Goal: Task Accomplishment & Management: Manage account settings

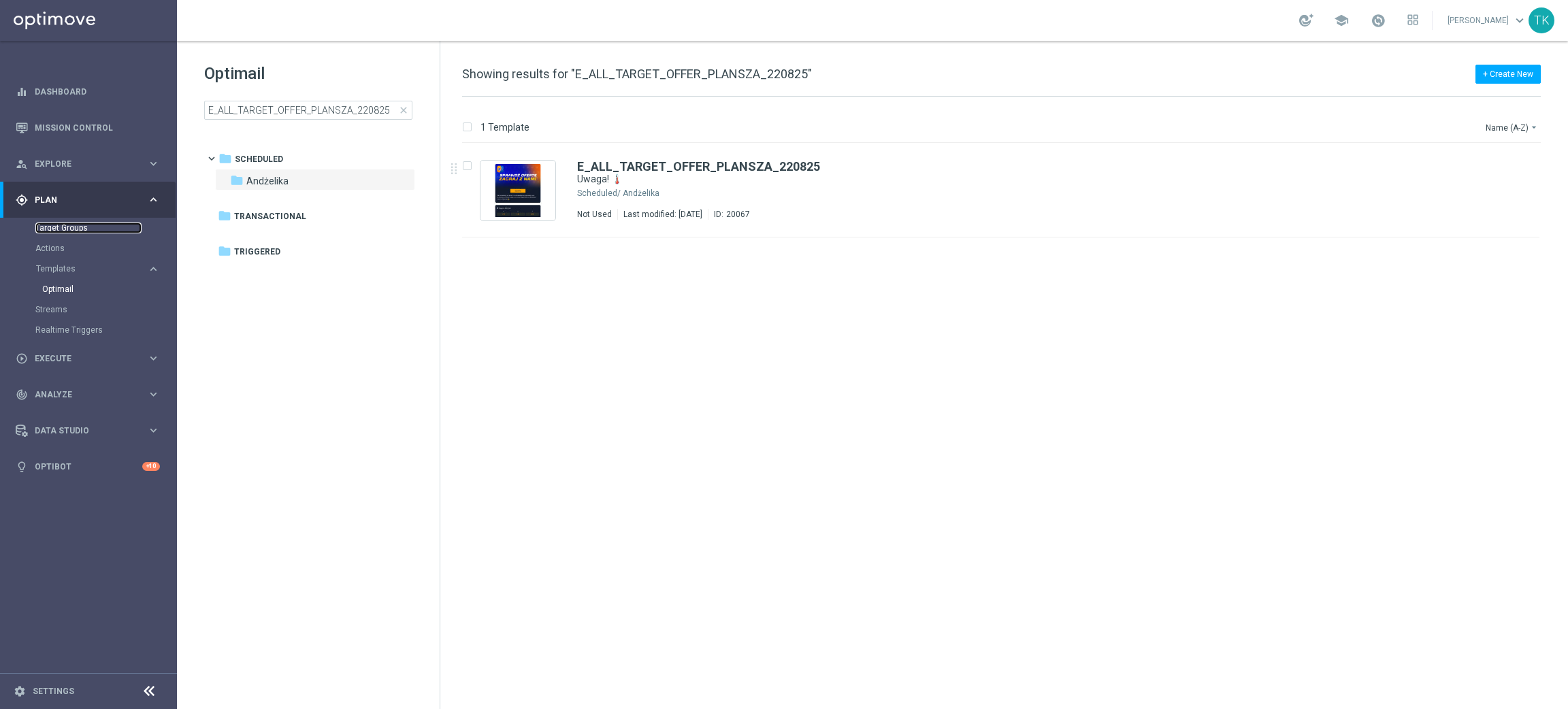
click at [60, 230] on link "Target Groups" at bounding box center [88, 227] width 106 height 10
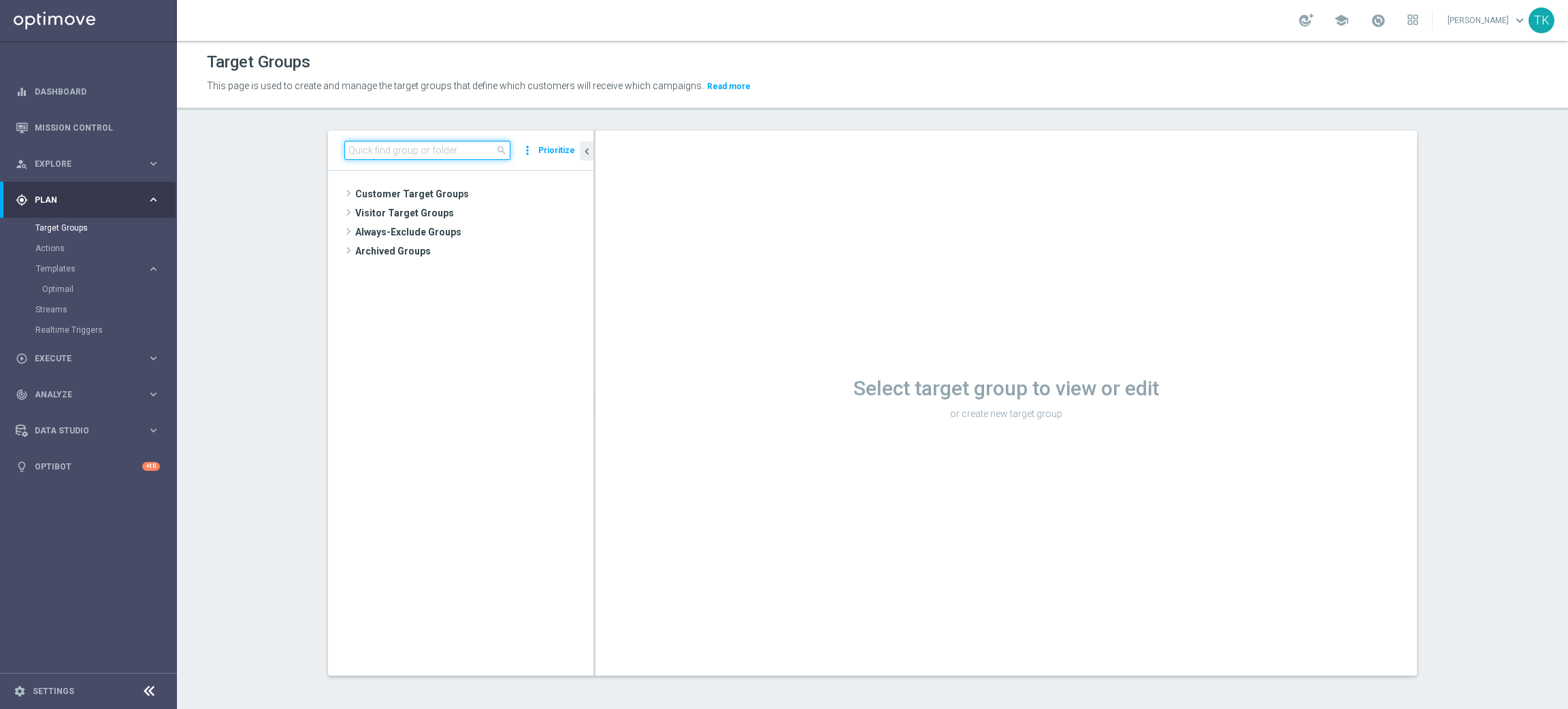
click at [419, 159] on input at bounding box center [428, 151] width 166 height 19
paste input "E_ALL_TARGET_OFFER PLANSZA I CASHBACK REM_150825"
type input "E_ALL_TARGET_OFFER PLANSZA I CASHBACK REM_150825"
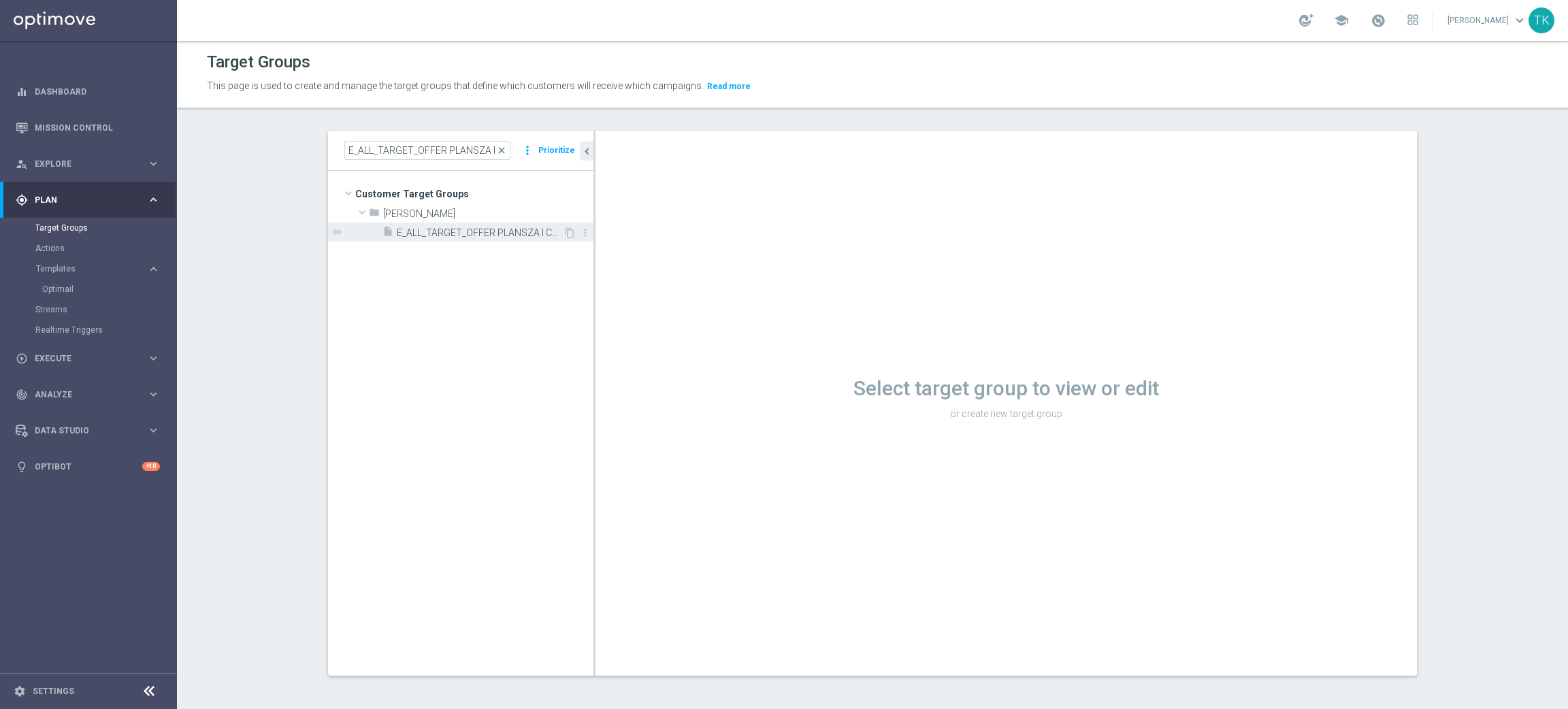
click at [468, 236] on span "E_ALL_TARGET_OFFER PLANSZA I CASHBACK REM_150825" at bounding box center [480, 233] width 166 height 11
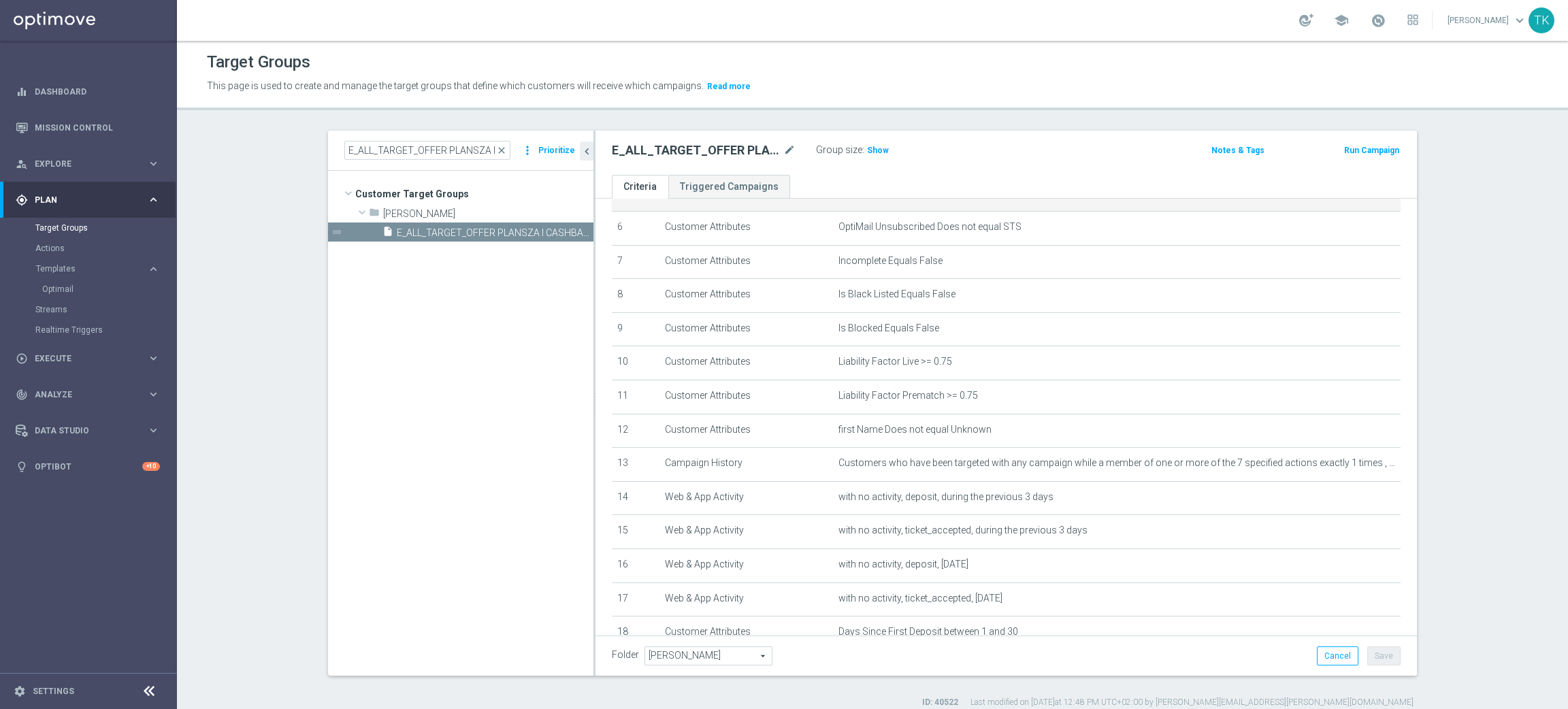
scroll to position [295, 0]
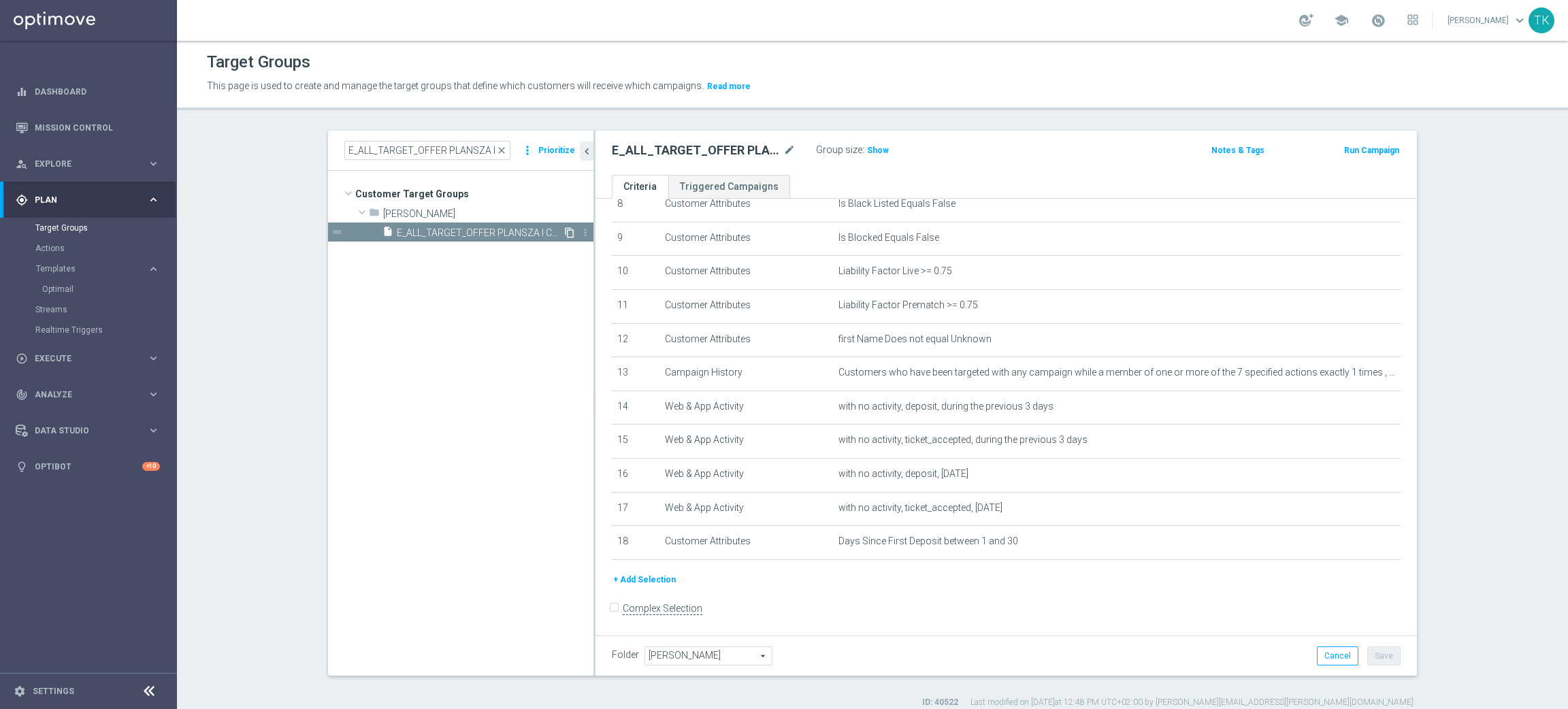
click at [564, 233] on icon "content_copy" at bounding box center [569, 232] width 10 height 10
click at [784, 149] on icon "mode_edit" at bounding box center [789, 150] width 12 height 16
type input "E_ALL_TARGET_OFFER PLANSZA I CASHBACK REM_220825"
click at [963, 157] on div "E_ALL_TARGET_OFFER PLANSZA I CASHBACK REM_220825 Group size : Show" at bounding box center [871, 151] width 540 height 20
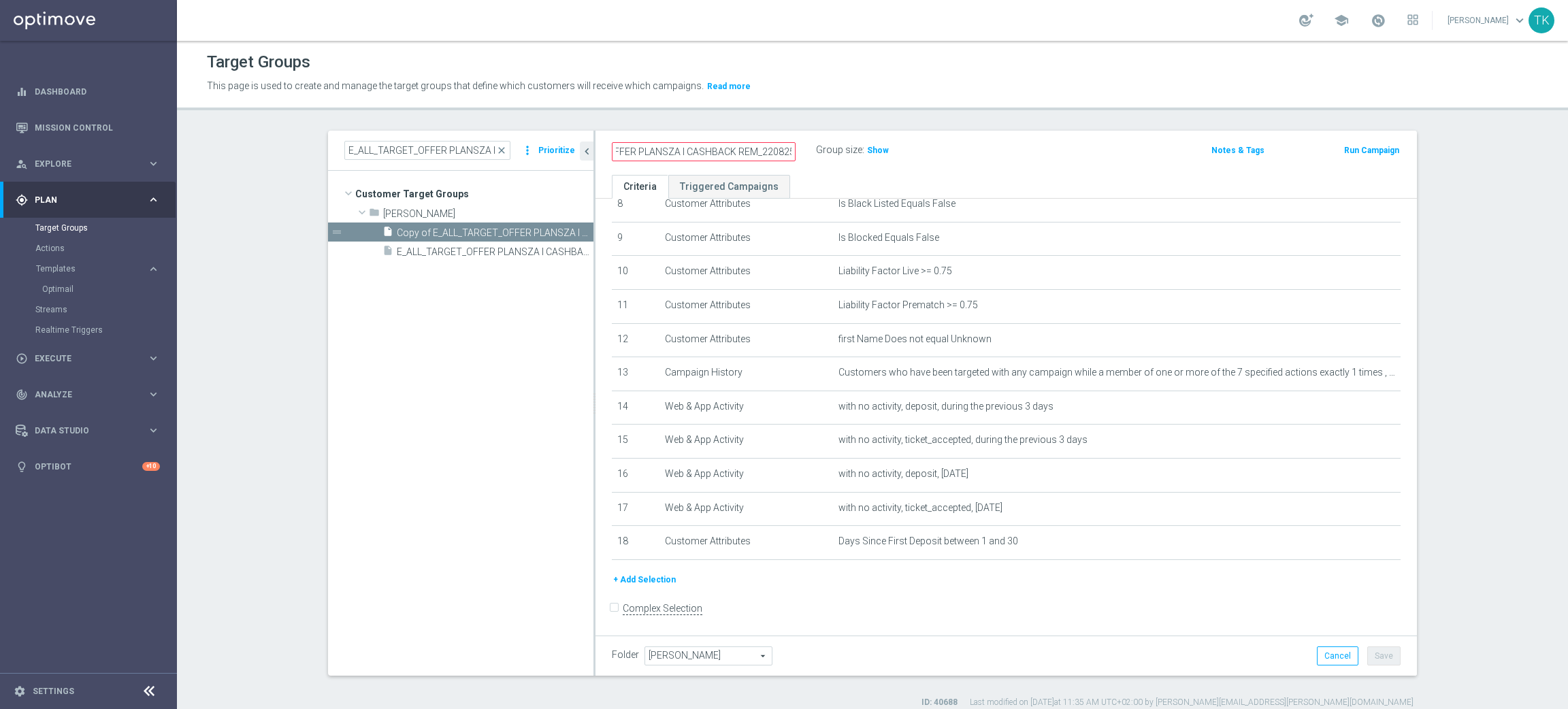
scroll to position [0, 0]
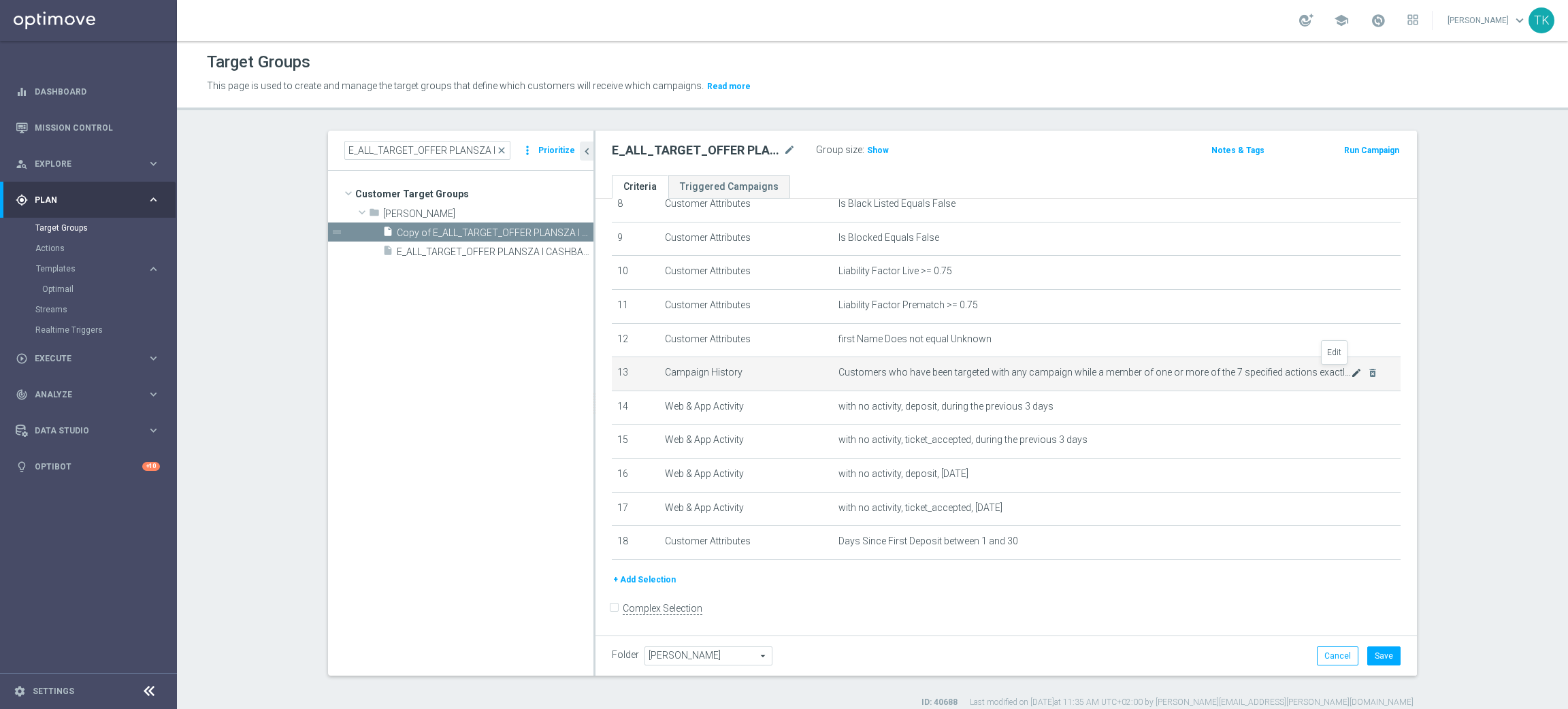
click at [1351, 367] on icon "mode_edit" at bounding box center [1356, 372] width 10 height 10
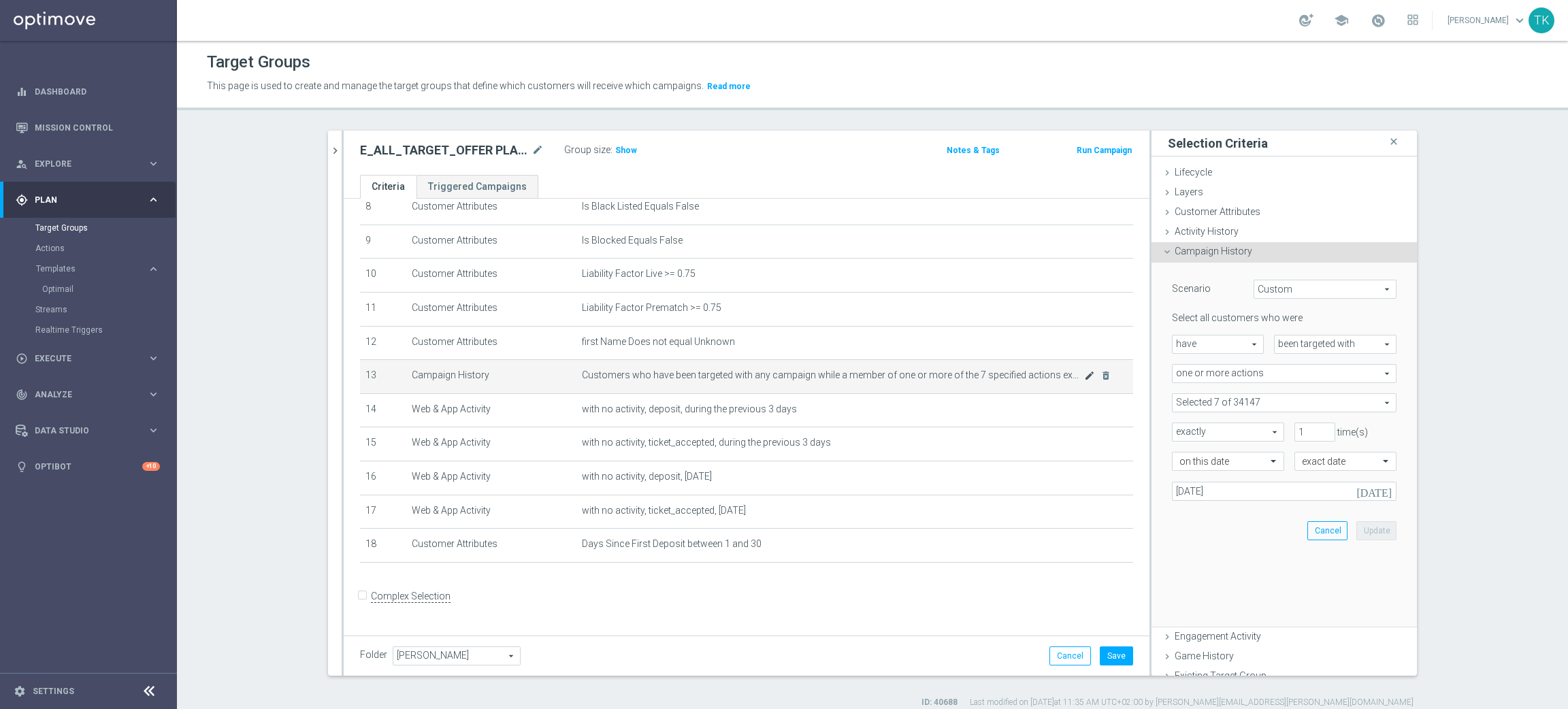
scroll to position [280, 0]
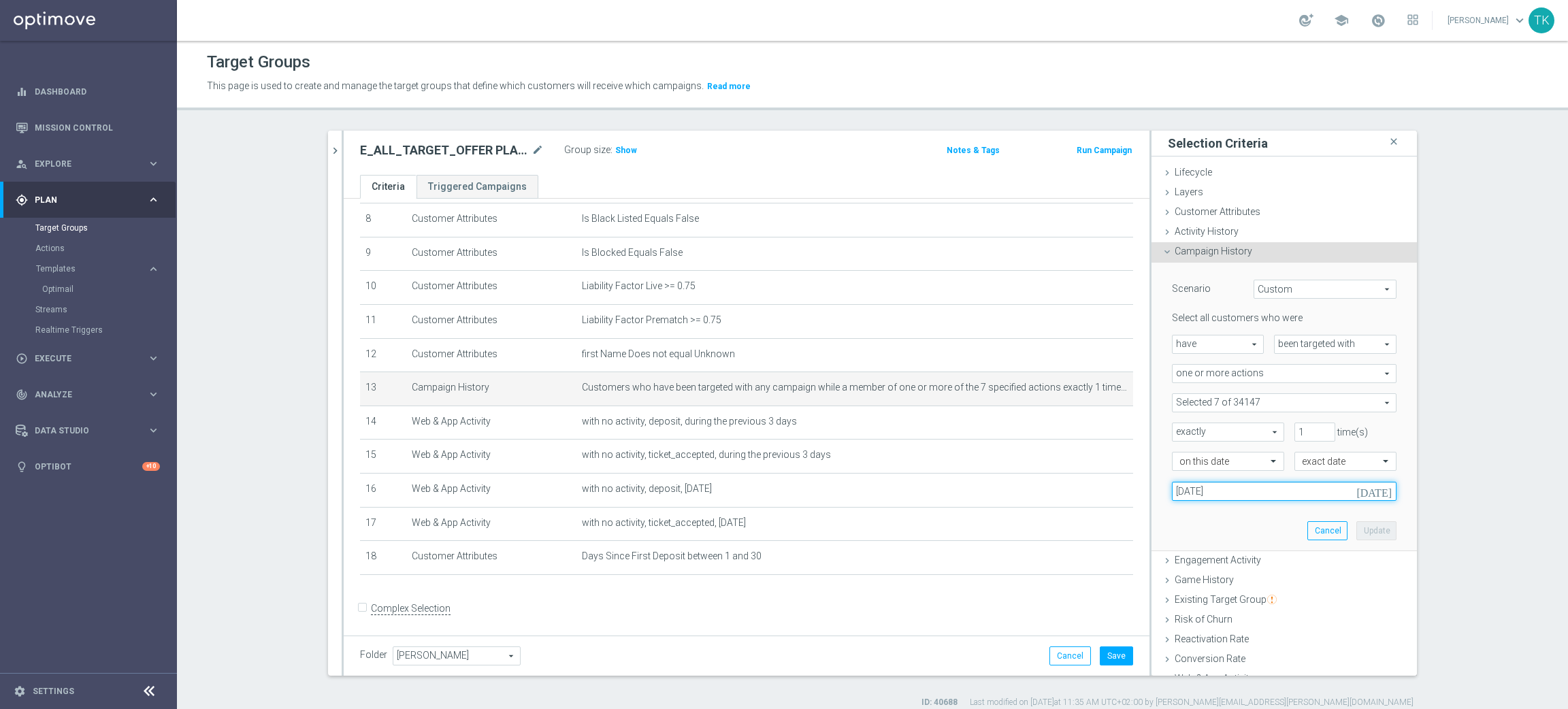
click at [1190, 497] on input "12 Aug 2025" at bounding box center [1284, 491] width 224 height 19
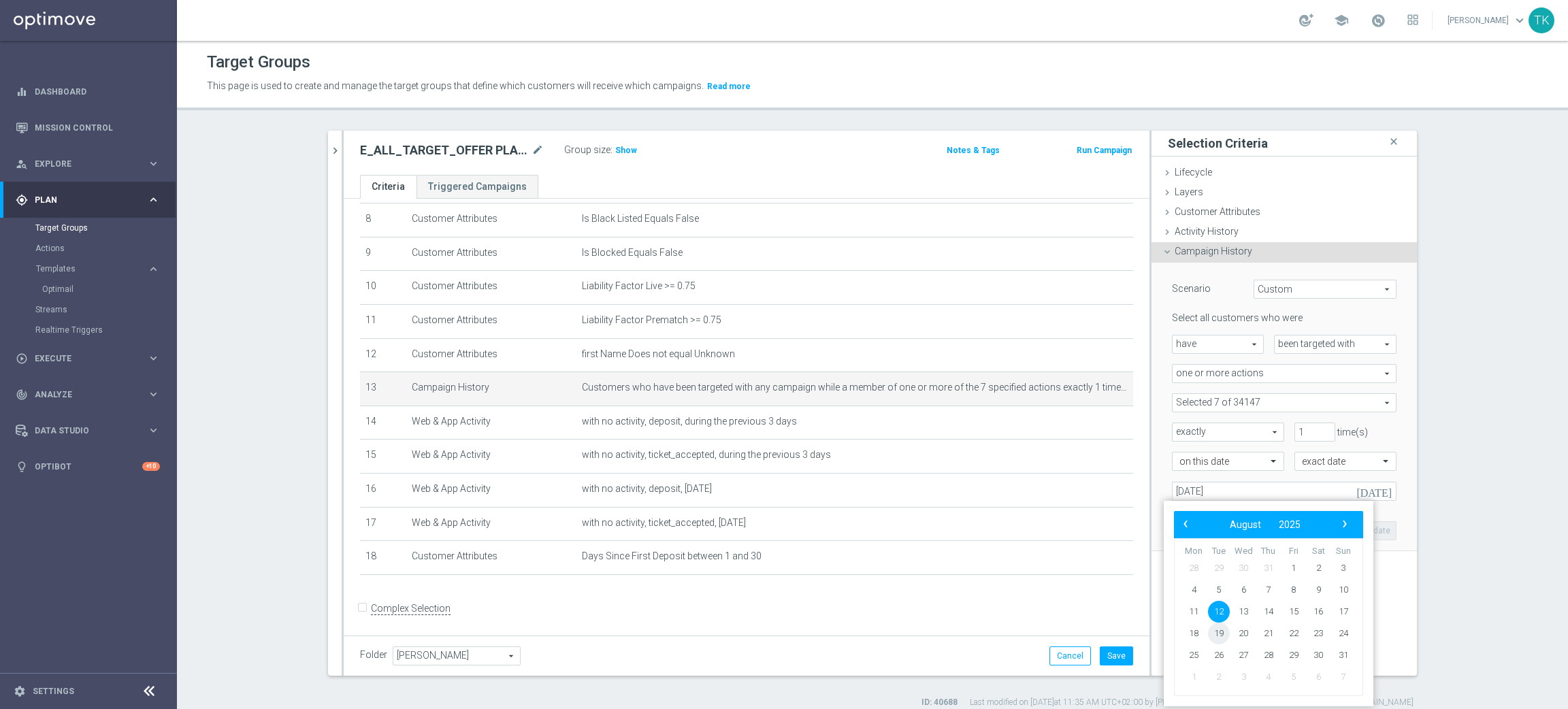
click at [1218, 631] on span "19" at bounding box center [1219, 634] width 22 height 22
type input "19 Aug 2025"
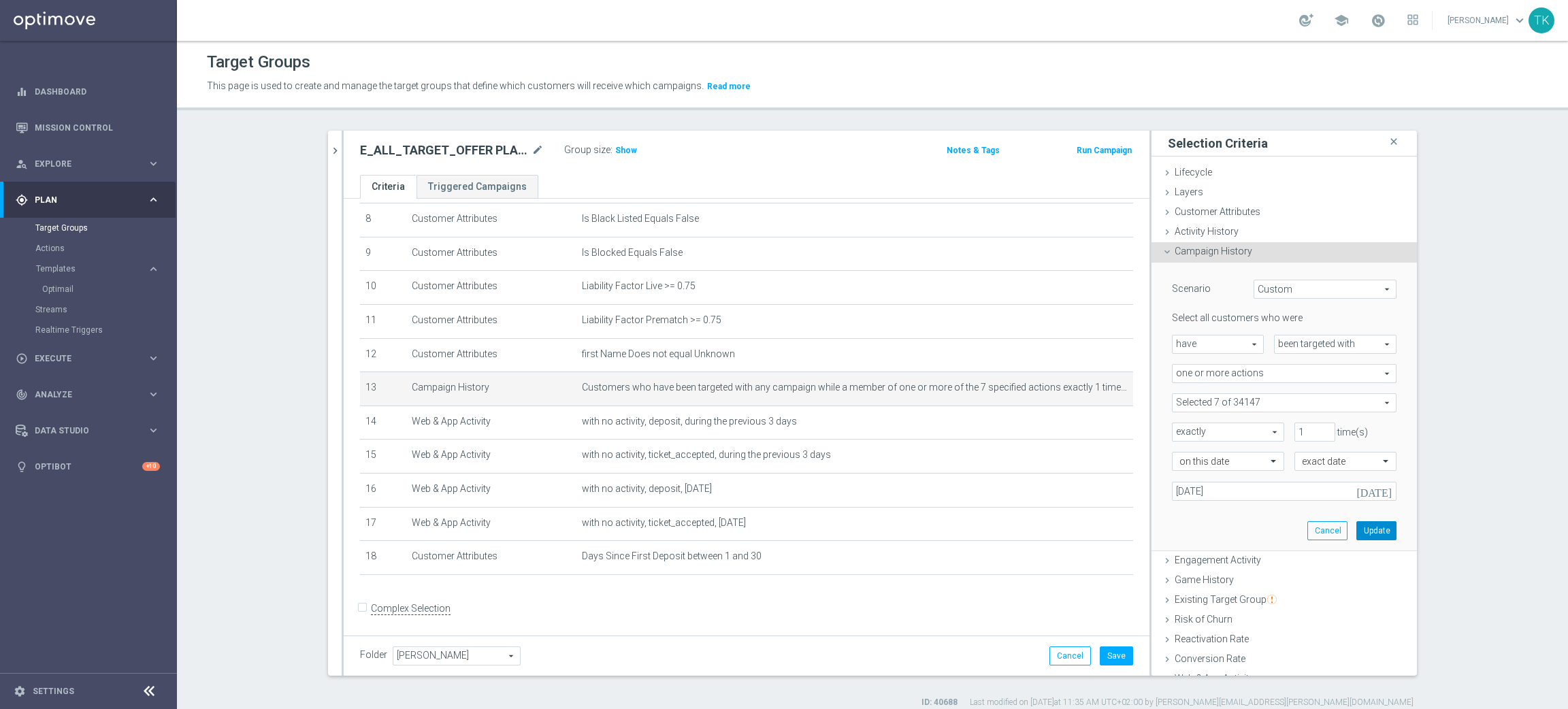
click at [1356, 532] on button "Update" at bounding box center [1376, 531] width 40 height 19
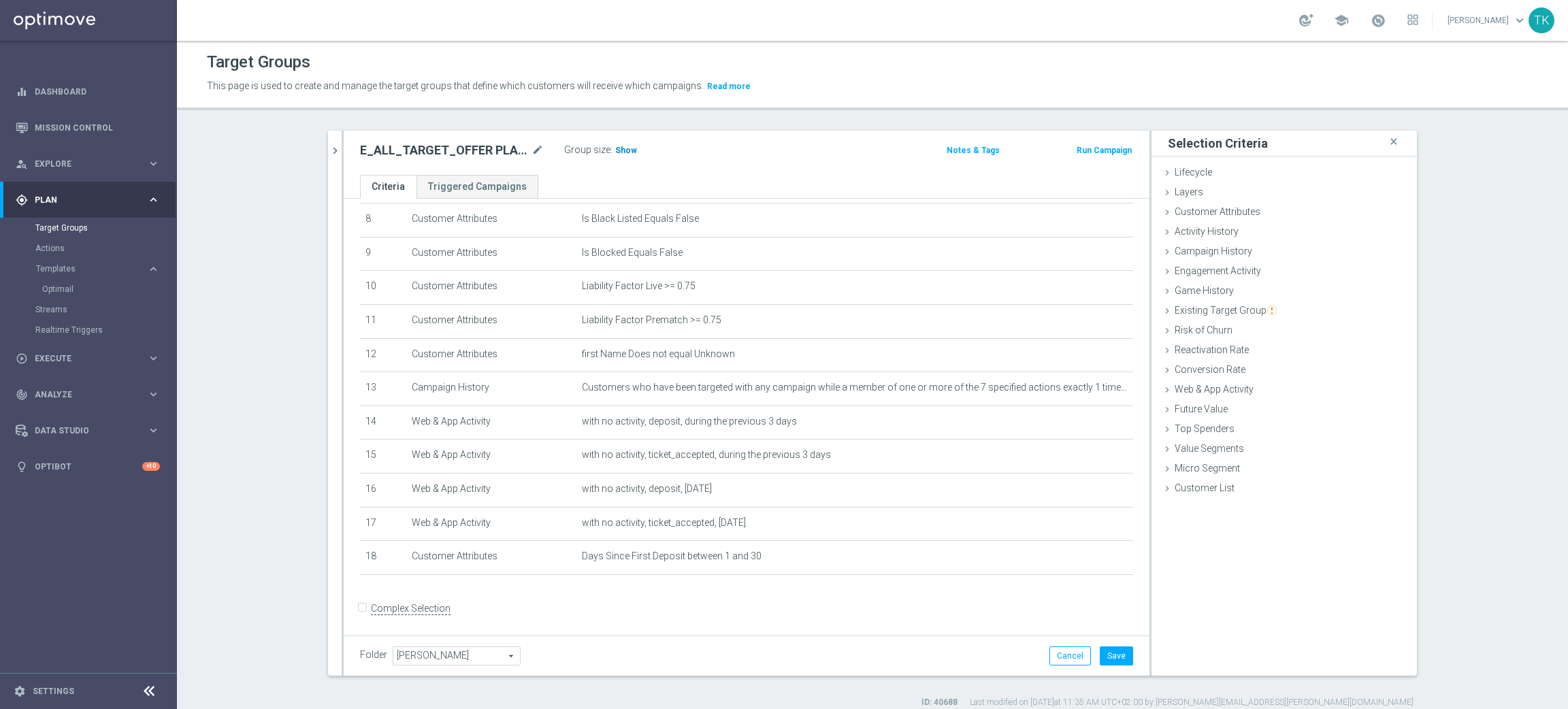
click at [623, 146] on span "Show" at bounding box center [626, 151] width 22 height 10
click at [1119, 660] on button "Save" at bounding box center [1117, 657] width 33 height 19
click at [328, 136] on button "chevron_right" at bounding box center [335, 151] width 13 height 40
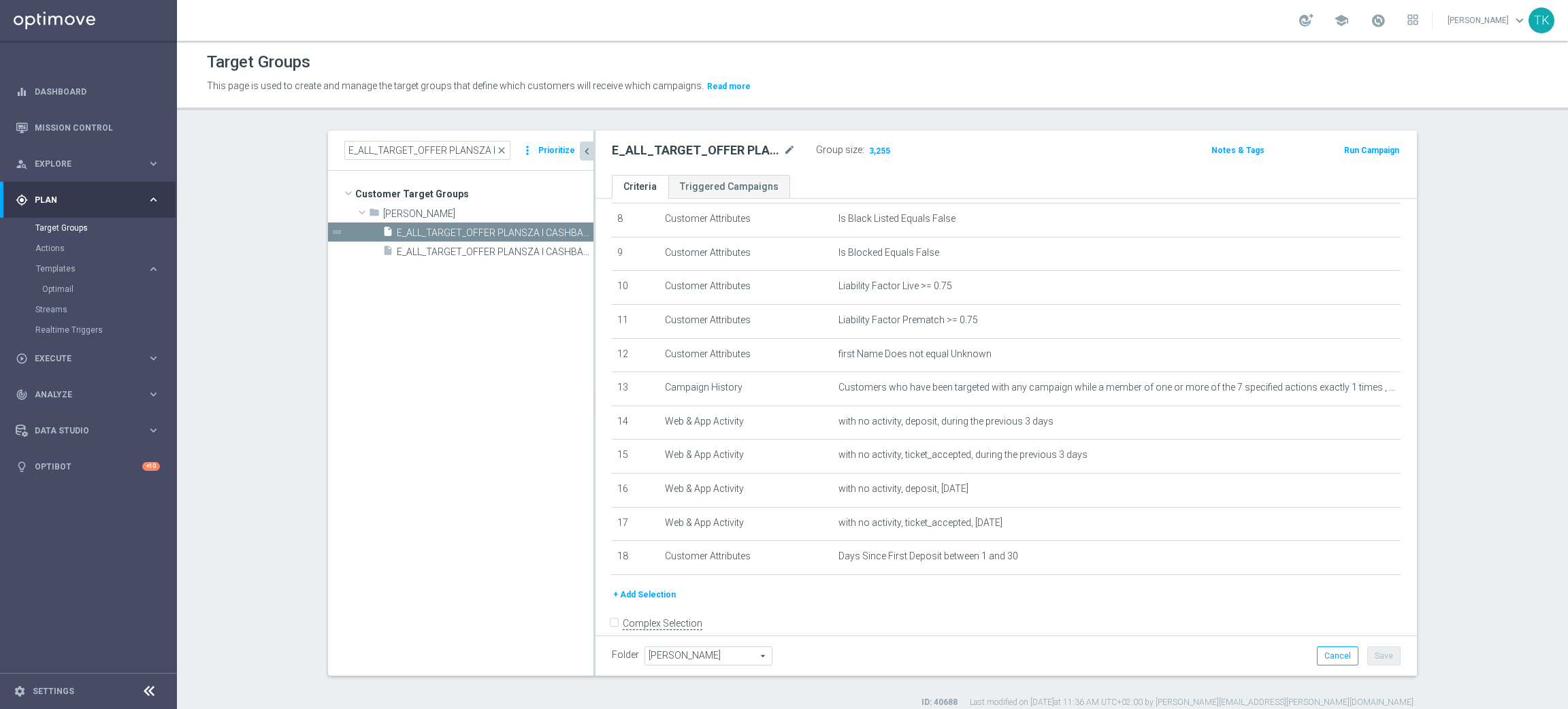
scroll to position [295, 0]
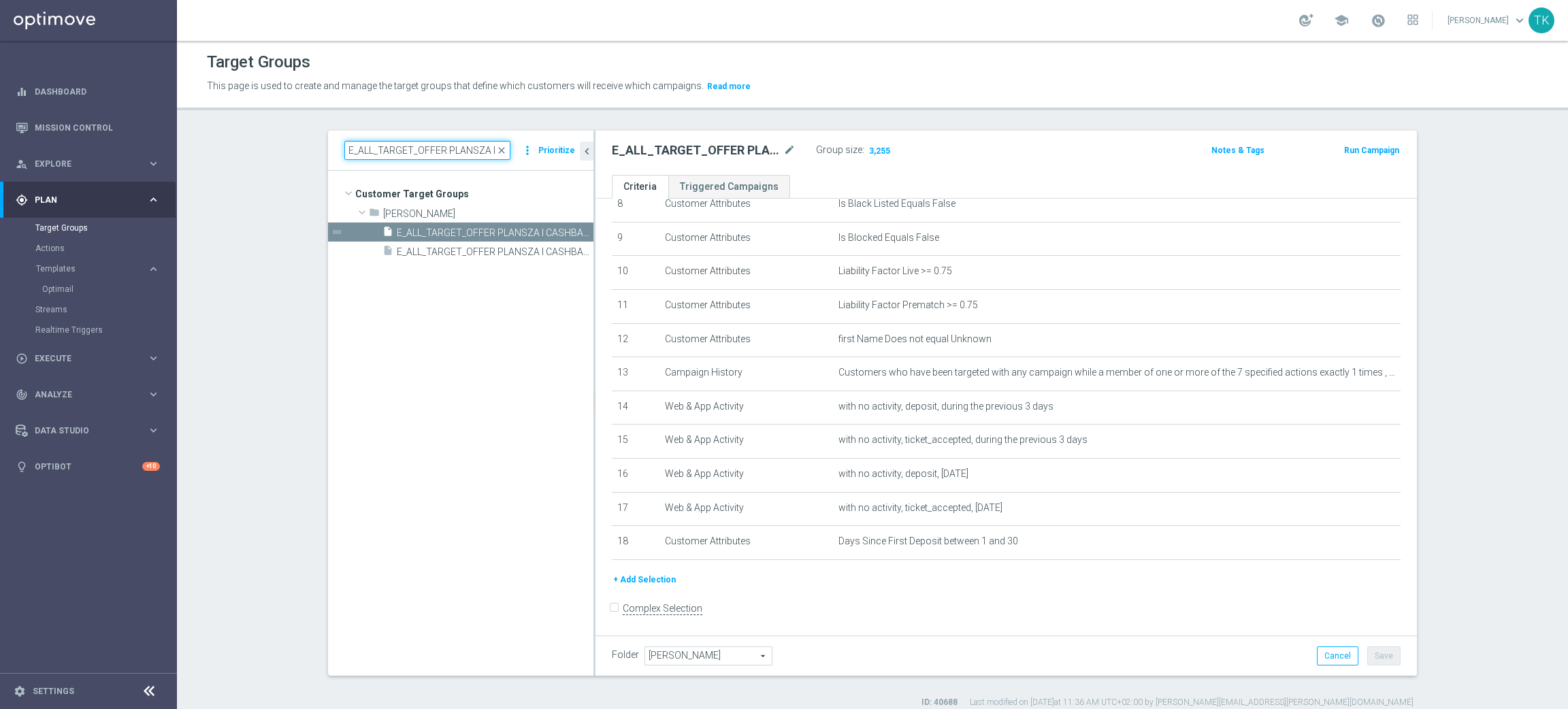
click at [403, 151] on input "E_ALL_TARGET_OFFER PLANSZA I CASHBACK REM_150825" at bounding box center [428, 151] width 166 height 19
paste input "_POWROT LIG"
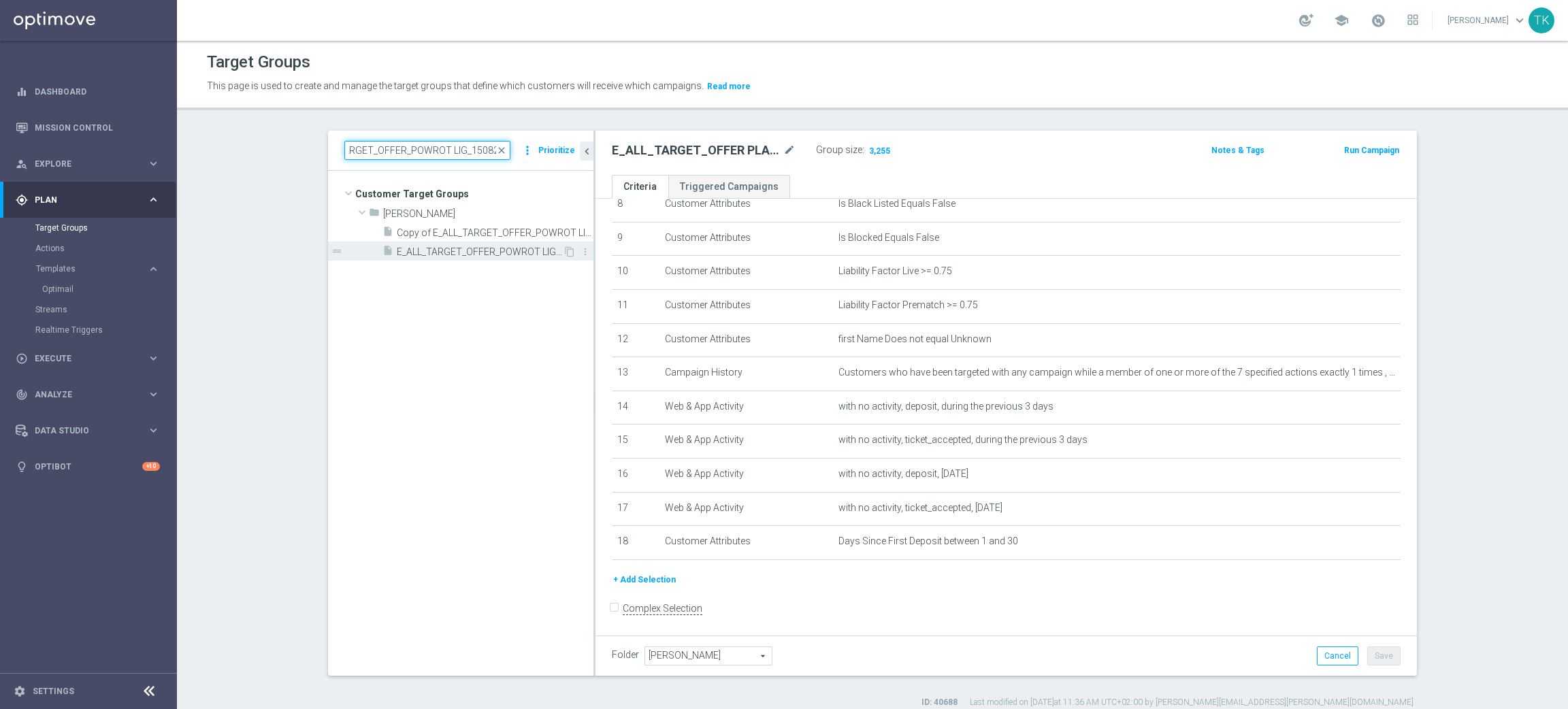
type input "E_ALL_TARGET_OFFER_POWROT LIG_150825"
click at [512, 244] on div "insert_drive_file E_ALL_TARGET_OFFER_POWROT LIG_150825" at bounding box center [472, 251] width 180 height 19
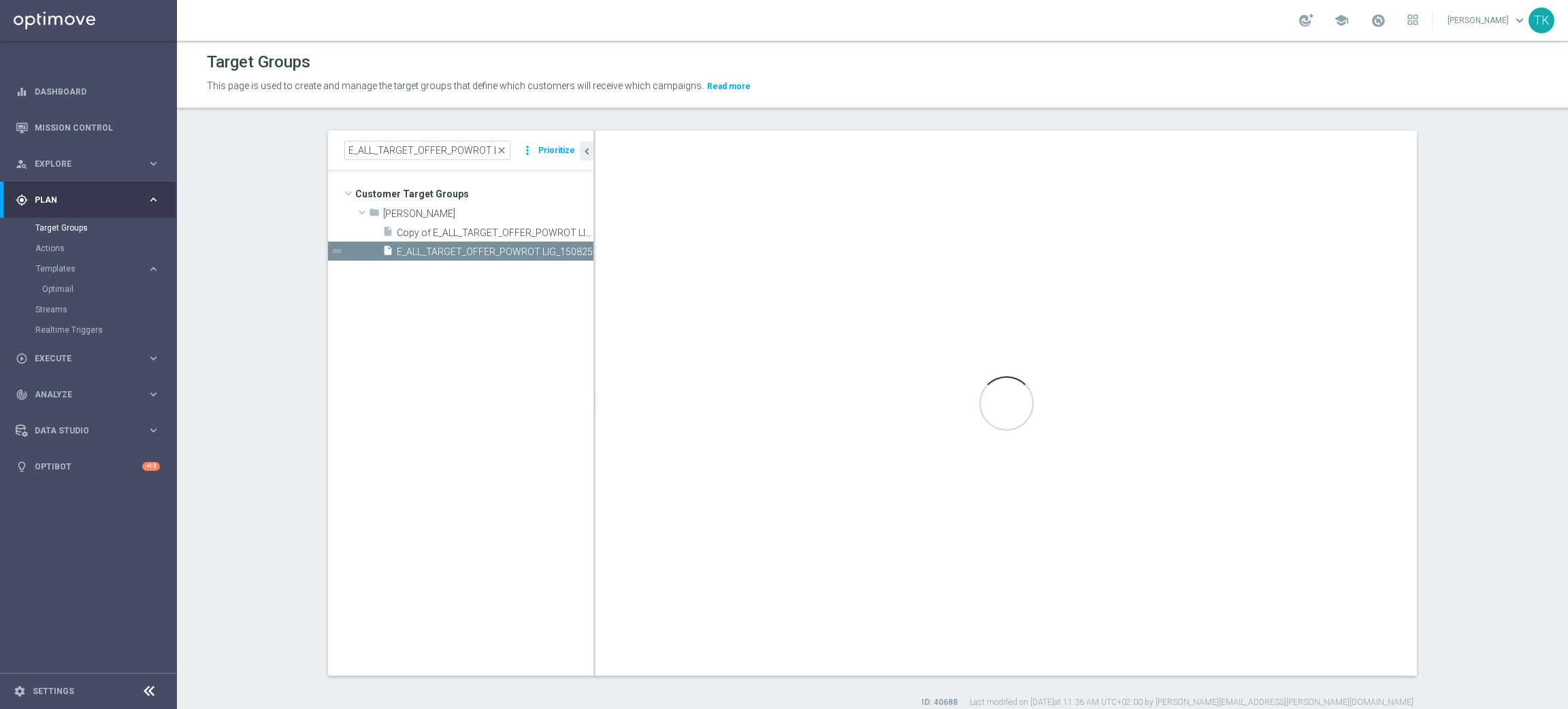
checkbox input "true"
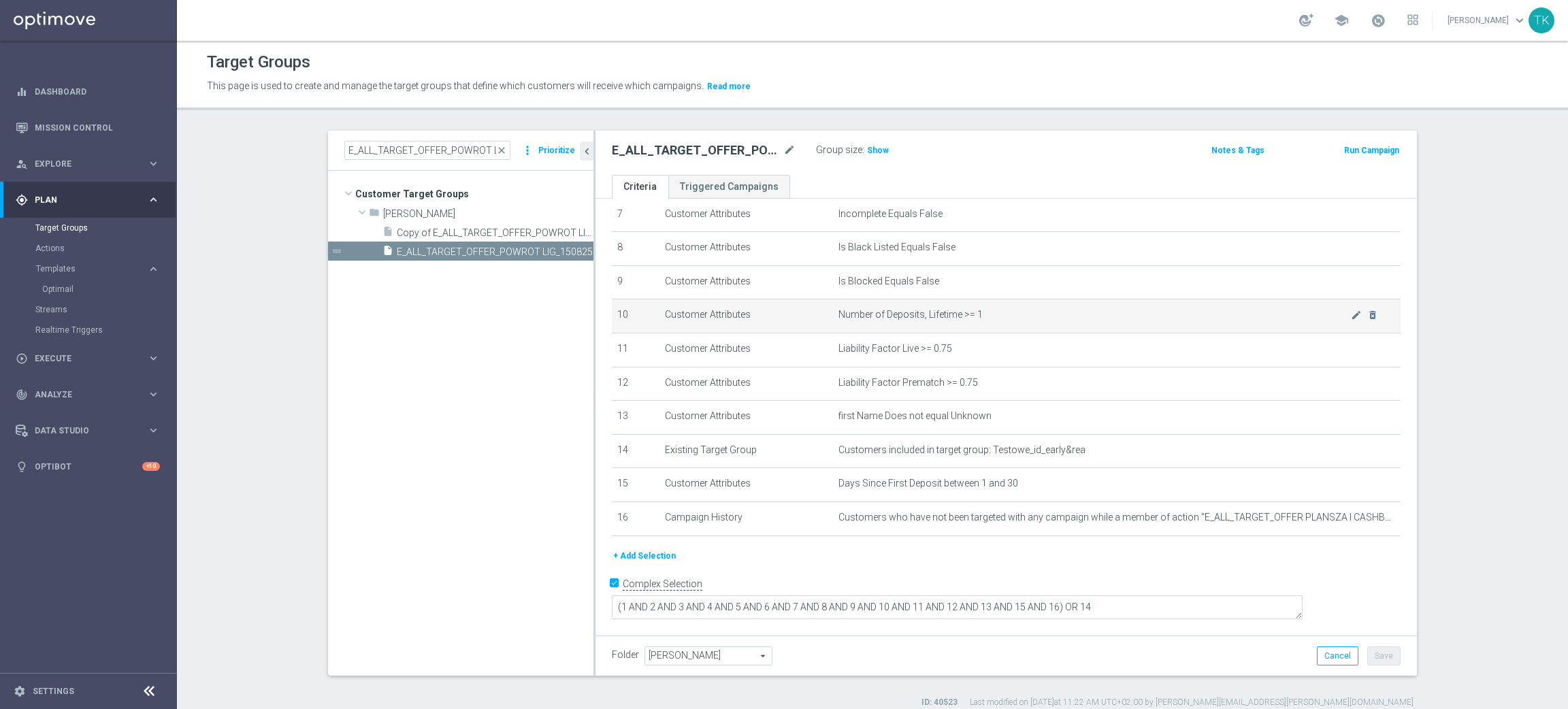
scroll to position [229, 0]
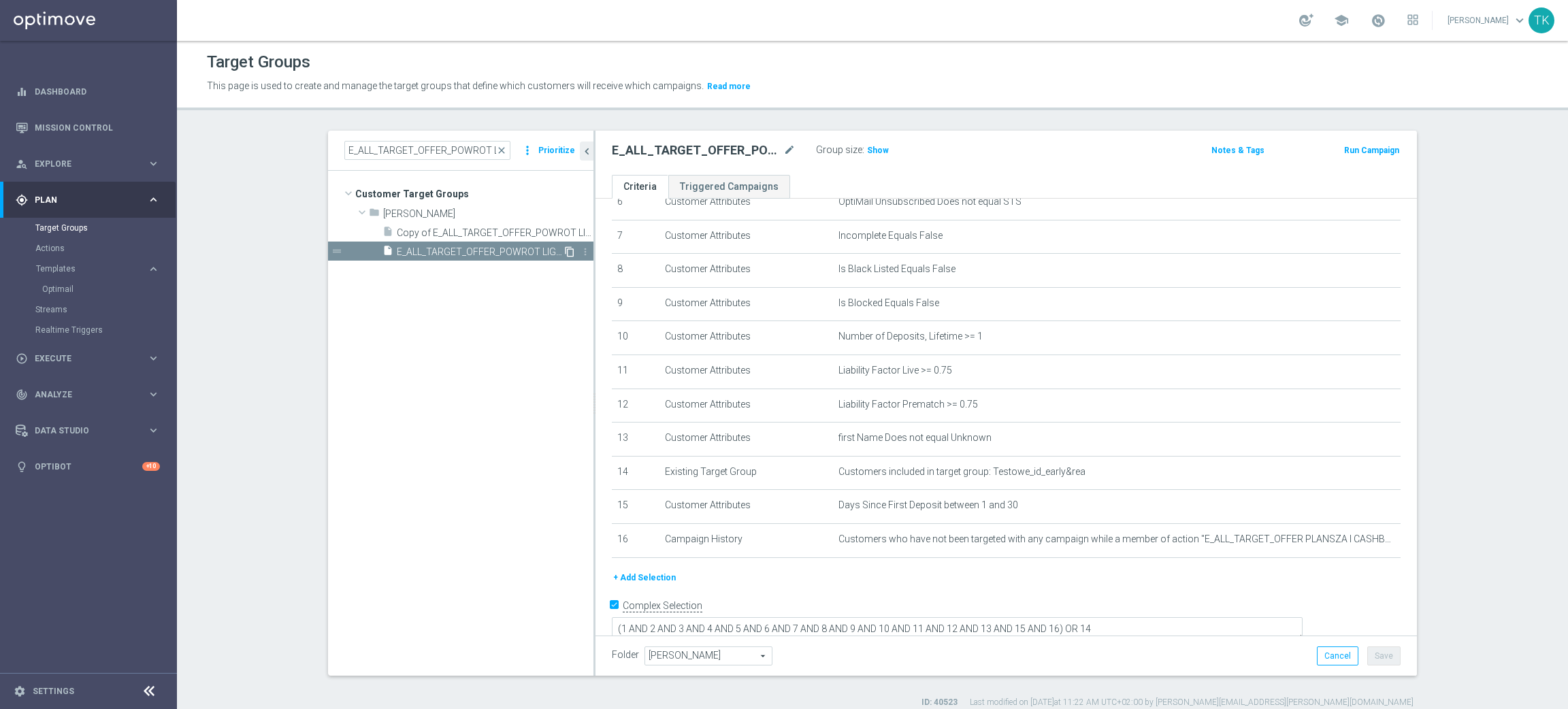
click at [565, 253] on icon "content_copy" at bounding box center [569, 251] width 10 height 10
click at [784, 145] on icon "mode_edit" at bounding box center [789, 150] width 12 height 16
type input "E_ALL_TARGET_OFFER_PLANSZA_220825"
click at [972, 157] on div "E_ALL_TARGET_OFFER_PLANSZA_220825 Group size : Show" at bounding box center [871, 151] width 540 height 20
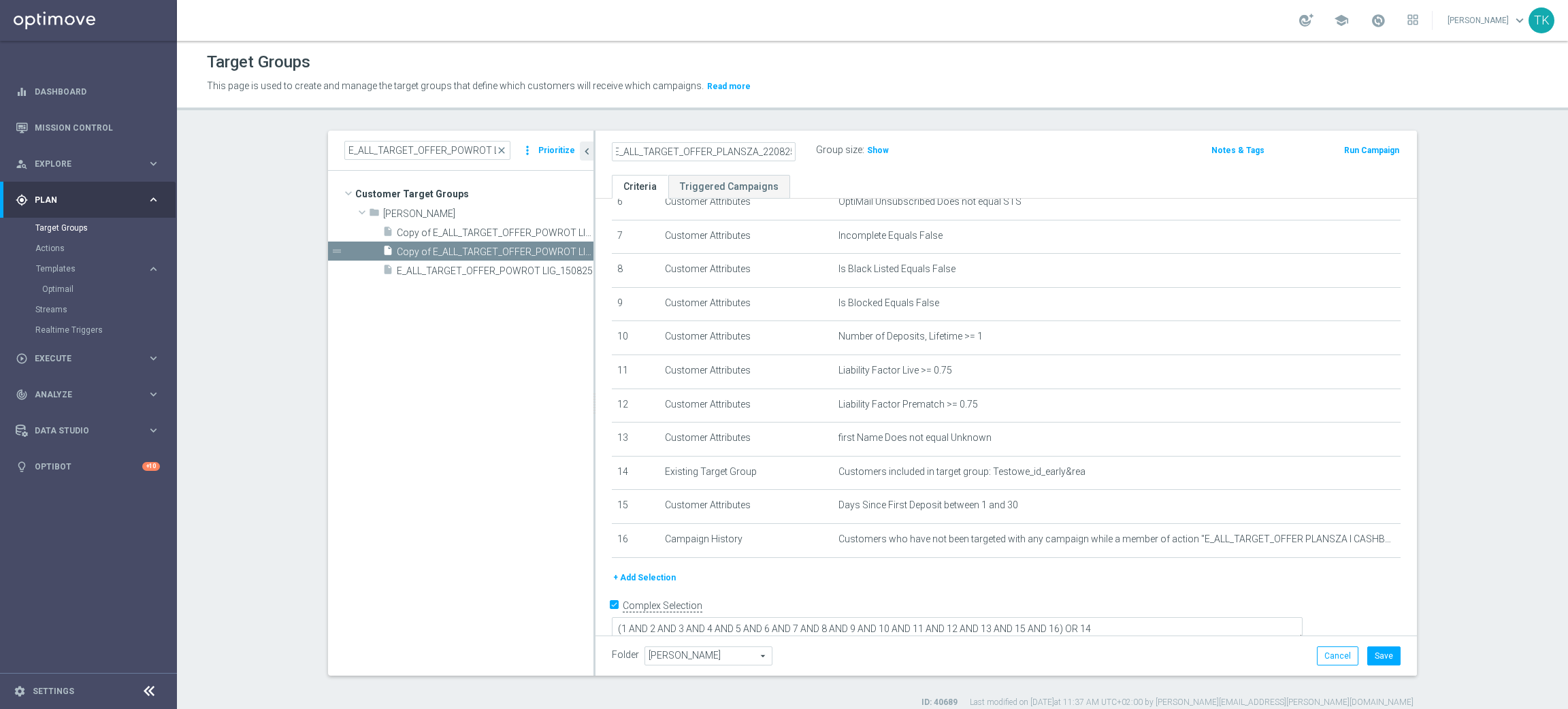
scroll to position [0, 0]
click at [1351, 536] on icon "mode_edit" at bounding box center [1356, 539] width 10 height 10
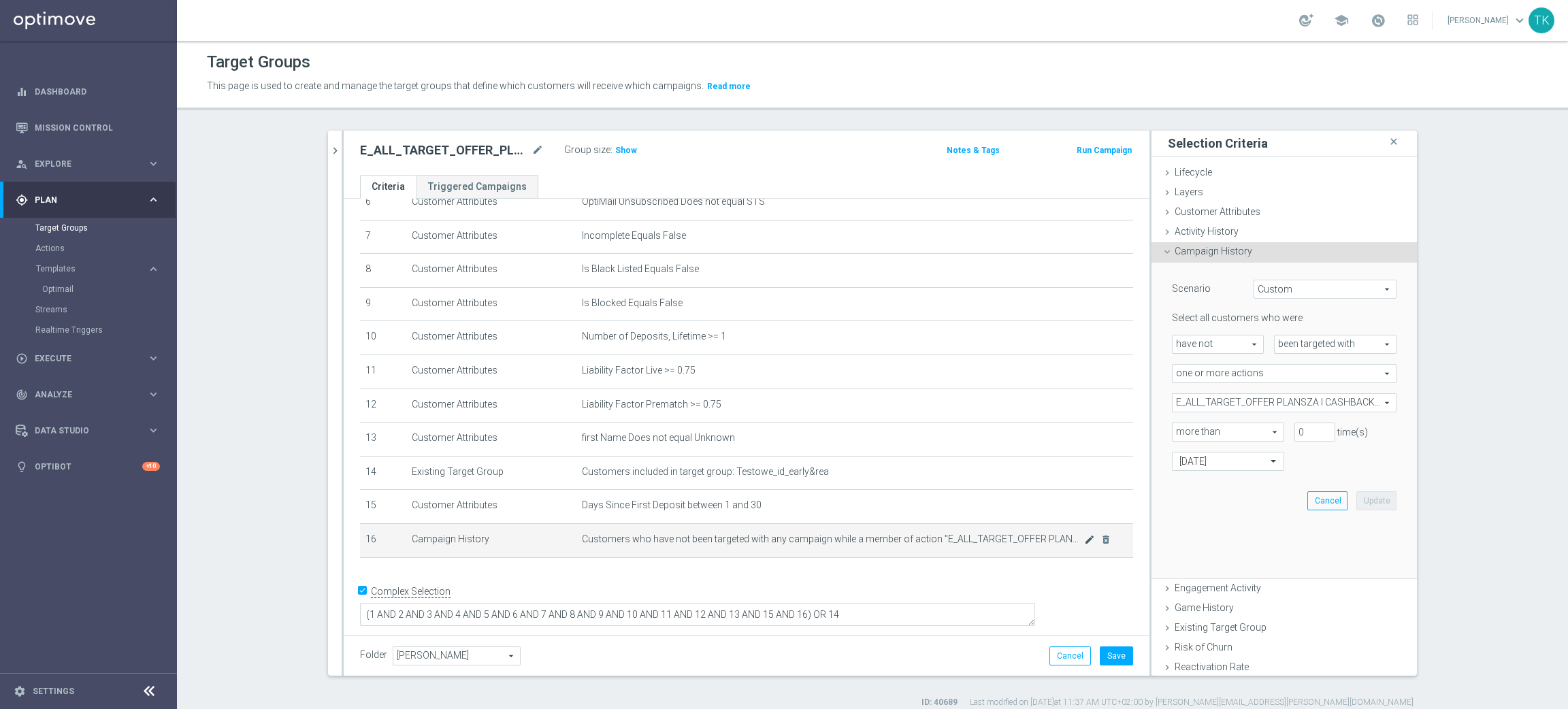
scroll to position [215, 0]
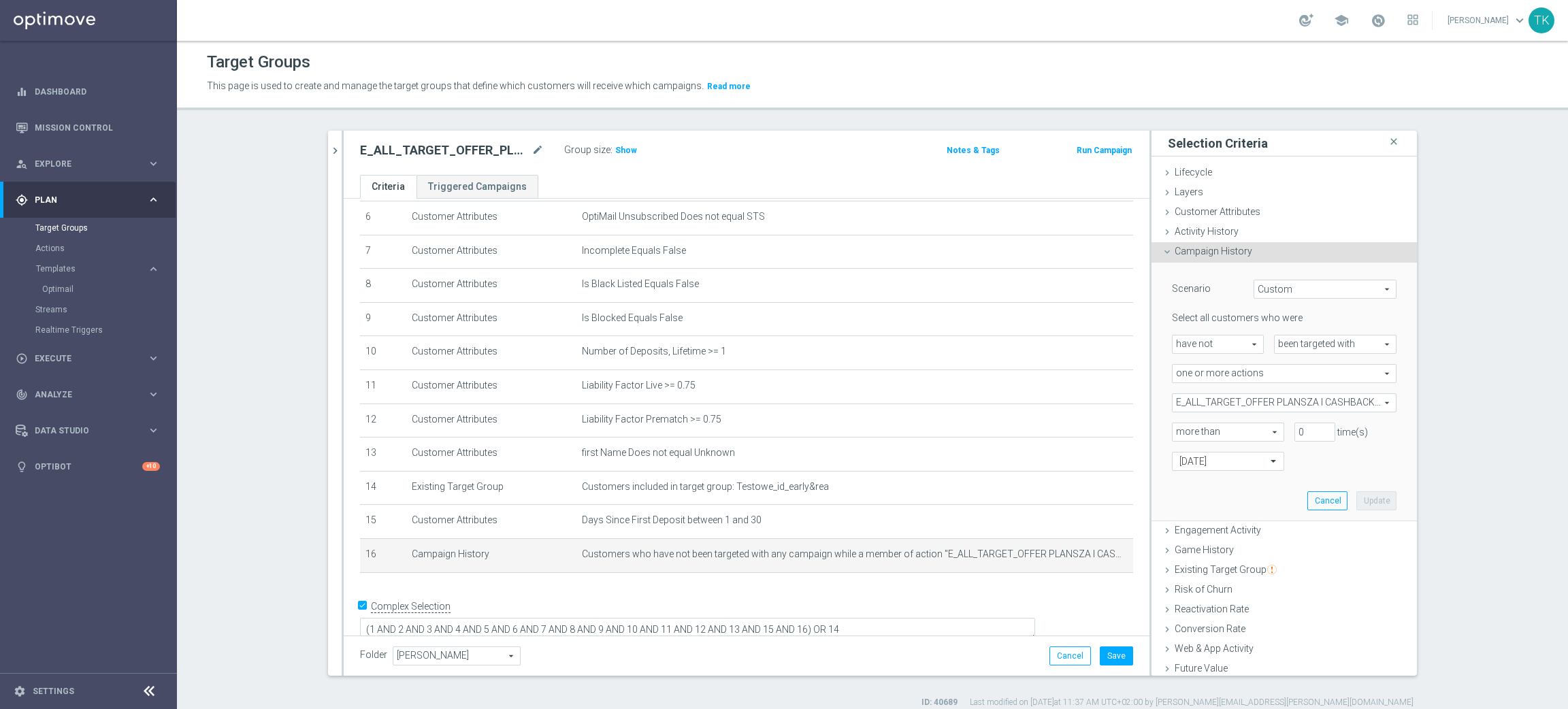
click at [1244, 398] on span "E_ALL_TARGET_OFFER PLANSZA I CASHBACK REM_150825" at bounding box center [1285, 403] width 223 height 18
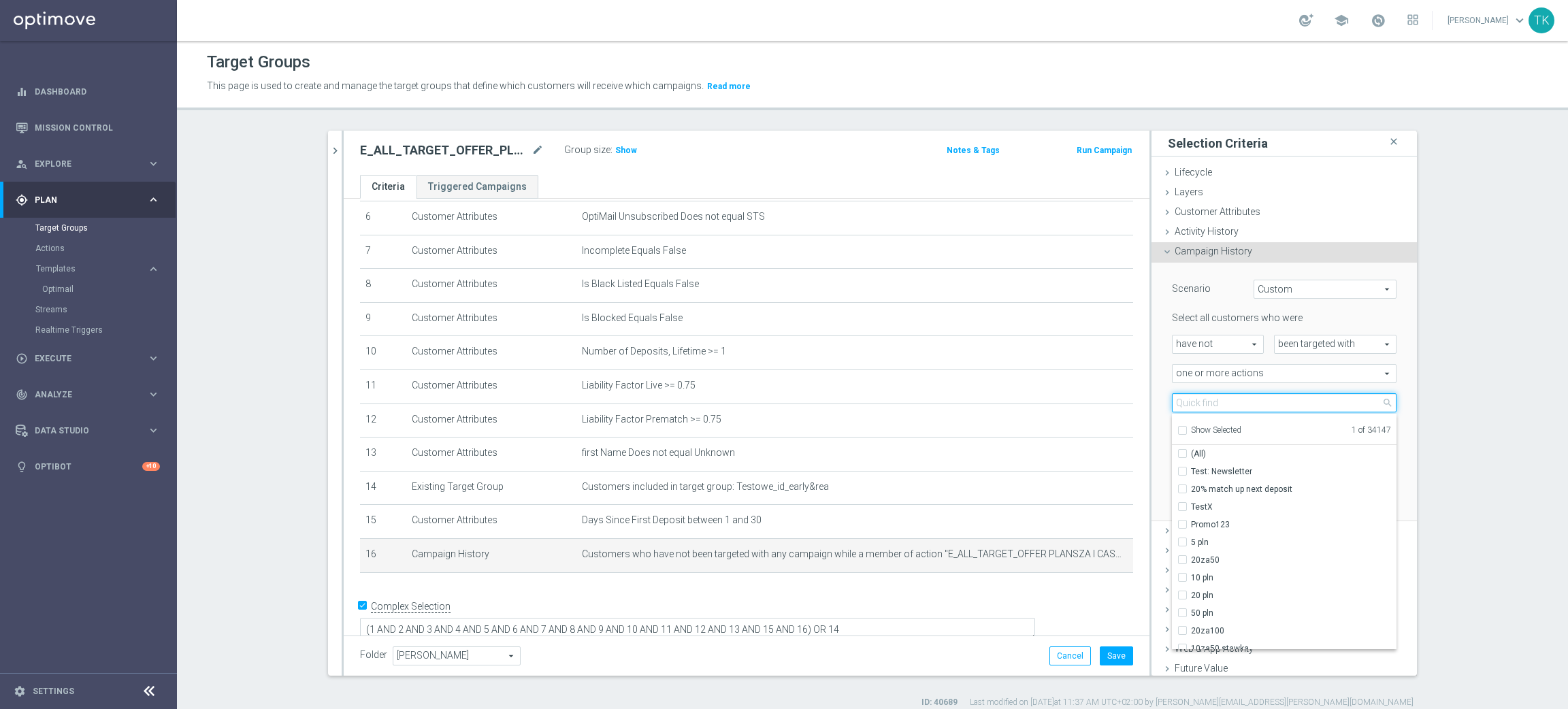
click at [1244, 398] on input "search" at bounding box center [1284, 403] width 224 height 19
click at [1223, 398] on input "search" at bounding box center [1284, 403] width 224 height 19
click at [1178, 435] on input "Show Selected" at bounding box center [1181, 432] width 9 height 9
checkbox input "true"
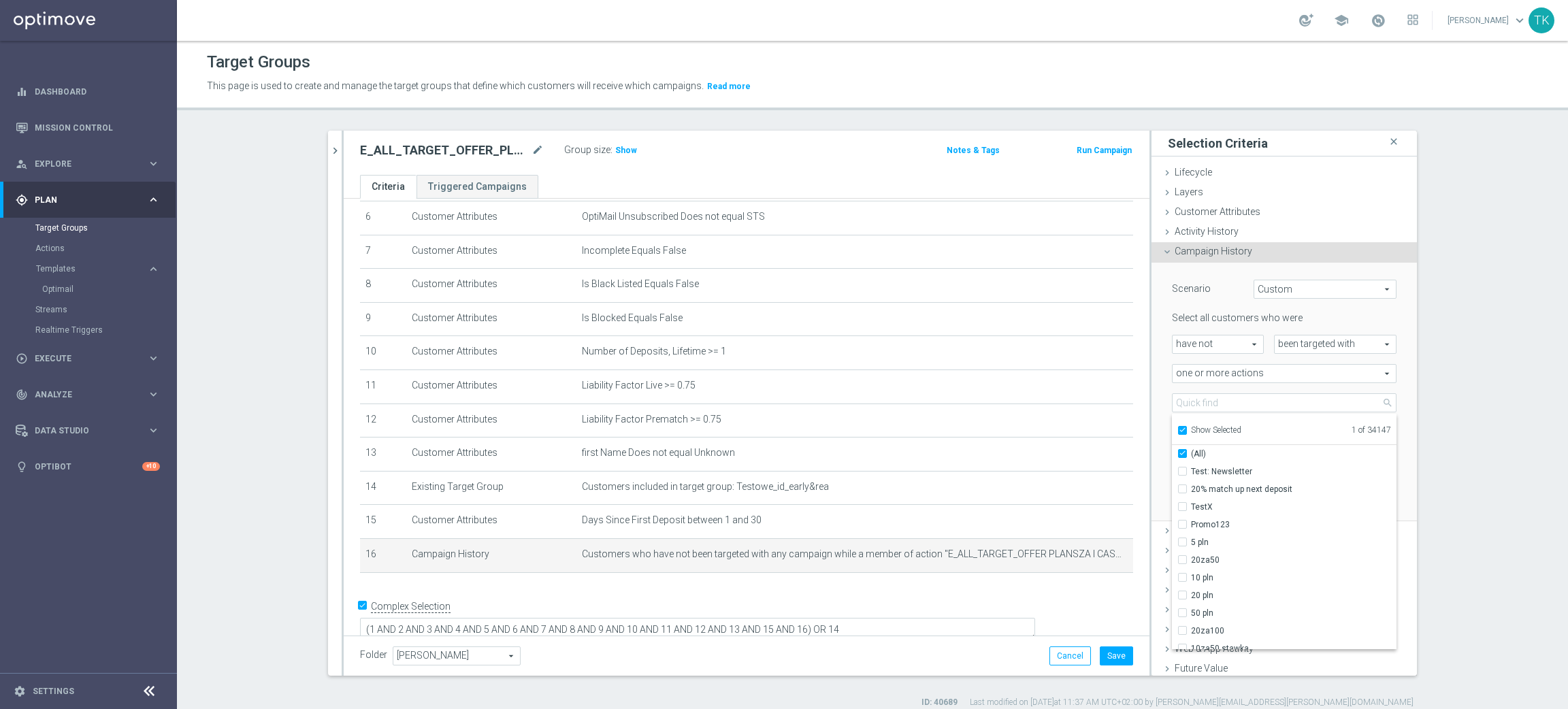
checkbox input "true"
click at [1182, 472] on input "E_ALL_TARGET_OFFER PLANSZA I CASHBACK REM_150825" at bounding box center [1186, 470] width 9 height 9
checkbox input "false"
type input "Select Action"
checkbox input "false"
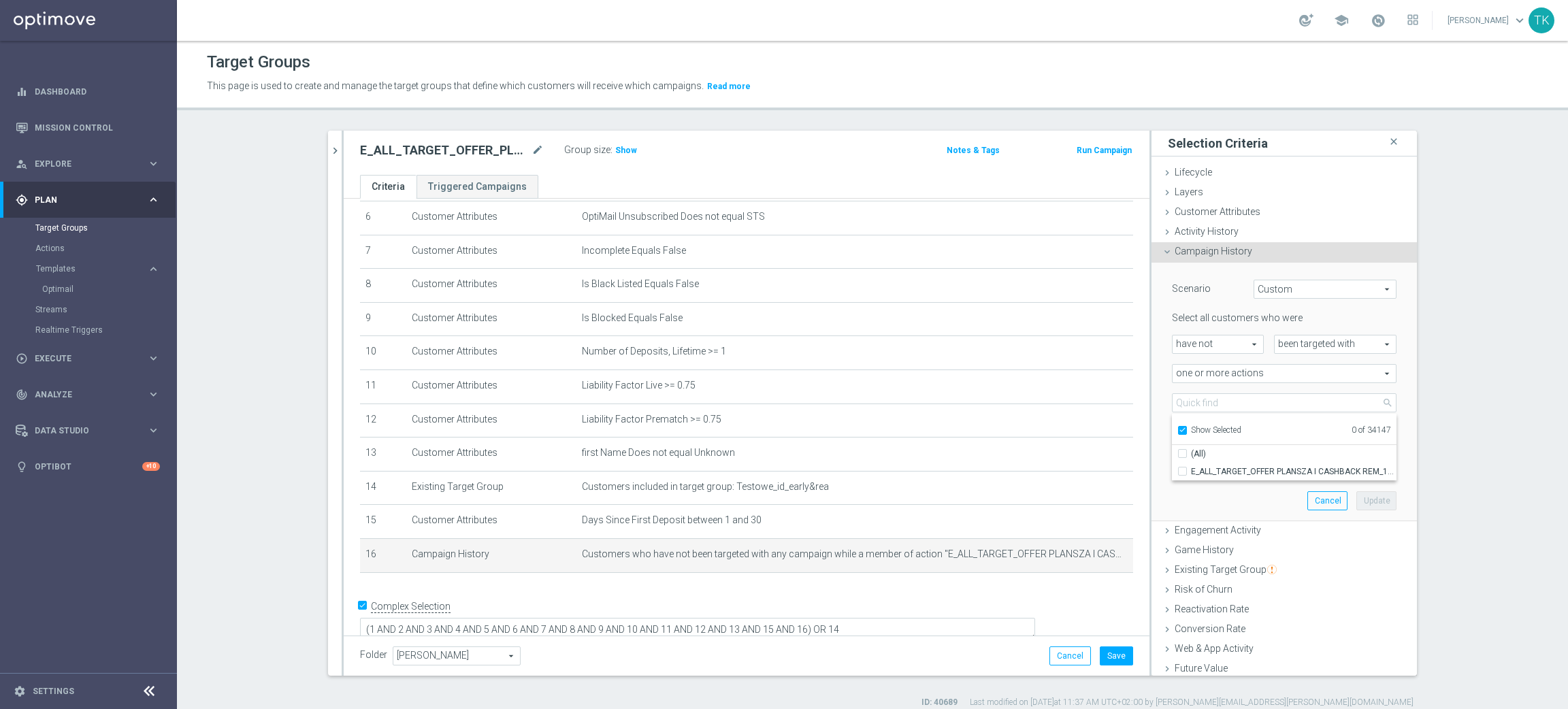
click at [1178, 428] on input "Show Selected" at bounding box center [1181, 432] width 9 height 9
checkbox input "false"
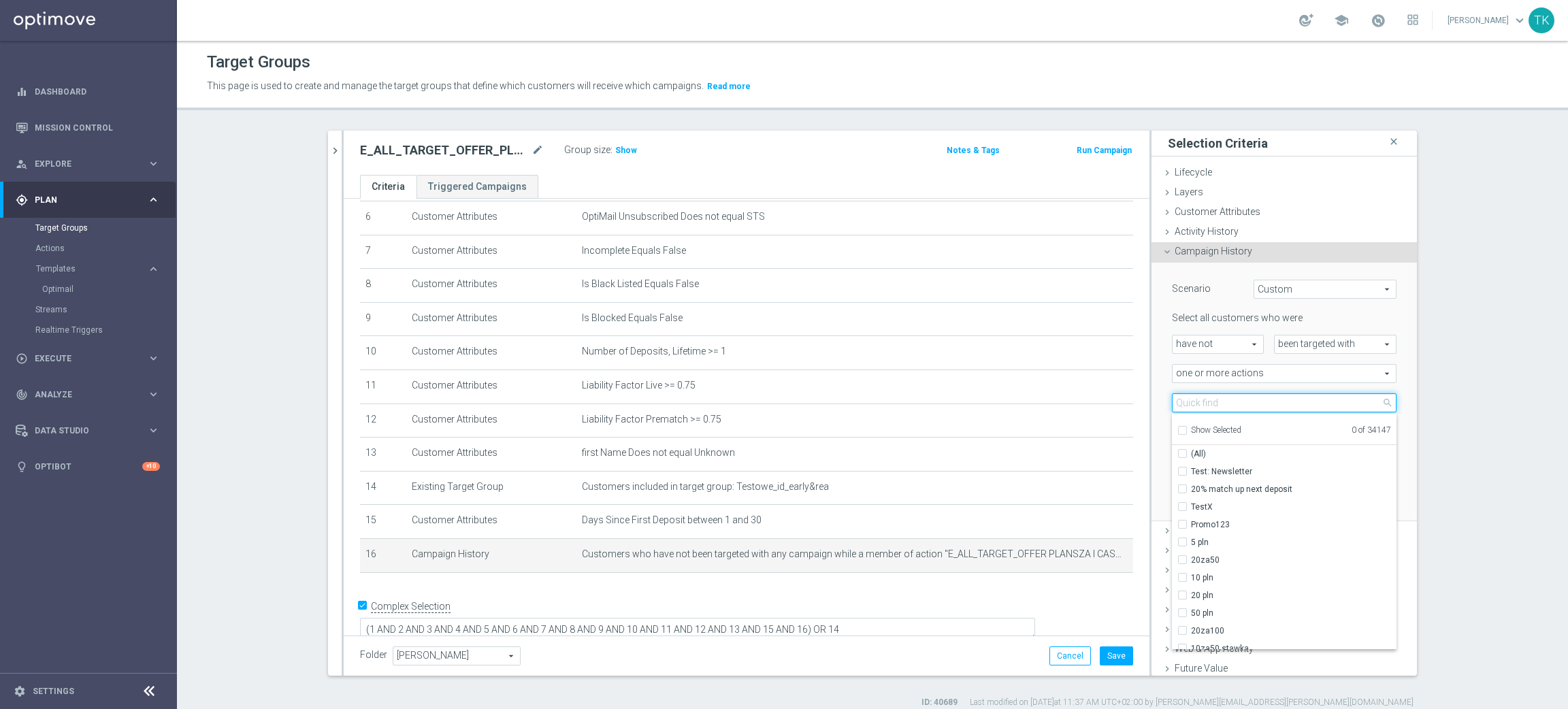
click at [1180, 410] on input "search" at bounding box center [1284, 403] width 224 height 19
paste input "E_ALL_TARGET_OFFER PLANSZA I CASHBACK REM_220825"
type input "E_ALL_TARGET_OFFER PLANSZA I CASHBACK REM_220825"
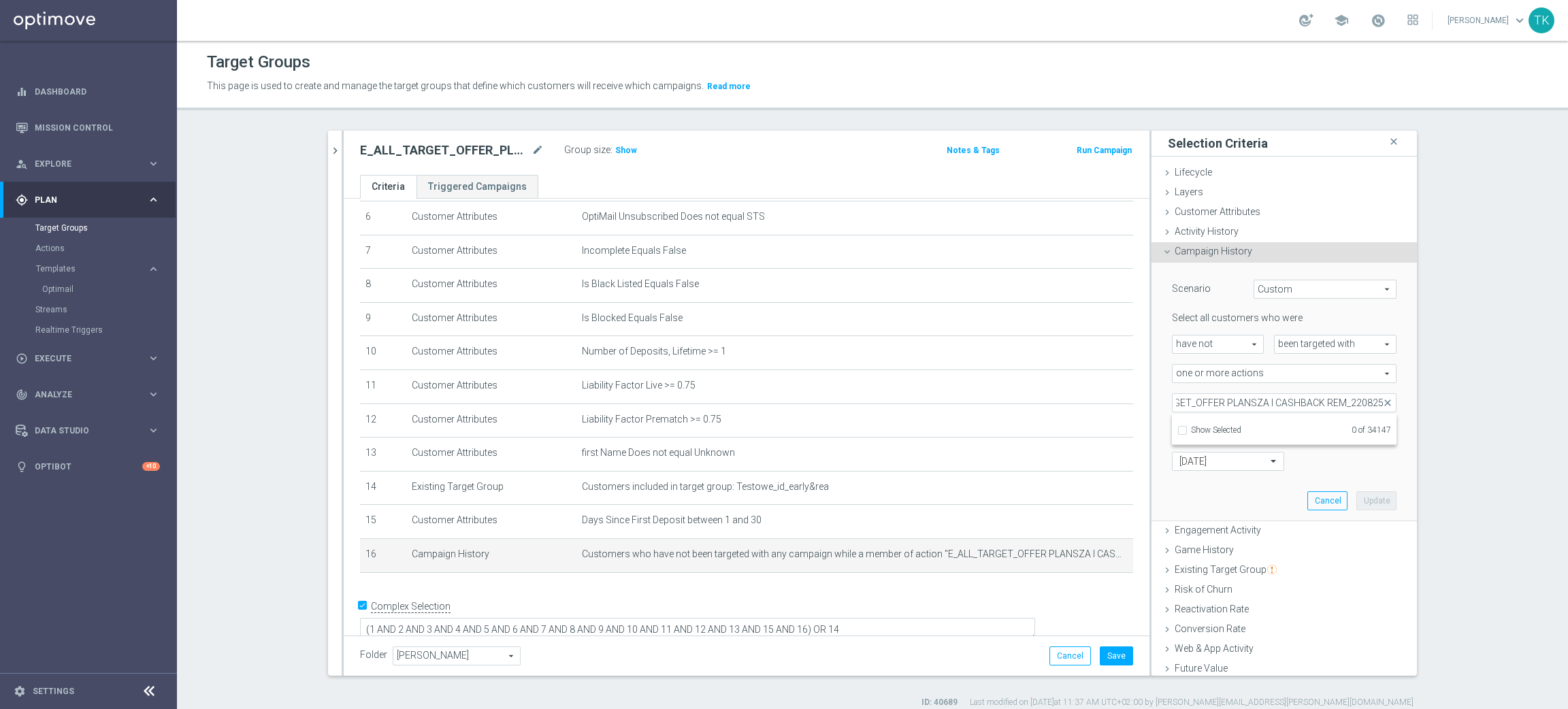
scroll to position [0, 0]
click at [1153, 391] on div "Scenario Custom Custom arrow_drop_down search Select all customers who were hav…" at bounding box center [1285, 392] width 265 height 260
click at [1105, 655] on button "Save" at bounding box center [1117, 657] width 33 height 19
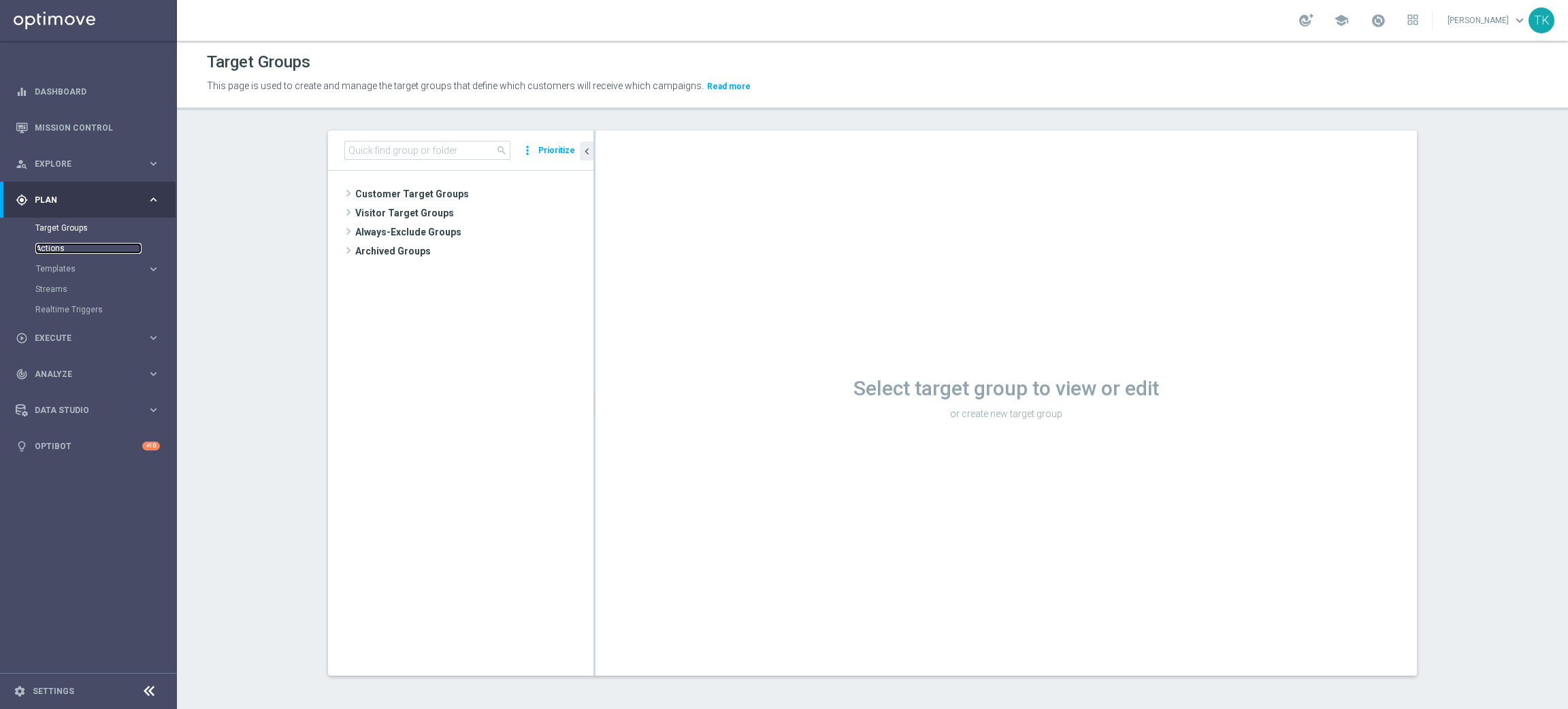
click at [49, 250] on link "Actions" at bounding box center [88, 248] width 106 height 10
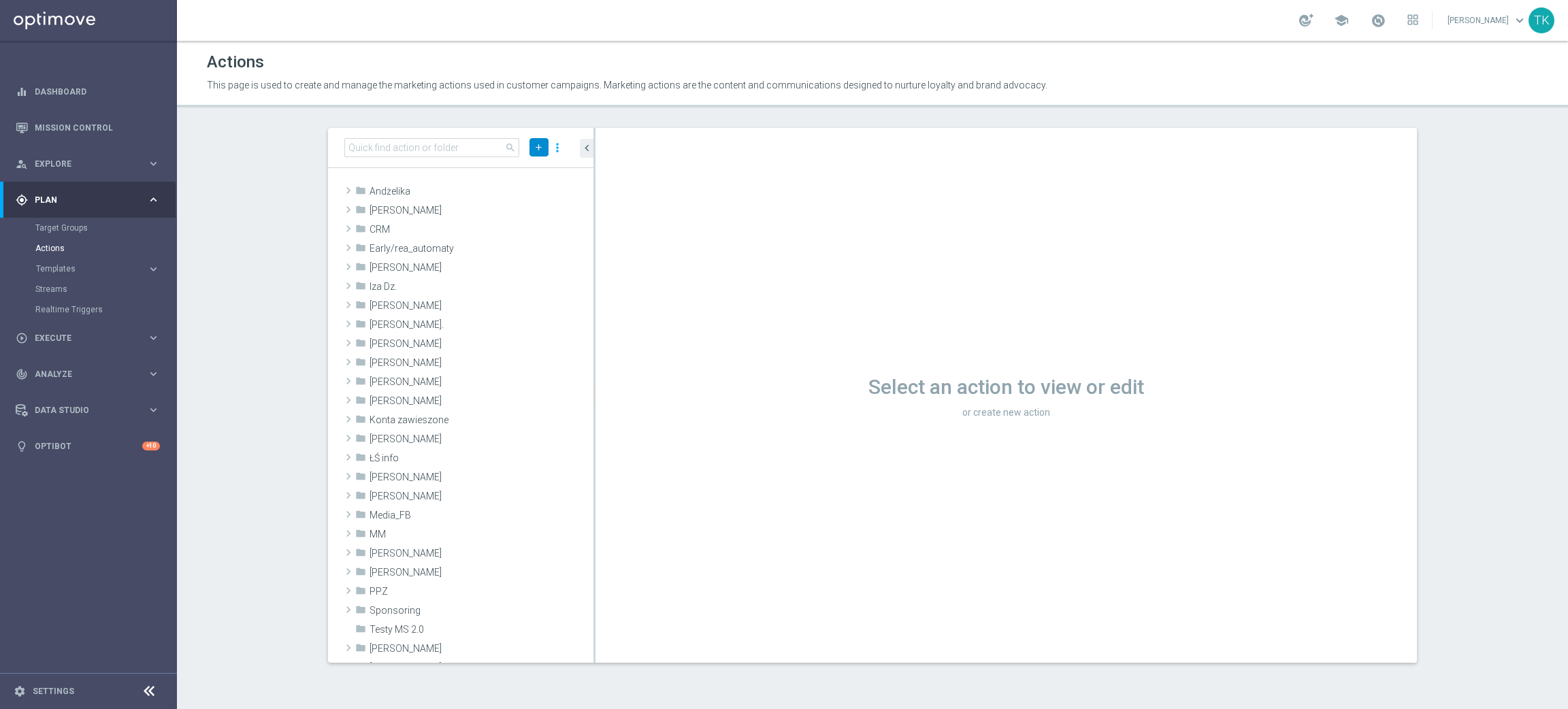
click at [545, 146] on button "add" at bounding box center [539, 147] width 19 height 18
click at [515, 166] on span "New Action" at bounding box center [514, 171] width 43 height 10
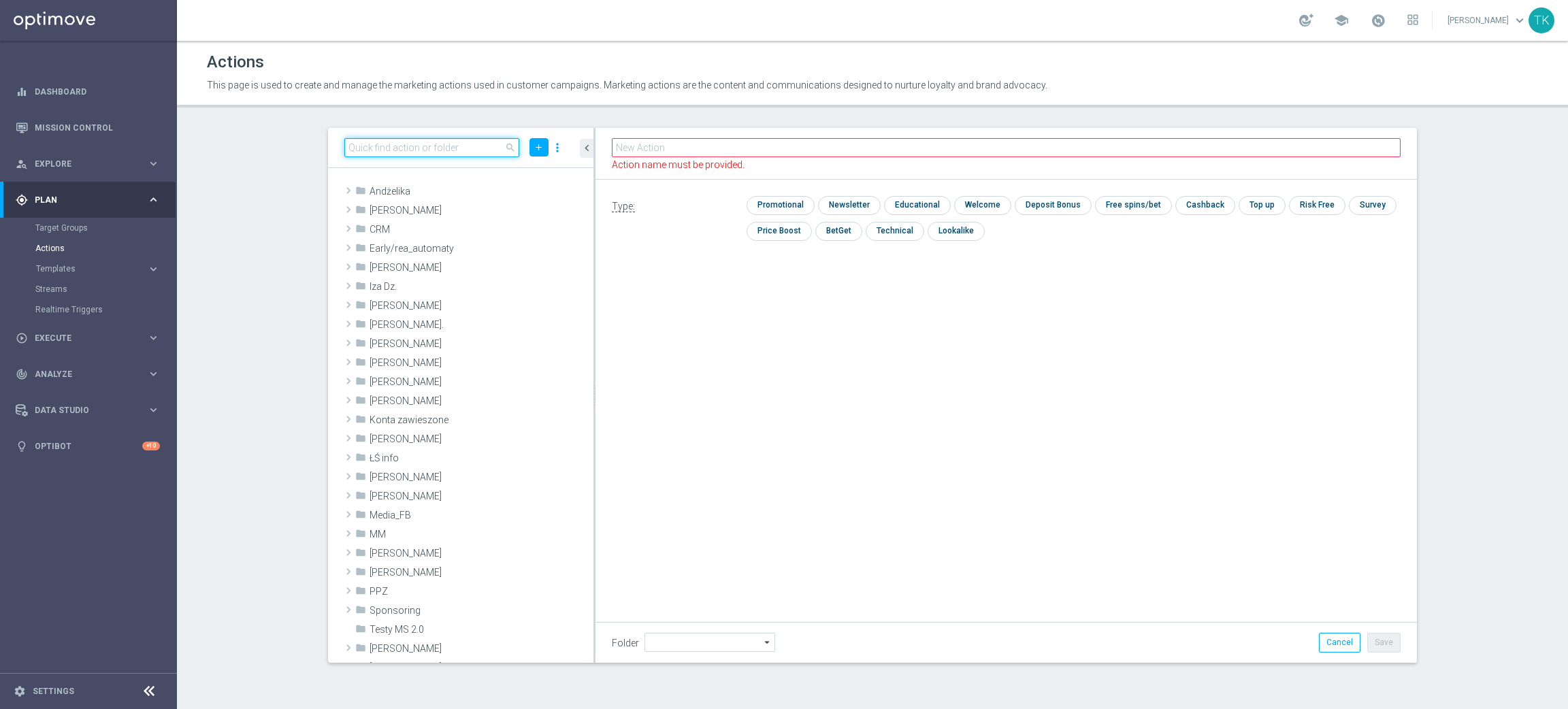
click at [419, 143] on input at bounding box center [431, 148] width 175 height 19
click at [652, 143] on input "text" at bounding box center [1006, 148] width 789 height 19
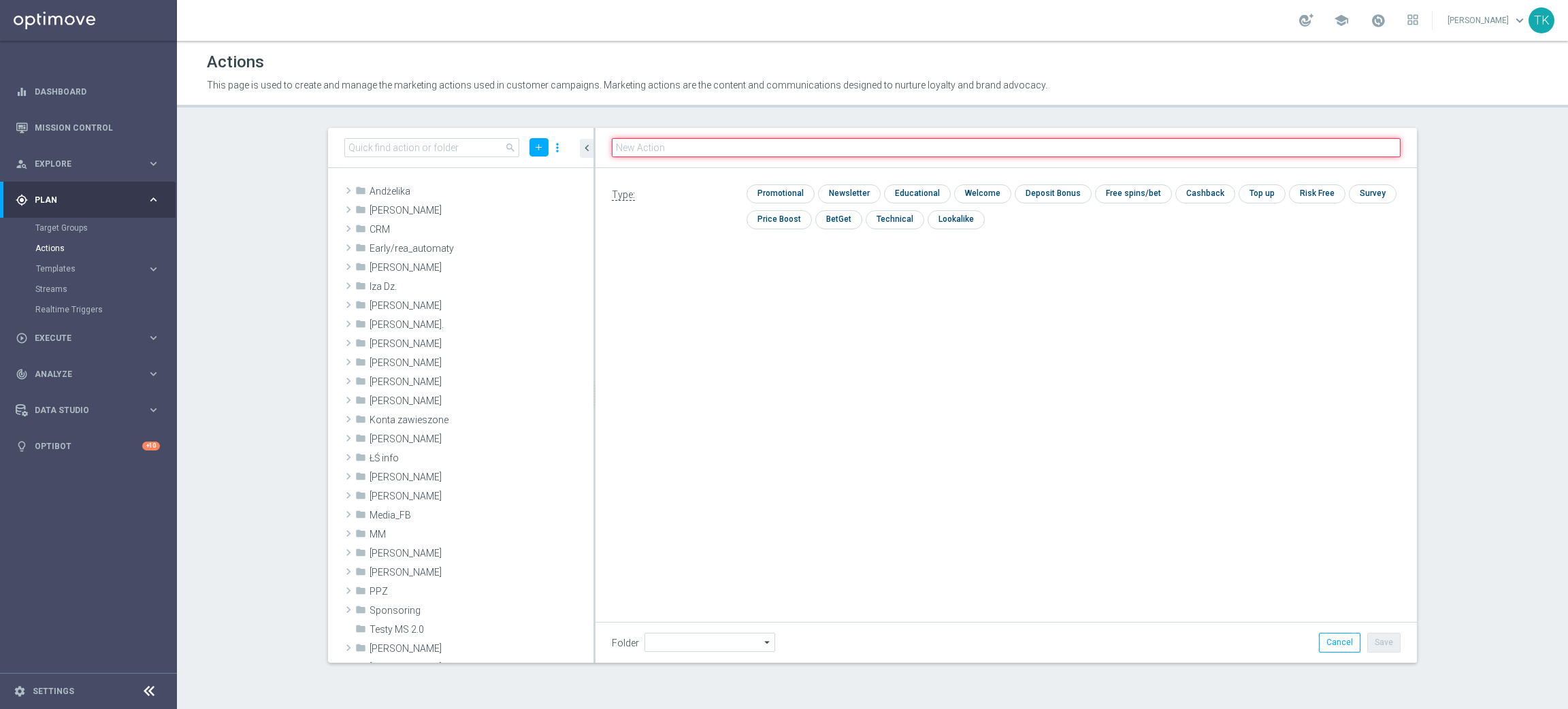
paste input "E_ALL_TARGET_OFFER PLANSZA I CASHBACK REM_220825"
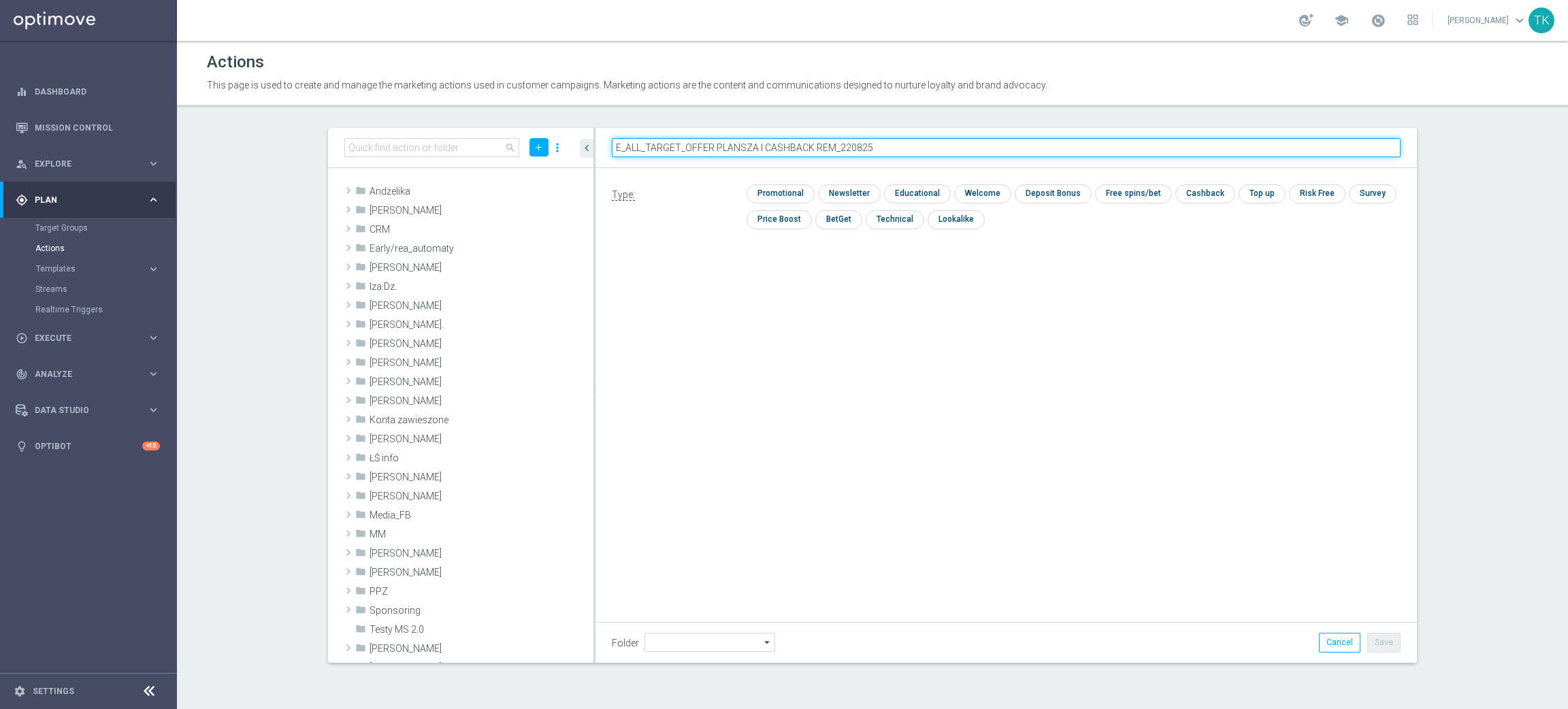
click at [911, 151] on input "E_ALL_TARGET_OFFER PLANSZA I CASHBACK REM_220825" at bounding box center [1006, 148] width 789 height 19
type input "E_ALL_TARGET_OFFER PLANSZA I CASHBACK REM_220825"
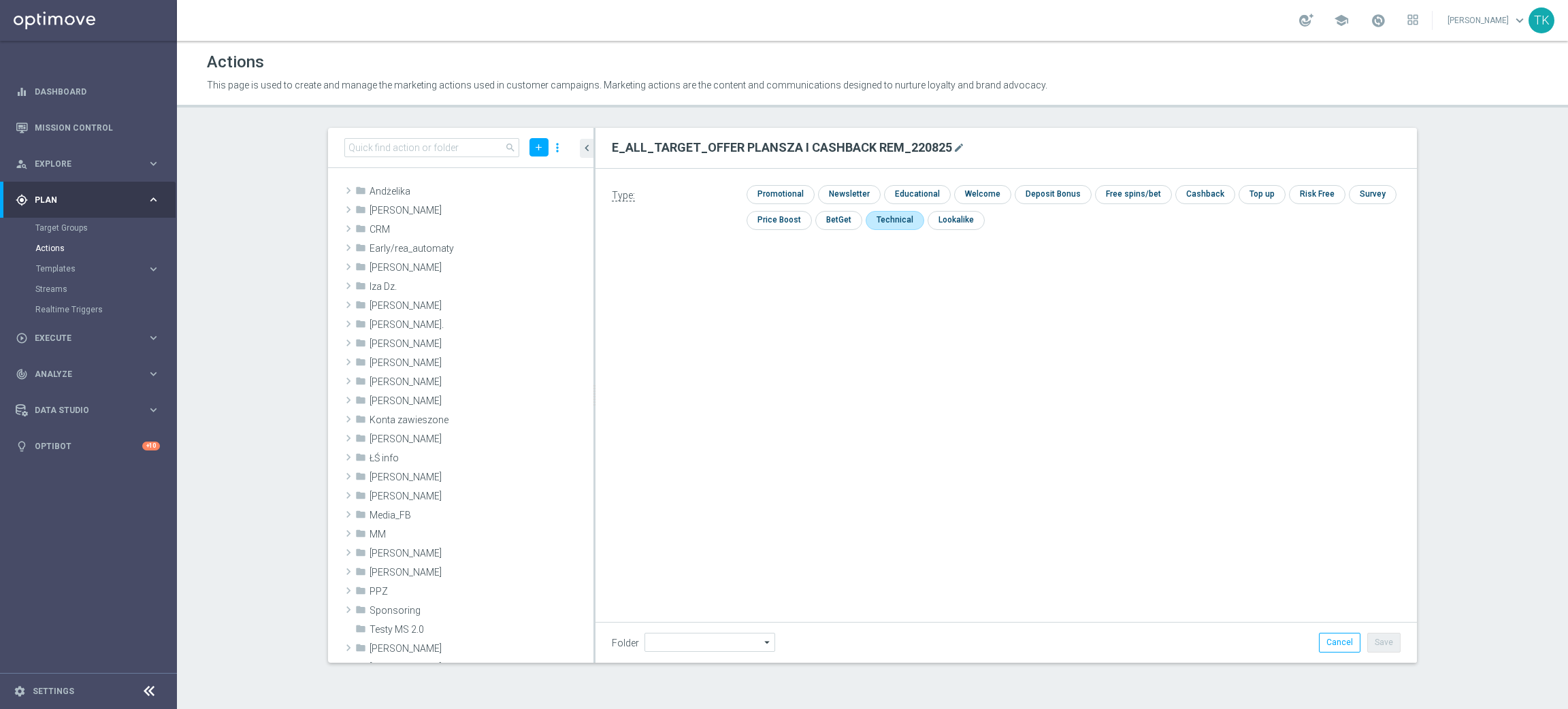
click at [887, 213] on input "checkbox" at bounding box center [893, 219] width 55 height 18
checkbox input "true"
click at [1392, 644] on button "Save" at bounding box center [1384, 642] width 33 height 19
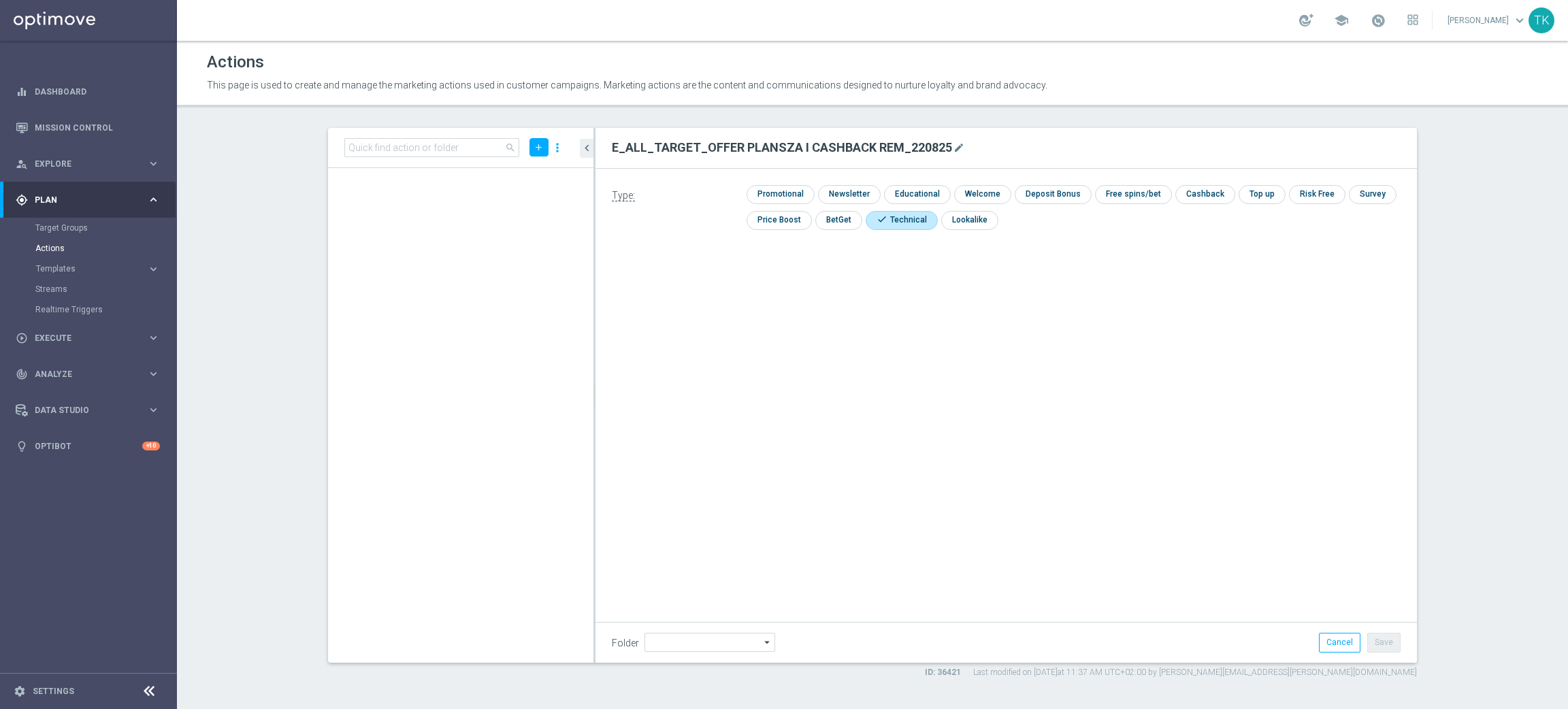
scroll to position [30142, 0]
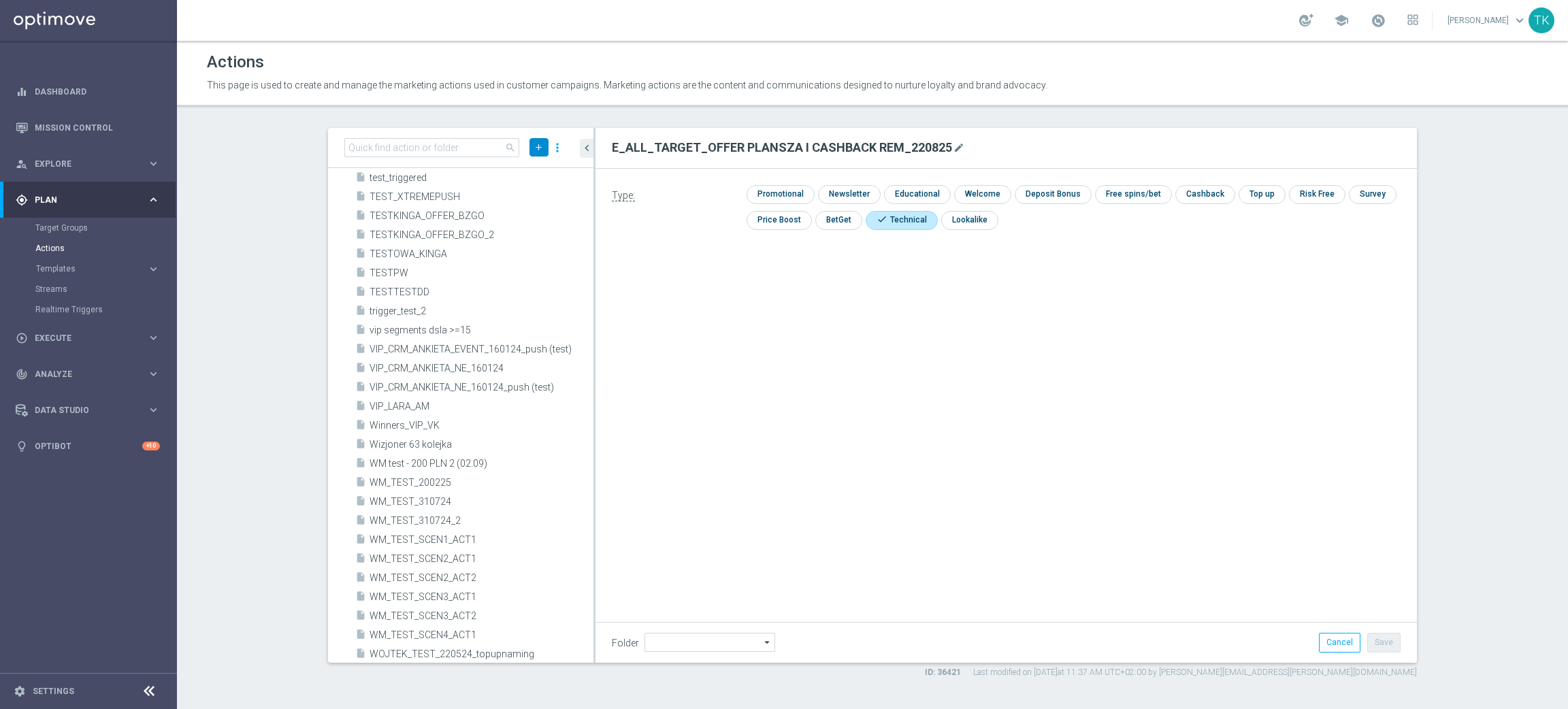
click at [547, 150] on button "add" at bounding box center [539, 147] width 19 height 18
click at [515, 166] on span "New Action" at bounding box center [514, 171] width 43 height 10
type input "E_ALL_TARGET_OFFER_PLANSZA_220825"
click at [888, 216] on input "checkbox" at bounding box center [893, 219] width 55 height 18
checkbox input "true"
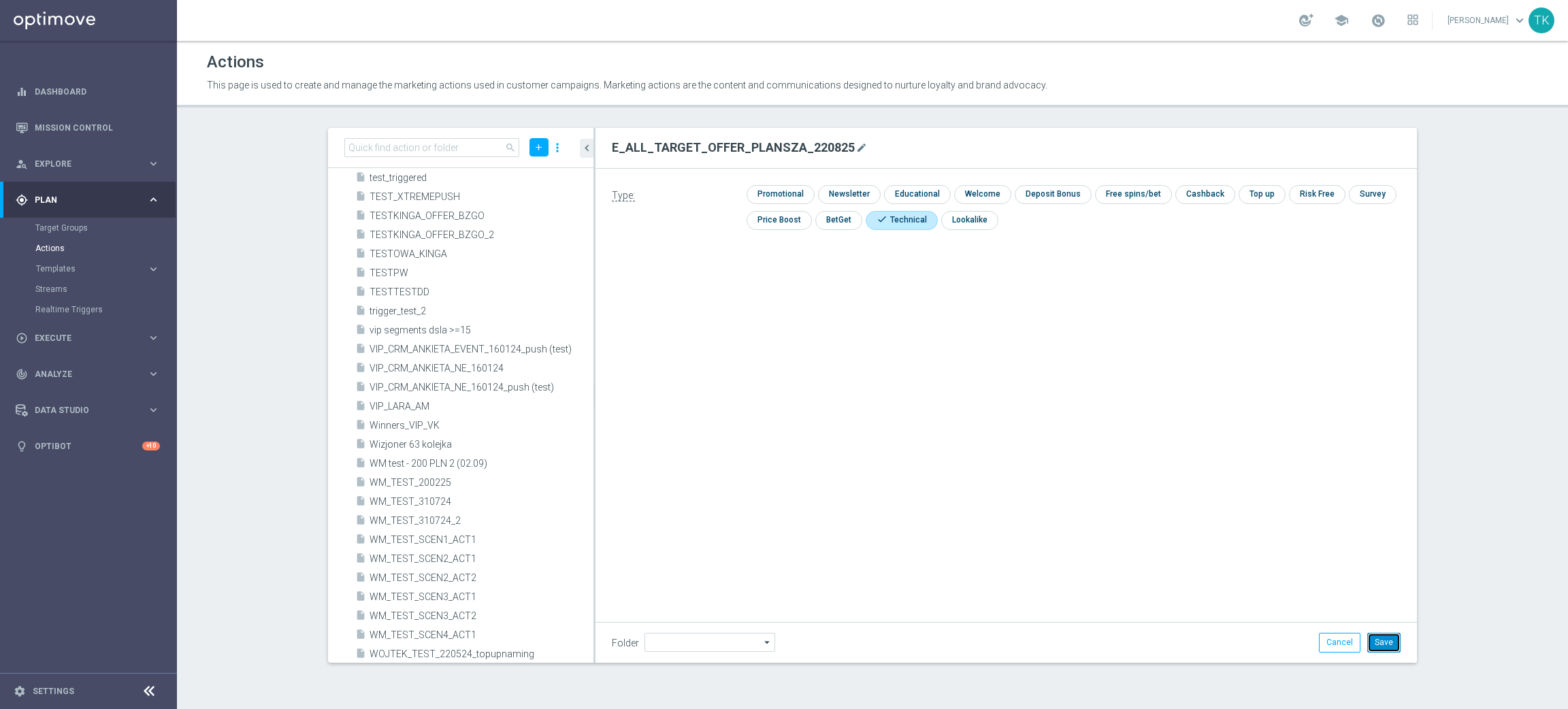
click at [1395, 644] on button "Save" at bounding box center [1384, 642] width 33 height 19
click at [541, 140] on button "add" at bounding box center [539, 147] width 19 height 18
click at [493, 167] on span "New Action" at bounding box center [514, 171] width 43 height 10
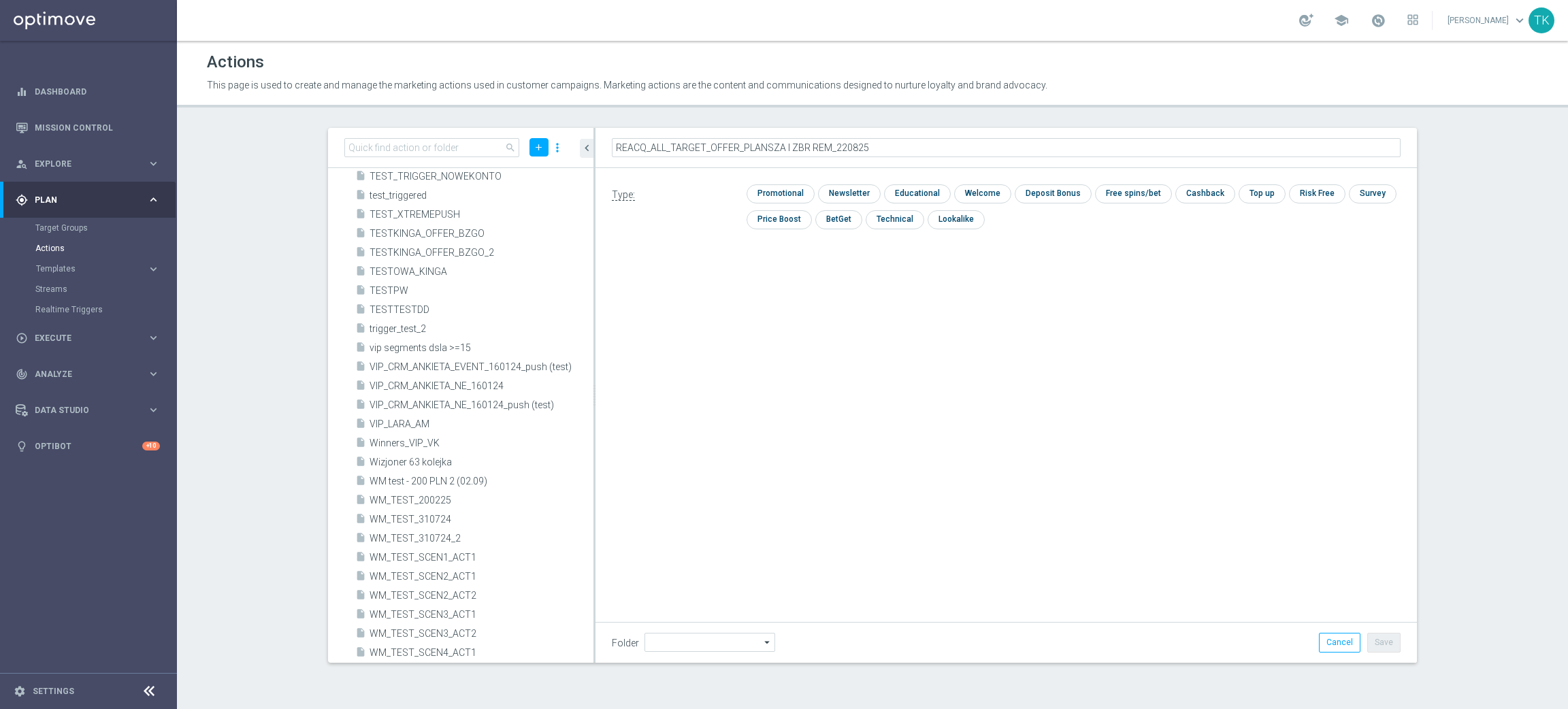
type input "REACQ_ALL_TARGET_OFFER_PLANSZA I ZBR REM_220825"
click at [911, 218] on input "checkbox" at bounding box center [893, 219] width 55 height 18
checkbox input "true"
click at [1386, 641] on button "Save" at bounding box center [1384, 642] width 33 height 19
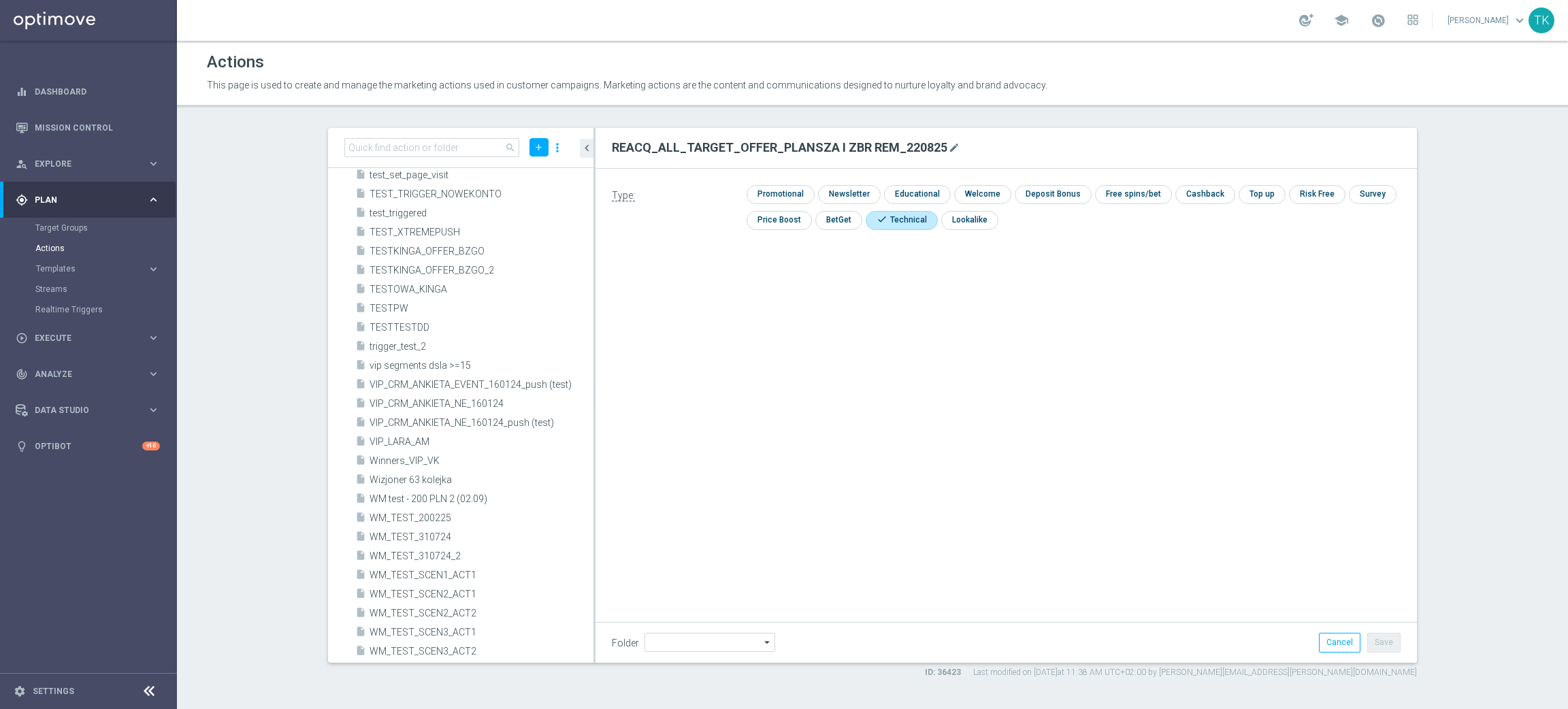
scroll to position [30159, 0]
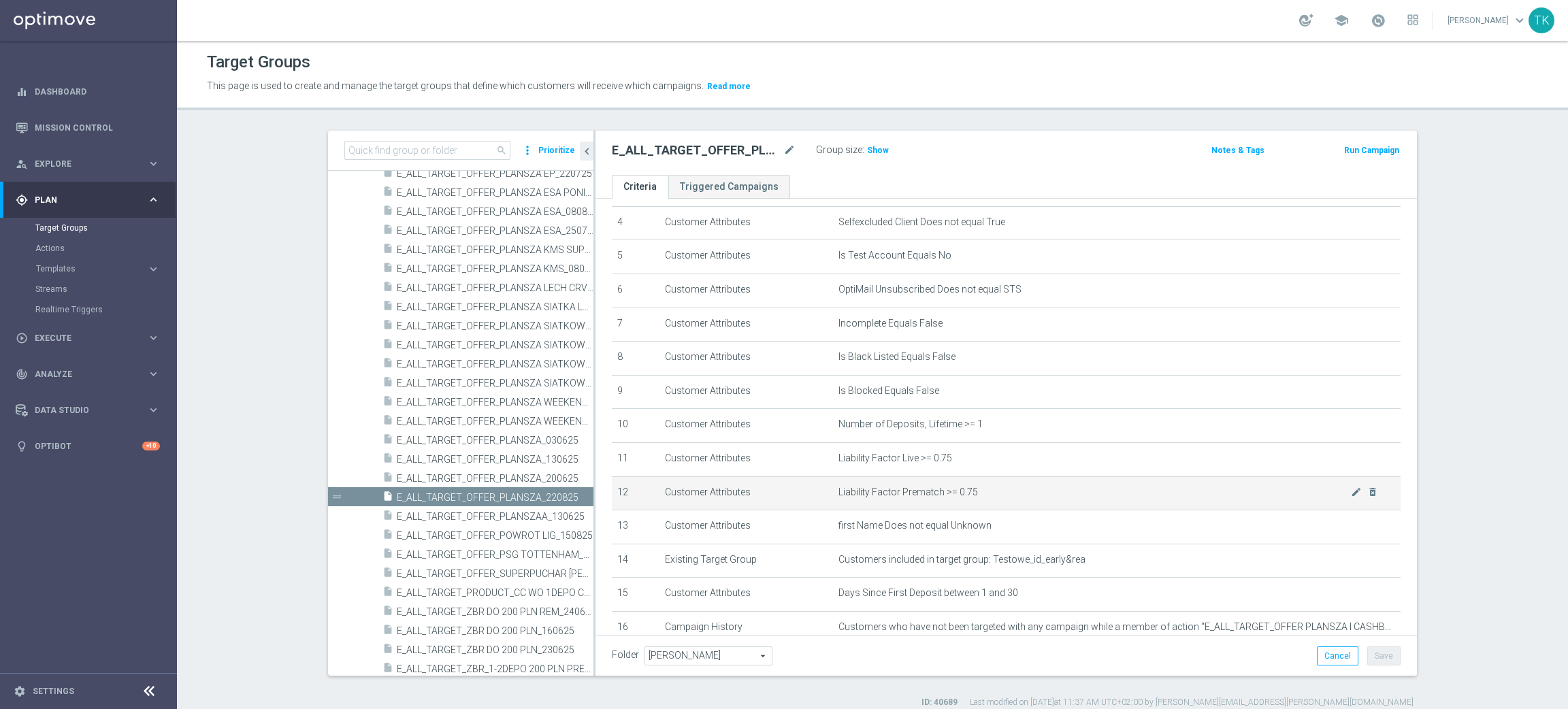
scroll to position [229, 0]
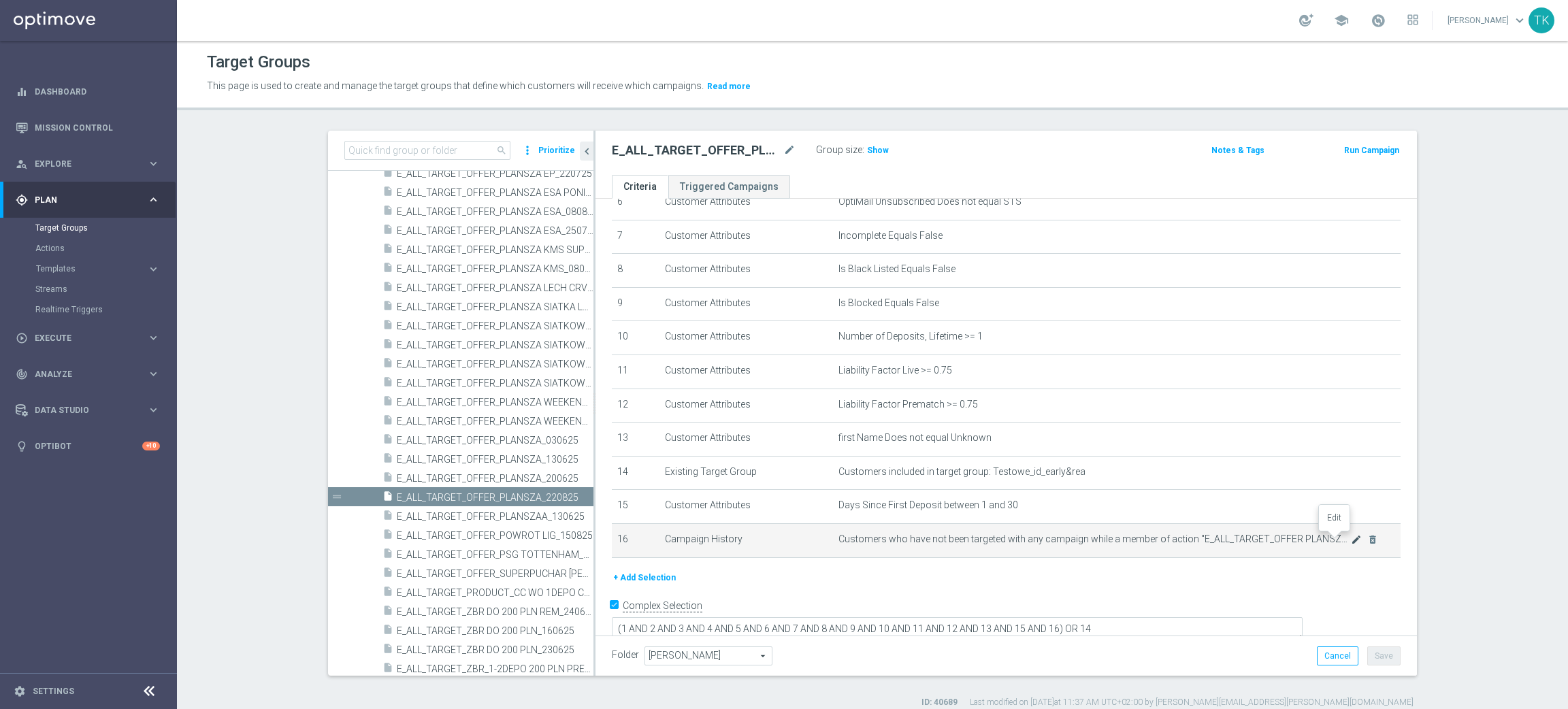
click at [1351, 538] on icon "mode_edit" at bounding box center [1356, 539] width 10 height 10
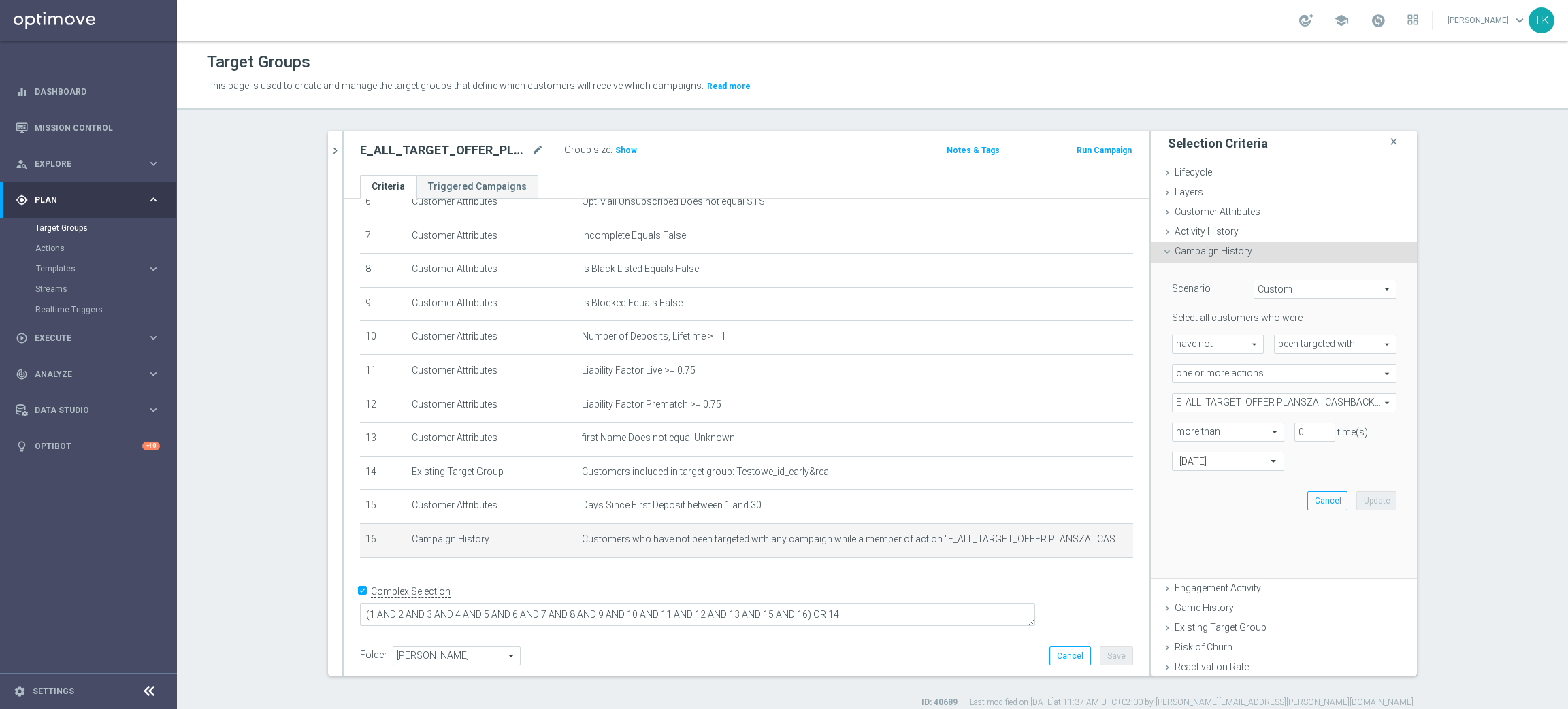
scroll to position [215, 0]
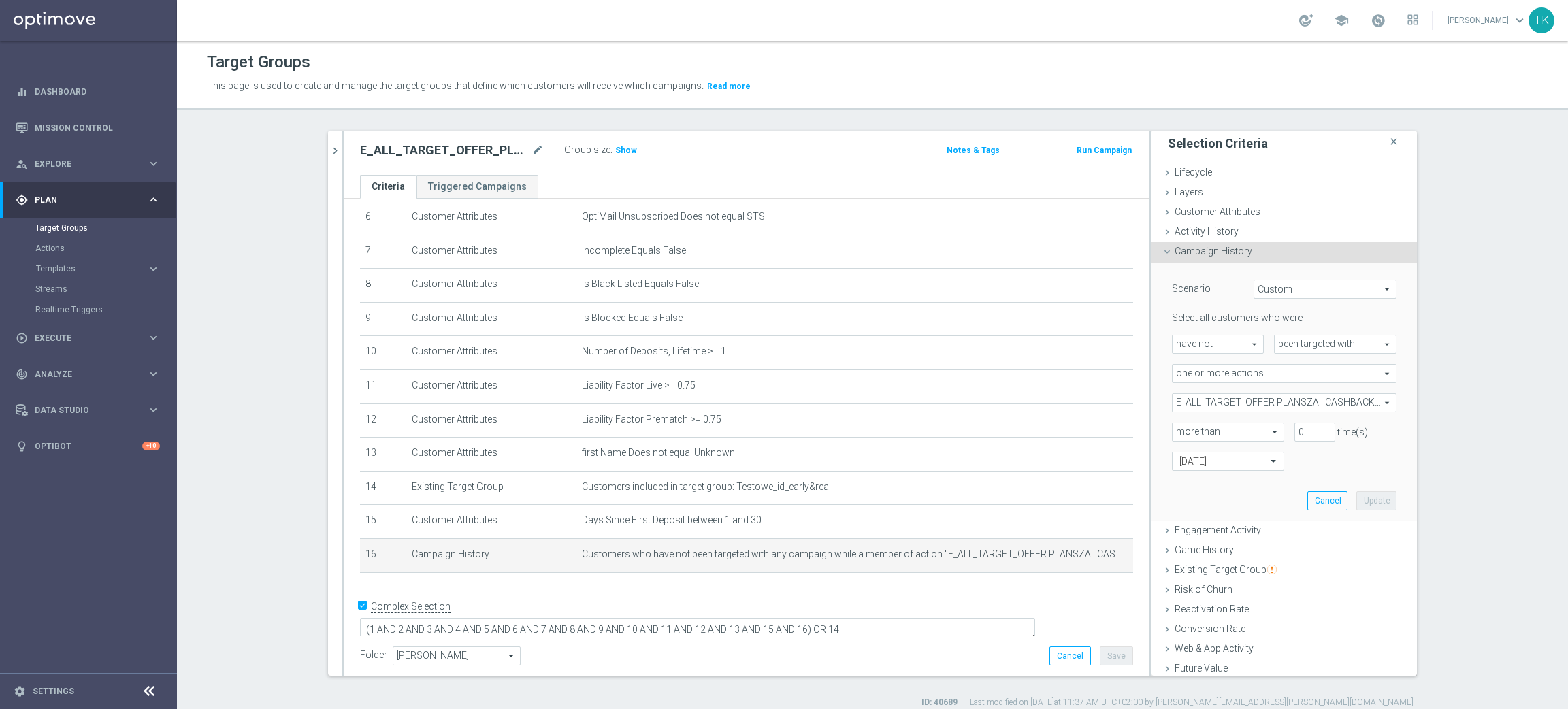
click at [1234, 405] on span "E_ALL_TARGET_OFFER PLANSZA I CASHBACK REM_150825" at bounding box center [1285, 403] width 223 height 18
click at [1178, 430] on input "Show Selected" at bounding box center [1181, 432] width 9 height 9
checkbox input "true"
click at [1191, 465] on label "E_ALL_TARGET_OFFER PLANSZA I CASHBACK REM_150825" at bounding box center [1293, 471] width 205 height 18
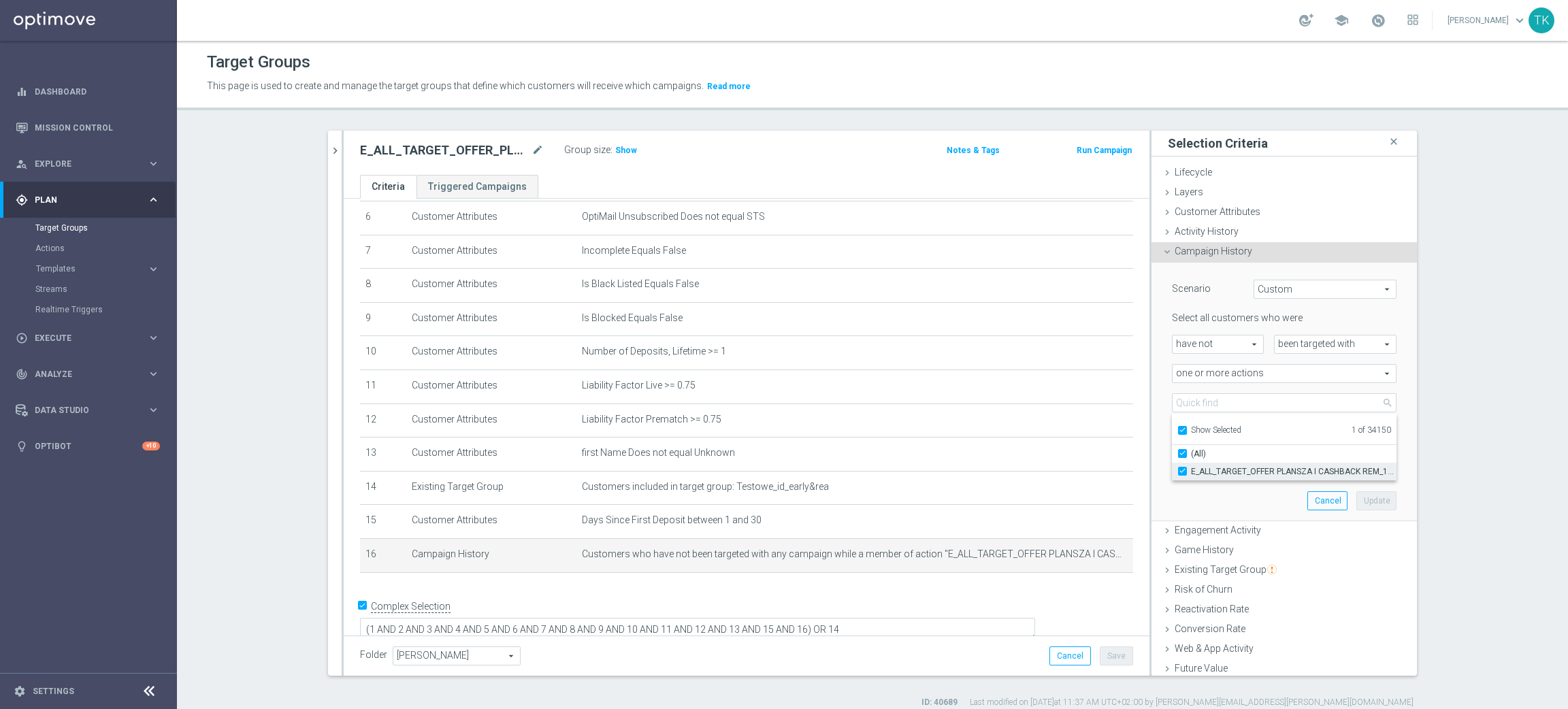
click at [1182, 467] on input "E_ALL_TARGET_OFFER PLANSZA I CASHBACK REM_150825" at bounding box center [1186, 470] width 9 height 9
checkbox input "false"
type input "Select Action"
checkbox input "false"
click at [1181, 432] on div "Show Selected" at bounding box center [1209, 429] width 64 height 17
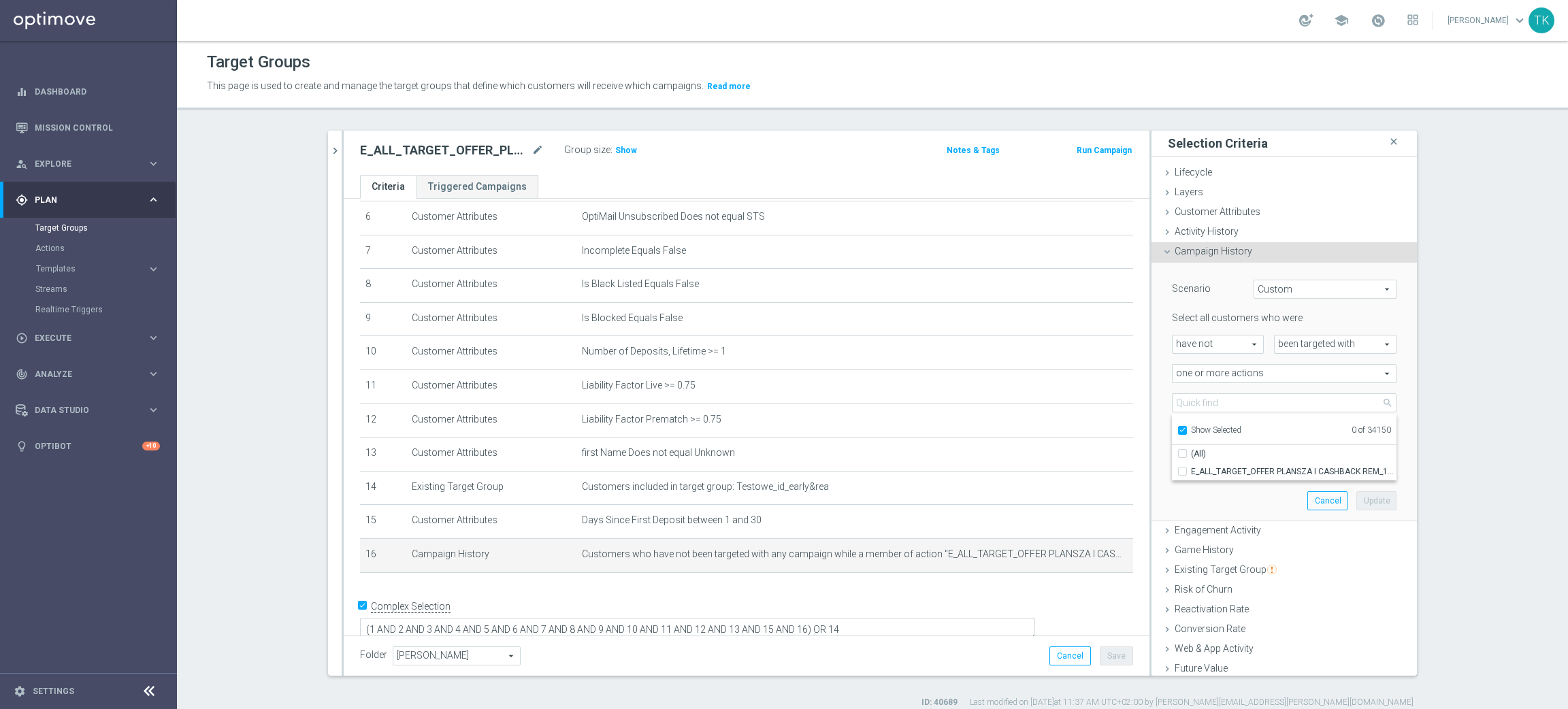
click at [1191, 426] on label "Show Selected" at bounding box center [1216, 431] width 51 height 12
click at [1178, 428] on input "Show Selected" at bounding box center [1181, 432] width 9 height 9
checkbox input "false"
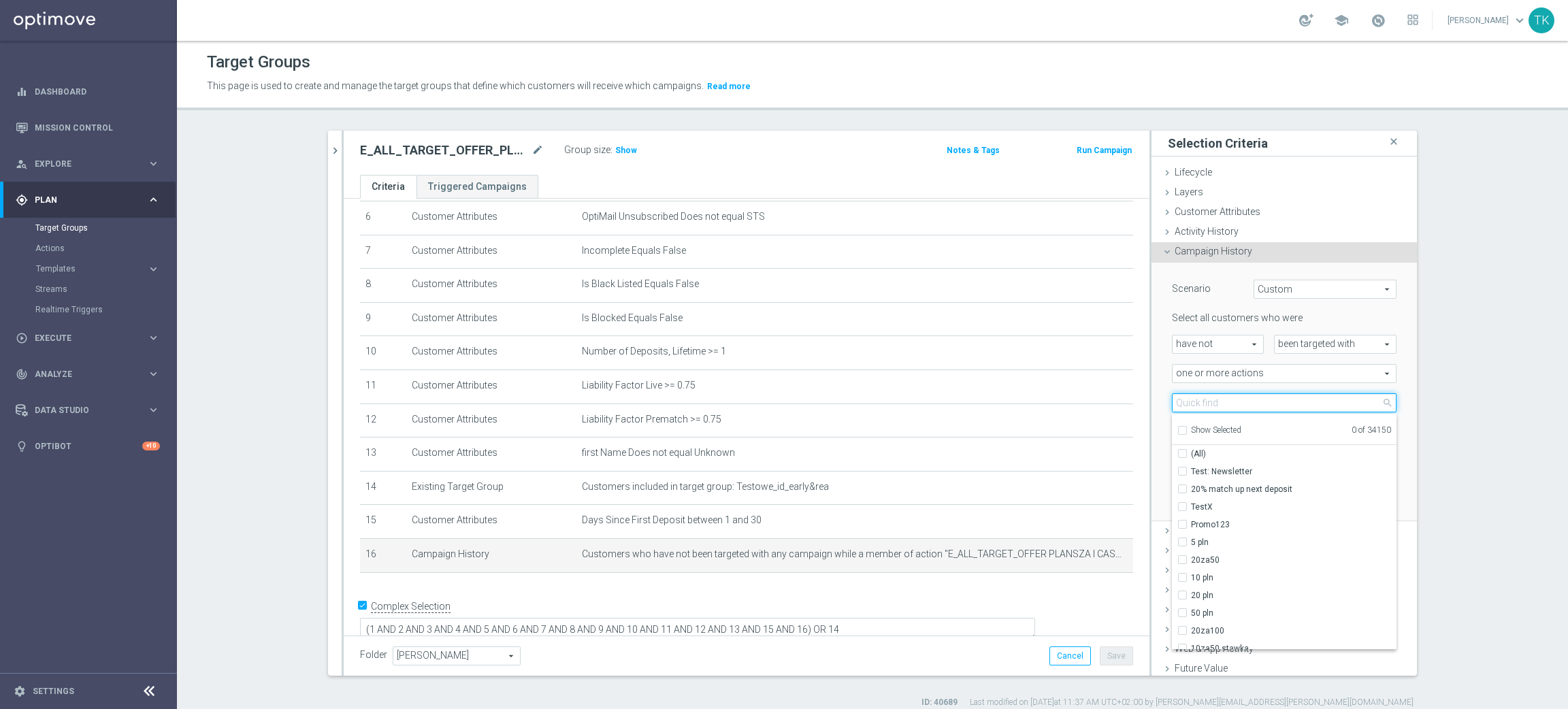
click at [1185, 400] on input "search" at bounding box center [1284, 403] width 224 height 19
paste input "E_ALL_TARGET_OFFER_PLANSZA_220825"
type input "E_ALL_TARGET_OFFER_PLANSZA_220825"
click at [1217, 398] on input "E_ALL_TARGET_OFFER_PLANSZA_220825" at bounding box center [1284, 403] width 224 height 19
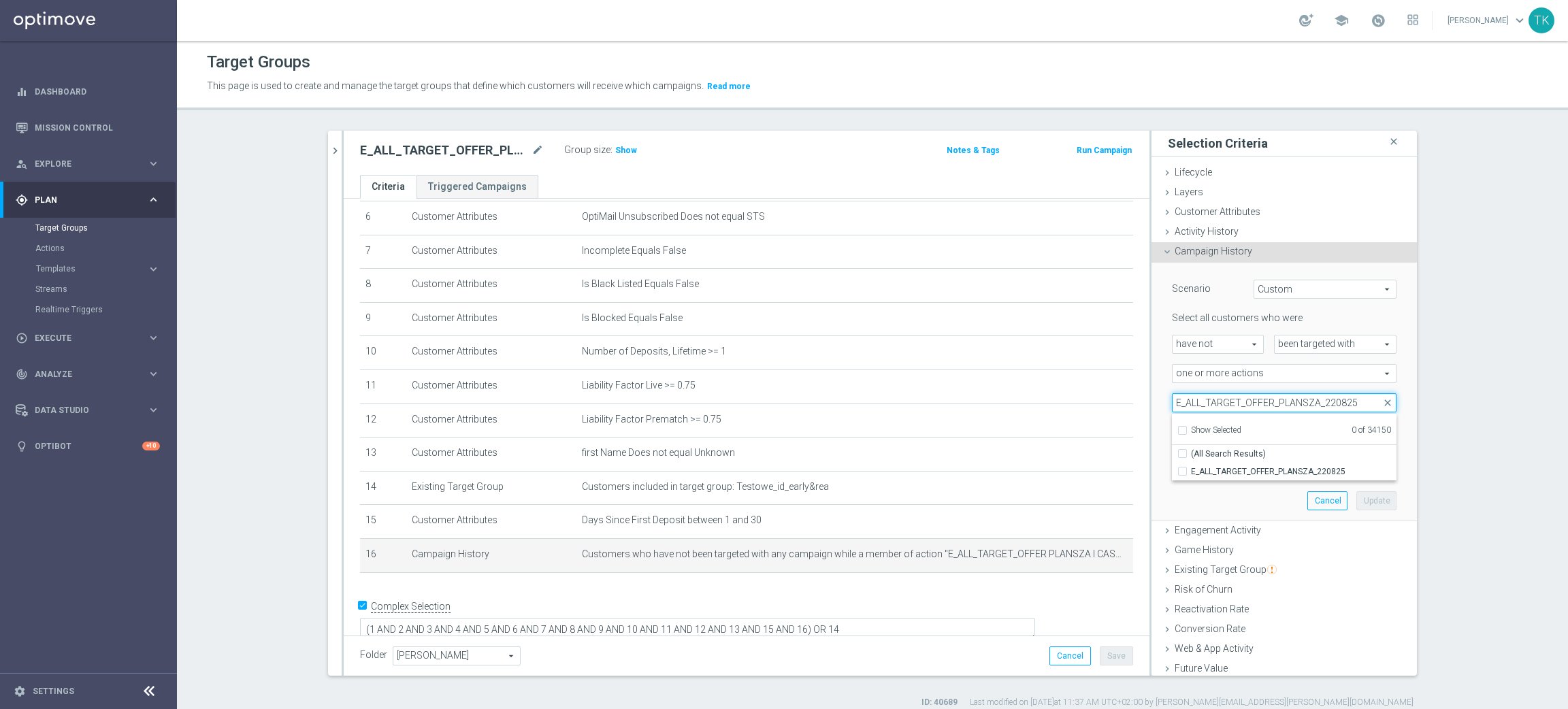
click at [1217, 398] on input "E_ALL_TARGET_OFFER_PLANSZA_220825" at bounding box center [1284, 403] width 224 height 19
click at [1181, 393] on input "search" at bounding box center [1284, 403] width 224 height 19
paste input "E_ALL_TARGET_OFFER PLANSZA I CASHBACK REM_220825"
type input "E_ALL_TARGET_OFFER PLANSZA I CASHBACK REM_220825"
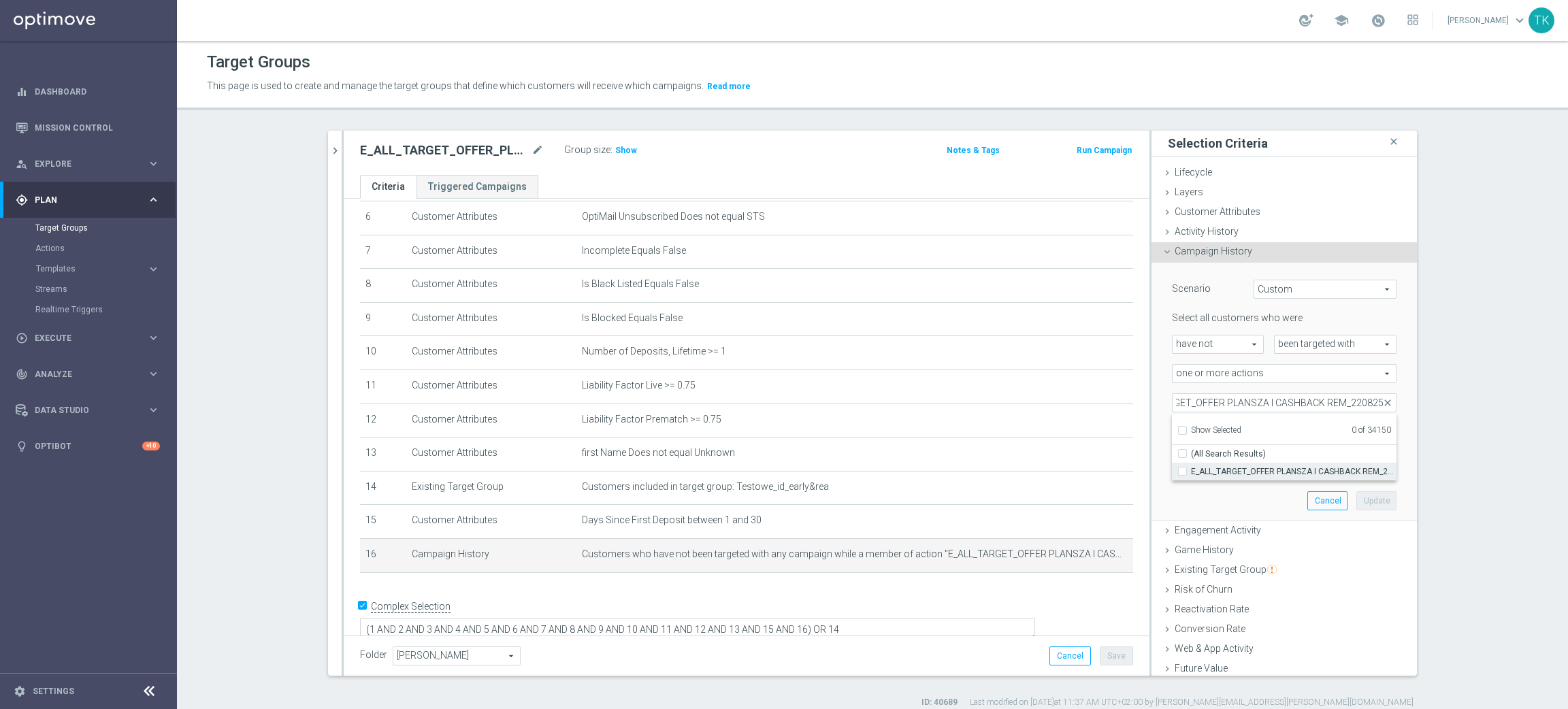
click at [1207, 463] on label "E_ALL_TARGET_OFFER PLANSZA I CASHBACK REM_220825" at bounding box center [1293, 471] width 205 height 18
click at [1191, 467] on input "E_ALL_TARGET_OFFER PLANSZA I CASHBACK REM_220825" at bounding box center [1186, 470] width 9 height 9
checkbox input "true"
type input "E_ALL_TARGET_OFFER PLANSZA I CASHBACK REM_220825"
checkbox input "true"
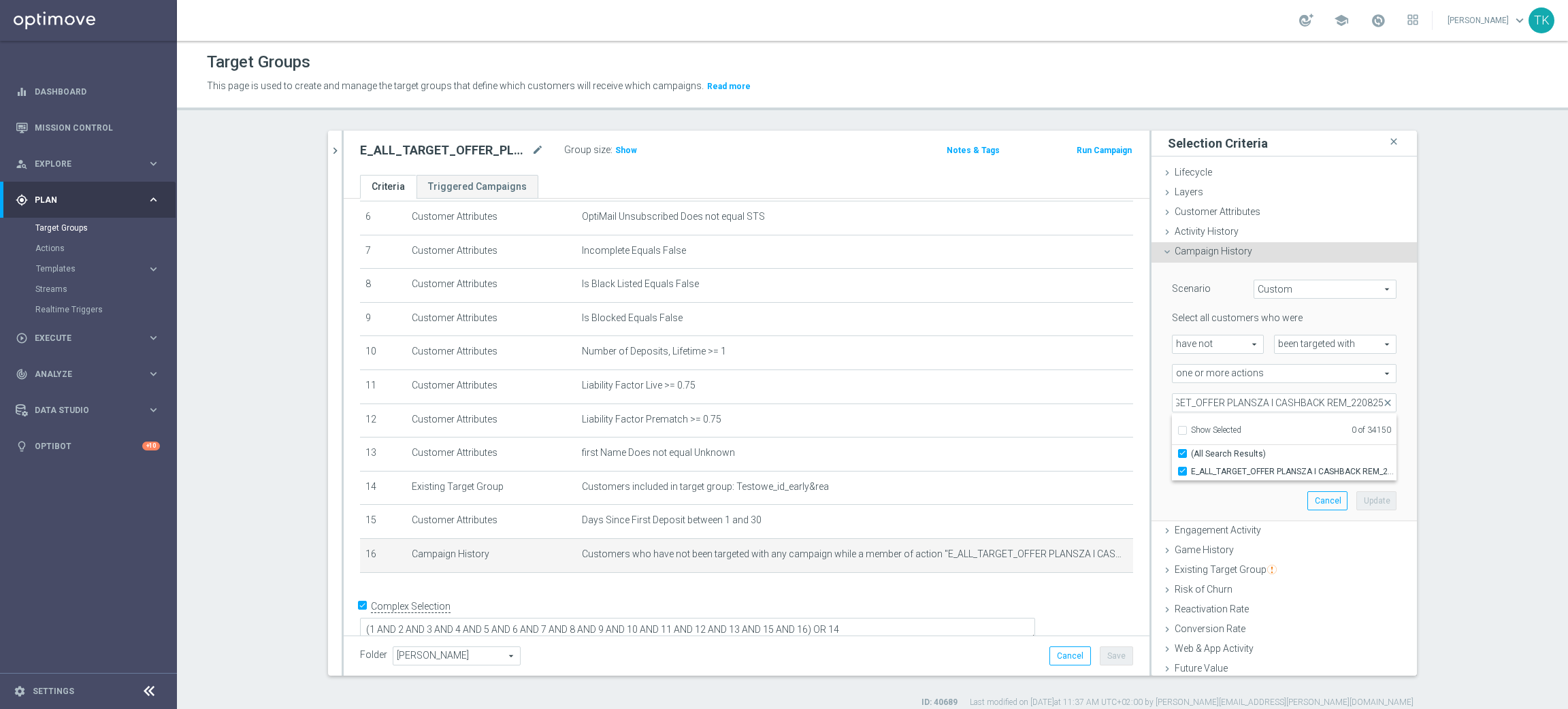
scroll to position [0, 0]
click at [1161, 398] on div "E_ALL_TARGET_OFFER PLANSZA I CASHBACK REM_220825 E_ALL_TARGET_OFFER PLANSZA I C…" at bounding box center [1284, 403] width 245 height 19
click at [1356, 497] on button "Update" at bounding box center [1376, 501] width 40 height 19
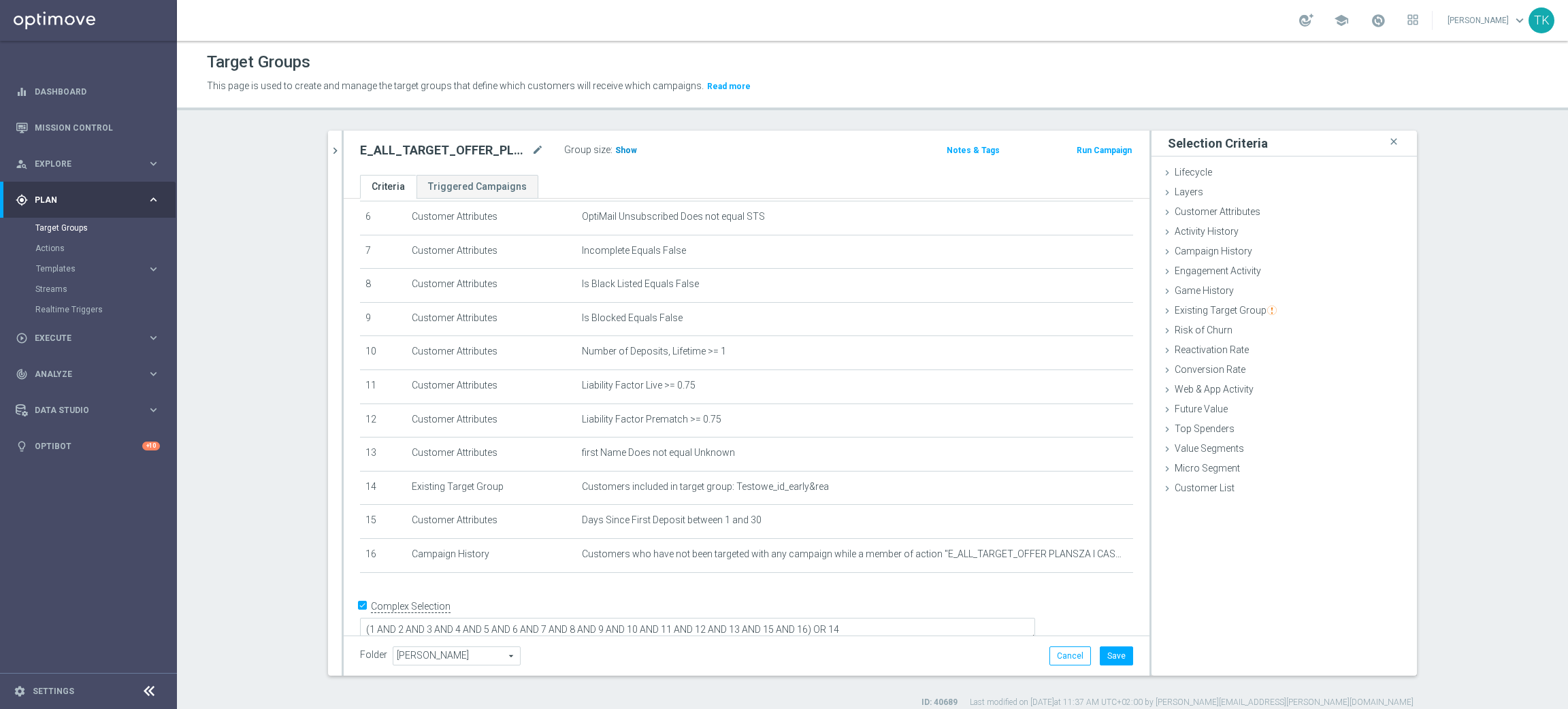
click at [617, 146] on span "Show" at bounding box center [626, 151] width 22 height 10
click at [1119, 647] on button "Save" at bounding box center [1117, 657] width 33 height 19
drag, startPoint x: 322, startPoint y: 147, endPoint x: 330, endPoint y: 147, distance: 8.0
click at [328, 147] on icon "chevron_right" at bounding box center [335, 151] width 13 height 13
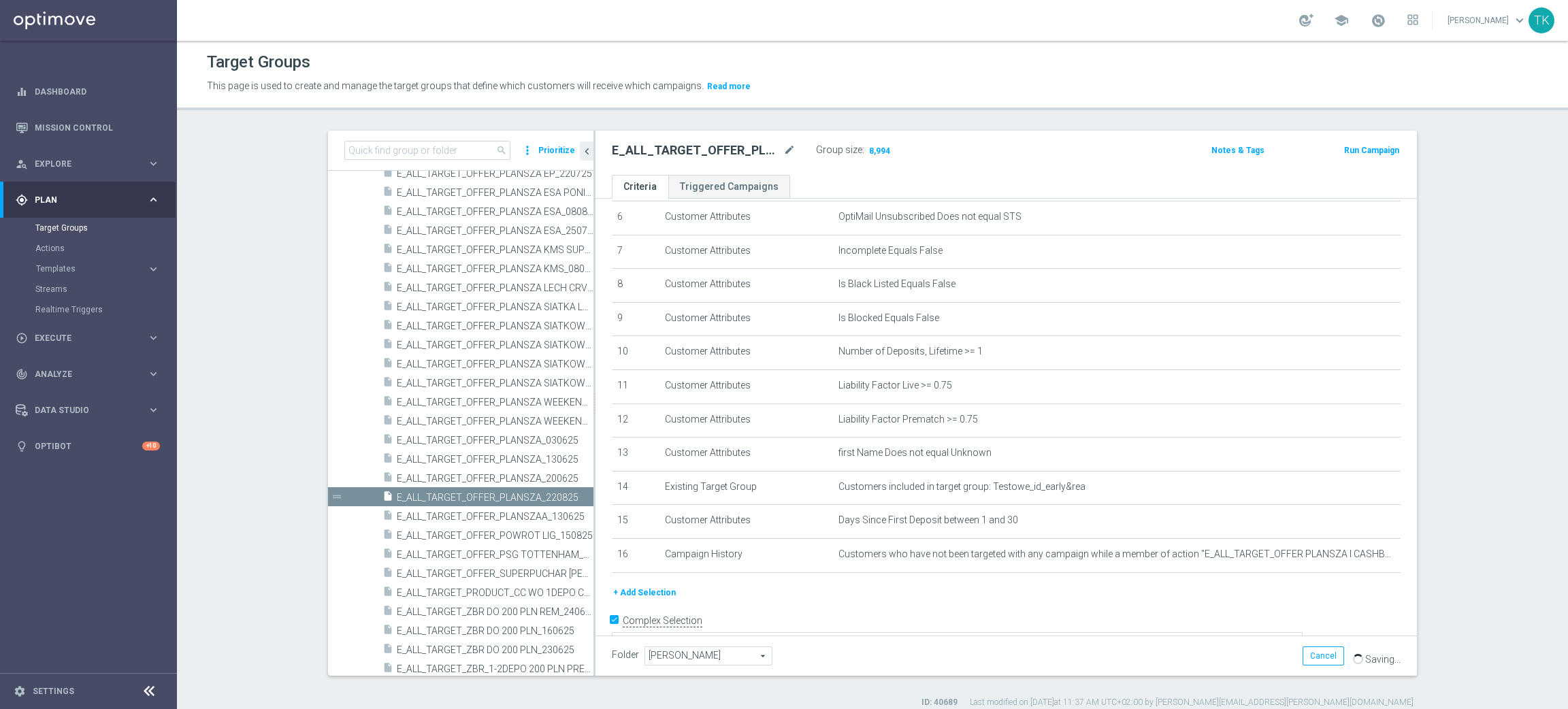
scroll to position [229, 0]
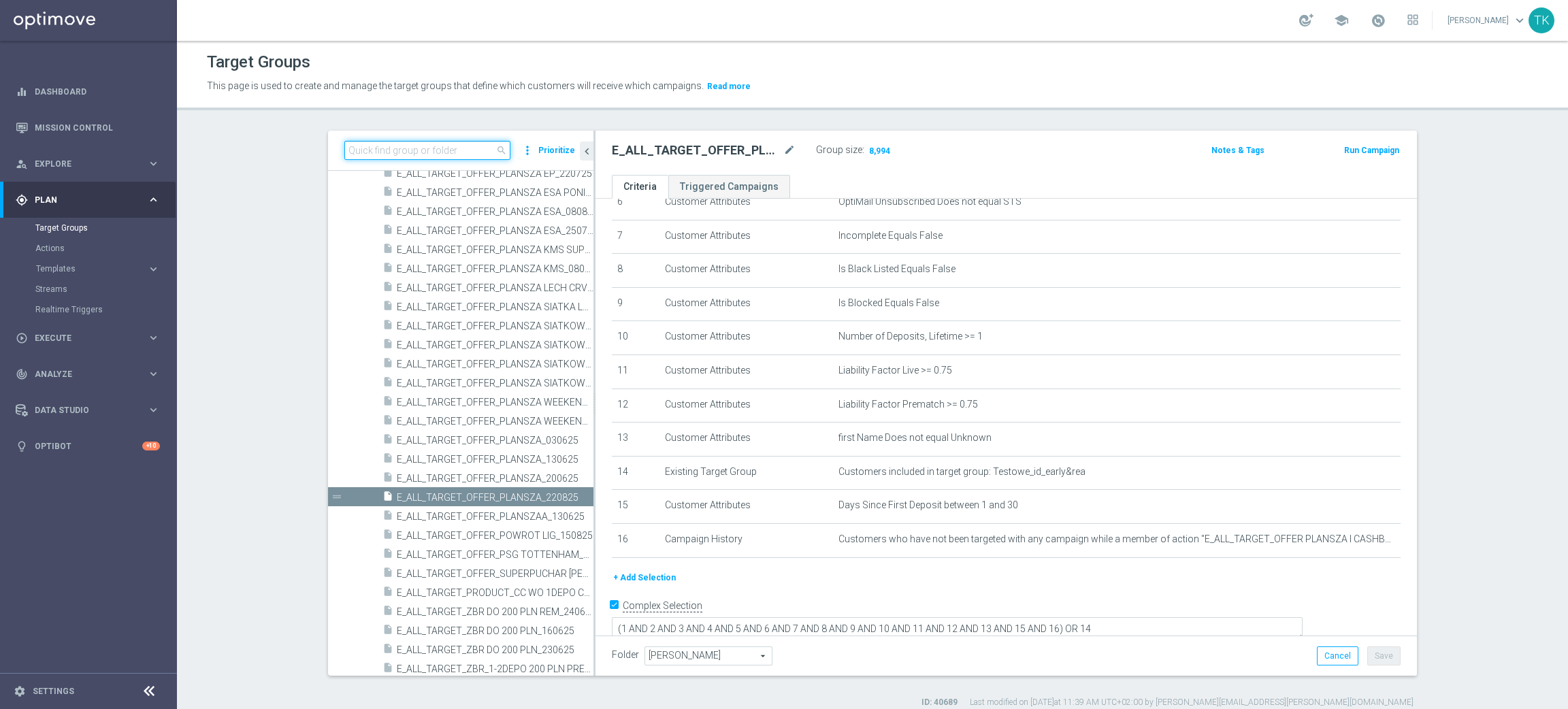
click at [415, 149] on input at bounding box center [428, 151] width 166 height 19
paste input "REACQ_ALL_TARGET_OFFER_POWROT LIG_150825"
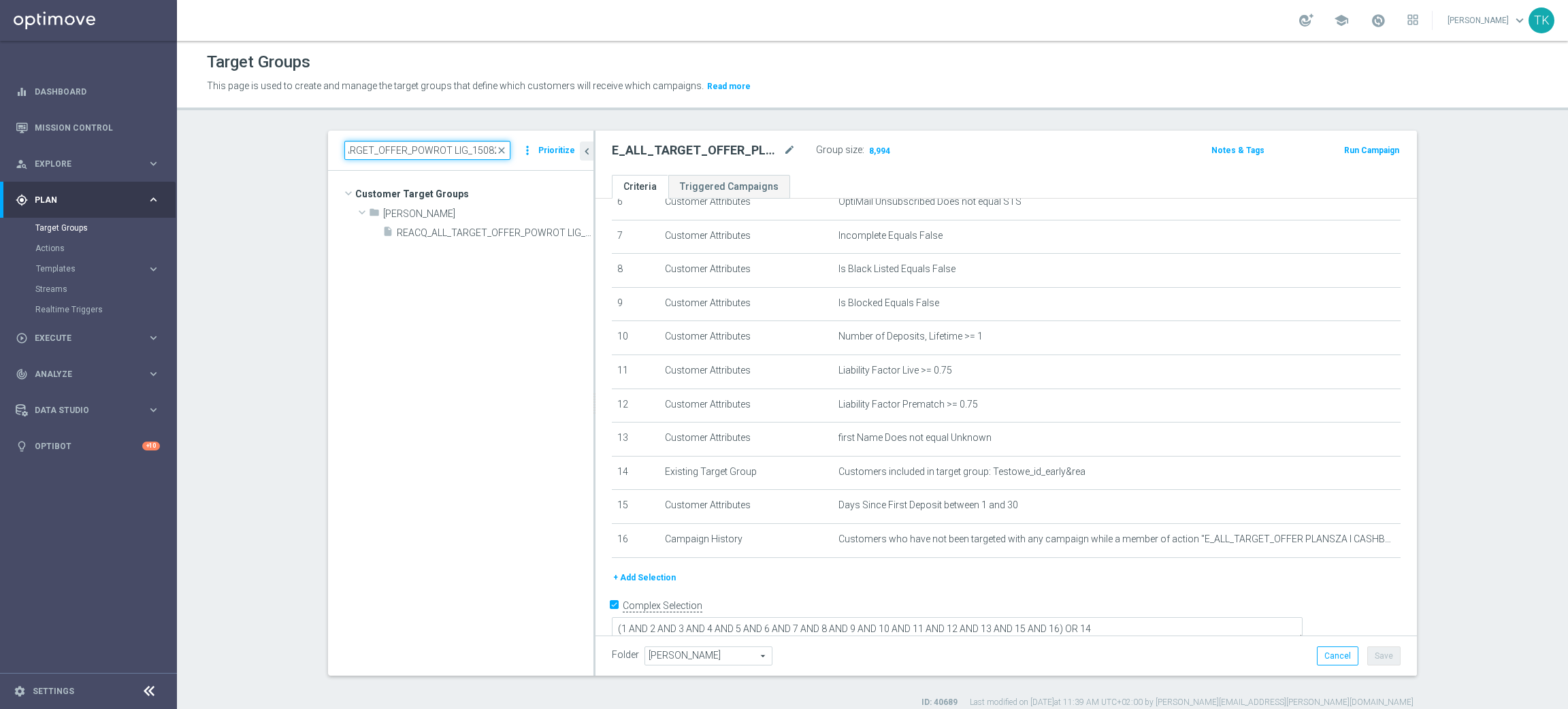
scroll to position [0, 0]
type input "REACQ_ALL_TARGET_OFFER_POWROT LIG_150825"
click at [503, 229] on span "REACQ_ALL_TARGET_OFFER_POWROT LIG_150825" at bounding box center [480, 233] width 166 height 11
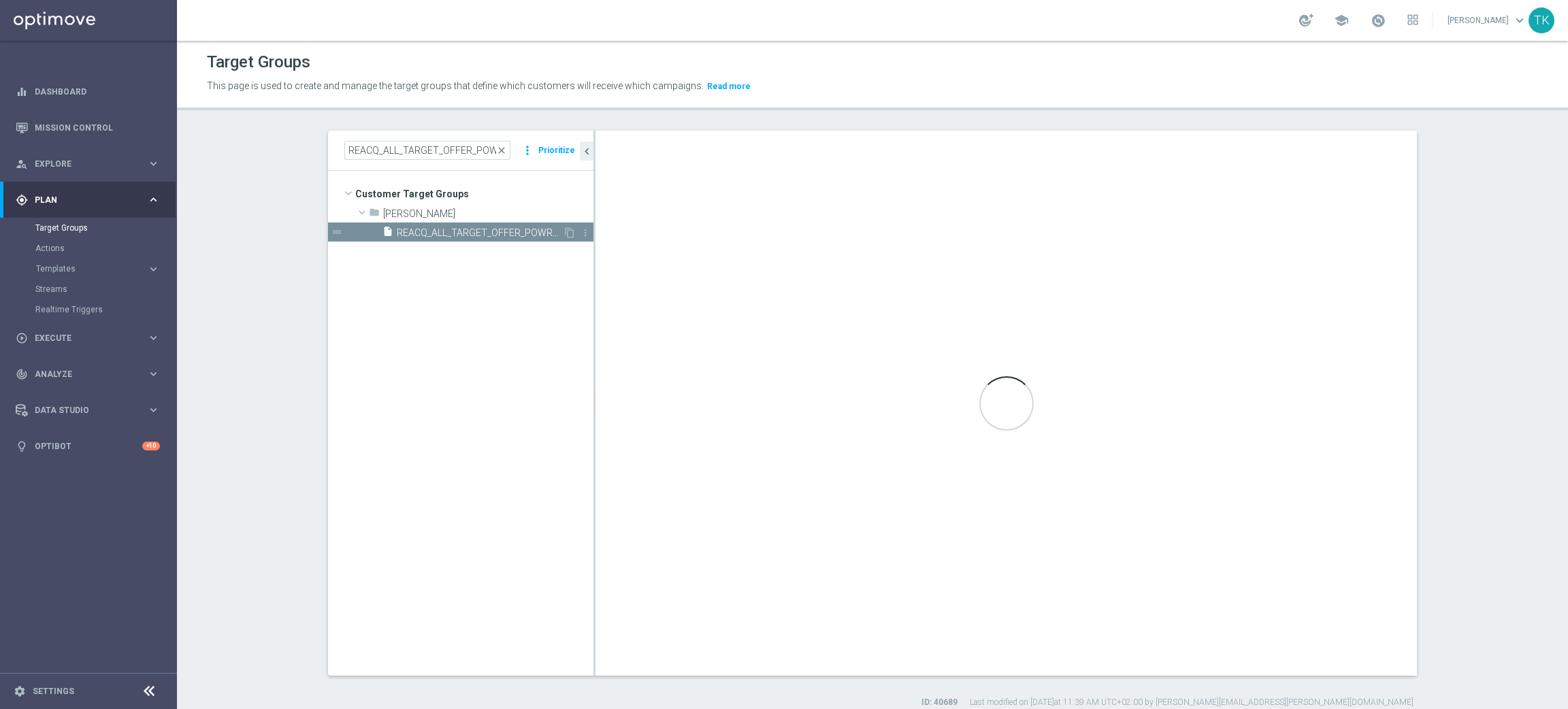
type textarea "(1 AND 2 AND 3 AND 4 AND 5 AND 6 AND 7 AND 8 AND 9 AND 10 AND 11 AND 12 AND 13 …"
type input "Tomasz K."
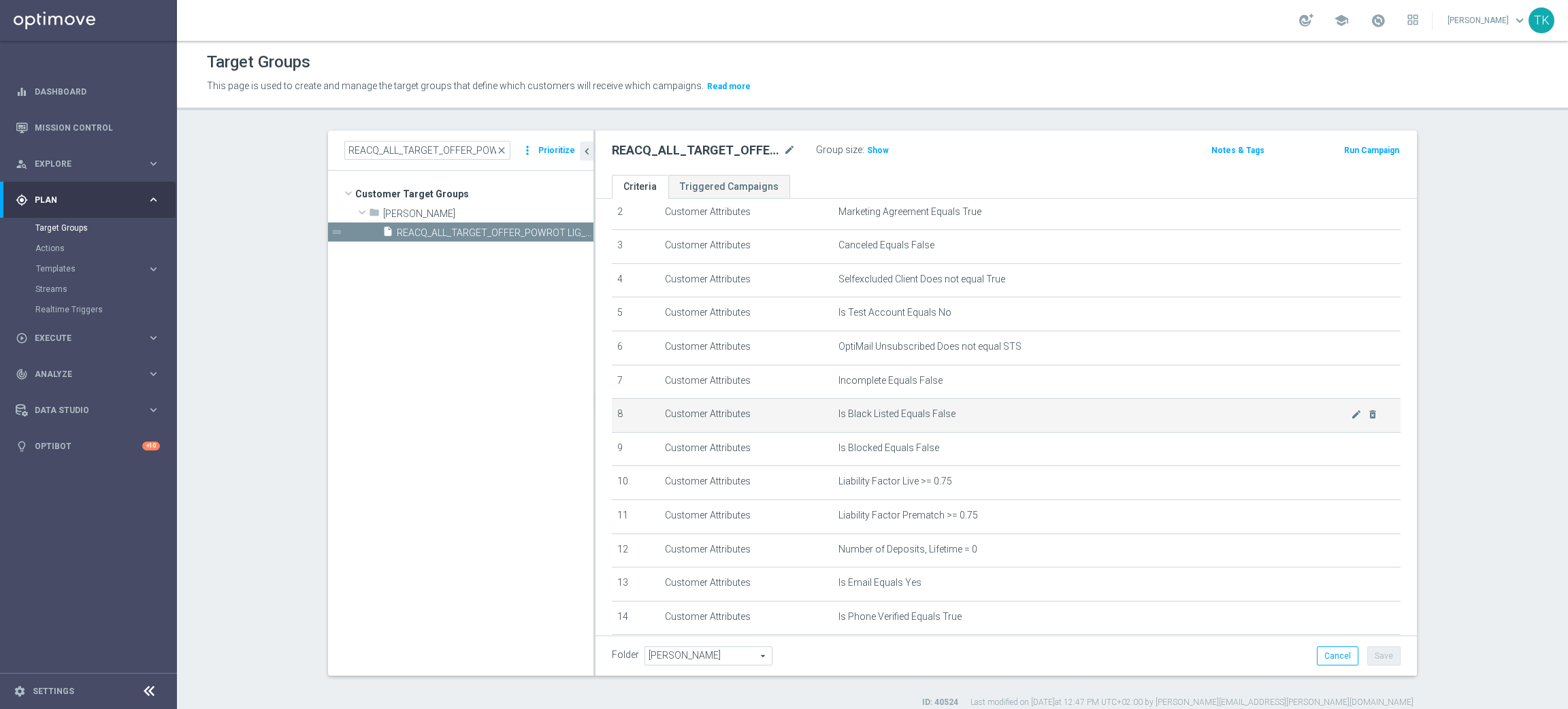
scroll to position [296, 0]
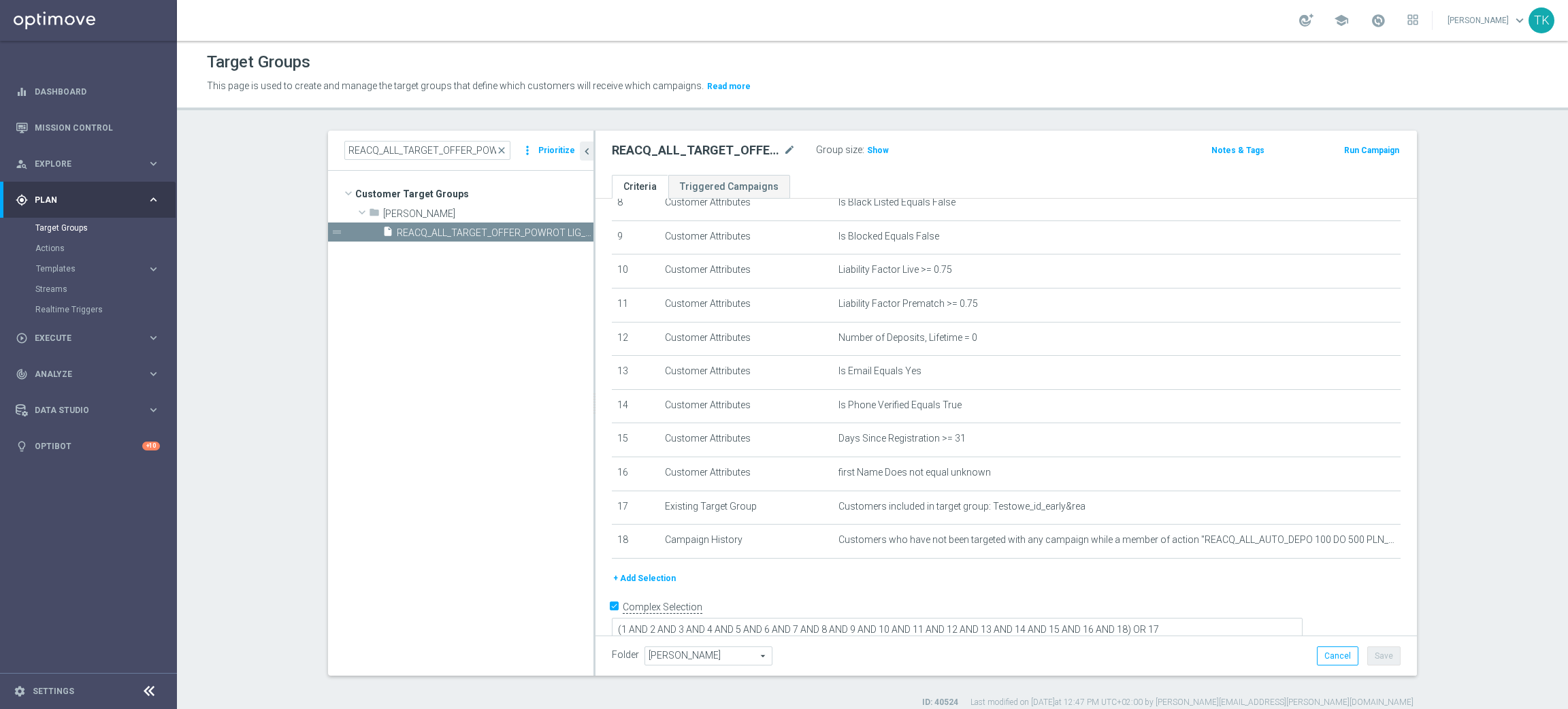
click at [621, 581] on button "+ Add Selection" at bounding box center [644, 578] width 65 height 15
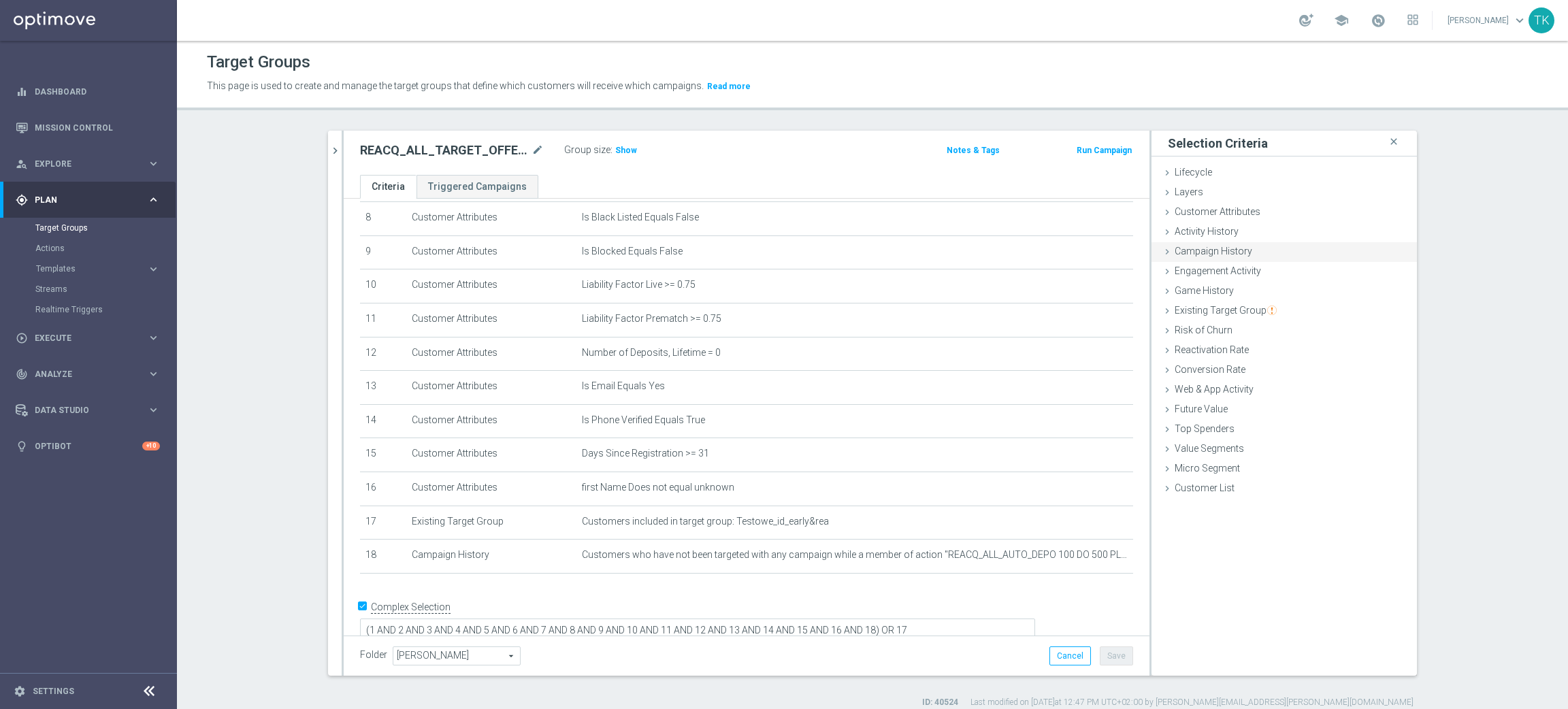
click at [1209, 248] on span "Campaign History" at bounding box center [1213, 250] width 77 height 10
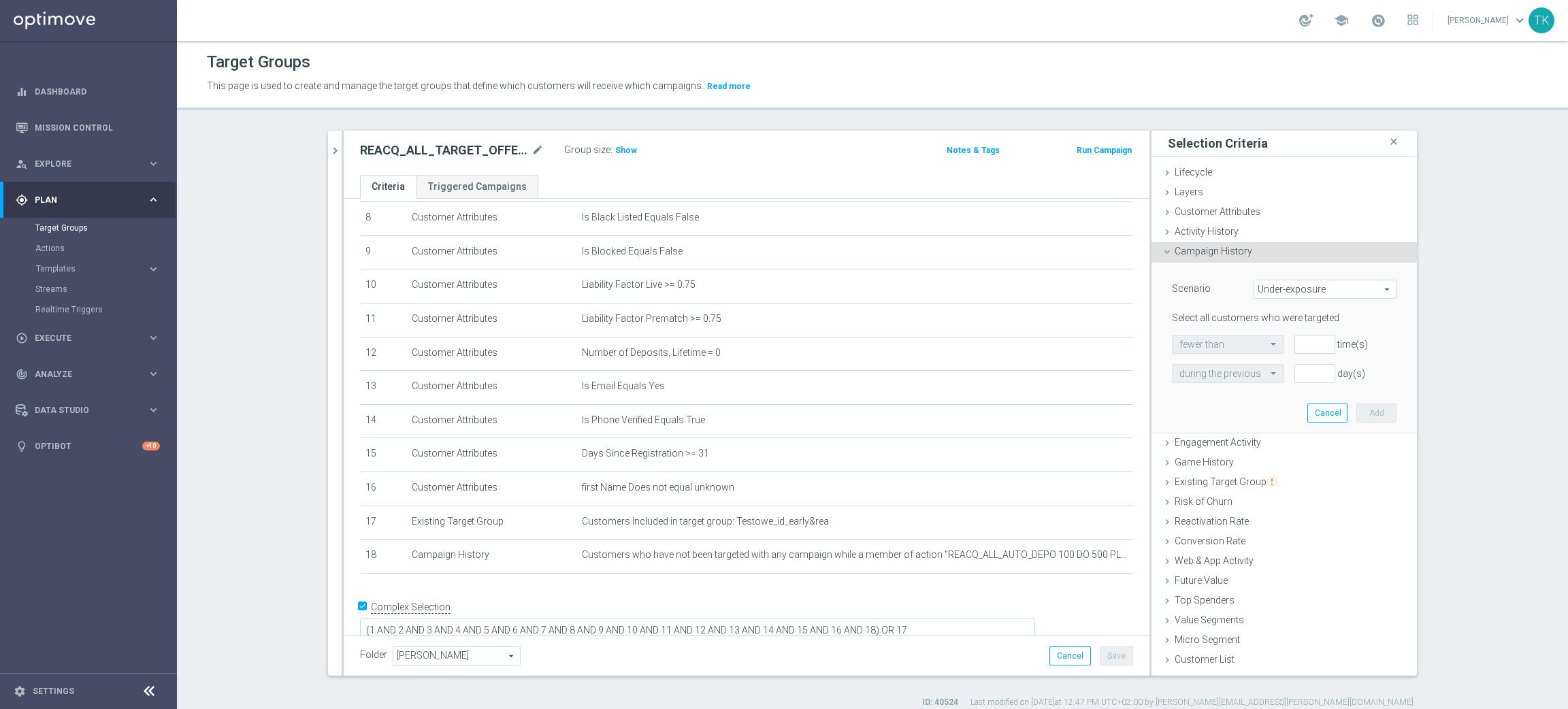
click at [1282, 298] on span "Under-exposure" at bounding box center [1325, 289] width 141 height 18
click at [1273, 378] on span "Custom" at bounding box center [1326, 379] width 128 height 10
type input "Custom"
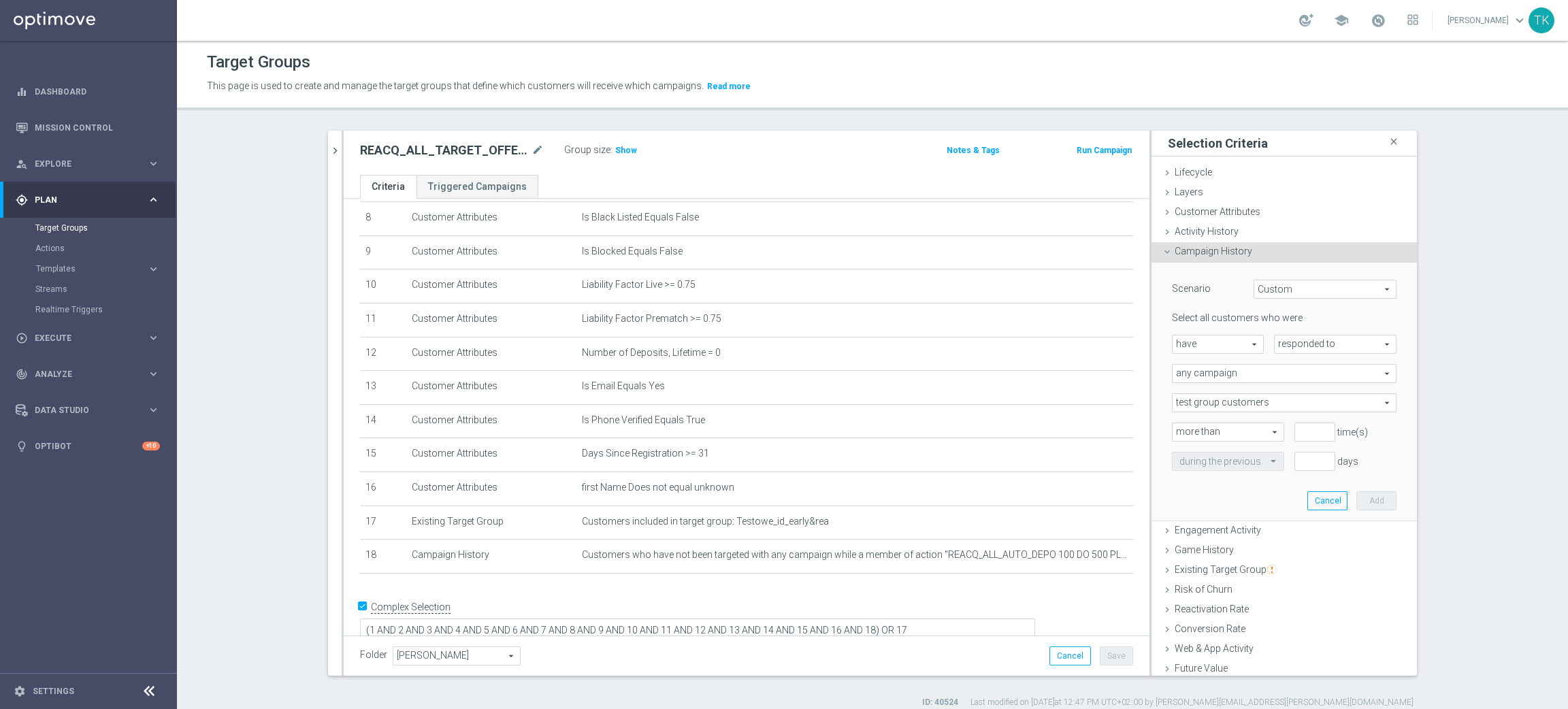
click at [1302, 346] on span "responded to" at bounding box center [1335, 344] width 121 height 18
click at [1297, 379] on span "been targeted with" at bounding box center [1335, 381] width 108 height 10
type input "been targeted with"
click at [1223, 374] on span "any campaign" at bounding box center [1285, 373] width 223 height 18
click at [1212, 430] on span "one or more actions" at bounding box center [1285, 428] width 210 height 10
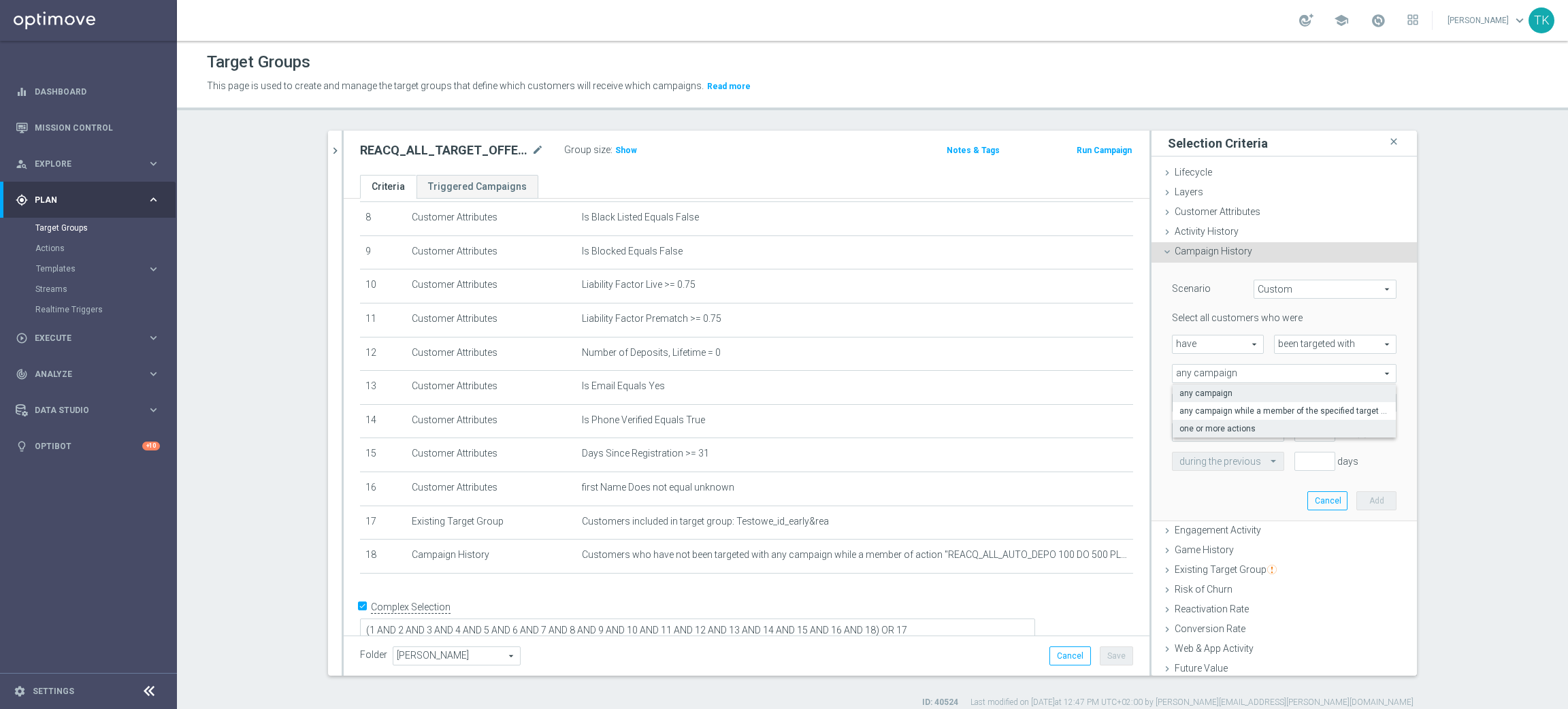
type input "one or more actions"
click at [1189, 407] on span at bounding box center [1285, 403] width 223 height 18
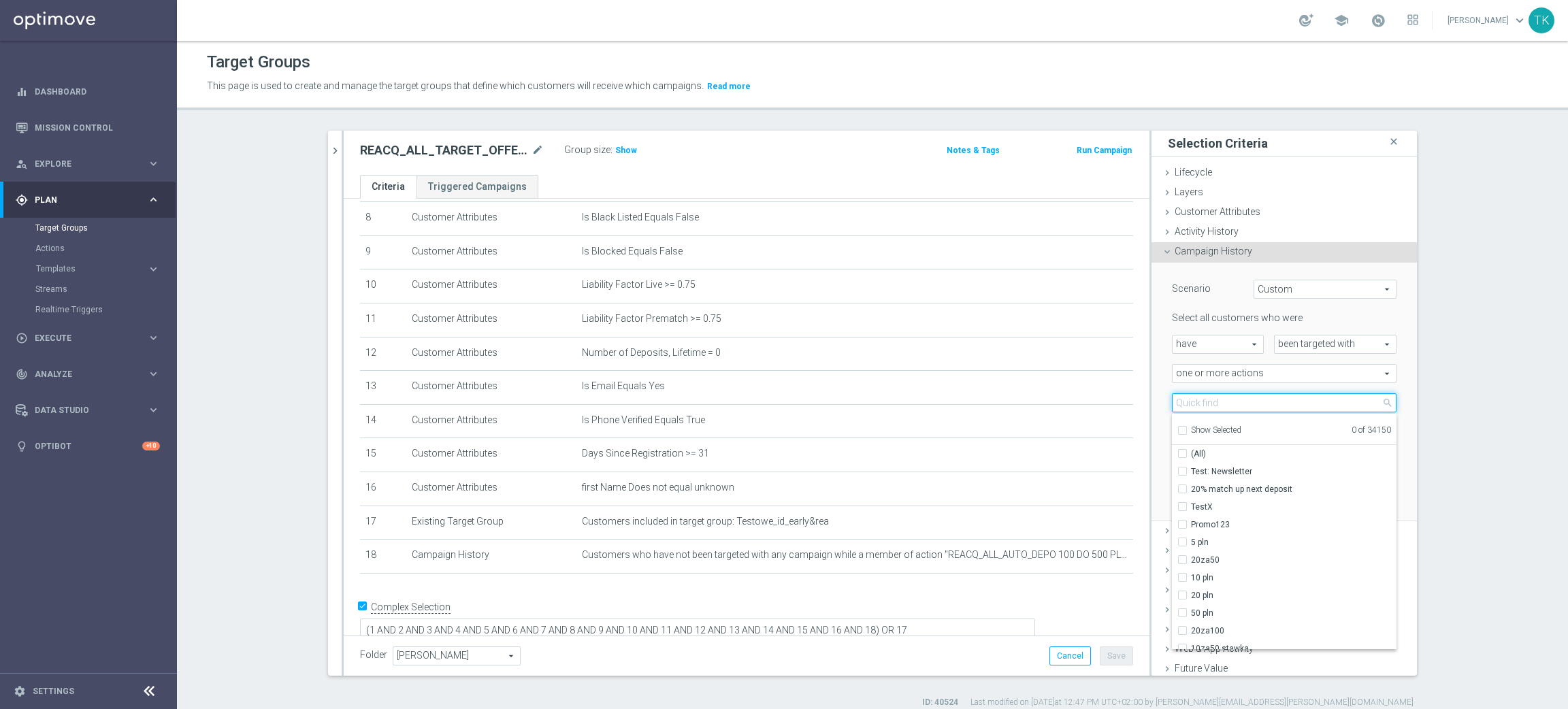
click at [1187, 400] on input "search" at bounding box center [1284, 403] width 224 height 19
click at [1185, 405] on input "search" at bounding box center [1284, 403] width 224 height 19
paste input "REACQ_ALL_TARGET_ZBR DO 200 PLN_180825"
type input "REACQ_ALL_TARGET_ZBR DO 200 PLN_180825"
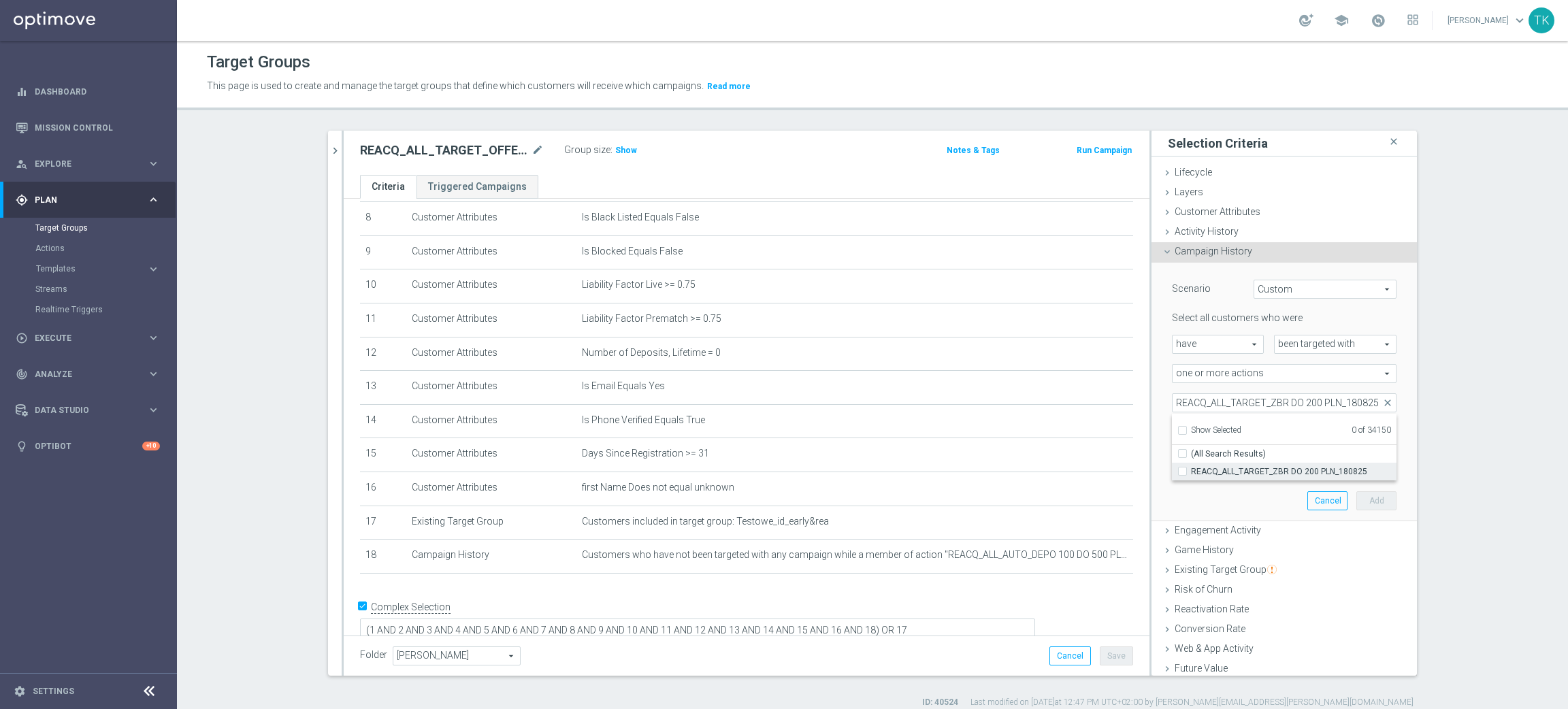
click at [1199, 469] on span "REACQ_ALL_TARGET_ZBR DO 200 PLN_180825" at bounding box center [1293, 471] width 205 height 10
click at [1191, 469] on input "REACQ_ALL_TARGET_ZBR DO 200 PLN_180825" at bounding box center [1186, 470] width 9 height 9
checkbox input "true"
type input "REACQ_ALL_TARGET_ZBR DO 200 PLN_180825"
checkbox input "true"
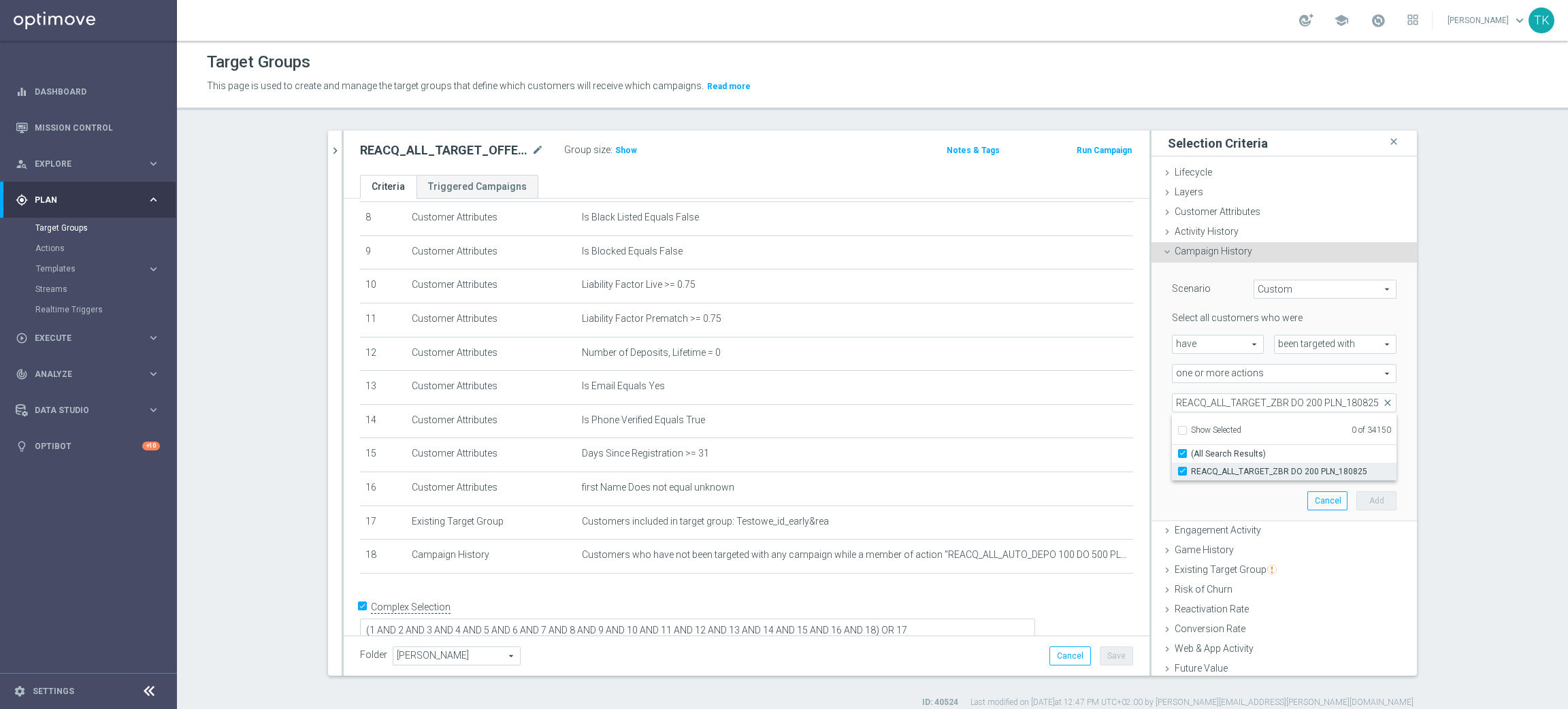
scroll to position [0, 0]
click at [1161, 408] on div "REACQ_ALL_TARGET_ZBR DO 200 PLN_180825 REACQ_ALL_TARGET_ZBR DO 200 PLN_180825 a…" at bounding box center [1284, 403] width 245 height 19
type input "0"
click at [1305, 432] on input "0" at bounding box center [1315, 432] width 41 height 19
click at [1220, 460] on input "text" at bounding box center [1214, 462] width 70 height 12
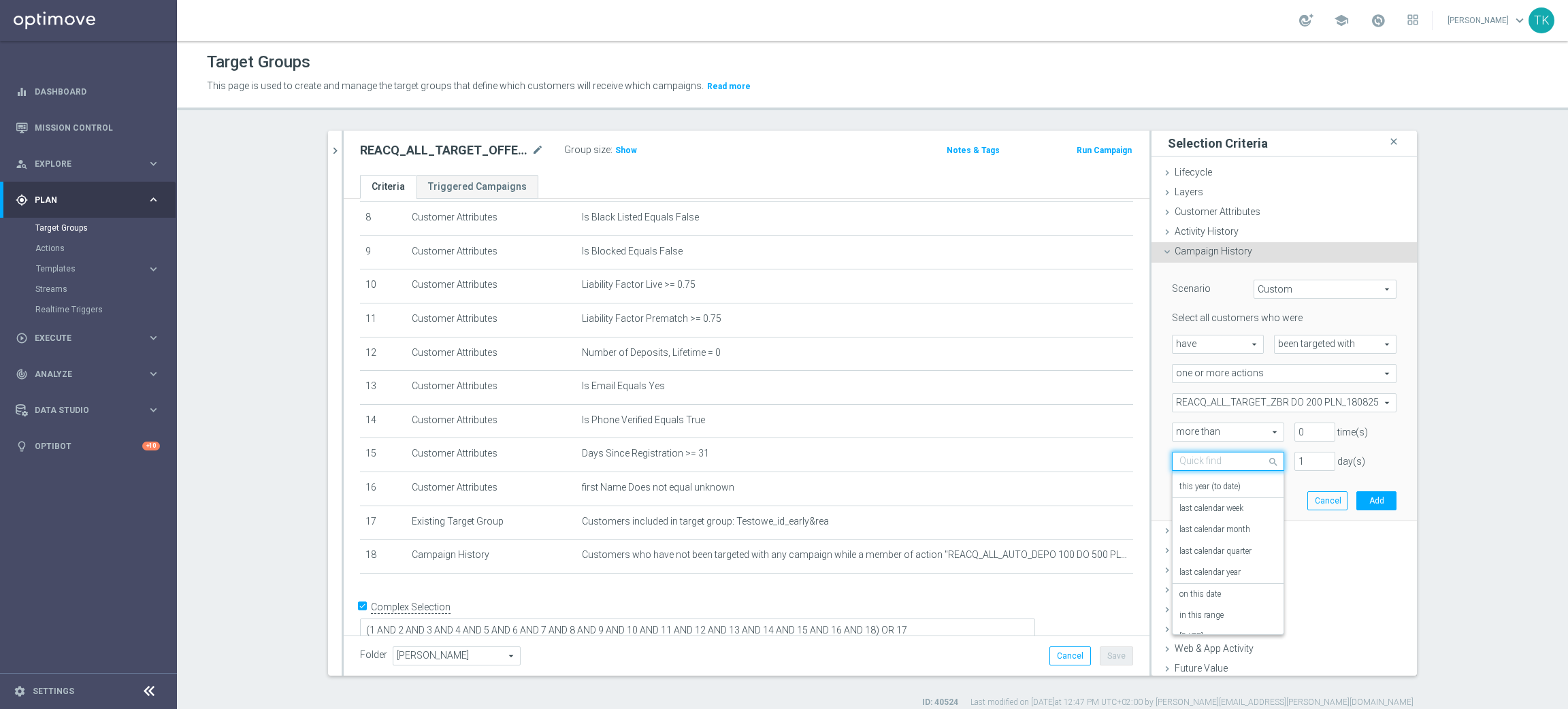
scroll to position [120, 0]
click at [1208, 579] on label "on this date" at bounding box center [1201, 576] width 42 height 10
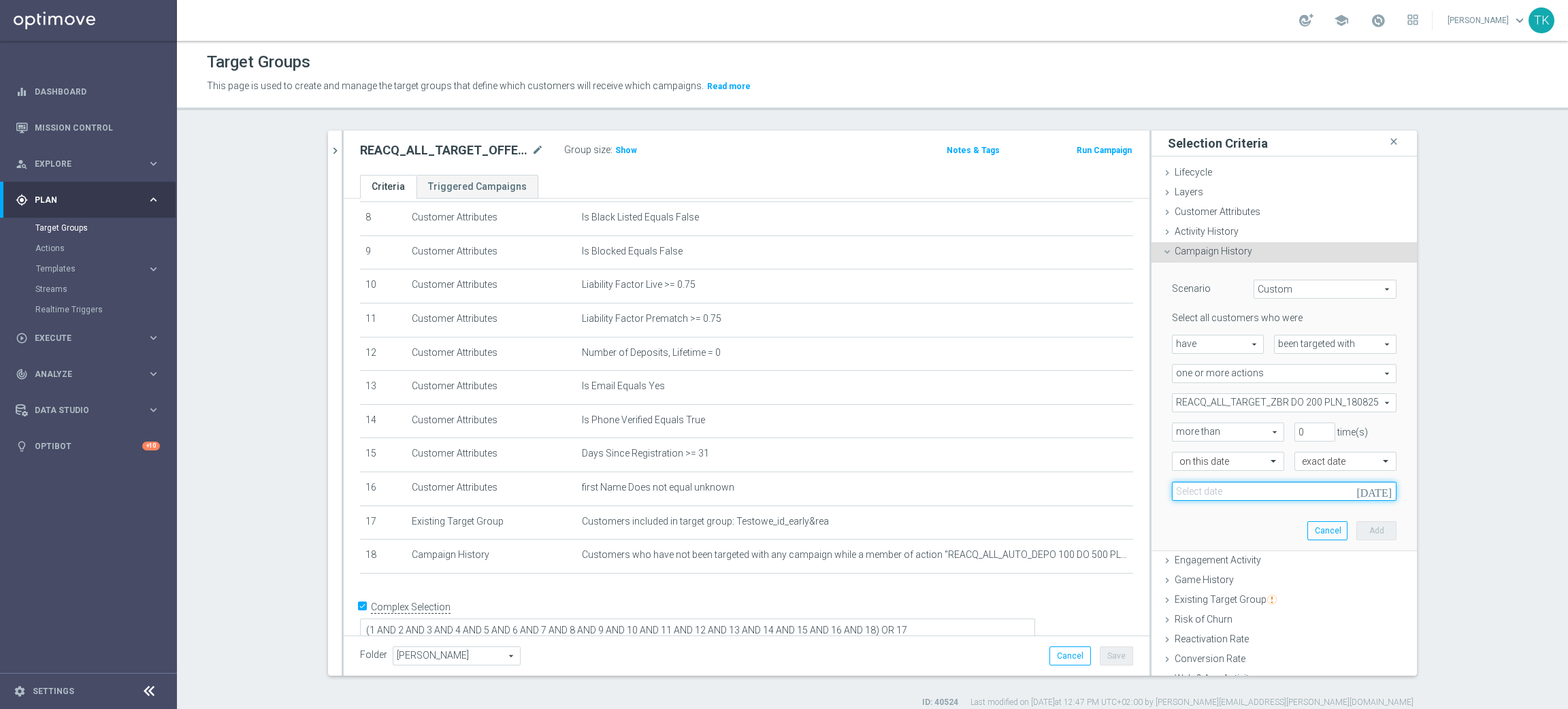
click at [1210, 488] on input at bounding box center [1284, 491] width 224 height 19
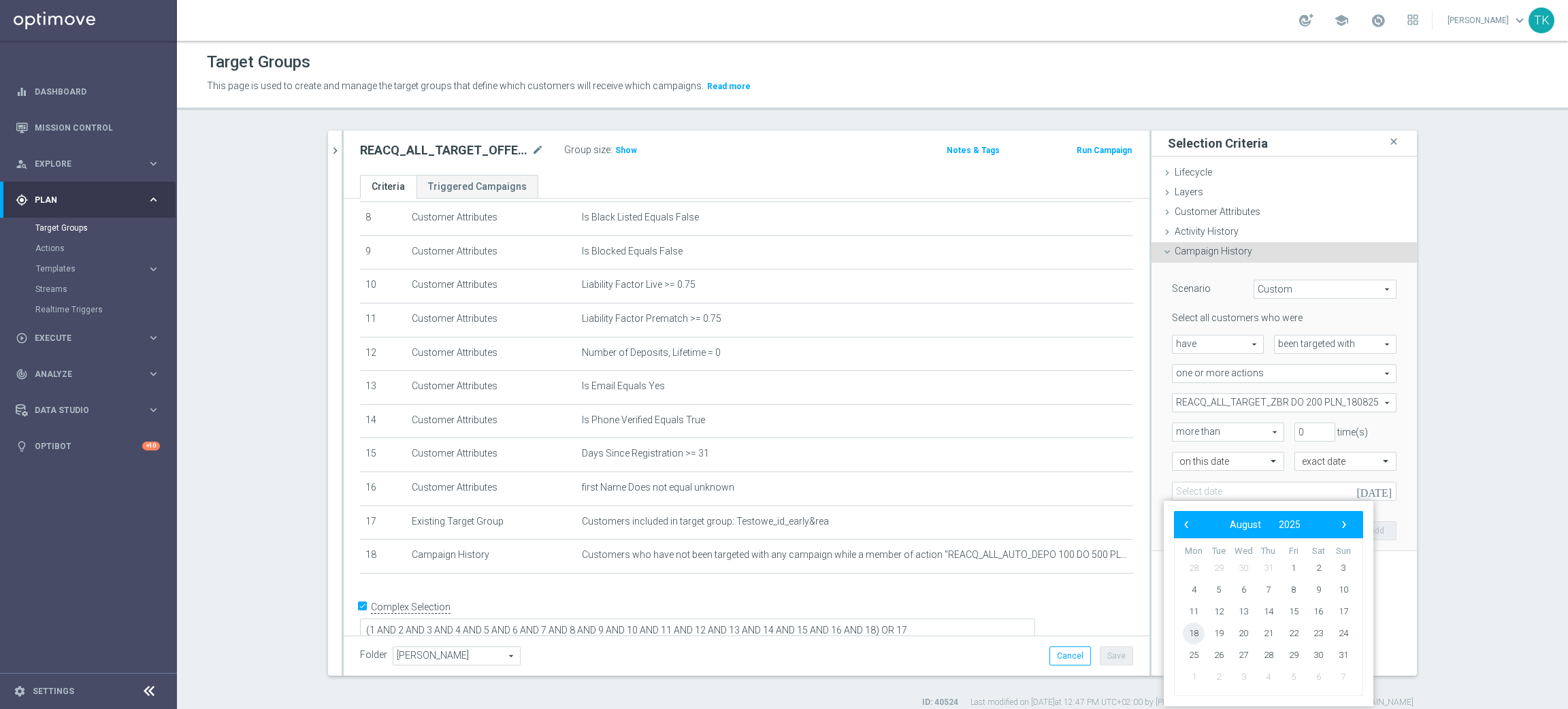
click at [1195, 633] on span "18" at bounding box center [1194, 634] width 22 height 22
type input "18 Aug 2025"
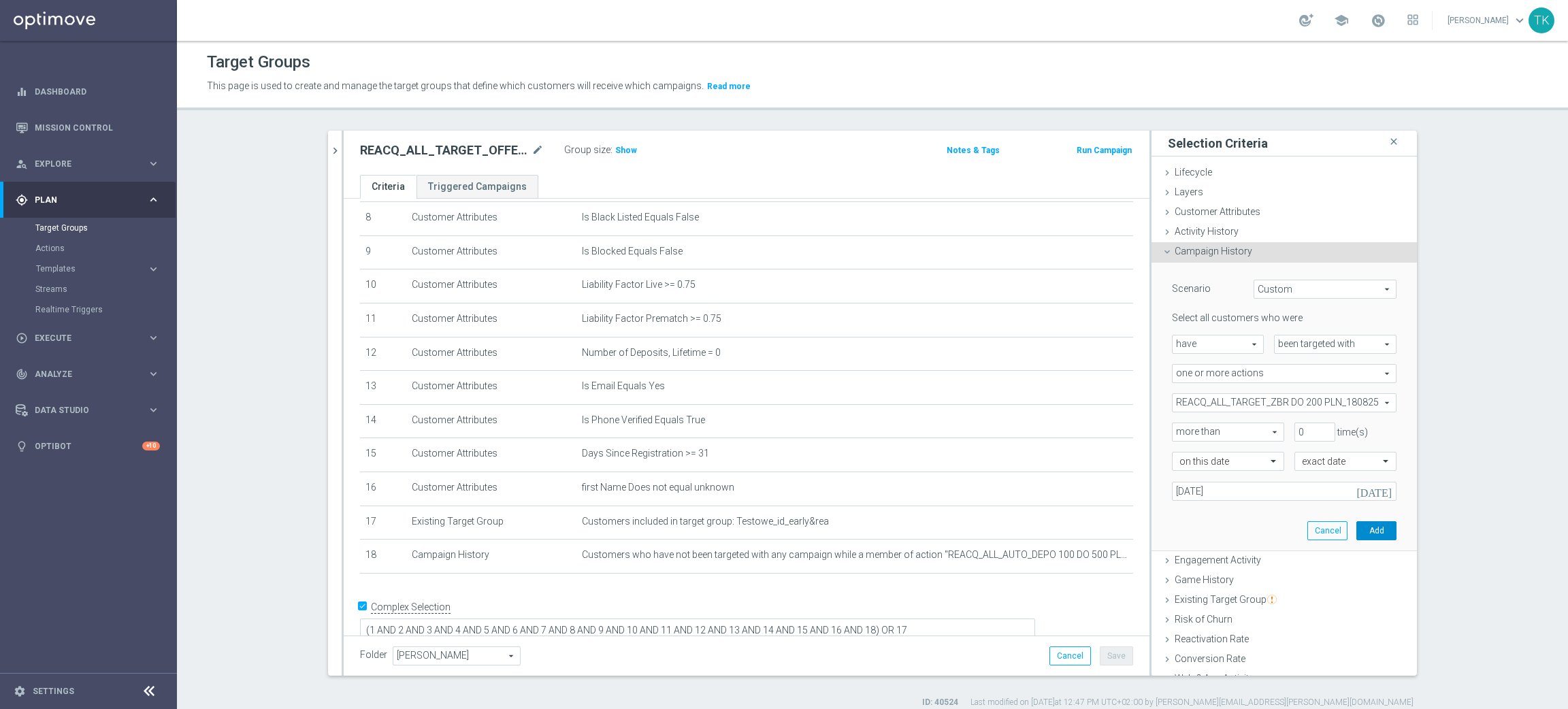
click at [1356, 533] on button "Add" at bounding box center [1376, 531] width 40 height 19
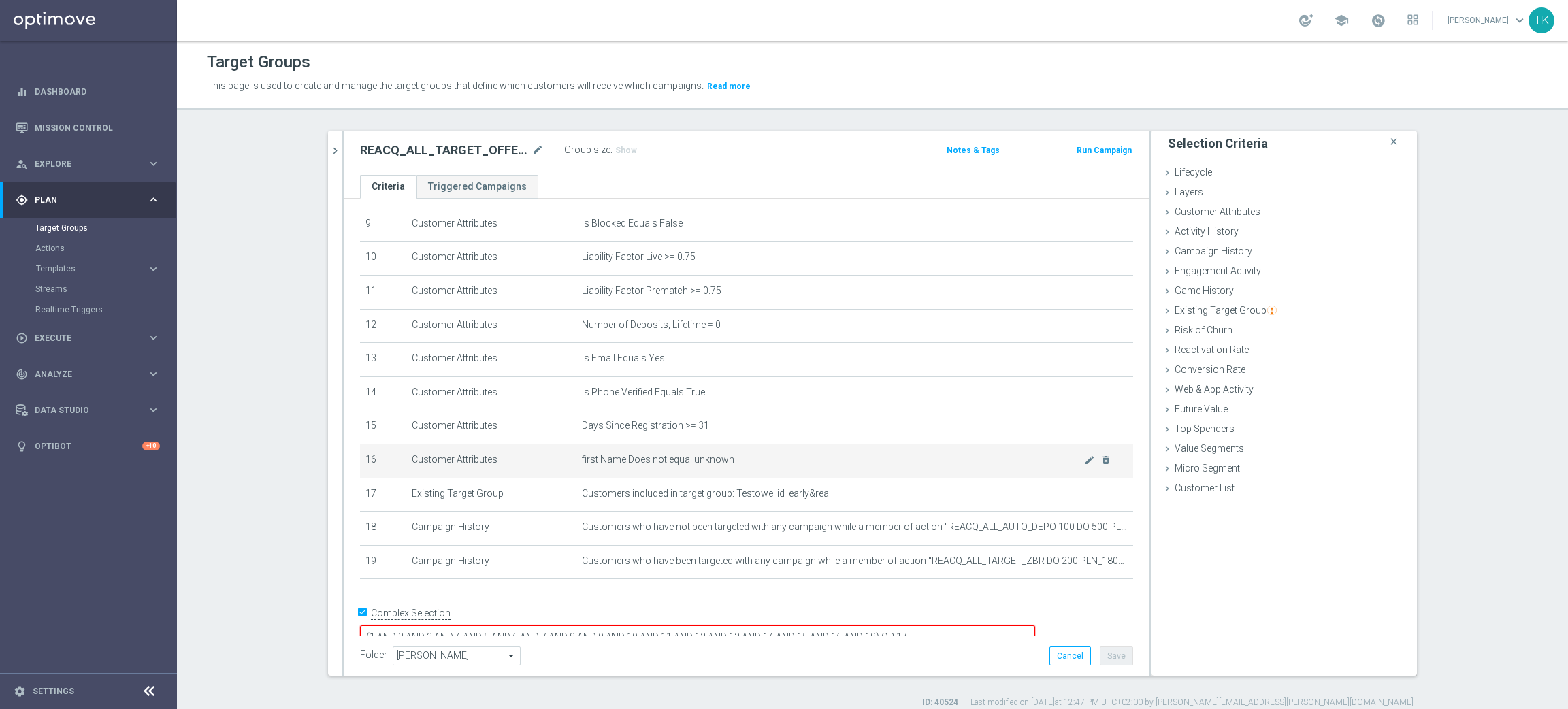
scroll to position [317, 0]
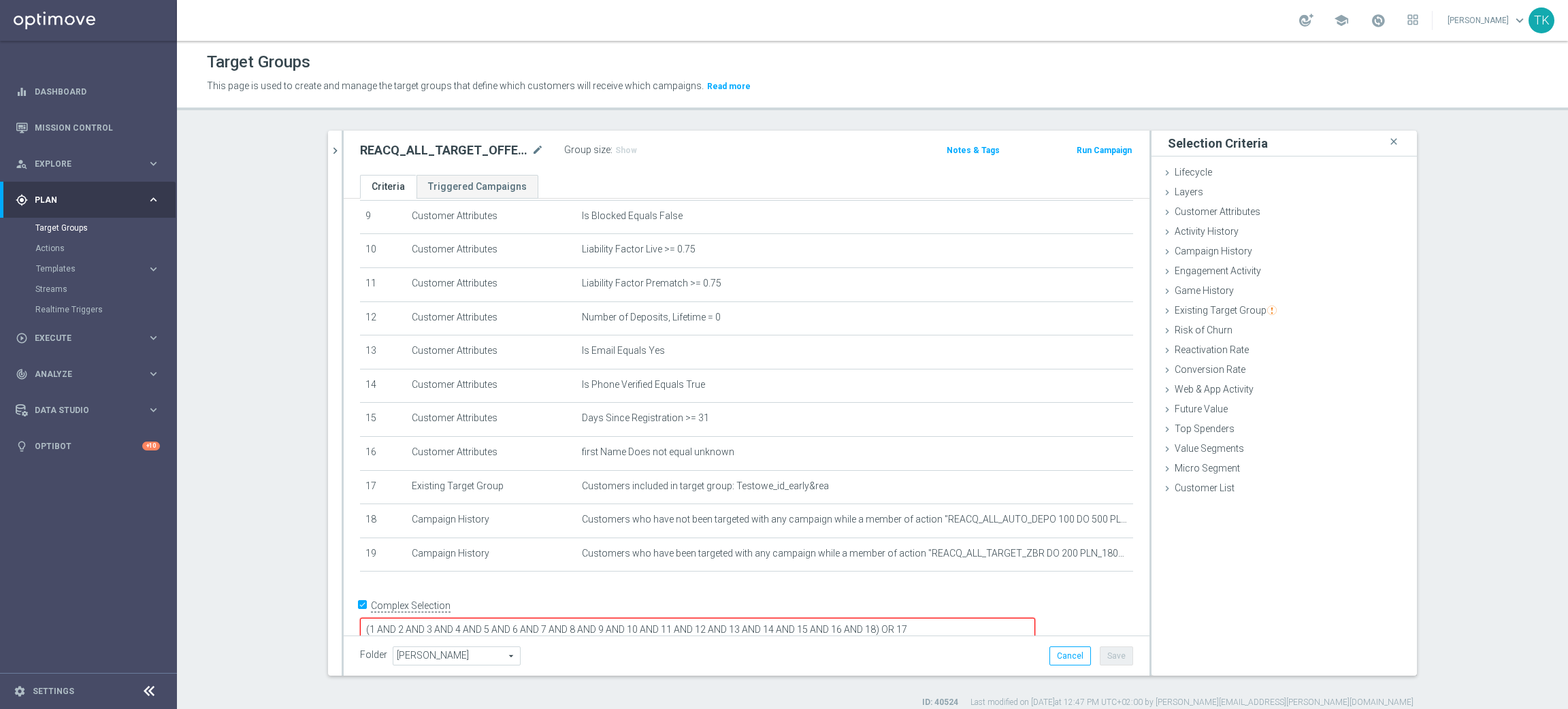
click at [969, 618] on textarea "(1 AND 2 AND 3 AND 4 AND 5 AND 6 AND 7 AND 8 AND 9 AND 10 AND 11 AND 12 AND 13 …" at bounding box center [698, 630] width 676 height 24
type textarea "(1 AND 2 AND 3 AND 4 AND 5 AND 6 AND 7 AND 8 AND 9 AND 10 AND 11 AND 12 AND 13 …"
click at [618, 156] on h3 "Show" at bounding box center [626, 151] width 25 height 15
click at [1117, 652] on button "Save" at bounding box center [1117, 657] width 33 height 19
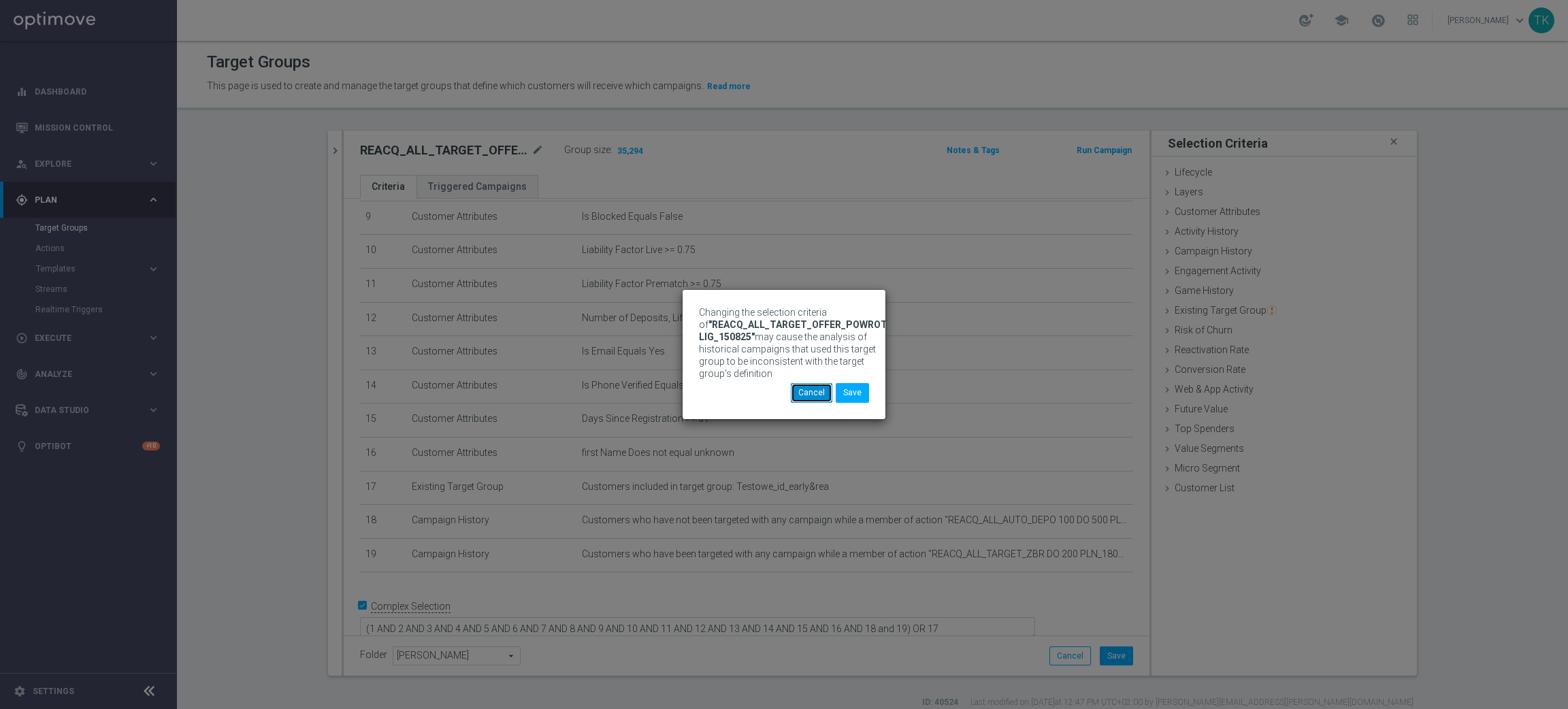
click at [818, 394] on button "Cancel" at bounding box center [812, 393] width 42 height 19
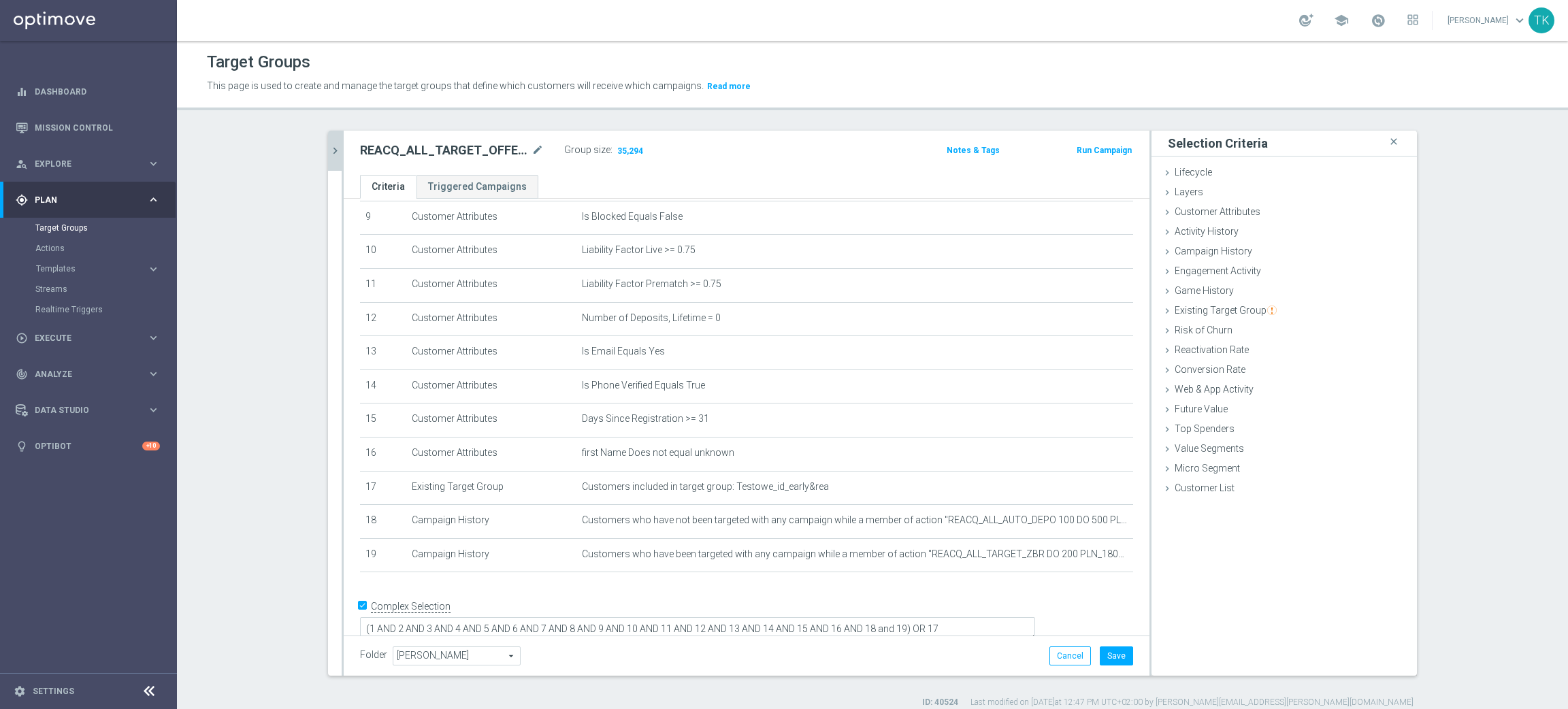
click at [328, 150] on icon "chevron_right" at bounding box center [335, 151] width 13 height 13
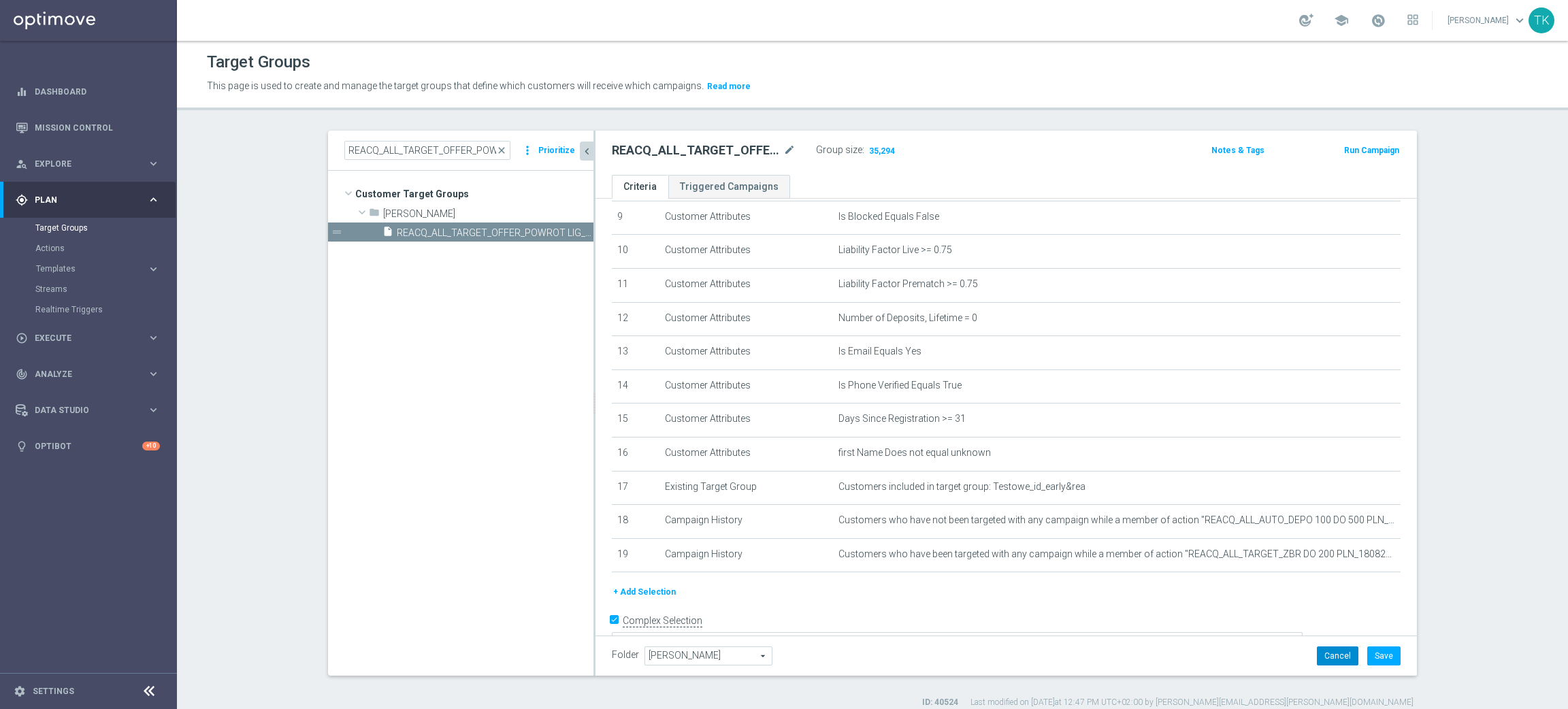
click at [1328, 665] on button "Cancel" at bounding box center [1338, 657] width 42 height 19
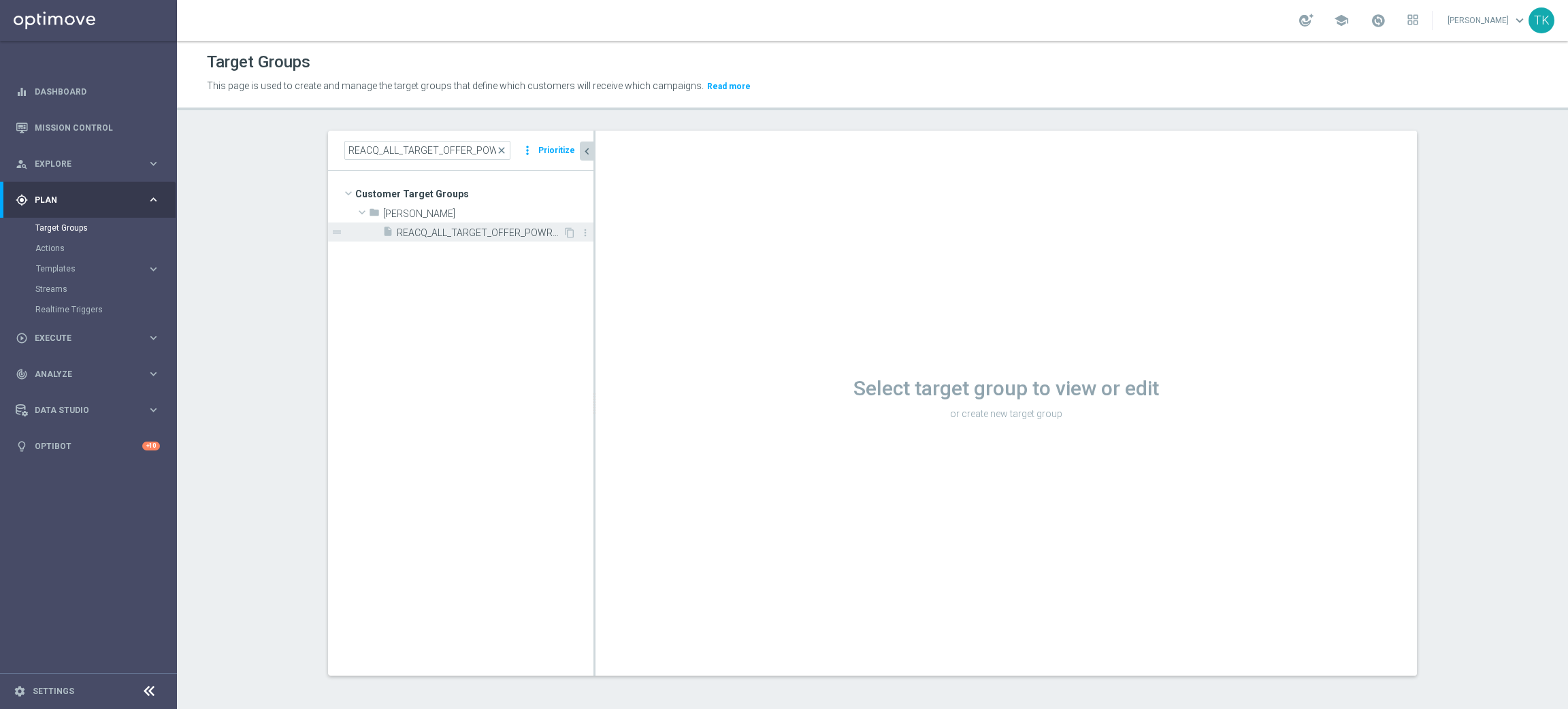
click at [504, 233] on span "REACQ_ALL_TARGET_OFFER_POWROT LIG_150825" at bounding box center [480, 233] width 166 height 11
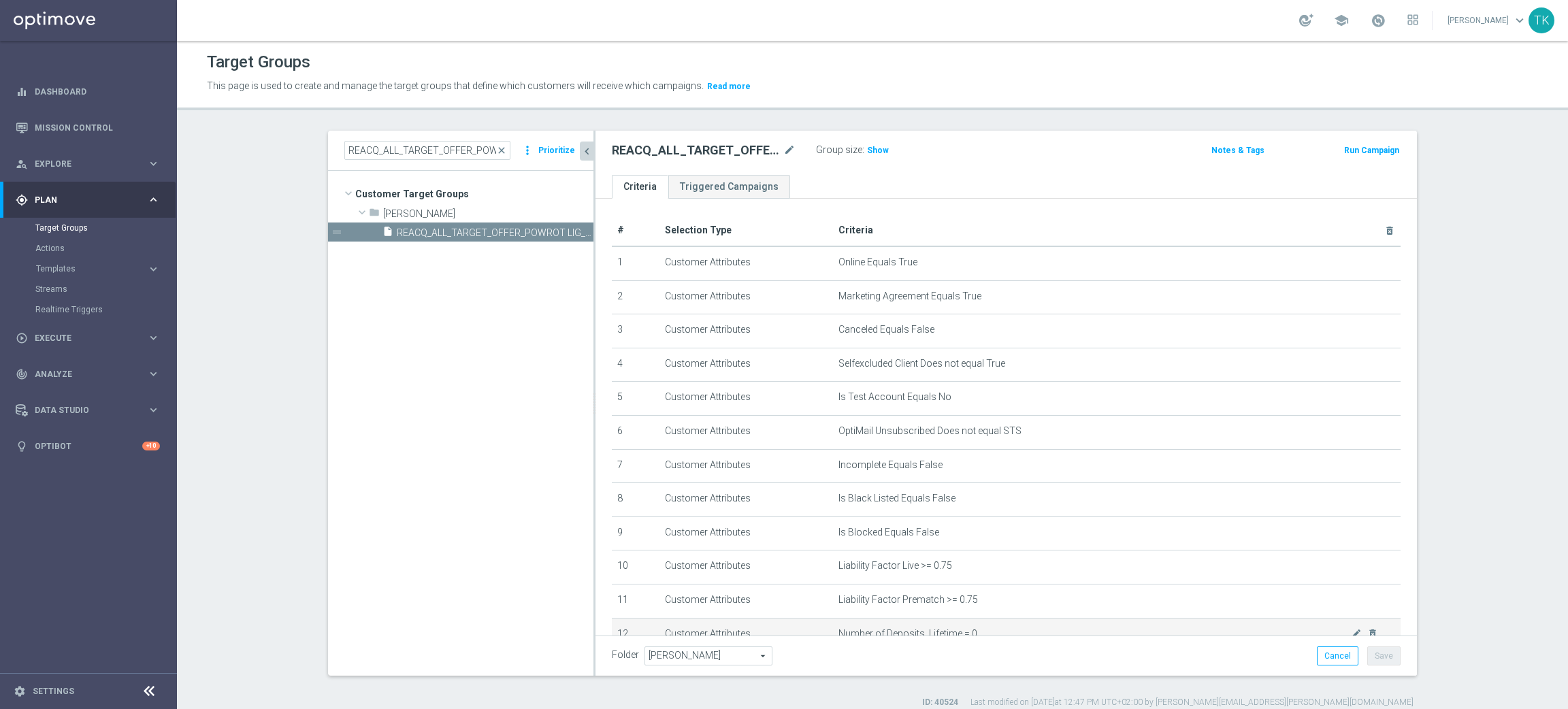
scroll to position [296, 0]
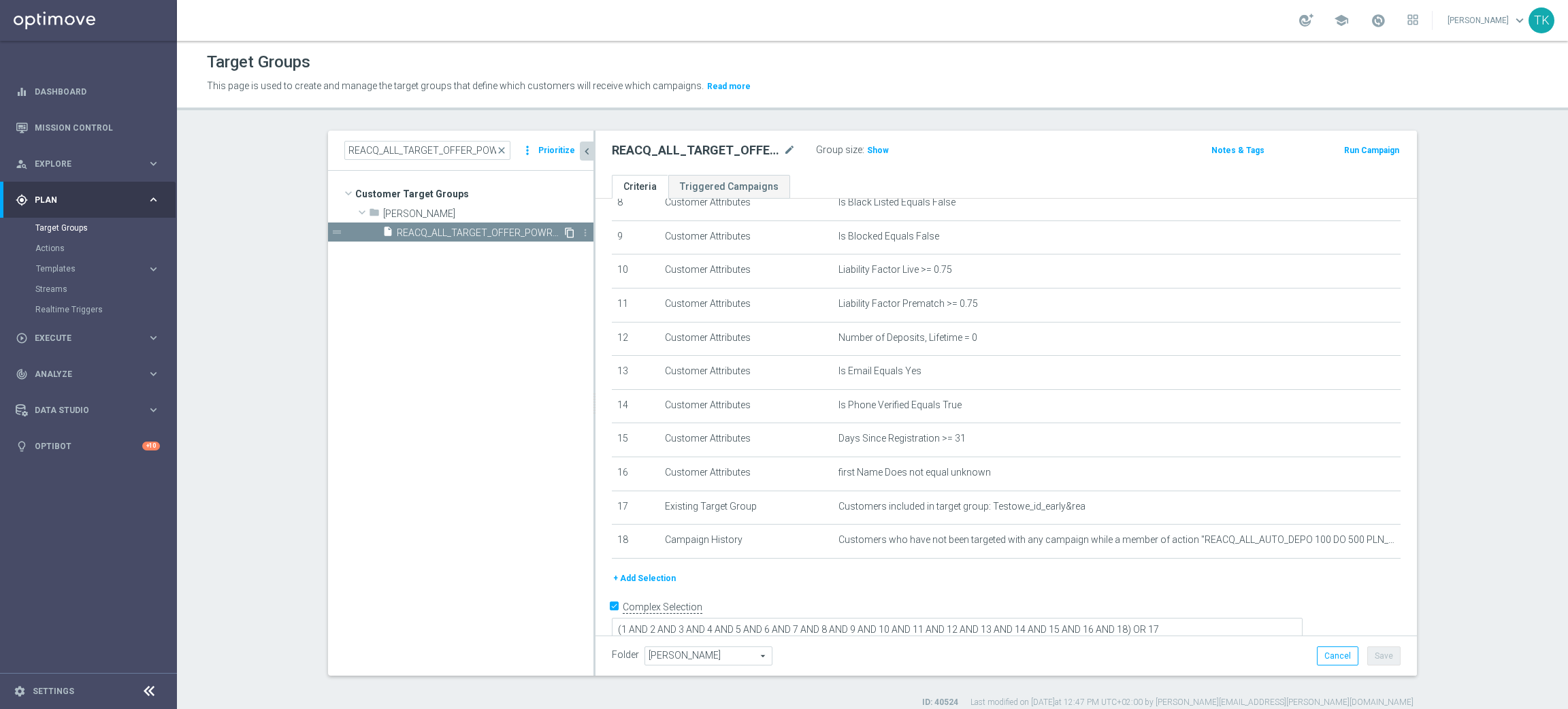
click at [564, 234] on icon "content_copy" at bounding box center [569, 232] width 10 height 10
click at [784, 146] on icon "mode_edit" at bounding box center [789, 150] width 12 height 16
type input "REACQ_ALL_TARGET_OFFER_PLANSZA I ZBR REM_220825"
click at [946, 162] on div "REACQ_ALL_TARGET_OFFER_PLANSZA I ZBR REM_220825 Group size : Show Notes & Tags …" at bounding box center [1006, 153] width 822 height 44
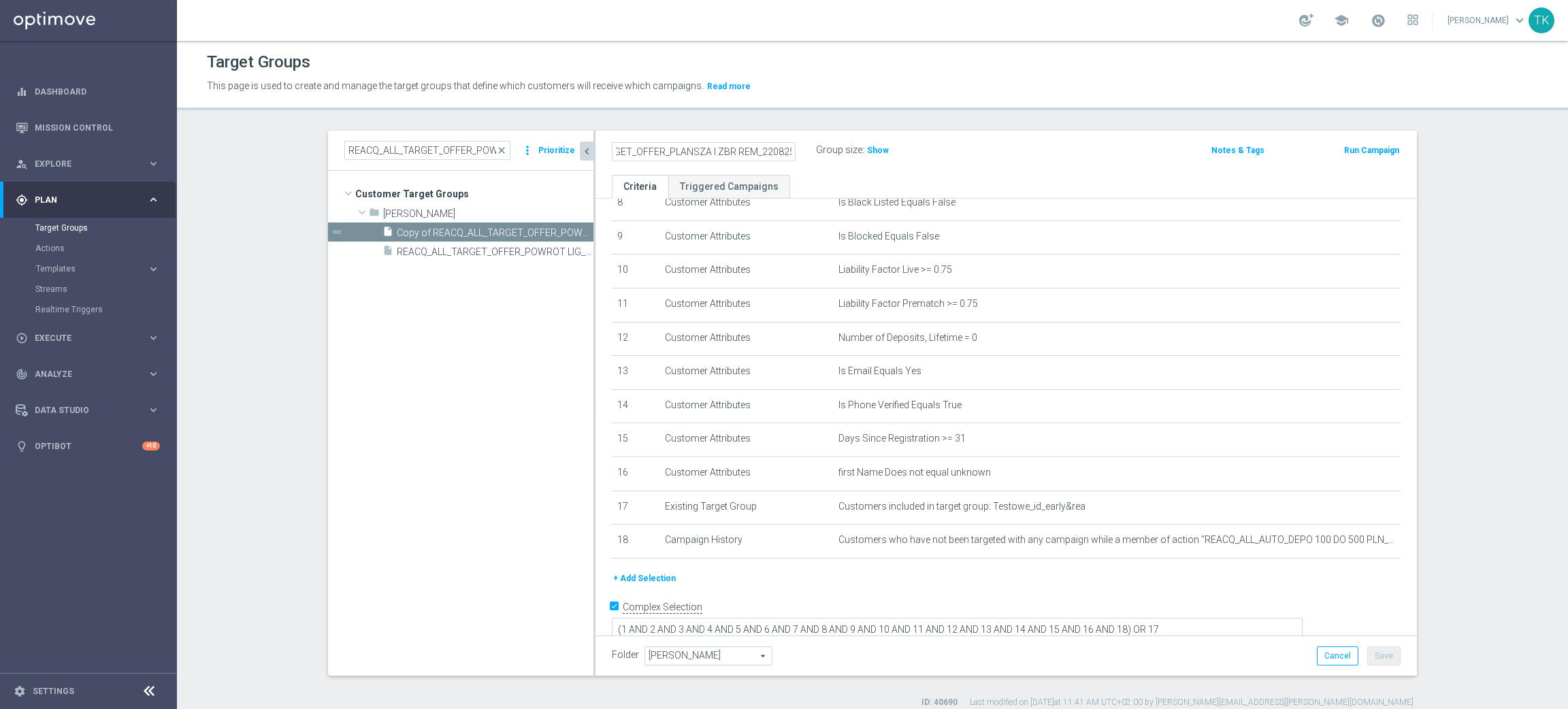
scroll to position [0, 0]
click at [652, 573] on button "+ Add Selection" at bounding box center [644, 578] width 65 height 15
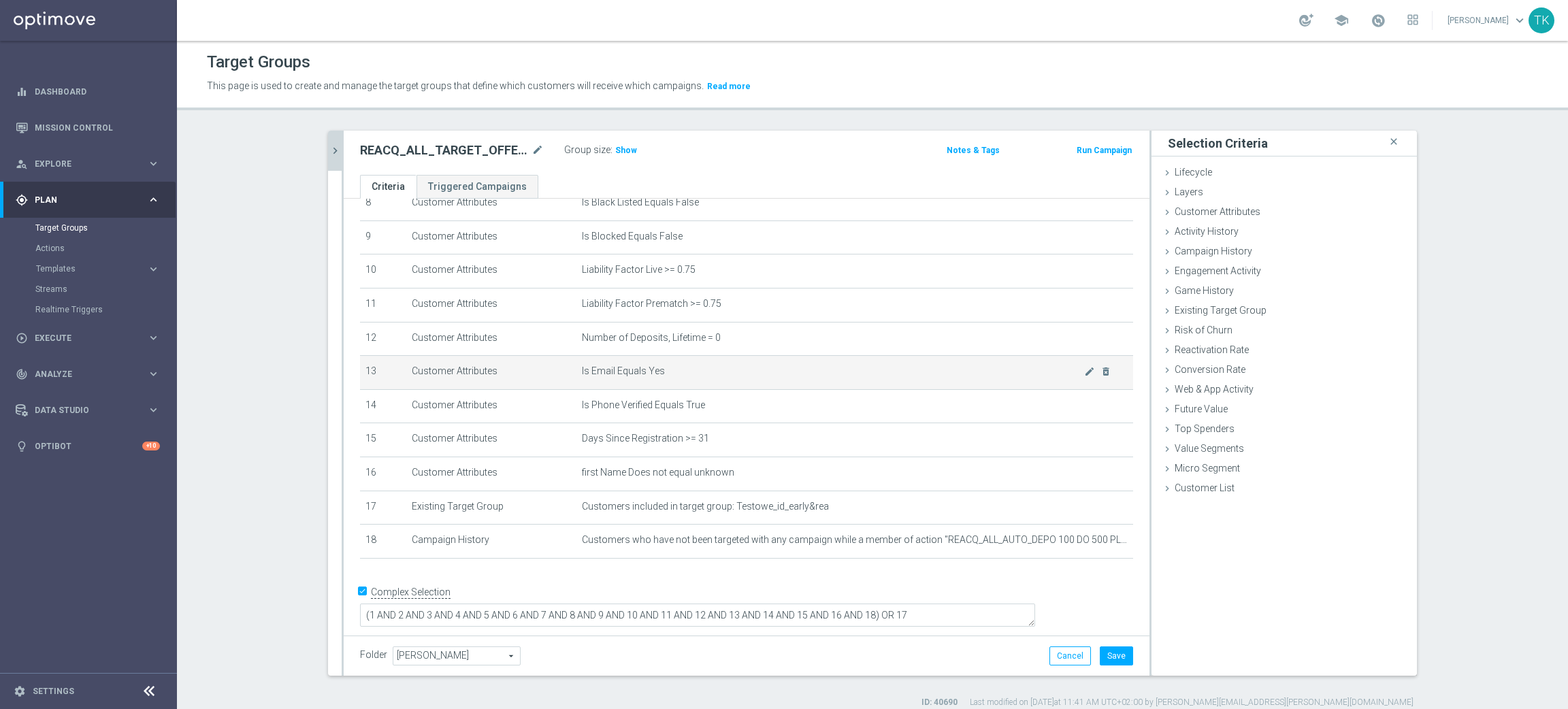
scroll to position [282, 0]
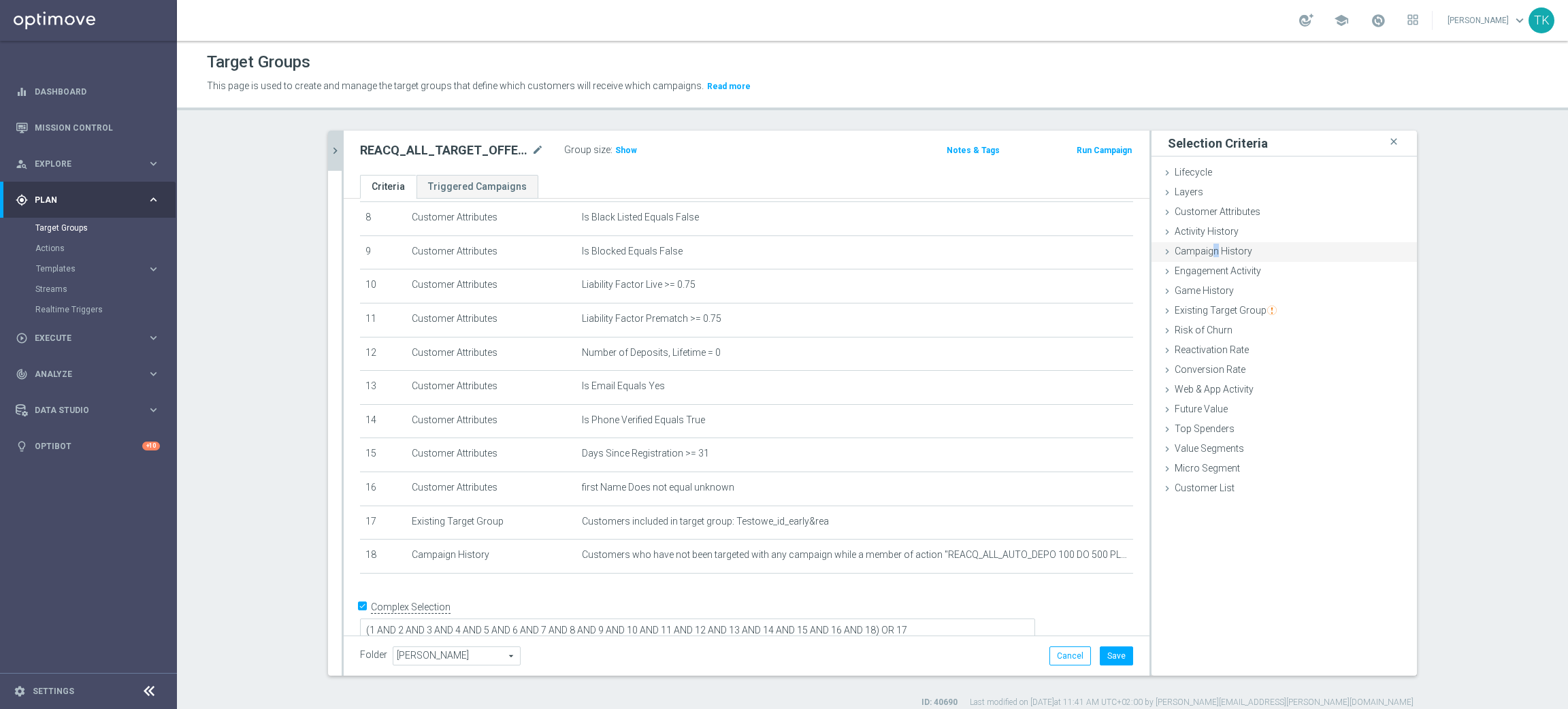
click at [1206, 251] on span "Campaign History" at bounding box center [1213, 250] width 77 height 10
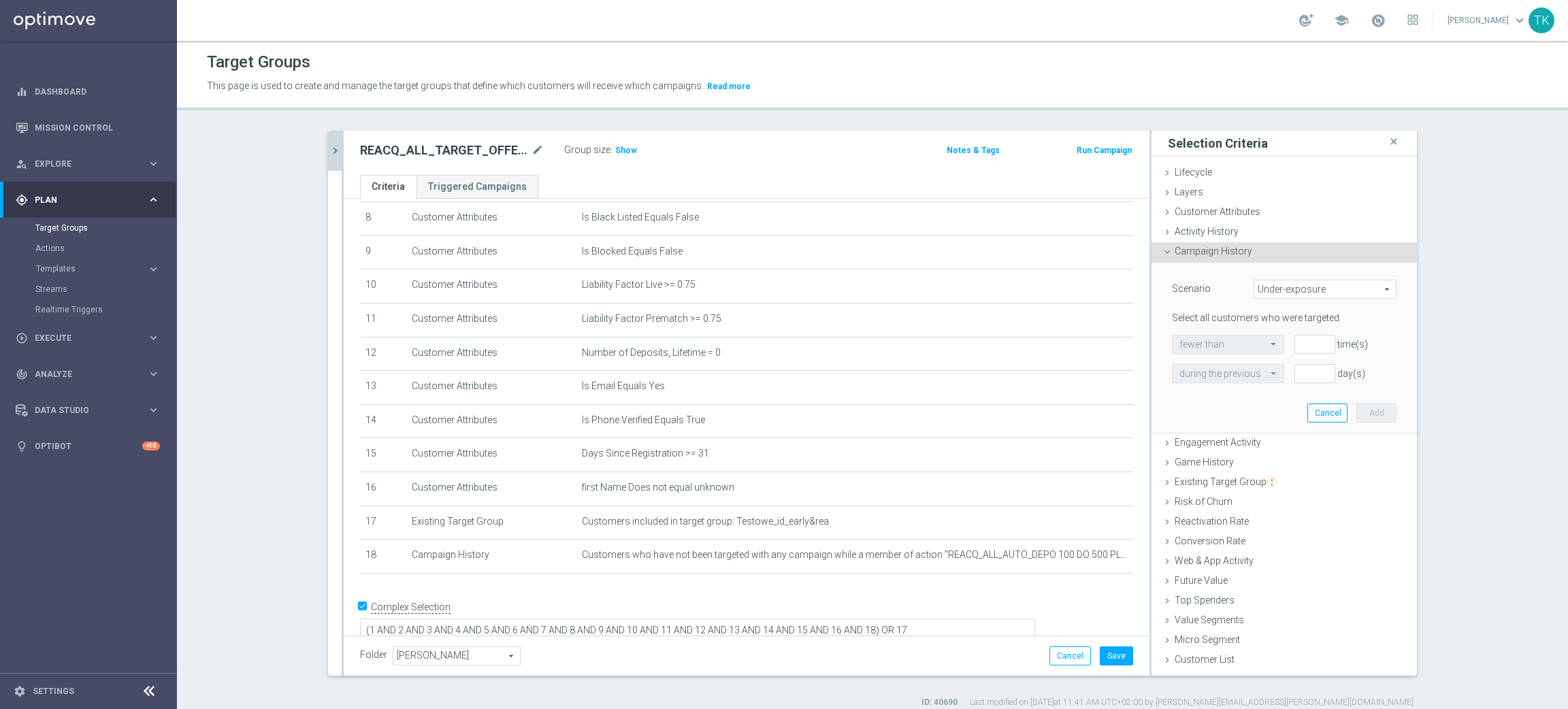
click at [1283, 289] on span "Under-exposure" at bounding box center [1325, 289] width 141 height 18
click at [1277, 374] on span "Custom" at bounding box center [1326, 379] width 128 height 10
type input "Custom"
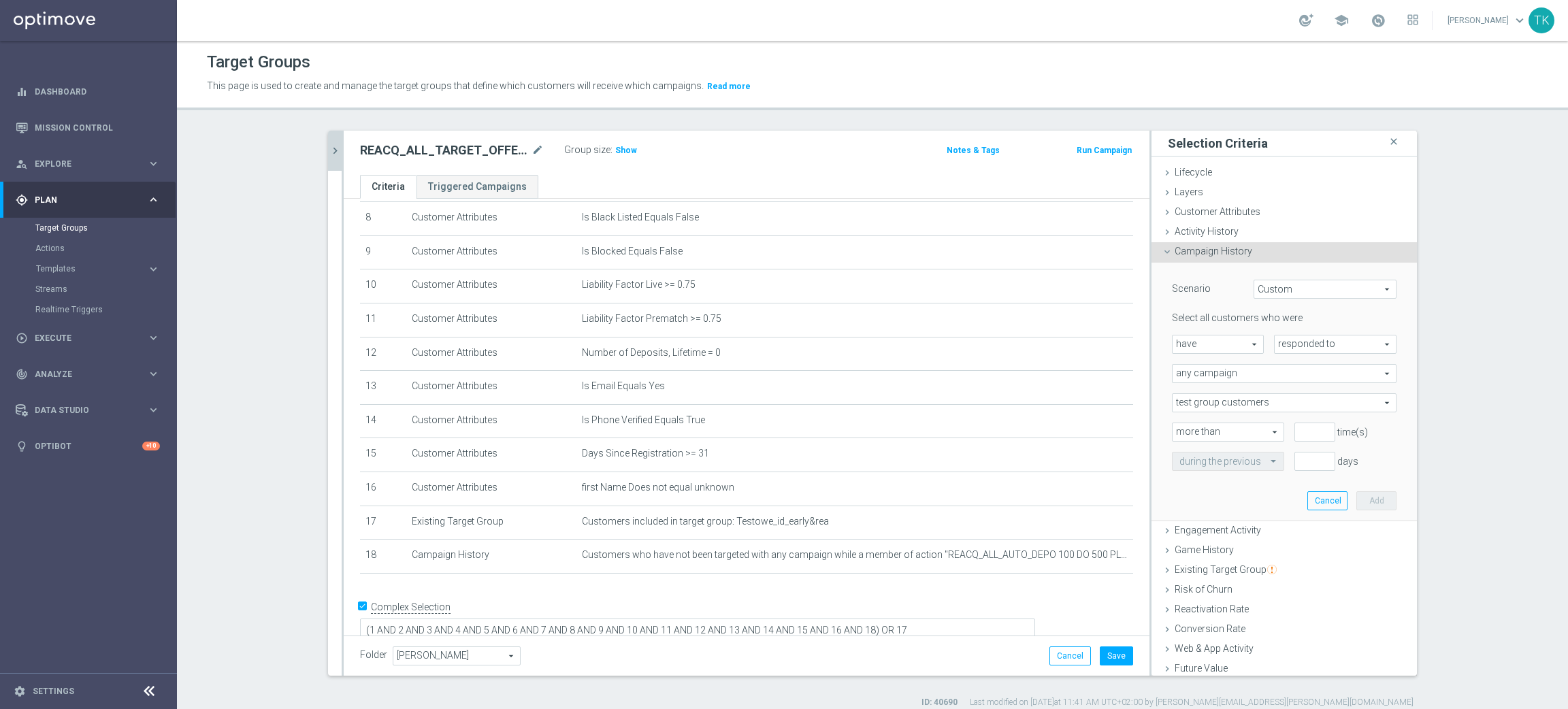
click at [1280, 345] on span "responded to" at bounding box center [1335, 344] width 121 height 18
click at [1289, 371] on label "responded to" at bounding box center [1335, 364] width 121 height 18
click at [1287, 339] on span "responded to" at bounding box center [1335, 344] width 121 height 18
click at [1291, 373] on label "been targeted with" at bounding box center [1335, 382] width 121 height 18
type input "been targeted with"
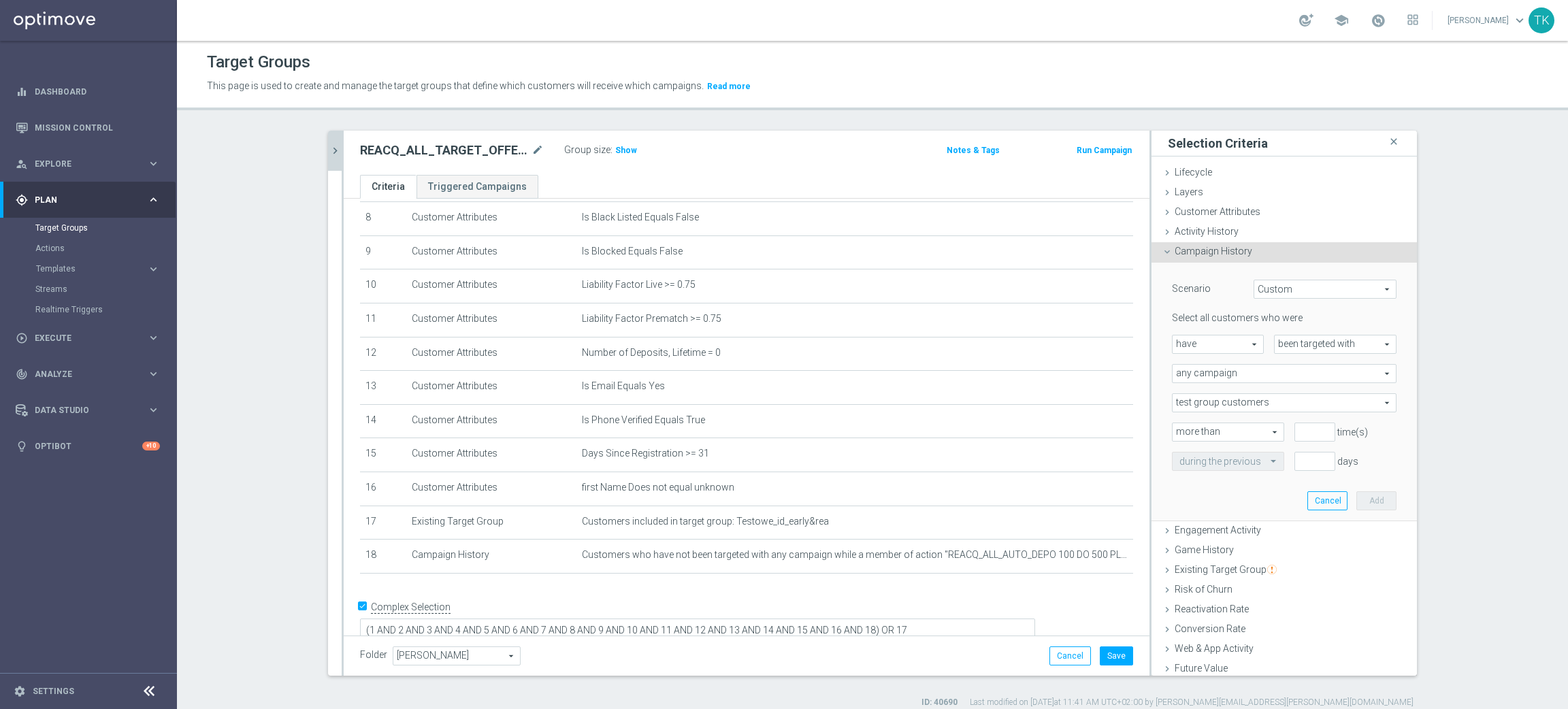
click at [1202, 371] on span "any campaign" at bounding box center [1285, 373] width 223 height 18
click at [1202, 418] on label "any campaign while a member of the specified target group(s)" at bounding box center [1285, 411] width 223 height 18
type input "any campaign while a member of the specified target group(s)"
click at [1204, 405] on span "test group customers" at bounding box center [1285, 403] width 223 height 18
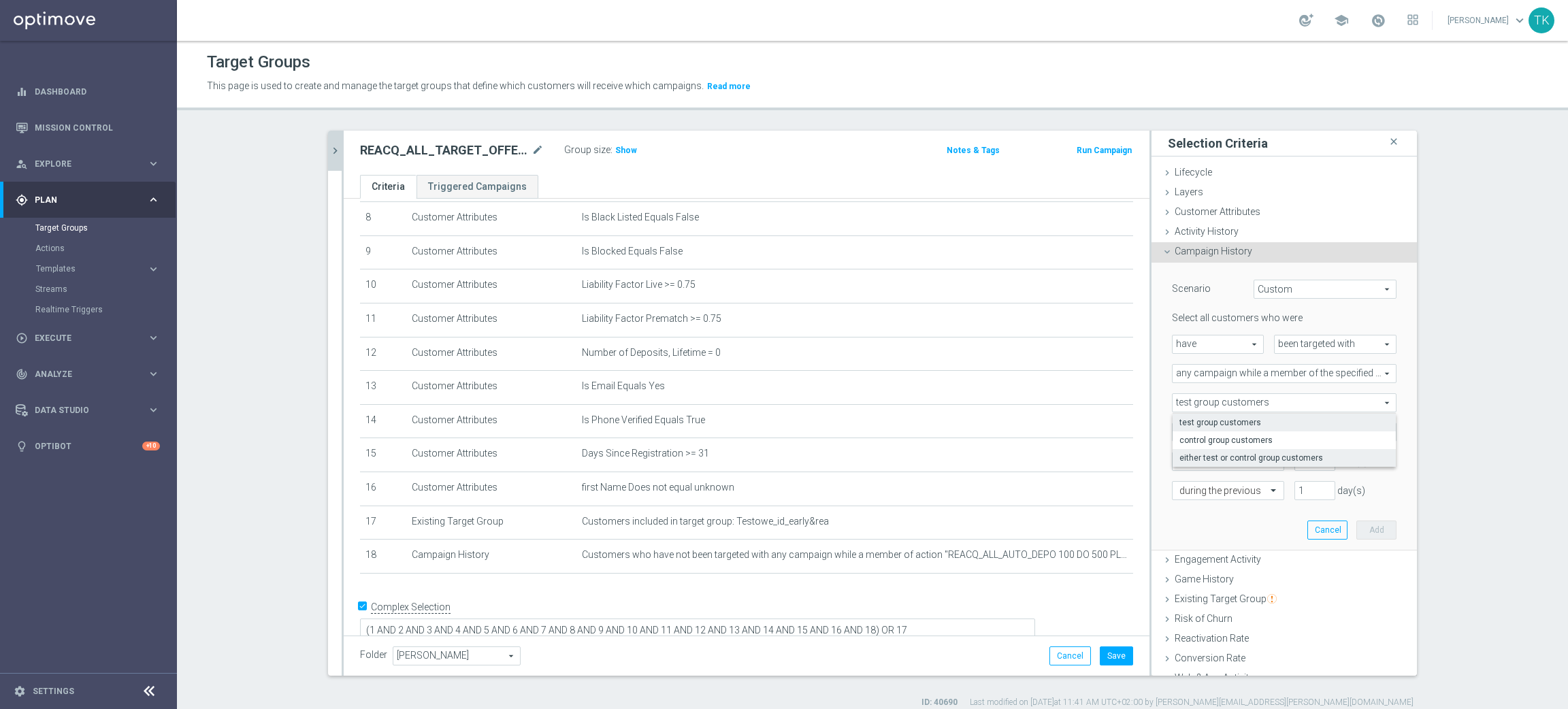
click at [1202, 455] on span "either test or control group customers" at bounding box center [1285, 457] width 210 height 10
type input "either test or control group customers"
click at [1339, 369] on span "any campaign while a member of the specified target group(s)" at bounding box center [1285, 373] width 223 height 18
click at [1220, 428] on span "one or more actions" at bounding box center [1285, 428] width 210 height 10
type input "one or more actions"
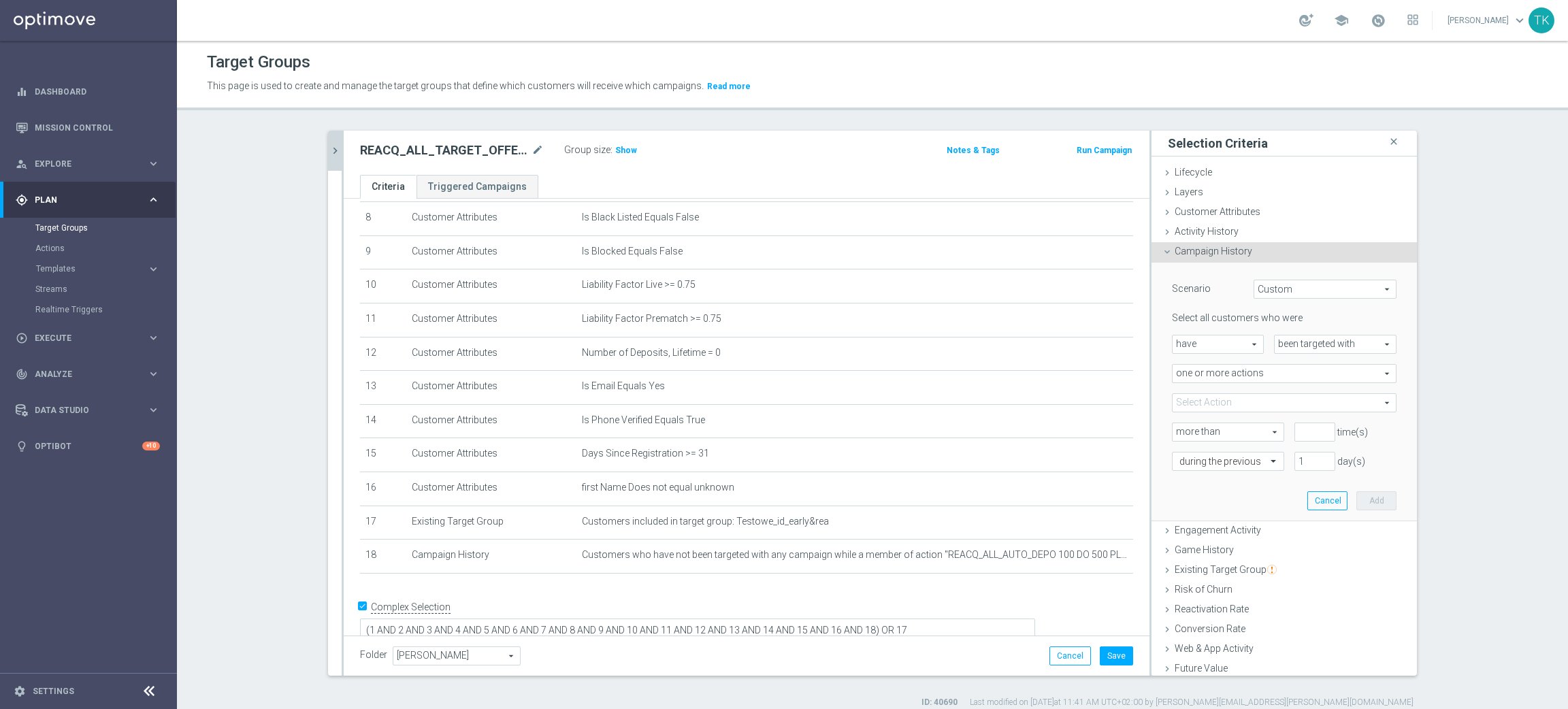
click at [1187, 400] on span at bounding box center [1285, 403] width 223 height 18
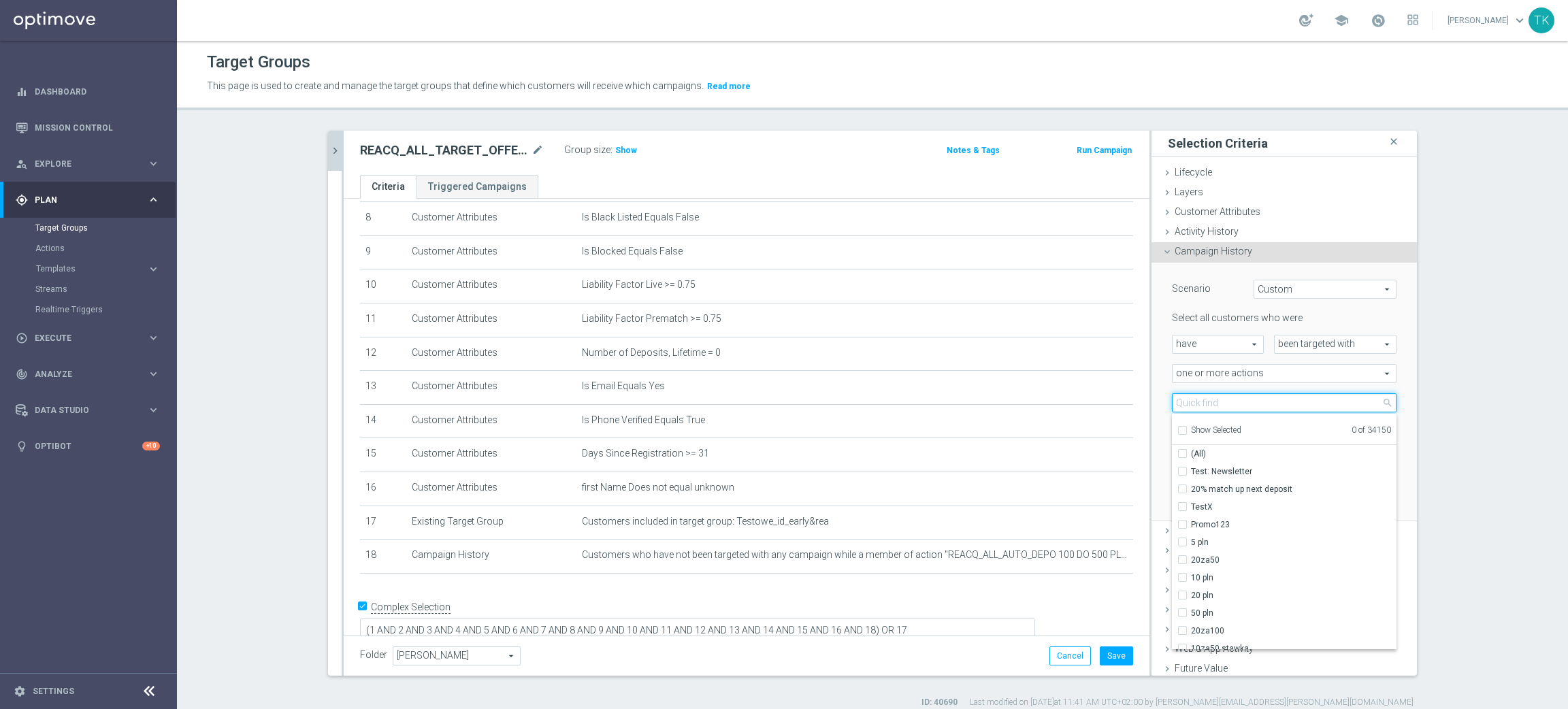
click at [1187, 400] on input "search" at bounding box center [1284, 403] width 224 height 19
click at [1193, 405] on input "search" at bounding box center [1284, 403] width 224 height 19
paste input "REACQ_ALL_TARGET_ZBR DO 200 PLN_180825"
type input "REACQ_ALL_TARGET_ZBR DO 200 PLN_180825"
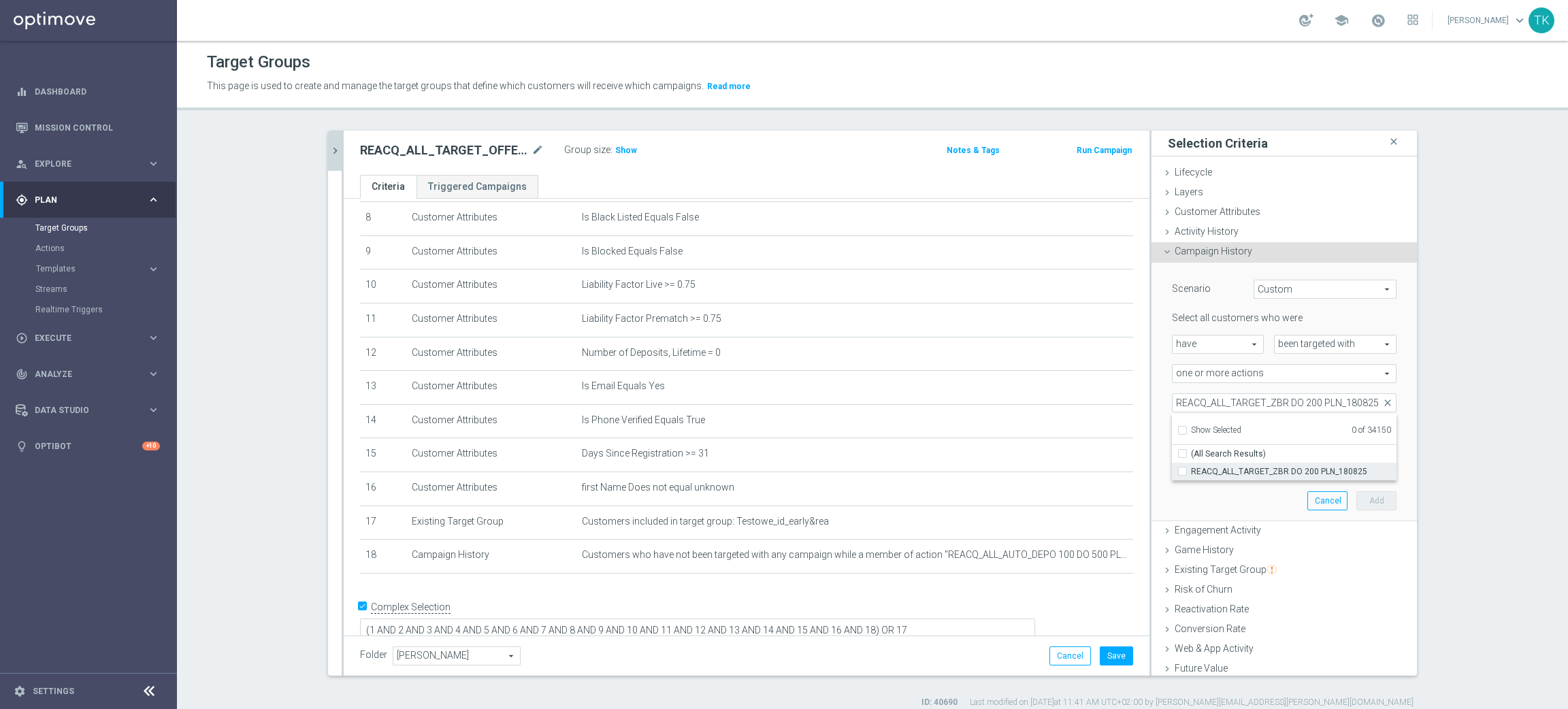
click at [1204, 480] on label "REACQ_ALL_TARGET_ZBR DO 200 PLN_180825" at bounding box center [1293, 471] width 205 height 18
click at [1191, 476] on input "REACQ_ALL_TARGET_ZBR DO 200 PLN_180825" at bounding box center [1186, 470] width 9 height 9
checkbox input "true"
type input "REACQ_ALL_TARGET_ZBR DO 200 PLN_180825"
checkbox input "true"
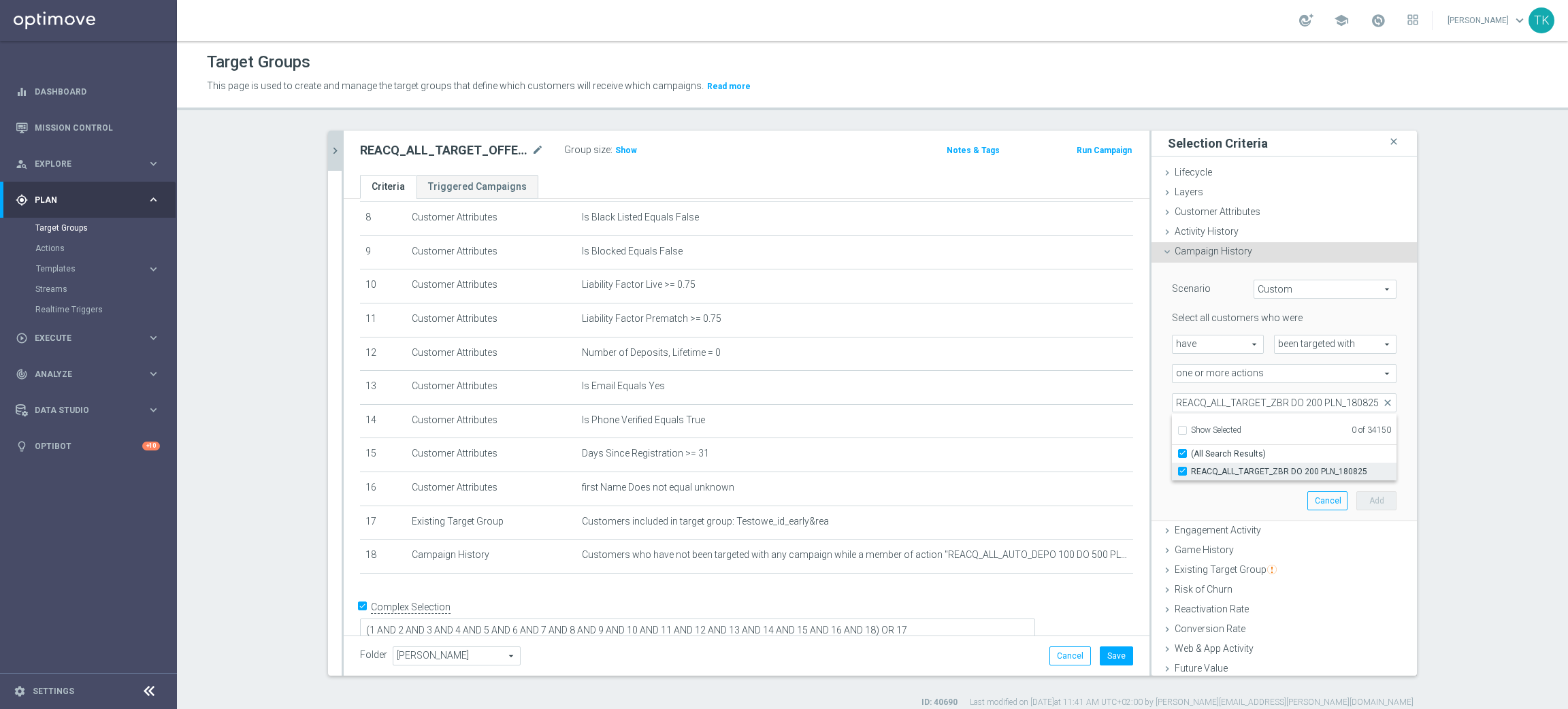
scroll to position [0, 0]
click at [1152, 412] on div "Scenario Custom Custom arrow_drop_down search Select all customers who were hav…" at bounding box center [1285, 392] width 265 height 260
type input "0"
click at [1307, 437] on input "0" at bounding box center [1315, 432] width 41 height 19
click at [1212, 461] on input "text" at bounding box center [1214, 462] width 70 height 12
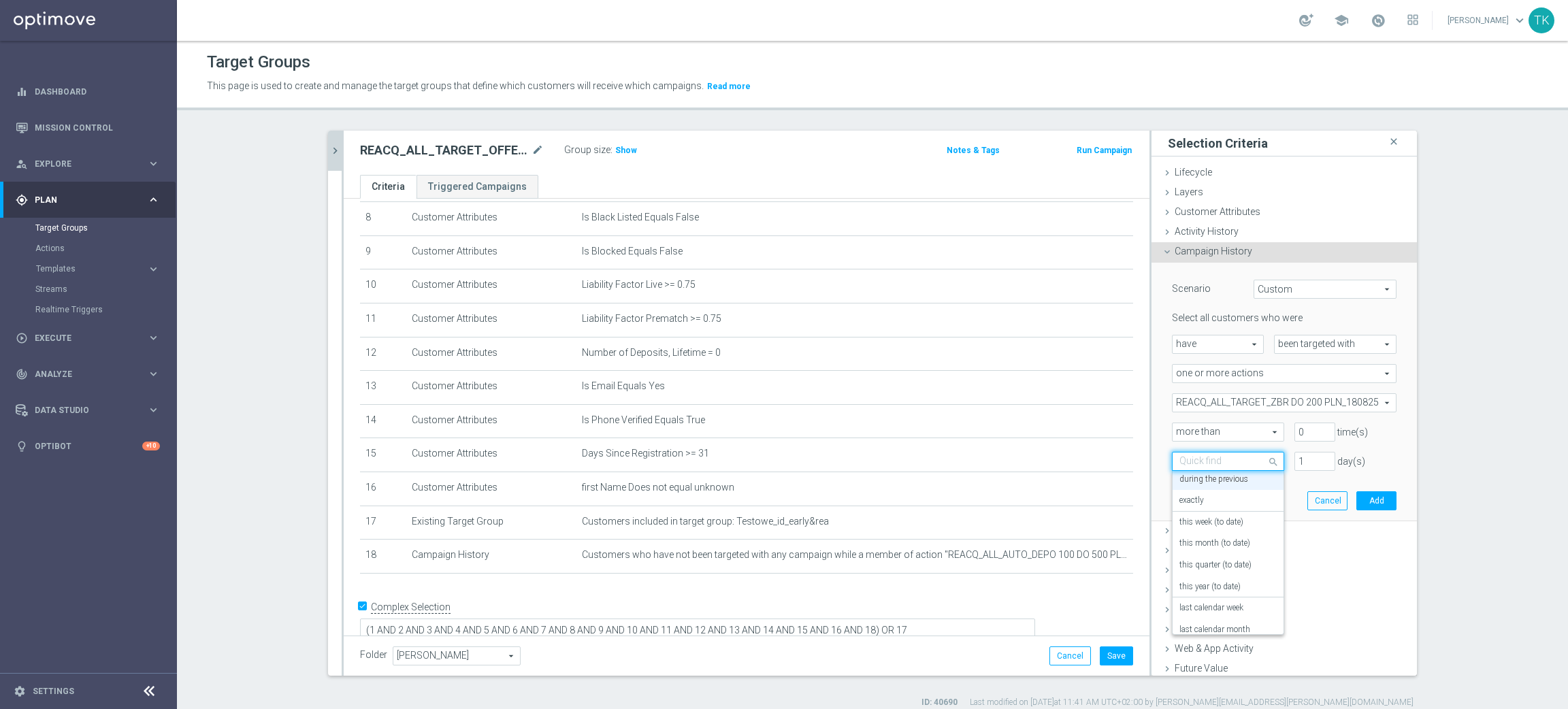
scroll to position [120, 0]
click at [1211, 574] on label "on this date" at bounding box center [1201, 576] width 42 height 10
click at [1240, 495] on input at bounding box center [1284, 491] width 224 height 19
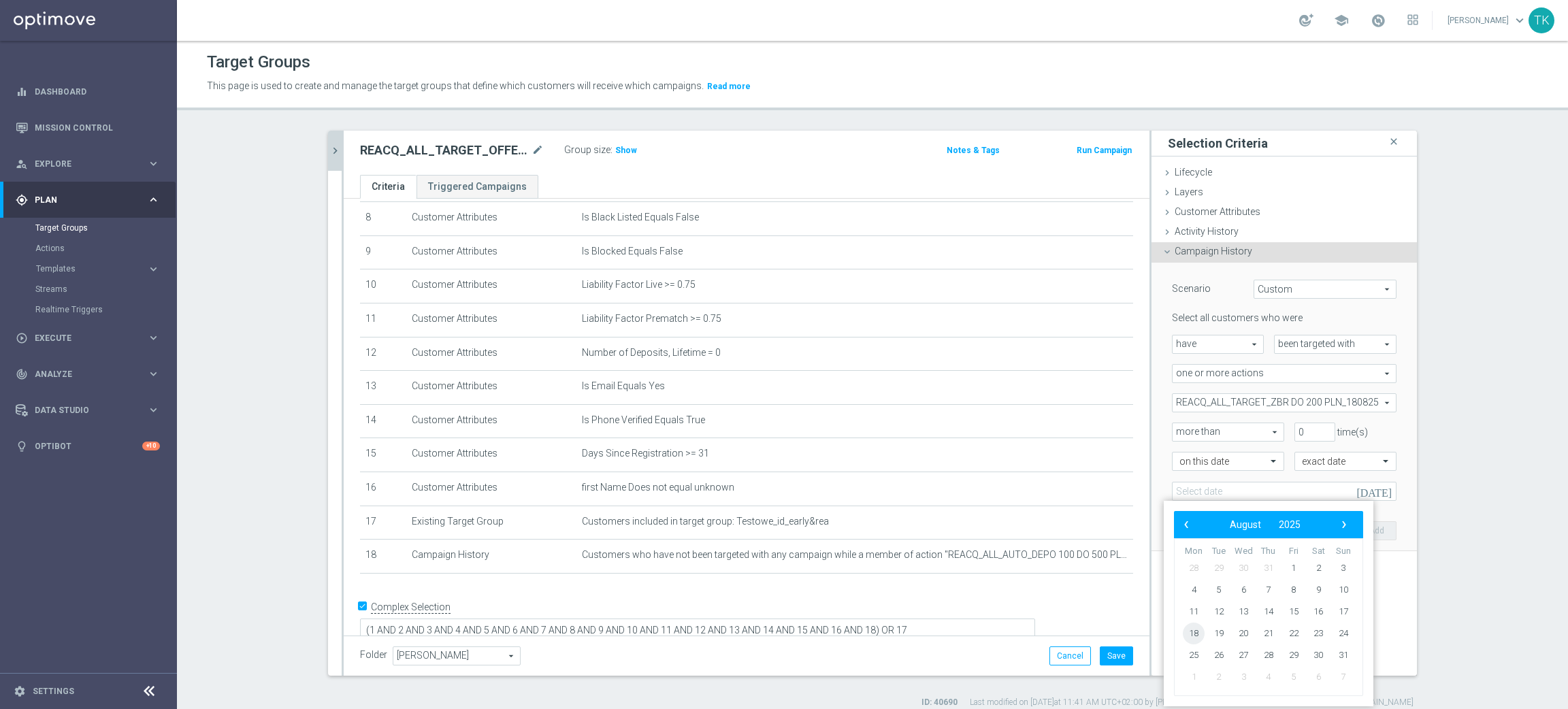
click at [1186, 628] on span "18" at bounding box center [1194, 634] width 22 height 22
type input "18 Aug 2025"
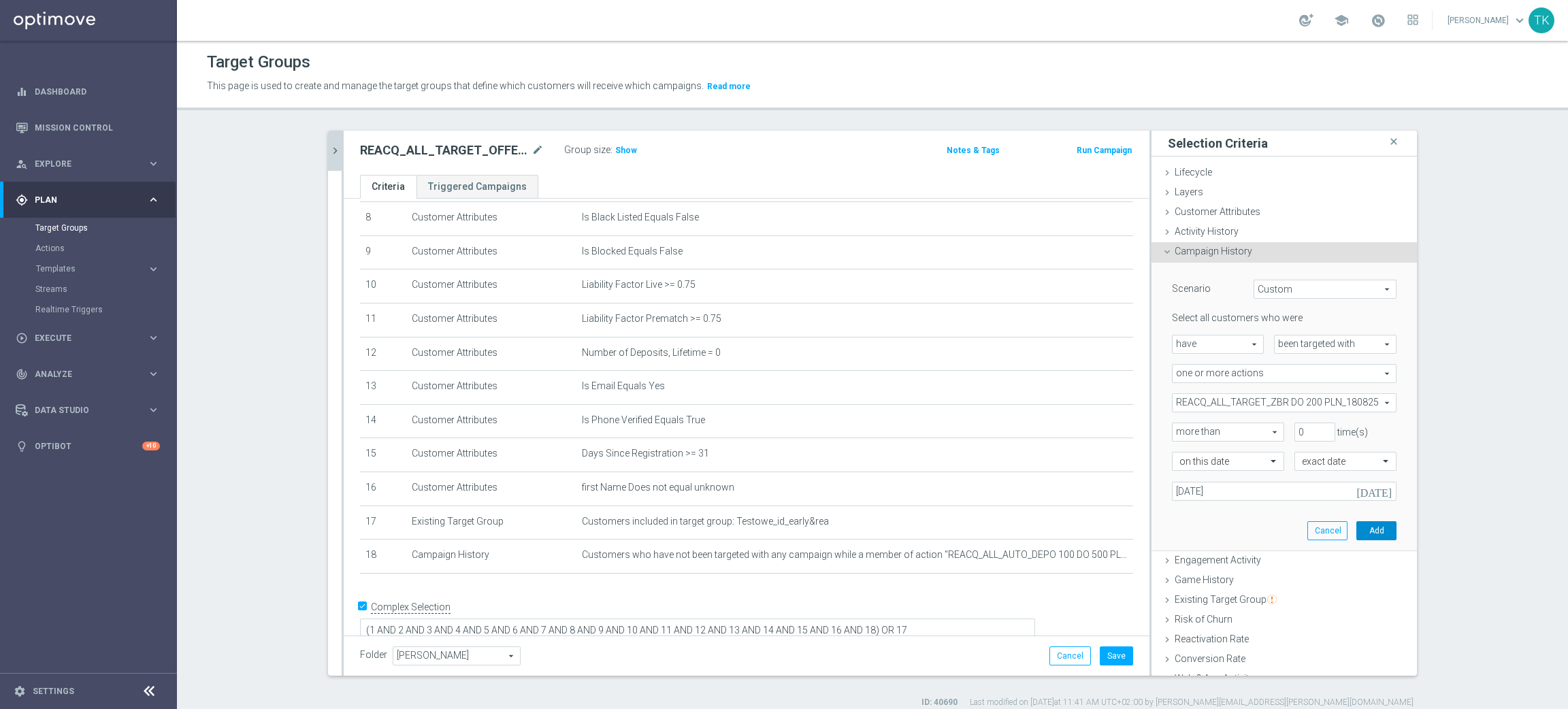
click at [1356, 532] on button "Add" at bounding box center [1376, 531] width 40 height 19
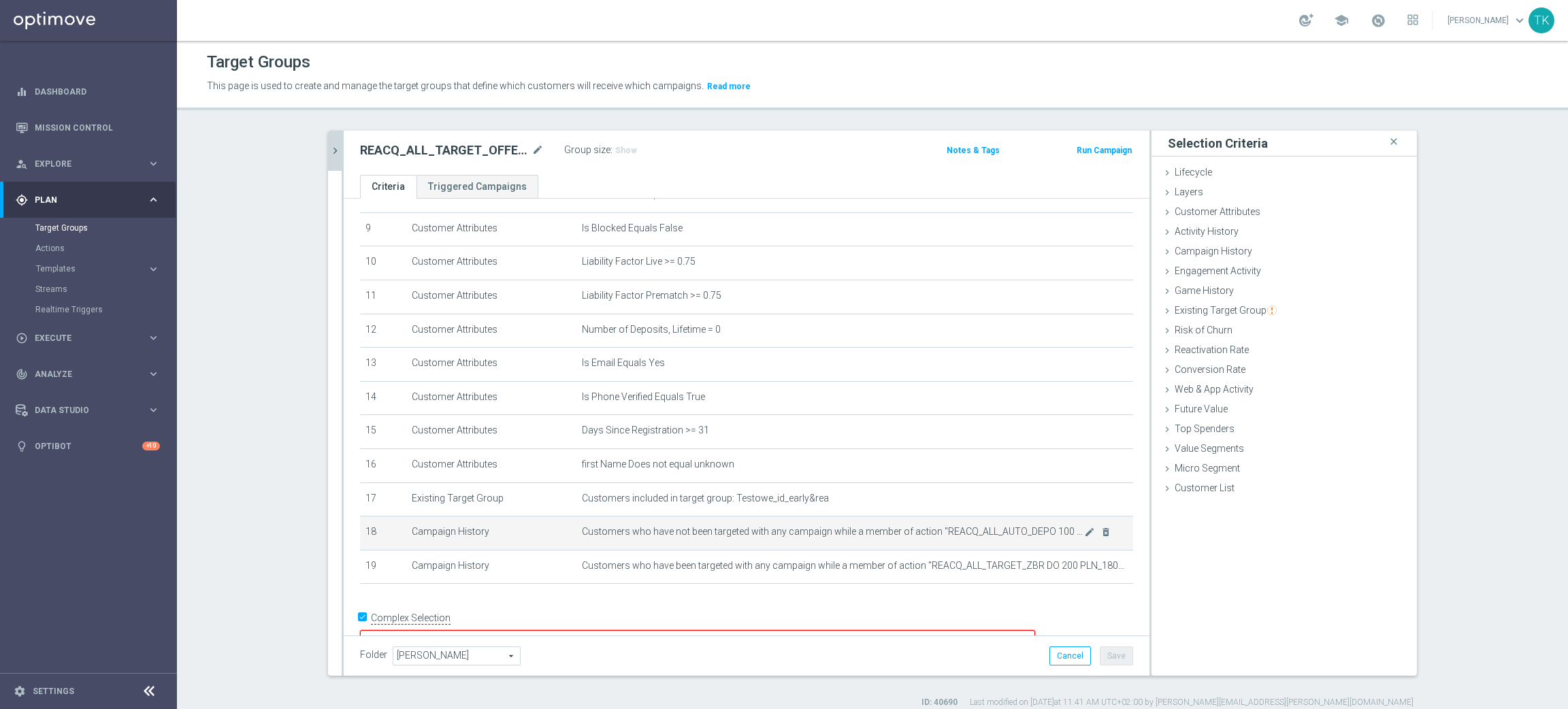
scroll to position [317, 0]
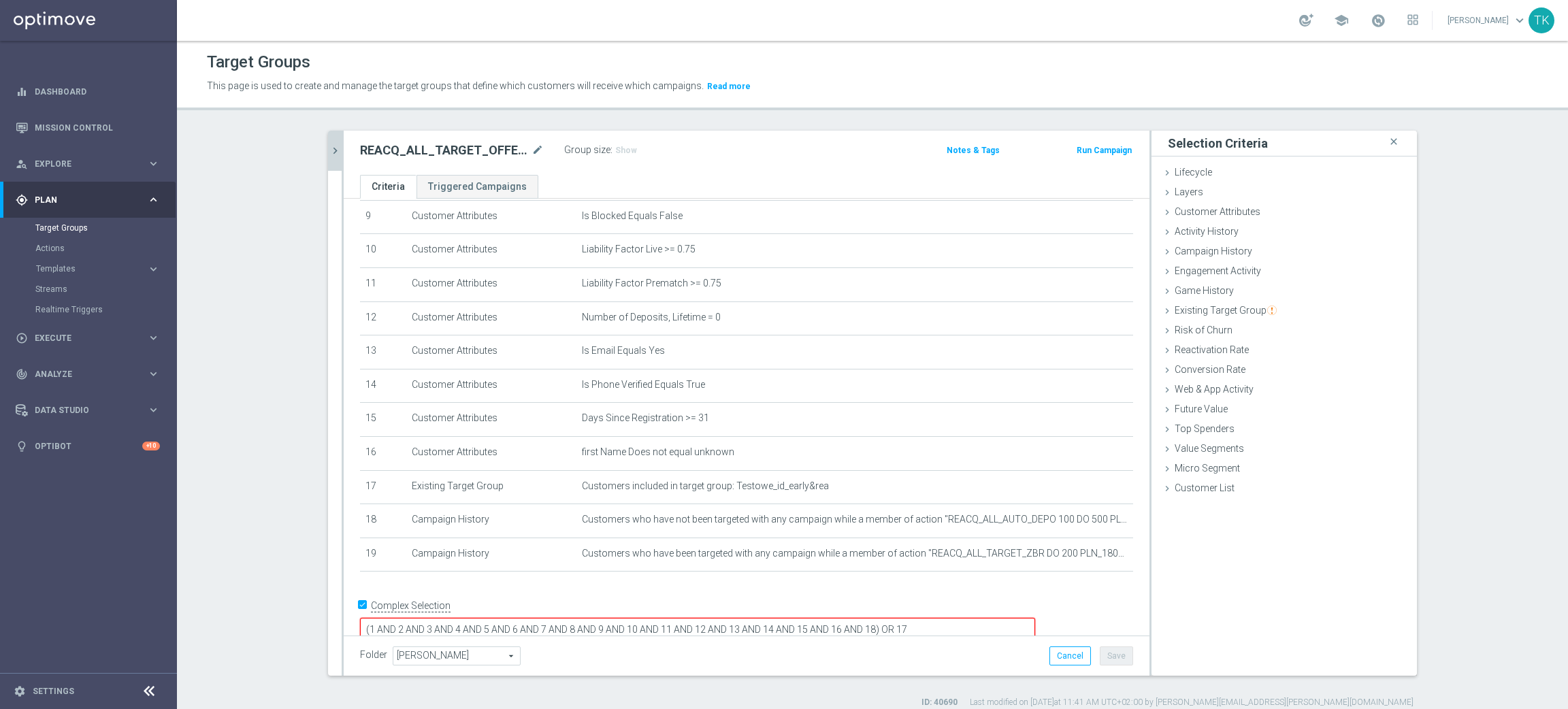
click at [967, 618] on textarea "(1 AND 2 AND 3 AND 4 AND 5 AND 6 AND 7 AND 8 AND 9 AND 10 AND 11 AND 12 AND 13 …" at bounding box center [698, 630] width 676 height 24
type textarea "(1 AND 2 AND 3 AND 4 AND 5 AND 6 AND 7 AND 8 AND 9 AND 10 AND 11 AND 12 AND 13 …"
click at [1115, 648] on button "Save" at bounding box center [1117, 657] width 33 height 19
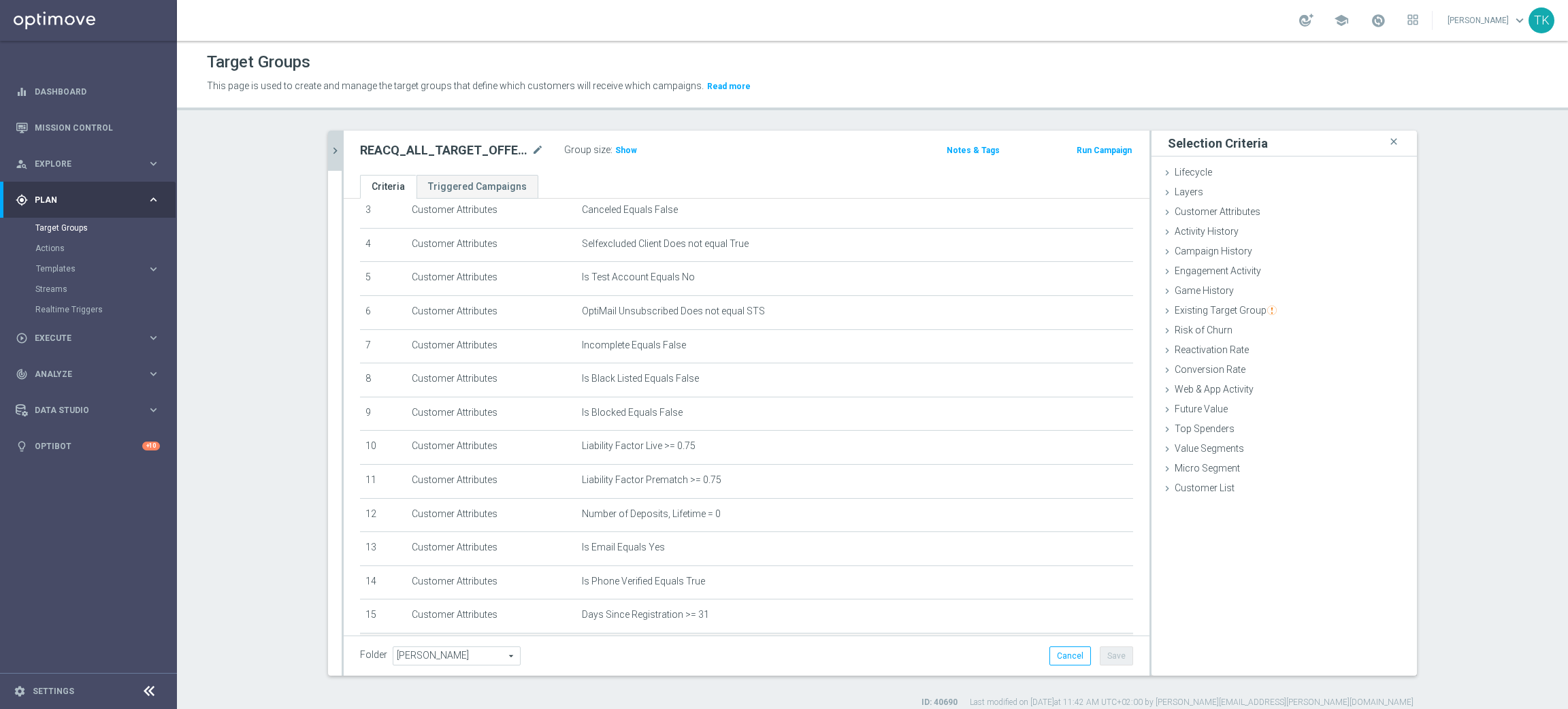
scroll to position [0, 0]
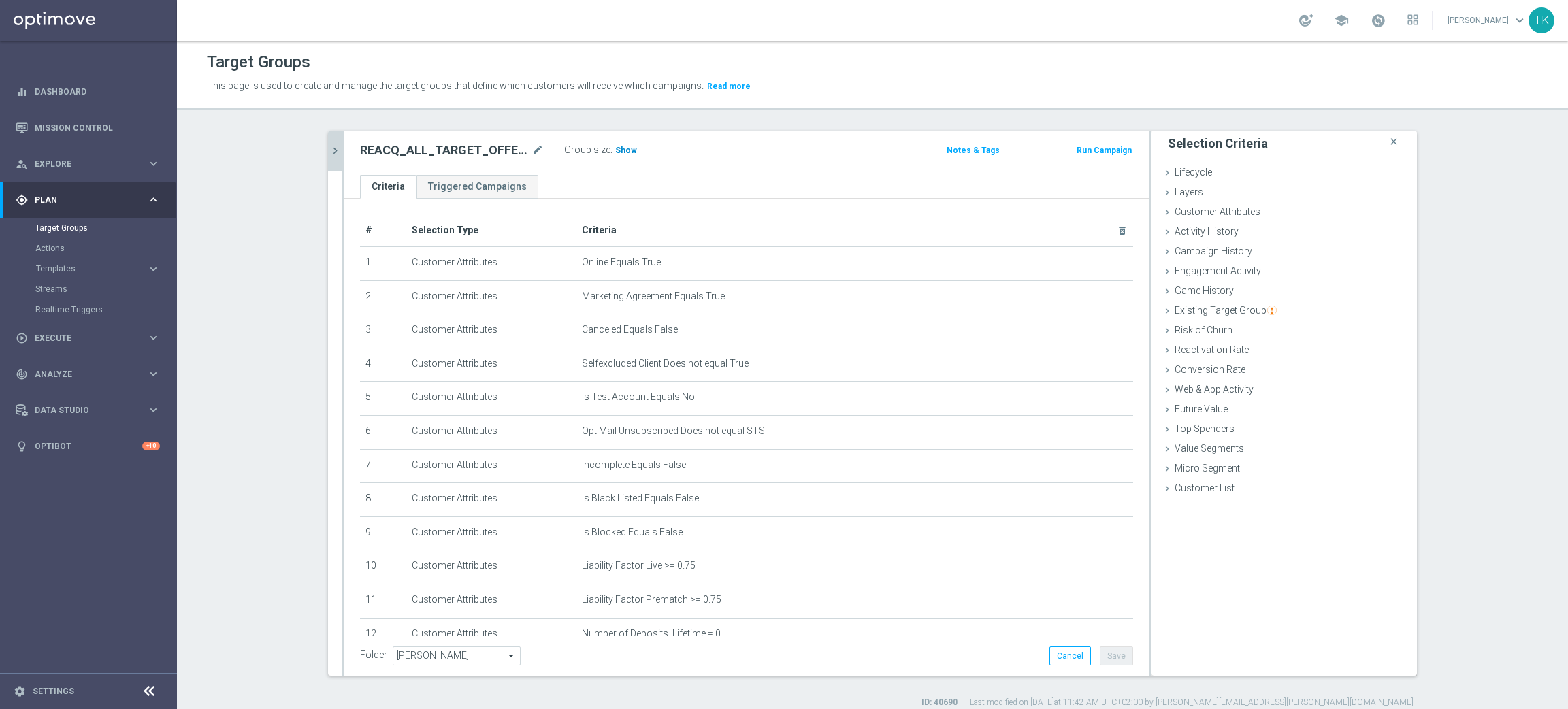
click at [616, 151] on span "Show" at bounding box center [626, 151] width 22 height 10
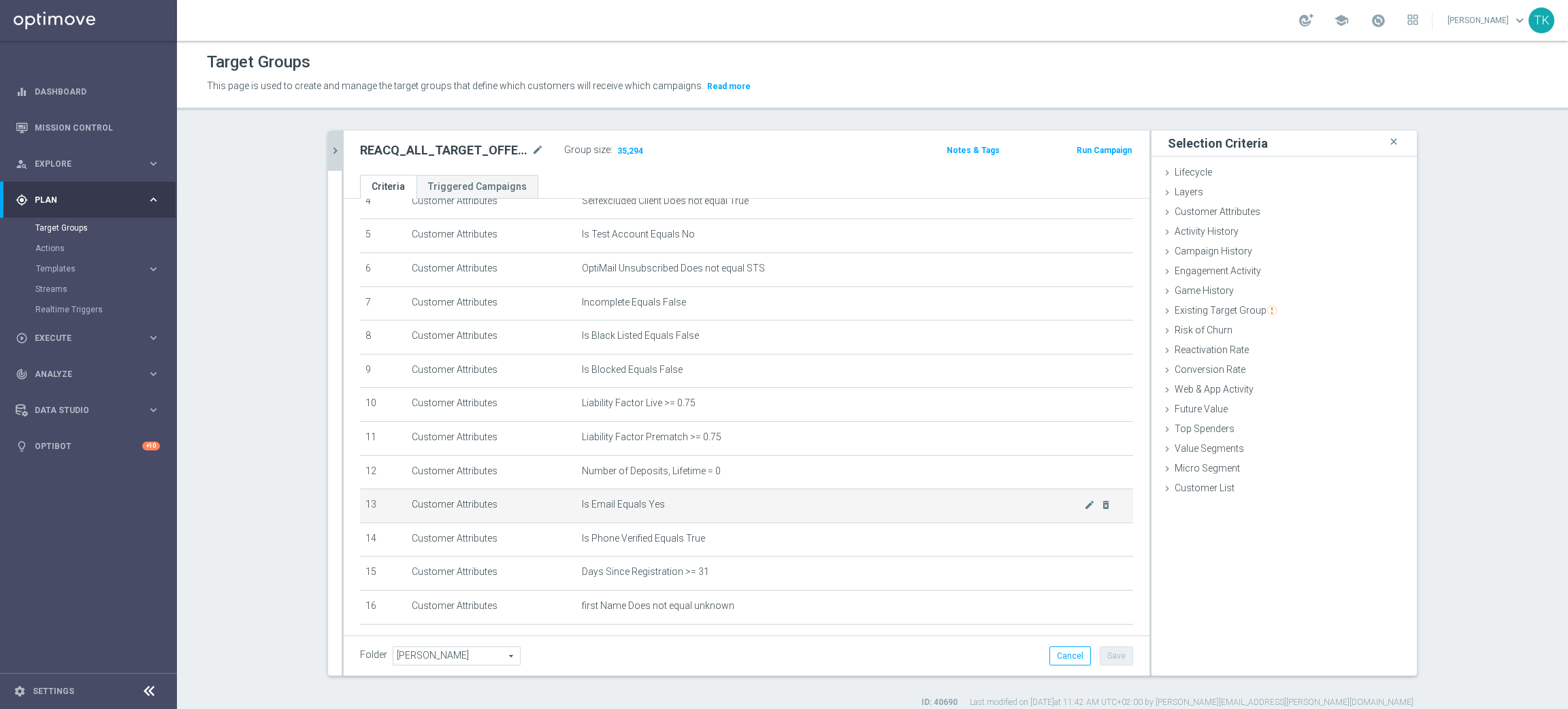
scroll to position [316, 0]
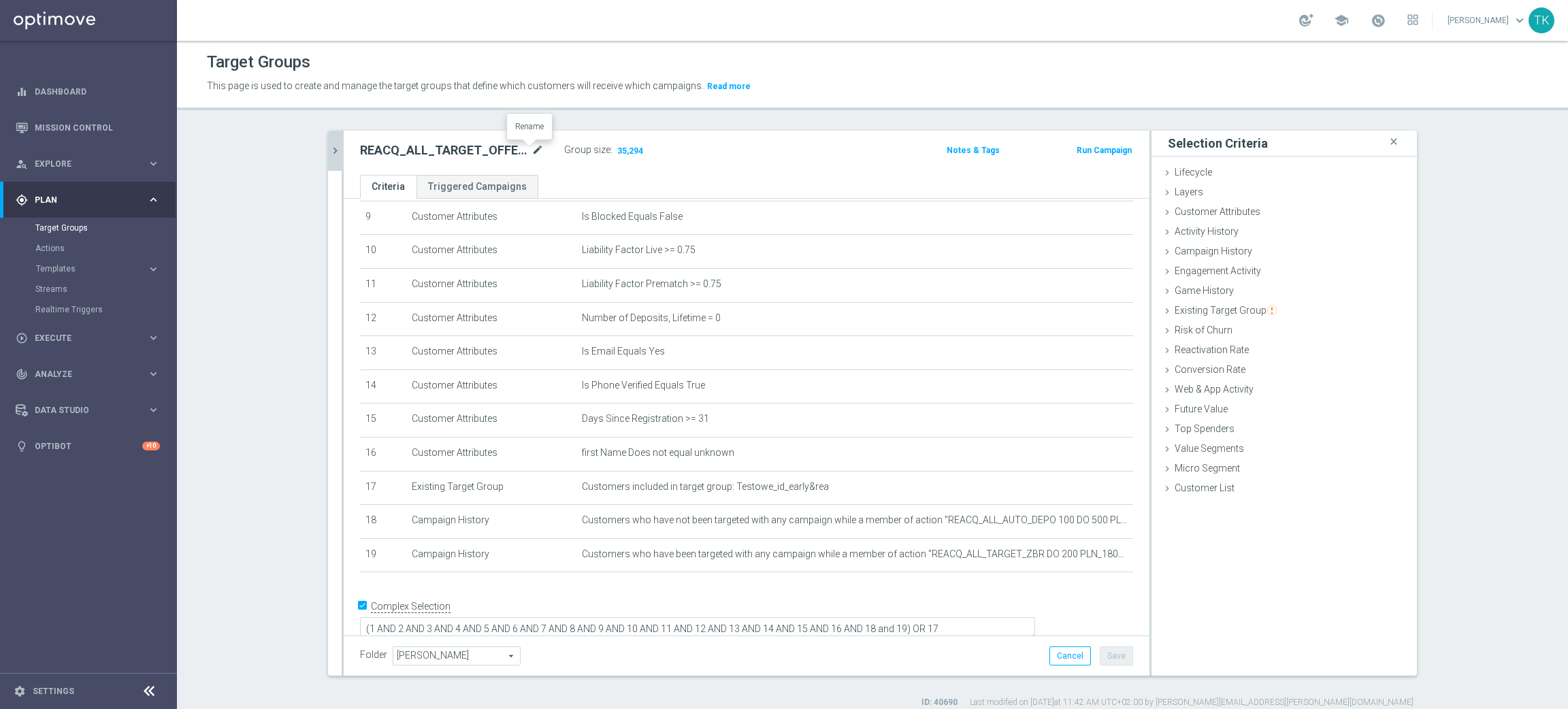
click at [532, 150] on icon "mode_edit" at bounding box center [537, 150] width 12 height 16
click at [328, 146] on icon "chevron_right" at bounding box center [335, 151] width 13 height 13
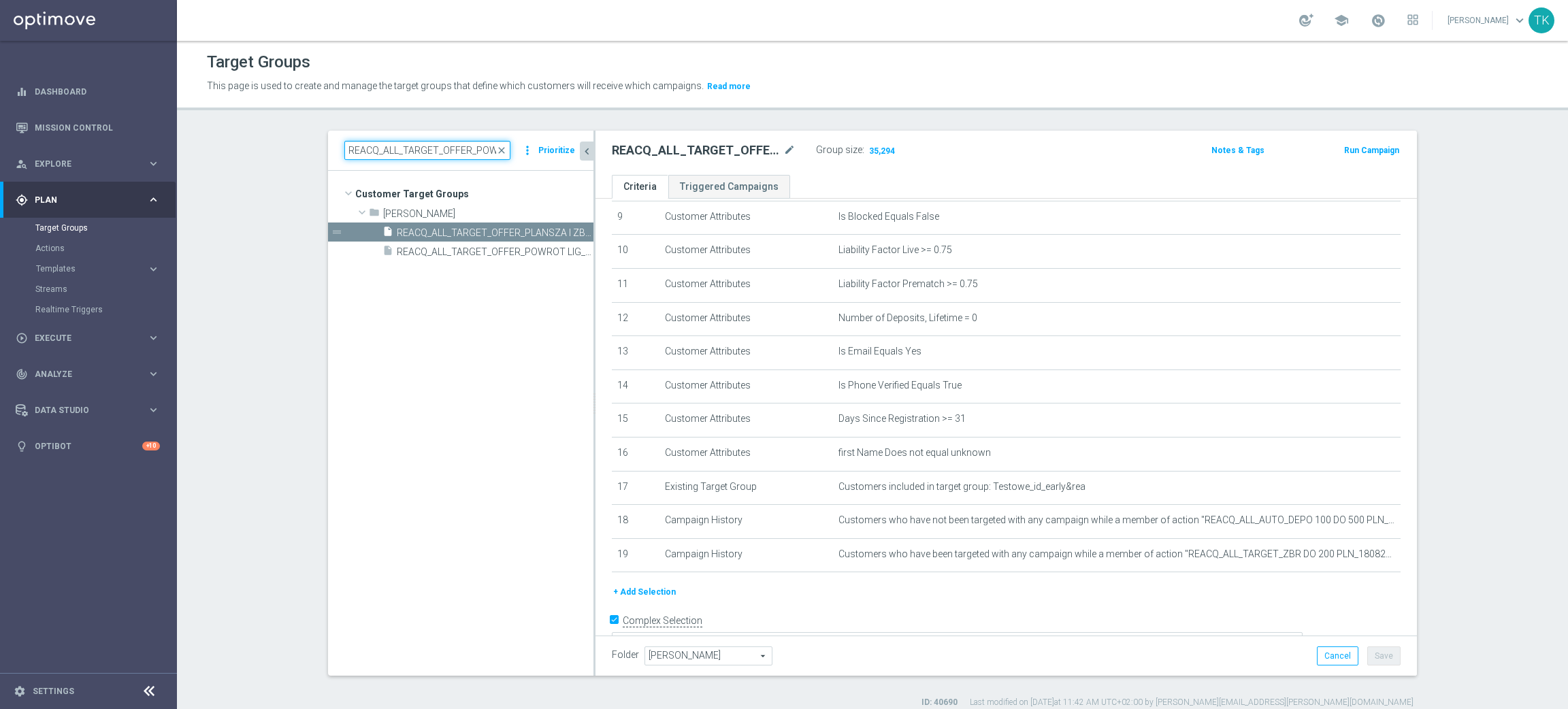
click at [426, 151] on input "REACQ_ALL_TARGET_OFFER_POWROT LIG_150825" at bounding box center [428, 151] width 166 height 19
paste input "E_ALL_TARGET_OFFER_PLANSZA_22"
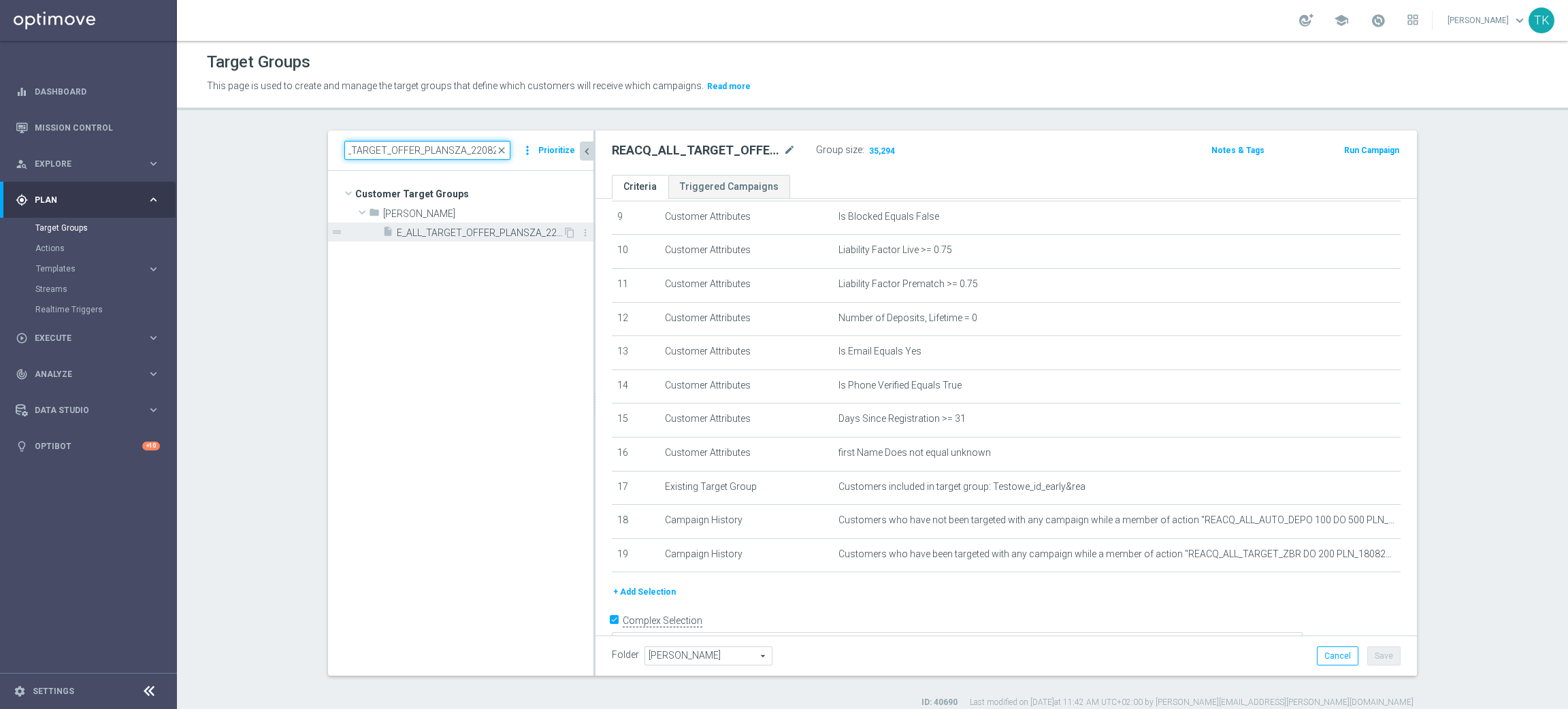
type input "E_ALL_TARGET_OFFER_PLANSZA_220825"
click at [477, 239] on div "insert_drive_file E_ALL_TARGET_OFFER_PLANSZA_220825" at bounding box center [472, 232] width 180 height 19
type textarea "(1 AND 2 AND 3 AND 4 AND 5 AND 6 AND 7 AND 8 AND 9 AND 10 AND 11 AND 12 AND 13 …"
type input "Andżelika B."
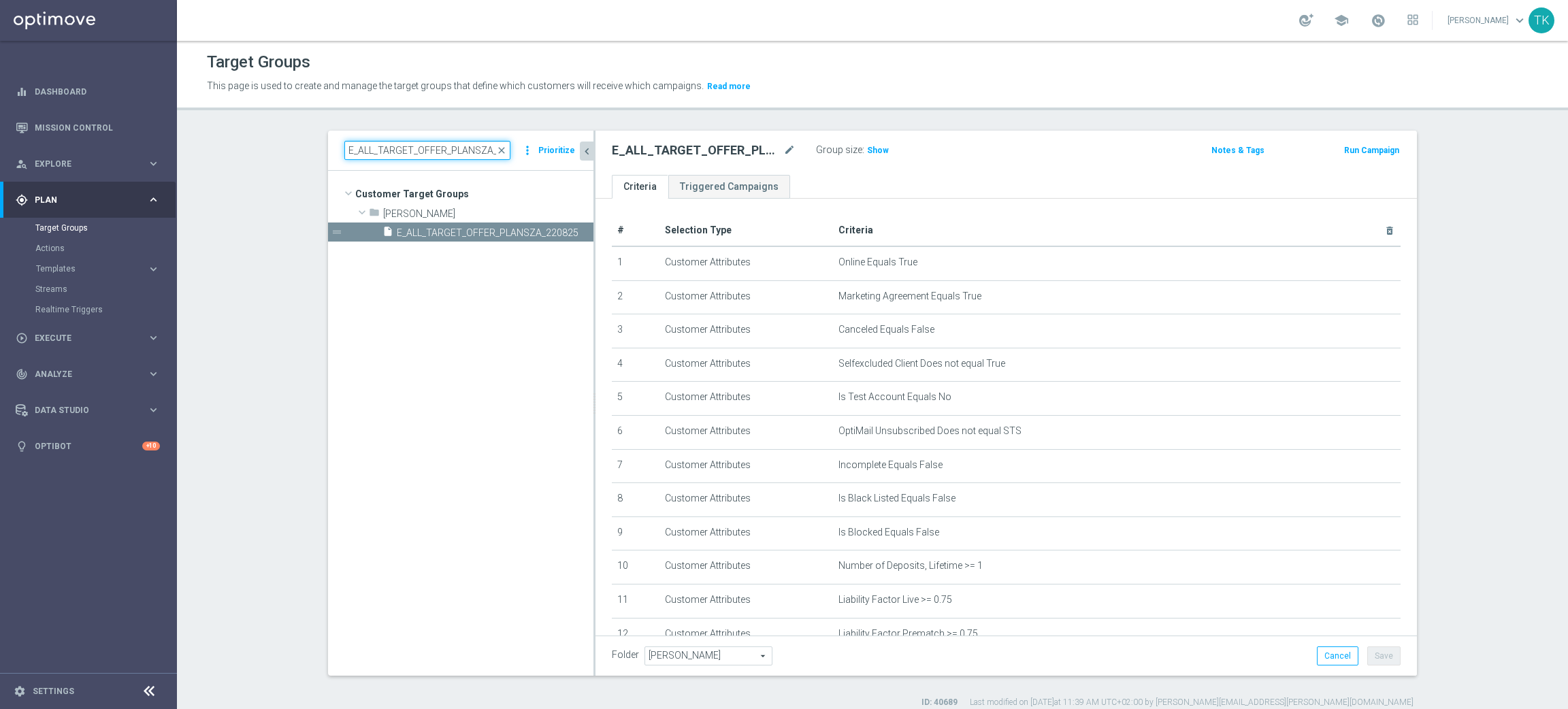
click at [438, 146] on input "E_ALL_TARGET_OFFER_PLANSZA_220825" at bounding box center [428, 151] width 166 height 19
paste input "PLANSZA I CASHBACK REM"
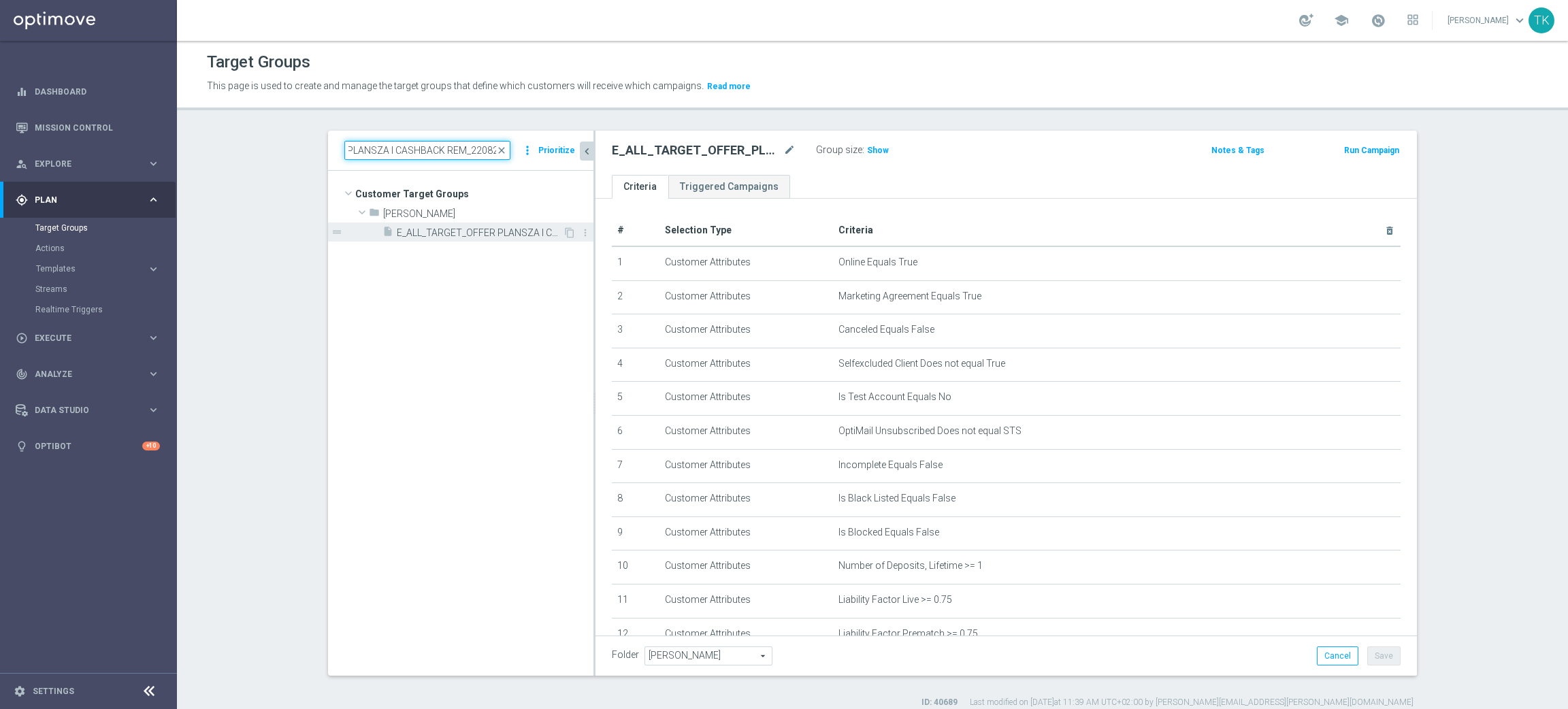
type input "E_ALL_TARGET_OFFER PLANSZA I CASHBACK REM_220825"
click at [478, 239] on span "E_ALL_TARGET_OFFER PLANSZA I CASHBACK REM_220825" at bounding box center [480, 233] width 166 height 11
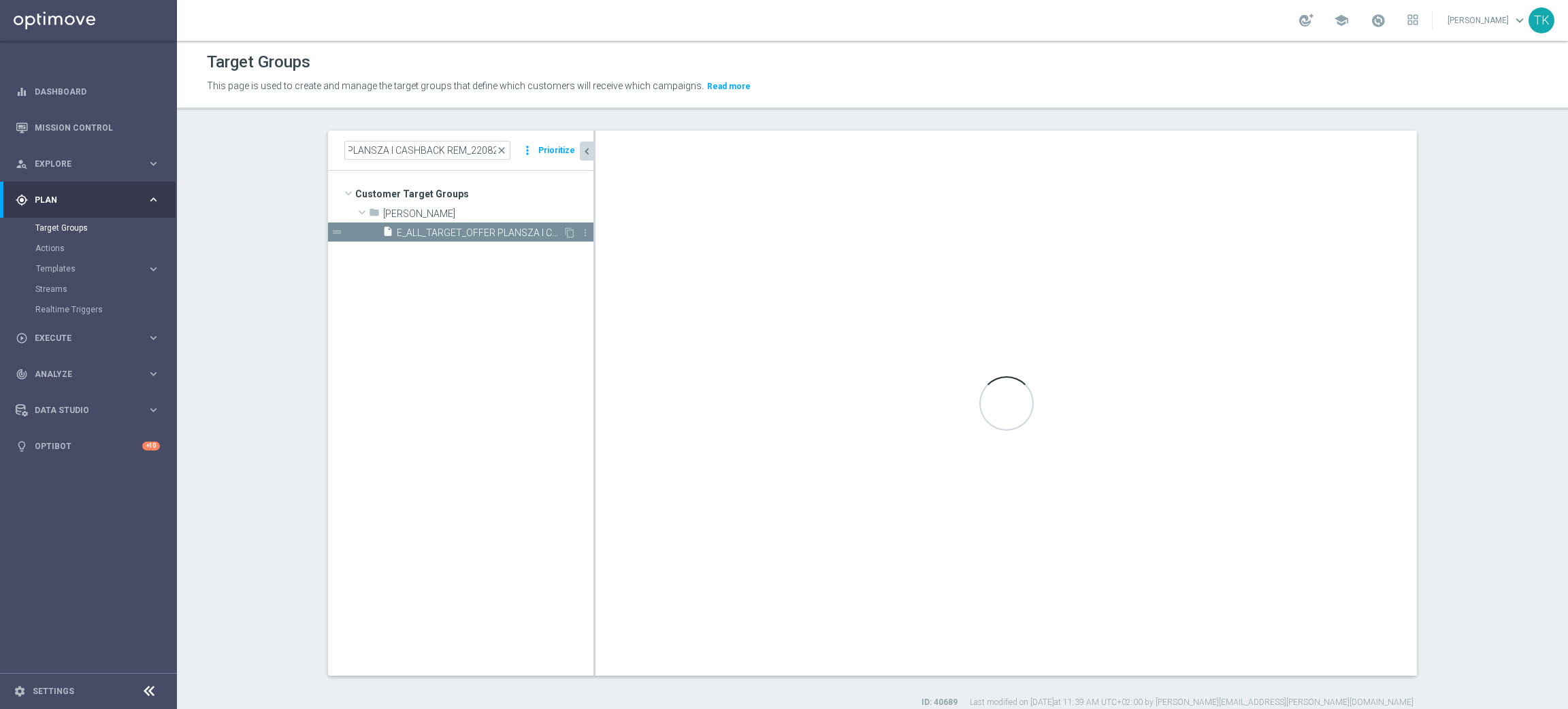
scroll to position [0, 0]
checkbox input "false"
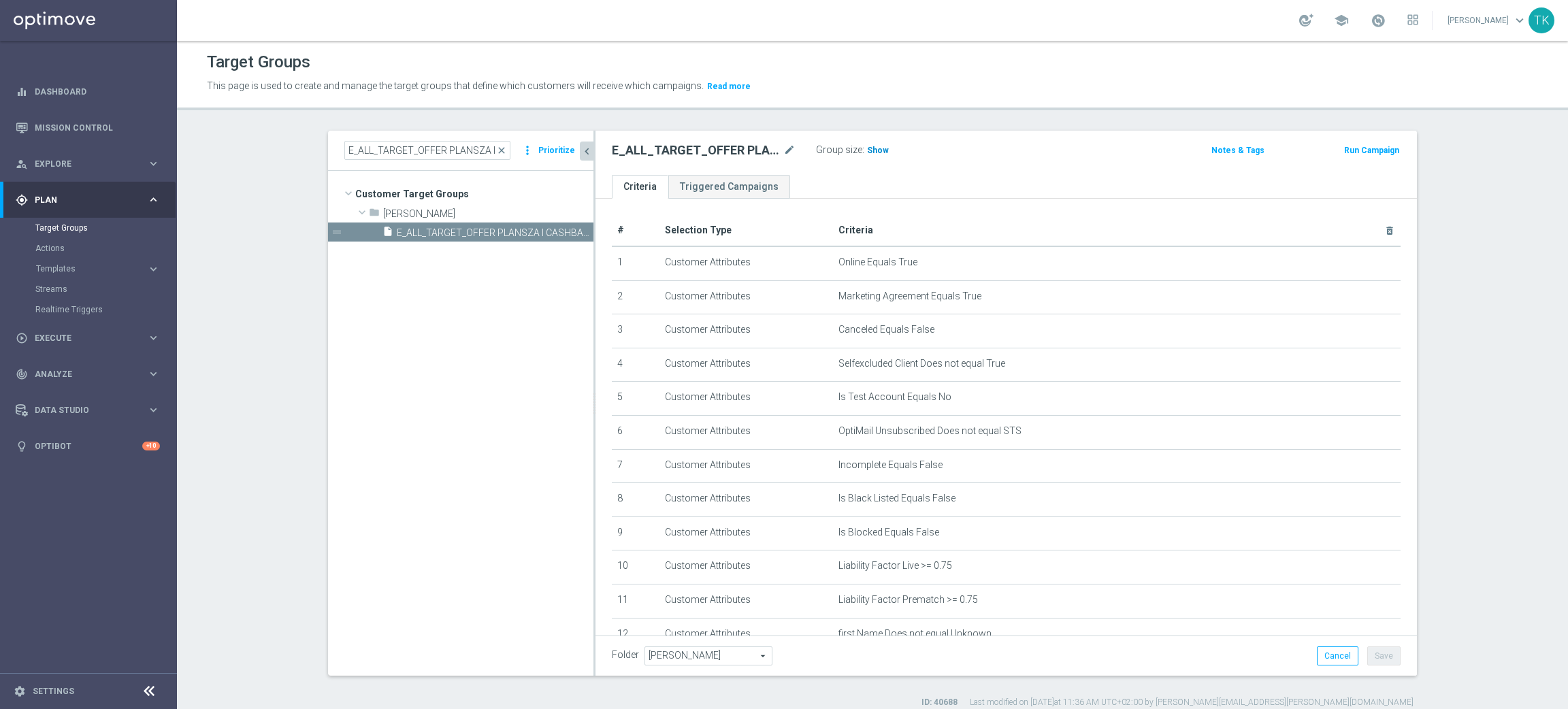
click at [868, 147] on span "Show" at bounding box center [878, 151] width 22 height 10
click at [409, 150] on input "E_ALL_TARGET_OFFER PLANSZA I CASHBACK REM_220825" at bounding box center [428, 151] width 166 height 19
paste input "REACQ_ALL_TARGET_OFFER_PLANSZA I ZBR"
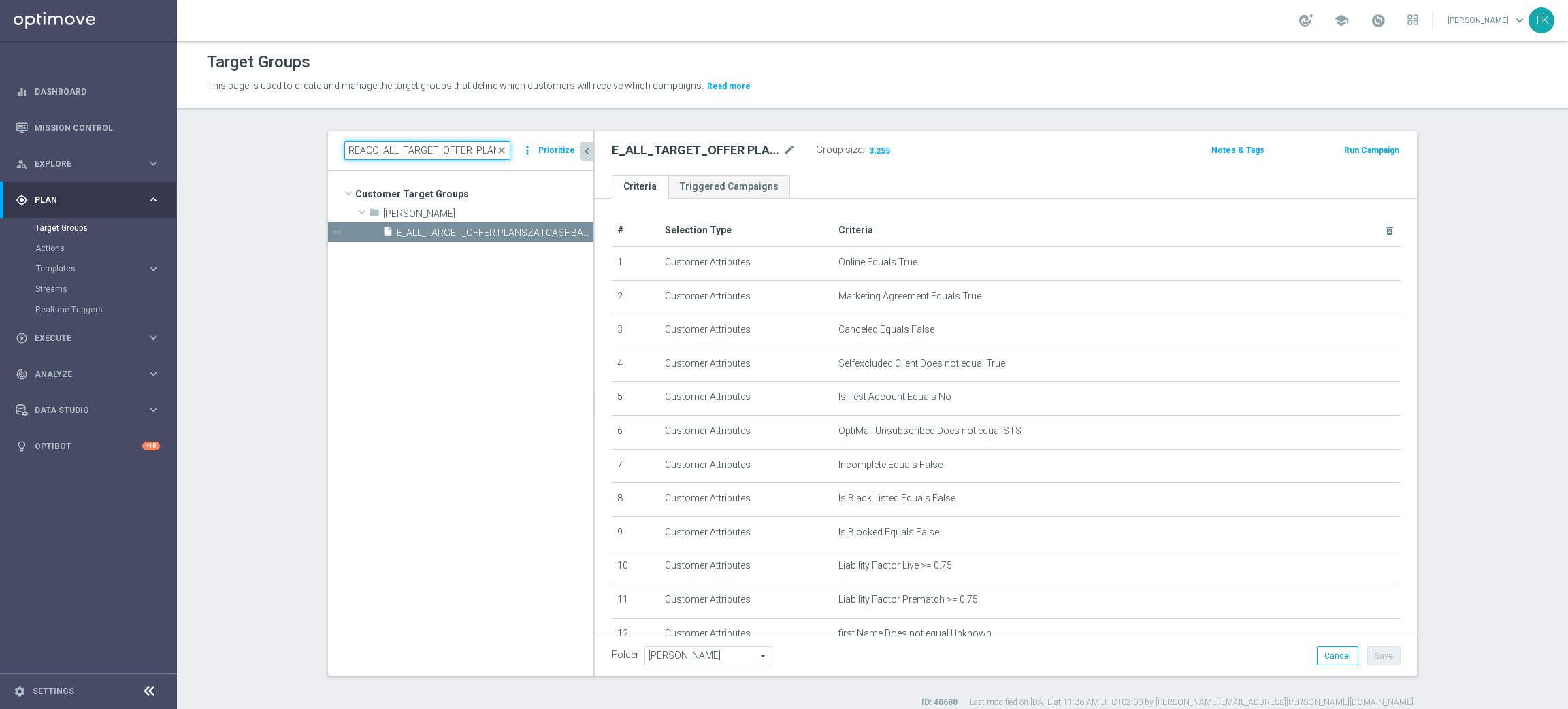
scroll to position [0, 98]
type input "REACQ_ALL_TARGET_OFFER_PLANSZA I ZBR REM_220825"
click at [491, 231] on span "REACQ_ALL_TARGET_OFFER_PLANSZA I ZBR REM_220825" at bounding box center [480, 233] width 166 height 11
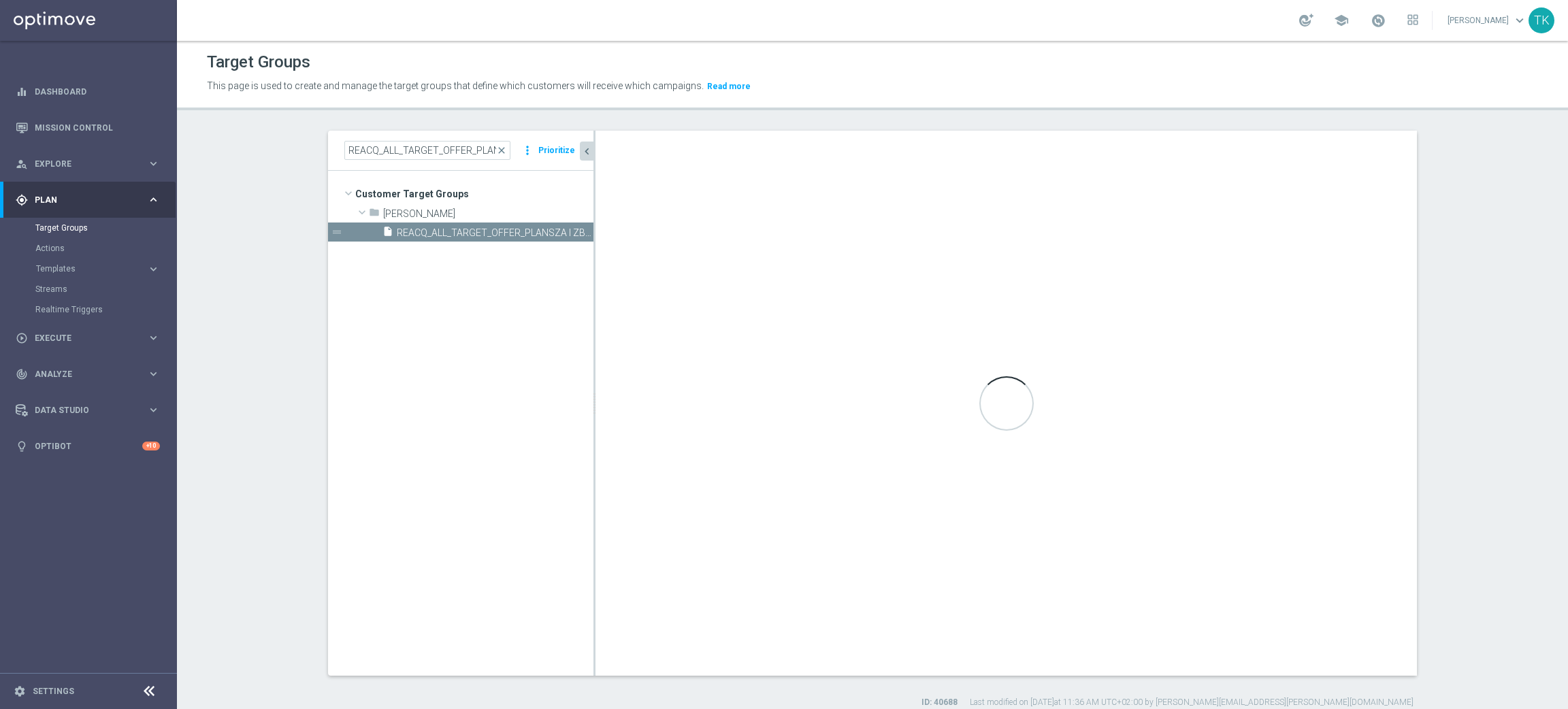
checkbox input "true"
type input "Tomasz K."
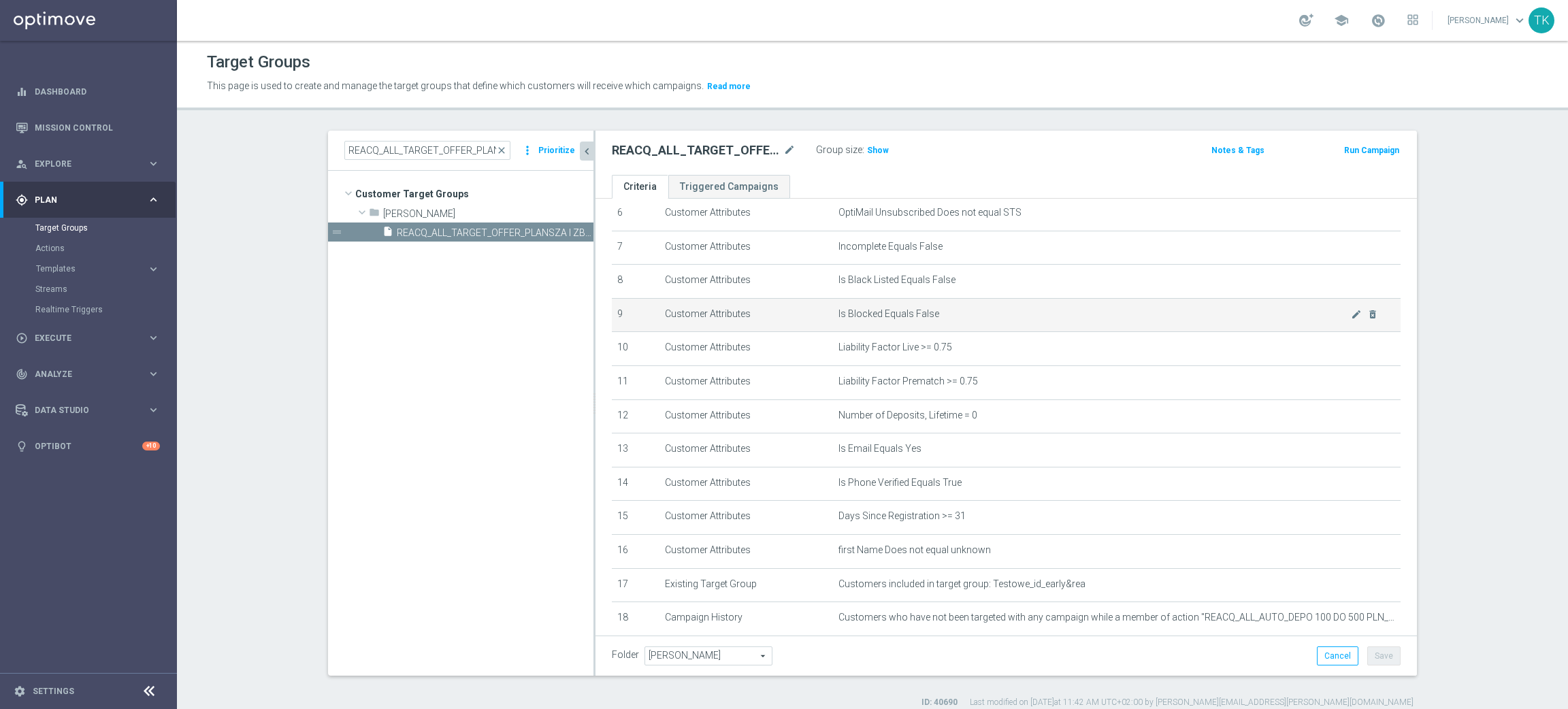
scroll to position [330, 0]
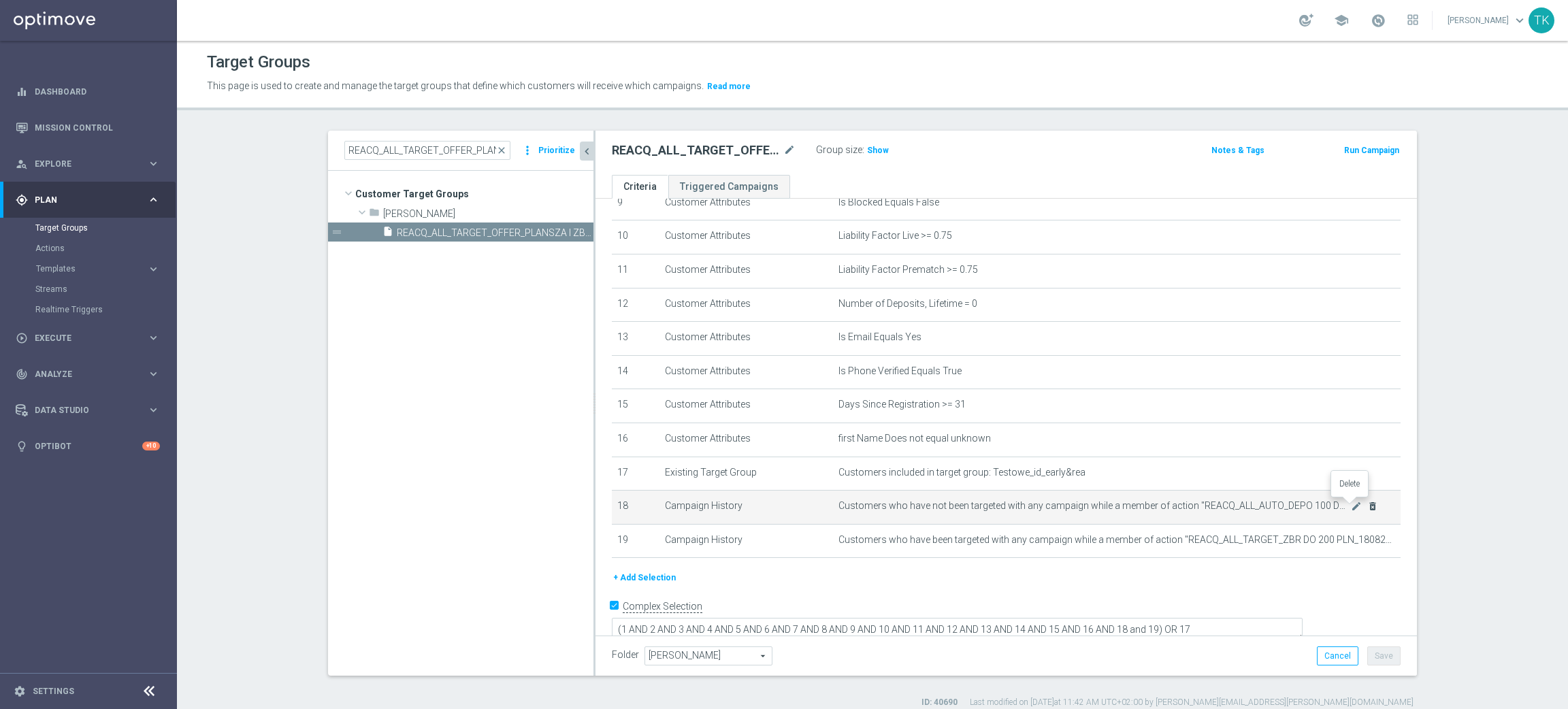
click at [1368, 507] on icon "delete_forever" at bounding box center [1372, 506] width 10 height 10
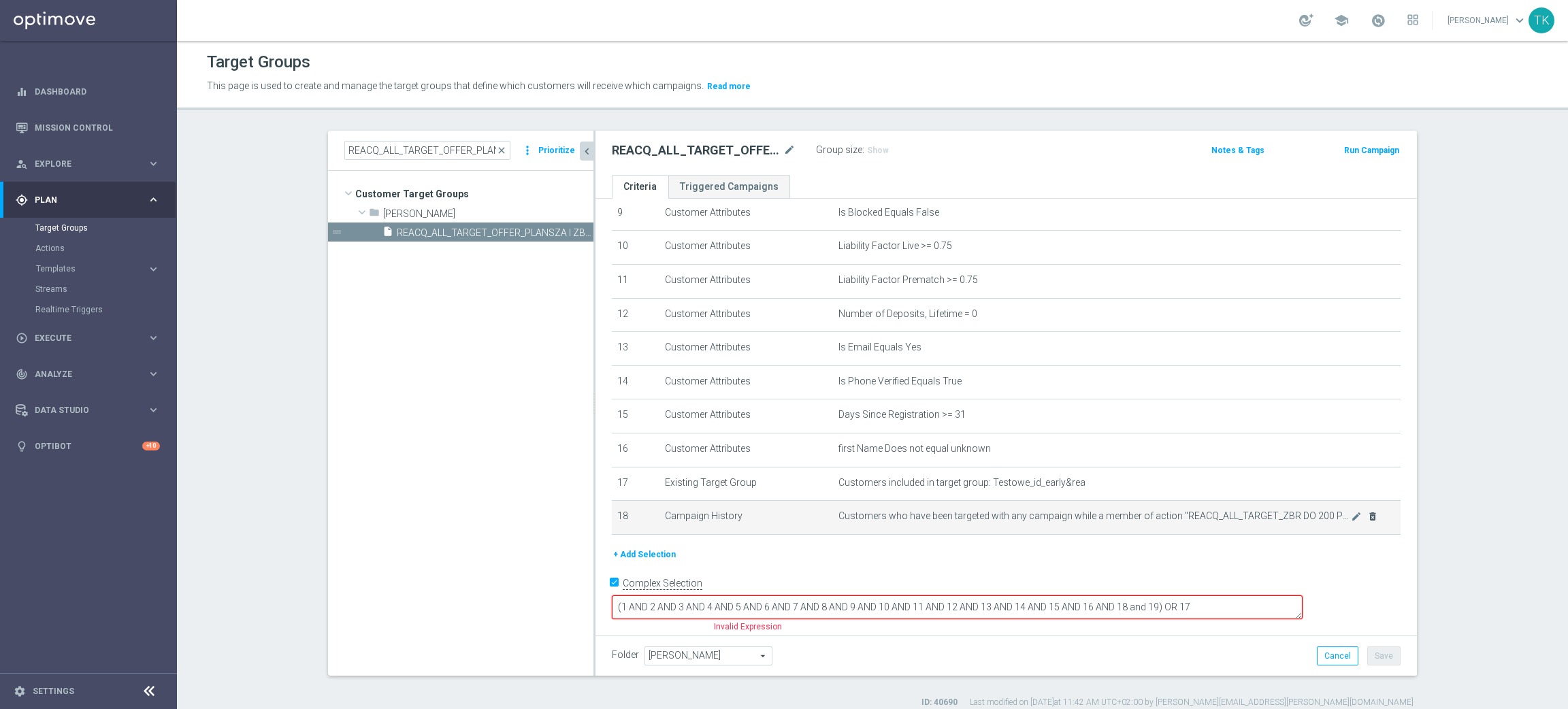
scroll to position [298, 0]
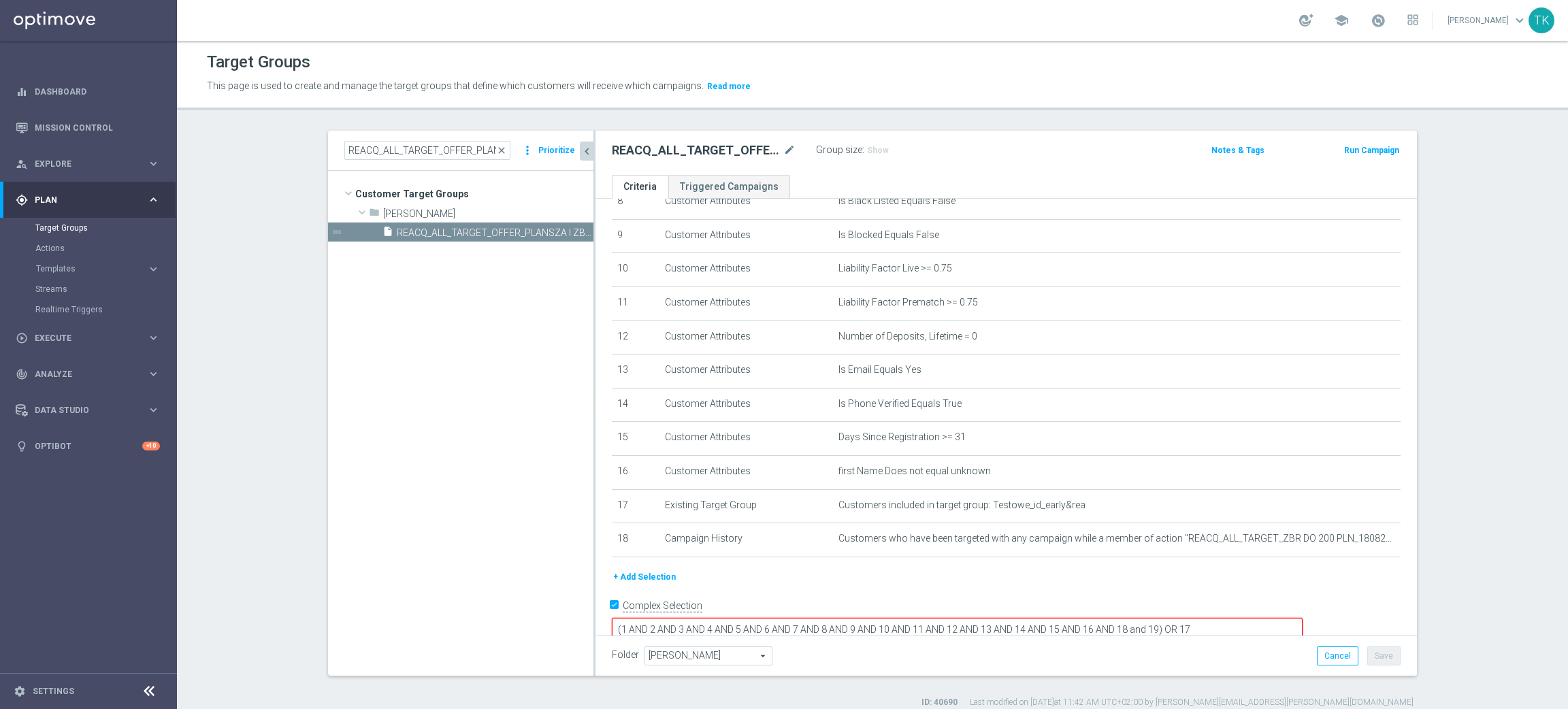
click at [1247, 618] on textarea "(1 AND 2 AND 3 AND 4 AND 5 AND 6 AND 7 AND 8 AND 9 AND 10 AND 11 AND 12 AND 13 …" at bounding box center [957, 630] width 691 height 24
type textarea "(1 AND 2 AND 3 AND 4 AND 5 AND 6 AND 7 AND 8 AND 9 AND 10 AND 11 AND 12 AND 13 …"
click at [868, 155] on span "Show" at bounding box center [878, 151] width 22 height 10
click at [1373, 663] on button "Save" at bounding box center [1384, 657] width 33 height 19
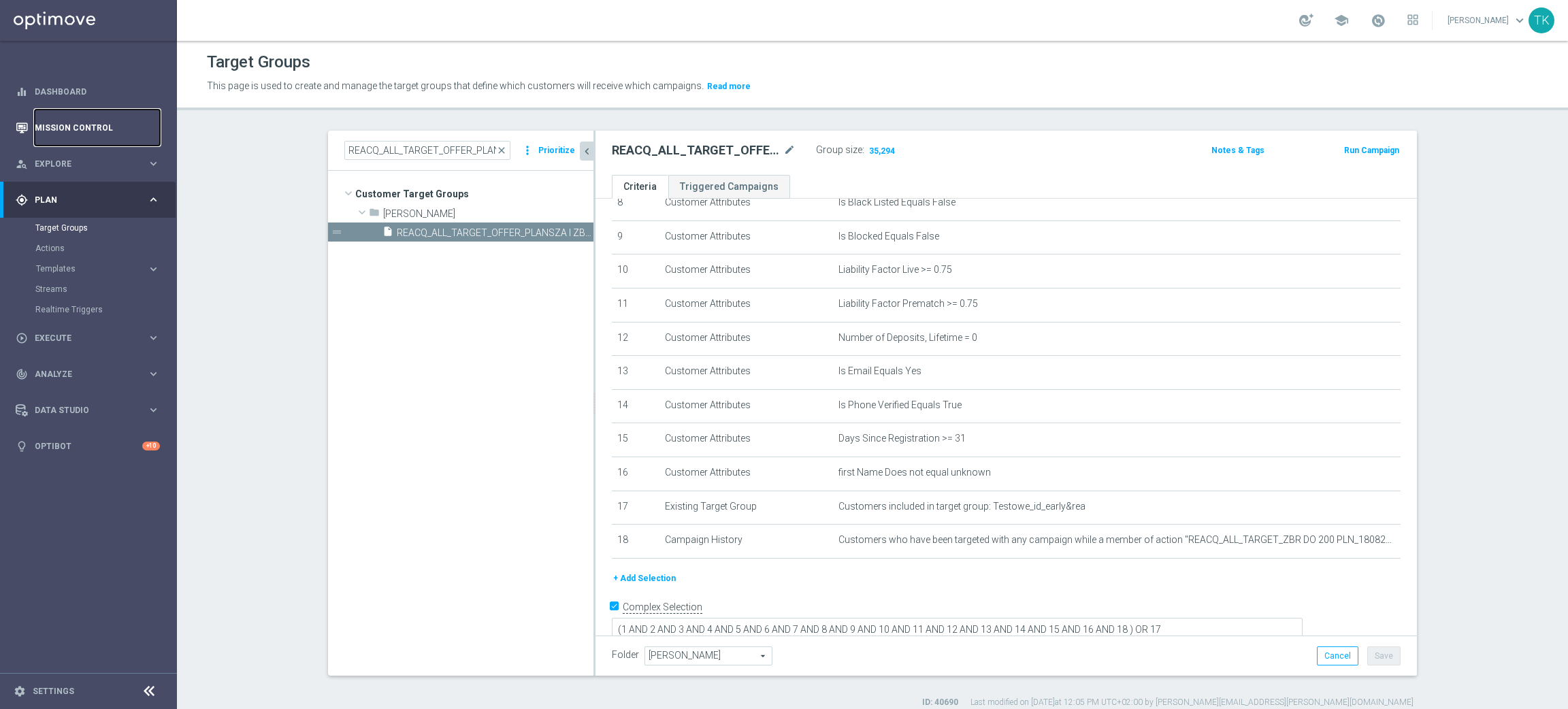
click at [68, 120] on link "Mission Control" at bounding box center [96, 128] width 125 height 36
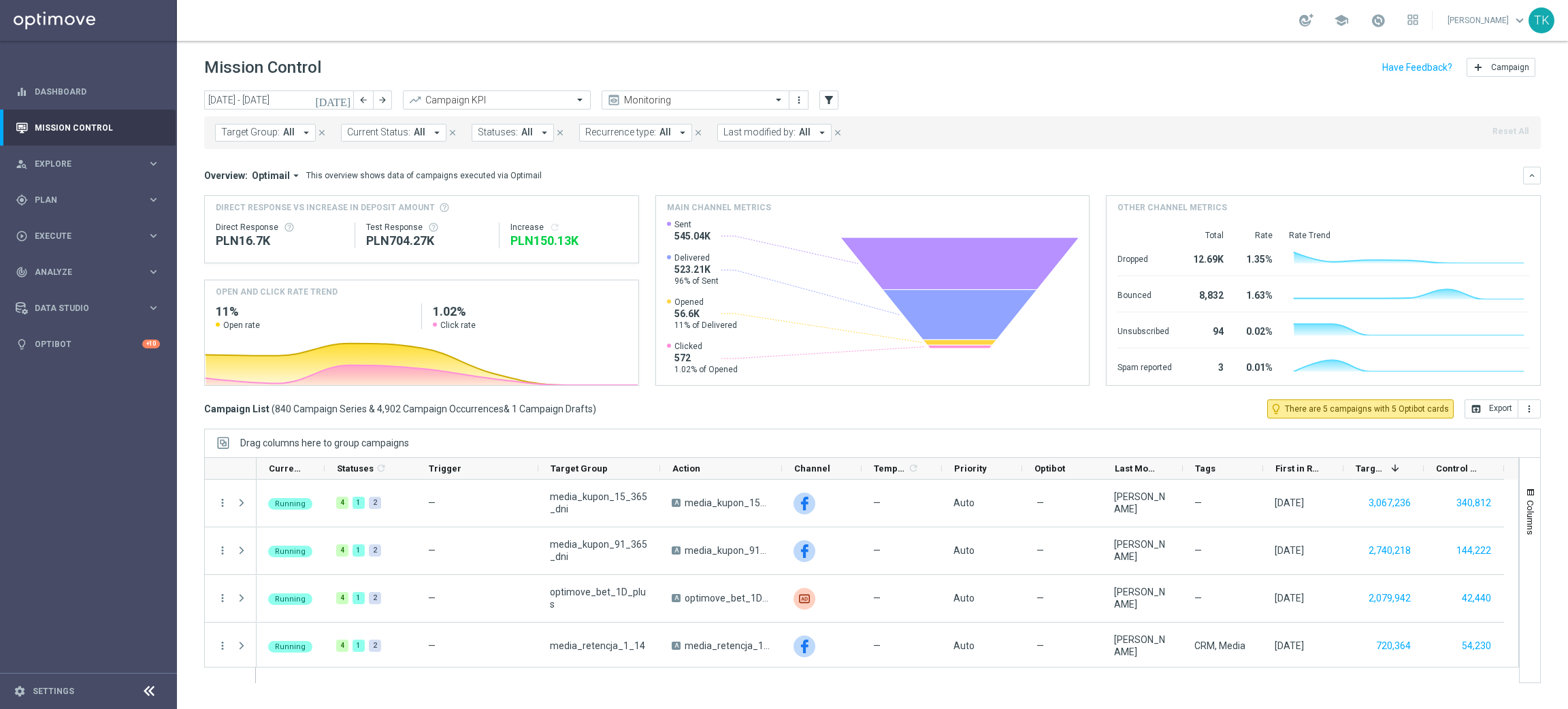
click at [244, 133] on span "Target Group:" at bounding box center [250, 133] width 58 height 11
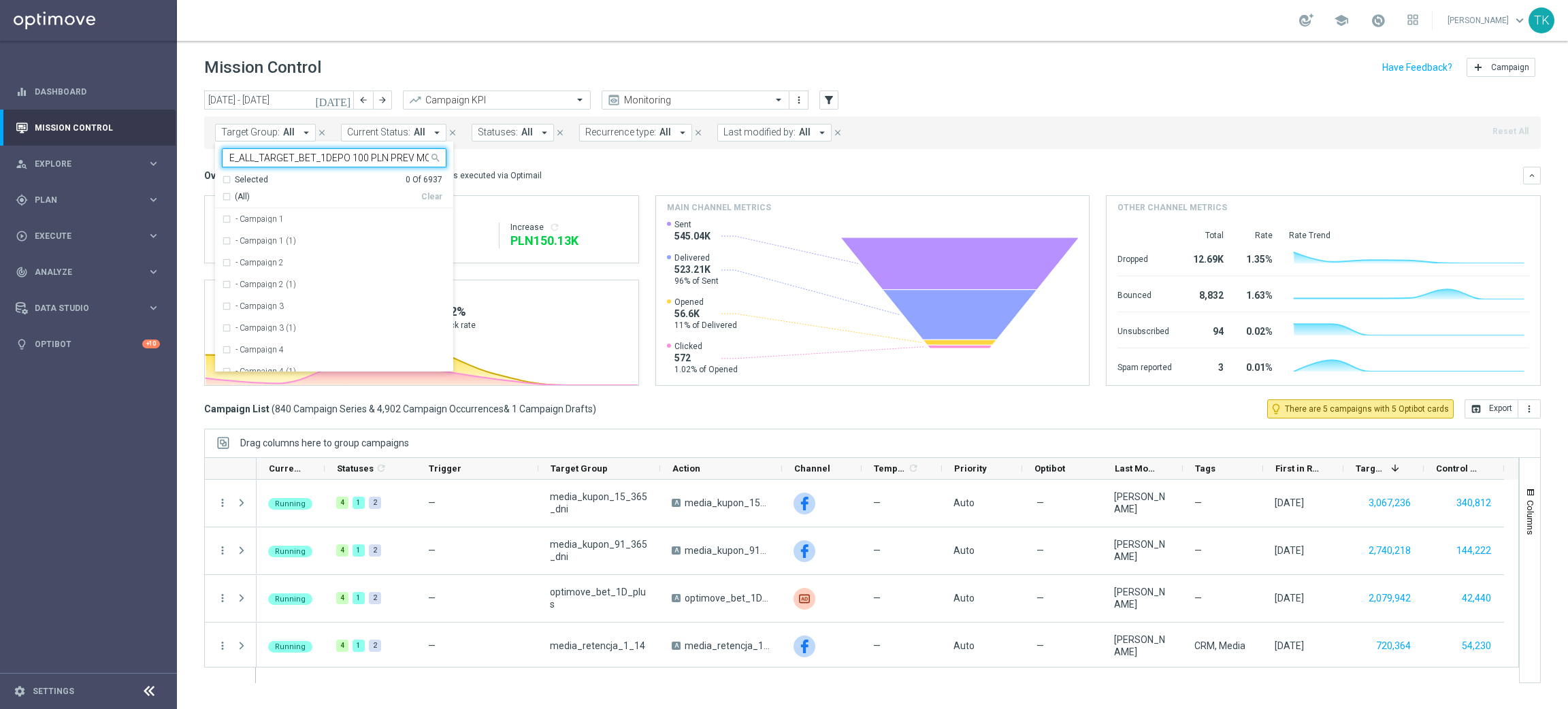
scroll to position [0, 74]
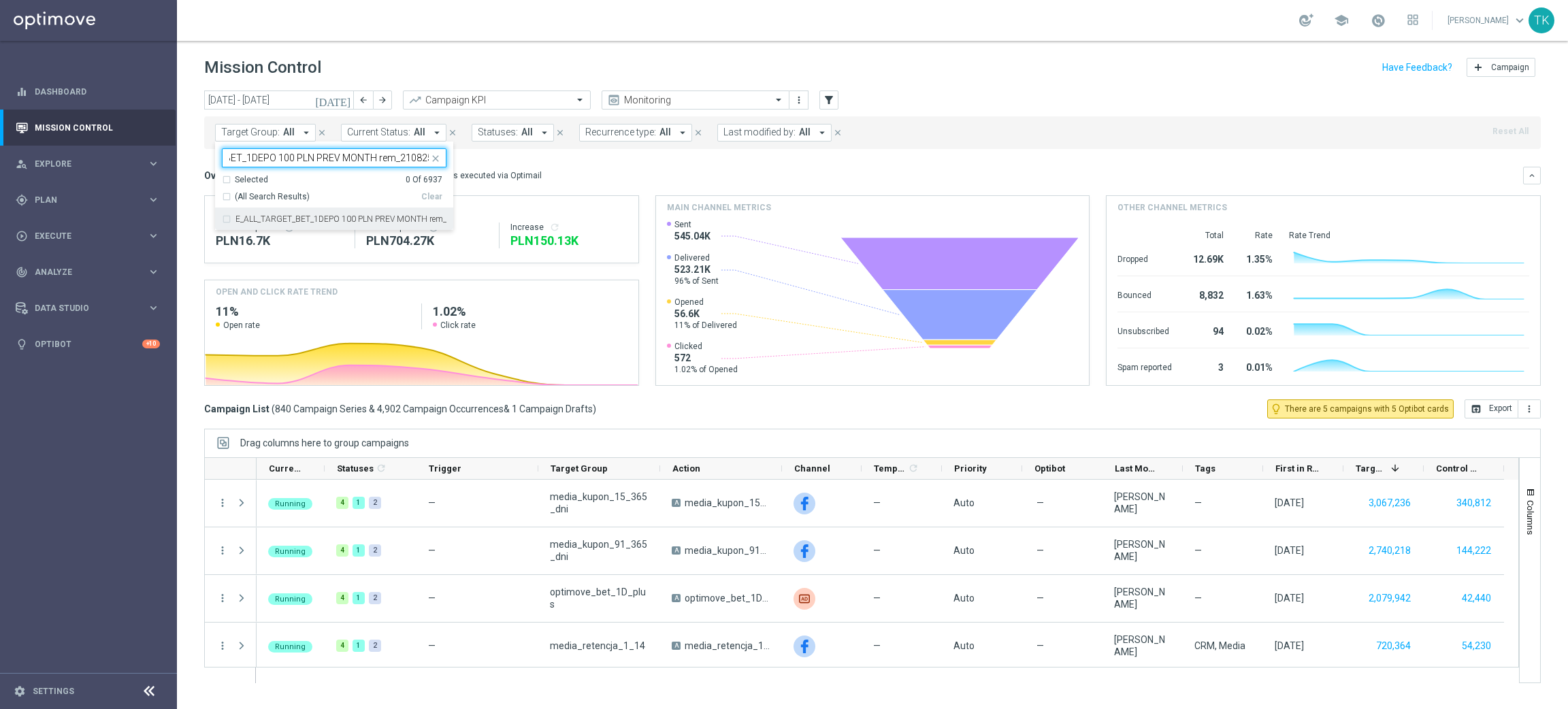
click at [257, 214] on div "E_ALL_TARGET_BET_1DEPO 100 PLN PREV MONTH rem_210825" at bounding box center [334, 219] width 224 height 22
type input "E_ALL_TARGET_BET_1DEPO 100 PLN PREV MONTH rem_210825"
click at [189, 151] on div "today 18 Aug 2025 - 24 Aug 2025 arrow_back arrow_forward Campaign KPI trending_…" at bounding box center [872, 393] width 1391 height 606
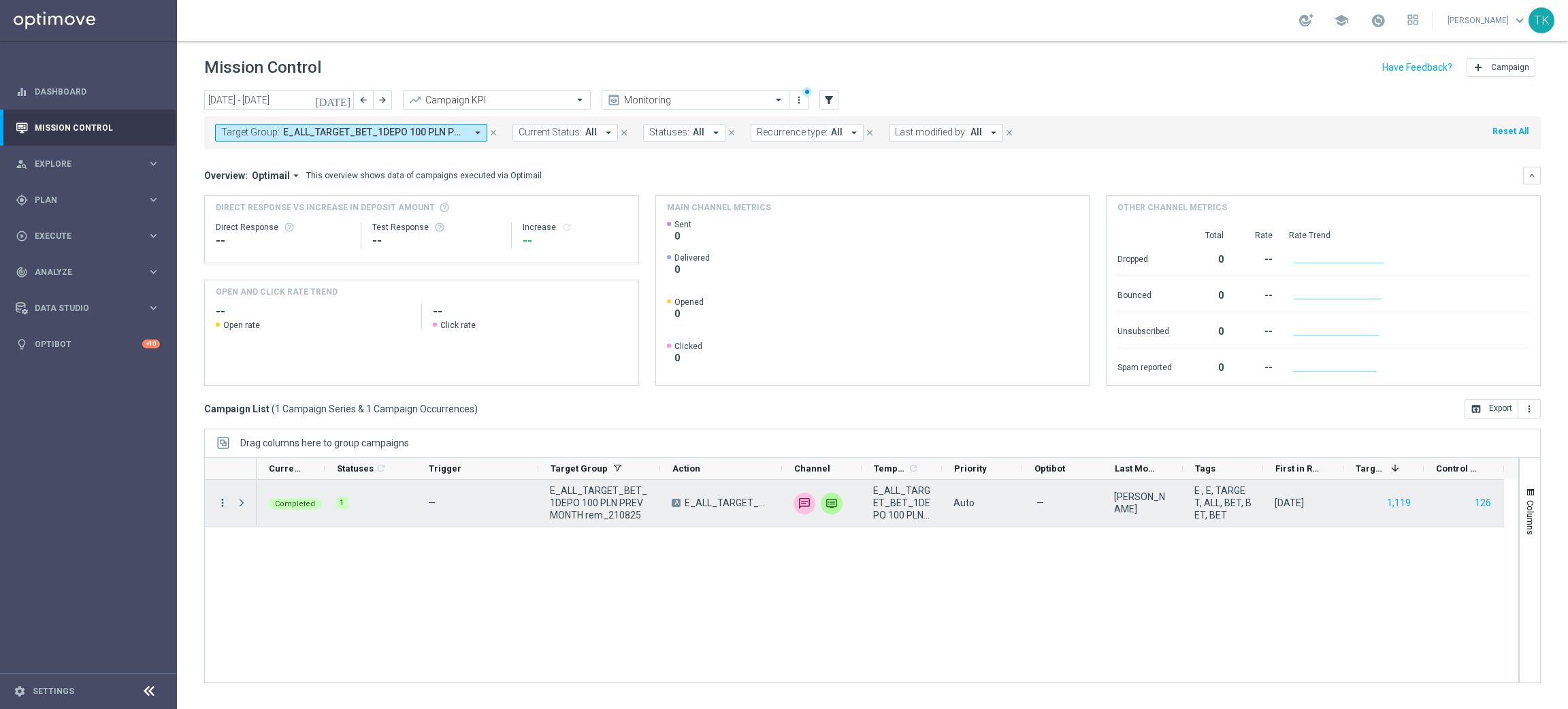
click at [222, 506] on icon "more_vert" at bounding box center [222, 503] width 12 height 12
click at [287, 513] on span "Campaign Details" at bounding box center [283, 511] width 69 height 10
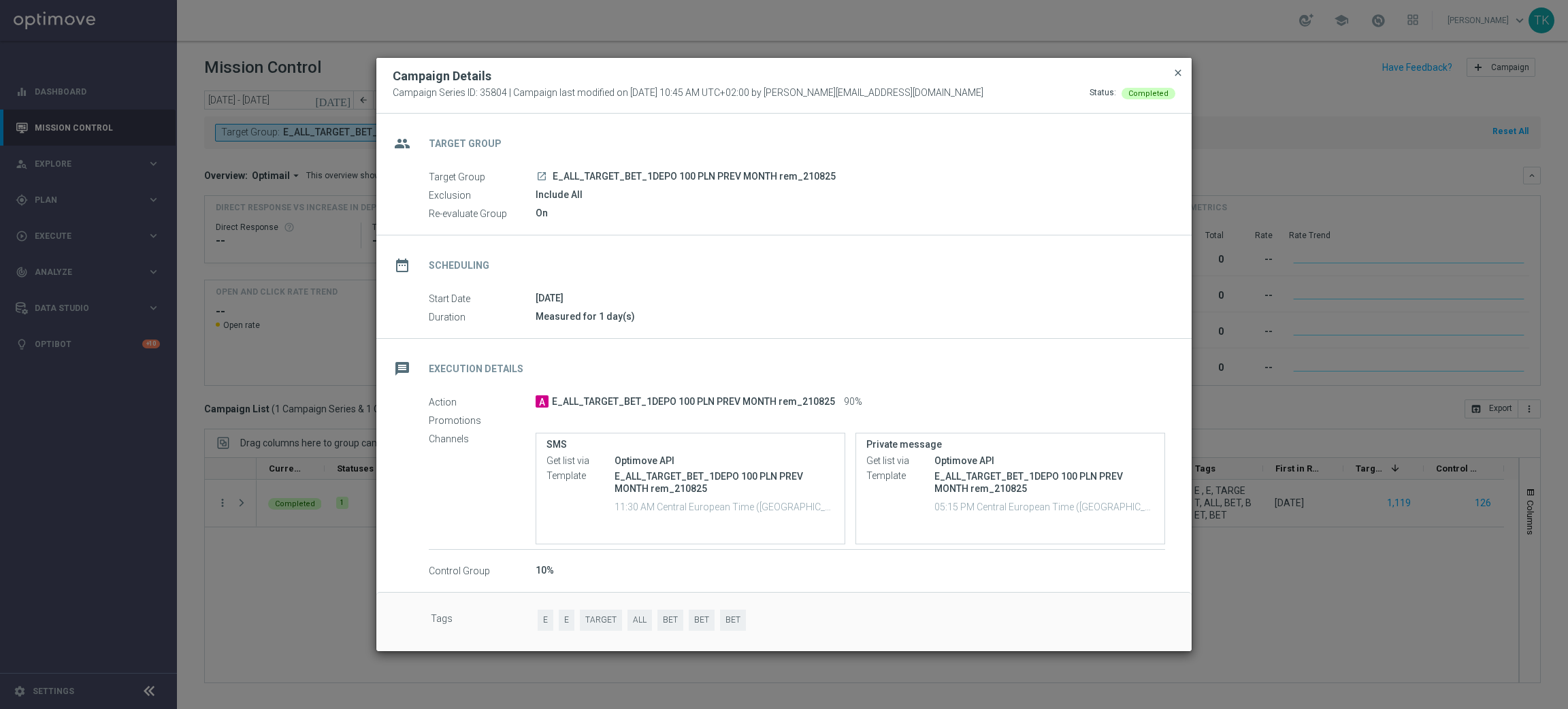
click at [1181, 72] on span "close" at bounding box center [1178, 73] width 10 height 10
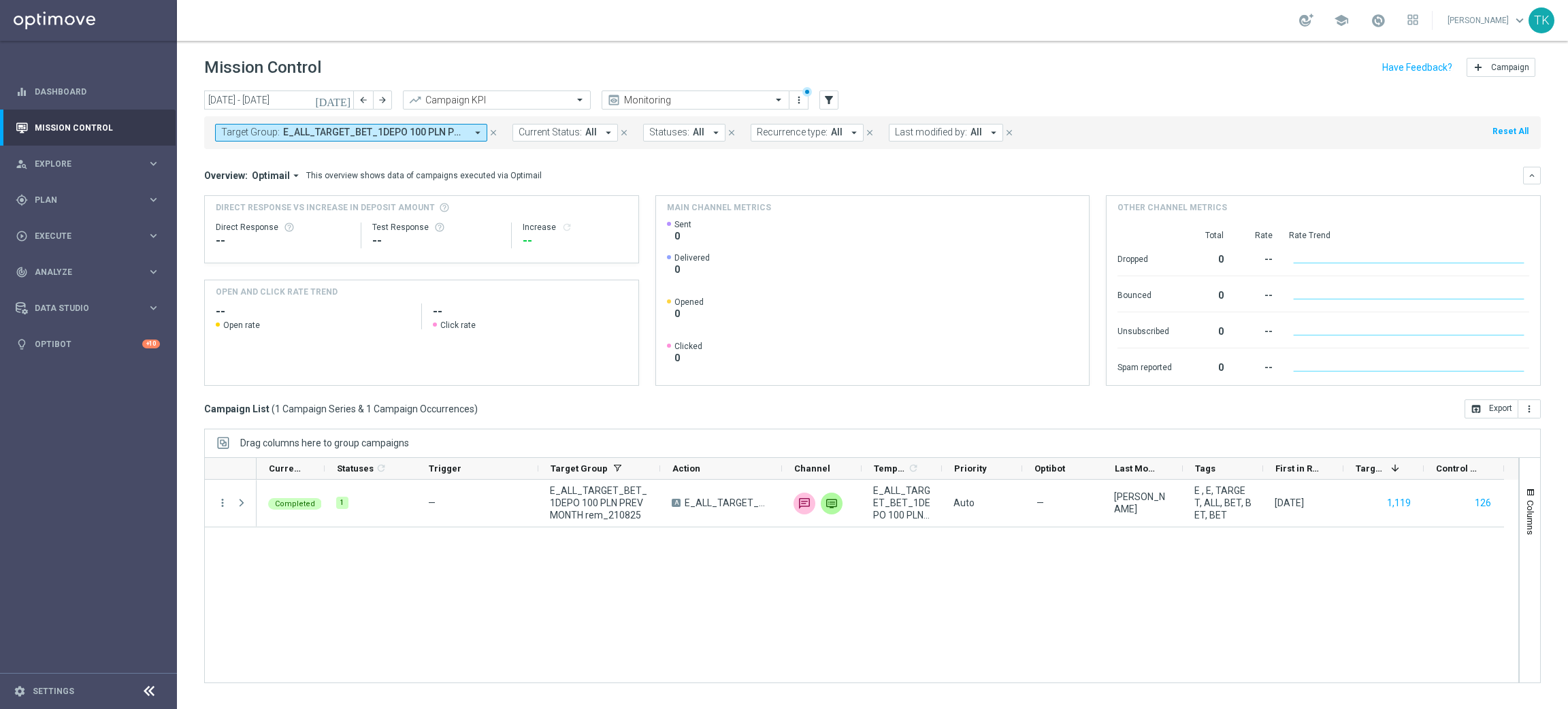
click at [376, 128] on span "E_ALL_TARGET_BET_1DEPO 100 PLN PREV MONTH rem_210825" at bounding box center [375, 133] width 183 height 11
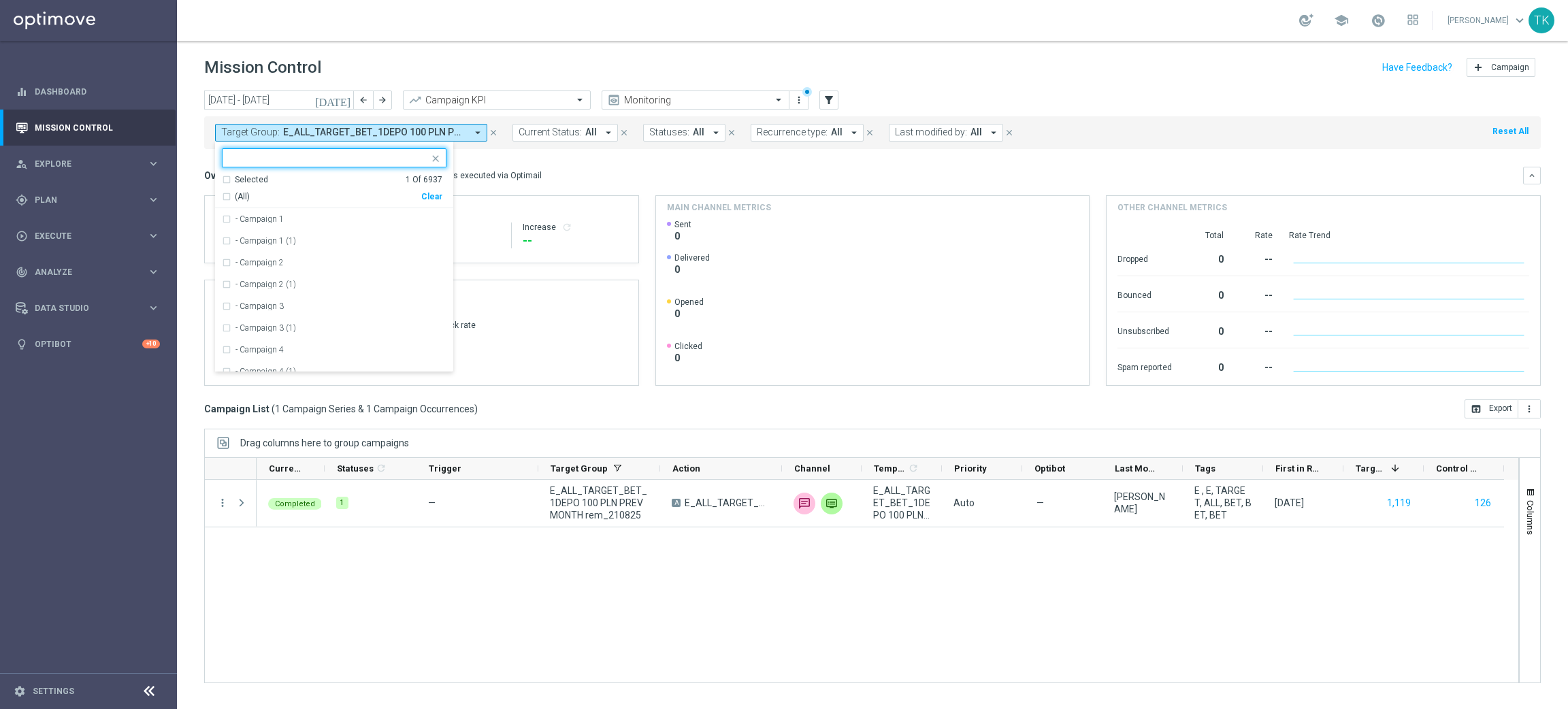
click at [0, 0] on div "Clear" at bounding box center [0, 0] width 0 height 0
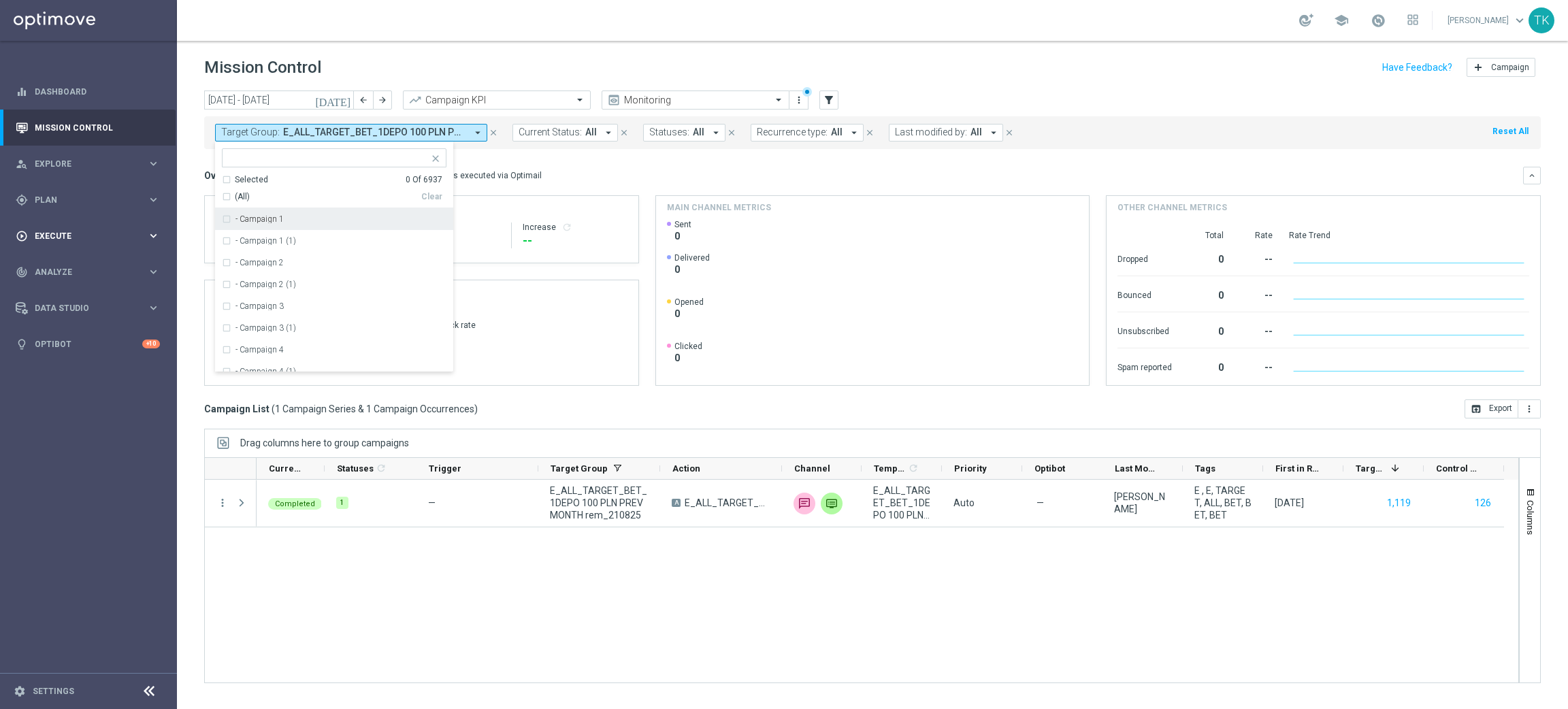
click at [36, 232] on span "Execute" at bounding box center [91, 236] width 113 height 9
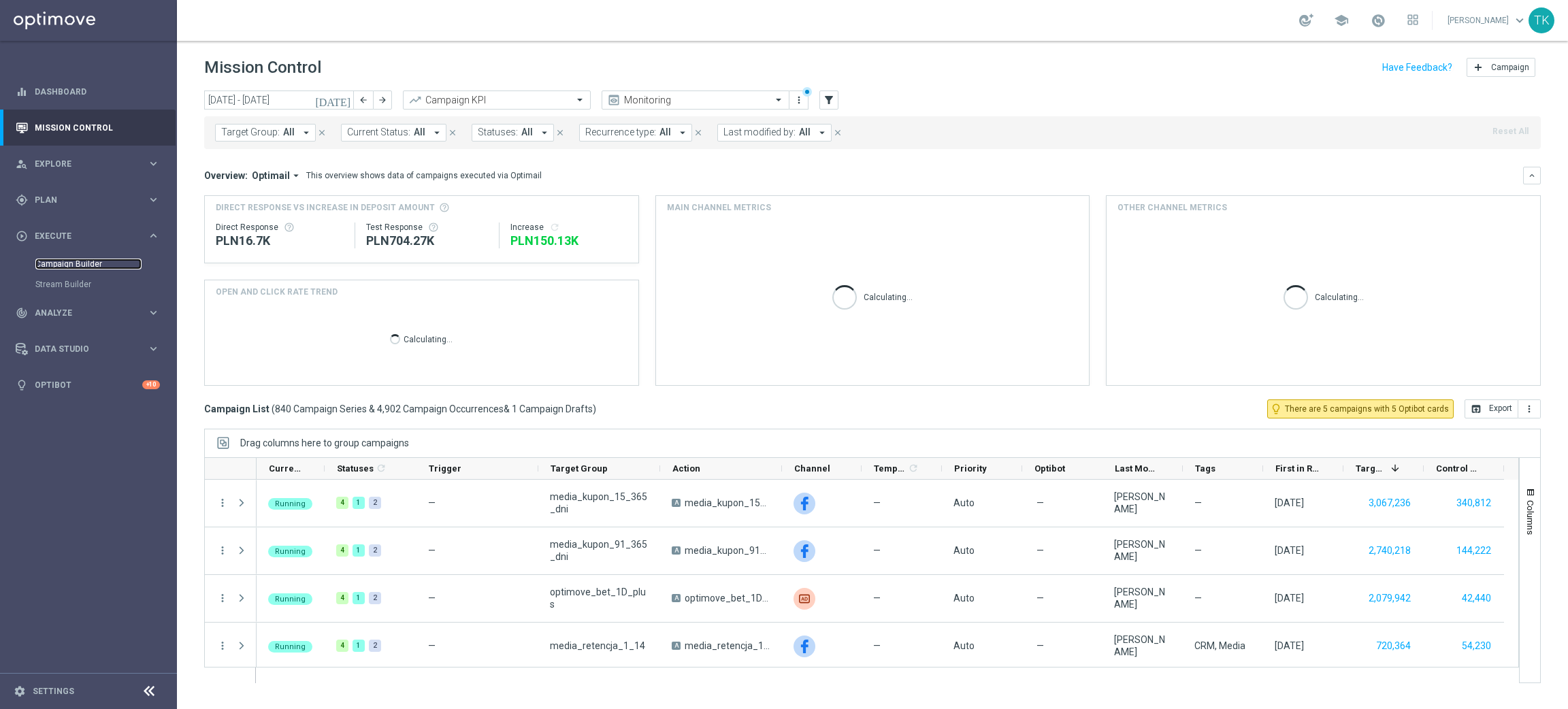
click at [55, 264] on link "Campaign Builder" at bounding box center [88, 263] width 106 height 10
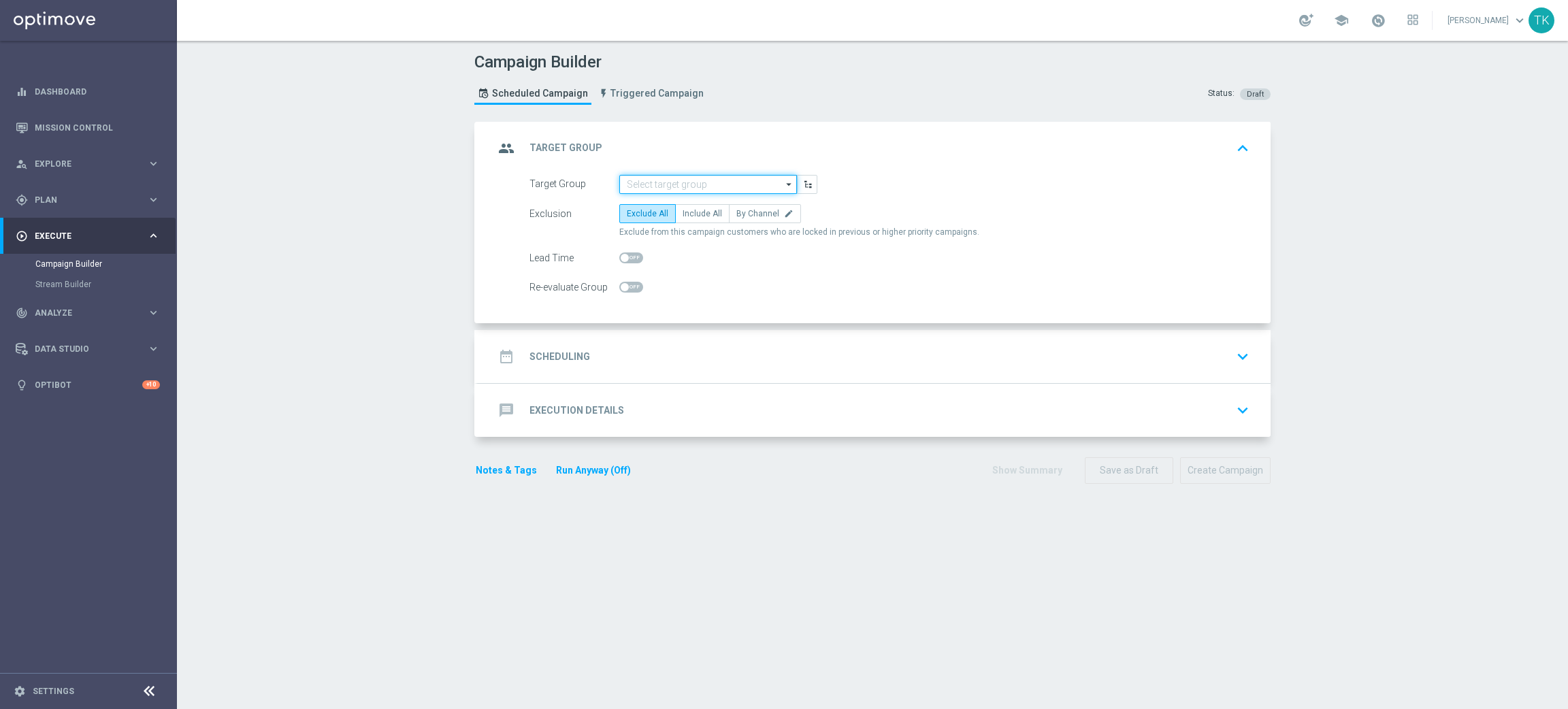
click at [619, 190] on input at bounding box center [708, 184] width 178 height 19
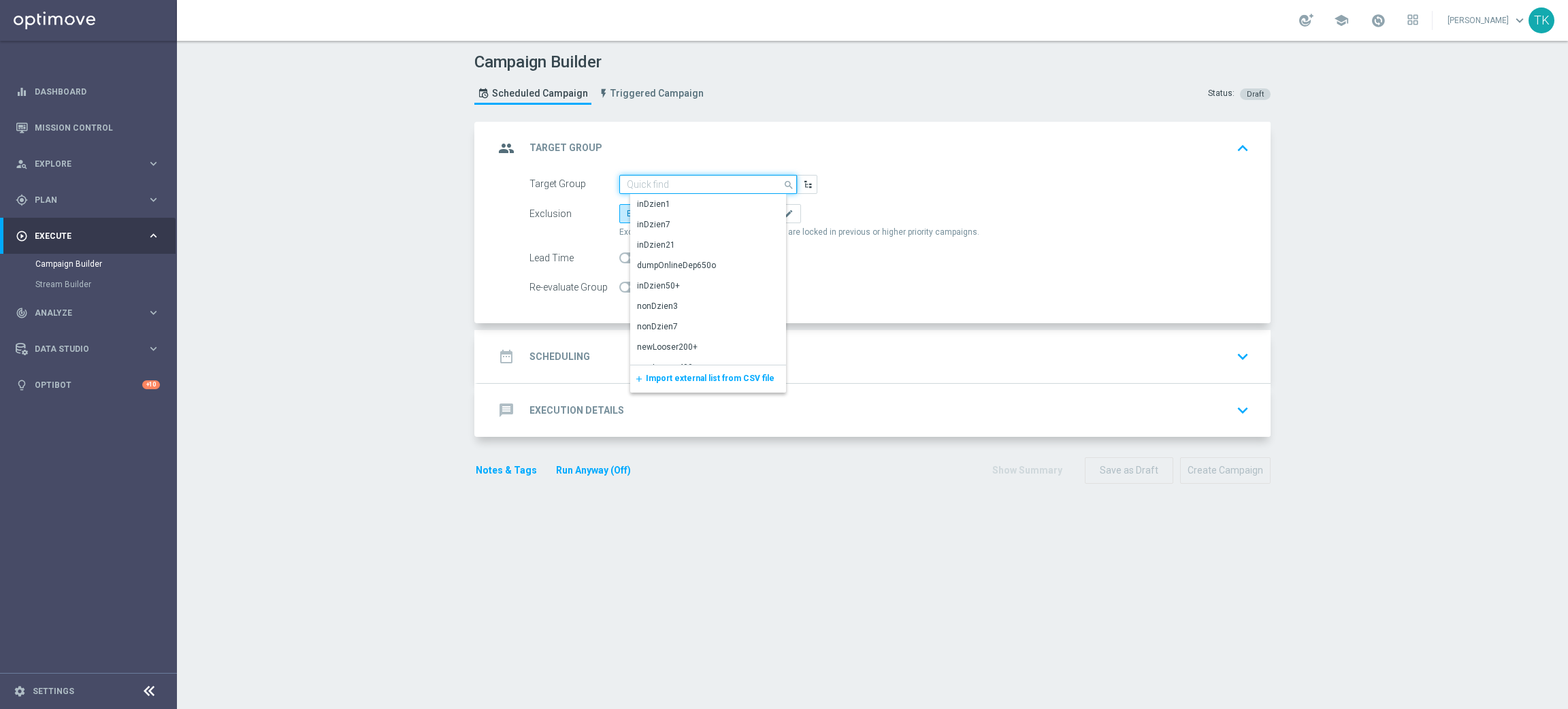
click at [623, 187] on input at bounding box center [708, 184] width 178 height 19
paste input "E_ALL_TARGET_OFFER PLANSZA I CASHBACK REM_220825"
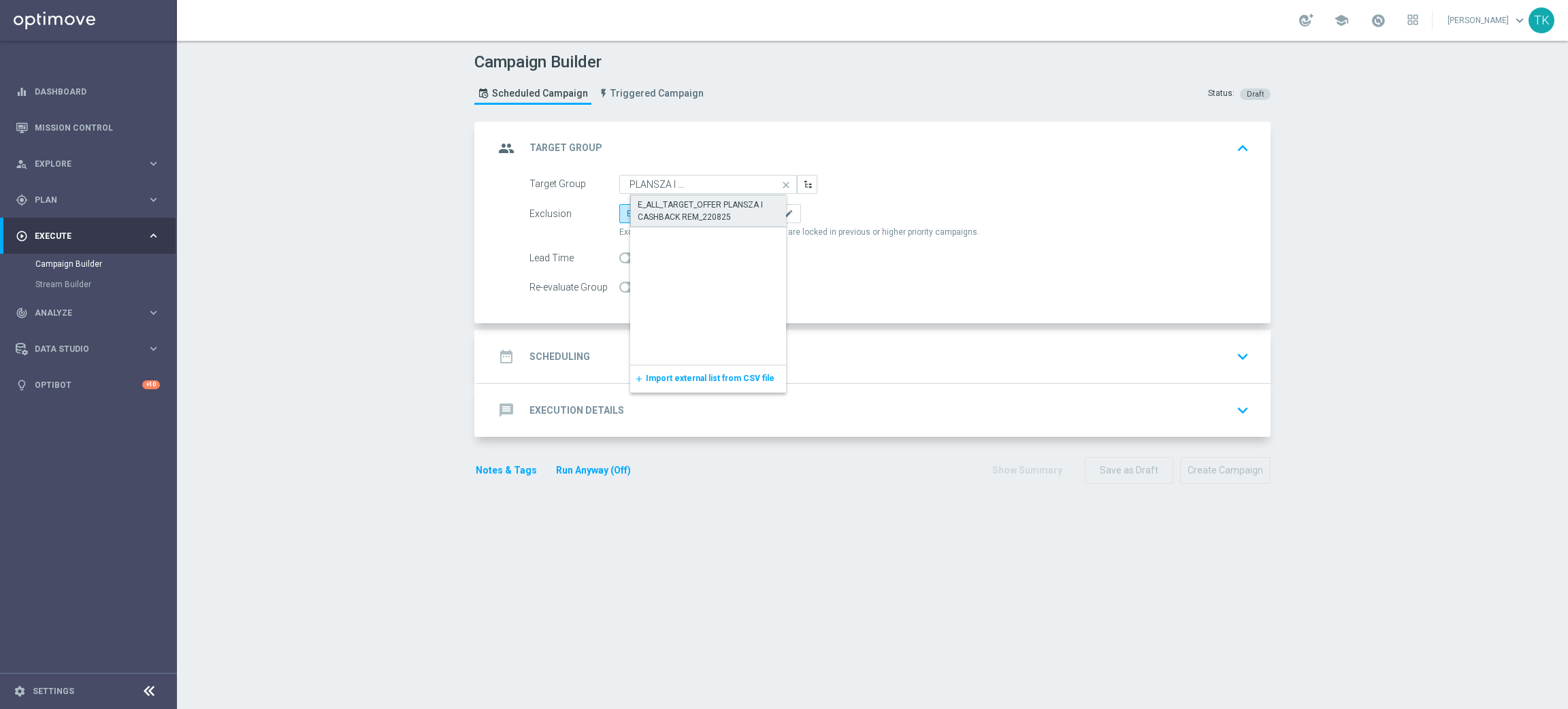
click at [659, 201] on div "E_ALL_TARGET_OFFER PLANSZA I CASHBACK REM_220825" at bounding box center [719, 211] width 162 height 25
type input "E_ALL_TARGET_OFFER PLANSZA I CASHBACK REM_220825"
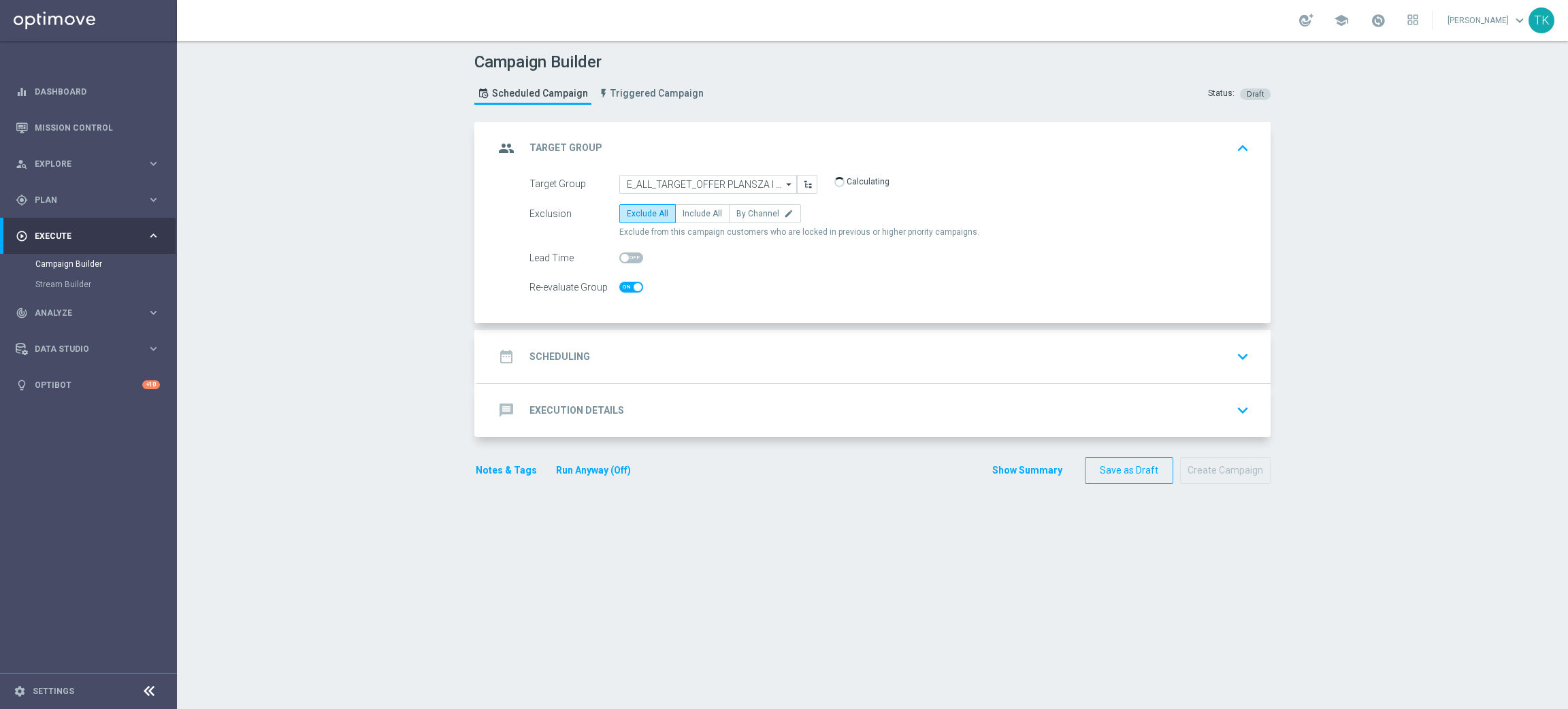
checkbox input "true"
click at [759, 212] on span "By Channel" at bounding box center [758, 214] width 43 height 10
click at [745, 212] on input "By Channel edit" at bounding box center [741, 216] width 9 height 9
radio input "true"
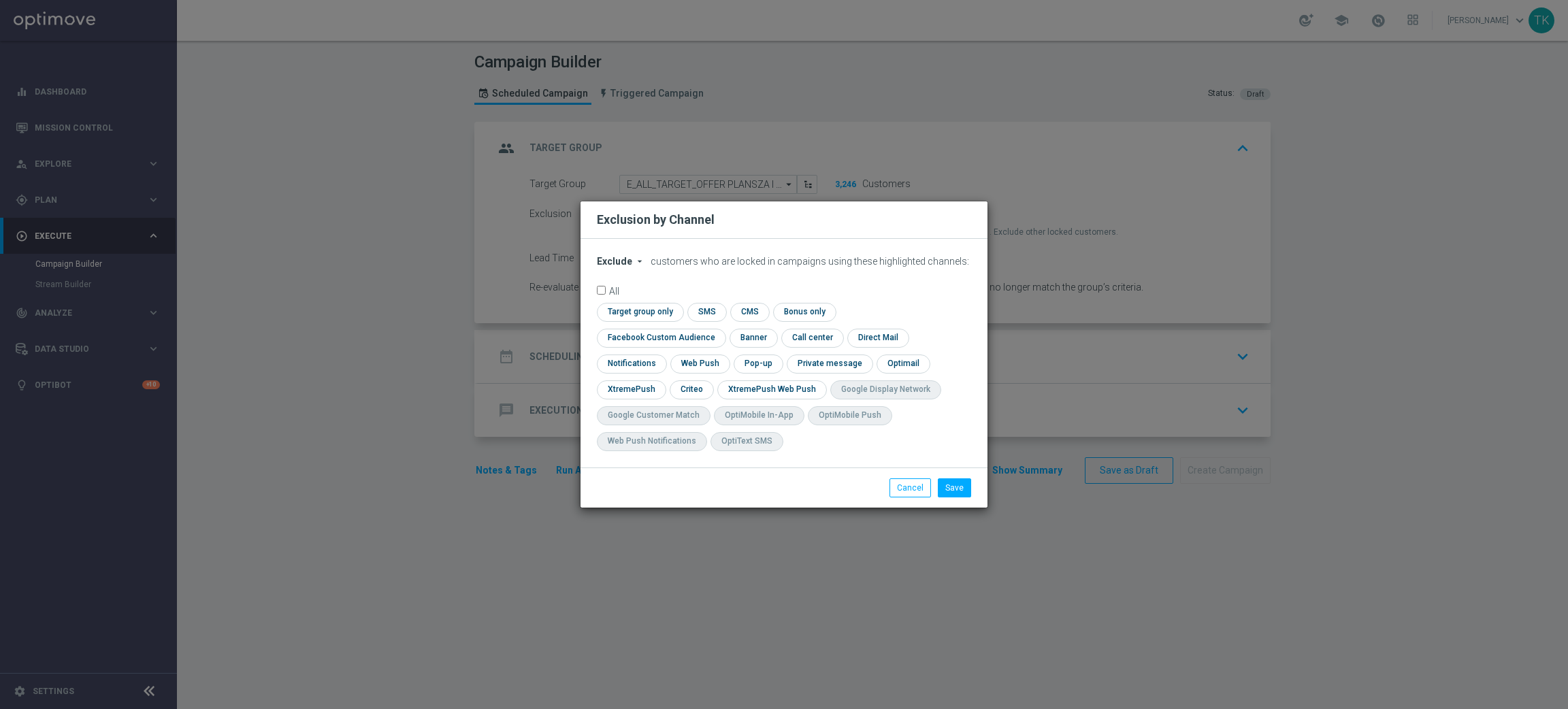
click at [616, 267] on span "Exclude" at bounding box center [614, 261] width 35 height 10
click at [0, 0] on span "Include" at bounding box center [0, 0] width 0 height 0
click at [721, 332] on input "checkbox" at bounding box center [658, 337] width 123 height 18
checkbox input "true"
click at [699, 393] on input "checkbox" at bounding box center [691, 389] width 42 height 18
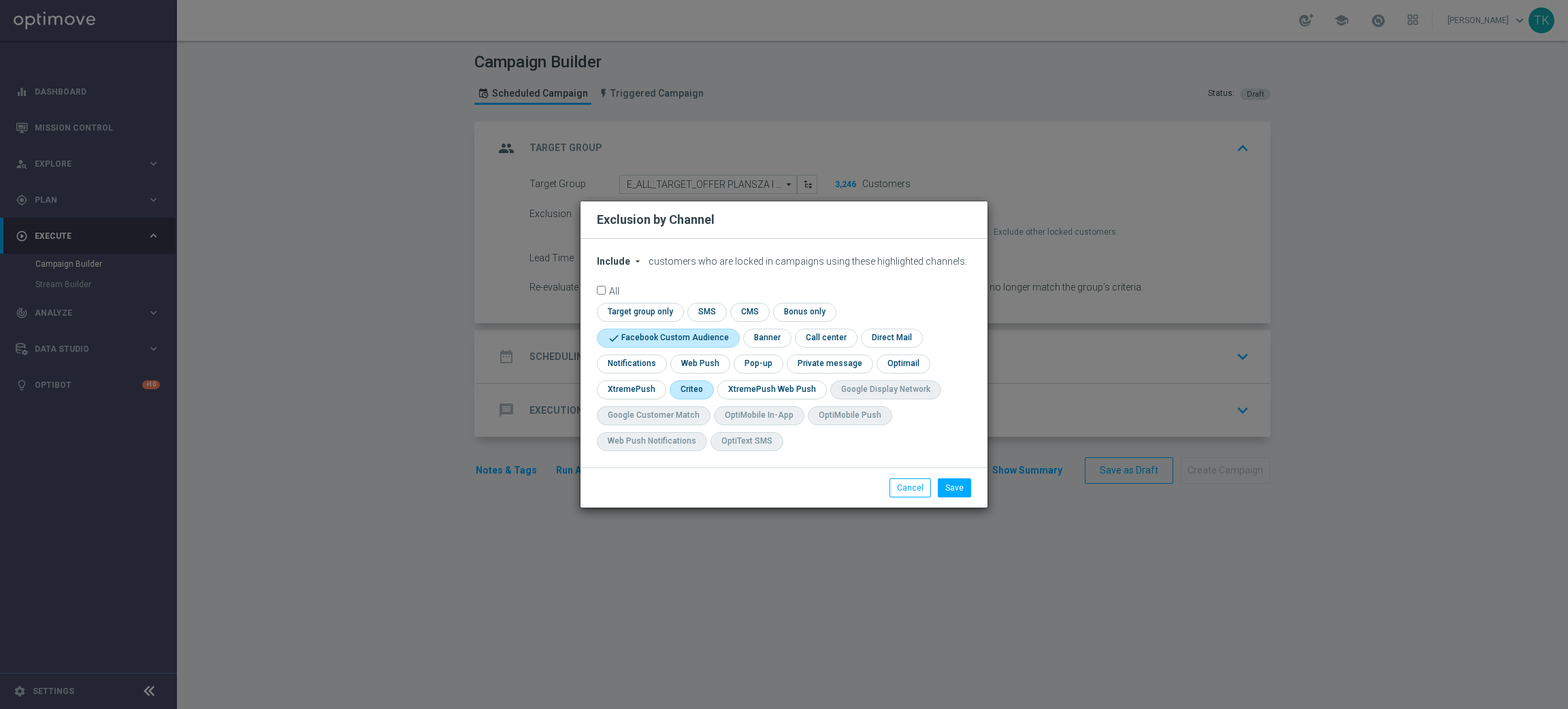
checkbox input "true"
click at [758, 363] on input "checkbox" at bounding box center [757, 364] width 47 height 18
checkbox input "true"
click at [957, 488] on button "Save" at bounding box center [954, 488] width 33 height 19
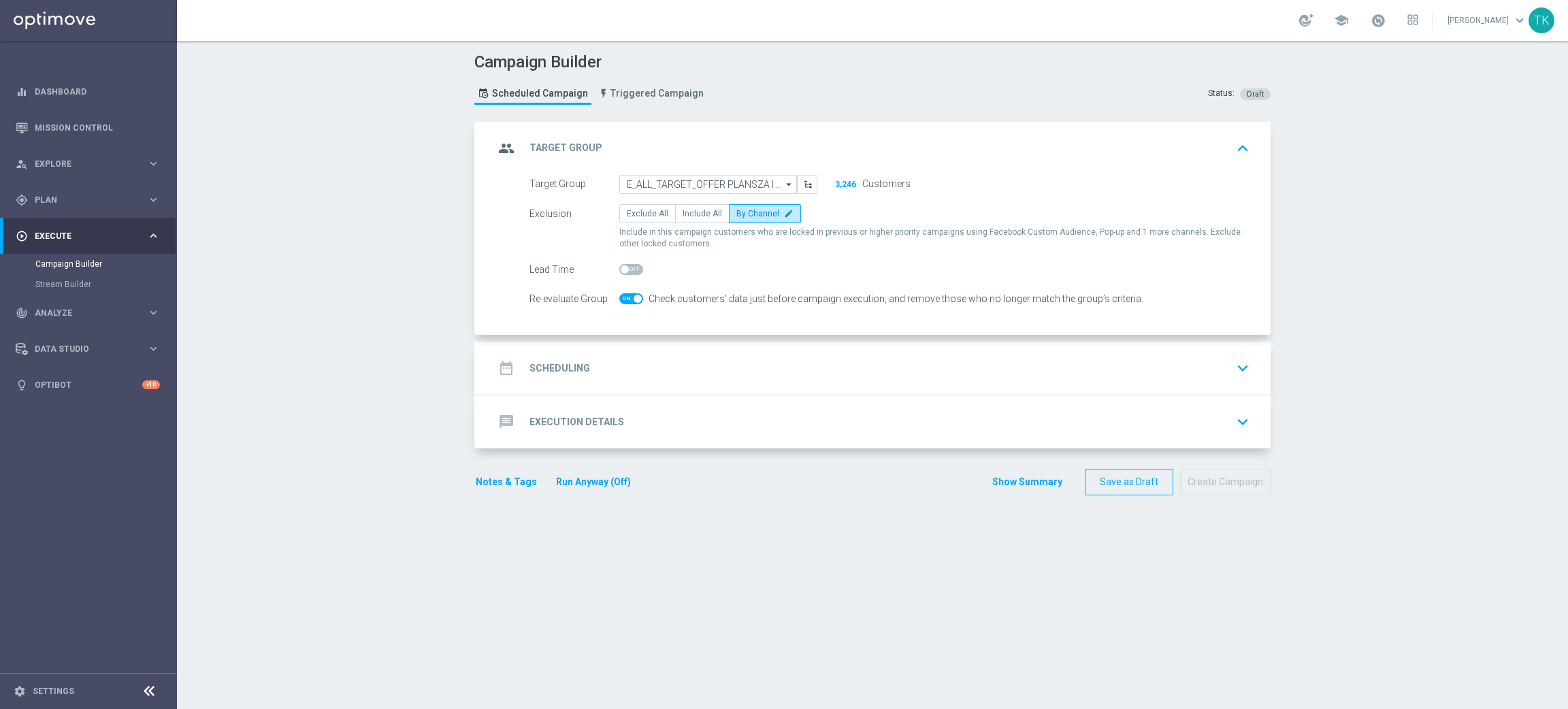
click at [647, 369] on div "date_range Scheduling keyboard_arrow_down" at bounding box center [874, 367] width 761 height 26
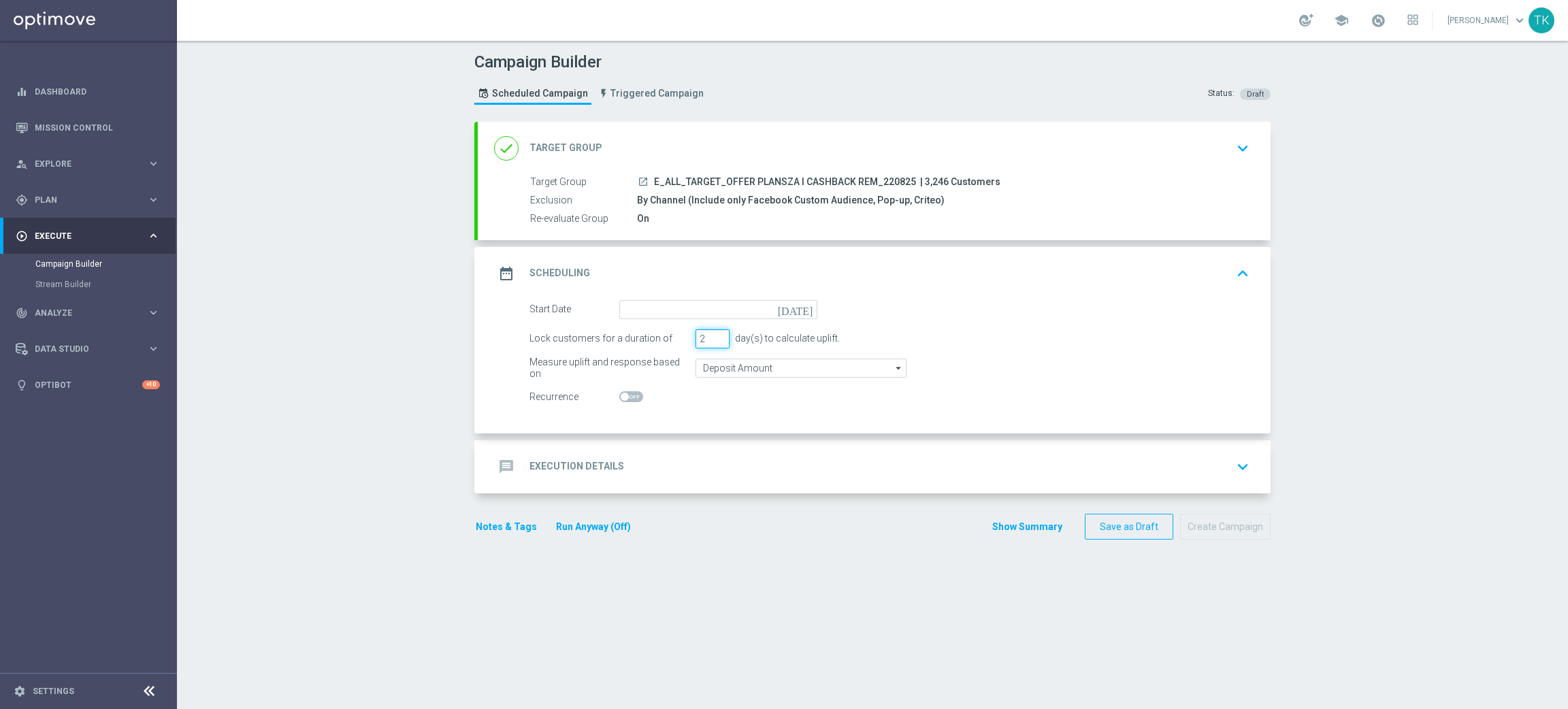
click at [711, 339] on input "2" at bounding box center [713, 339] width 34 height 19
type input "1"
click at [711, 339] on input "1" at bounding box center [713, 339] width 34 height 19
drag, startPoint x: 711, startPoint y: 339, endPoint x: 643, endPoint y: 308, distance: 74.7
click at [643, 308] on input at bounding box center [719, 310] width 199 height 19
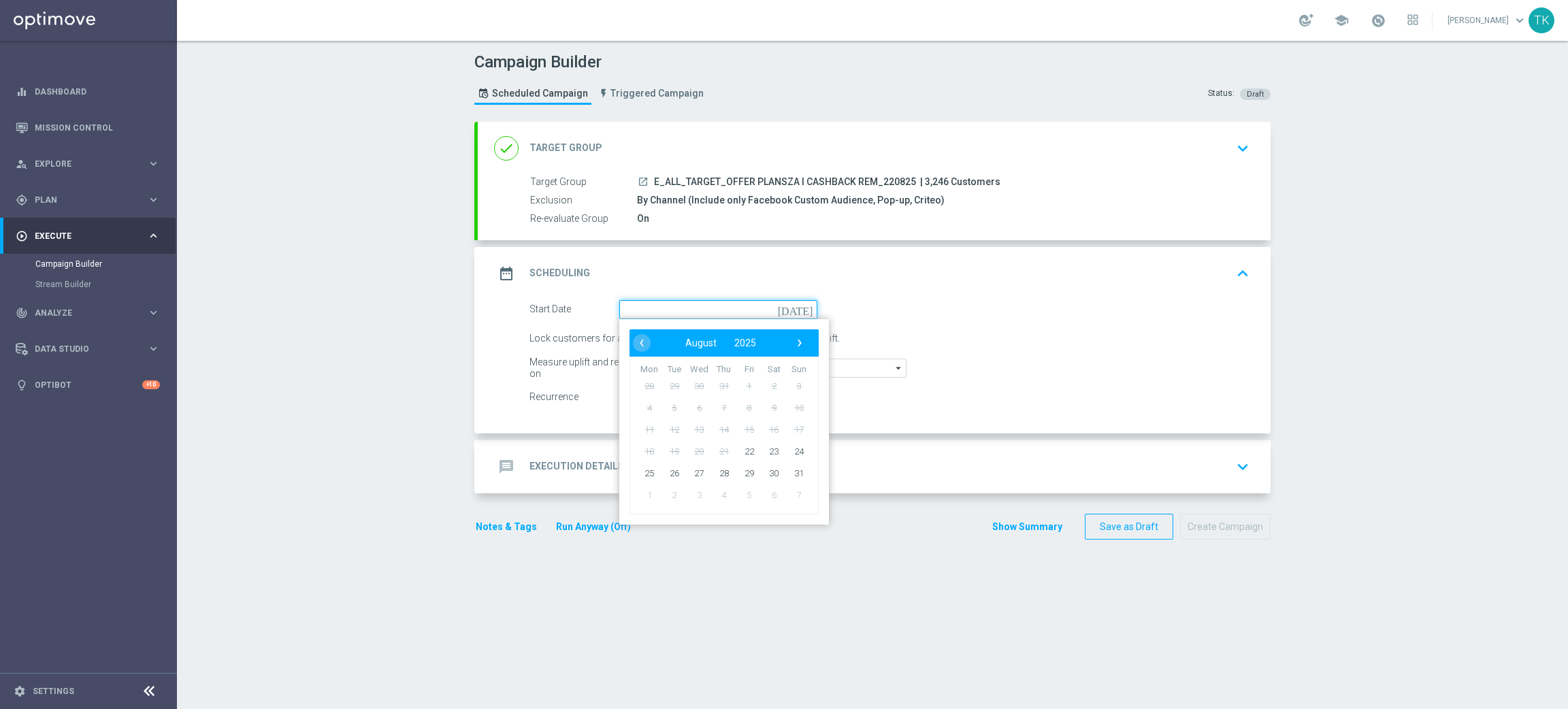
click at [643, 308] on input at bounding box center [719, 310] width 199 height 19
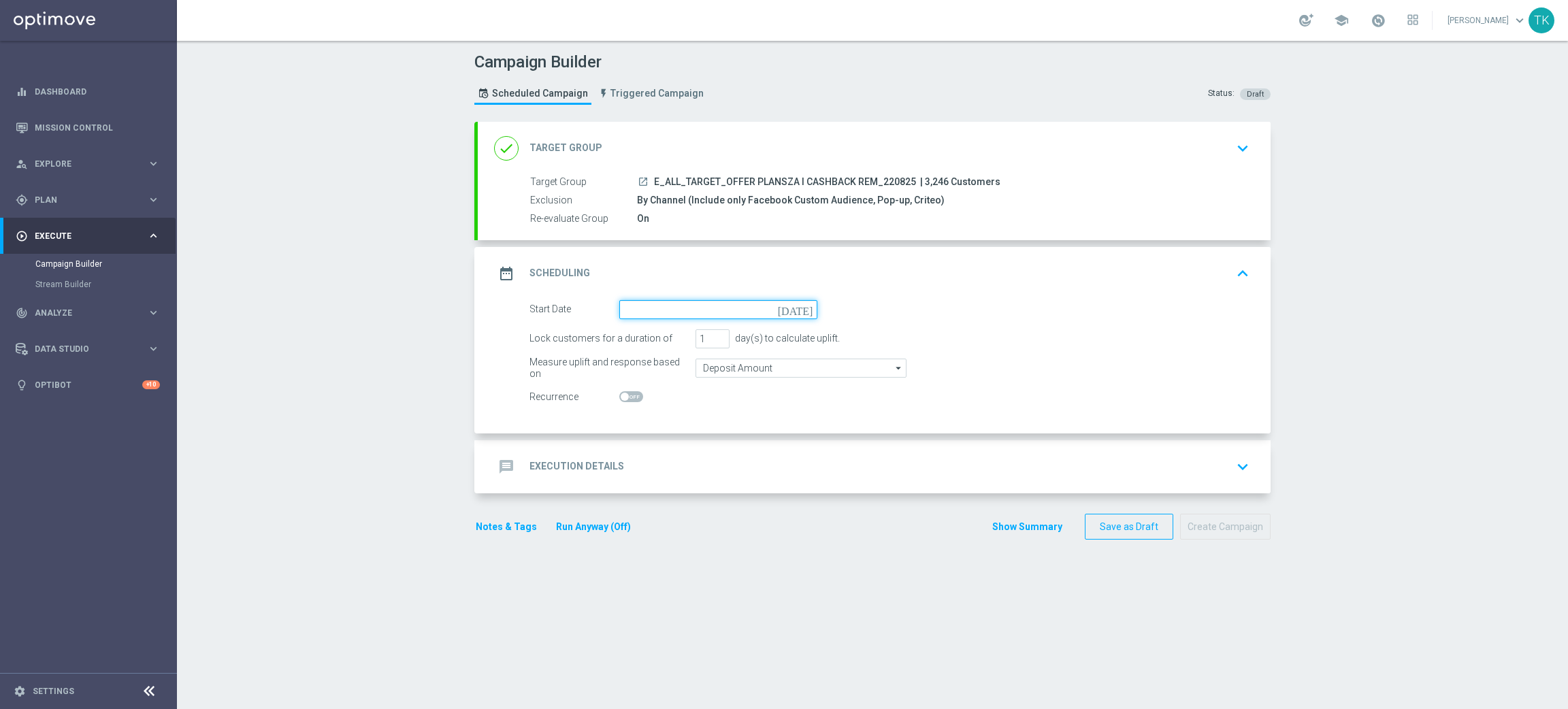
click at [647, 308] on input at bounding box center [719, 310] width 199 height 19
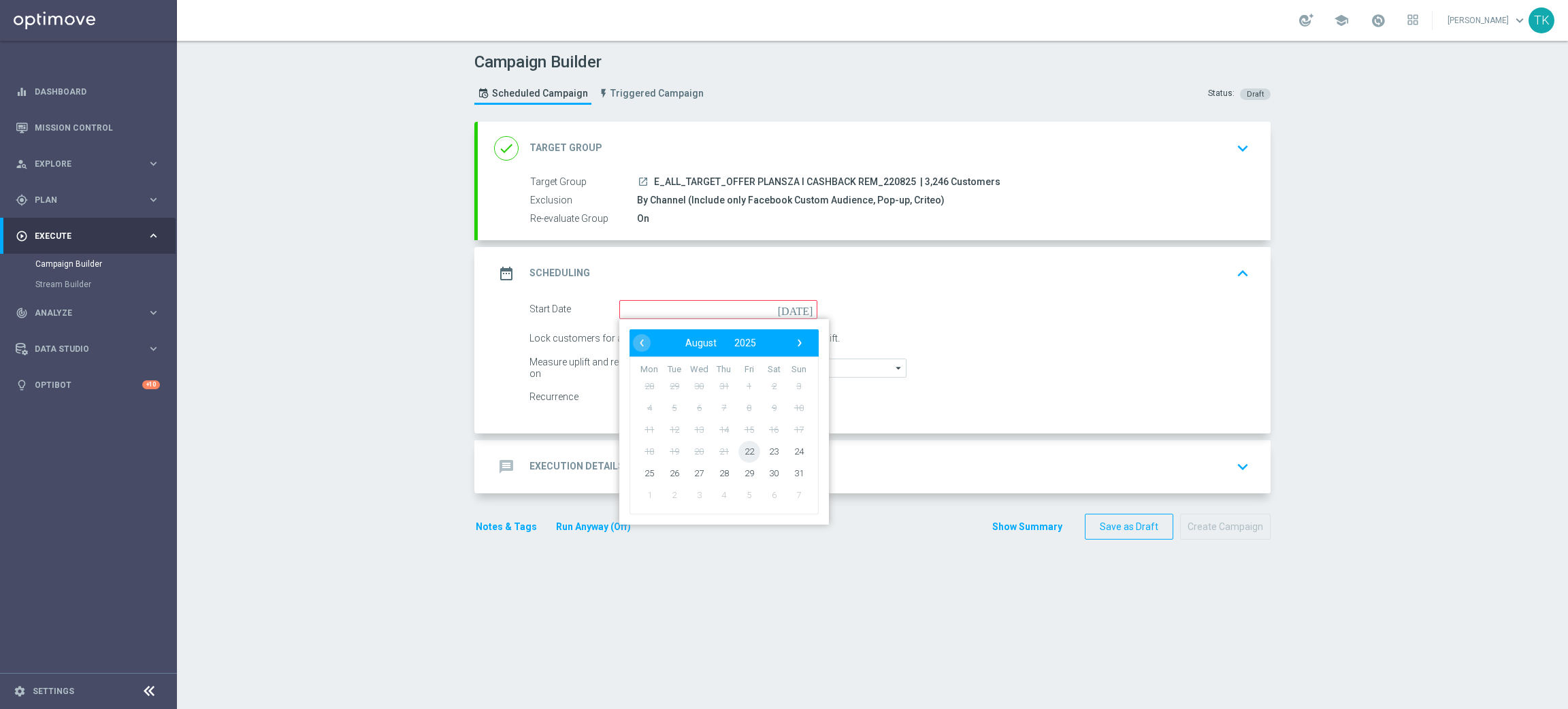
click at [739, 443] on span "22" at bounding box center [749, 450] width 22 height 22
type input "[DATE]"
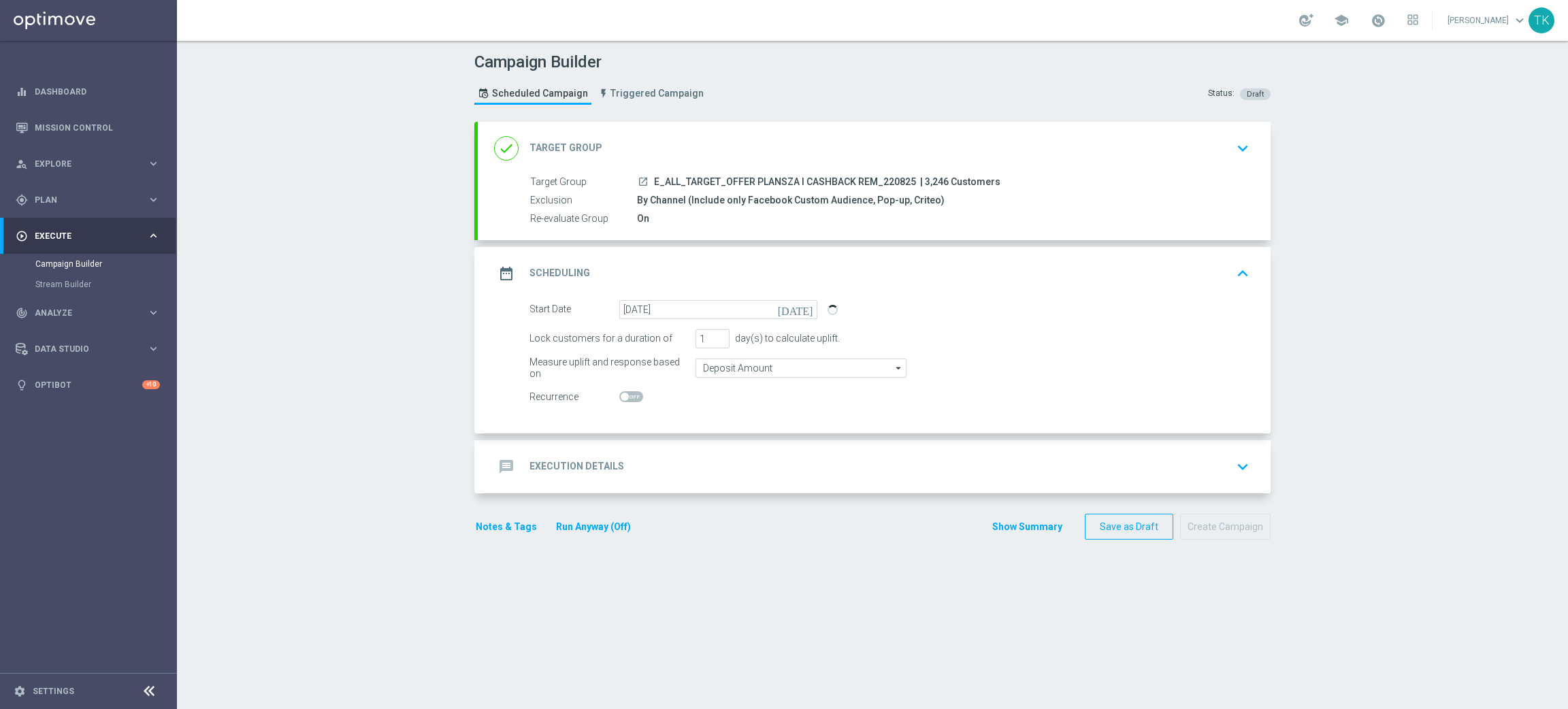
click at [606, 471] on h2 "Execution Details" at bounding box center [576, 467] width 94 height 13
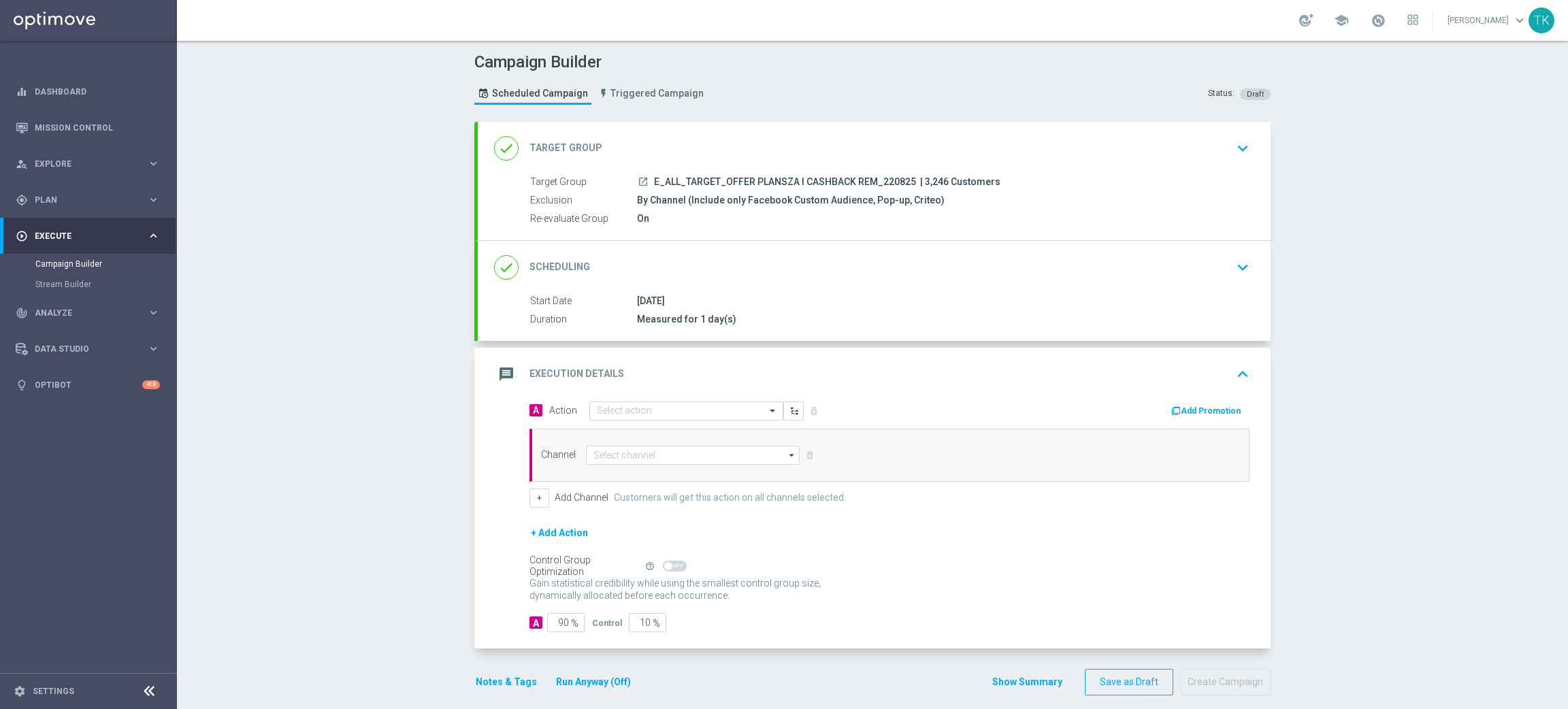
click at [729, 175] on div "launch E_ALL_TARGET_OFFER PLANSZA I CASHBACK REM_220825 | 3,246 Customers" at bounding box center [941, 181] width 607 height 13
copy div "E_ALL_TARGET_OFFER PLANSZA I CASHBACK REM_220825"
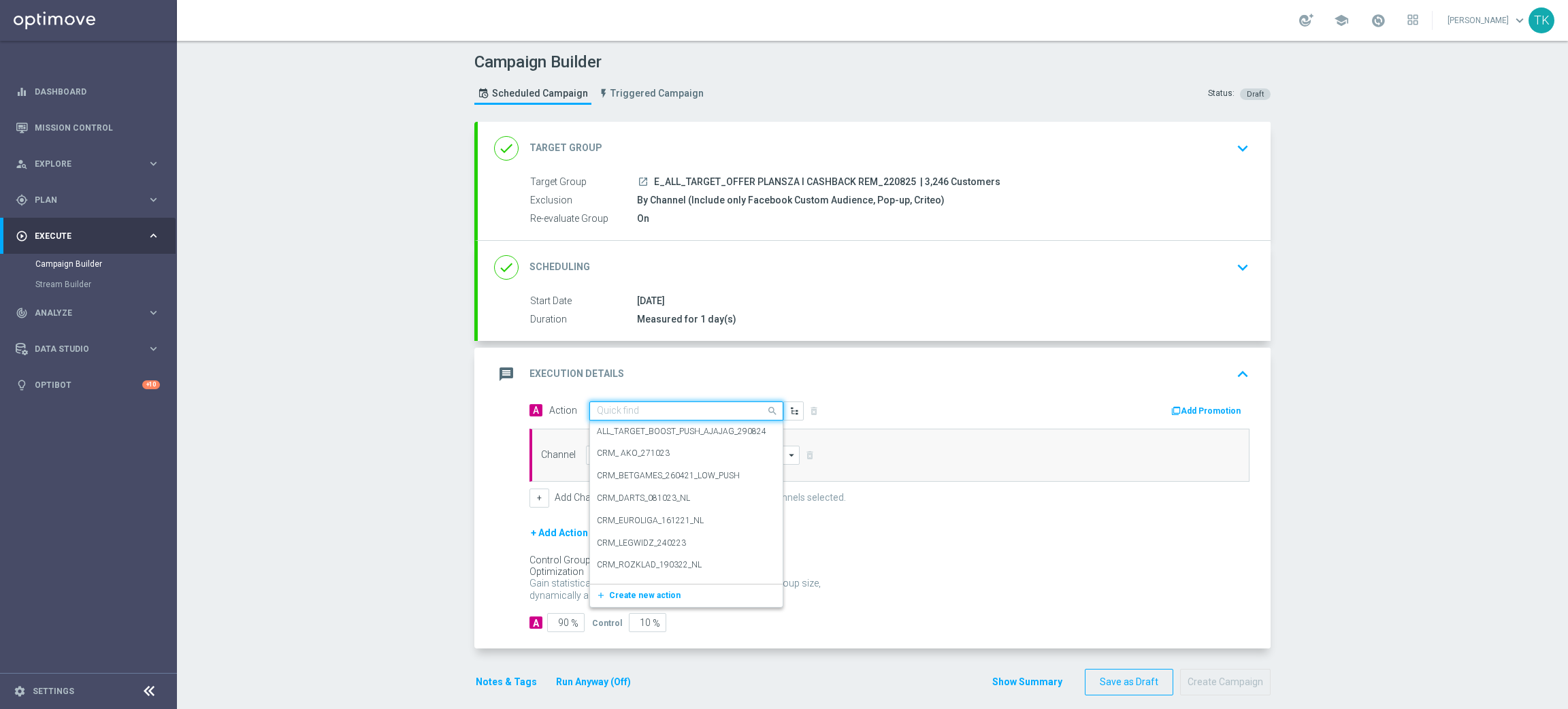
click at [602, 412] on input "text" at bounding box center [672, 411] width 152 height 11
paste input "E_ALL_TARGET_OFFER PLANSZA I CASHBACK REM_220825"
type input "E_ALL_TARGET_OFFER PLANSZA I CASHBACK REM_220825"
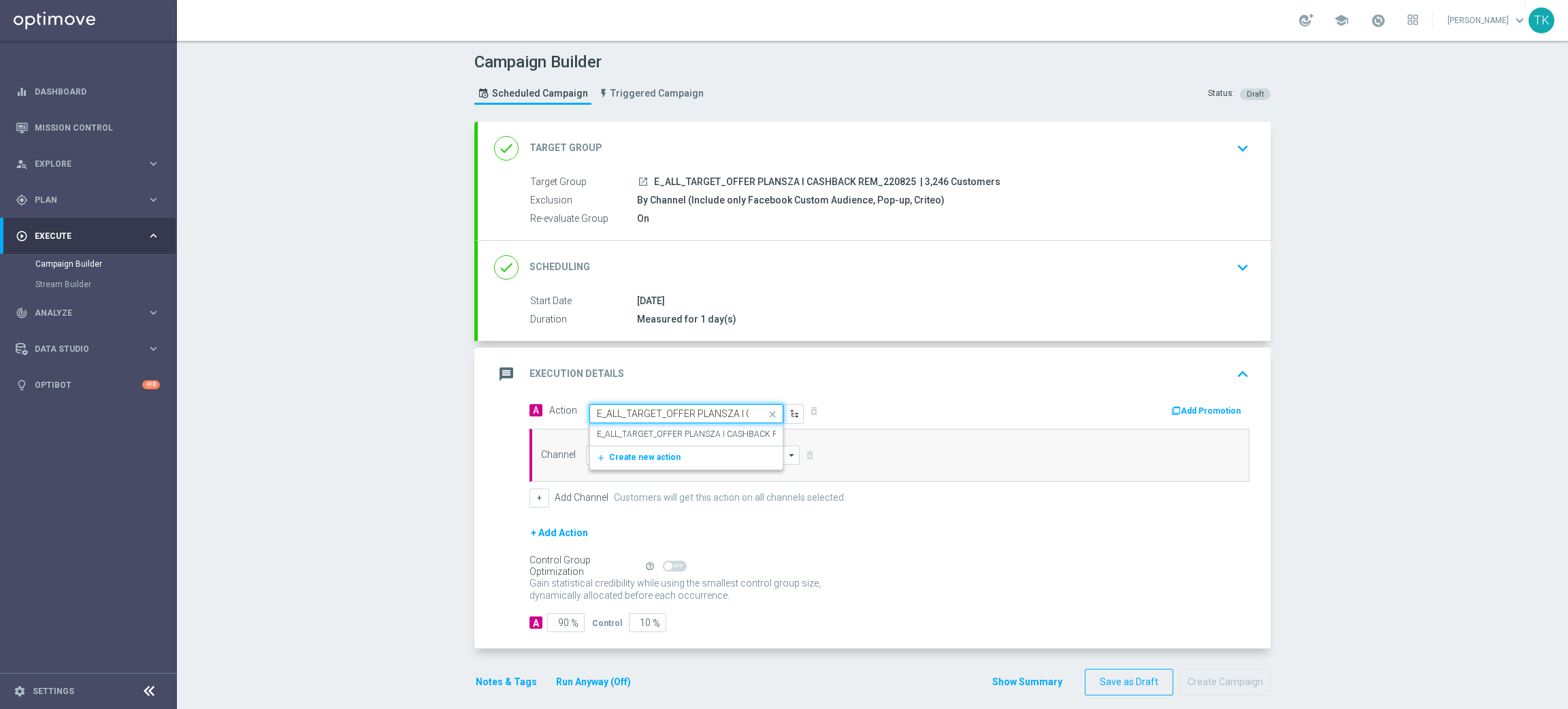
scroll to position [0, 102]
click at [628, 430] on label "E_ALL_TARGET_OFFER PLANSZA I CASHBACK REM_220825" at bounding box center [709, 434] width 225 height 11
click at [597, 452] on input at bounding box center [693, 455] width 214 height 19
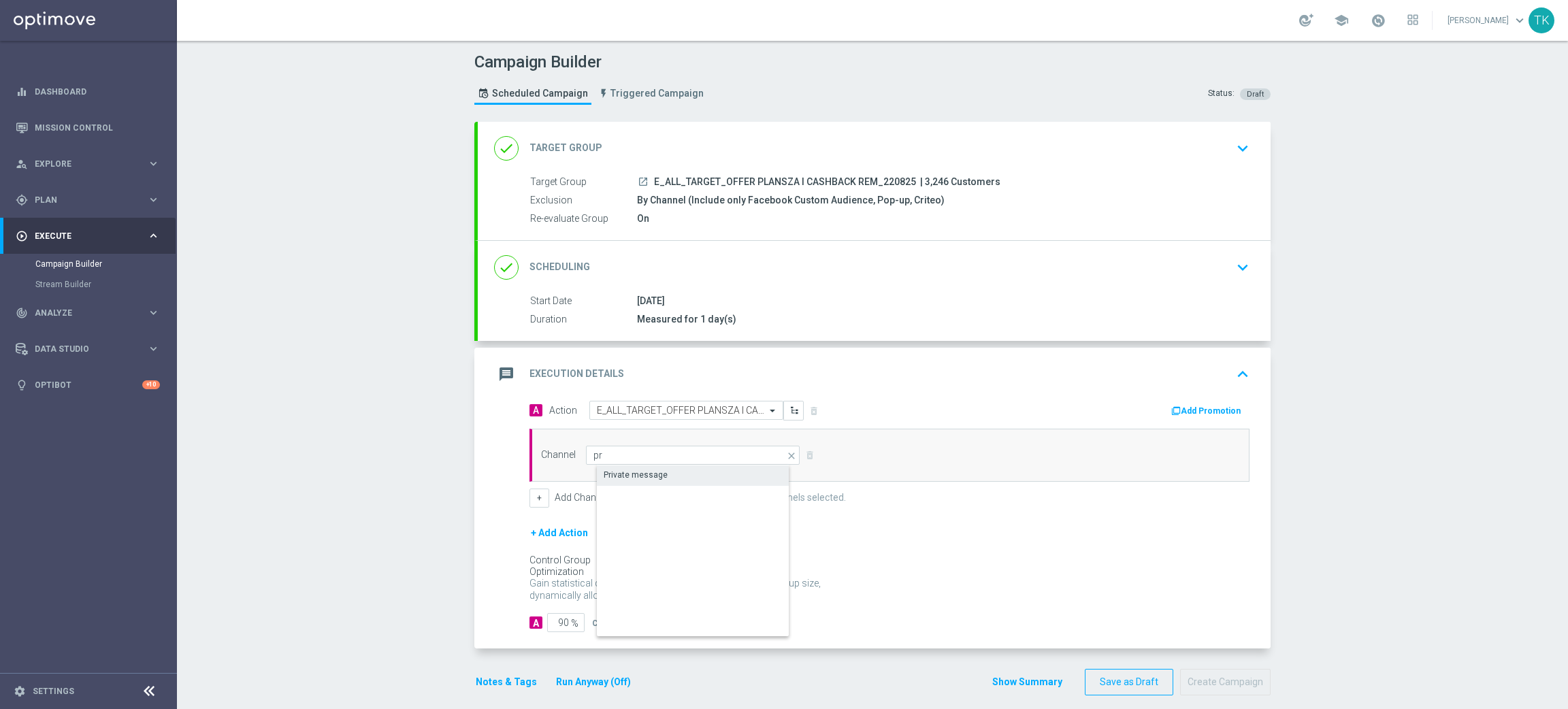
click at [630, 476] on div "Private message" at bounding box center [636, 474] width 64 height 12
type input "Private message"
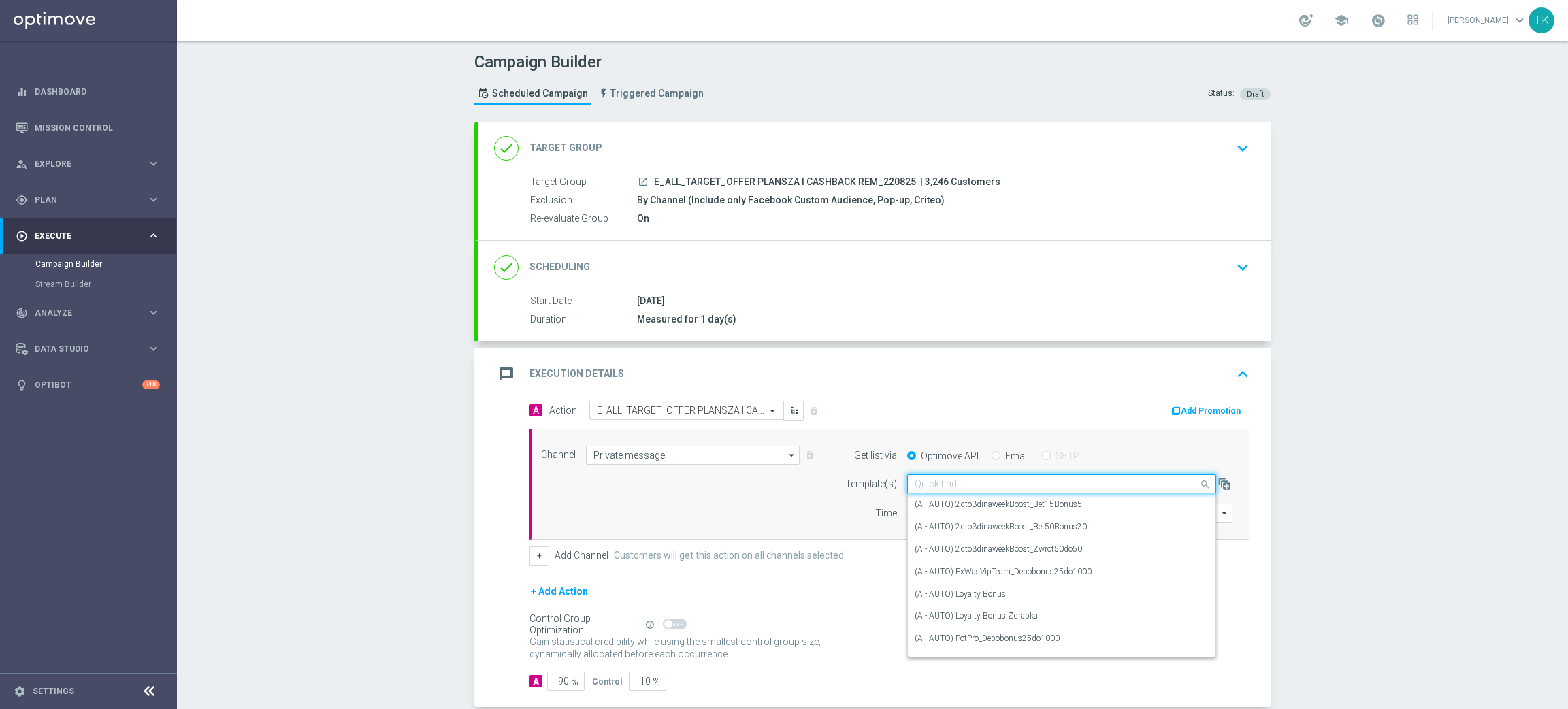
click at [930, 484] on input "text" at bounding box center [1049, 484] width 267 height 11
paste input "E_ALL_TARGET_OFFER PLANSZA I CASHBACK REM_220825"
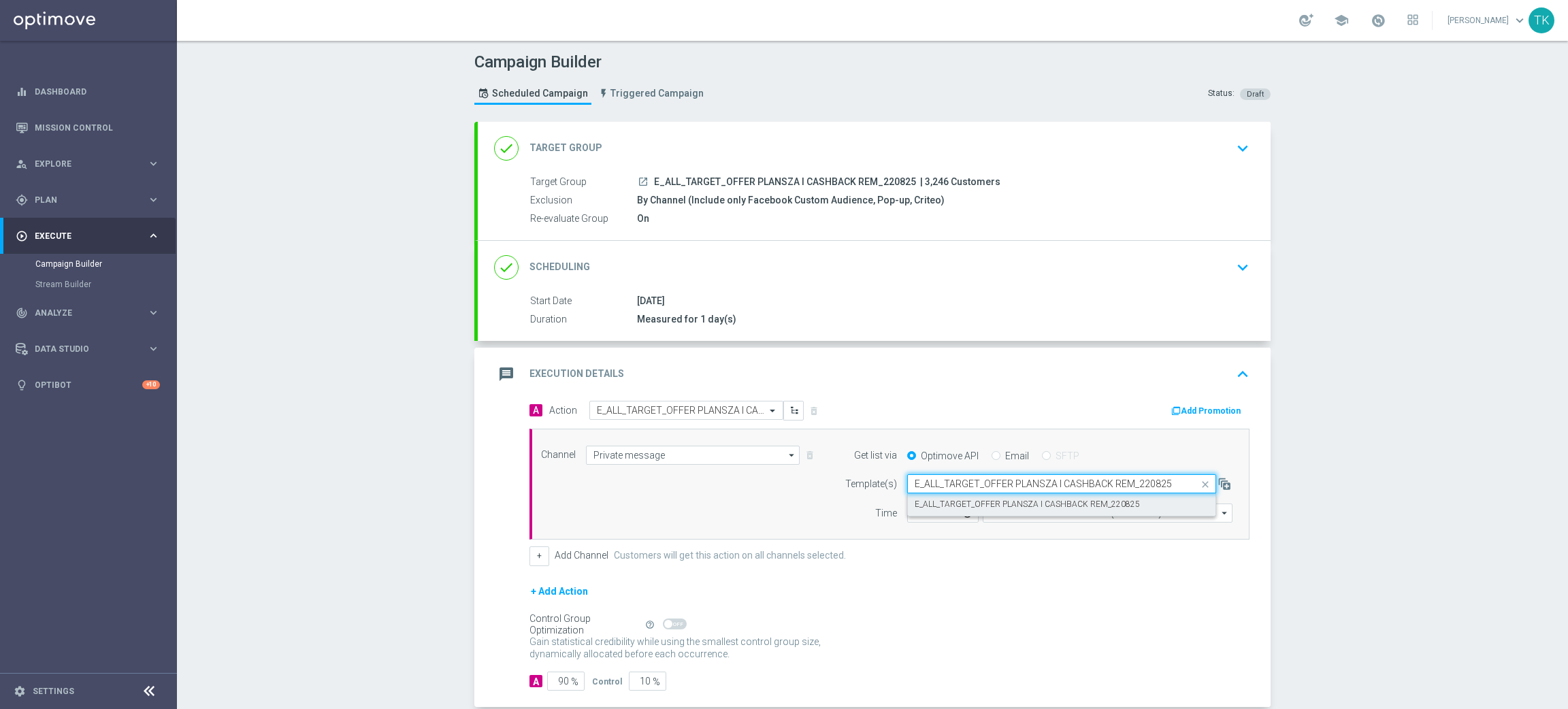
click at [943, 502] on label "E_ALL_TARGET_OFFER PLANSZA I CASHBACK REM_220825" at bounding box center [1028, 505] width 225 height 11
type input "E_ALL_TARGET_OFFER PLANSZA I CASHBACK REM_220825"
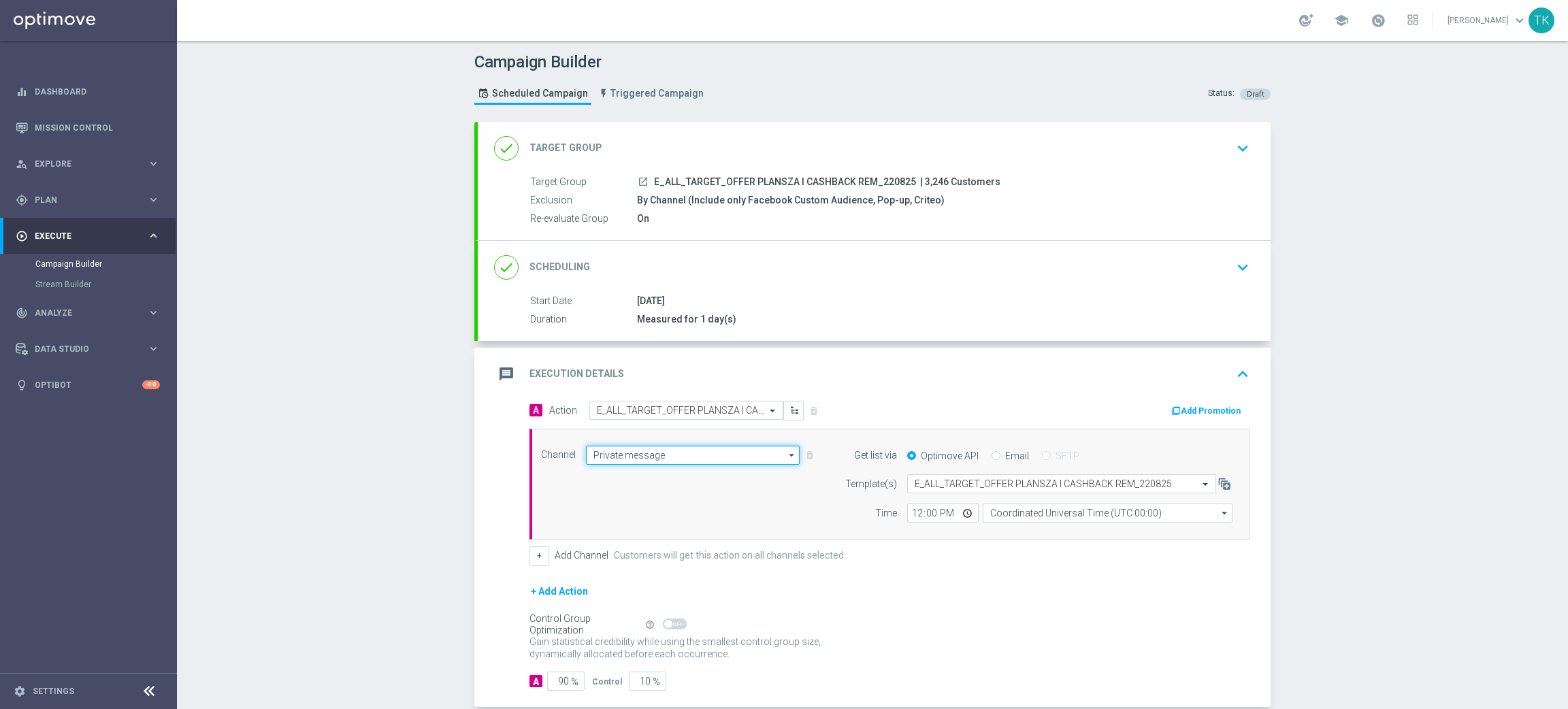
click at [609, 452] on input "Private message" at bounding box center [693, 455] width 214 height 19
click at [611, 469] on div "Optimail" at bounding box center [619, 474] width 31 height 12
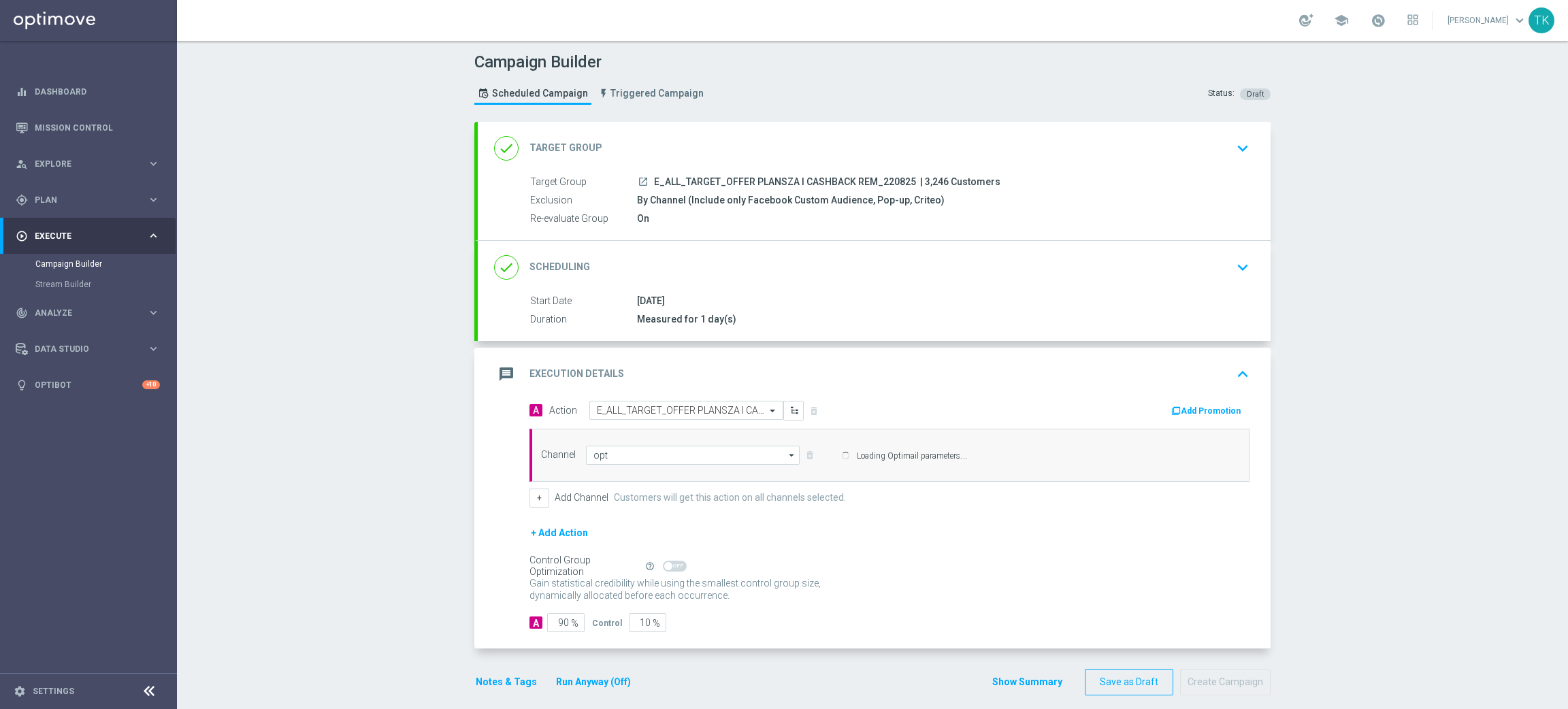
type input "Optimail"
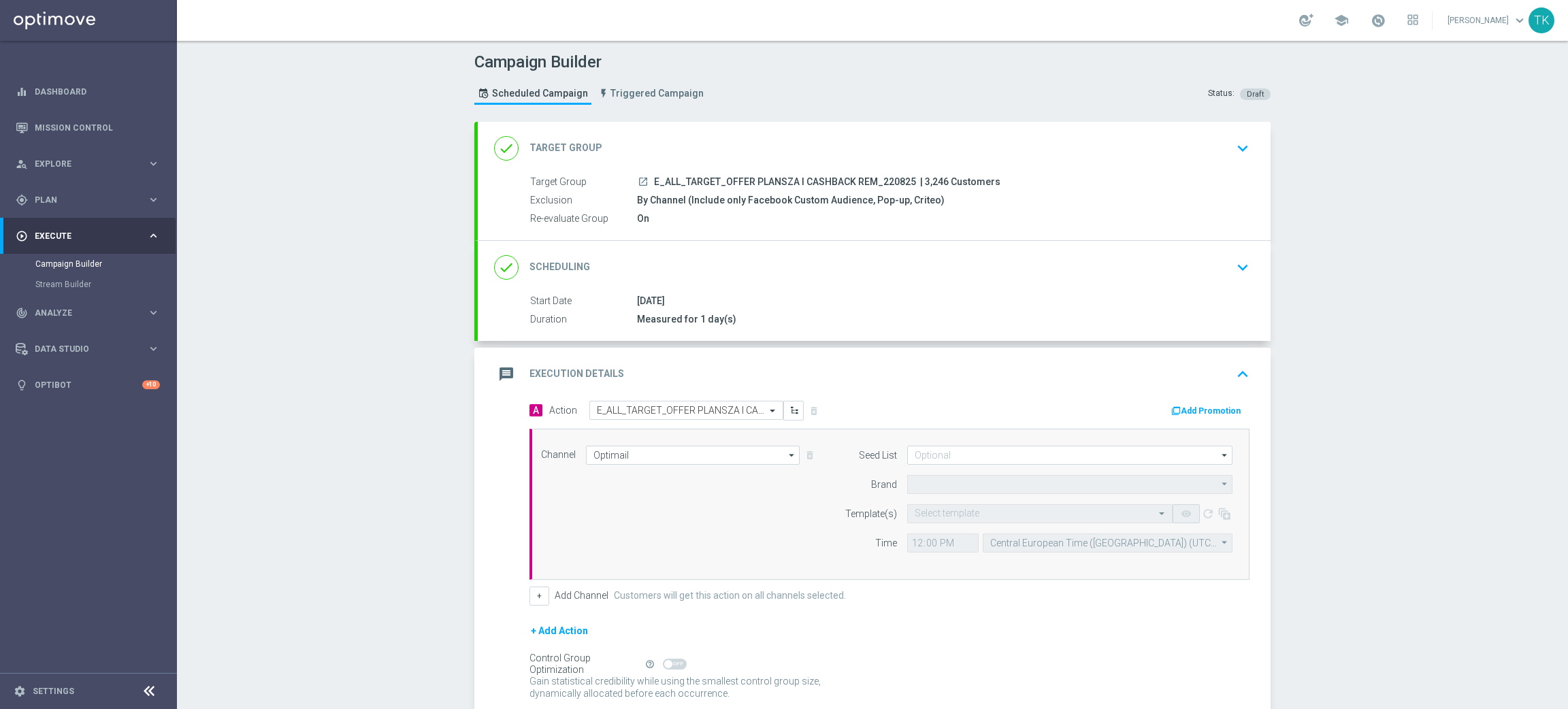
type input "STS"
click at [779, 181] on span "E_ALL_TARGET_OFFER PLANSZA I CASHBACK REM_220825" at bounding box center [784, 182] width 262 height 12
copy div "E_ALL_TARGET_OFFER PLANSZA I CASHBACK REM_220825"
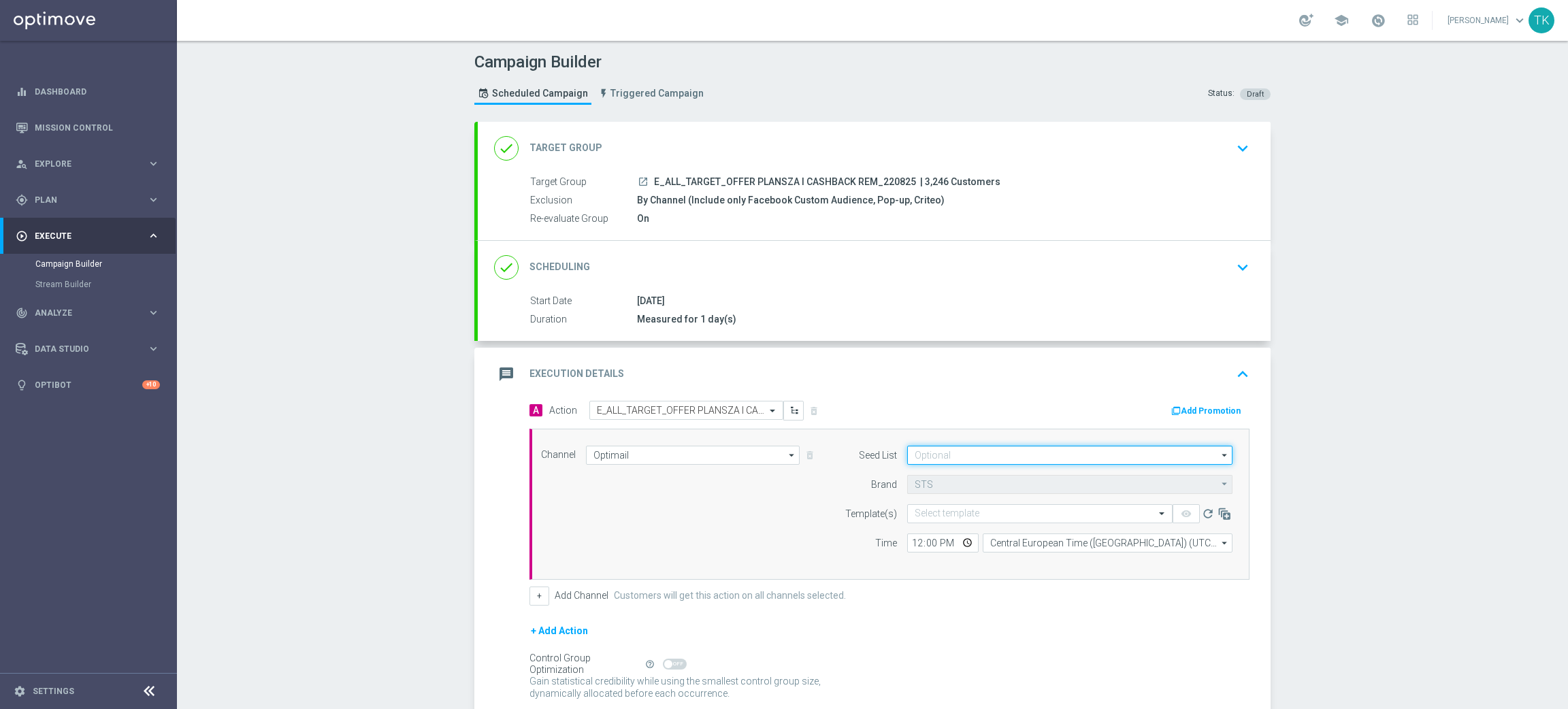
click at [921, 462] on input at bounding box center [1070, 455] width 325 height 19
paste input "E_ALL_TARGET_OFFER PLANSZA I CASHBACK REM_220825"
type input "E_ALL_TARGET_OFFER PLANSZA I CASHBACK REM_220825"
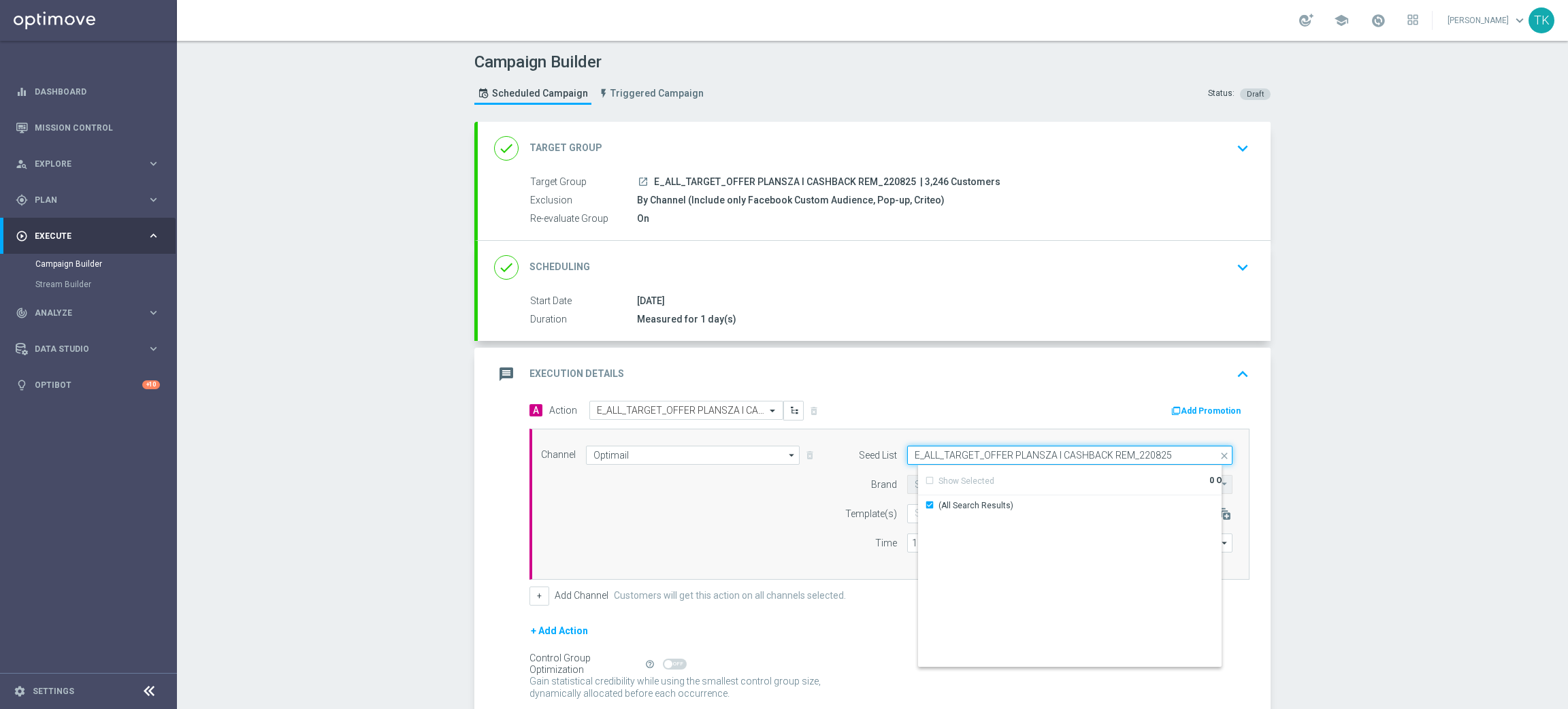
click at [942, 459] on input "E_ALL_TARGET_OFFER PLANSZA I CASHBACK REM_220825" at bounding box center [1070, 455] width 325 height 19
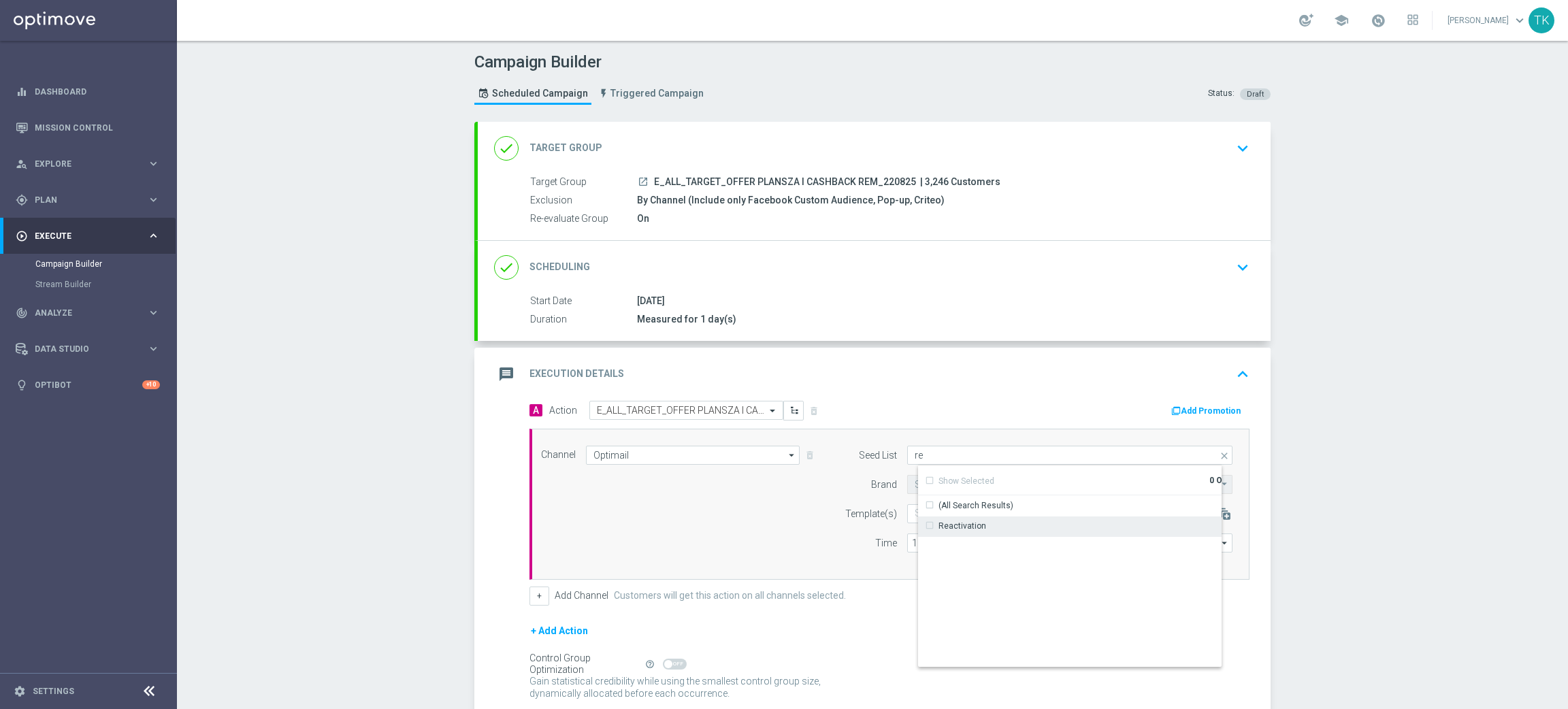
click at [956, 526] on div "Reactivation" at bounding box center [963, 526] width 48 height 12
click at [927, 451] on input "re" at bounding box center [1070, 455] width 325 height 19
click at [954, 533] on div "Brand design" at bounding box center [1081, 526] width 326 height 20
click at [649, 535] on div "Channel Optimail Optimail arrow_drop_down Drag here to set row groups Drag here…" at bounding box center [887, 504] width 712 height 117
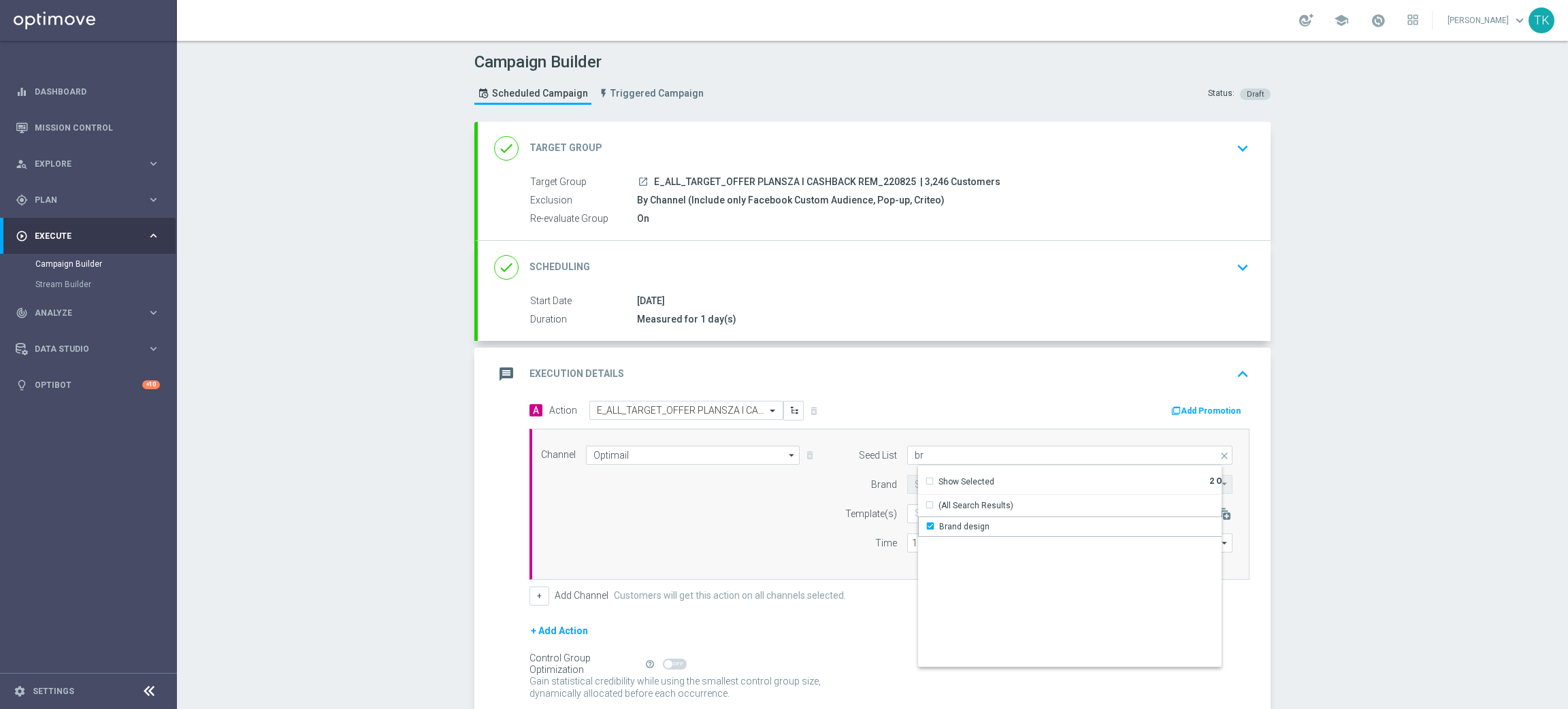
type input "Selected 2 of 17"
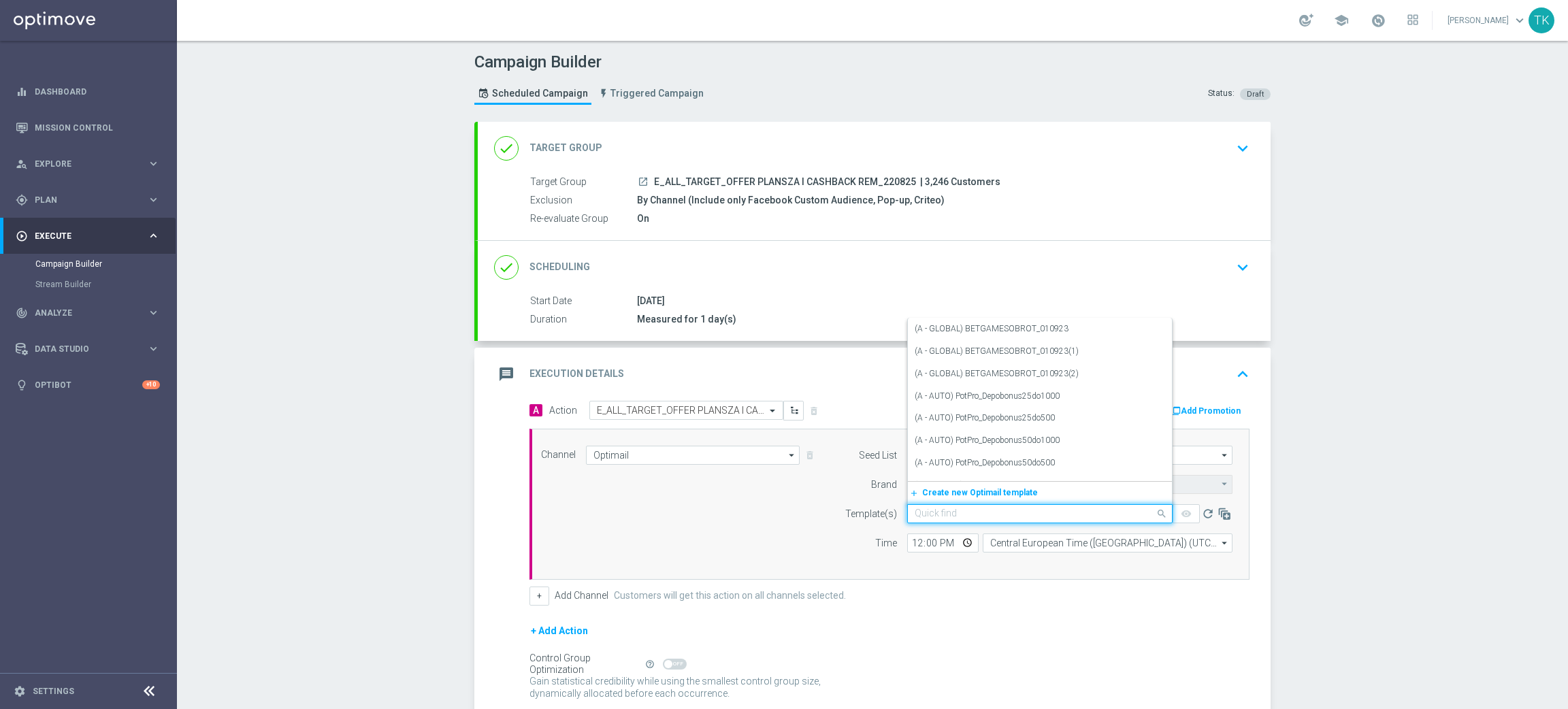
click at [930, 518] on input "text" at bounding box center [1027, 514] width 223 height 11
paste input "E_ALL_TARGET_OFFER PLANSZA I CASHBACK REM_220825"
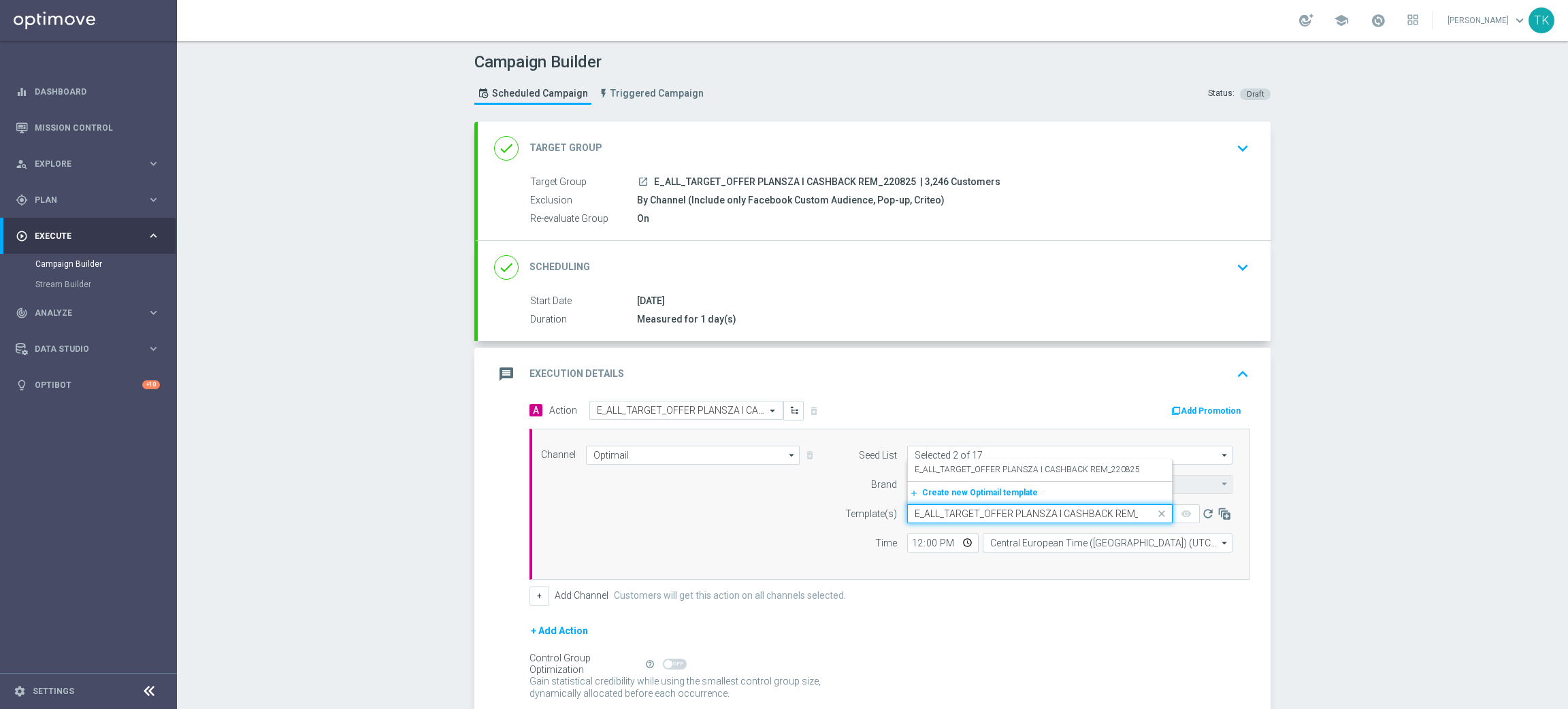
scroll to position [0, 31]
click at [946, 472] on label "E_ALL_TARGET_OFFER PLANSZA I CASHBACK REM_220825" at bounding box center [1028, 469] width 225 height 11
type input "E_ALL_TARGET_OFFER PLANSZA I CASHBACK REM_220825"
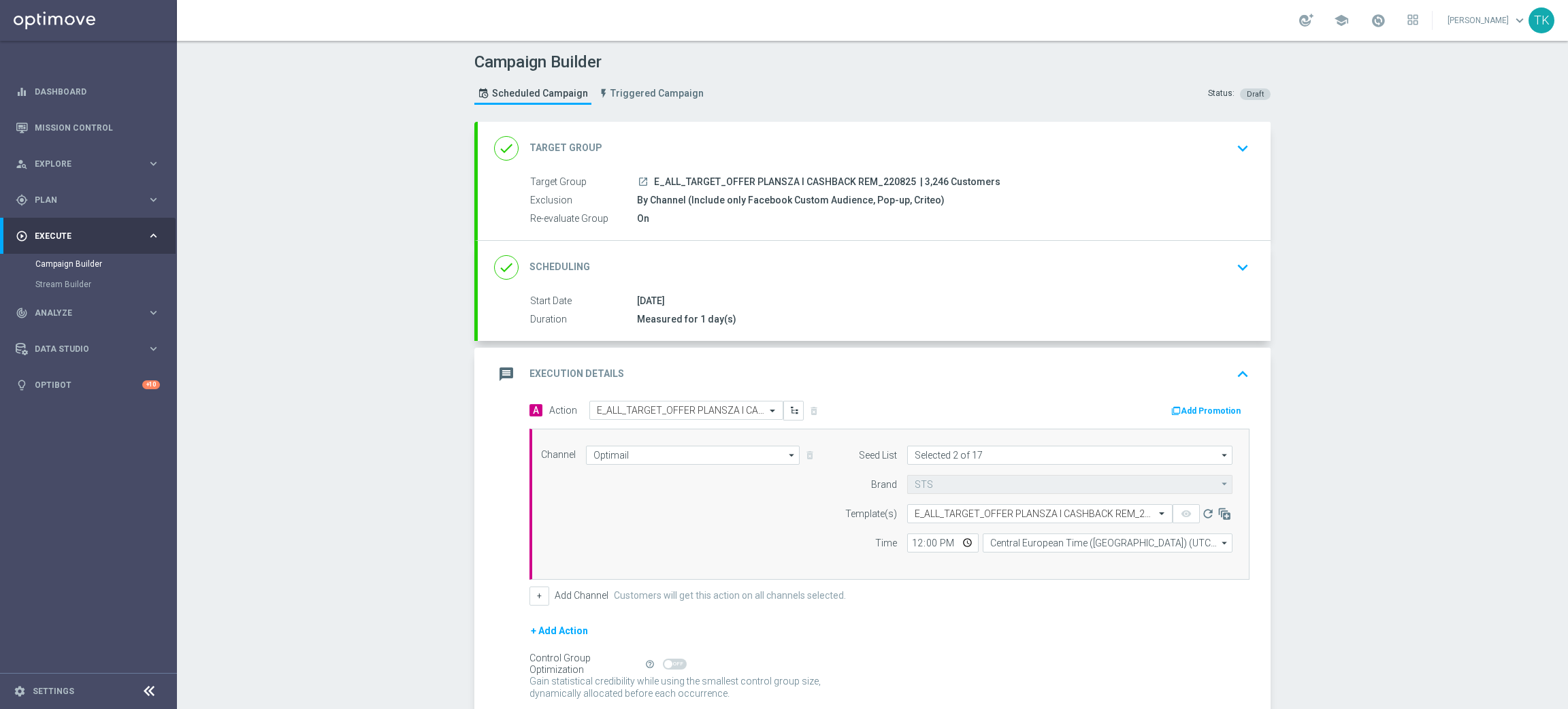
scroll to position [0, 0]
click at [909, 543] on input "12:00" at bounding box center [943, 543] width 72 height 19
type input "16:02"
click at [1003, 547] on input "Central European Time ([GEOGRAPHIC_DATA]) (UTC +02:00)" at bounding box center [1108, 543] width 250 height 19
click at [1011, 566] on div "Central European Time ([GEOGRAPHIC_DATA]) (UTC +02:00)" at bounding box center [1112, 563] width 222 height 12
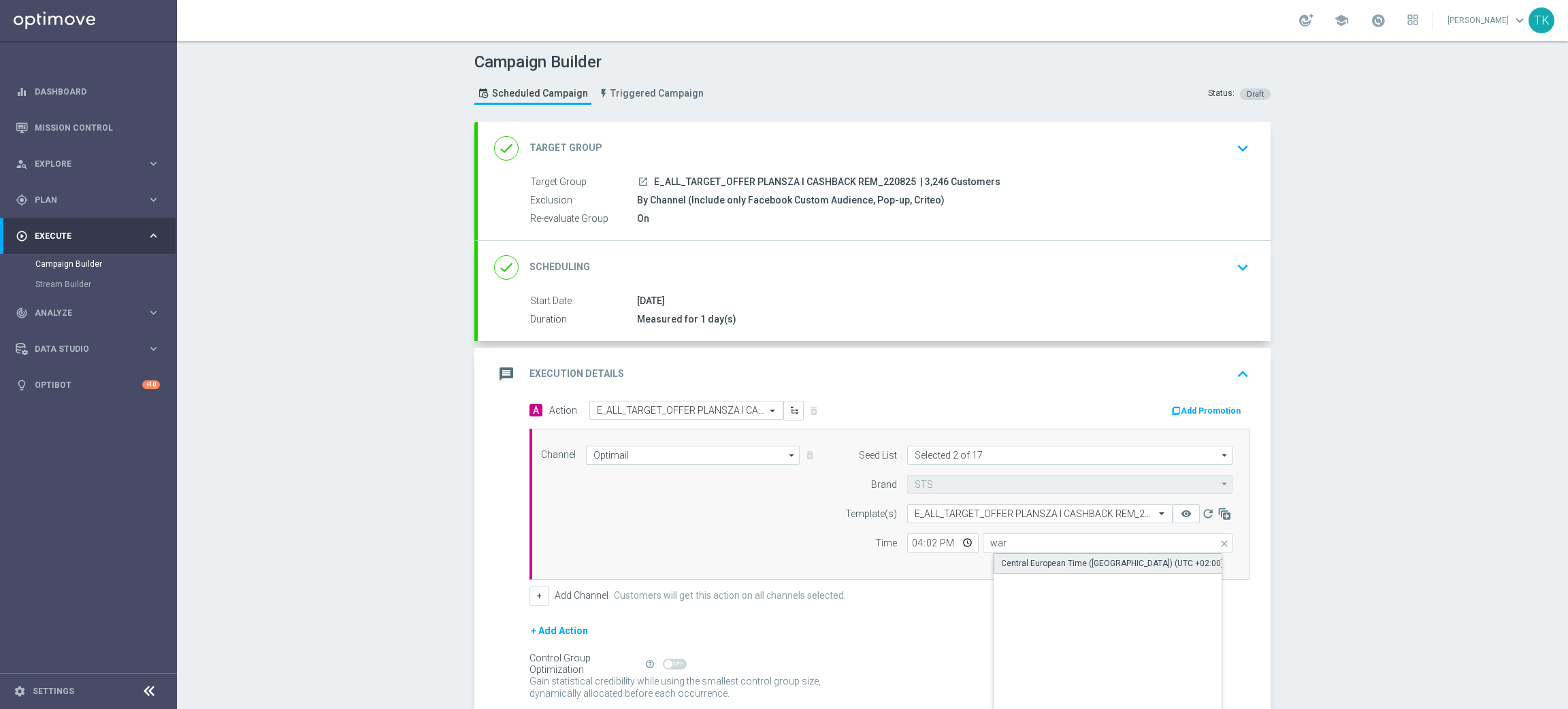
type input "Central European Time ([GEOGRAPHIC_DATA]) (UTC +02:00)"
click at [530, 601] on button "+" at bounding box center [539, 596] width 20 height 19
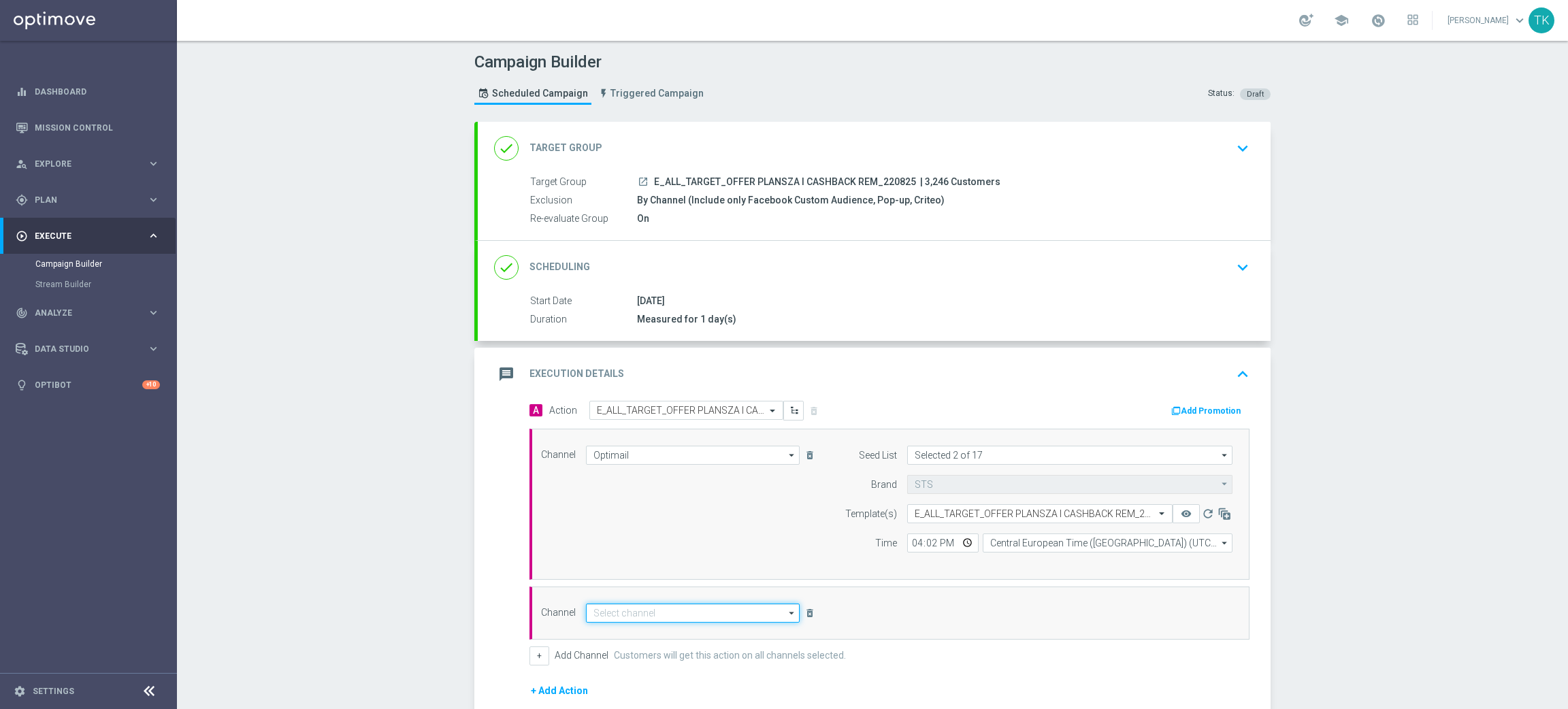
click at [671, 608] on input at bounding box center [693, 614] width 214 height 19
click at [655, 635] on div "Private message" at bounding box center [636, 633] width 64 height 12
type input "Private message"
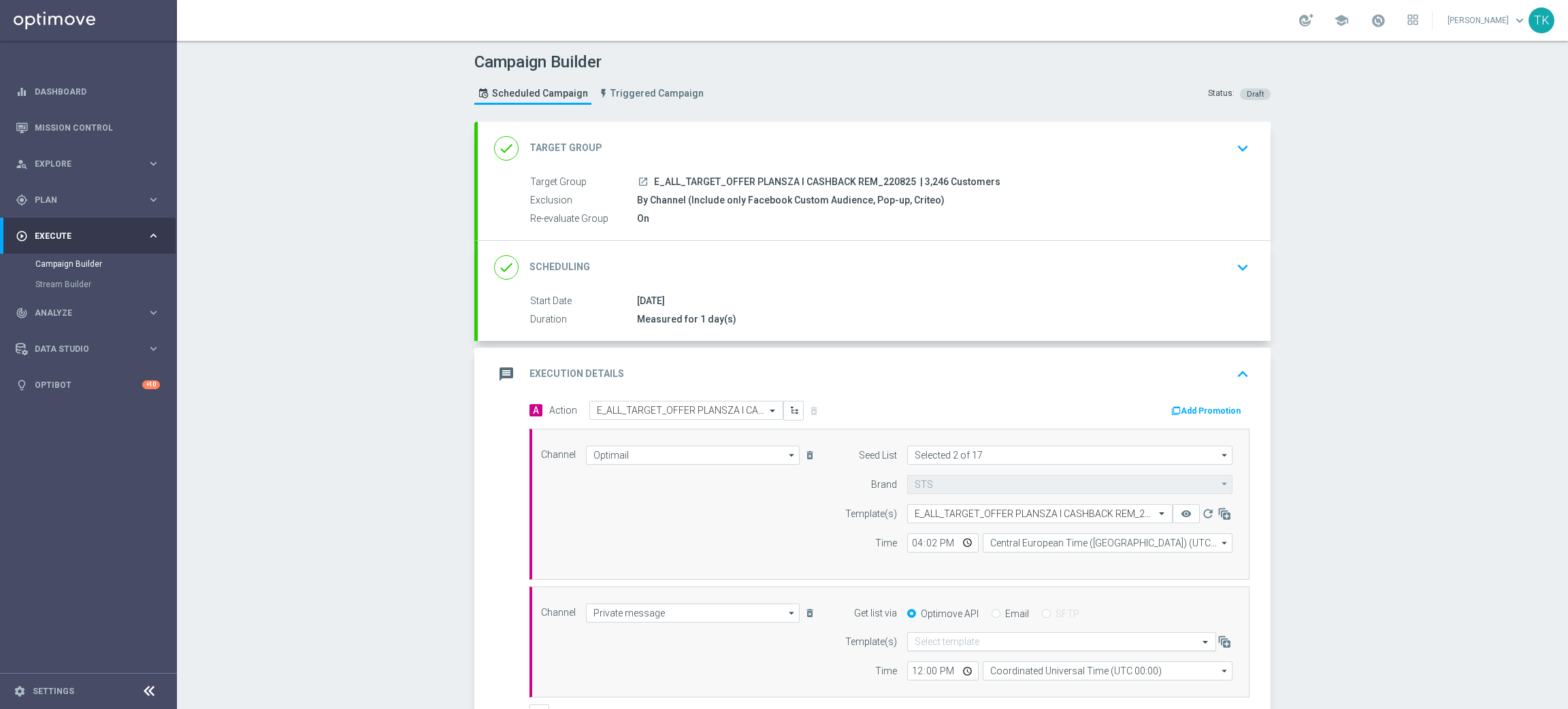
click at [929, 649] on div "Select template" at bounding box center [1062, 642] width 309 height 19
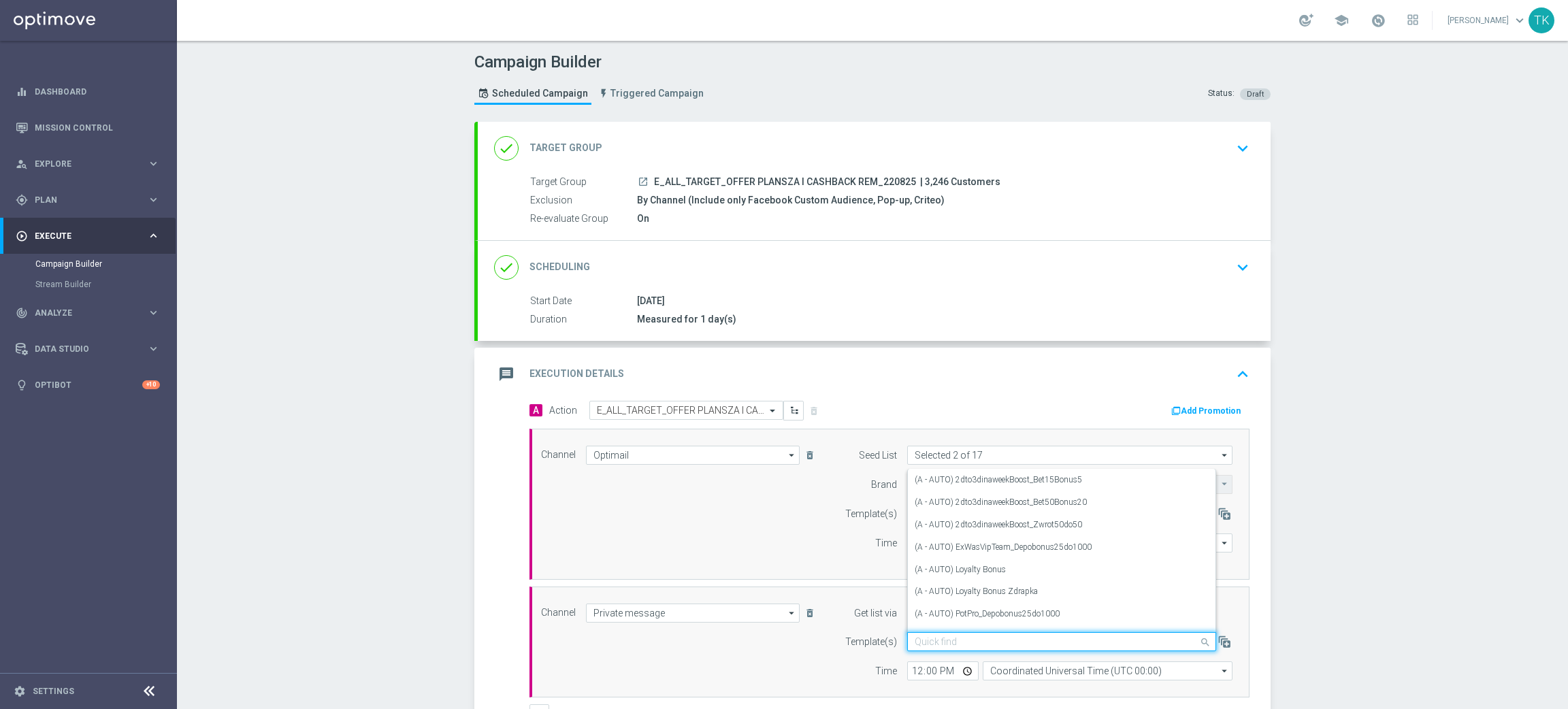
paste input "E_ALL_TARGET_OFFER PLANSZA I CASHBACK REM_220825"
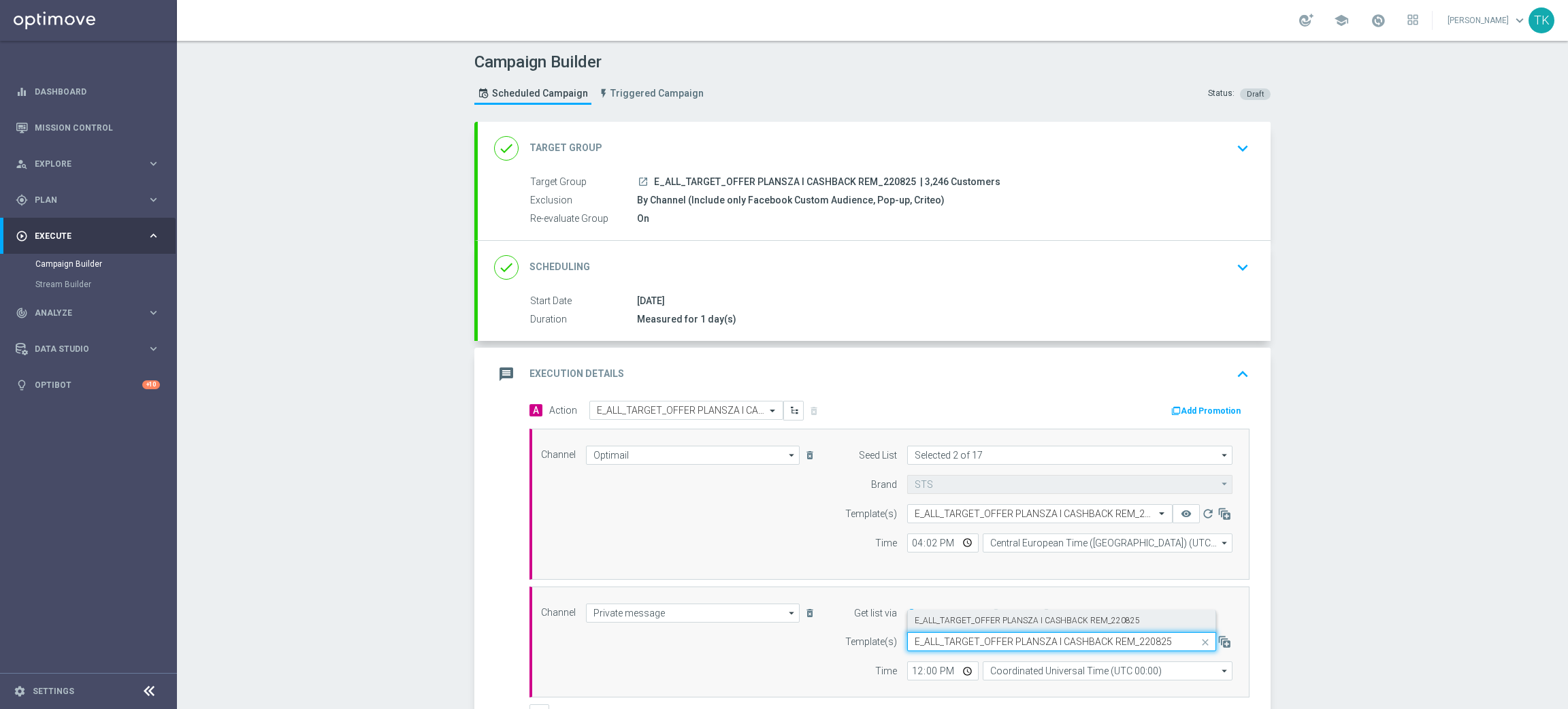
click at [933, 624] on label "E_ALL_TARGET_OFFER PLANSZA I CASHBACK REM_220825" at bounding box center [1028, 621] width 225 height 11
type input "E_ALL_TARGET_OFFER PLANSZA I CASHBACK REM_220825"
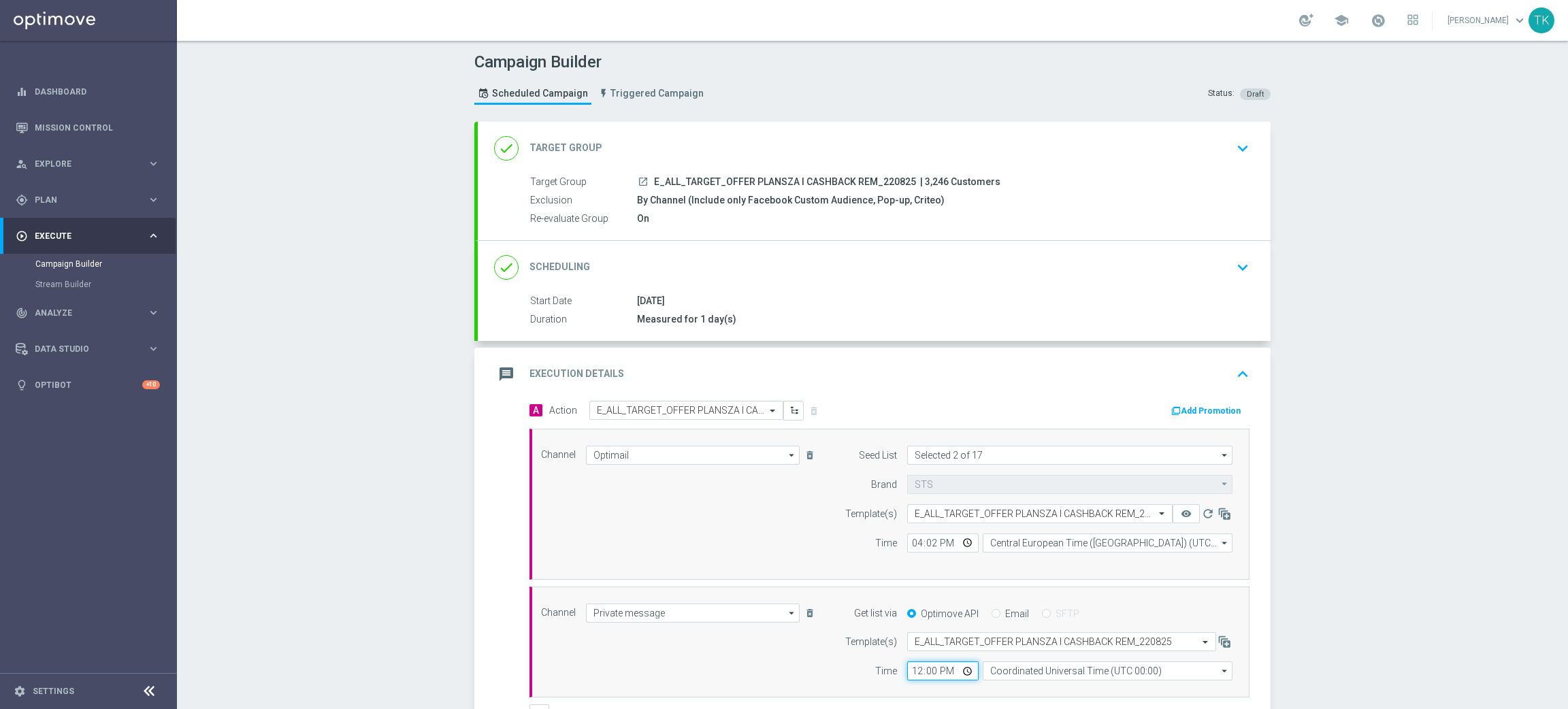
click at [912, 671] on input "12:00" at bounding box center [943, 671] width 72 height 19
type input "19:02"
click at [1017, 673] on input "Coordinated Universal Time (UTC 00:00)" at bounding box center [1108, 671] width 250 height 19
click at [1024, 688] on div "Central European Time ([GEOGRAPHIC_DATA]) (UTC +02:00)" at bounding box center [1111, 690] width 222 height 12
type input "Central European Time ([GEOGRAPHIC_DATA]) (UTC +02:00)"
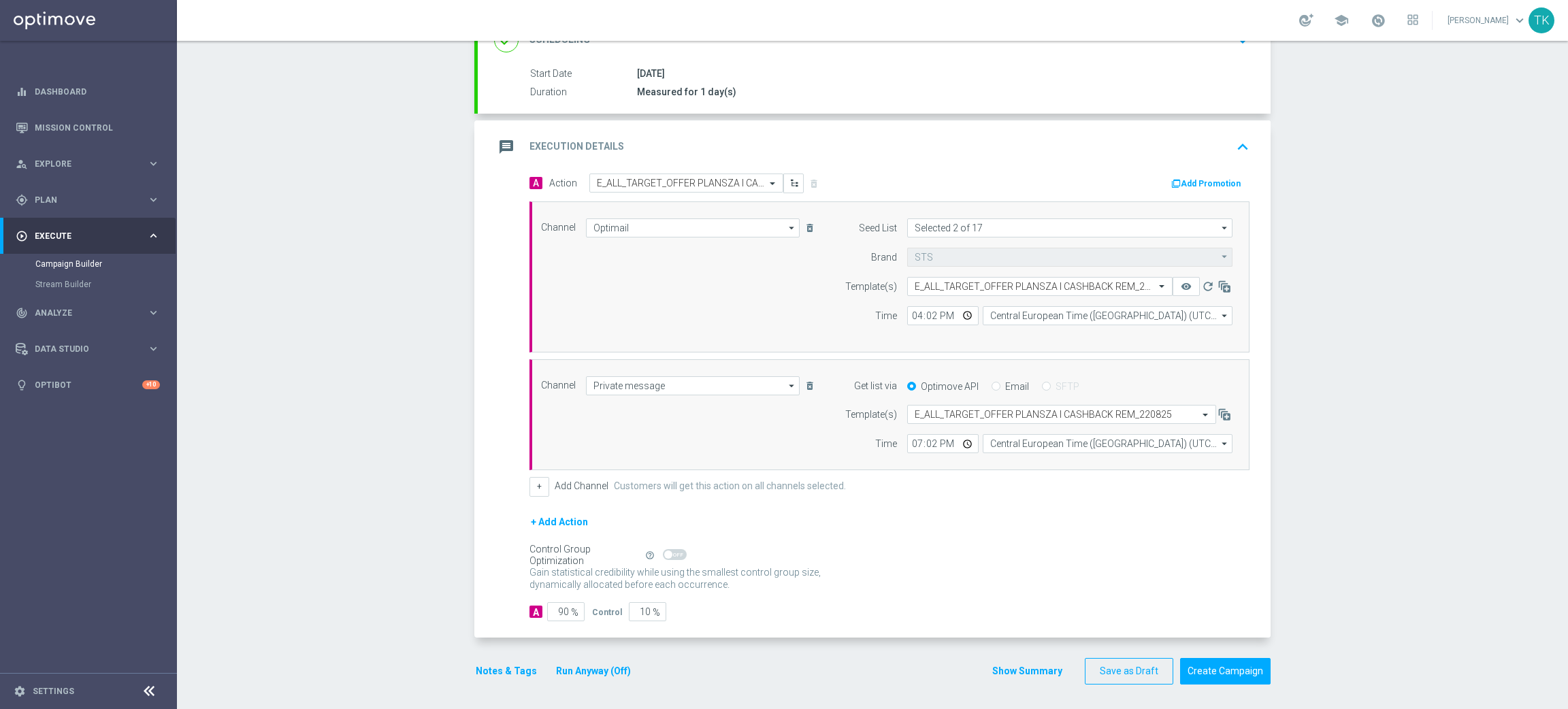
scroll to position [231, 0]
click at [998, 672] on button "Show Summary" at bounding box center [1027, 669] width 72 height 15
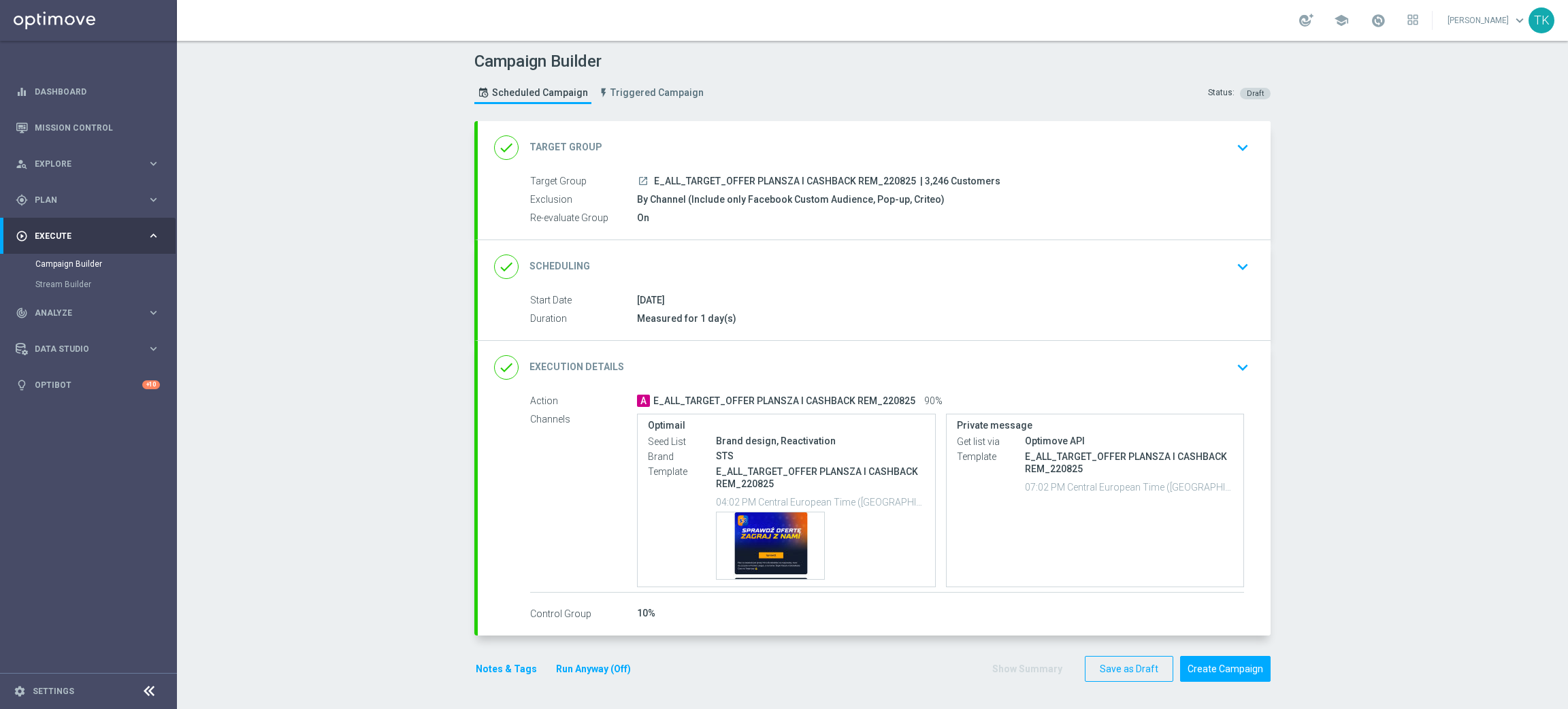
scroll to position [1, 0]
click at [478, 661] on button "Notes & Tags" at bounding box center [506, 669] width 64 height 17
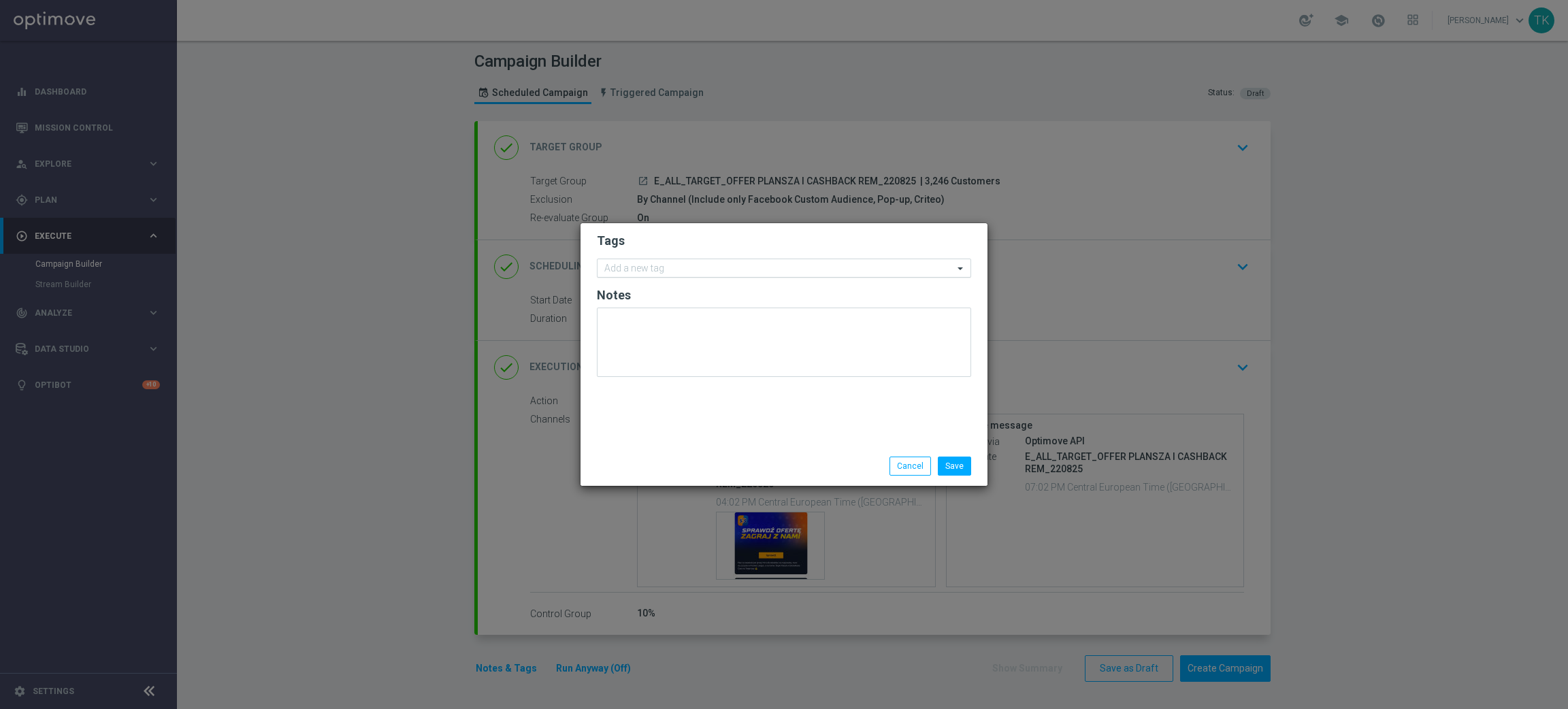
click at [633, 274] on input "text" at bounding box center [779, 269] width 349 height 11
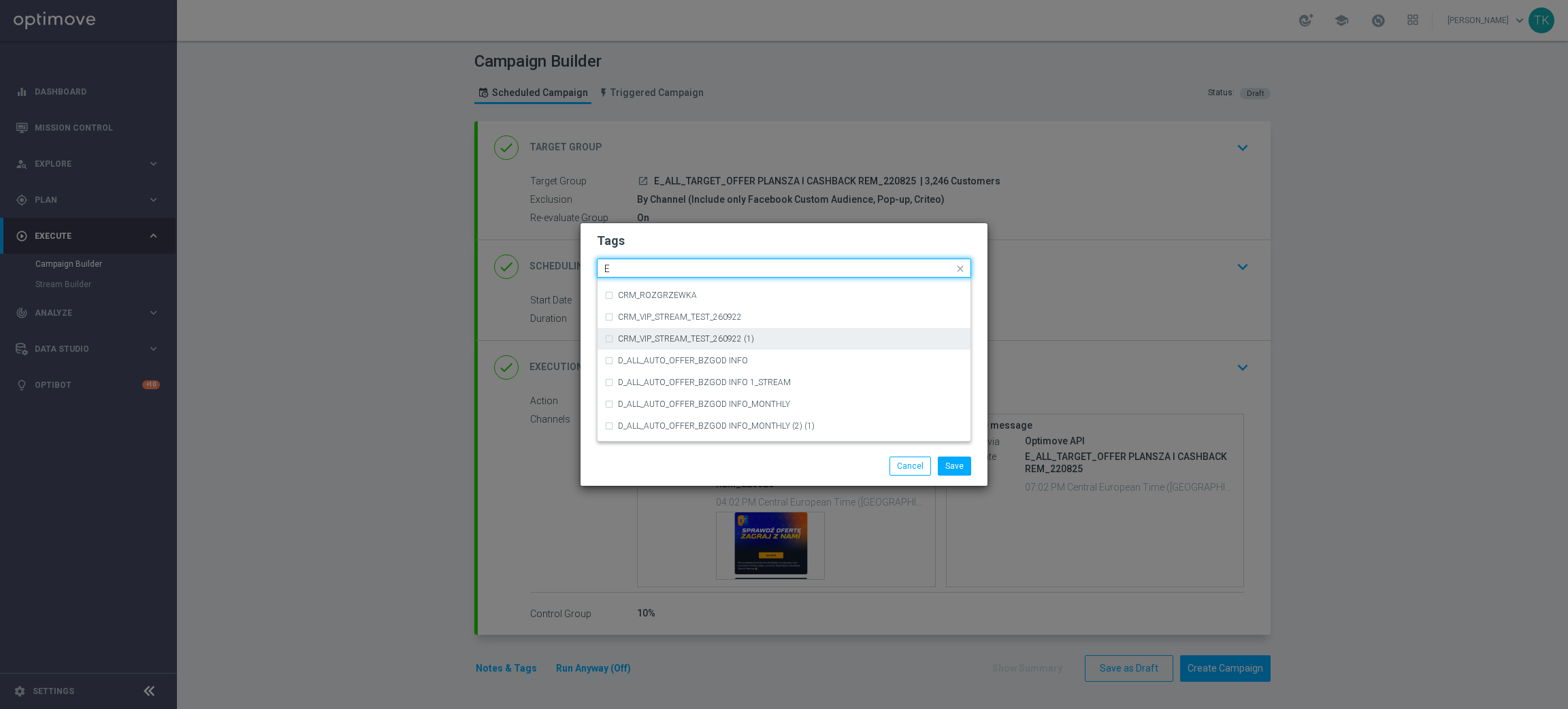
scroll to position [1837, 0]
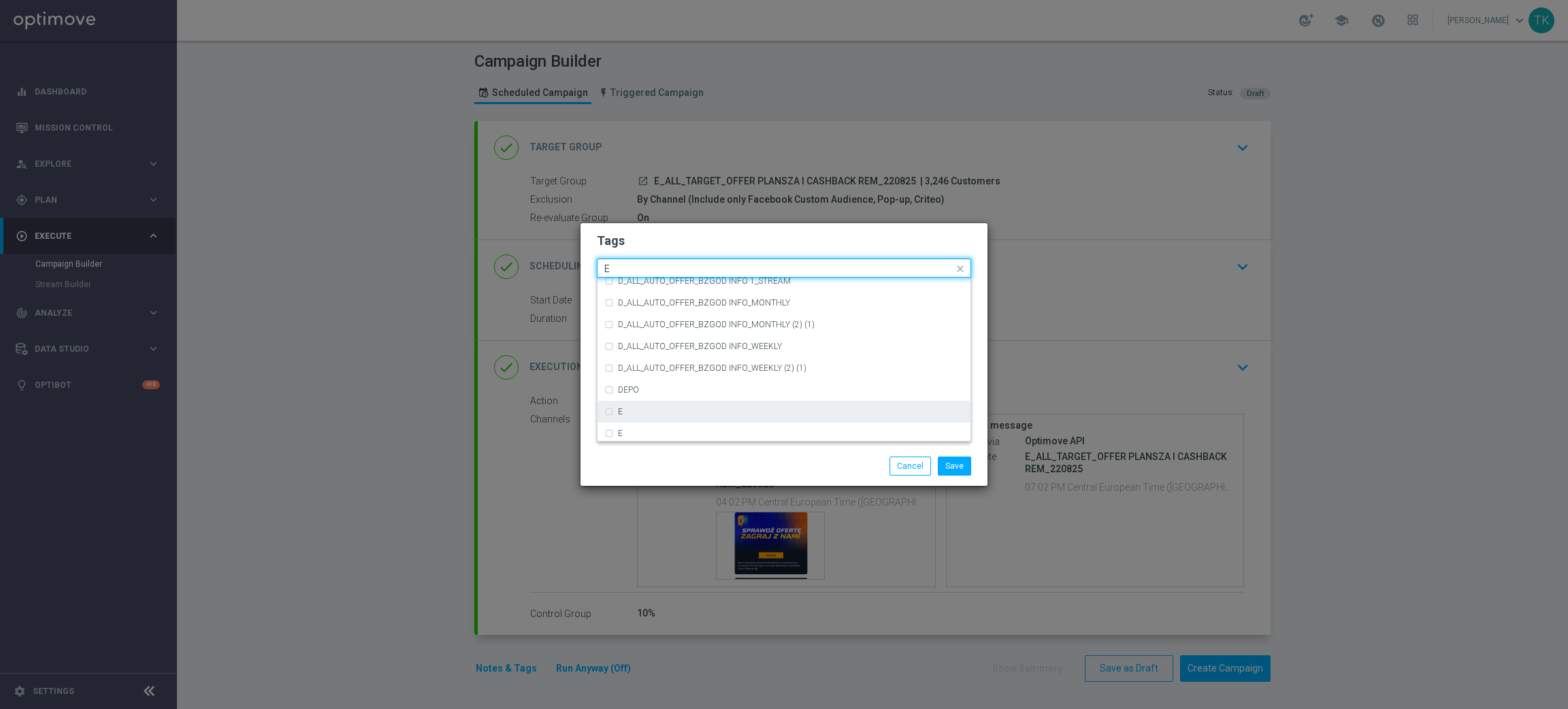
click at [640, 414] on div "E" at bounding box center [791, 411] width 345 height 9
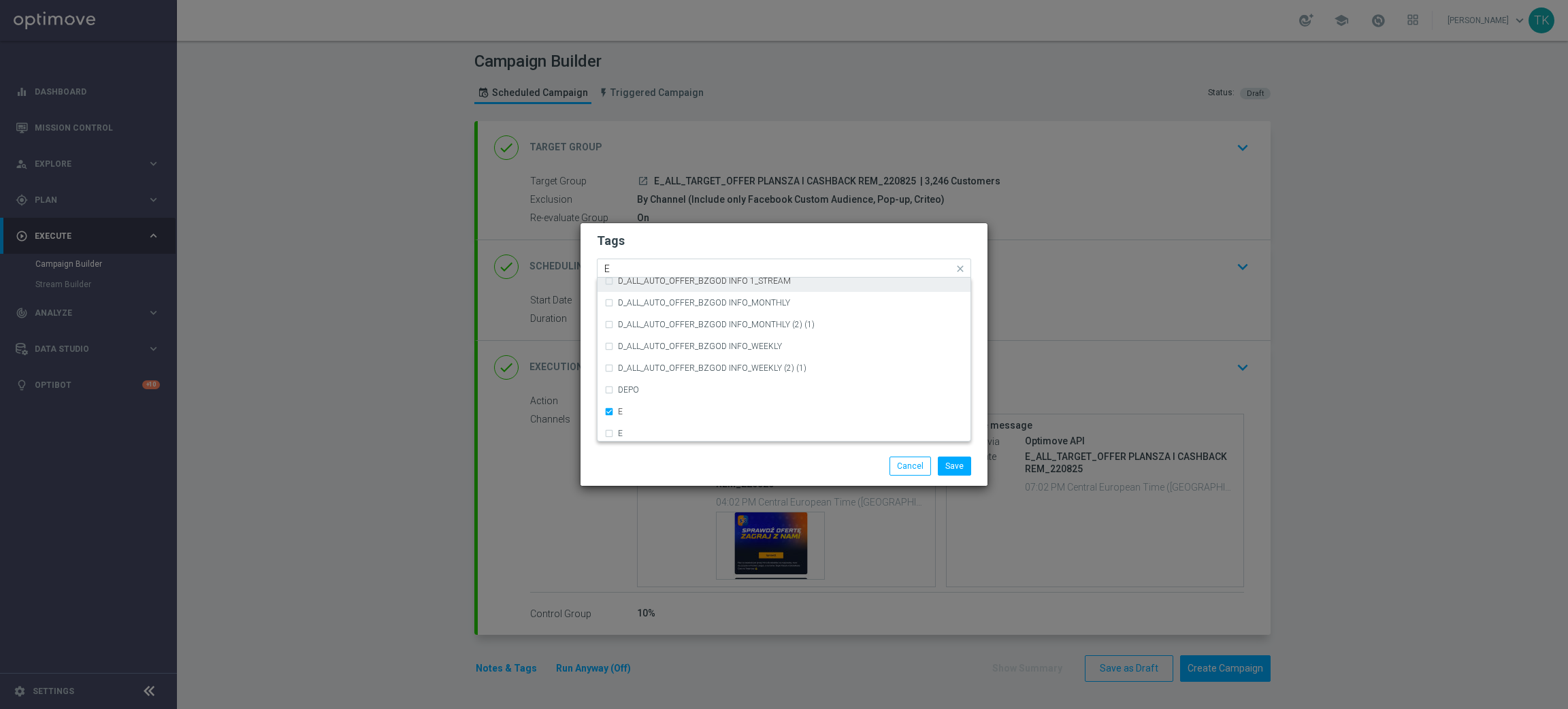
click at [632, 273] on input "E" at bounding box center [779, 269] width 349 height 11
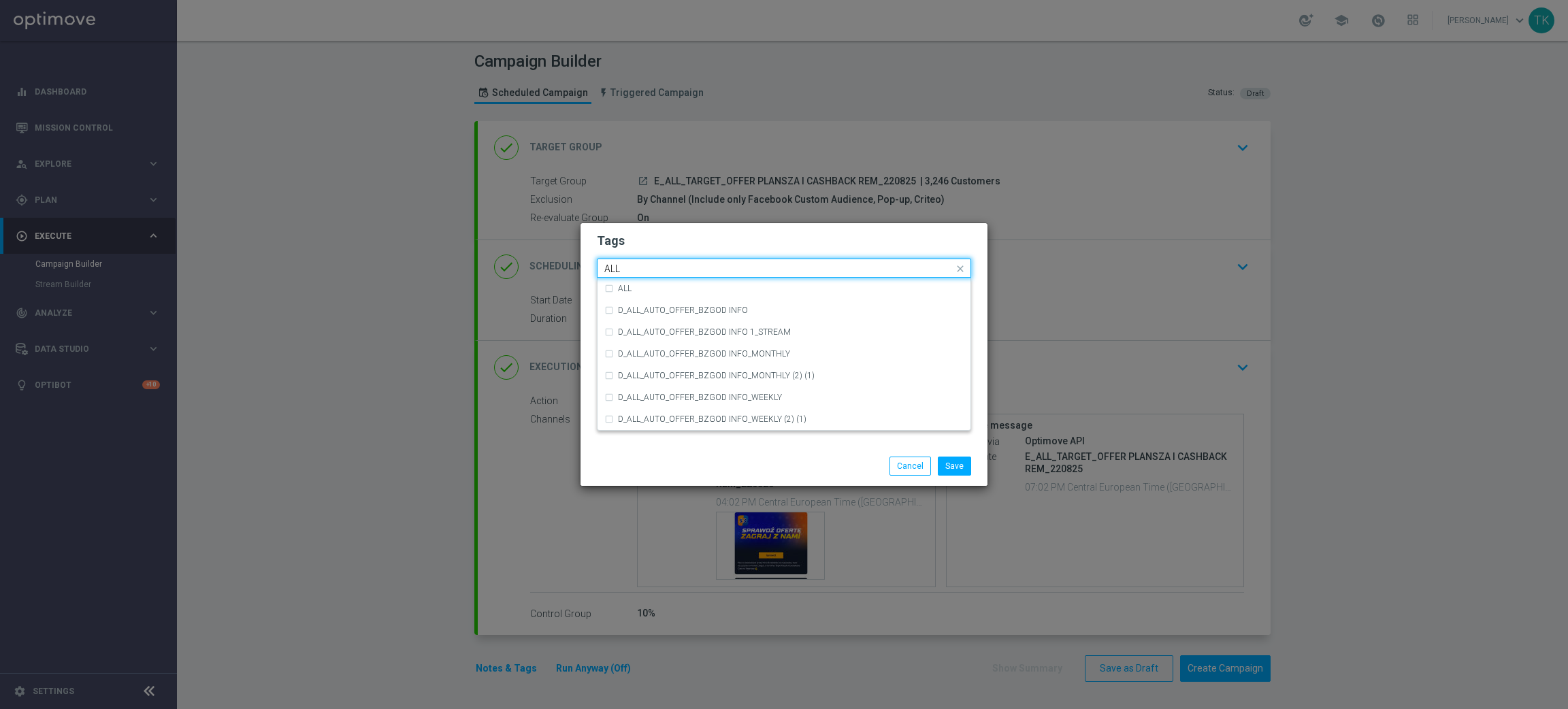
scroll to position [0, 0]
click at [638, 293] on div "ALL" at bounding box center [784, 288] width 360 height 22
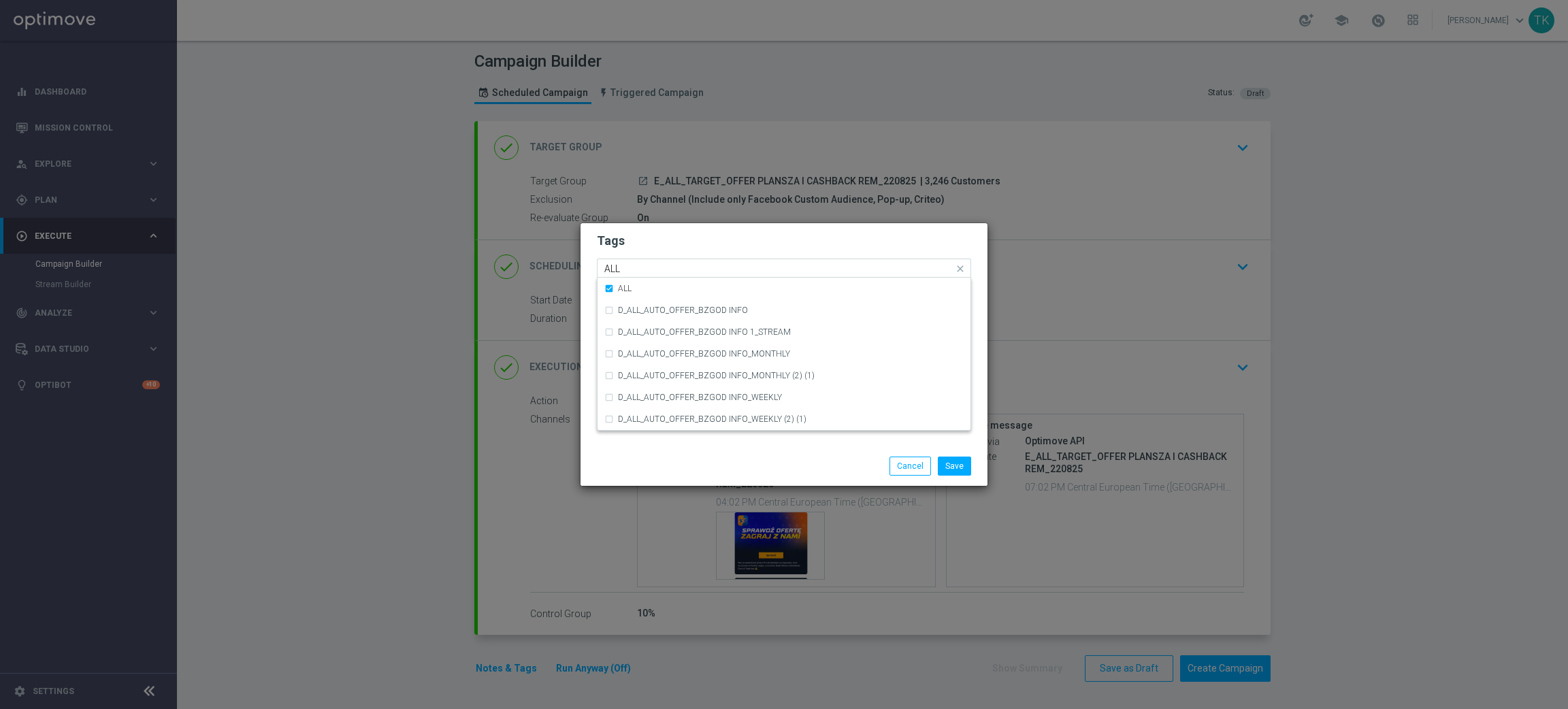
click at [639, 269] on input "ALL" at bounding box center [779, 269] width 349 height 11
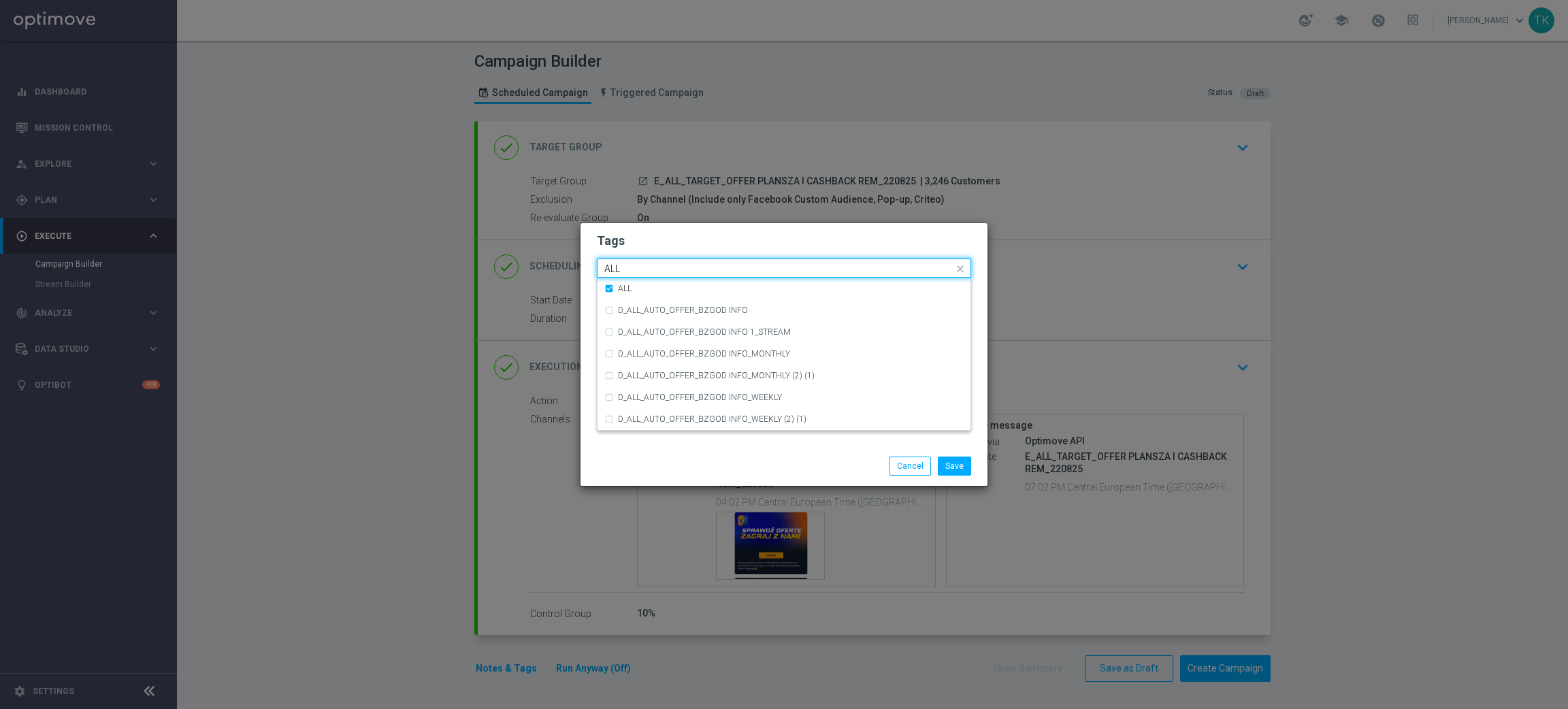
click at [639, 269] on input "ALL" at bounding box center [779, 269] width 349 height 11
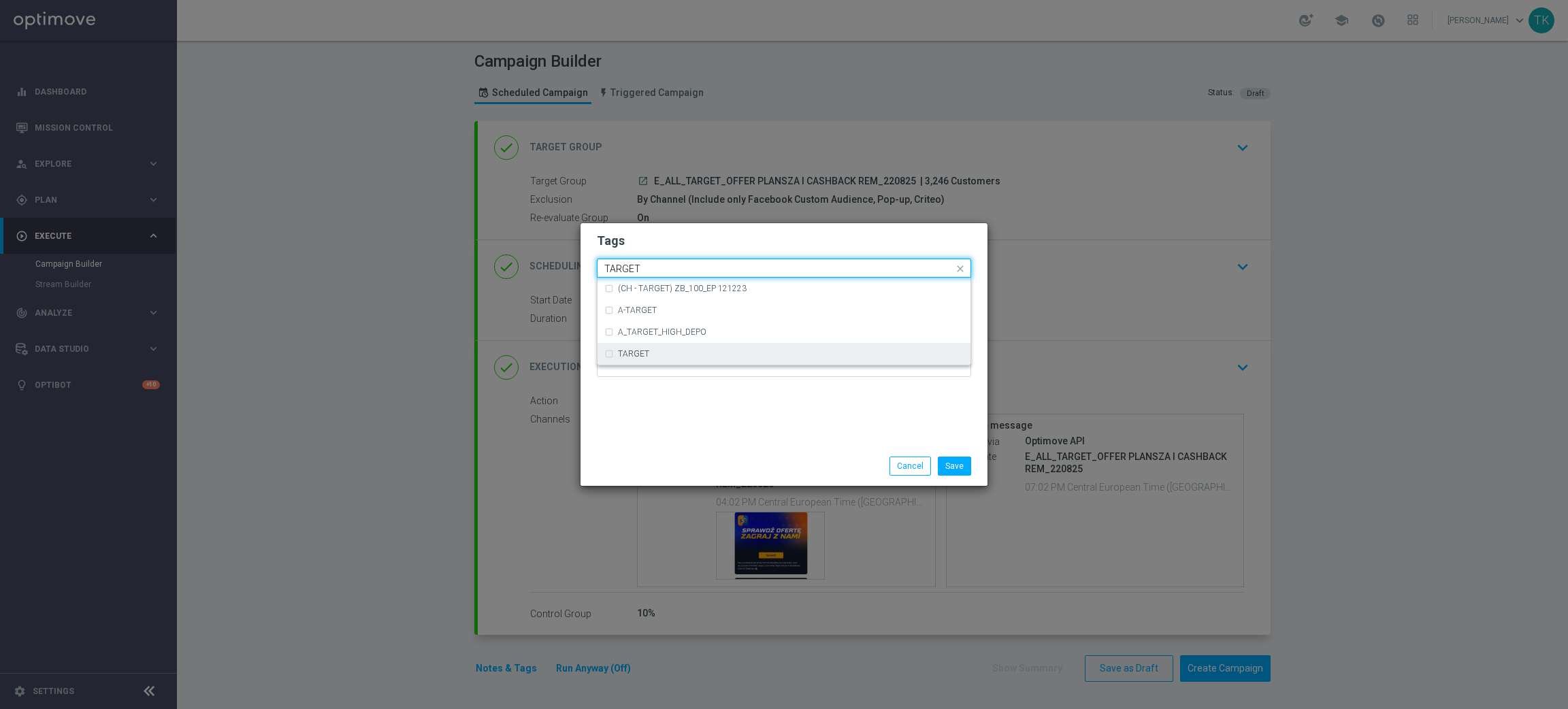
click at [619, 357] on label "TARGET" at bounding box center [634, 354] width 31 height 9
click at [639, 271] on input "TARGET" at bounding box center [779, 269] width 349 height 11
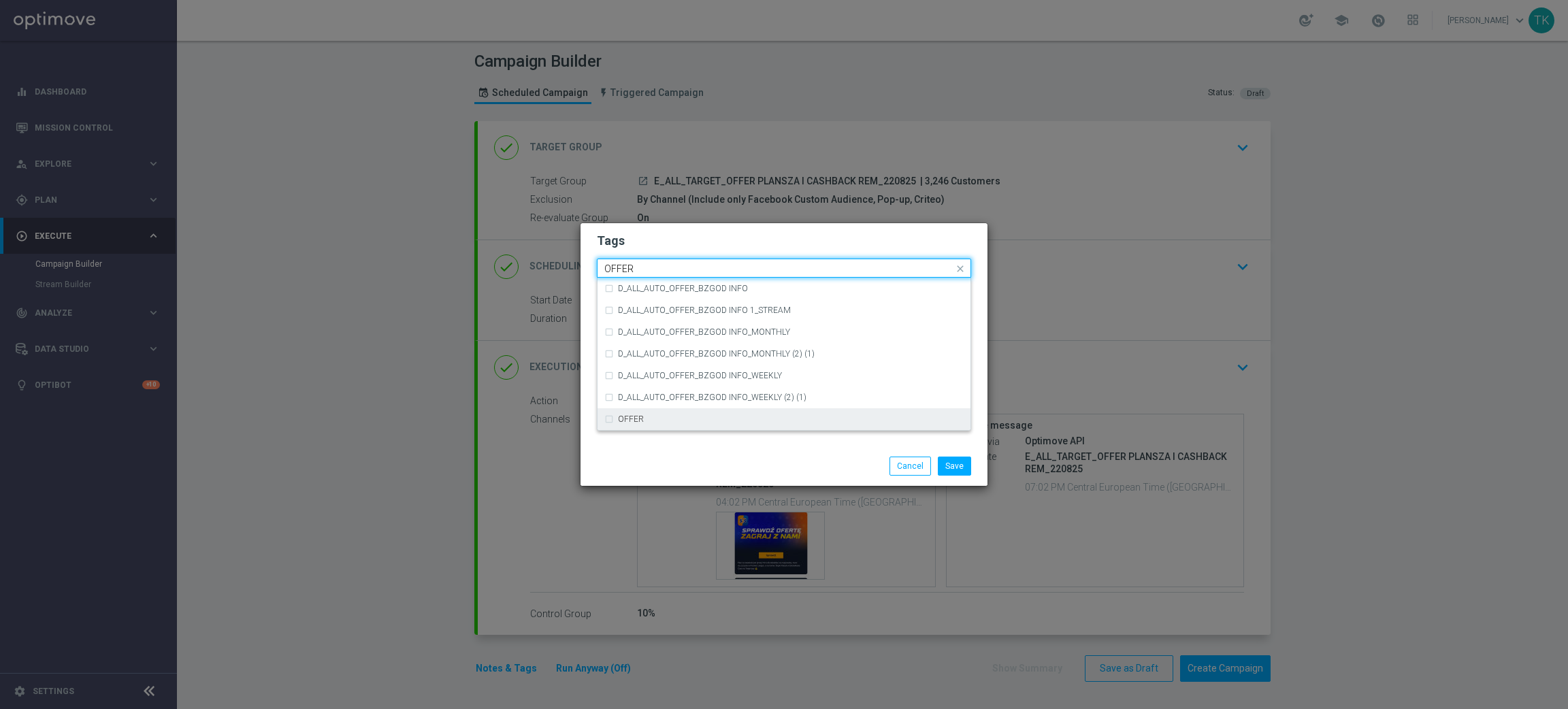
click at [642, 419] on label "OFFER" at bounding box center [631, 419] width 26 height 9
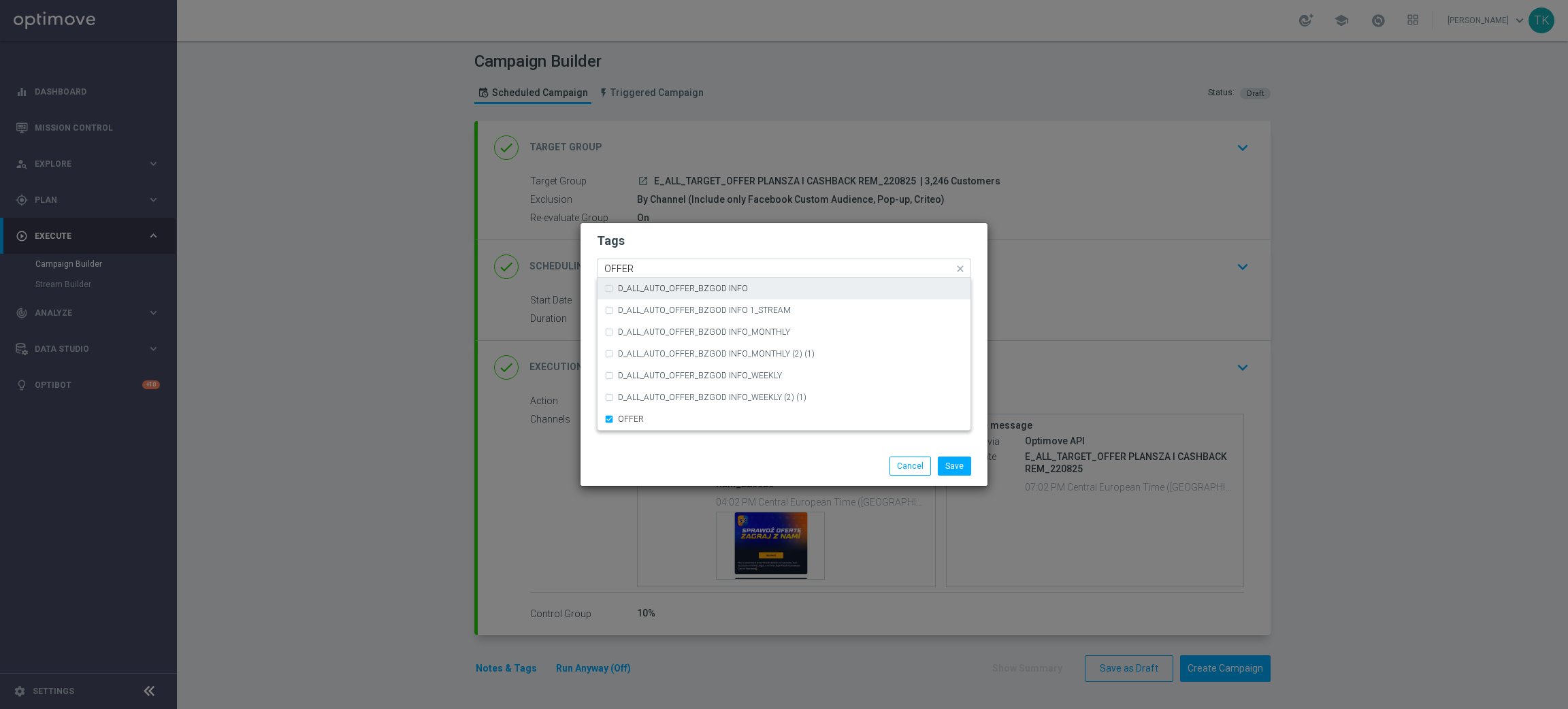
click at [636, 269] on input "OFFER" at bounding box center [779, 269] width 349 height 11
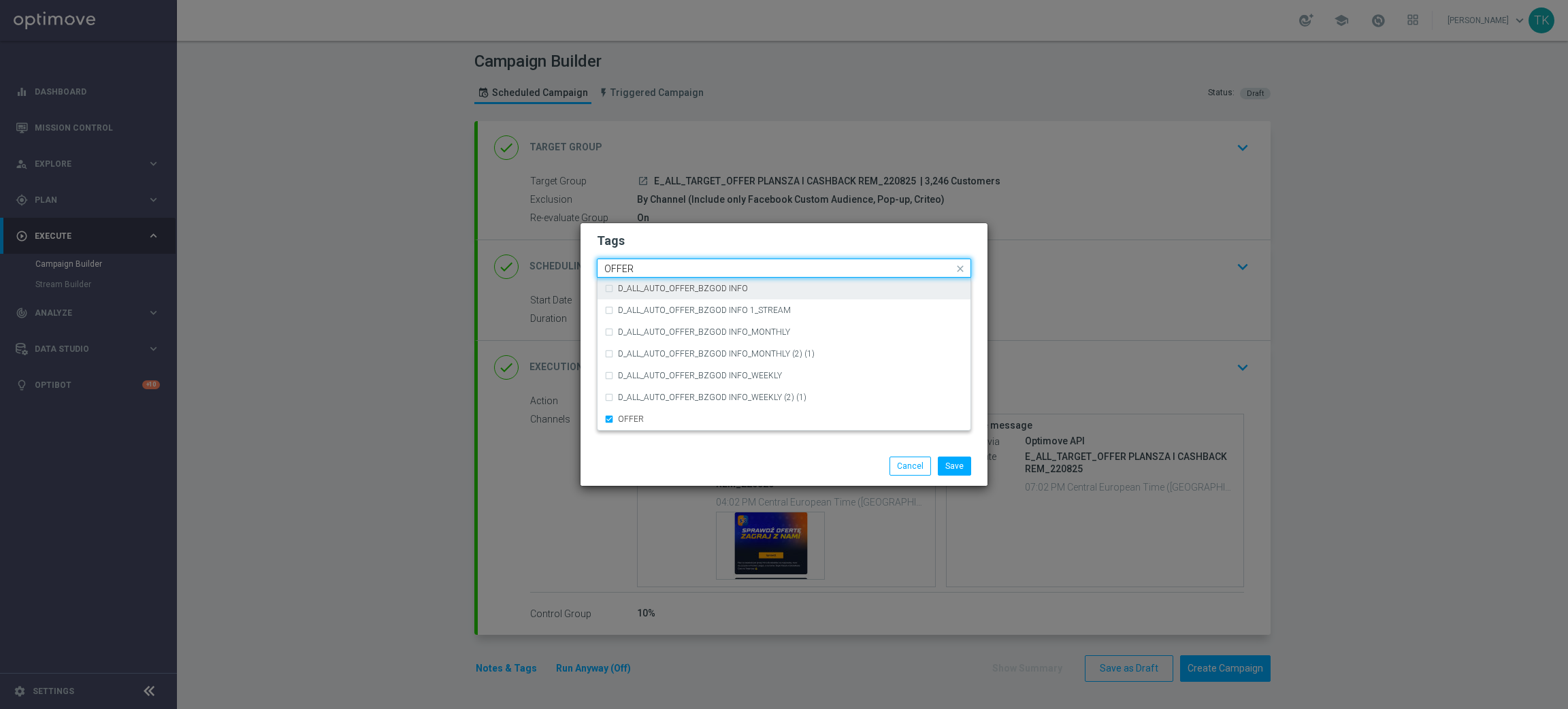
click at [636, 269] on input "OFFER" at bounding box center [779, 269] width 349 height 11
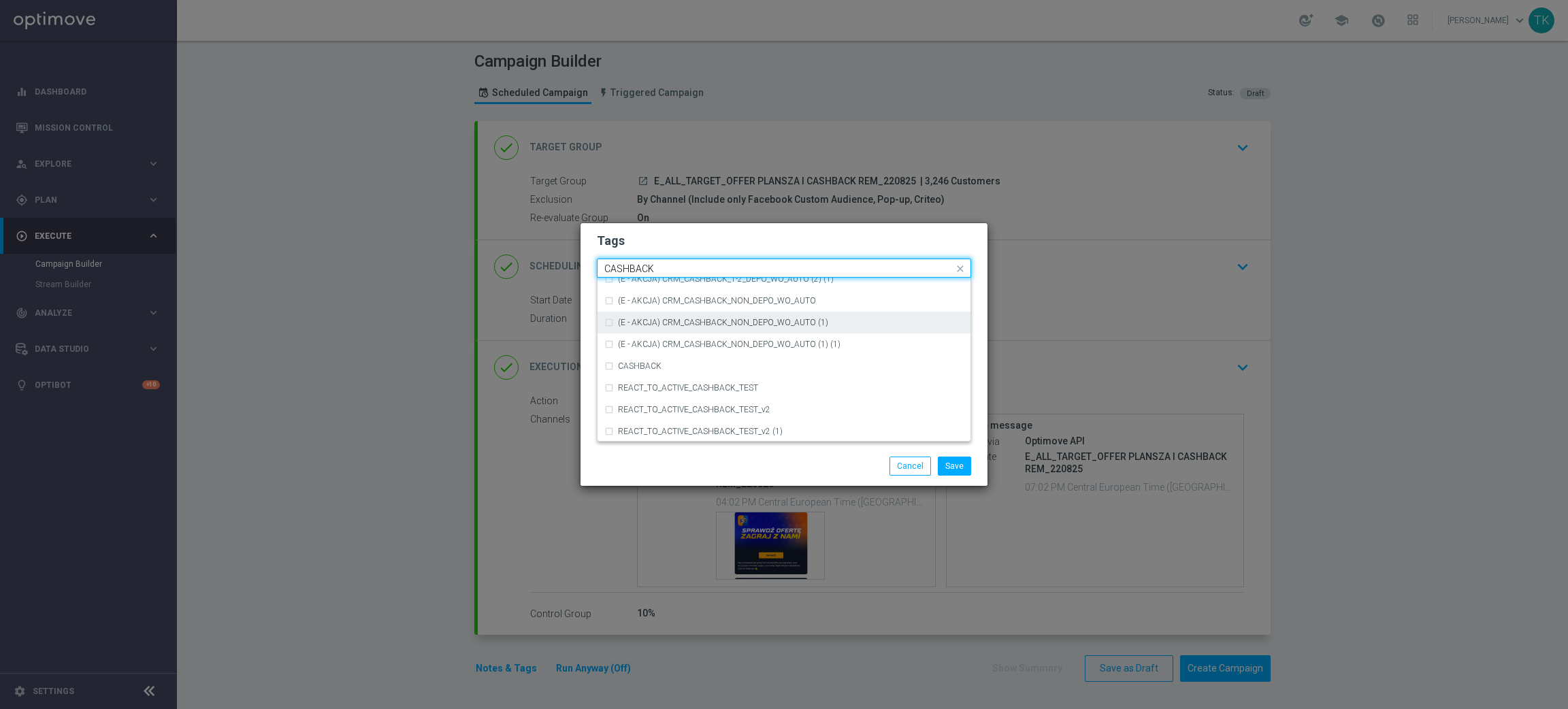
scroll to position [206, 0]
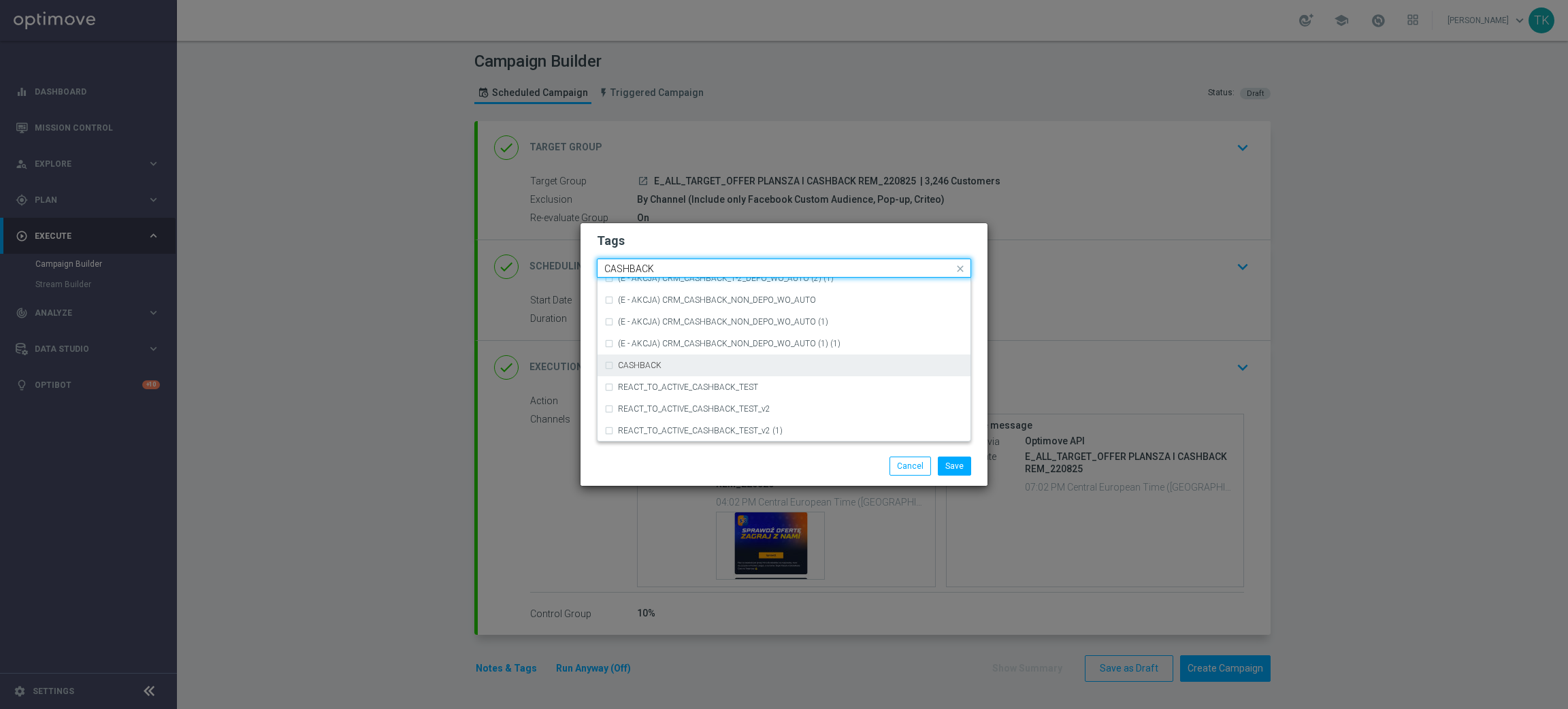
click at [666, 374] on div "CASHBACK" at bounding box center [784, 365] width 360 height 22
type input "CASHBACK"
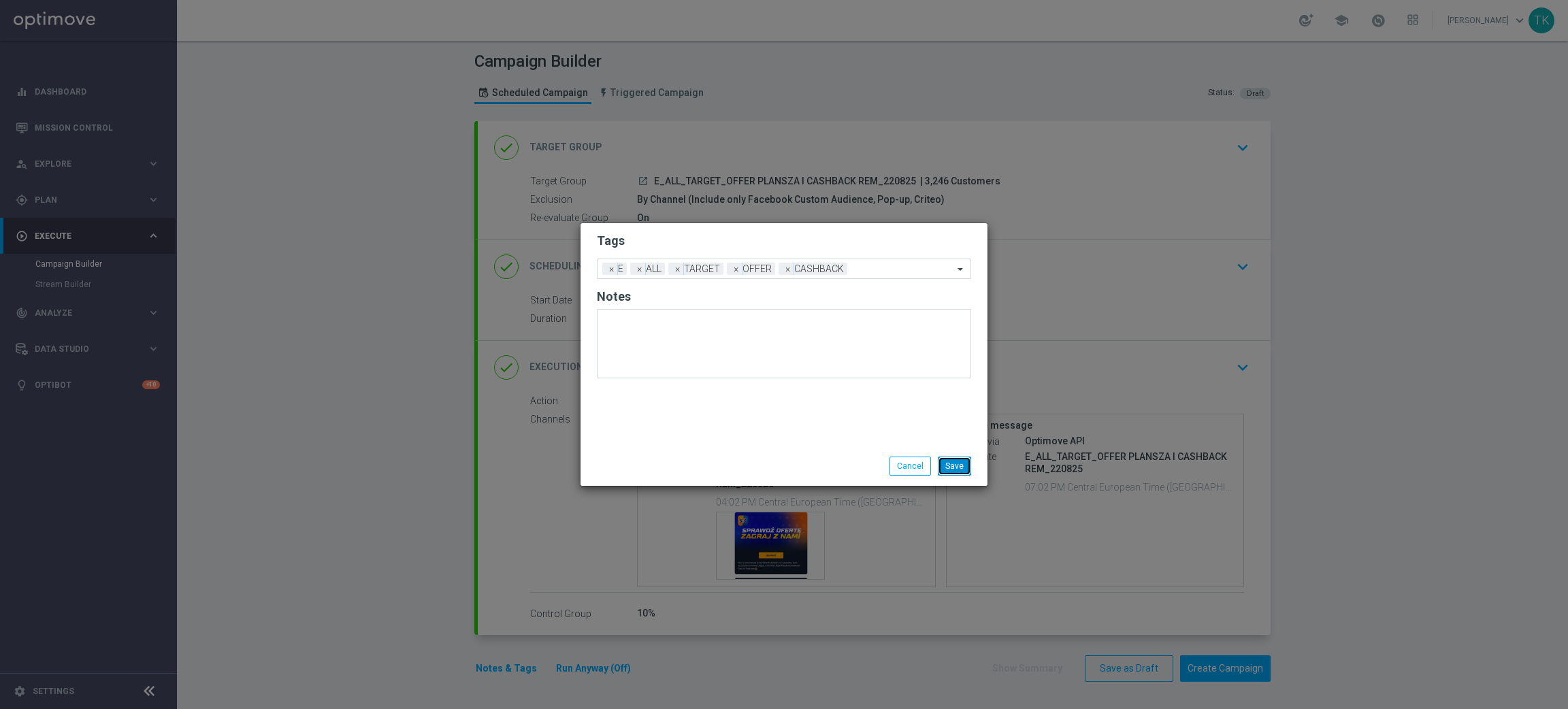
click at [958, 464] on button "Save" at bounding box center [954, 467] width 33 height 19
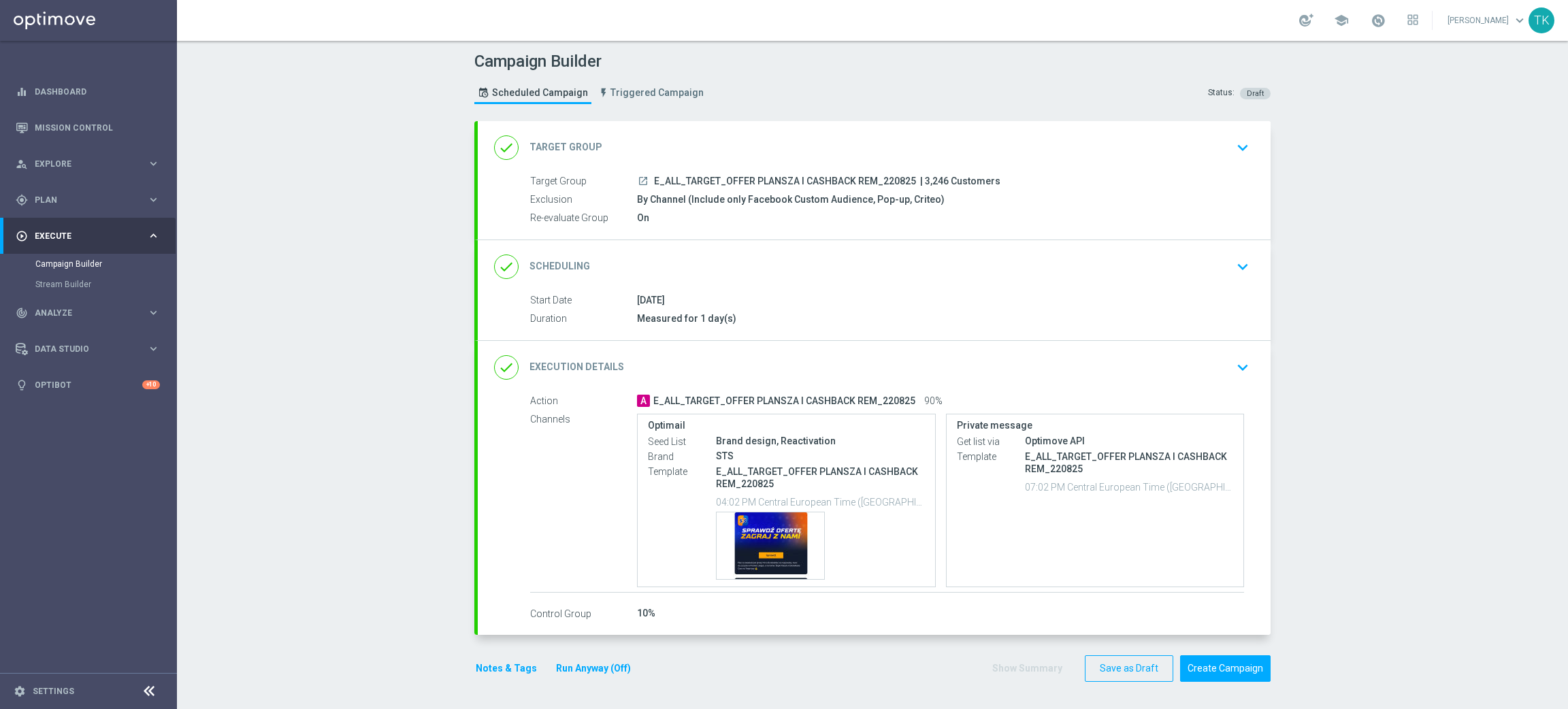
click at [772, 181] on span "E_ALL_TARGET_OFFER PLANSZA I CASHBACK REM_220825" at bounding box center [784, 181] width 262 height 12
copy div "E_ALL_TARGET_OFFER PLANSZA I CASHBACK REM_220825"
click at [814, 102] on div "Campaign Builder Scheduled Campaign Triggered Campaign Status: Draft" at bounding box center [872, 80] width 817 height 63
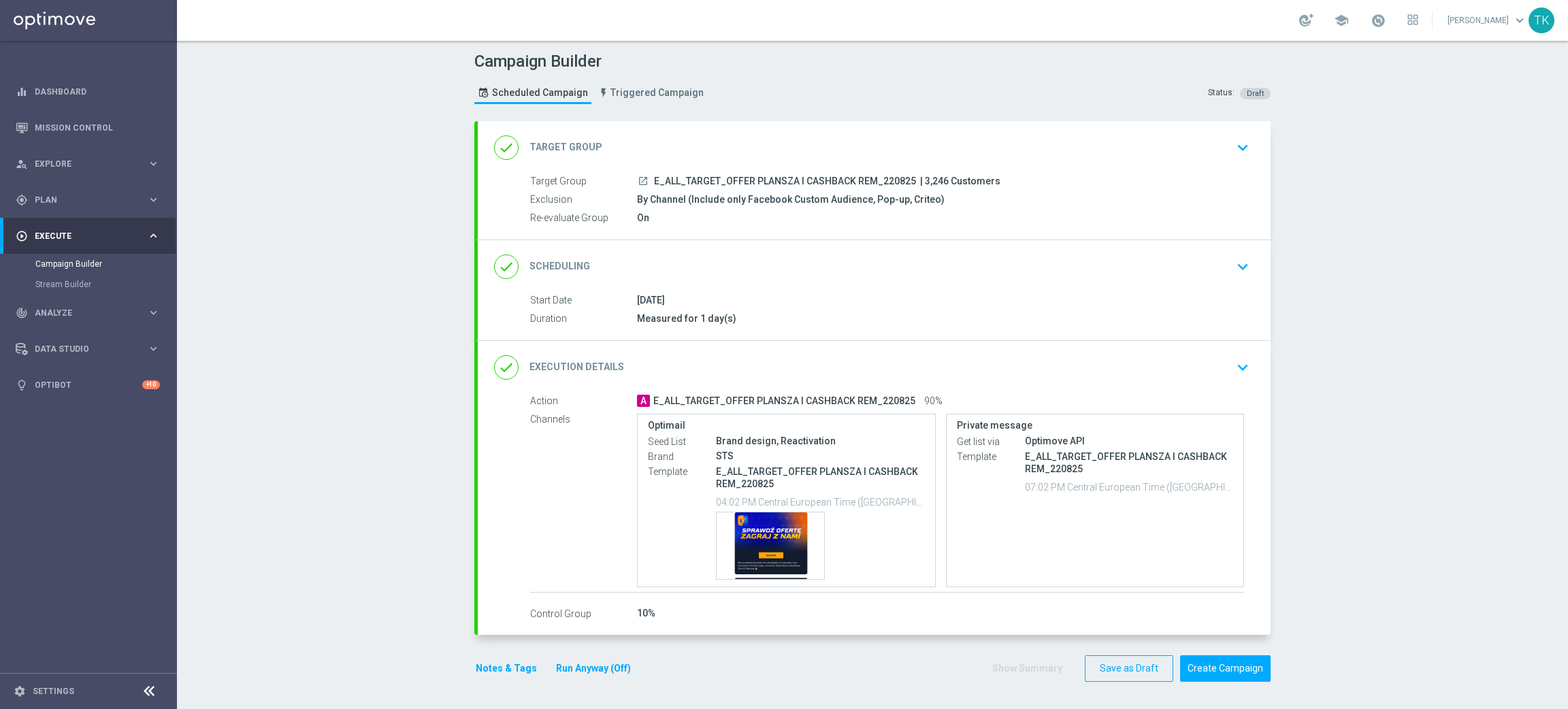
click at [474, 673] on button "Notes & Tags" at bounding box center [506, 669] width 64 height 17
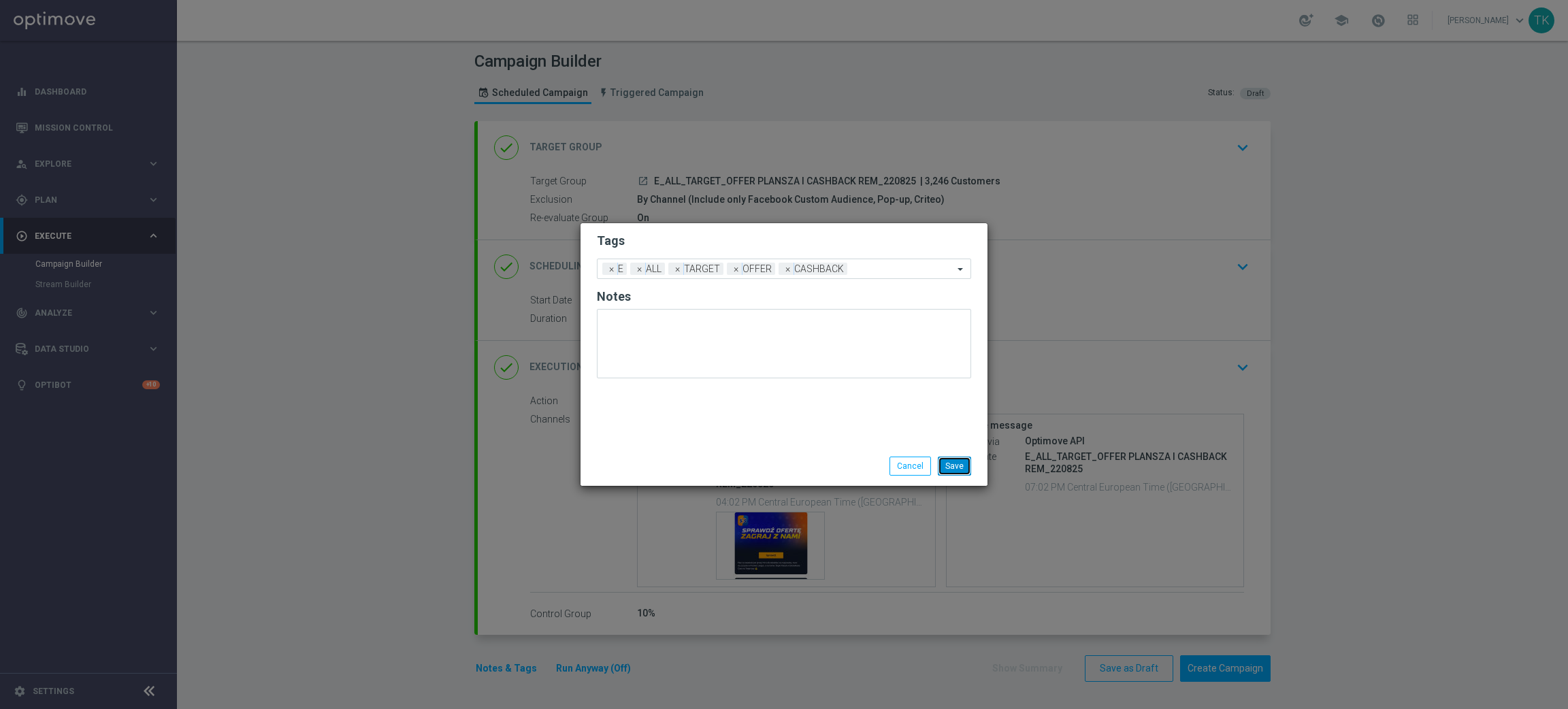
click at [954, 461] on button "Save" at bounding box center [954, 467] width 33 height 19
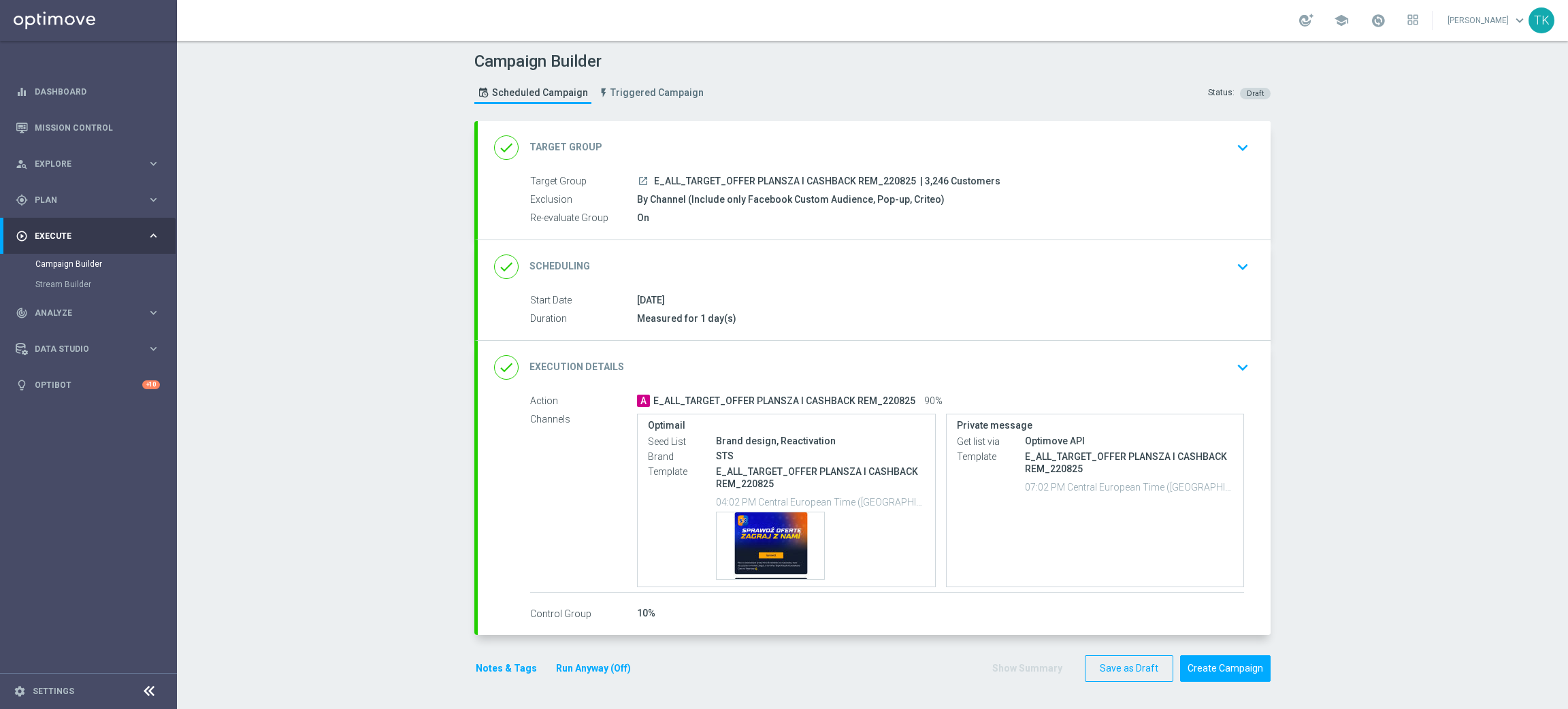
click at [1058, 155] on div "done Target Group keyboard_arrow_down" at bounding box center [874, 147] width 761 height 26
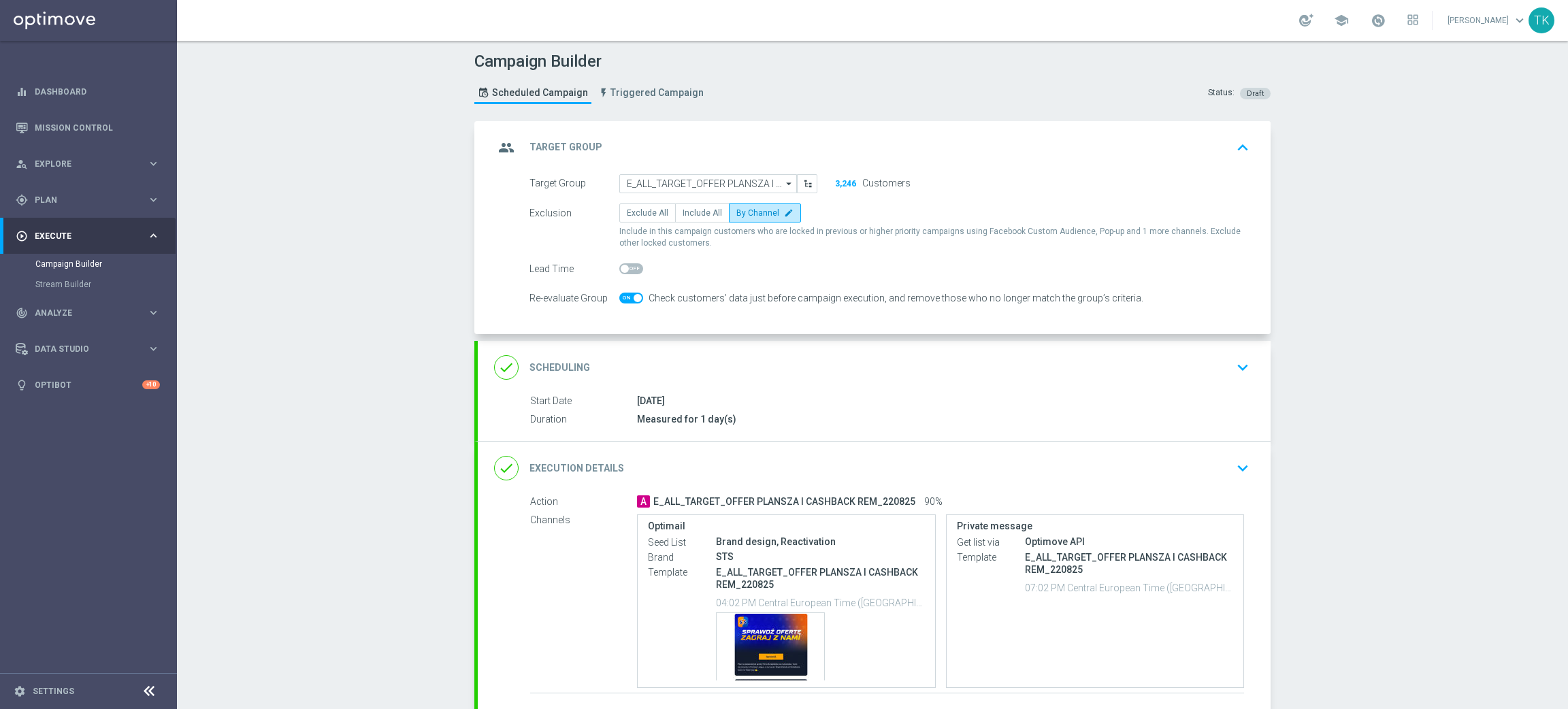
scroll to position [0, 0]
click at [752, 209] on span "By Channel" at bounding box center [758, 214] width 43 height 10
click at [745, 212] on input "By Channel edit" at bounding box center [741, 216] width 9 height 9
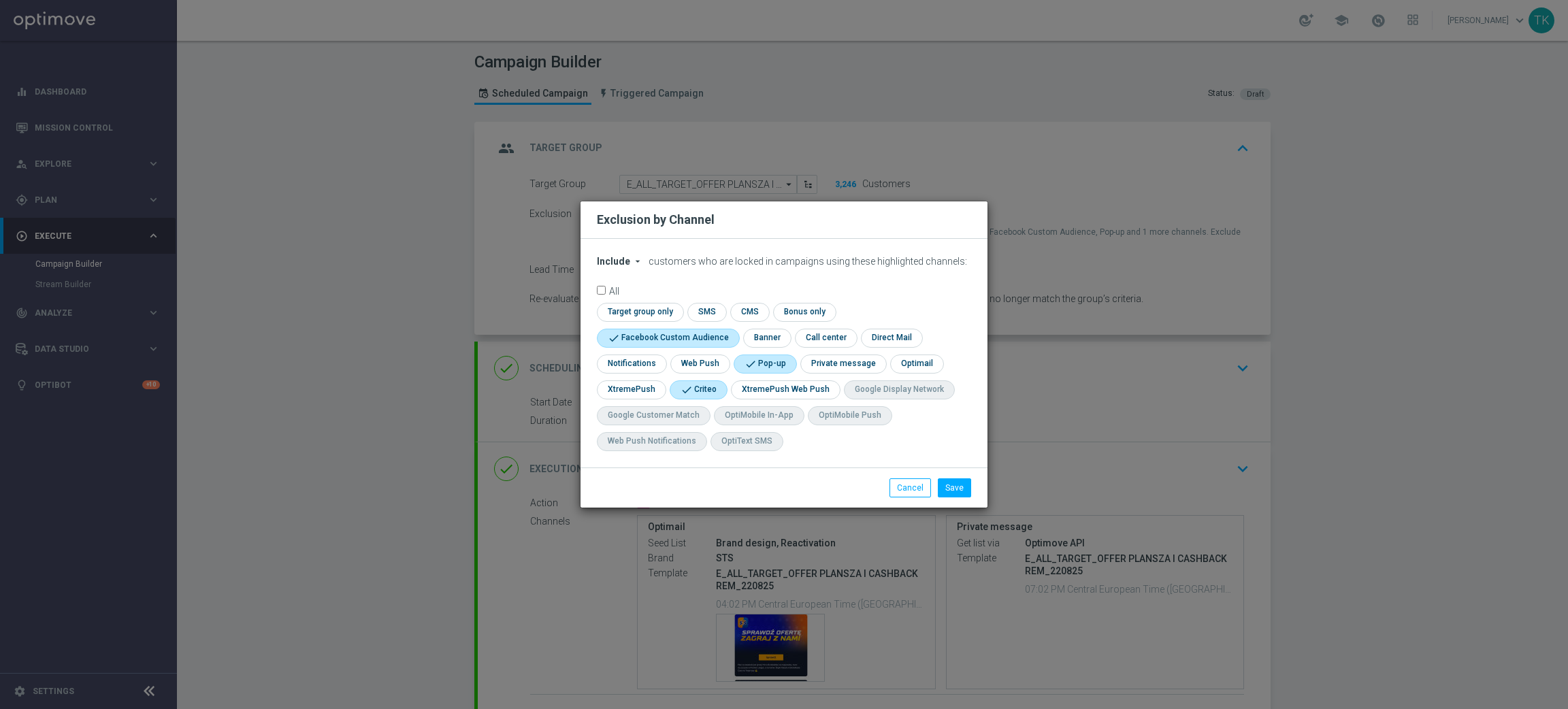
click at [700, 386] on input "checkbox" at bounding box center [698, 389] width 55 height 18
checkbox input "false"
click at [753, 366] on input "checkbox" at bounding box center [763, 364] width 60 height 18
checkbox input "false"
click at [693, 336] on input "checkbox" at bounding box center [664, 337] width 136 height 18
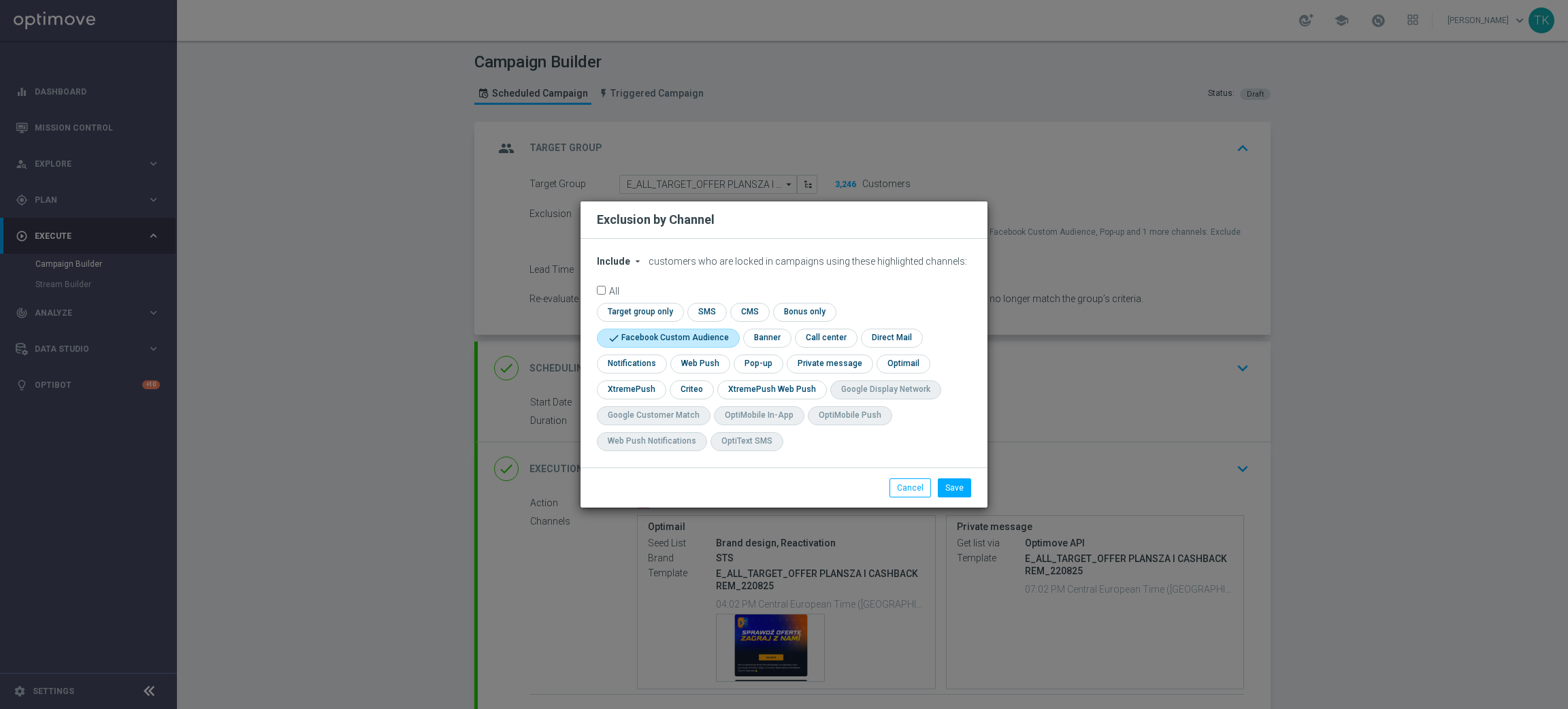
checkbox input "false"
click at [912, 478] on button "Cancel" at bounding box center [910, 488] width 42 height 19
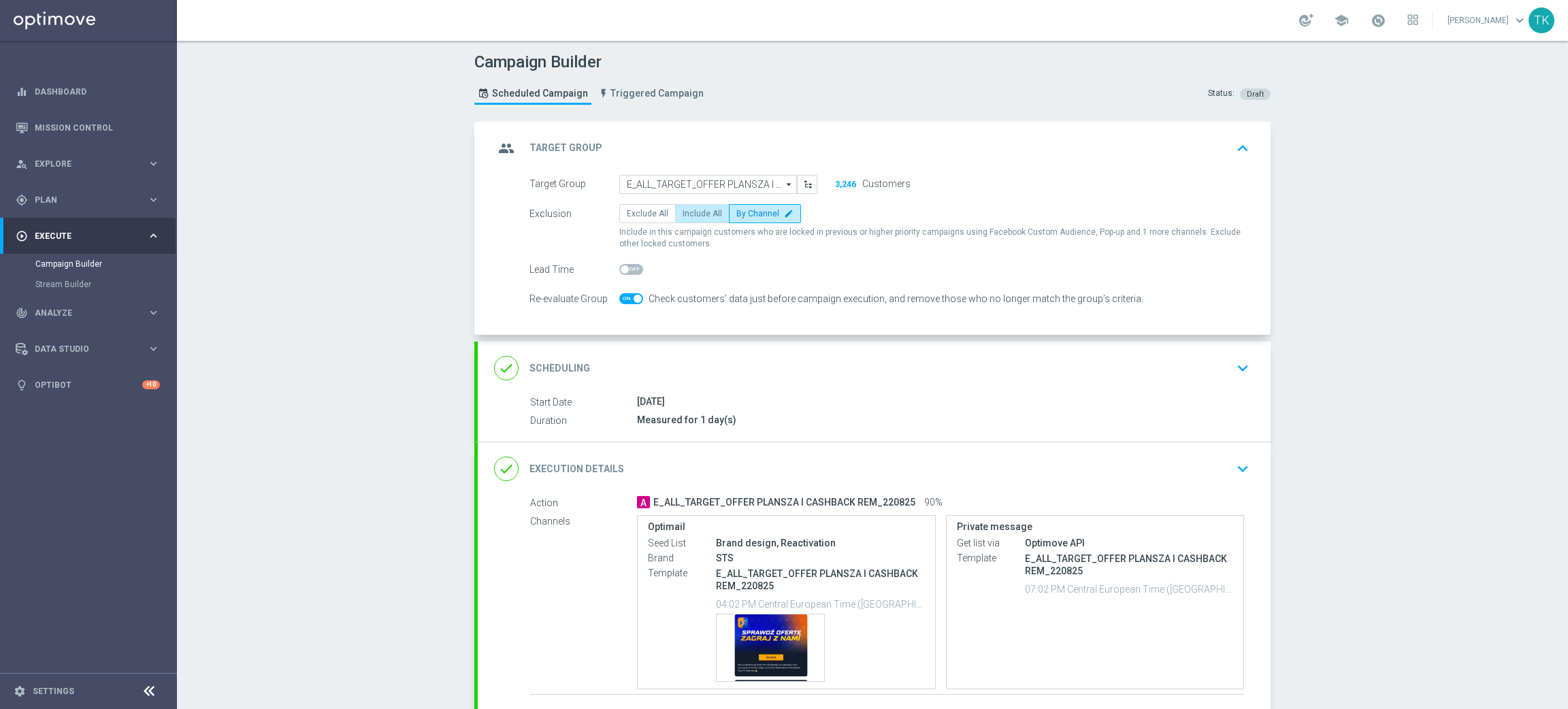
click at [682, 215] on span "Include All" at bounding box center [701, 214] width 39 height 10
click at [682, 215] on input "Include All" at bounding box center [686, 216] width 9 height 9
radio input "true"
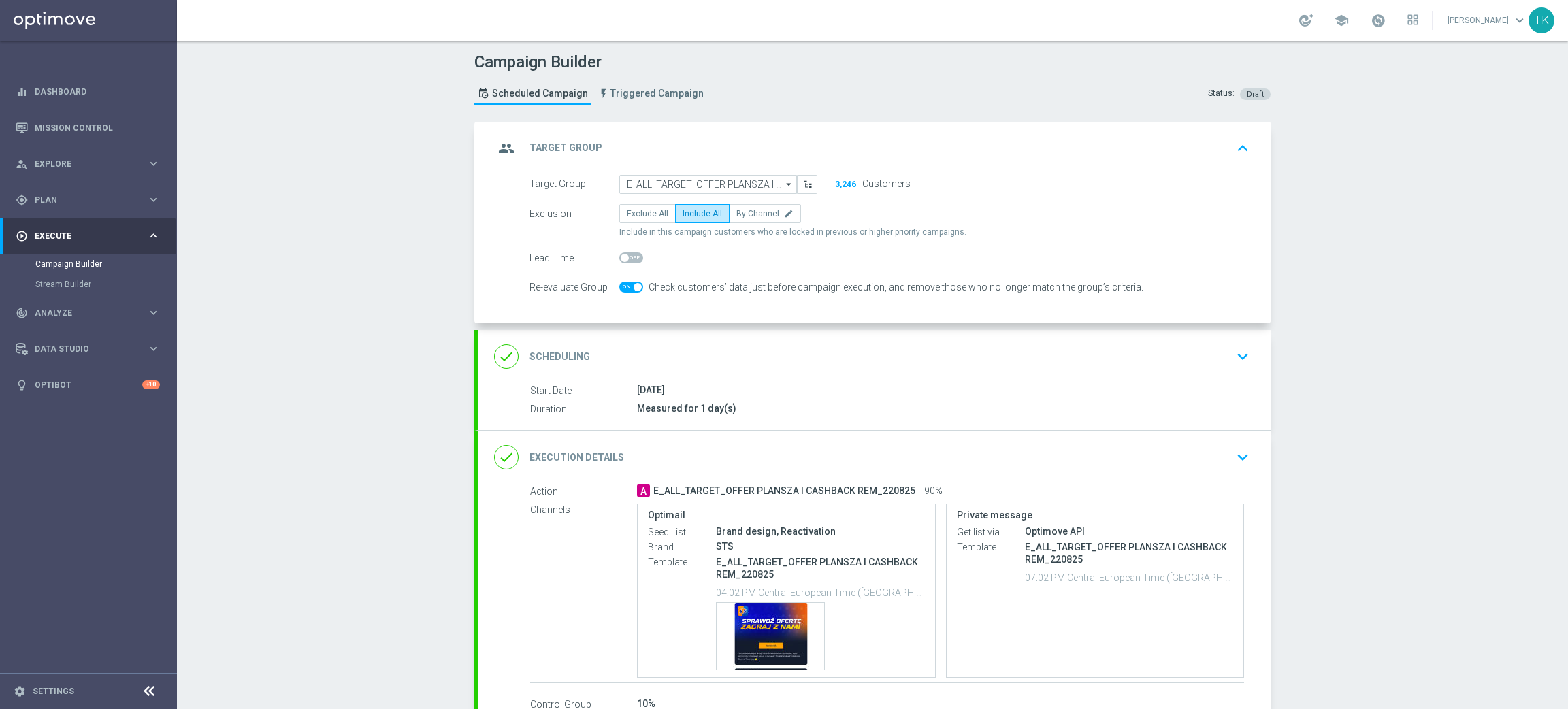
click at [619, 283] on span at bounding box center [631, 286] width 24 height 10
click at [619, 283] on input "checkbox" at bounding box center [631, 286] width 24 height 10
checkbox input "false"
click at [639, 219] on label "Exclude All" at bounding box center [647, 214] width 56 height 19
click at [636, 219] on input "Exclude All" at bounding box center [631, 216] width 9 height 9
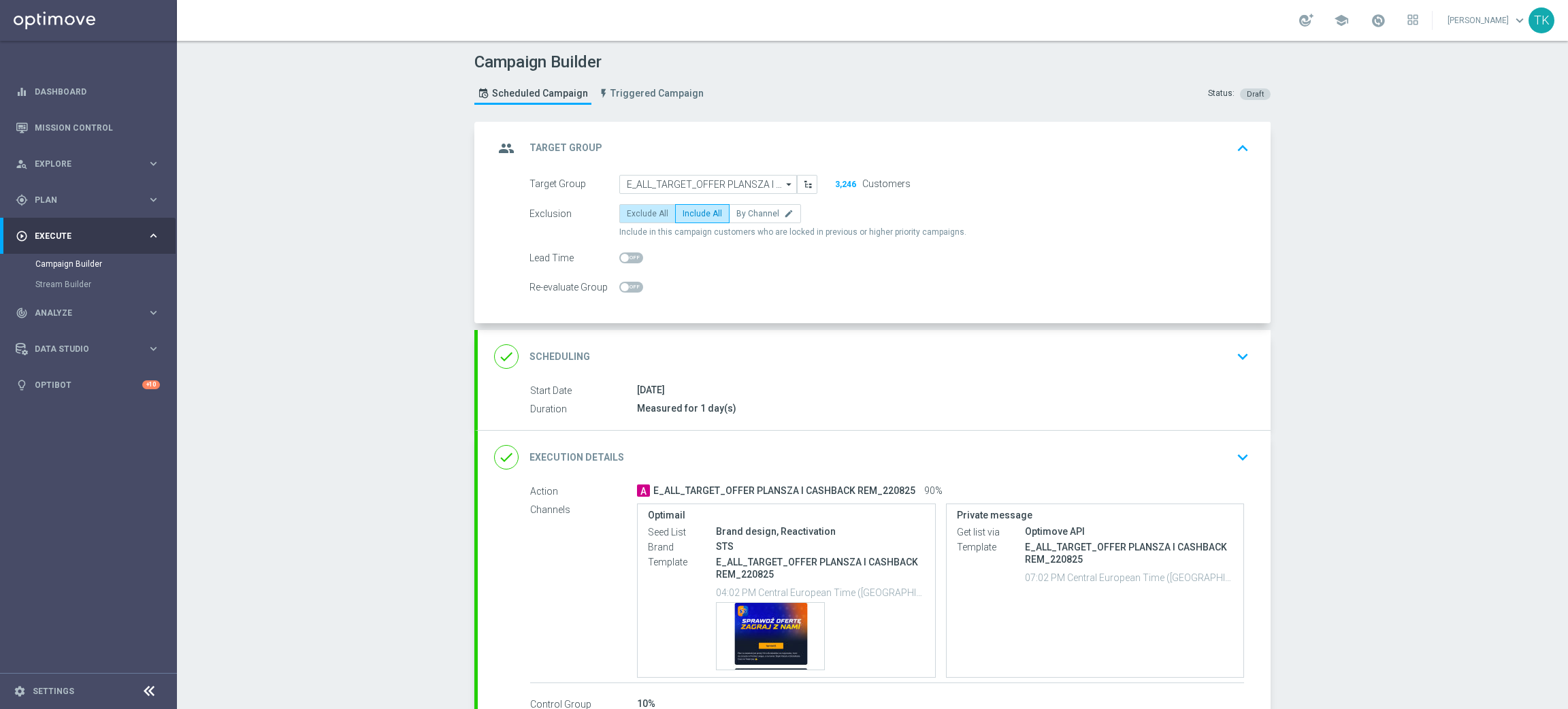
radio input "true"
click at [766, 208] on label "By Channel edit" at bounding box center [765, 214] width 73 height 19
click at [745, 212] on input "By Channel edit" at bounding box center [741, 216] width 9 height 9
radio input "true"
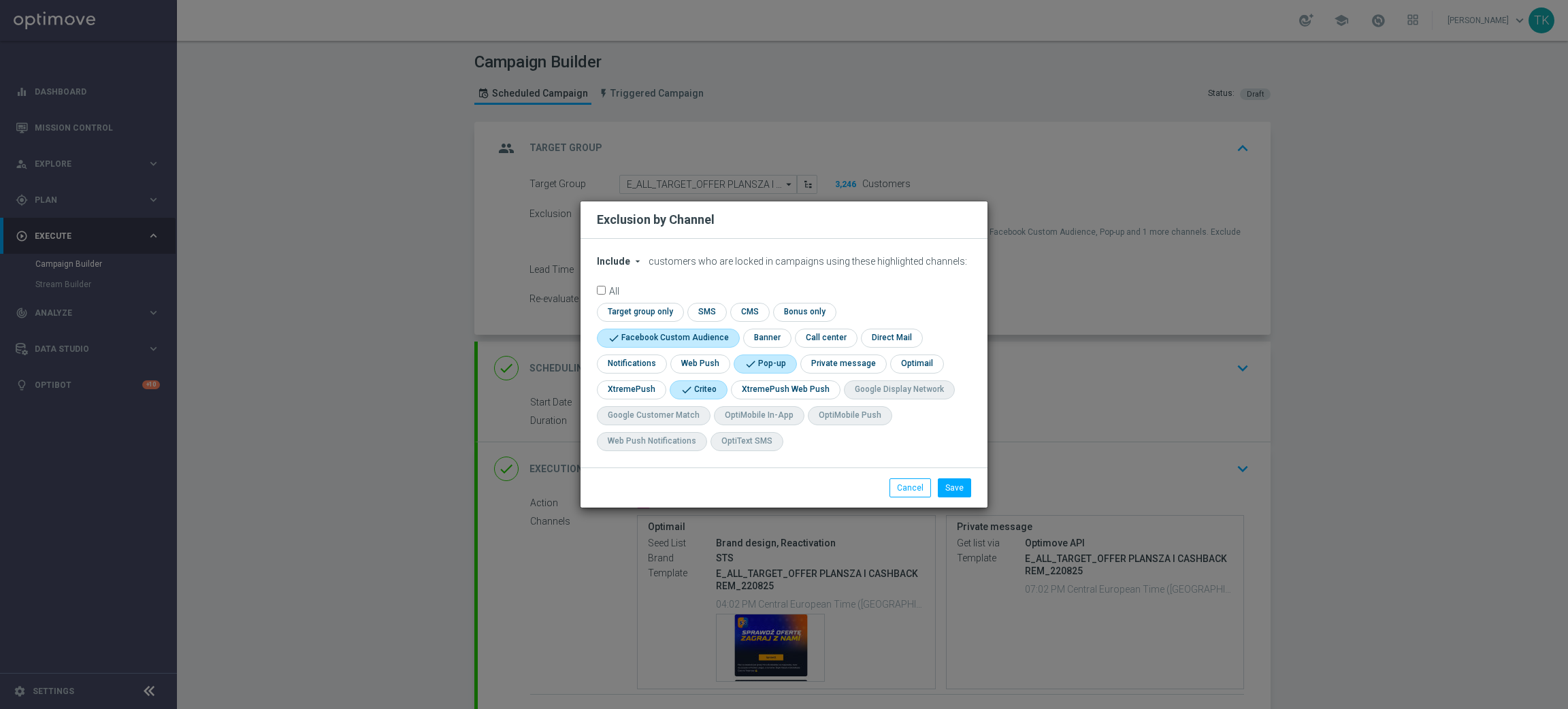
click at [617, 257] on span "Include" at bounding box center [613, 261] width 33 height 10
click at [0, 0] on span "Include" at bounding box center [0, 0] width 0 height 0
click at [947, 488] on button "Save" at bounding box center [954, 488] width 33 height 19
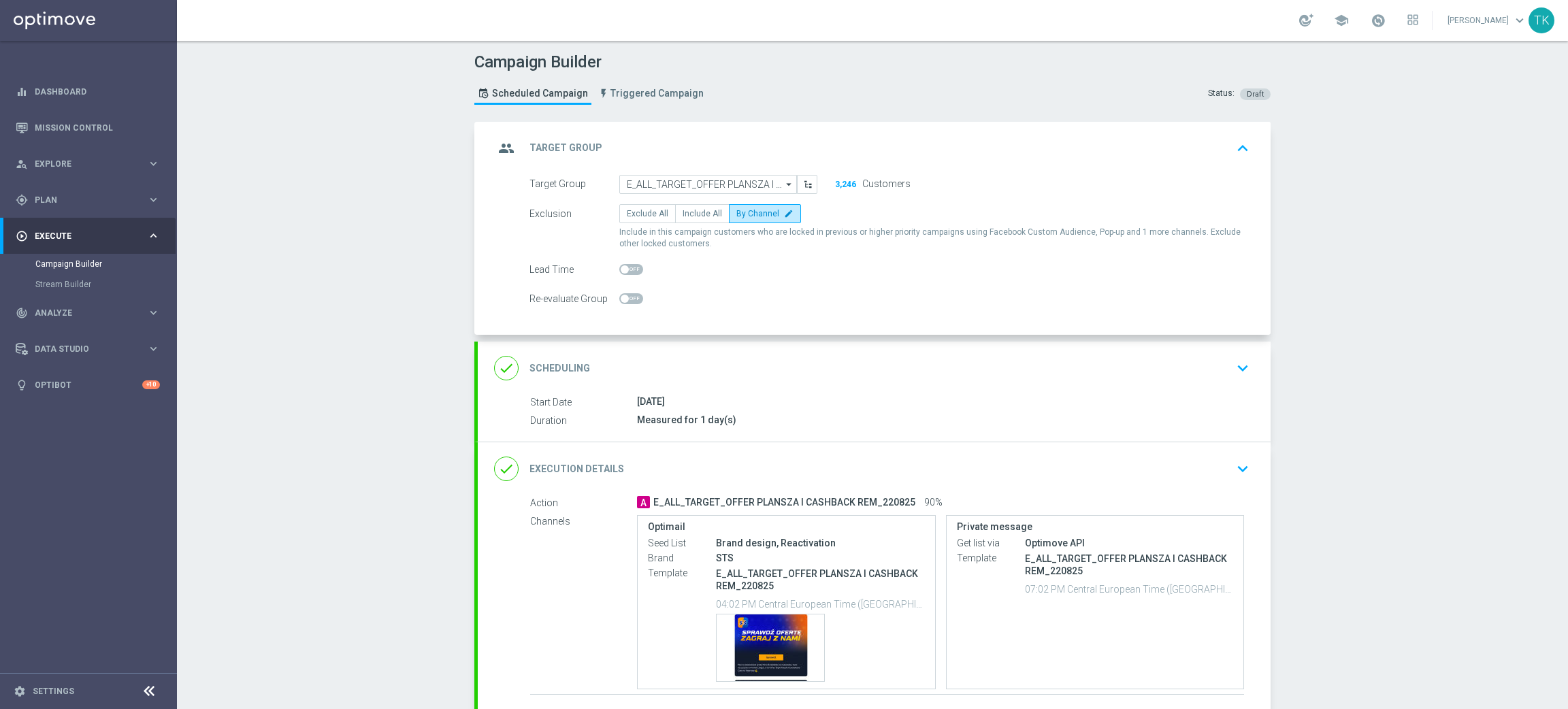
click at [930, 138] on div "group Target Group keyboard_arrow_up" at bounding box center [874, 148] width 761 height 26
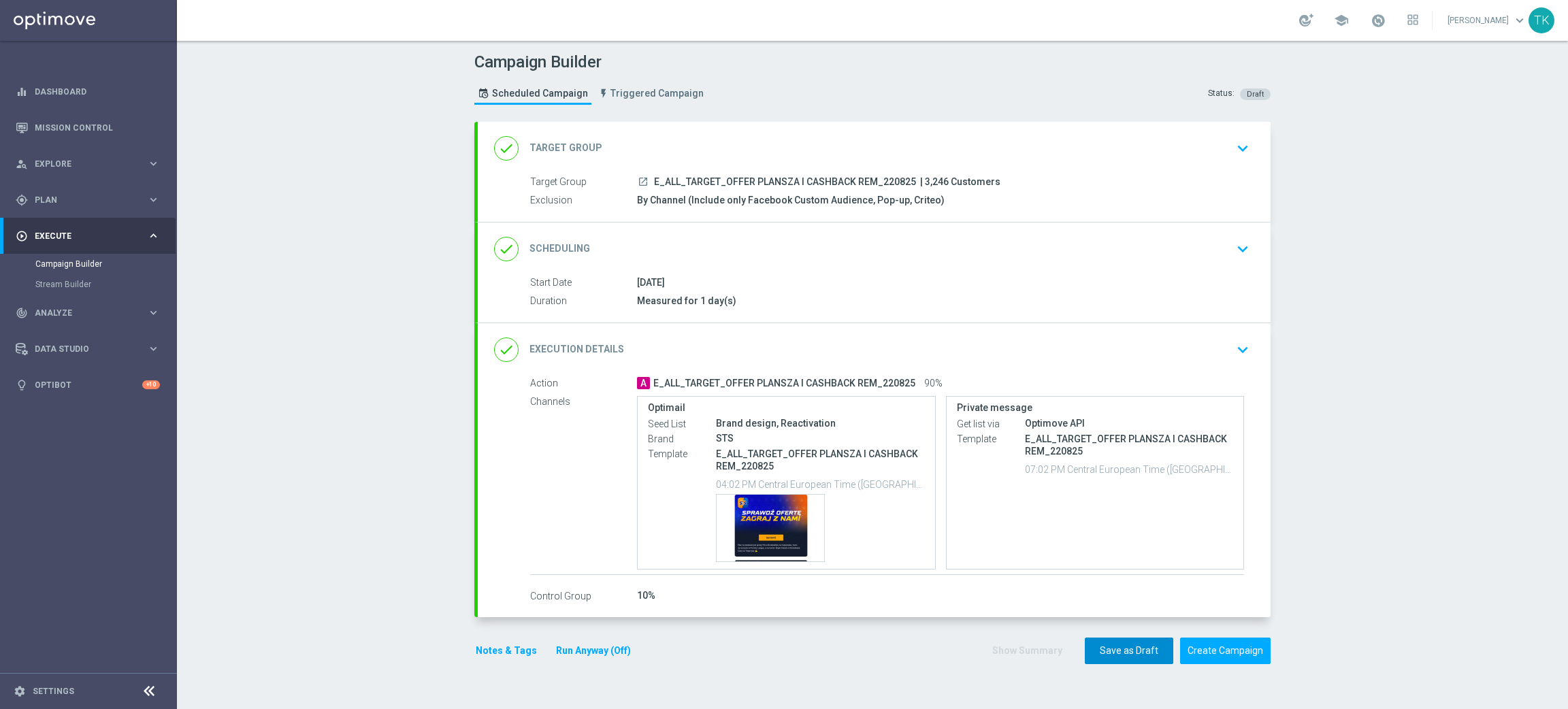
click at [1097, 649] on button "Save as Draft" at bounding box center [1129, 651] width 89 height 27
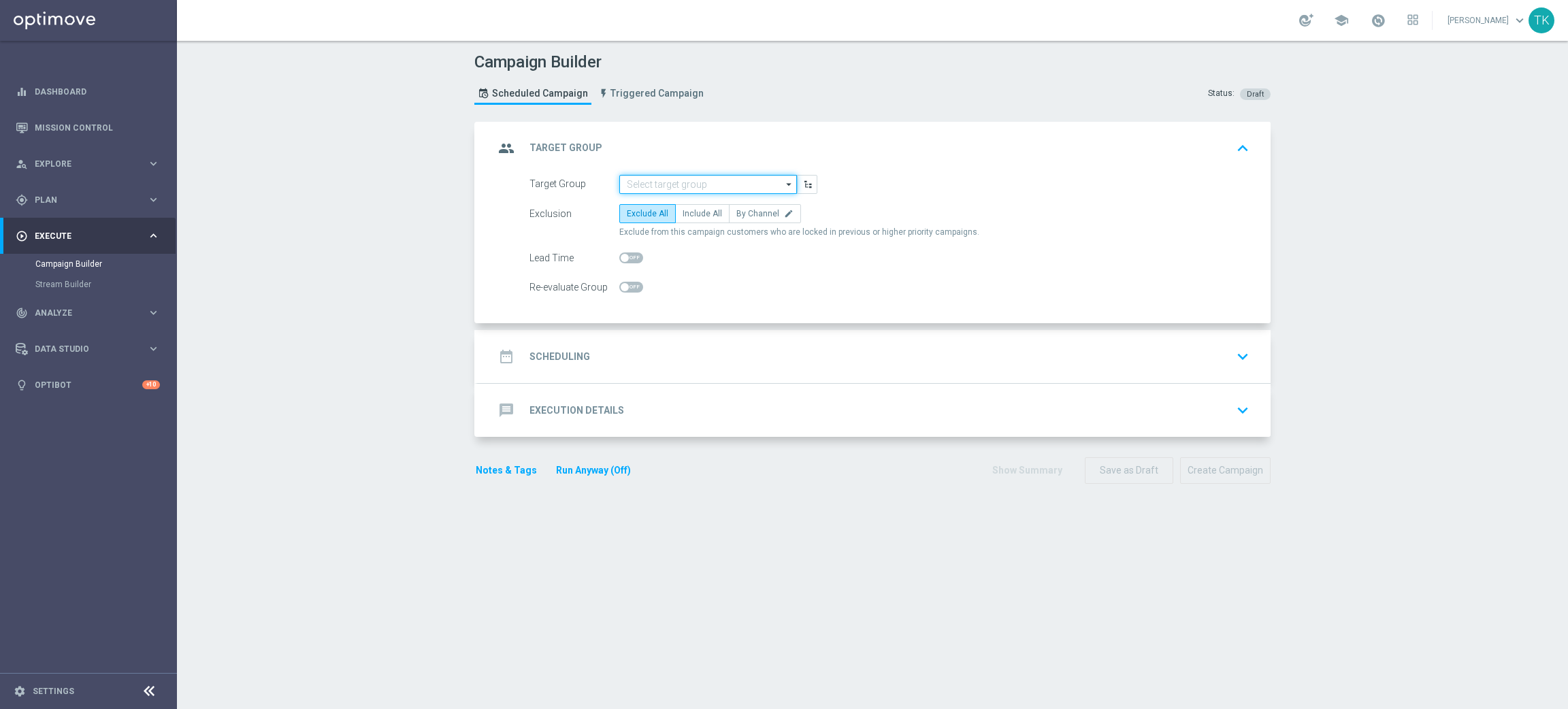
click at [646, 183] on input at bounding box center [708, 184] width 178 height 19
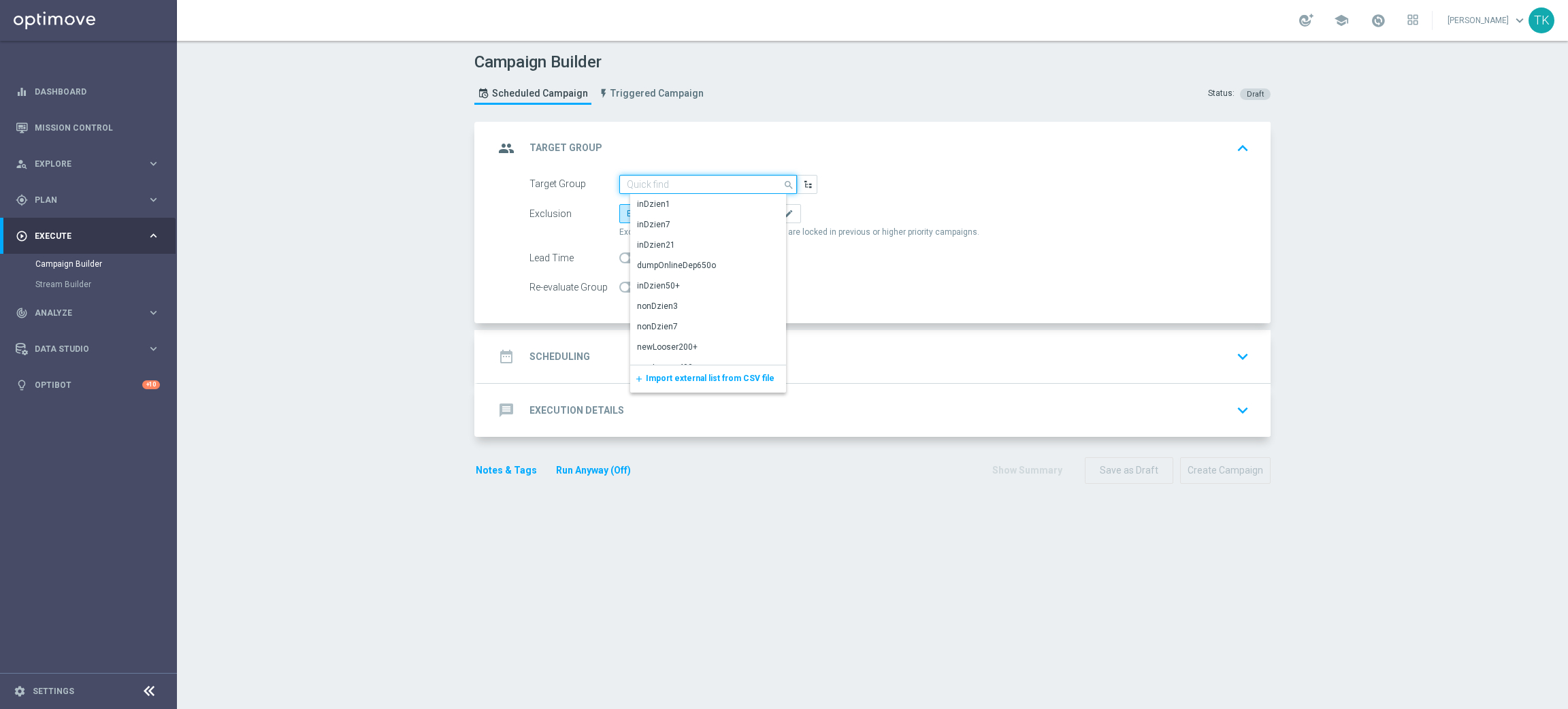
paste input "E_ALL_TARGET_OFFER_PLANSZA_220825"
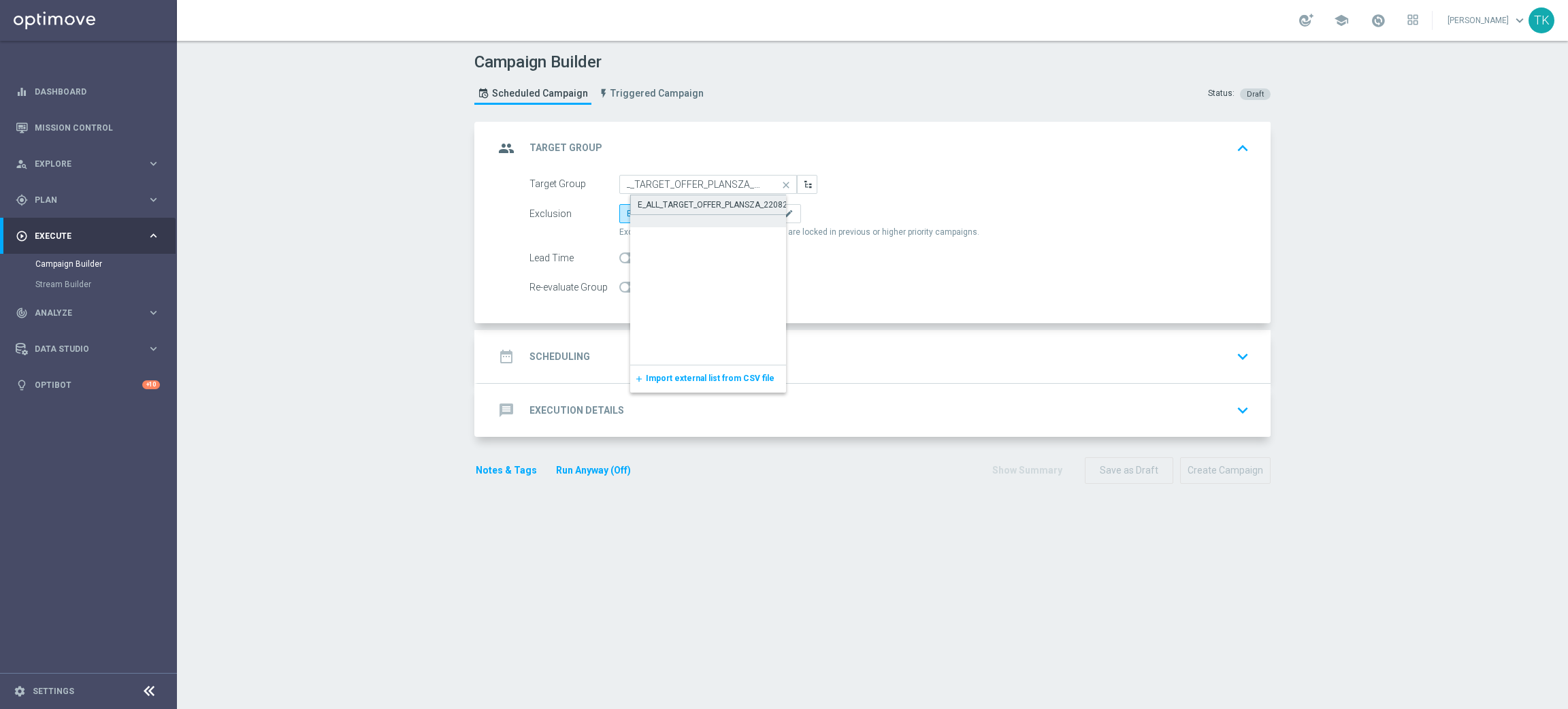
click at [653, 205] on div "E_ALL_TARGET_OFFER_PLANSZA_220825" at bounding box center [715, 204] width 155 height 12
type input "E_ALL_TARGET_OFFER_PLANSZA_220825"
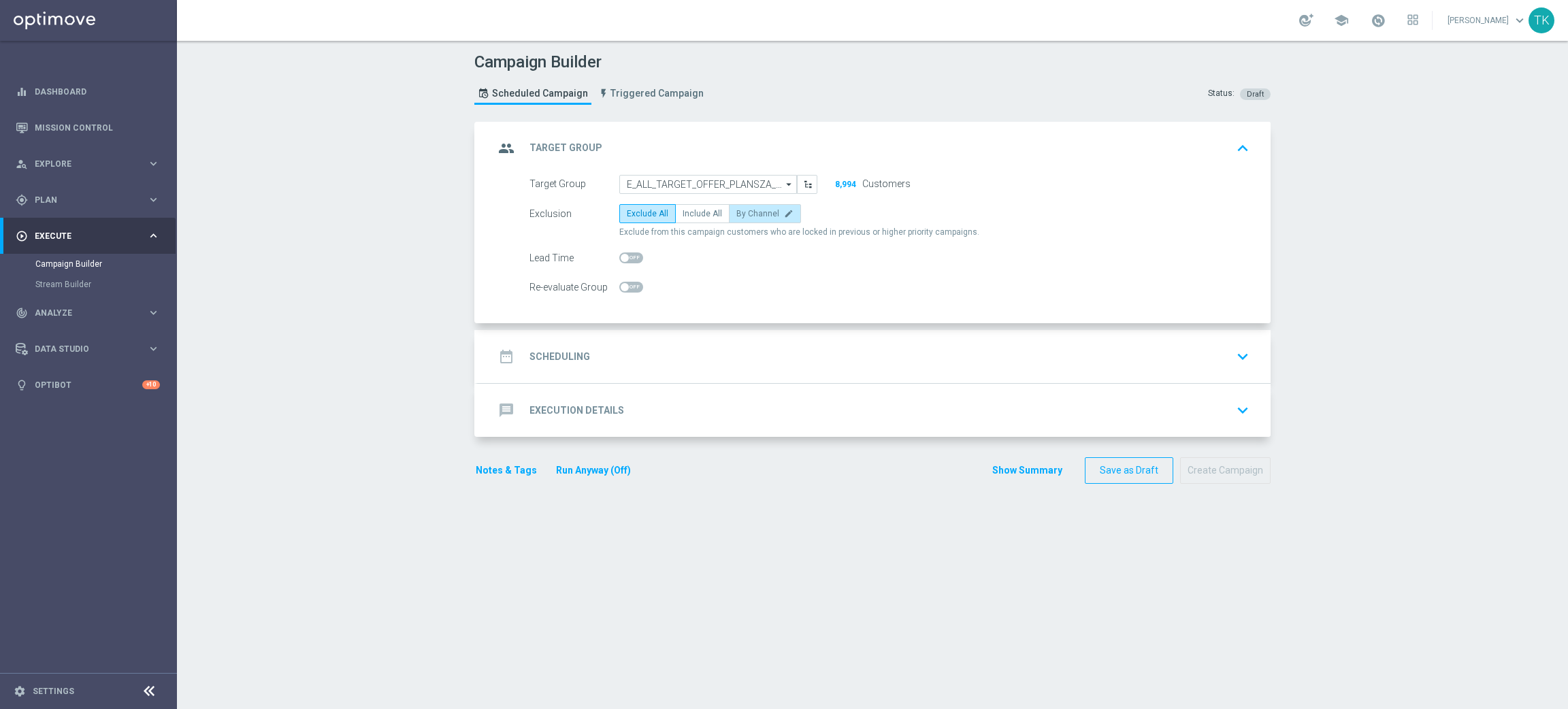
click at [737, 213] on span "By Channel" at bounding box center [758, 214] width 43 height 10
click at [737, 213] on input "By Channel edit" at bounding box center [741, 216] width 9 height 9
radio input "true"
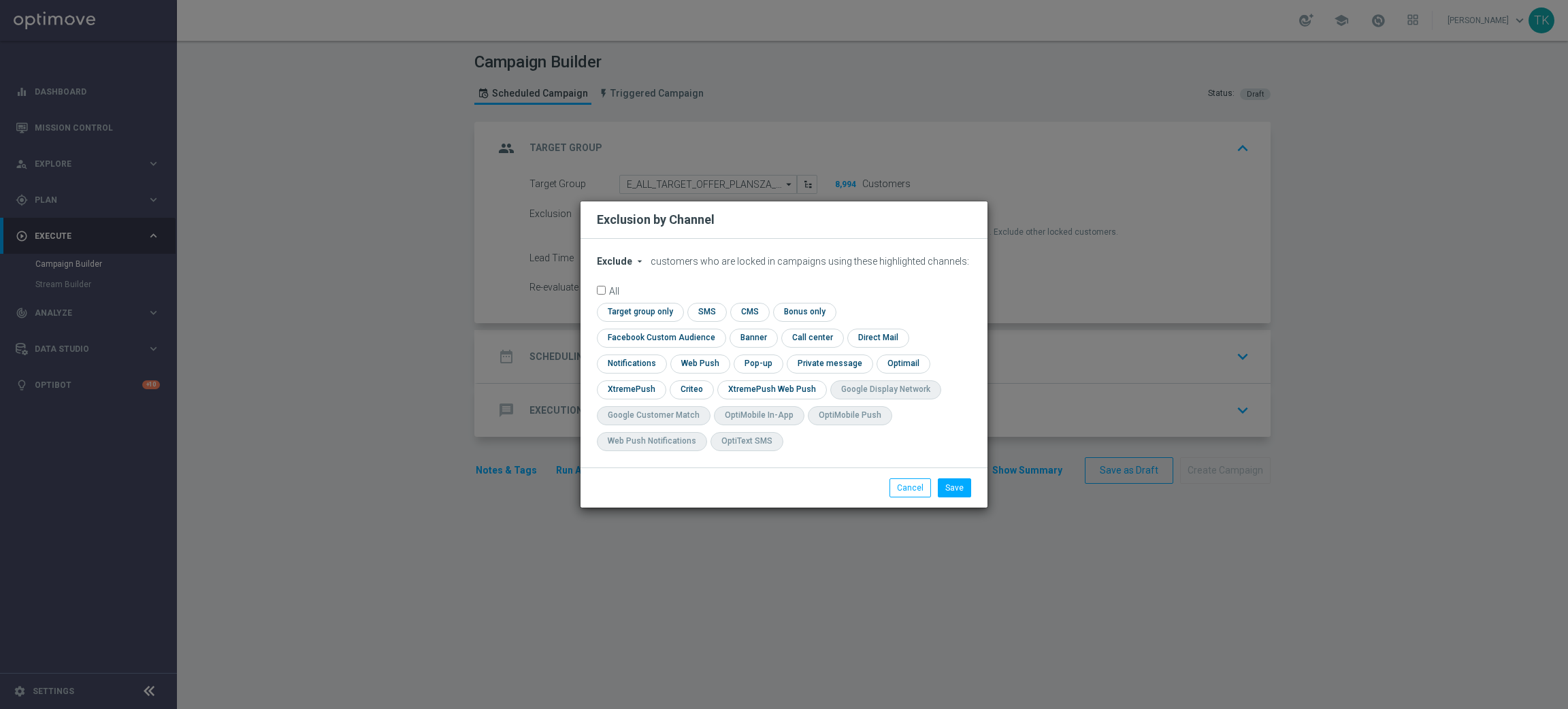
click at [610, 267] on span "Exclude" at bounding box center [614, 261] width 35 height 10
click at [0, 0] on span "Include" at bounding box center [0, 0] width 0 height 0
click at [721, 328] on input "checkbox" at bounding box center [658, 337] width 123 height 18
checkbox input "true"
click at [684, 387] on input "checkbox" at bounding box center [691, 389] width 42 height 18
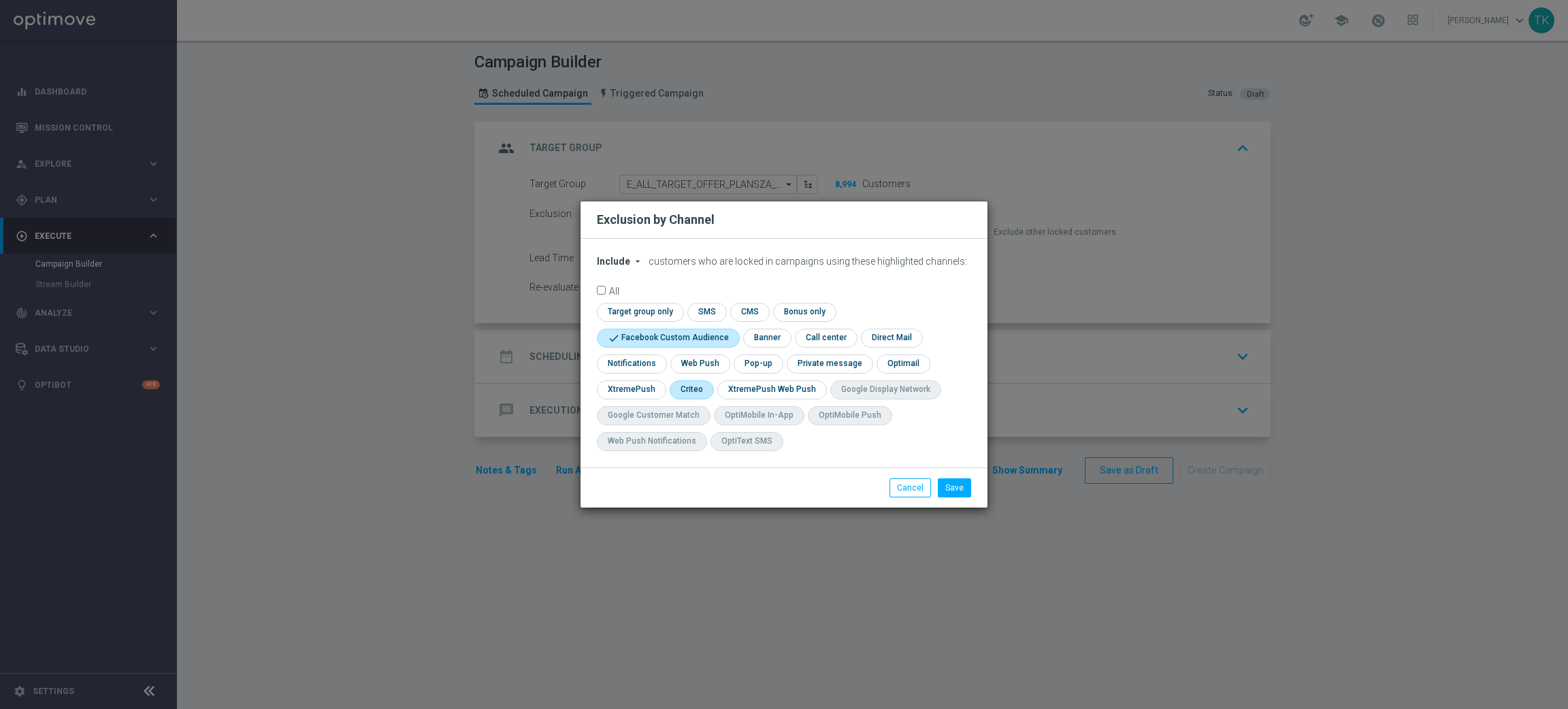
checkbox input "true"
click at [778, 353] on div "check Target group only check SMS check CMS check Bonus only check Facebook Cus…" at bounding box center [784, 380] width 374 height 156
click at [765, 361] on input "checkbox" at bounding box center [757, 364] width 47 height 18
checkbox input "true"
click at [953, 488] on button "Save" at bounding box center [954, 488] width 33 height 19
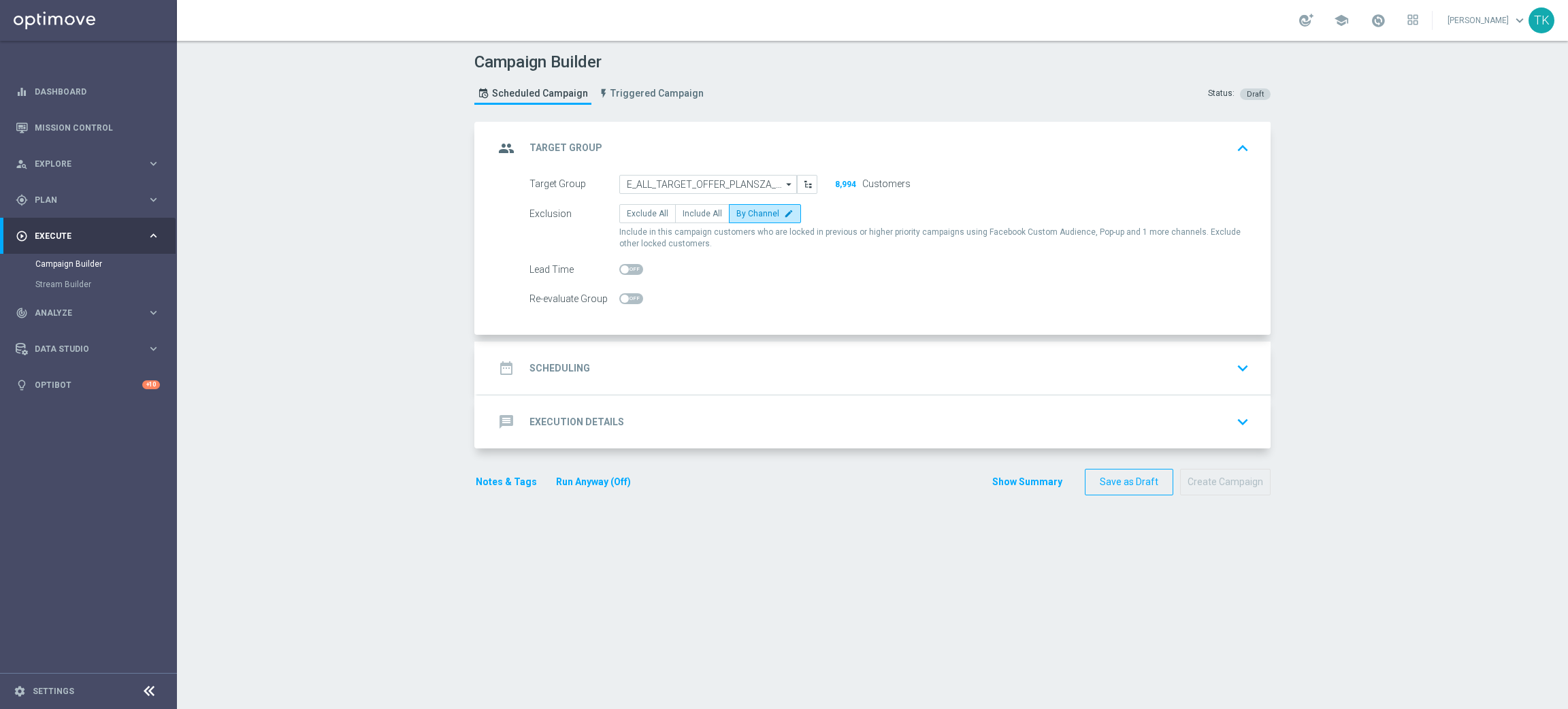
click at [664, 355] on div "date_range Scheduling keyboard_arrow_down" at bounding box center [874, 367] width 761 height 26
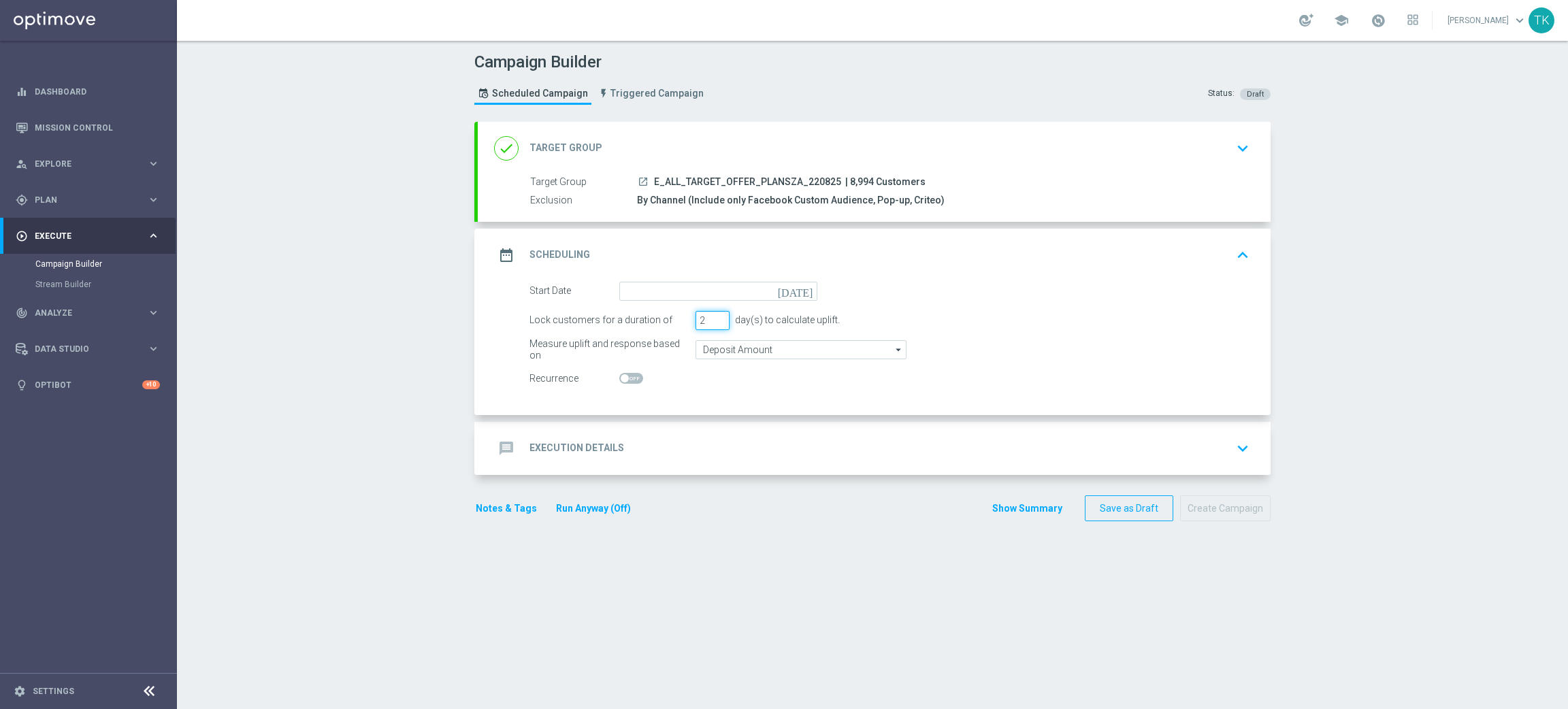
click at [709, 324] on input "2" at bounding box center [713, 321] width 34 height 19
type input "1"
click at [709, 324] on input "1" at bounding box center [713, 321] width 34 height 19
click at [660, 290] on input at bounding box center [719, 291] width 199 height 19
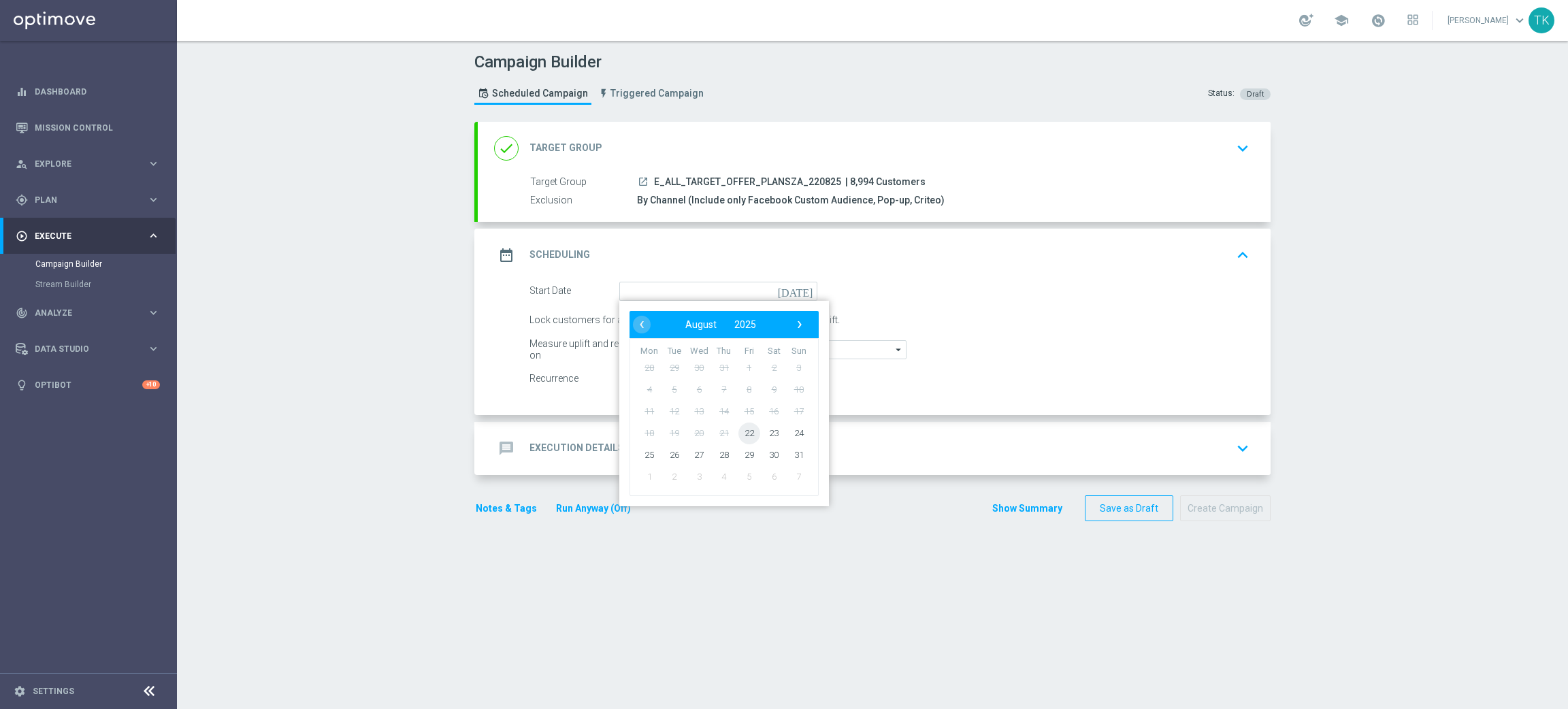
click at [742, 433] on span "22" at bounding box center [749, 432] width 22 height 22
type input "22 Aug 2025"
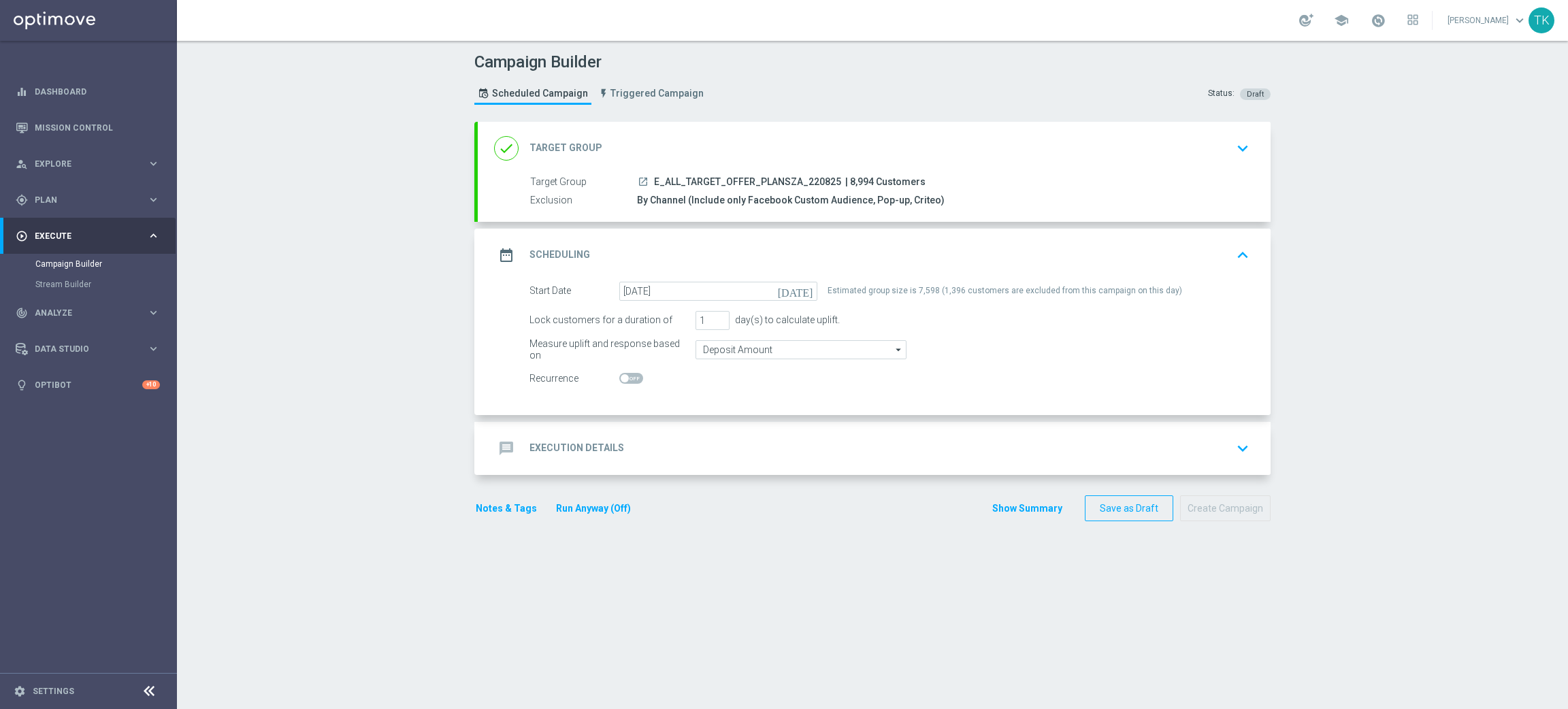
click at [744, 179] on span "E_ALL_TARGET_OFFER_PLANSZA_220825" at bounding box center [747, 182] width 187 height 12
copy div "E_ALL_TARGET_OFFER_PLANSZA_220825"
click at [631, 451] on div "message Execution Details keyboard_arrow_down" at bounding box center [874, 448] width 761 height 26
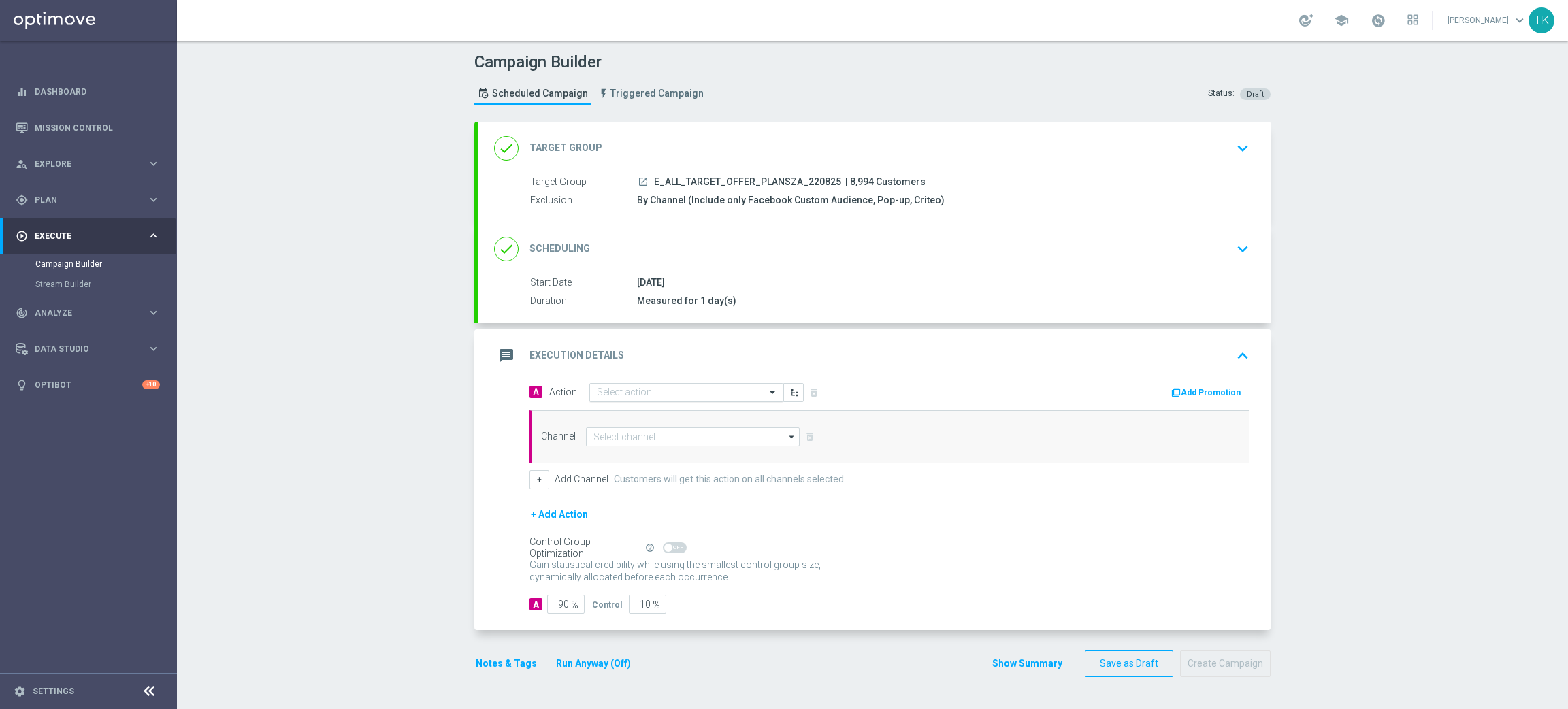
click at [615, 395] on input "text" at bounding box center [672, 393] width 152 height 11
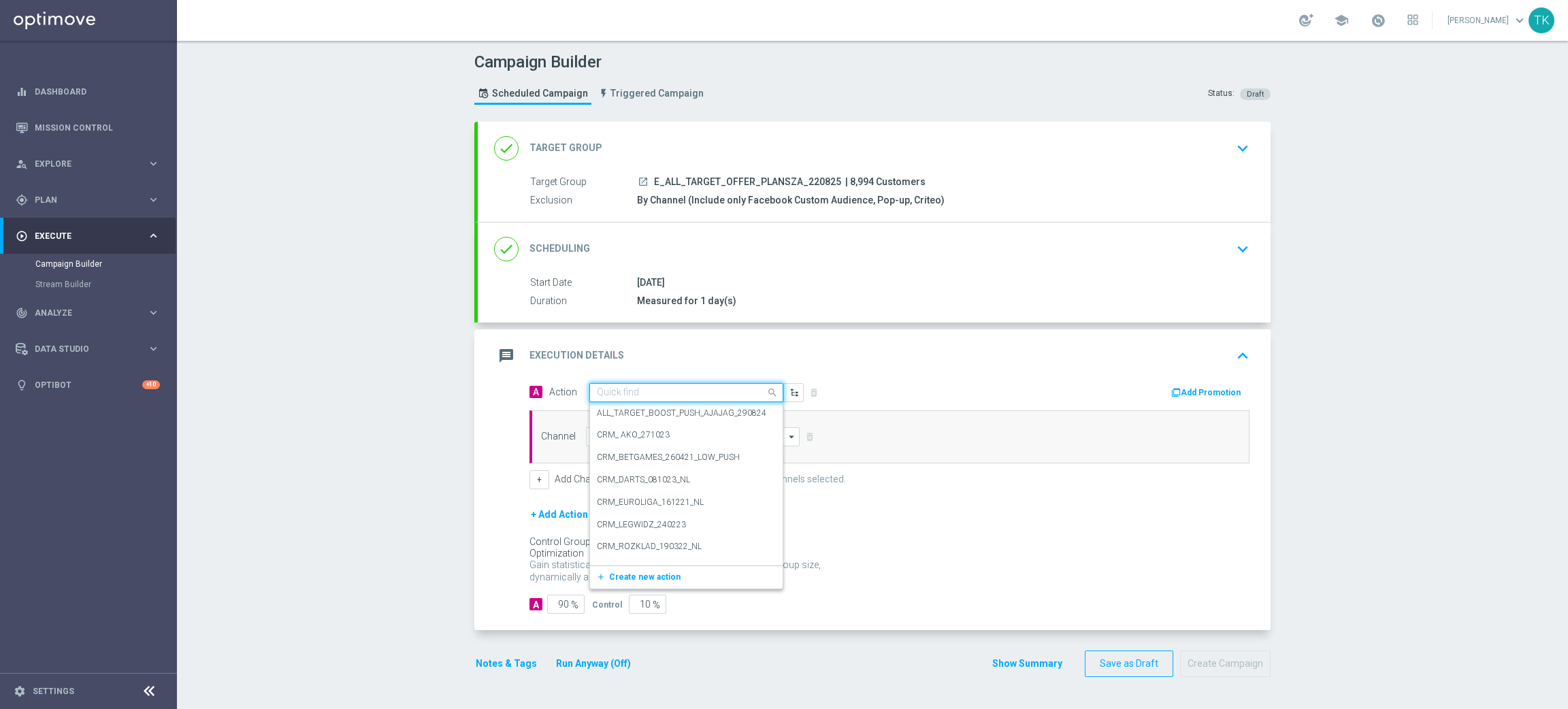
paste input "E_ALL_TARGET_OFFER_PLANSZA_220825"
type input "E_ALL_TARGET_OFFER_PLANSZA_220825"
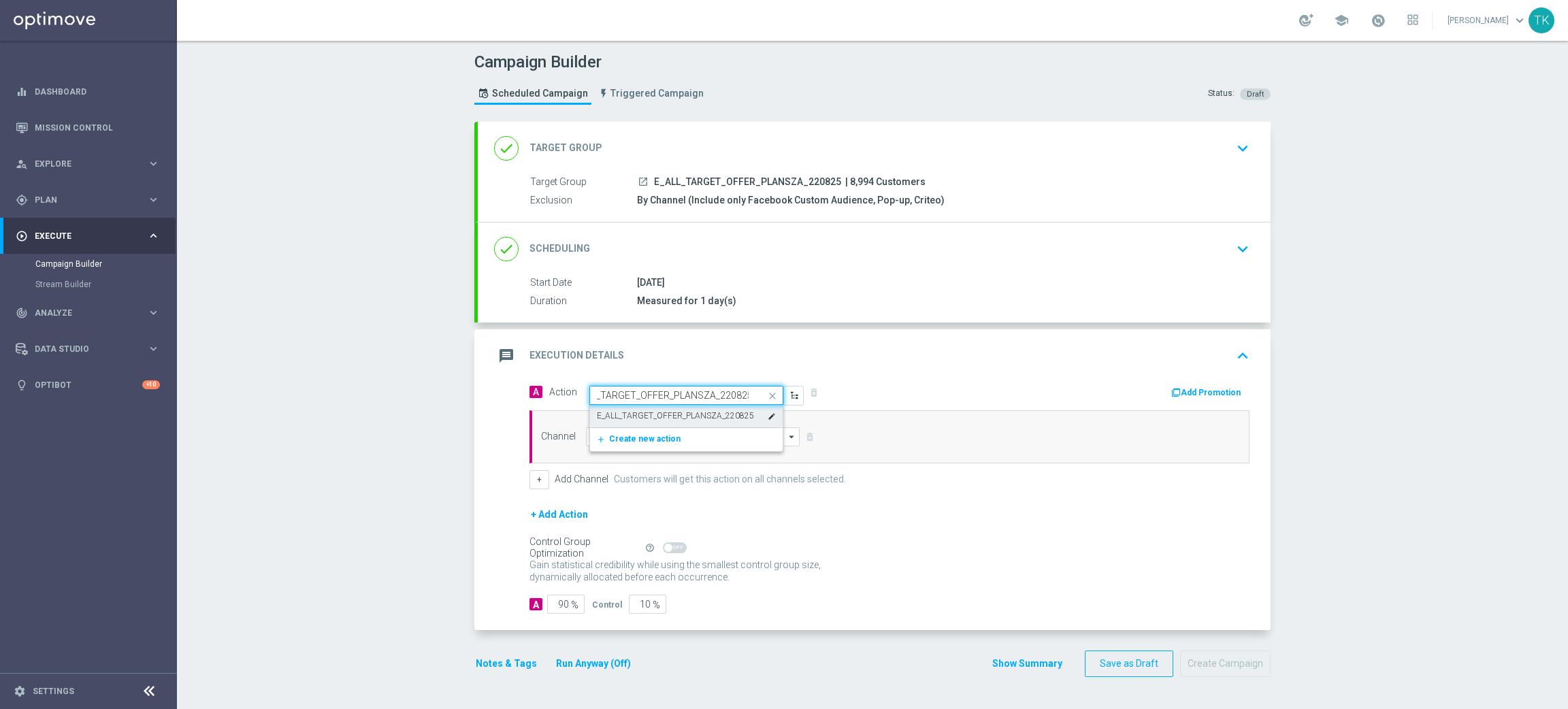
click at [618, 423] on div "E_ALL_TARGET_OFFER_PLANSZA_220825 edit" at bounding box center [686, 416] width 179 height 23
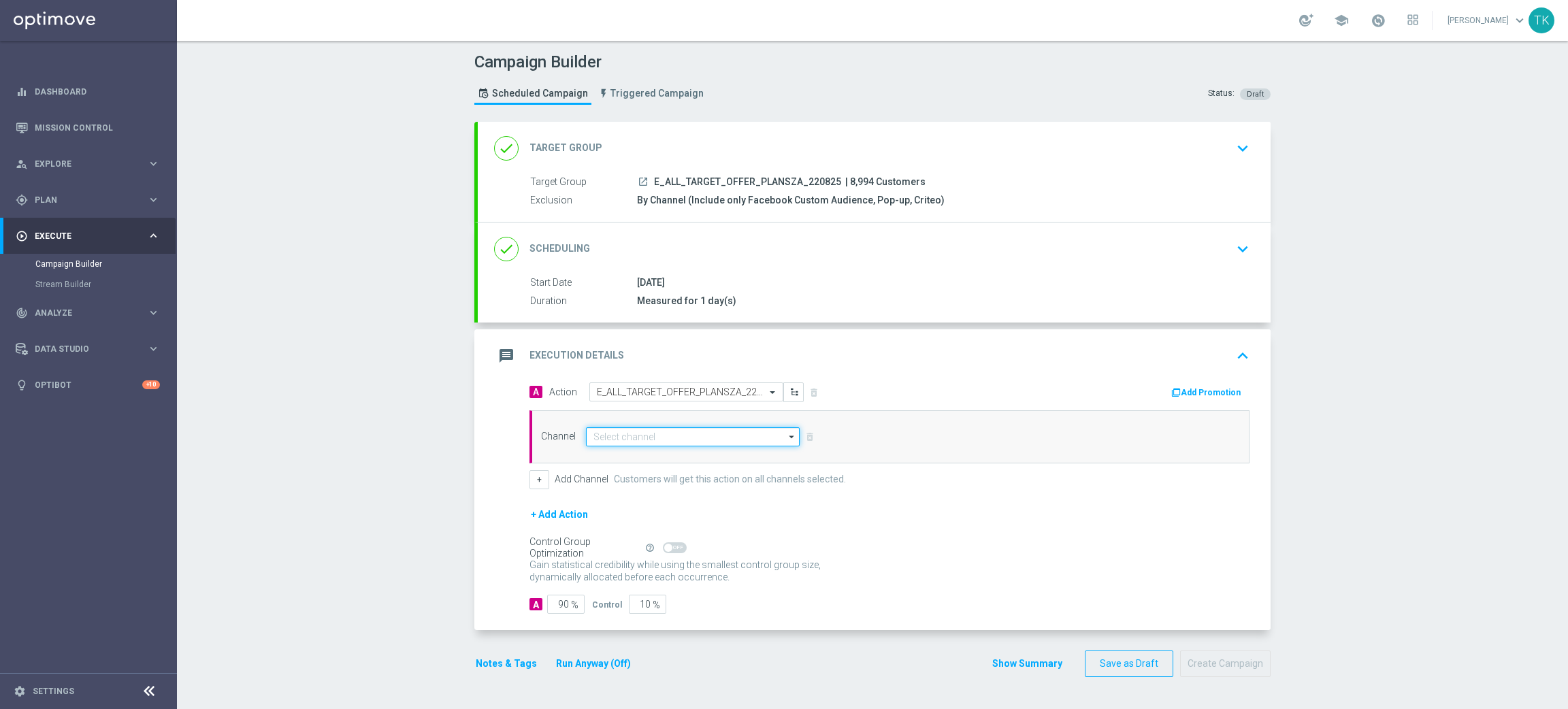
click at [605, 440] on input at bounding box center [693, 437] width 214 height 19
click at [606, 451] on div "Optimail" at bounding box center [619, 456] width 31 height 12
type input "Optimail"
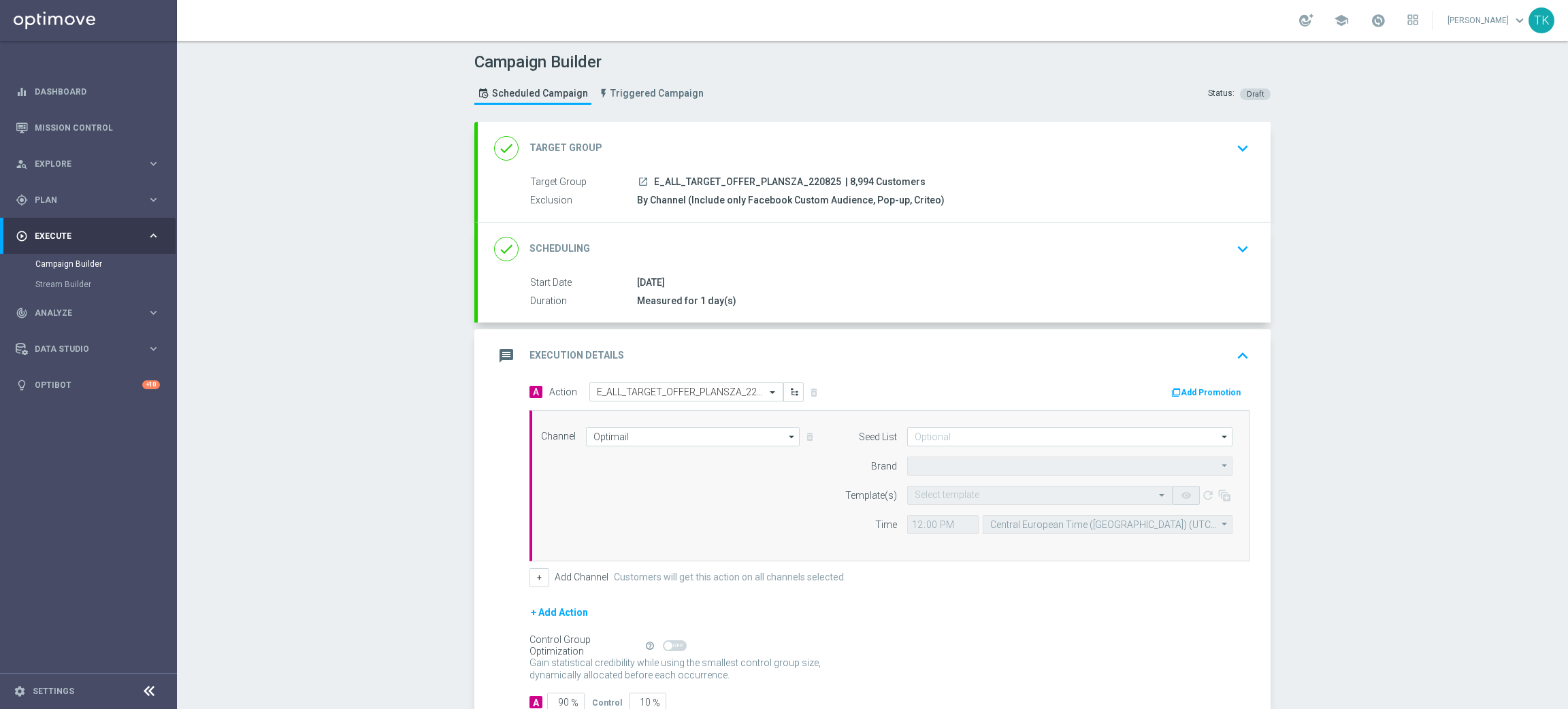
type input "STS"
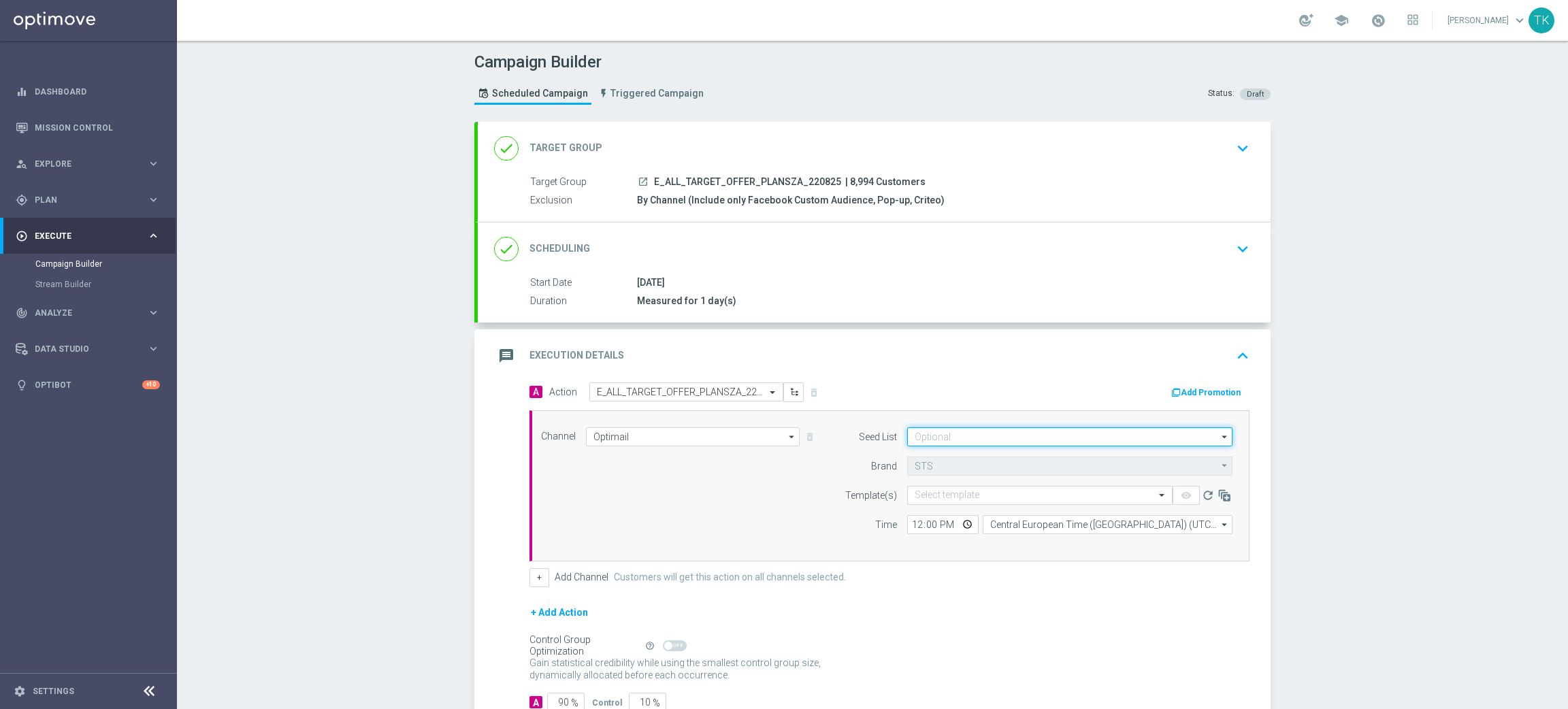
click at [936, 435] on input at bounding box center [1070, 437] width 325 height 19
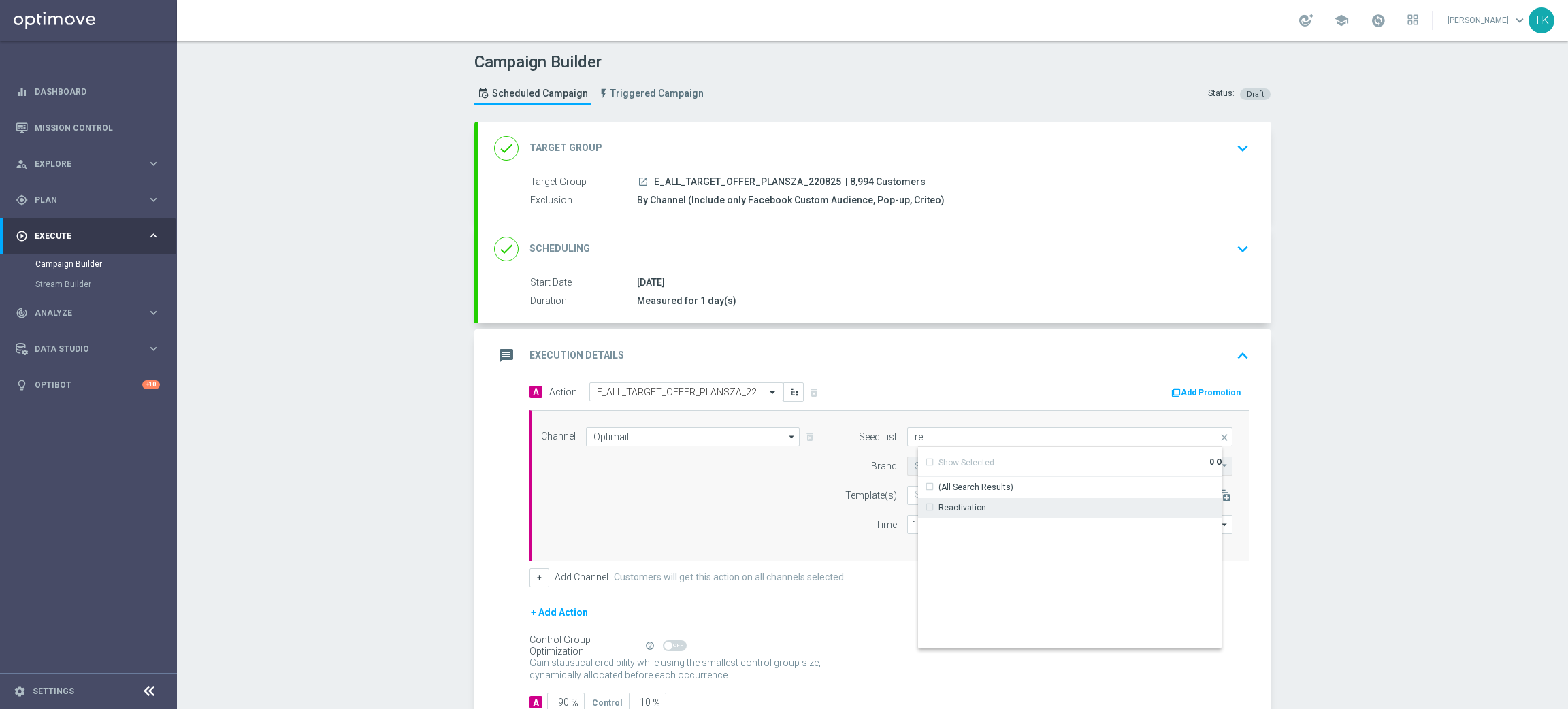
click at [953, 511] on div "Reactivation" at bounding box center [963, 508] width 48 height 12
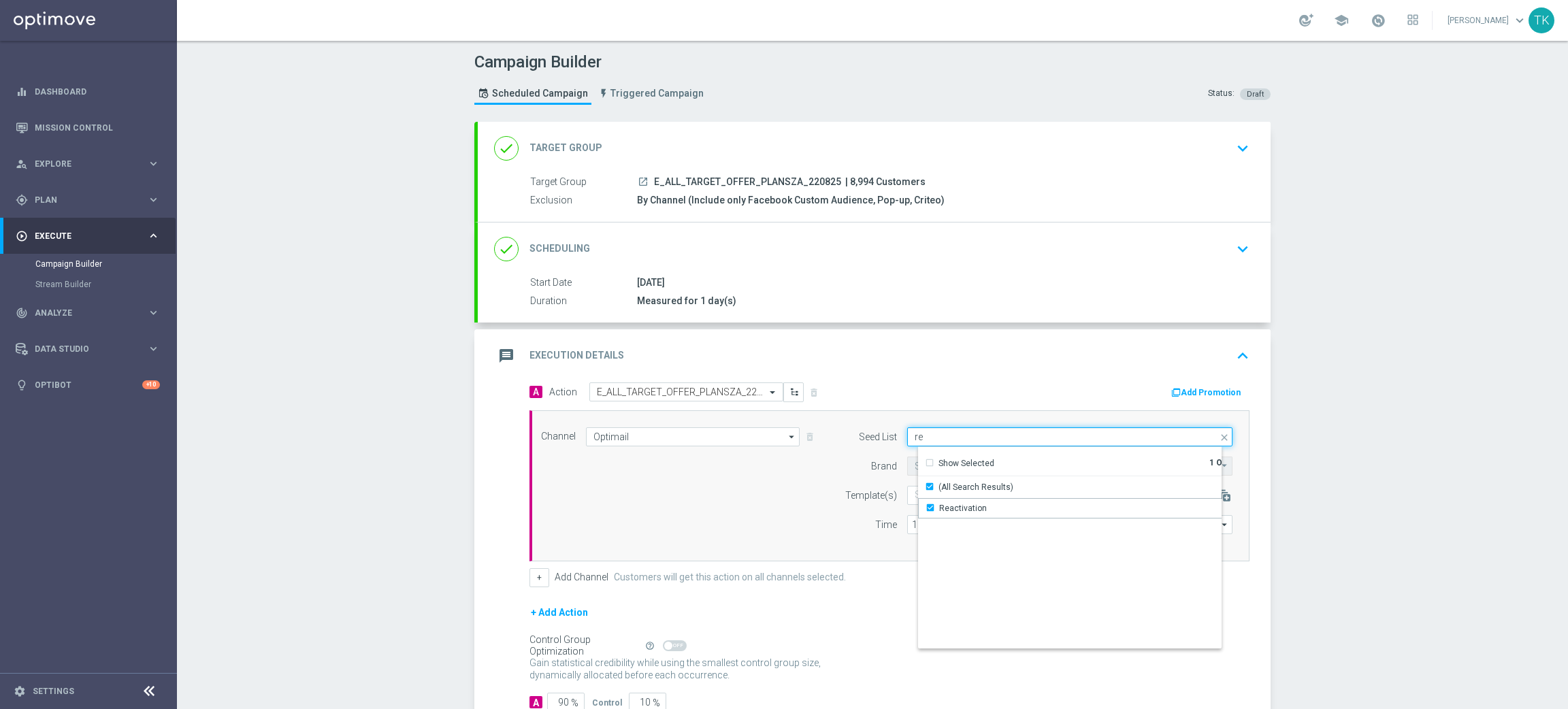
click at [927, 440] on input "re" at bounding box center [1070, 437] width 325 height 19
click at [945, 509] on div "Brand design" at bounding box center [964, 508] width 51 height 12
click at [843, 463] on div "Brand" at bounding box center [862, 467] width 70 height 19
type input "Selected 2 of 17"
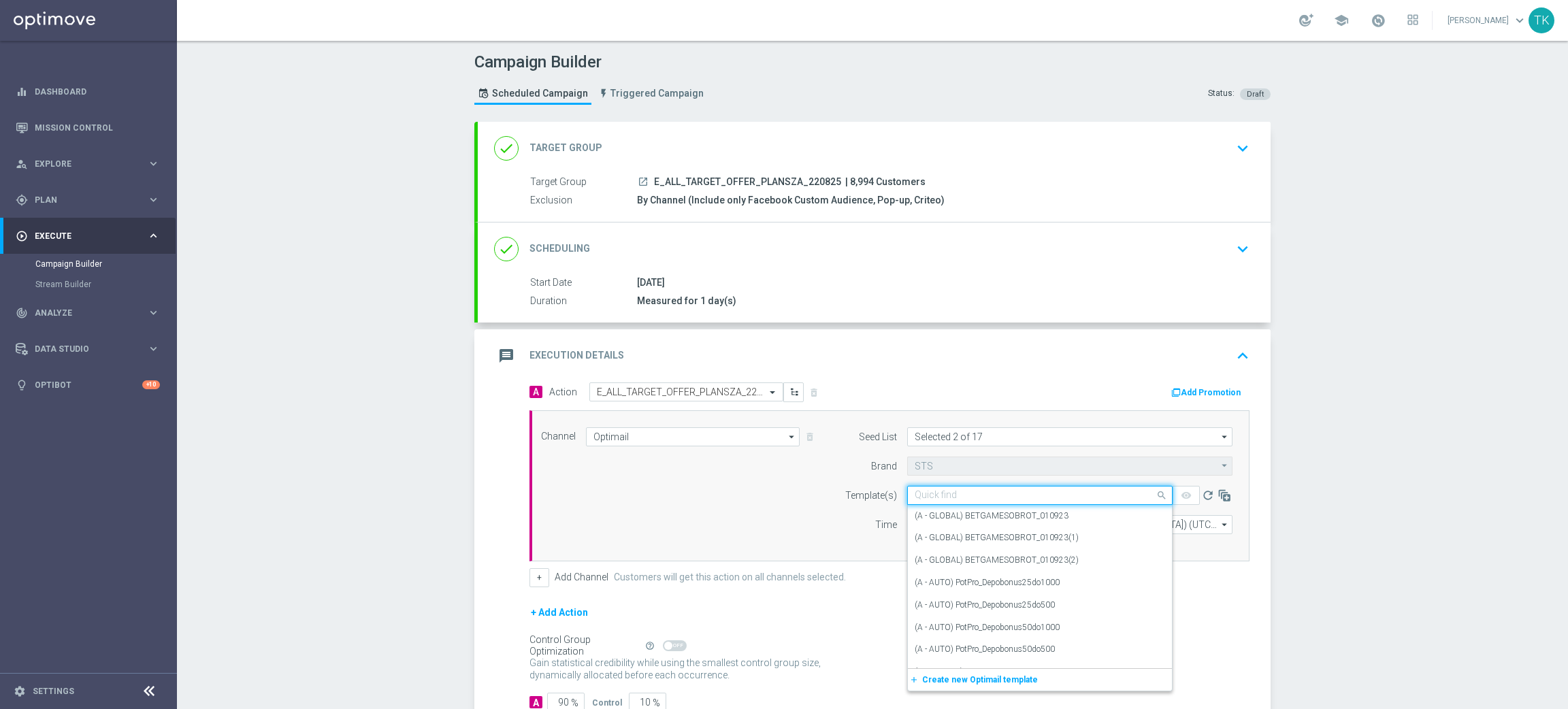
click at [934, 488] on div "Quick find" at bounding box center [1040, 495] width 265 height 19
paste input "E_ALL_TARGET_OFFER_PLANSZA_220825"
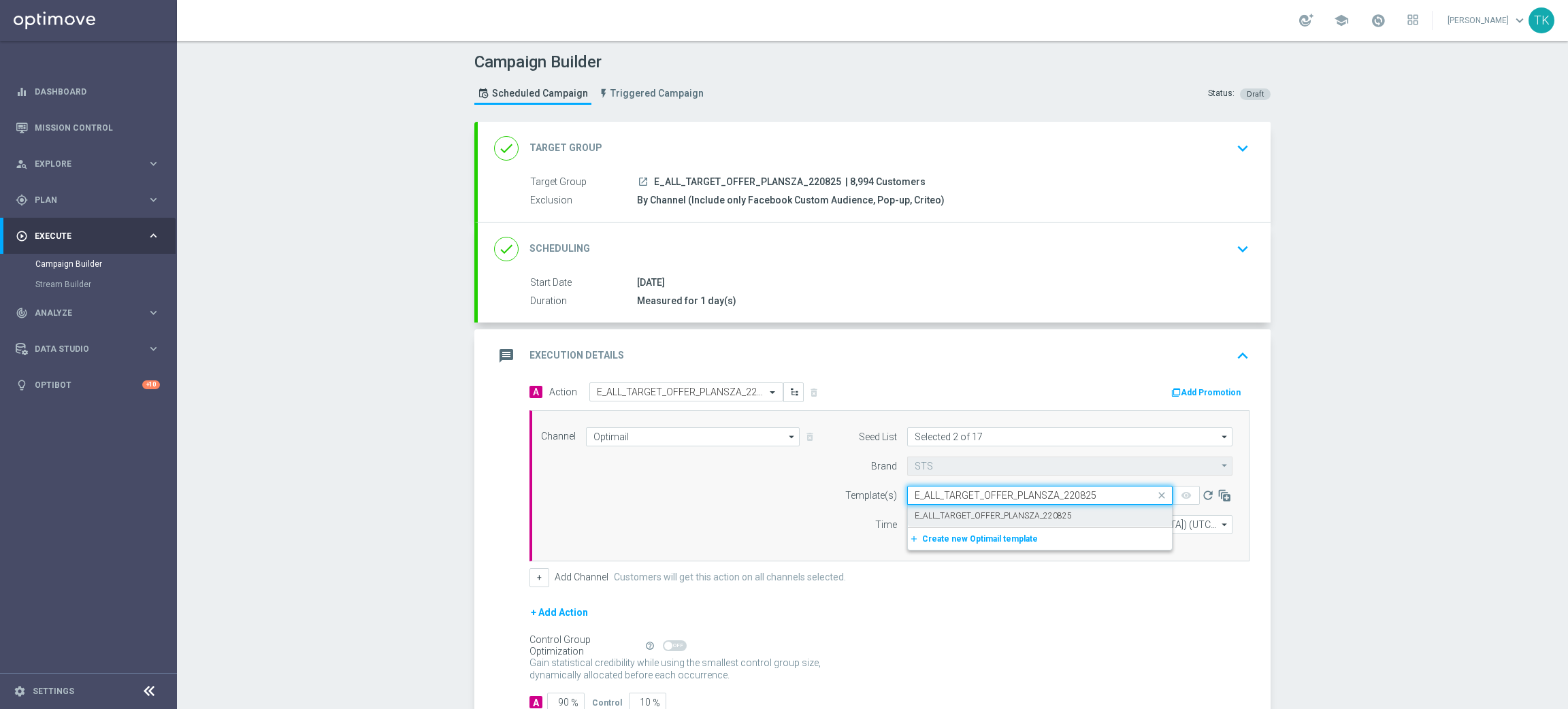
click at [941, 511] on label "E_ALL_TARGET_OFFER_PLANSZA_220825" at bounding box center [993, 516] width 157 height 11
type input "E_ALL_TARGET_OFFER_PLANSZA_220825"
click at [908, 523] on input "12:00" at bounding box center [943, 525] width 72 height 19
type input "16:02"
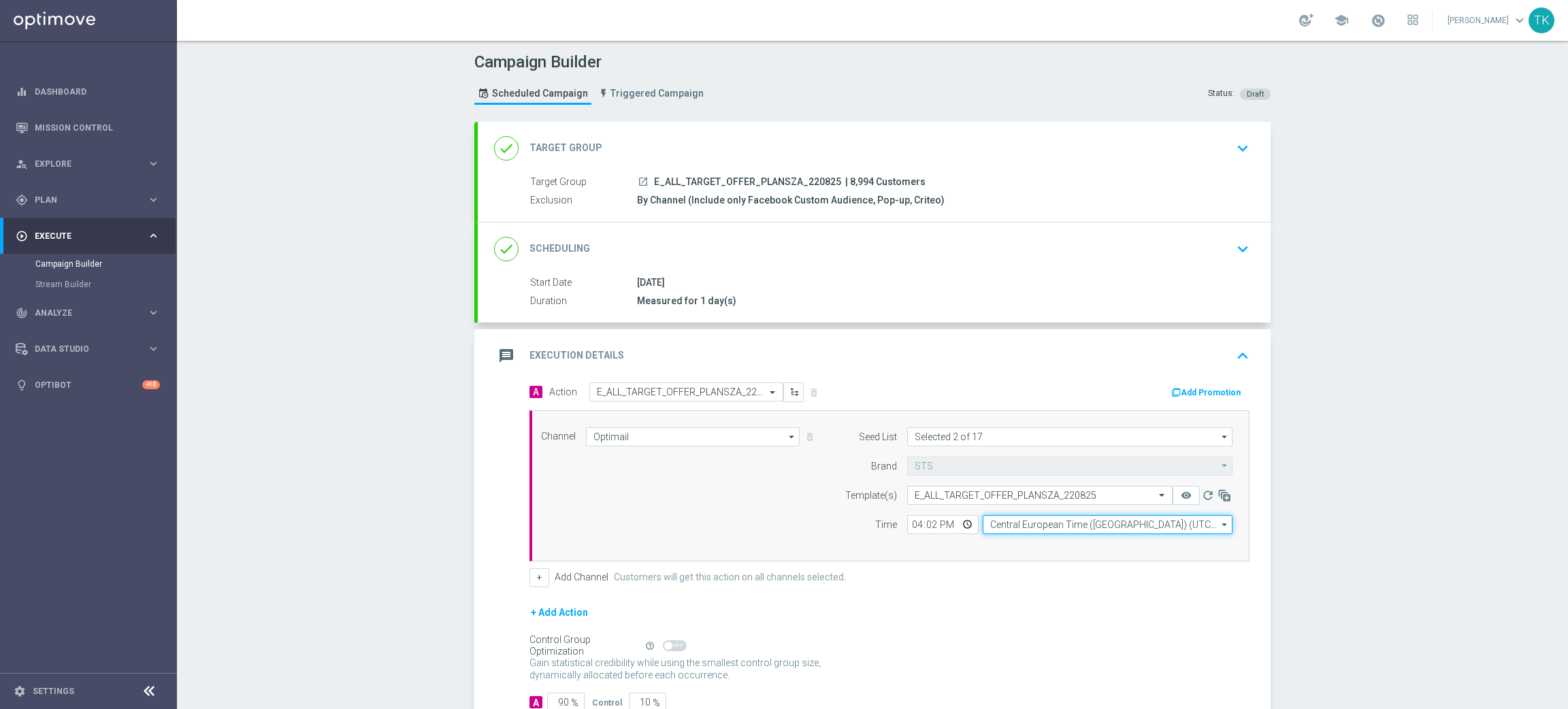
click at [993, 523] on input "Central European Time (Warsaw) (UTC +02:00)" at bounding box center [1108, 525] width 250 height 19
click at [995, 537] on div "Central European Time (Warsaw) (UTC +02:00)" at bounding box center [1119, 545] width 250 height 19
type input "Central European Time (Warsaw) (UTC +02:00)"
click at [533, 583] on button "+" at bounding box center [539, 578] width 20 height 19
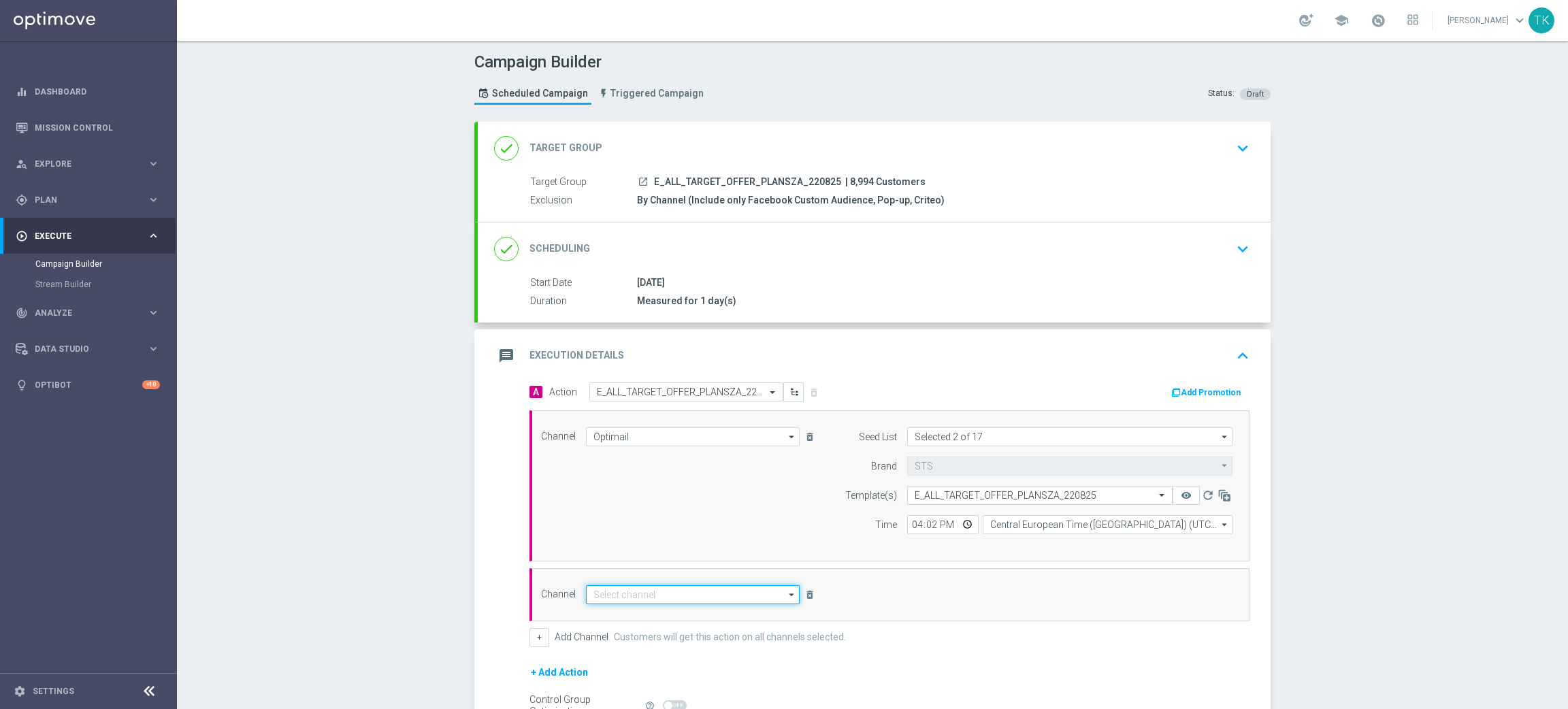
click at [611, 597] on input at bounding box center [693, 594] width 214 height 19
click at [619, 611] on div "Private message" at bounding box center [636, 615] width 64 height 12
type input "Private message"
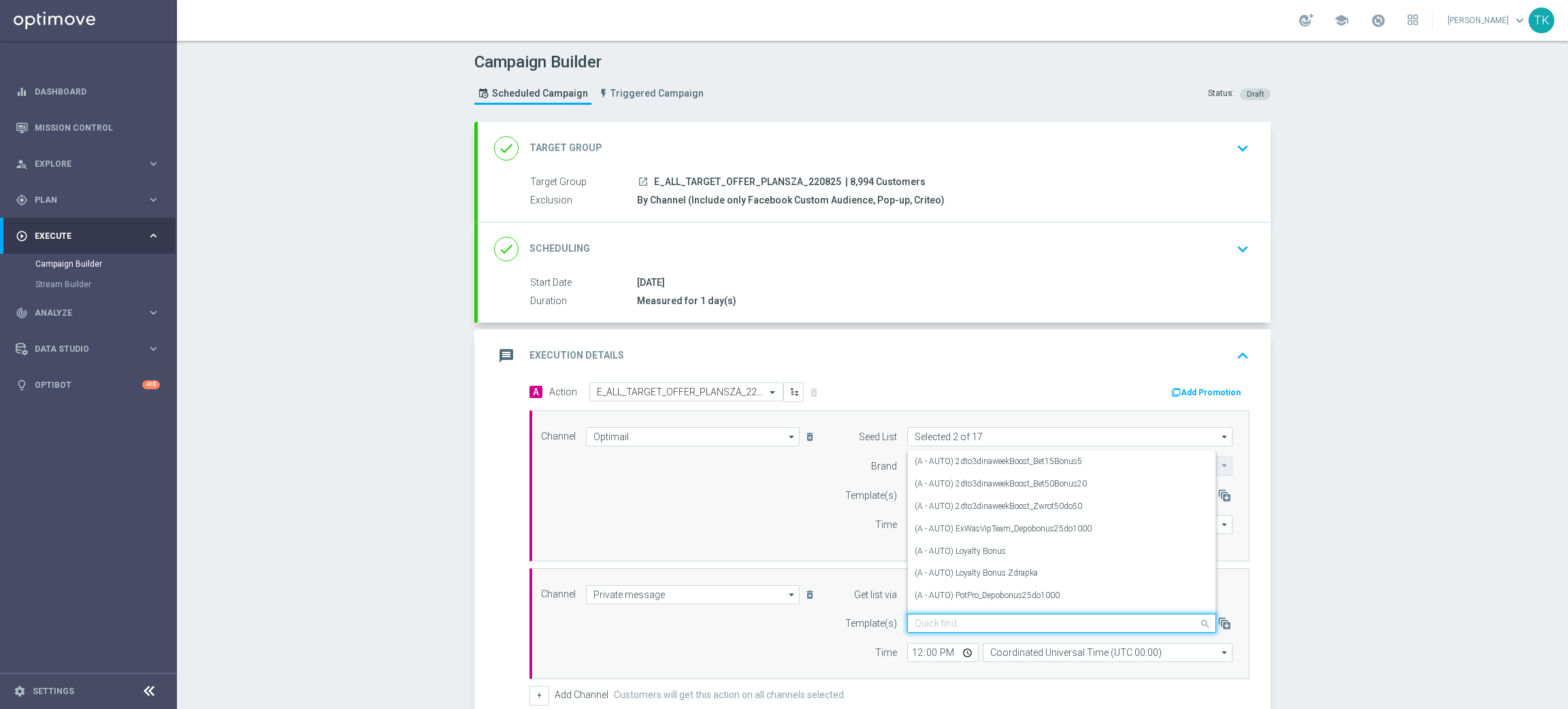
click at [920, 622] on input "text" at bounding box center [1049, 624] width 267 height 11
paste input "E_ALL_TARGET_OFFER_PLANSZA_220825"
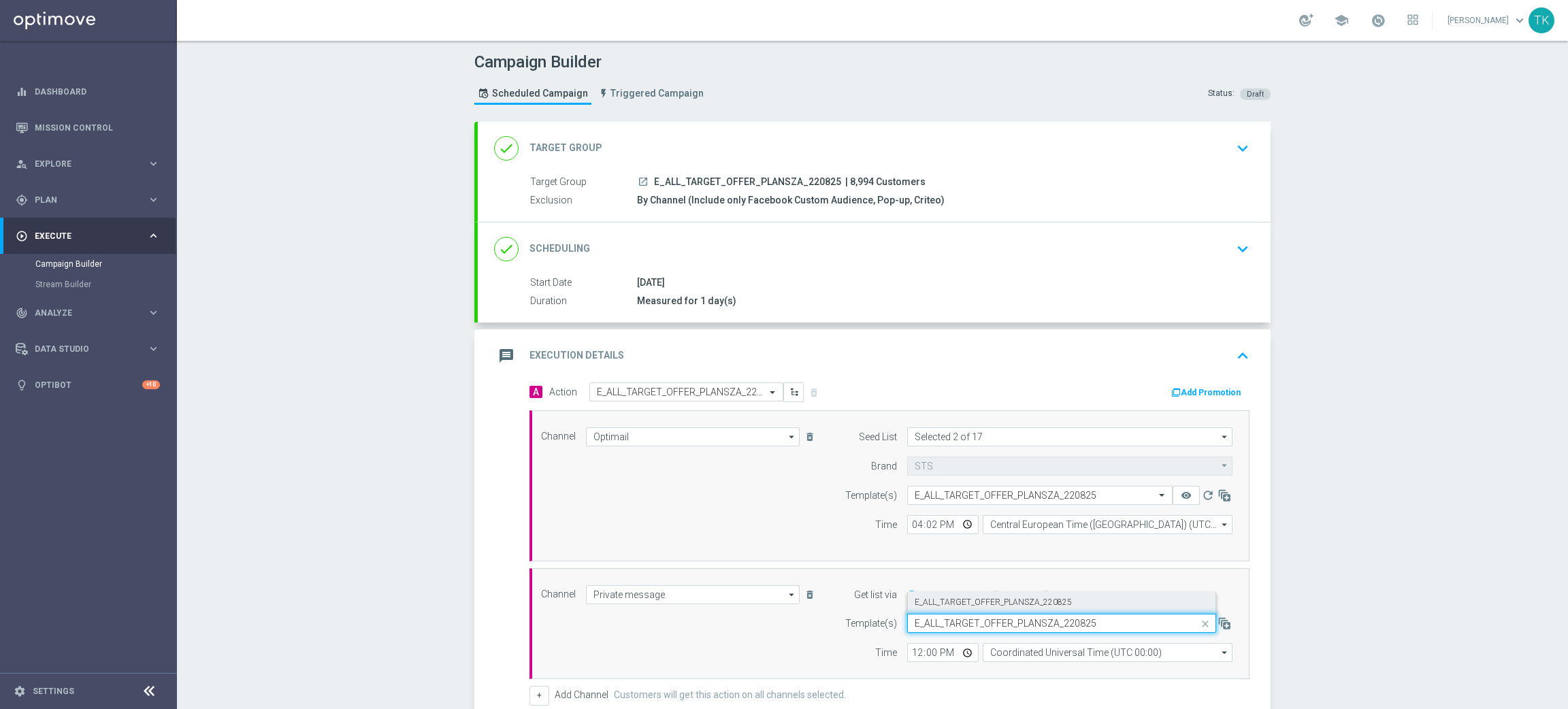
click at [936, 604] on label "E_ALL_TARGET_OFFER_PLANSZA_220825" at bounding box center [993, 602] width 157 height 11
type input "E_ALL_TARGET_OFFER_PLANSZA_220825"
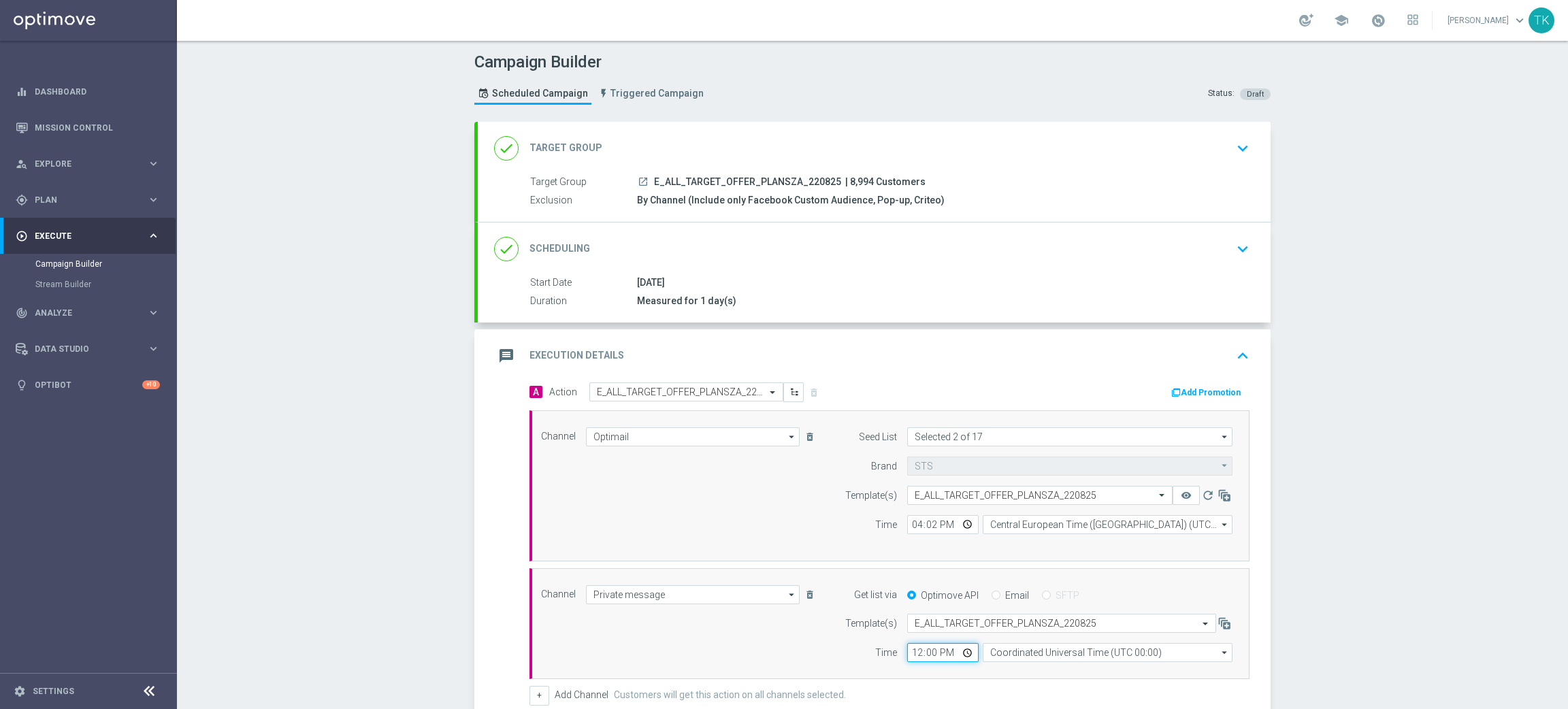
click at [910, 654] on input "12:00" at bounding box center [943, 653] width 72 height 19
type input "19:02"
click at [1016, 657] on input "Coordinated Universal Time (UTC 00:00)" at bounding box center [1108, 653] width 250 height 19
click at [1022, 672] on div "Central European Time (Warsaw) (UTC +02:00)" at bounding box center [1112, 673] width 222 height 12
type input "Central European Time (Warsaw) (UTC +02:00)"
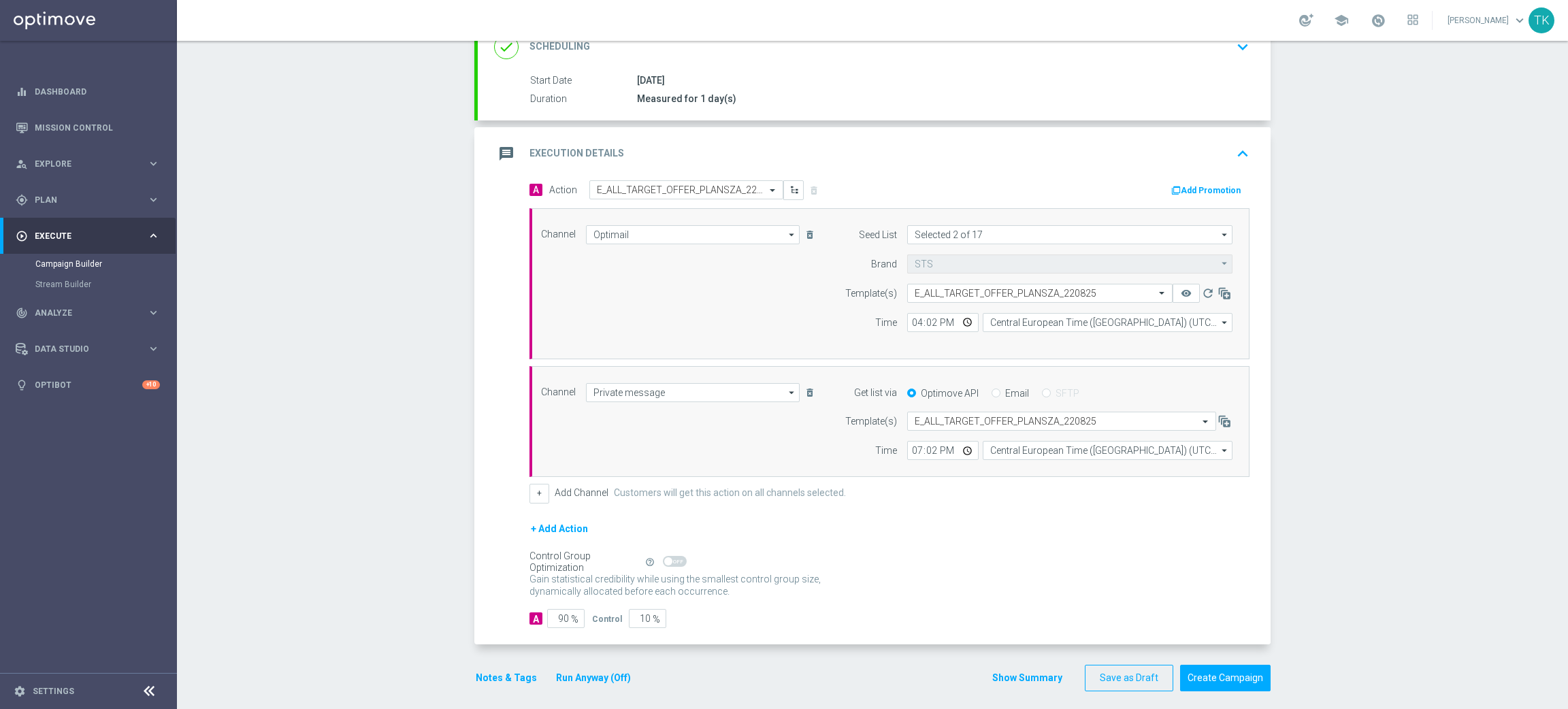
scroll to position [213, 0]
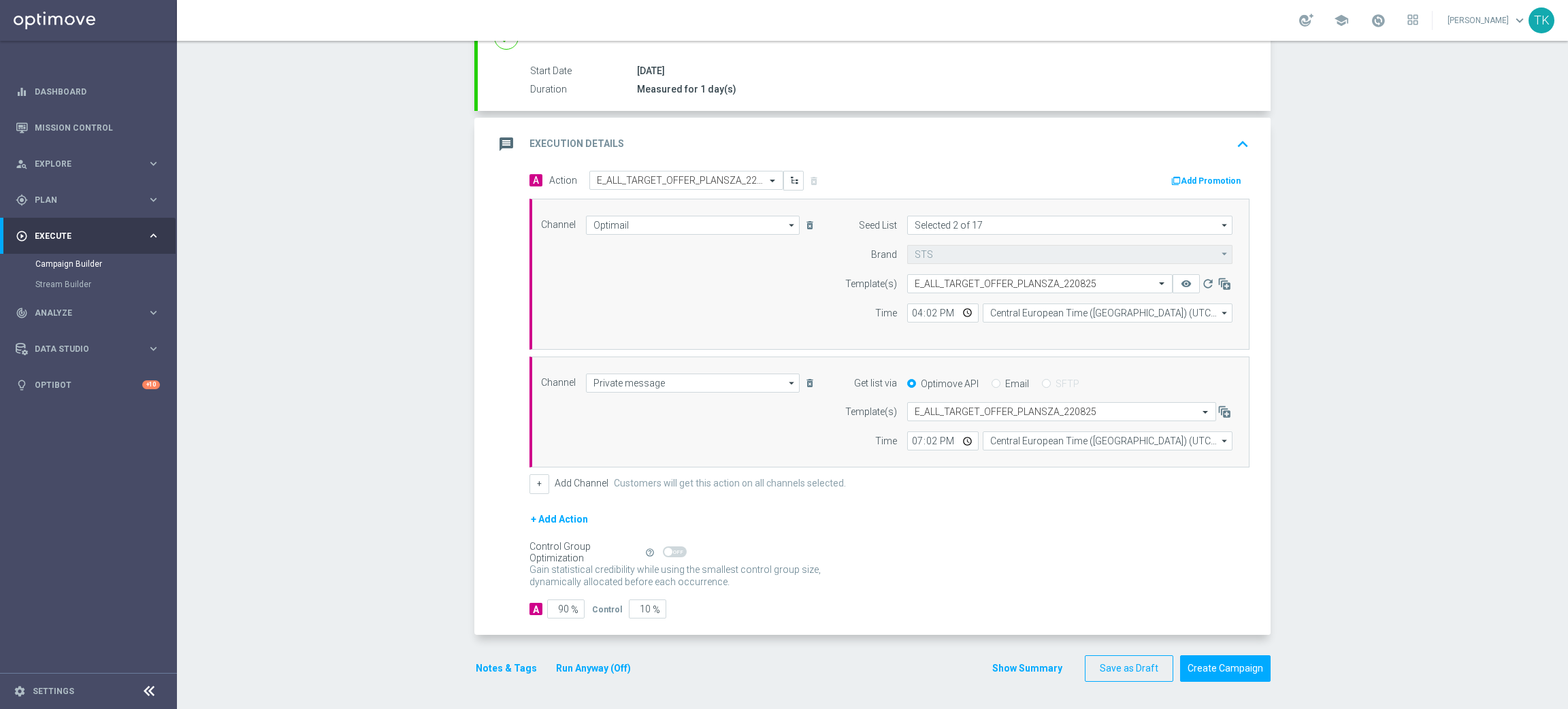
click at [501, 669] on button "Notes & Tags" at bounding box center [506, 669] width 64 height 17
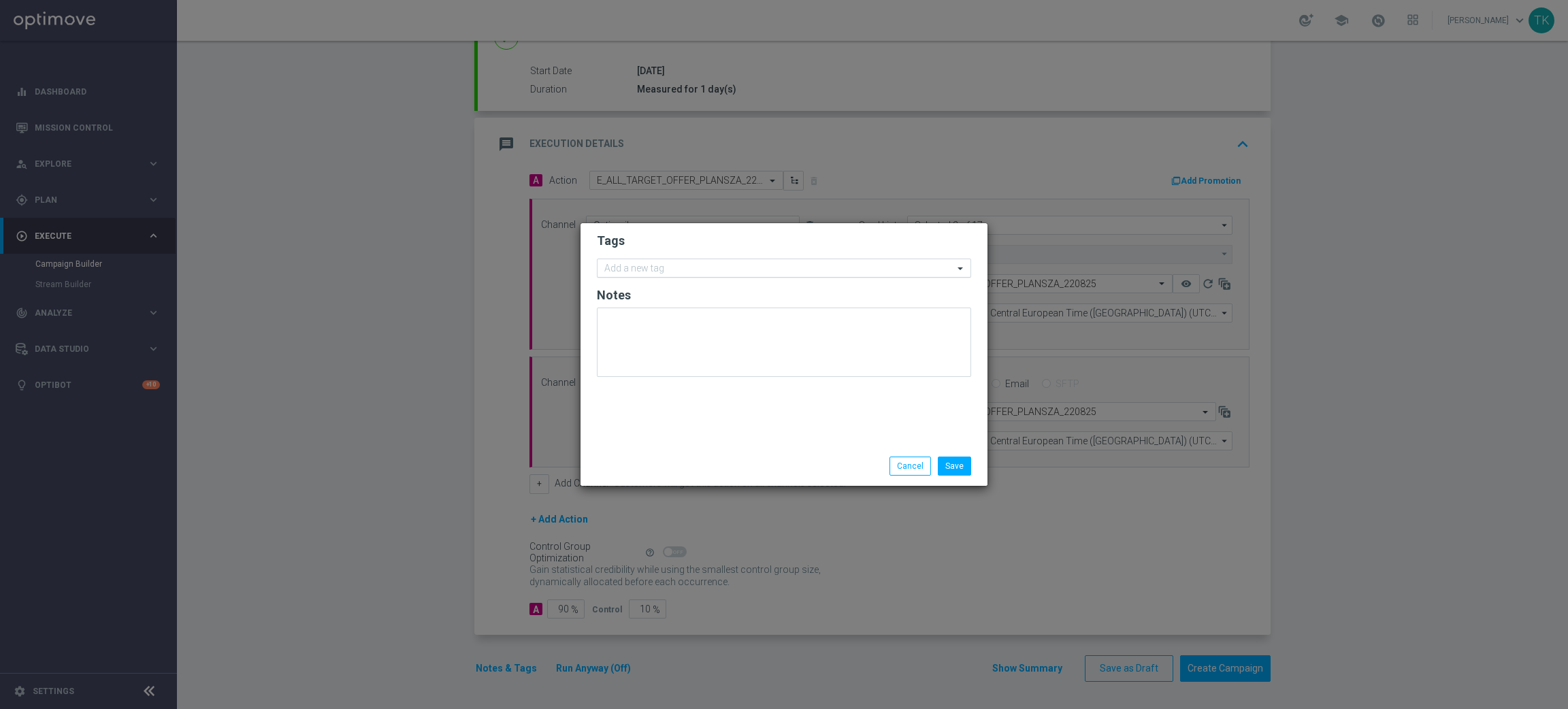
click at [632, 276] on div at bounding box center [778, 270] width 351 height 13
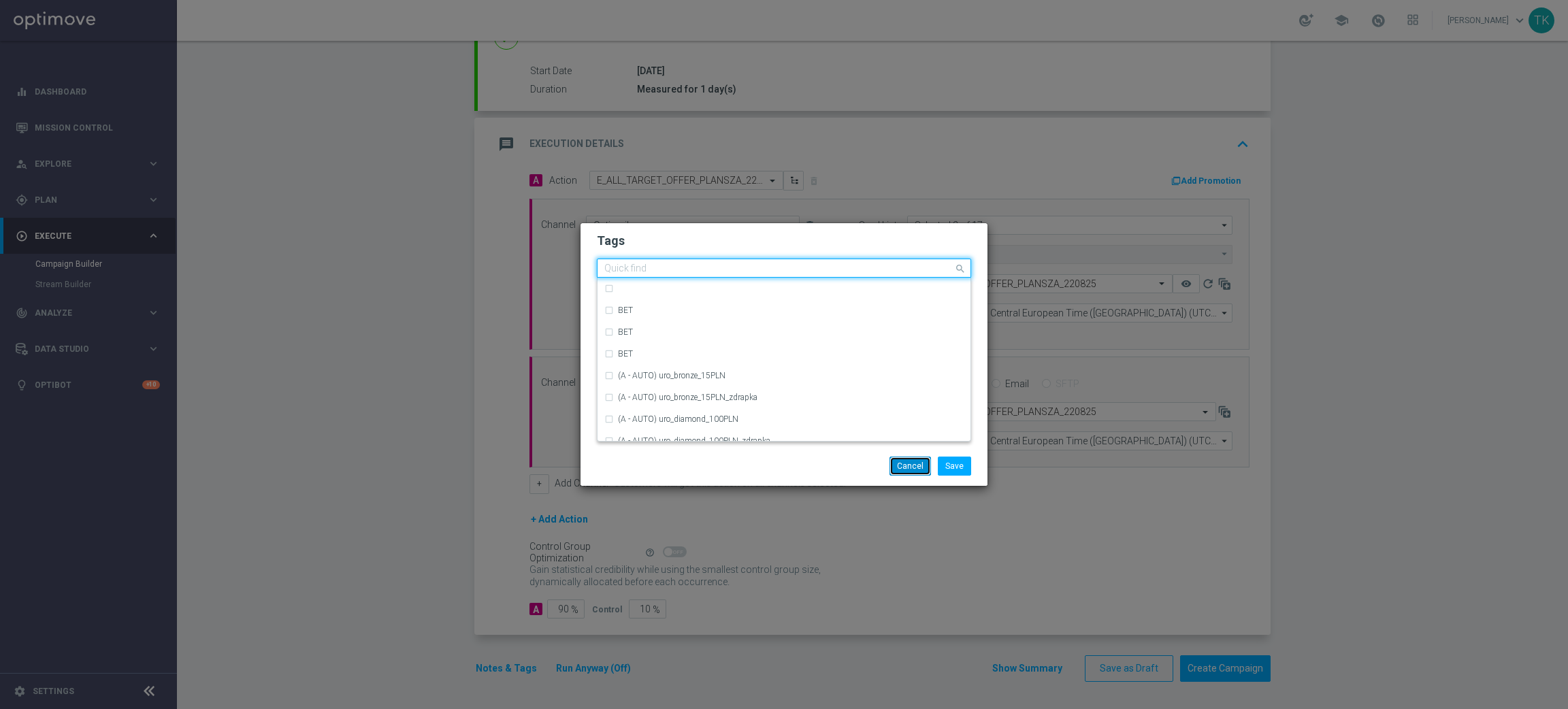
click at [909, 468] on button "Cancel" at bounding box center [910, 467] width 42 height 19
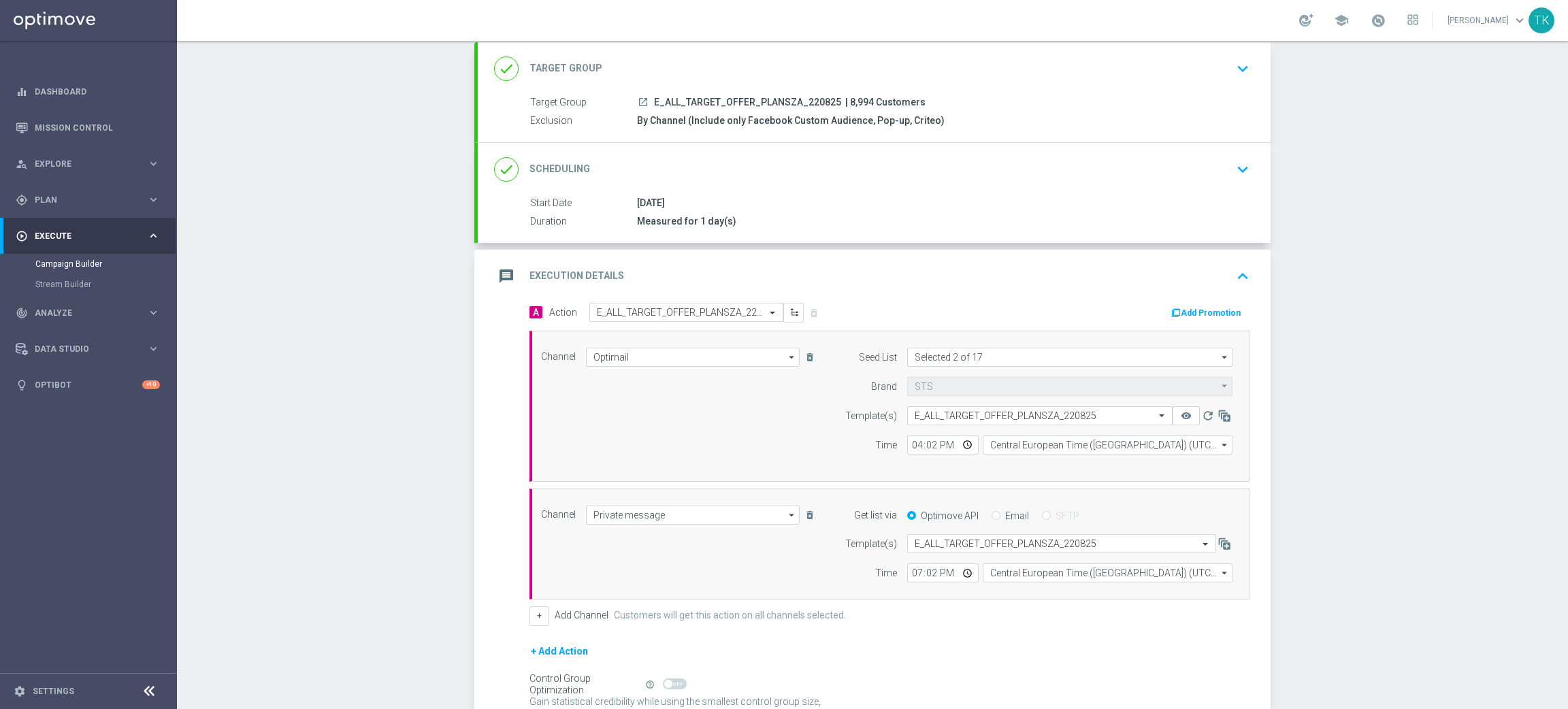
scroll to position [0, 0]
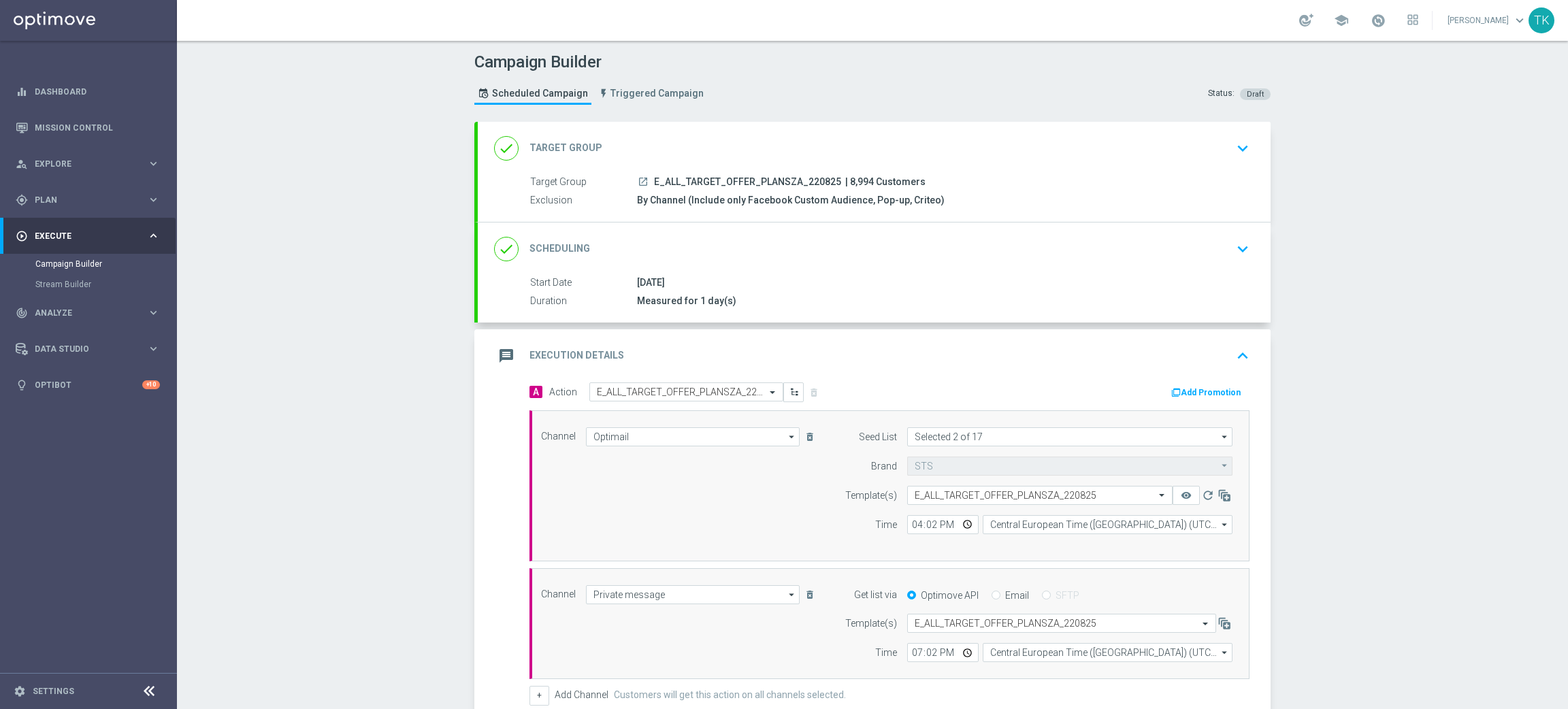
click at [1027, 353] on div "message Execution Details keyboard_arrow_up" at bounding box center [874, 355] width 761 height 26
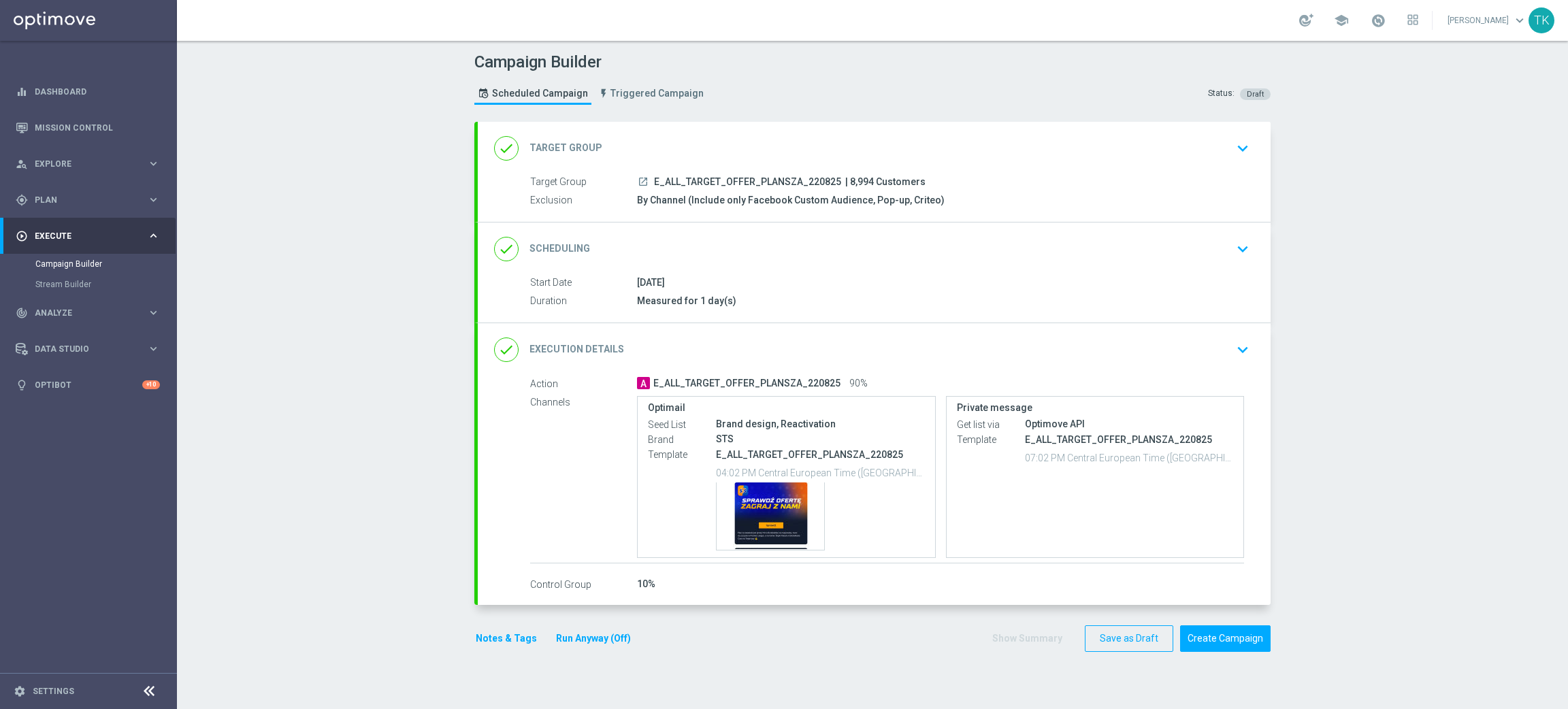
click at [486, 639] on button "Notes & Tags" at bounding box center [506, 638] width 64 height 17
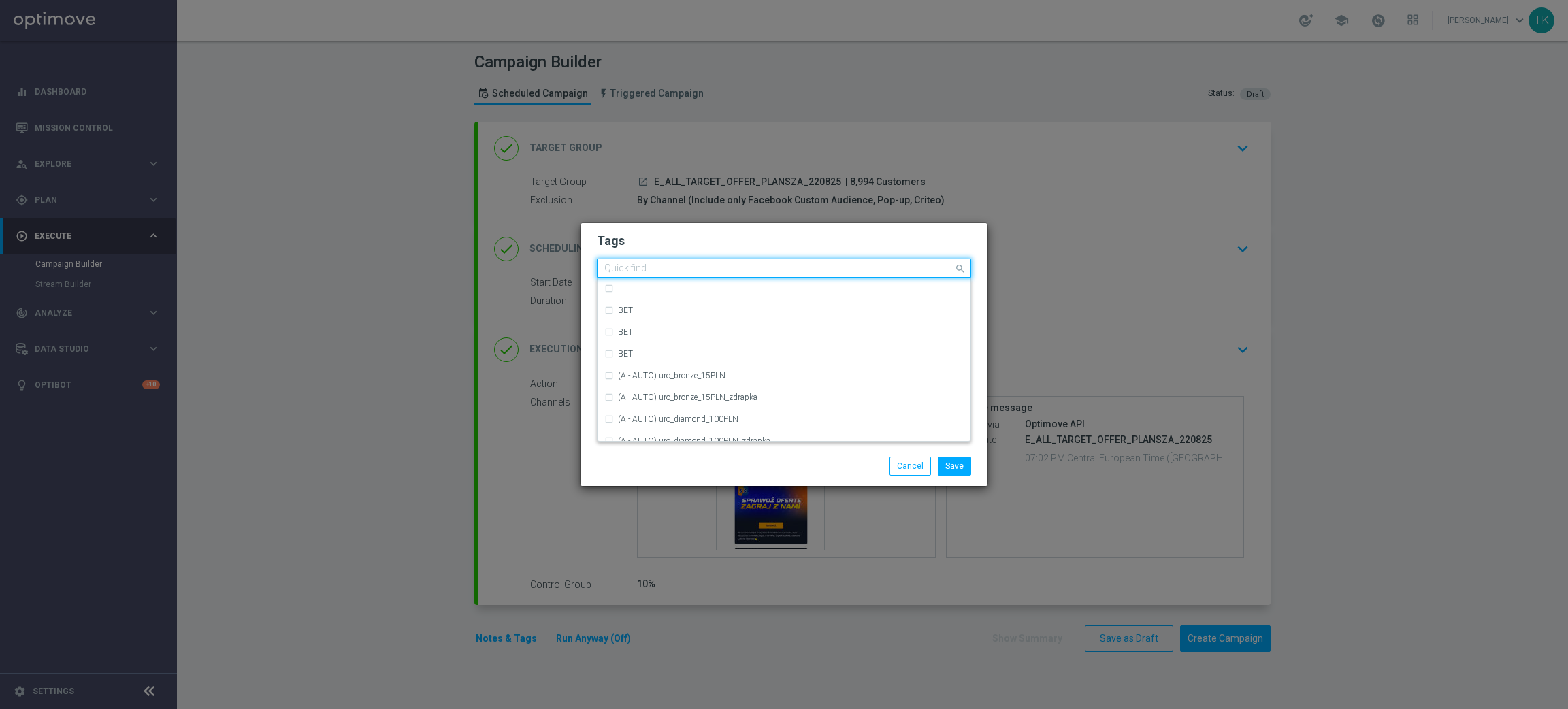
click at [643, 267] on input "text" at bounding box center [779, 269] width 349 height 11
click at [644, 310] on div "E" at bounding box center [791, 309] width 345 height 9
click at [625, 263] on input "E" at bounding box center [779, 269] width 349 height 11
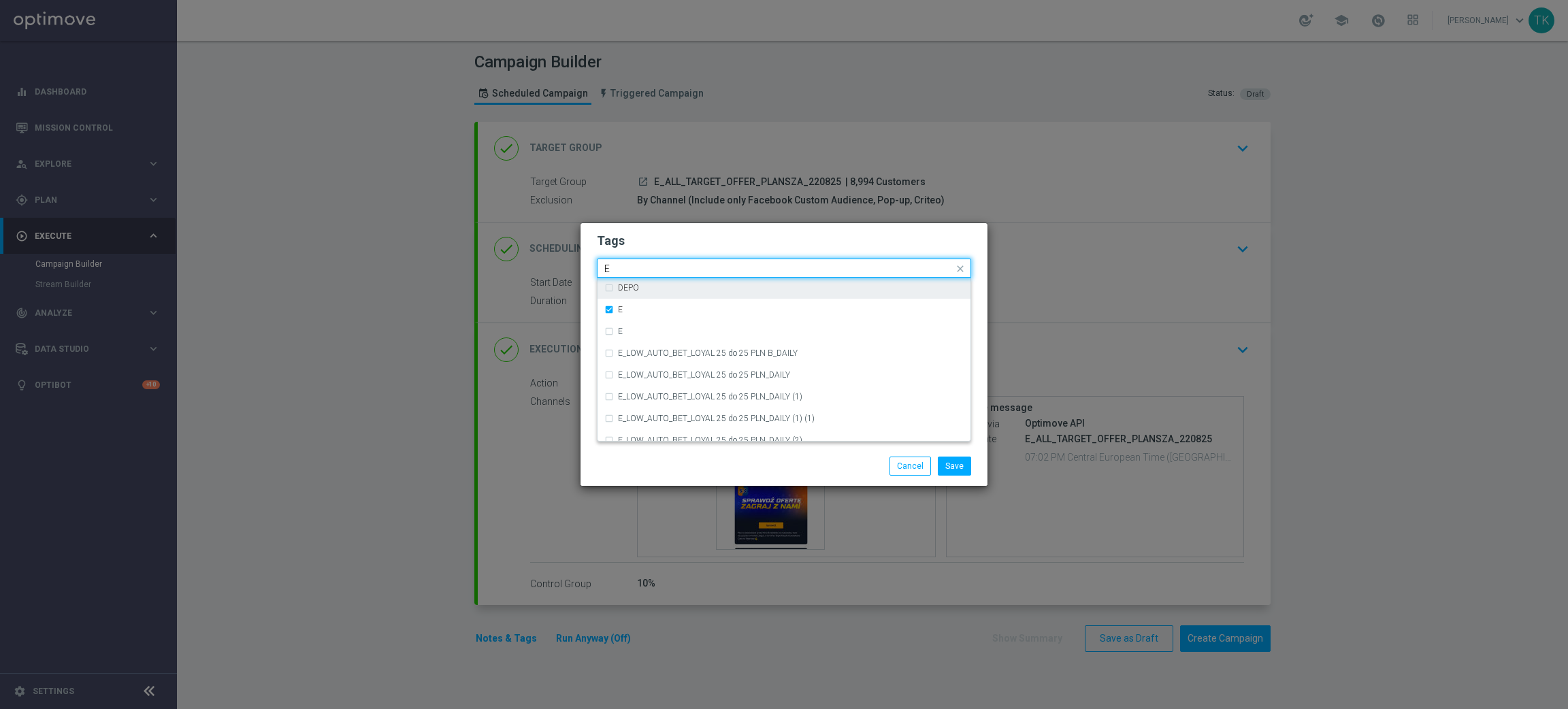
click at [625, 263] on input "E" at bounding box center [779, 269] width 349 height 11
click at [617, 286] on div "ALL" at bounding box center [784, 288] width 360 height 22
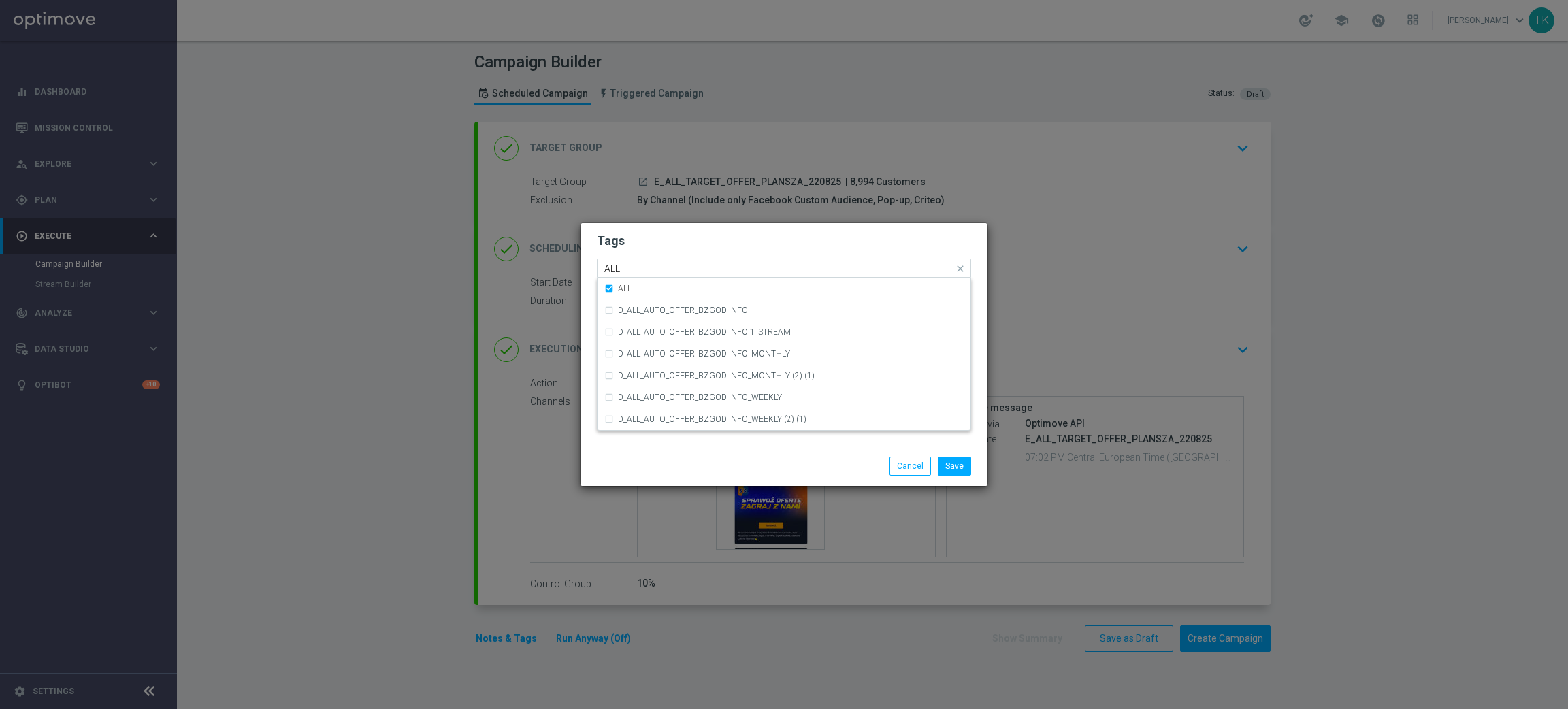
click at [628, 274] on input "ALL" at bounding box center [779, 269] width 349 height 11
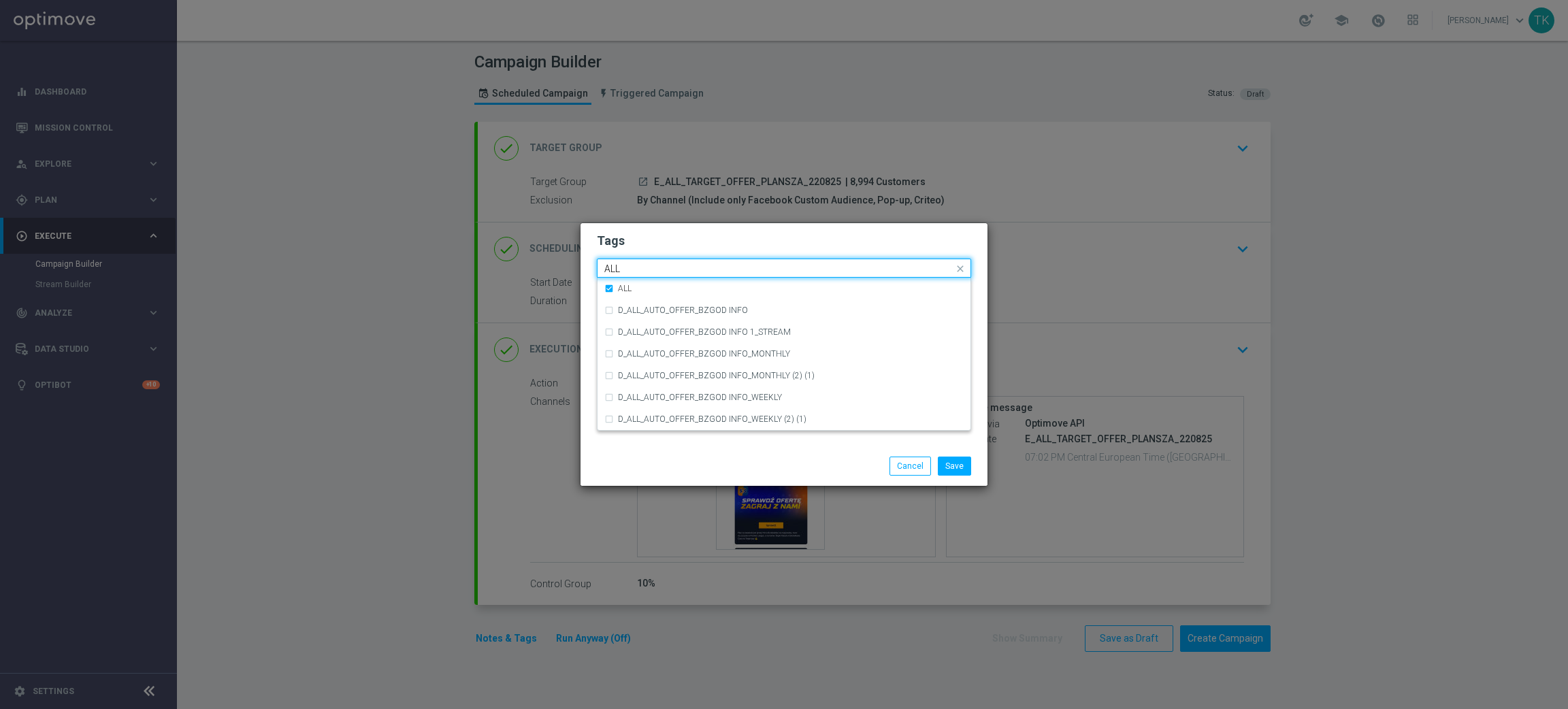
click at [628, 274] on input "ALL" at bounding box center [779, 269] width 349 height 11
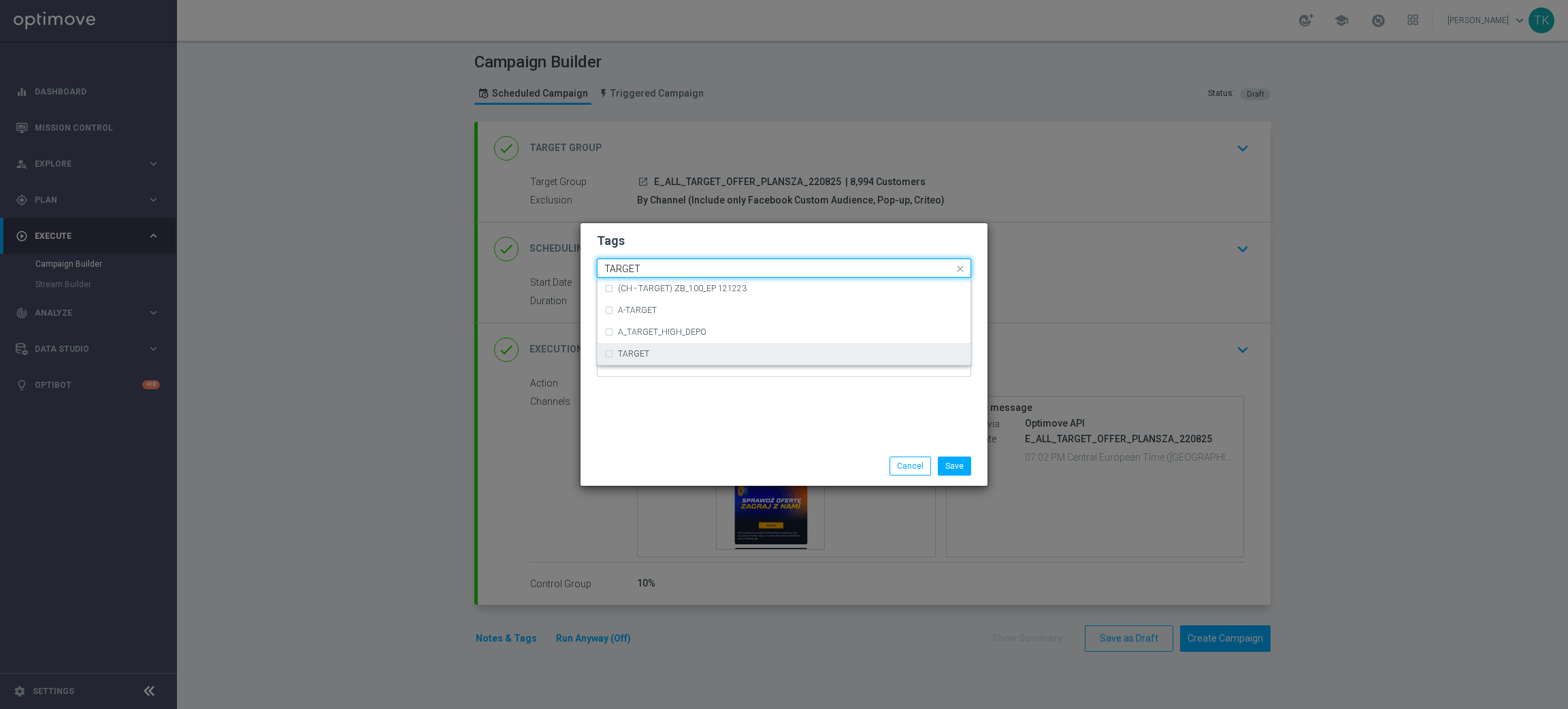
click at [637, 355] on label "TARGET" at bounding box center [634, 354] width 31 height 9
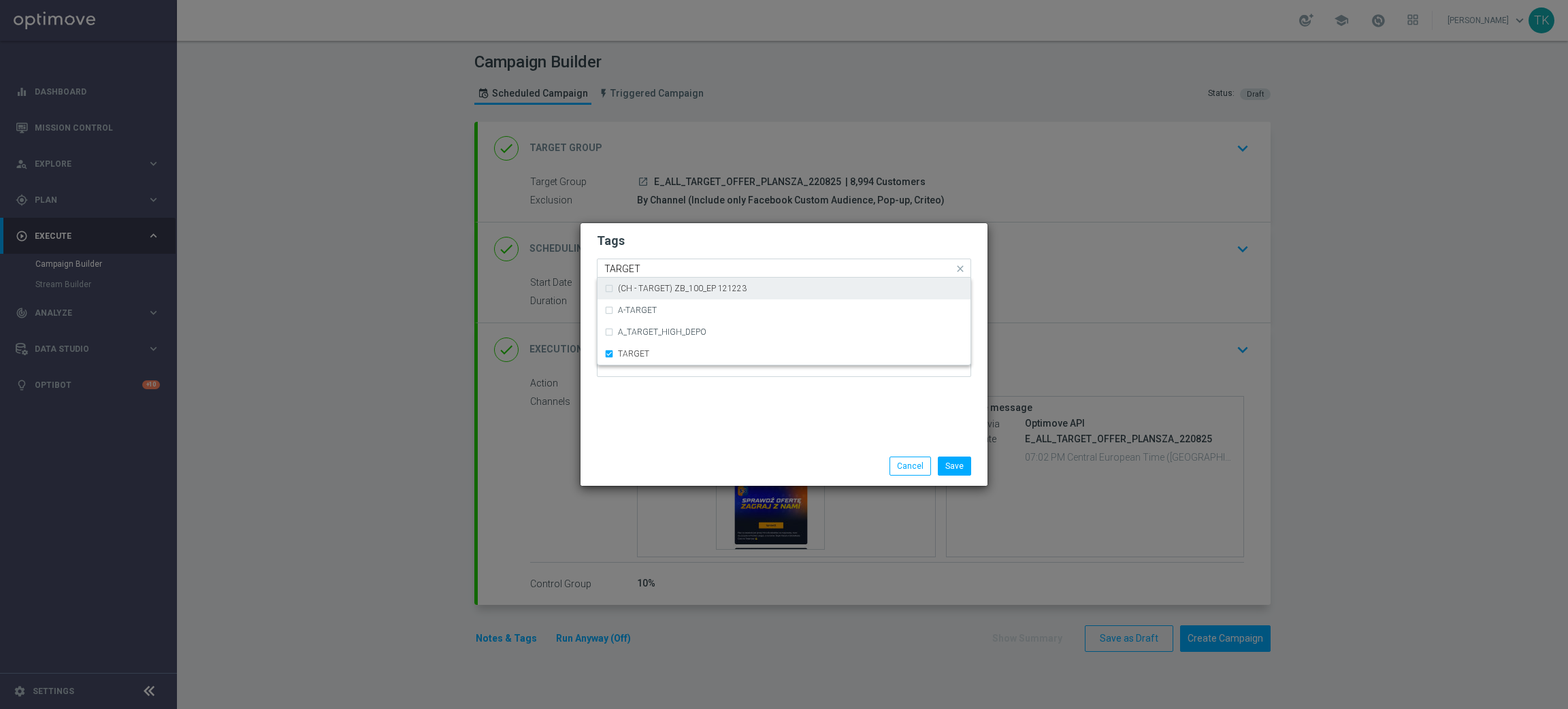
click at [626, 269] on input "TARGET" at bounding box center [779, 269] width 349 height 11
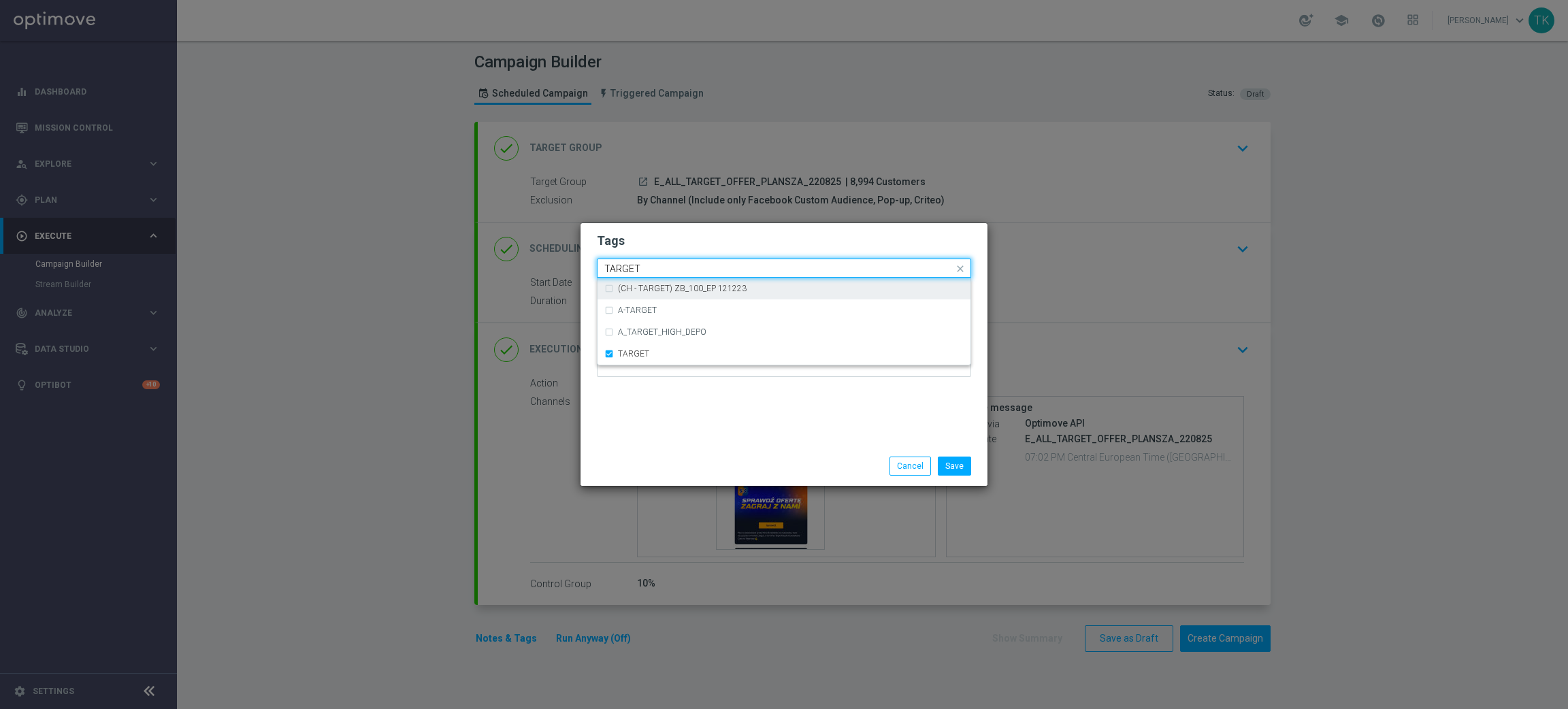
click at [626, 269] on input "TARGET" at bounding box center [779, 269] width 349 height 11
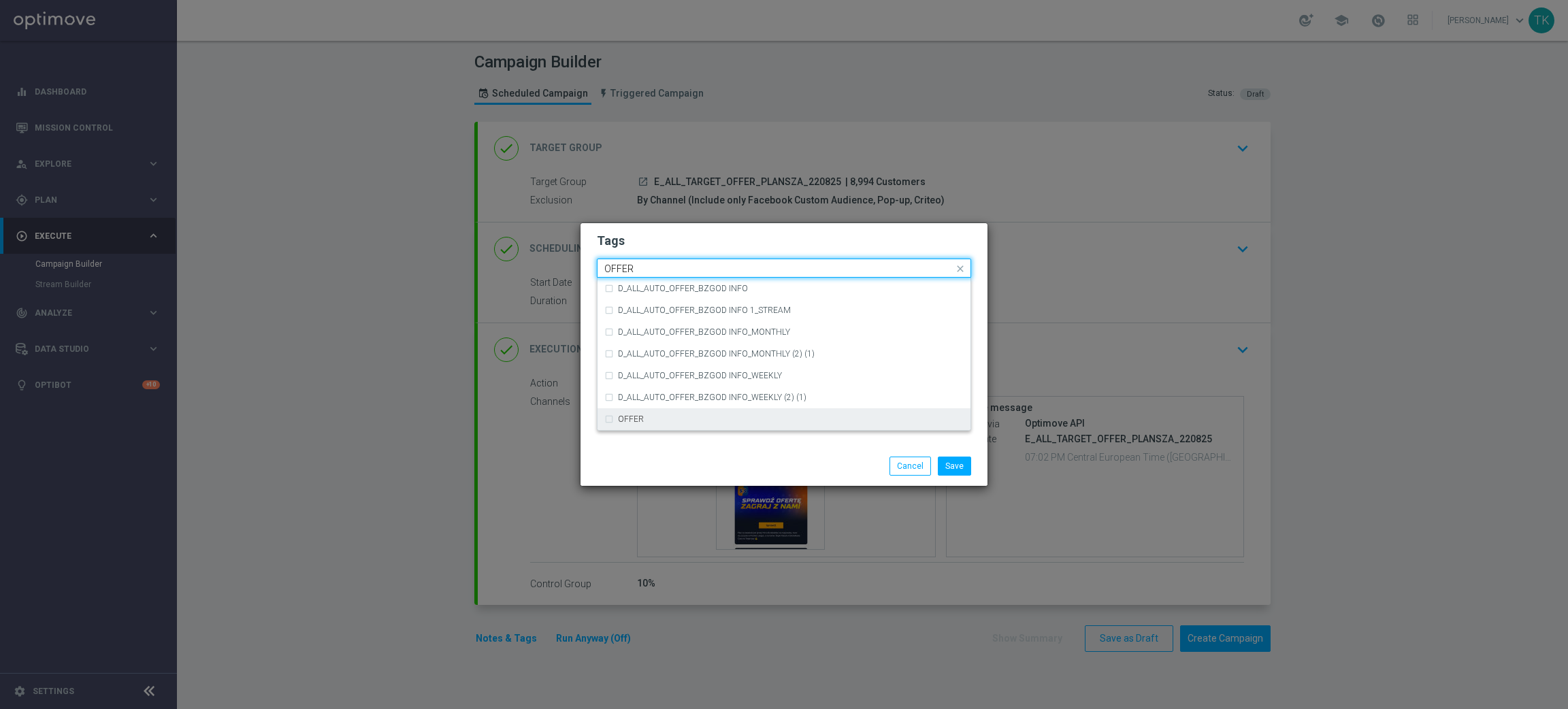
click at [647, 422] on div "OFFER" at bounding box center [791, 419] width 345 height 9
type input "OFFER"
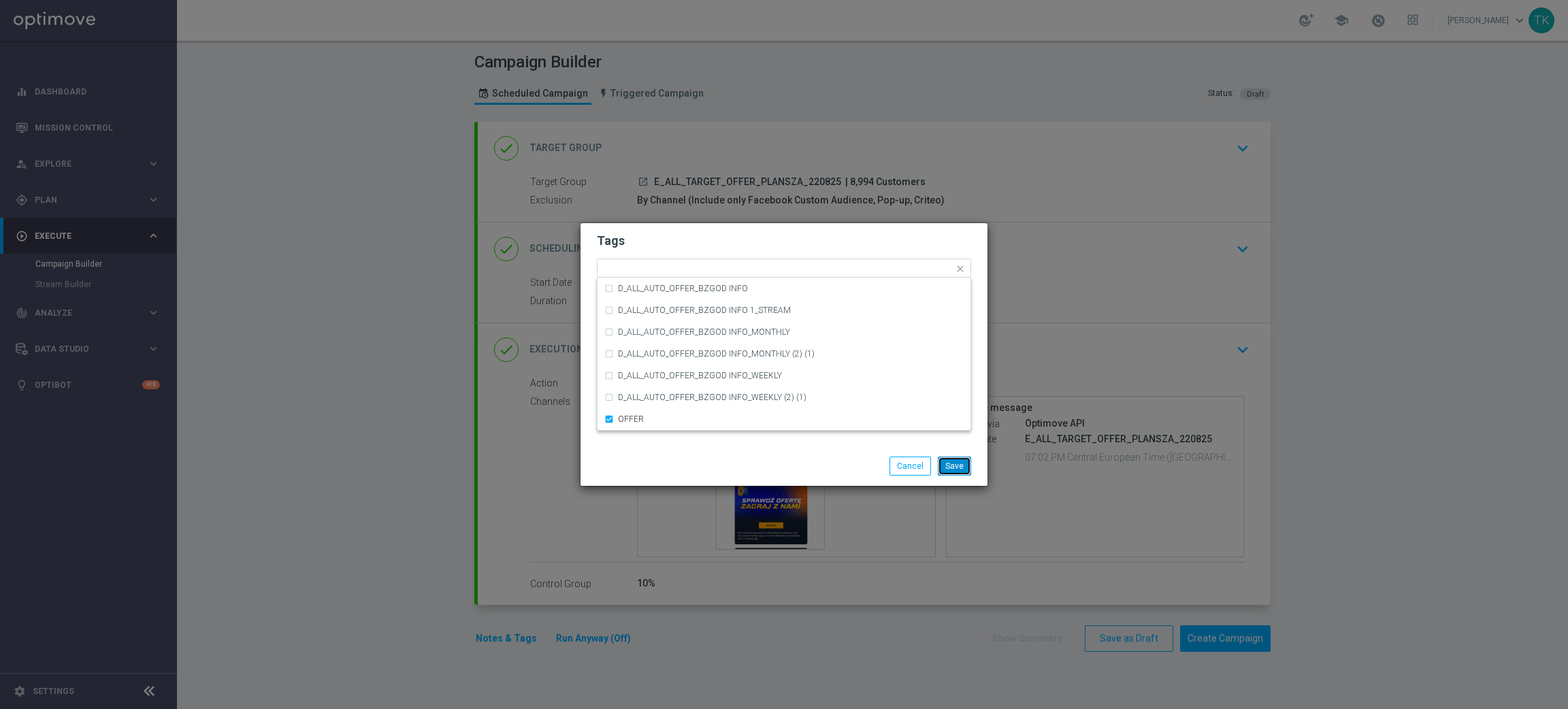
click at [951, 460] on button "Save" at bounding box center [954, 467] width 33 height 19
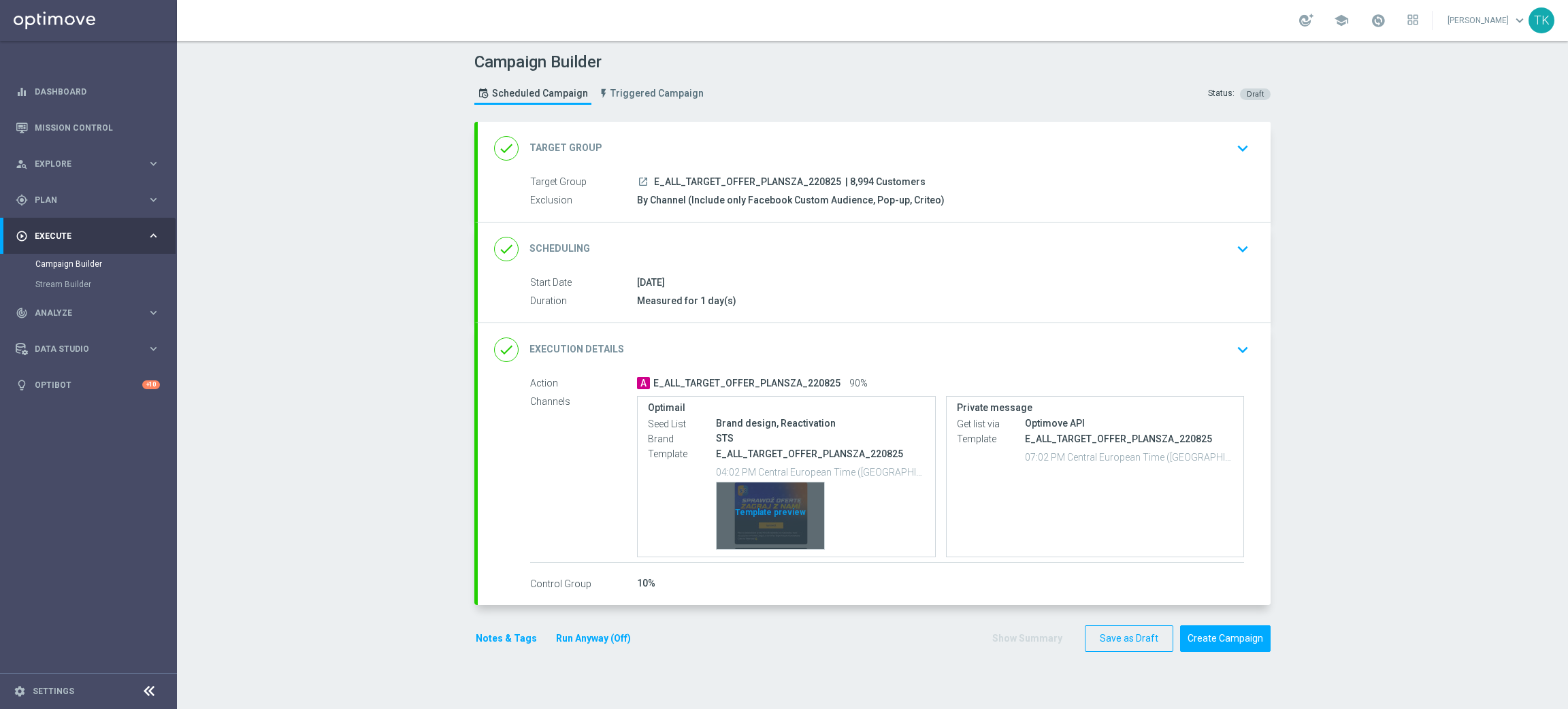
click at [763, 501] on div "Template preview" at bounding box center [770, 516] width 108 height 67
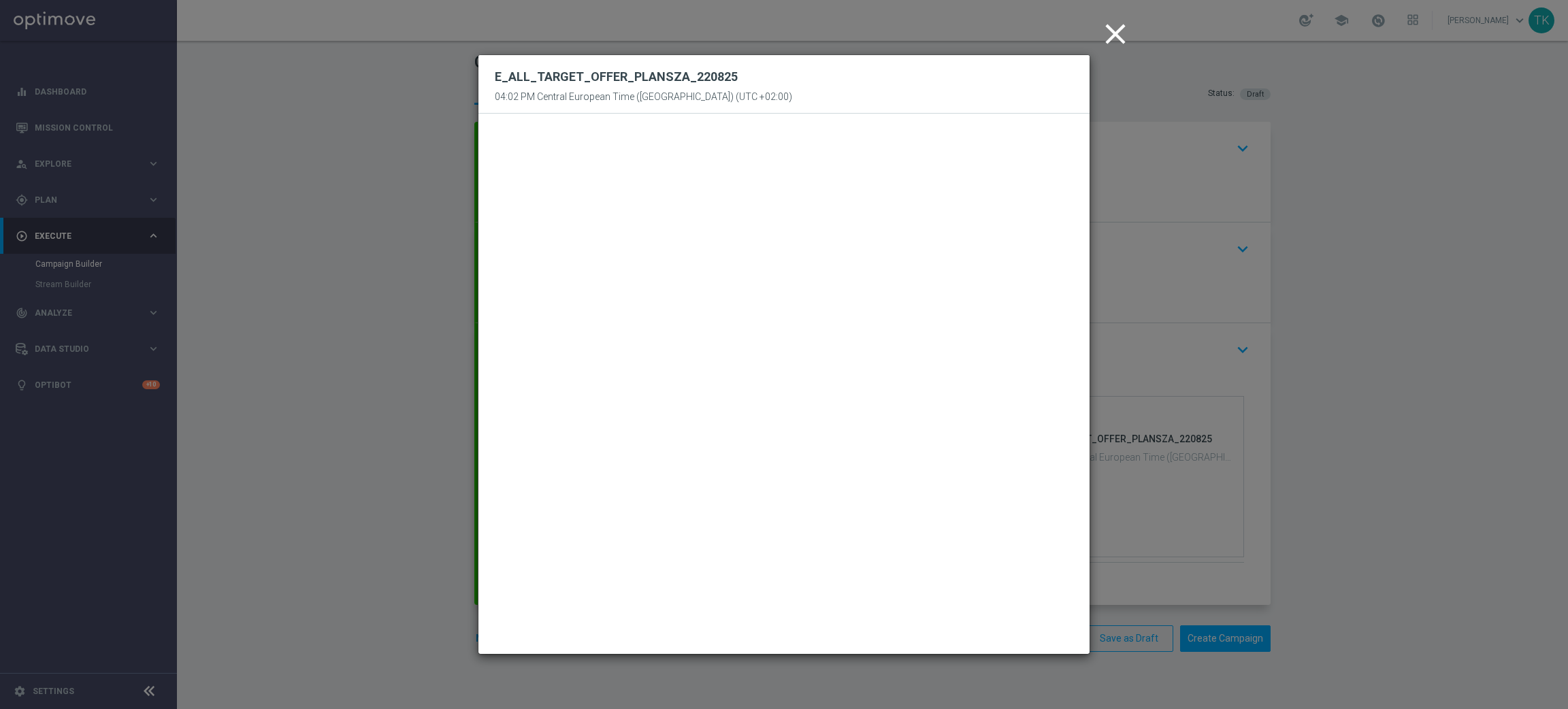
click at [1112, 34] on icon "close" at bounding box center [1116, 34] width 34 height 34
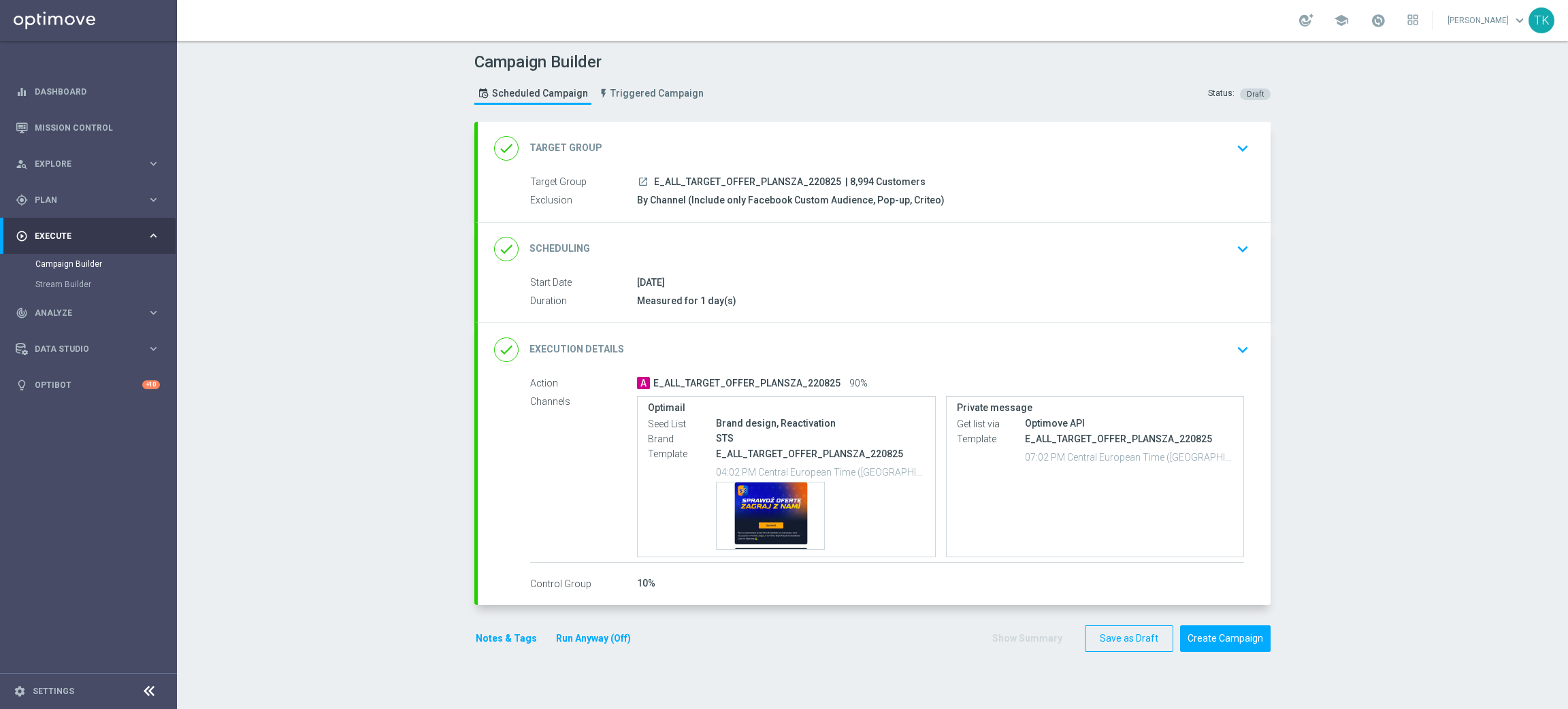
click at [733, 178] on span "E_ALL_TARGET_OFFER_PLANSZA_220825" at bounding box center [747, 182] width 187 height 12
copy div "E_ALL_TARGET_OFFER_PLANSZA_220825"
click at [755, 93] on div "Campaign Builder Scheduled Campaign Triggered Campaign Status: Draft" at bounding box center [872, 80] width 817 height 63
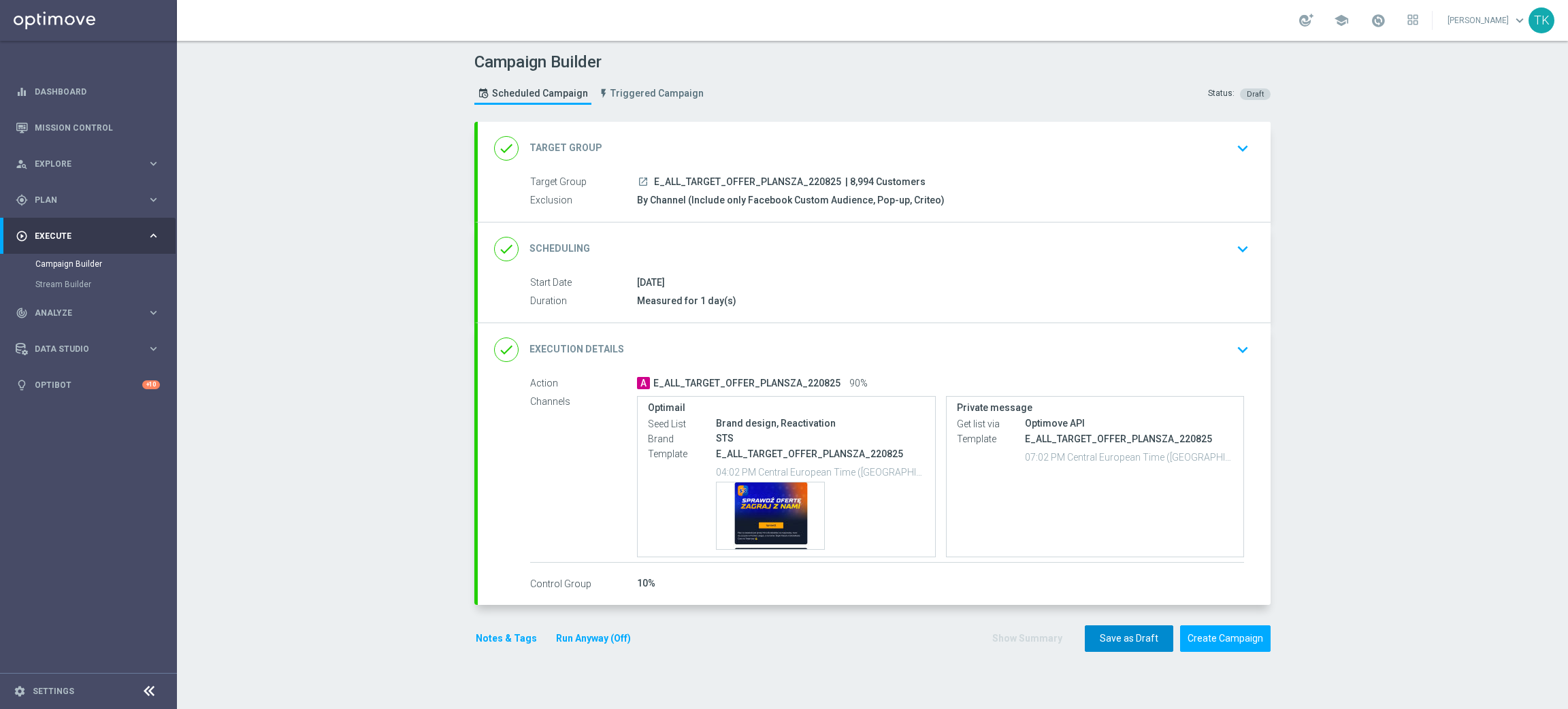
click at [1126, 633] on button "Save as Draft" at bounding box center [1129, 638] width 89 height 27
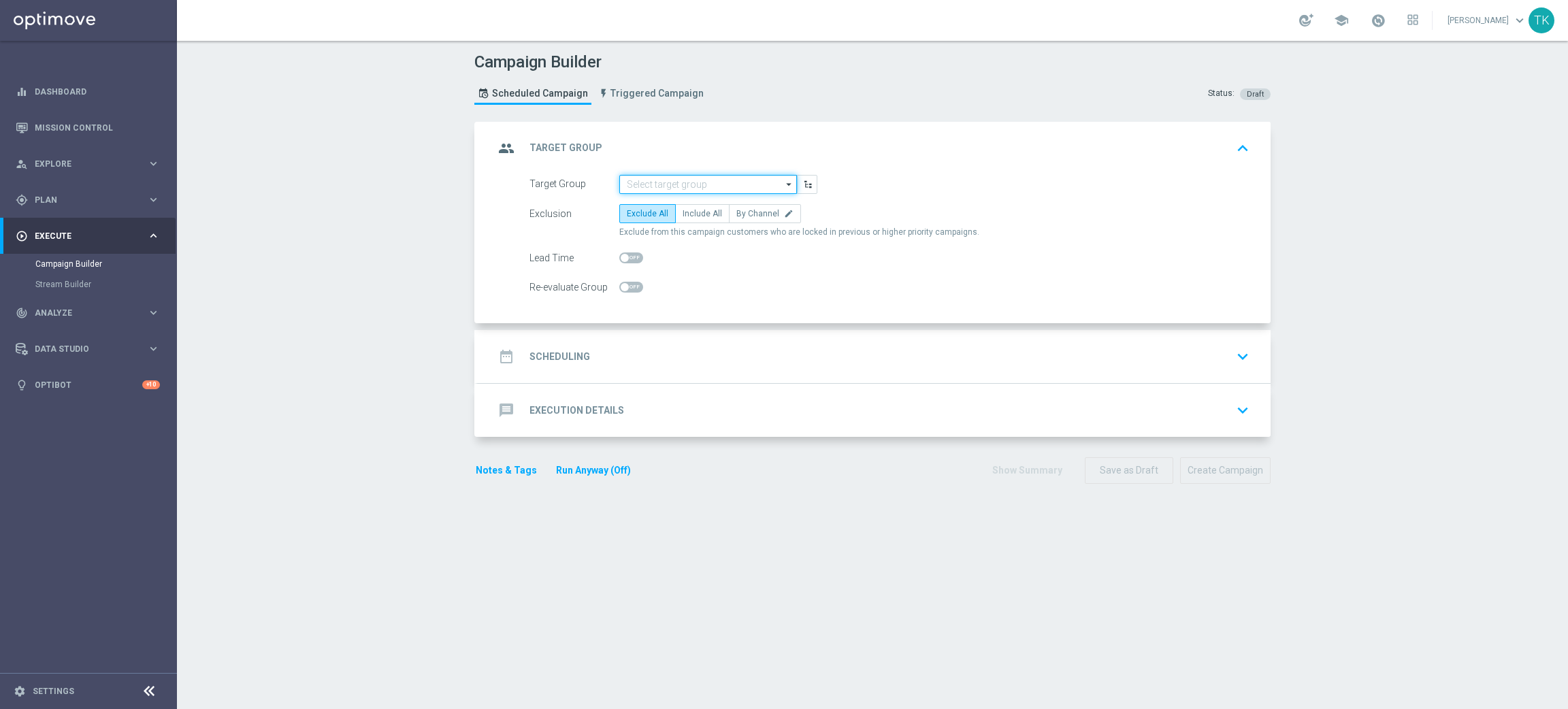
click at [659, 186] on input at bounding box center [708, 184] width 178 height 19
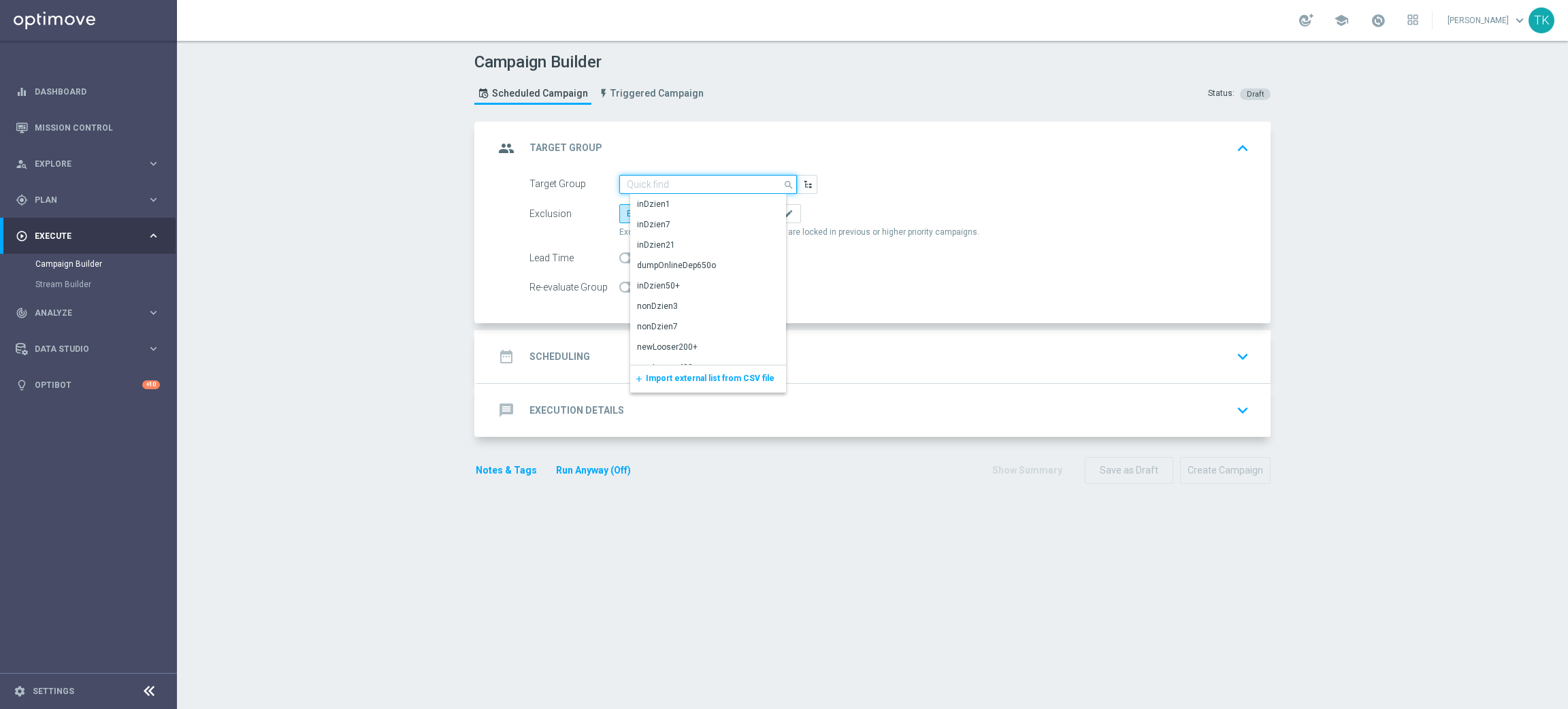
paste input "REACQ_ALL_TARGET_OFFER_PLANSZA I ZBR REM_220825"
click at [668, 213] on div "REACQ_ALL_TARGET_OFFER_PLANSZA I ZBR REM_220825" at bounding box center [720, 211] width 164 height 25
type input "REACQ_ALL_TARGET_OFFER_PLANSZA I ZBR REM_220825"
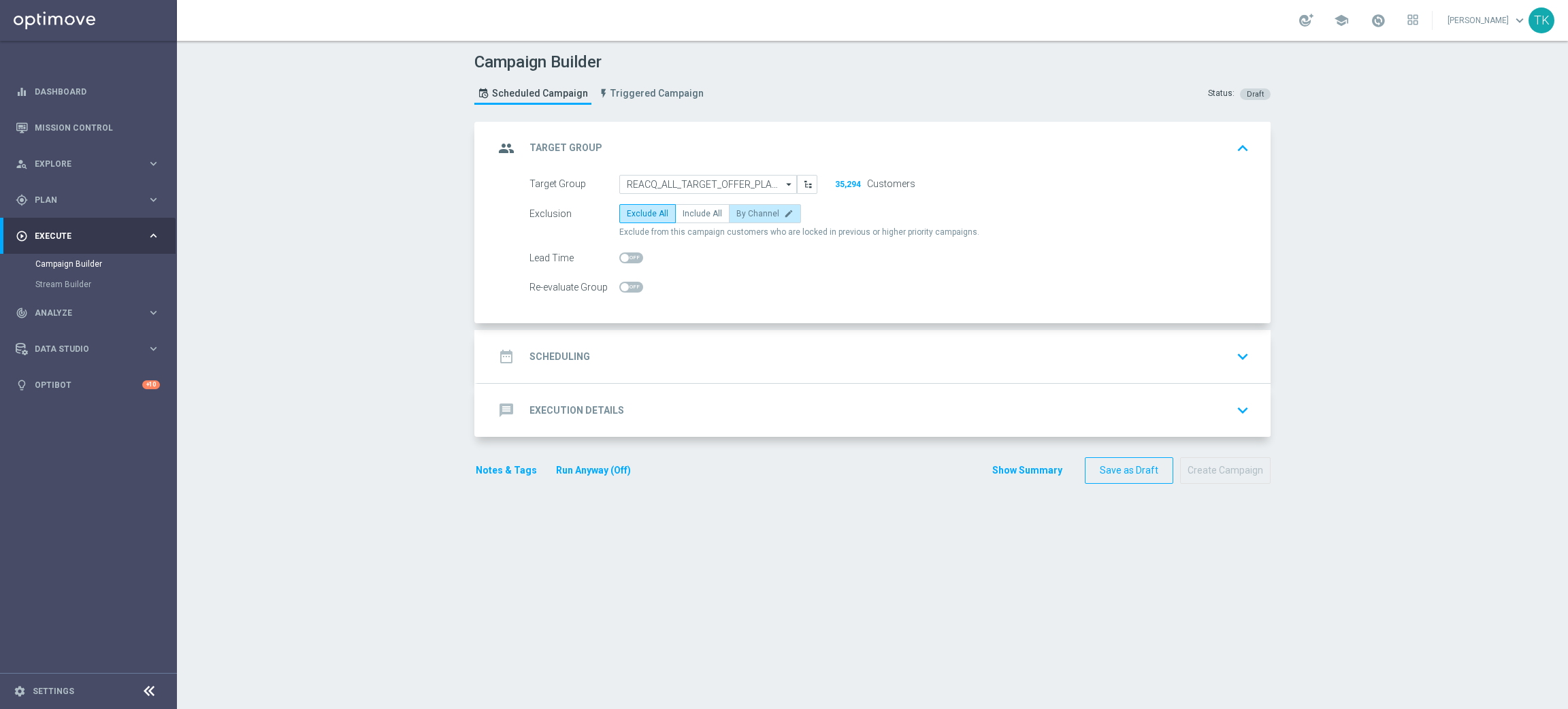
click at [749, 214] on span "By Channel" at bounding box center [758, 214] width 43 height 10
click at [745, 214] on input "By Channel edit" at bounding box center [741, 216] width 9 height 9
radio input "true"
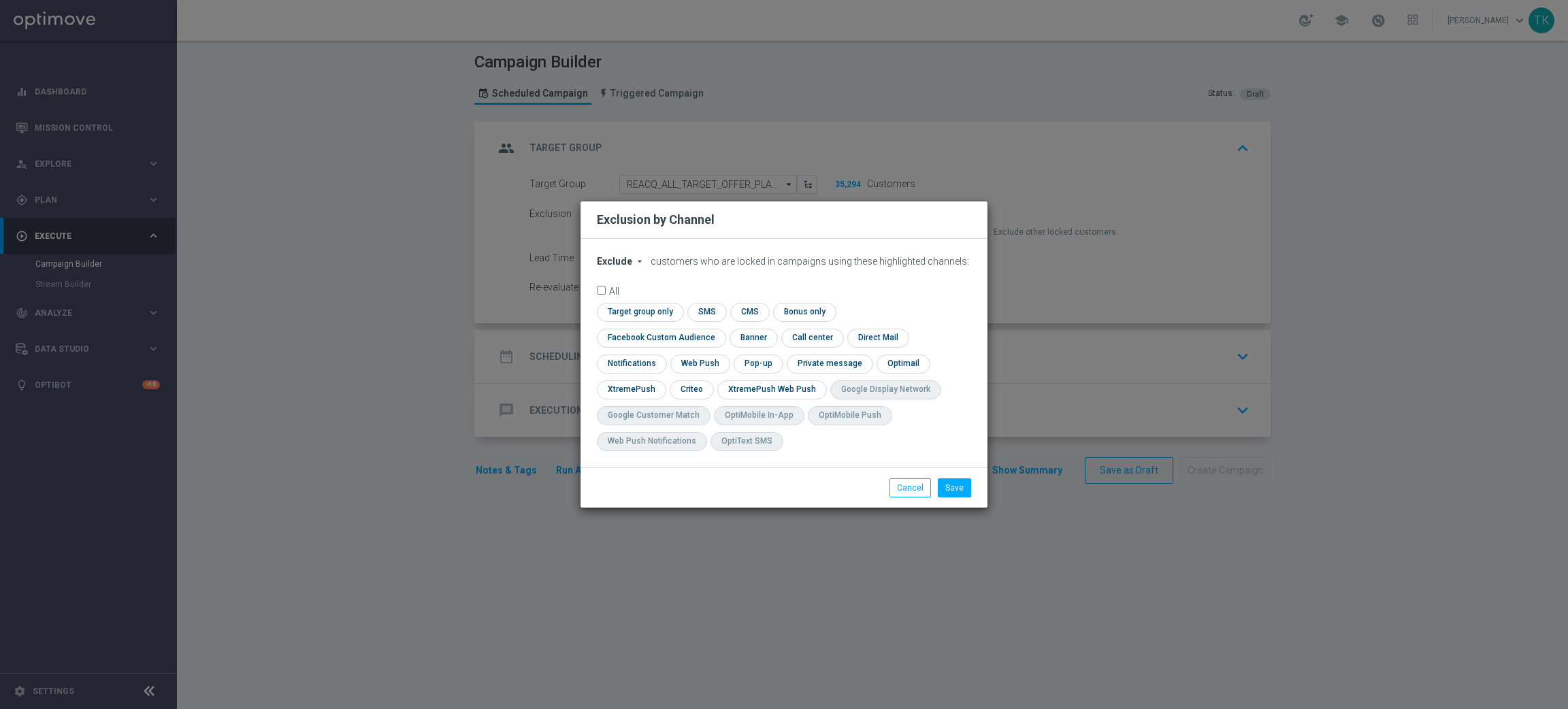
click at [611, 267] on span "Exclude" at bounding box center [614, 261] width 35 height 10
click at [0, 0] on span "Include" at bounding box center [0, 0] width 0 height 0
click at [721, 328] on input "checkbox" at bounding box center [658, 337] width 123 height 18
checkbox input "true"
click at [694, 389] on input "checkbox" at bounding box center [691, 389] width 42 height 18
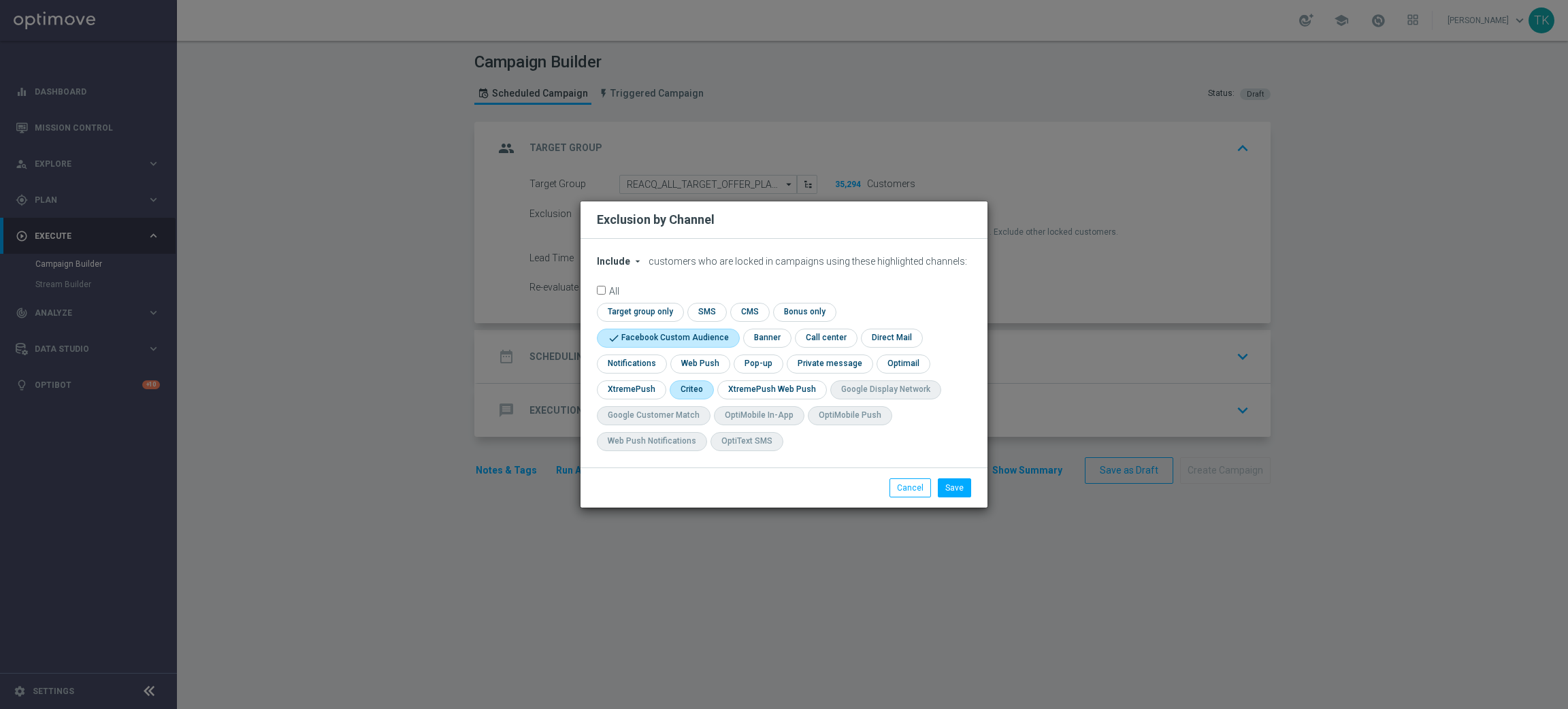
checkbox input "true"
click at [765, 362] on input "checkbox" at bounding box center [757, 364] width 47 height 18
checkbox input "true"
click at [961, 486] on button "Save" at bounding box center [954, 488] width 33 height 19
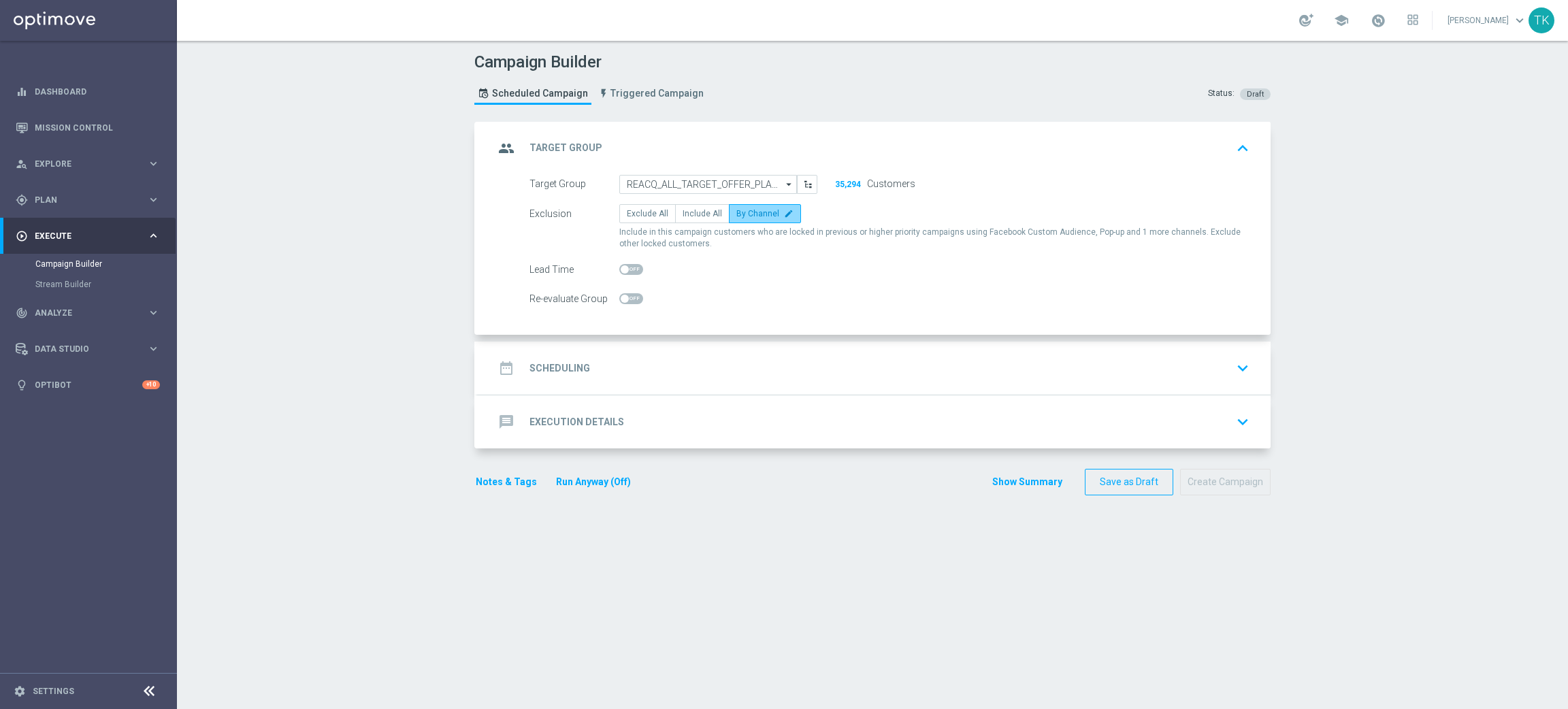
click at [765, 215] on span "By Channel" at bounding box center [758, 214] width 43 height 10
click at [745, 215] on input "By Channel edit" at bounding box center [741, 216] width 9 height 9
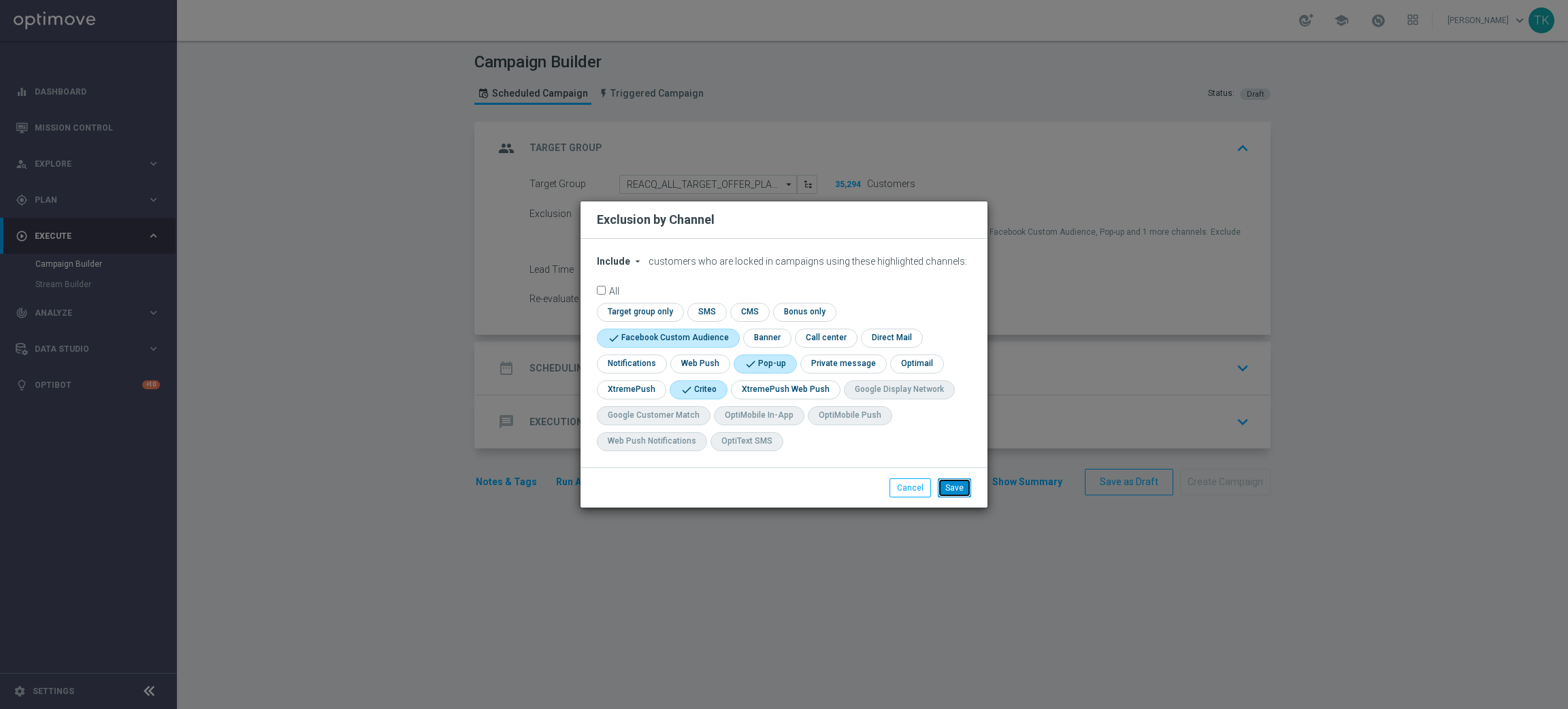
click at [961, 495] on button "Save" at bounding box center [954, 488] width 33 height 19
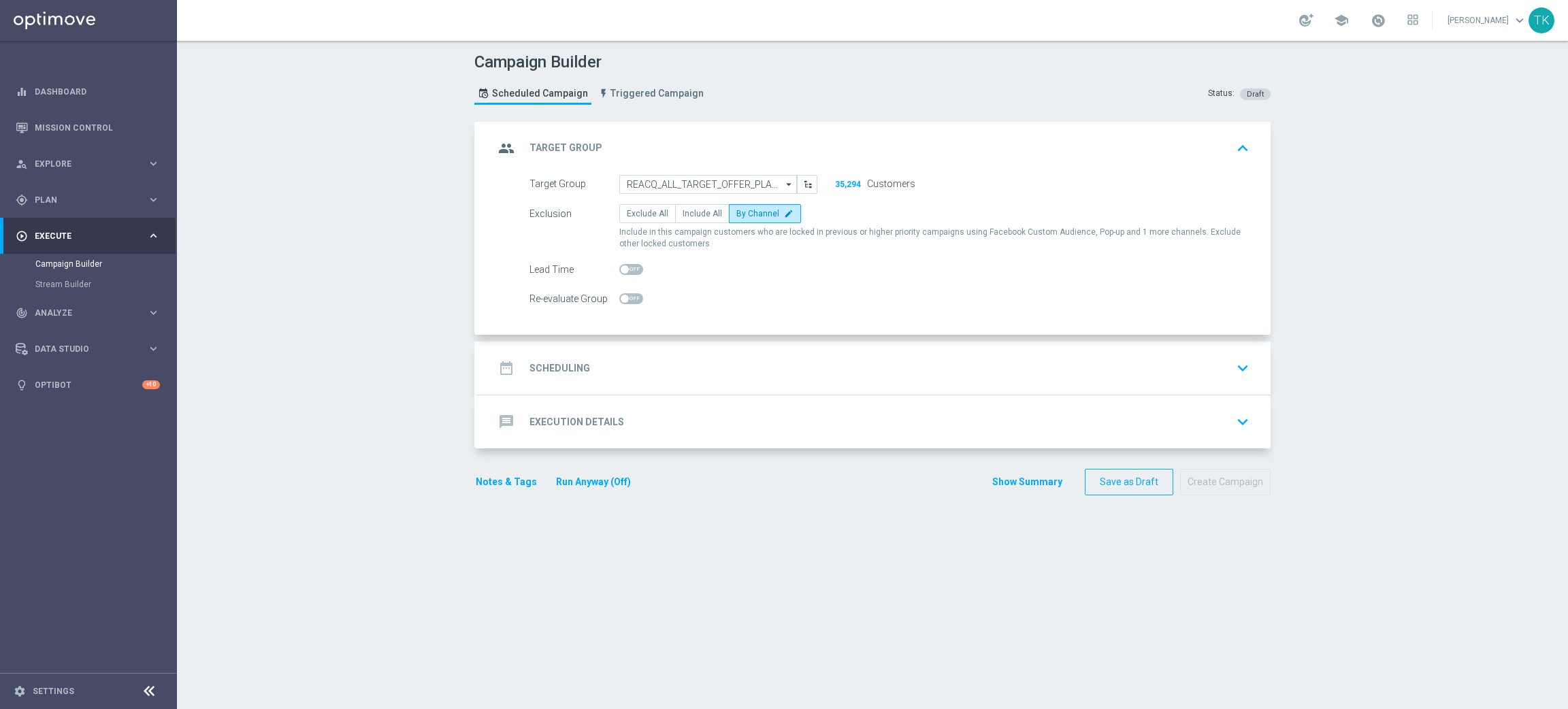
click at [639, 357] on div "date_range Scheduling keyboard_arrow_down" at bounding box center [874, 367] width 761 height 26
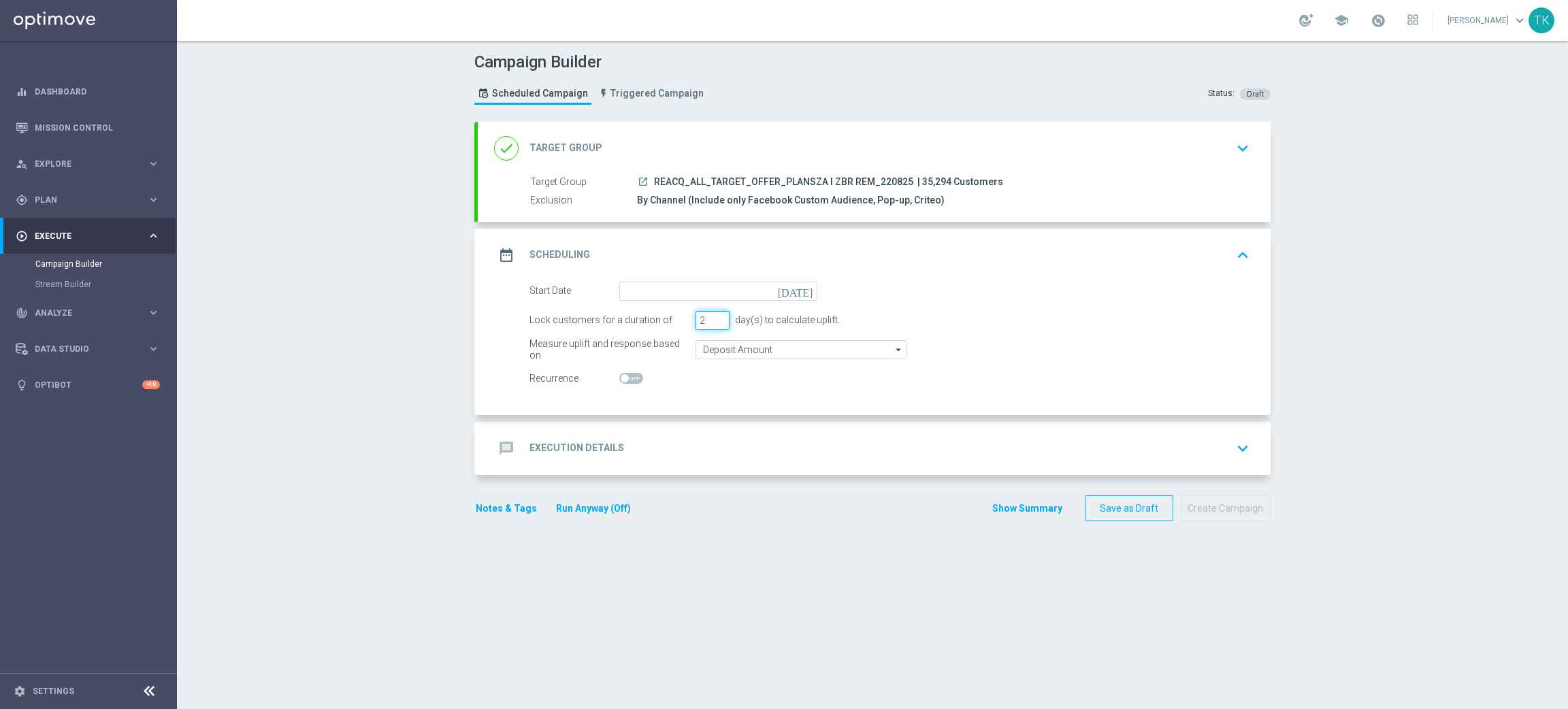
click at [713, 323] on input "2" at bounding box center [713, 321] width 34 height 19
type input "1"
click at [713, 323] on input "1" at bounding box center [713, 321] width 34 height 19
click at [630, 291] on input at bounding box center [719, 291] width 199 height 19
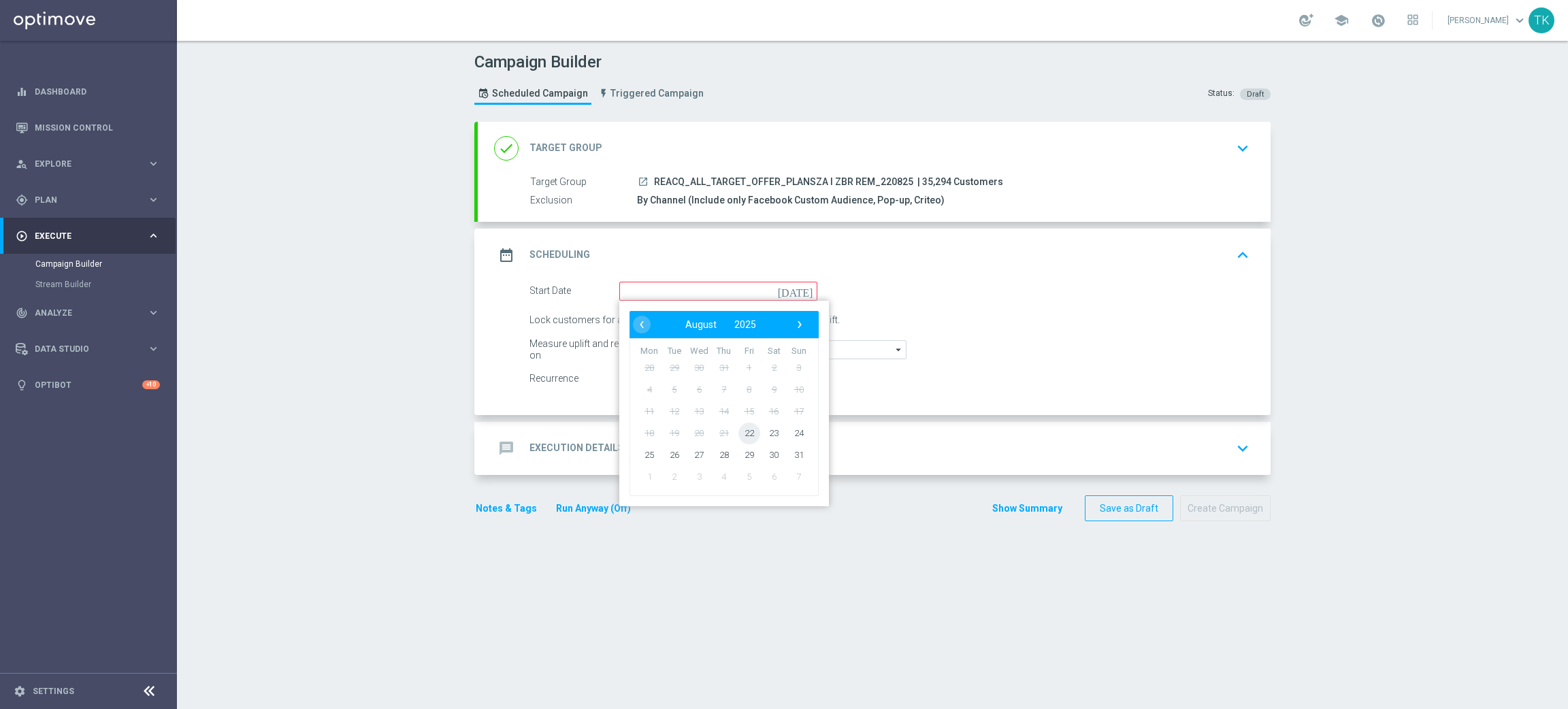
click at [739, 427] on span "22" at bounding box center [749, 432] width 22 height 22
type input "[DATE]"
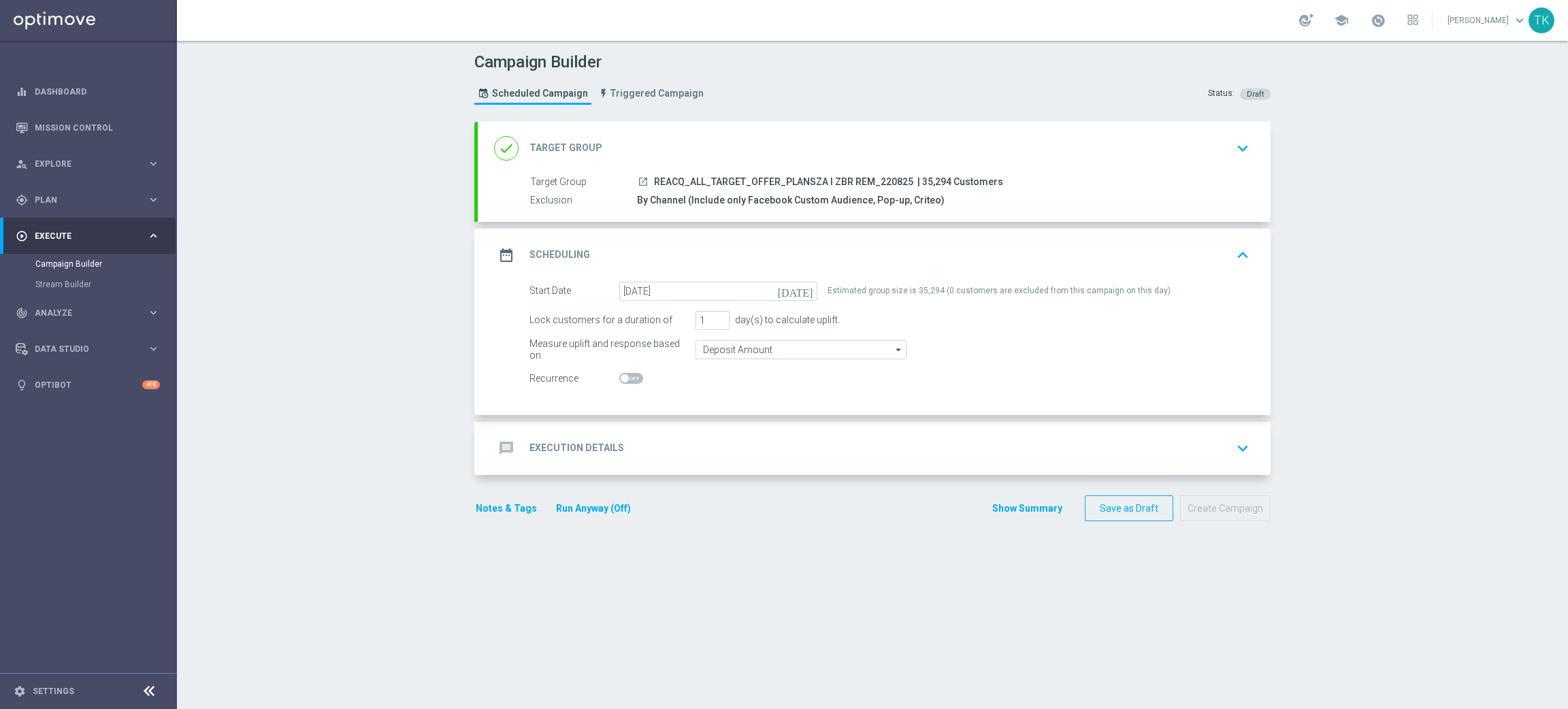
click at [729, 177] on span "REACQ_ALL_TARGET_OFFER_PLANSZA I ZBR REM_220825" at bounding box center [784, 182] width 260 height 12
copy div "REACQ_ALL_TARGET_OFFER_PLANSZA I ZBR REM_220825"
click at [635, 437] on div "message Execution Details keyboard_arrow_down" at bounding box center [874, 448] width 761 height 26
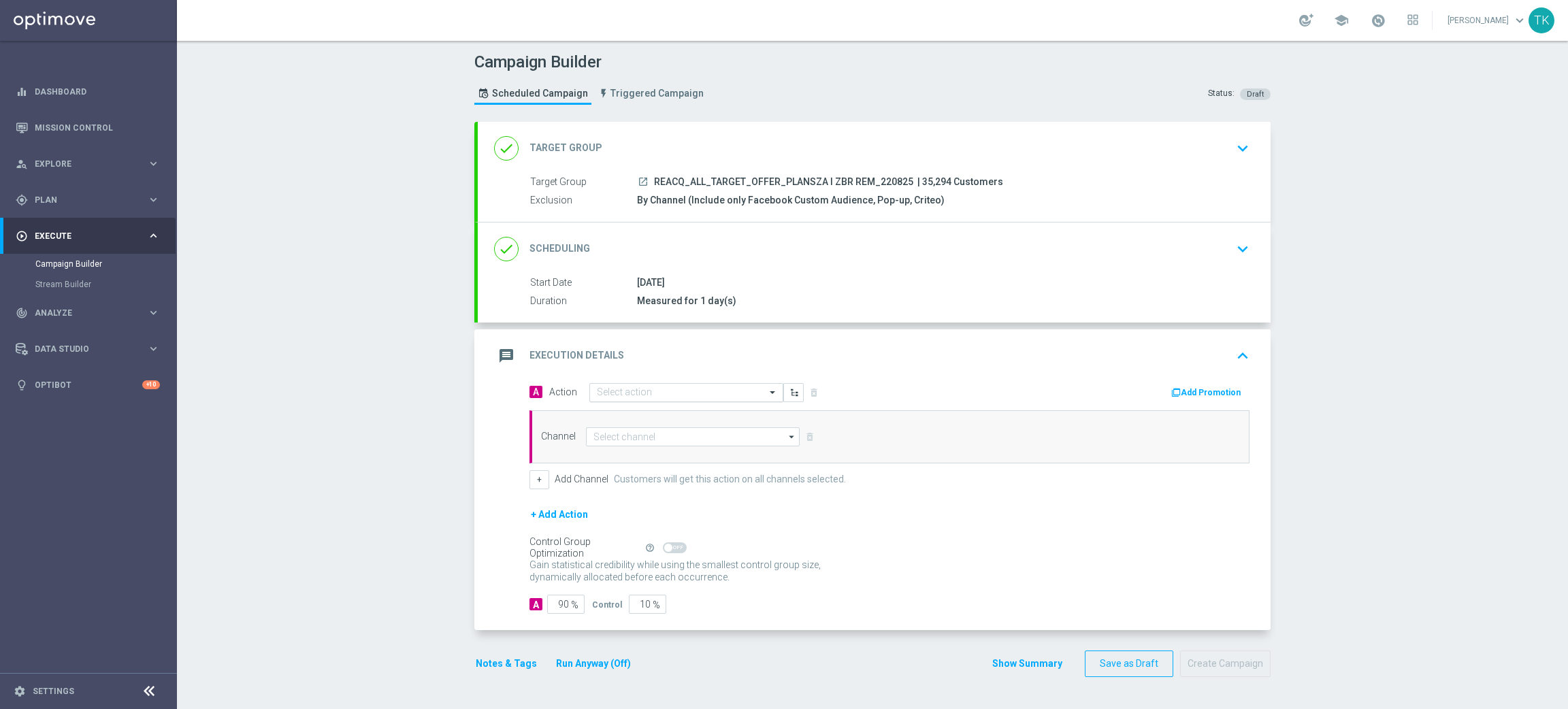
click at [606, 398] on input "text" at bounding box center [672, 393] width 152 height 11
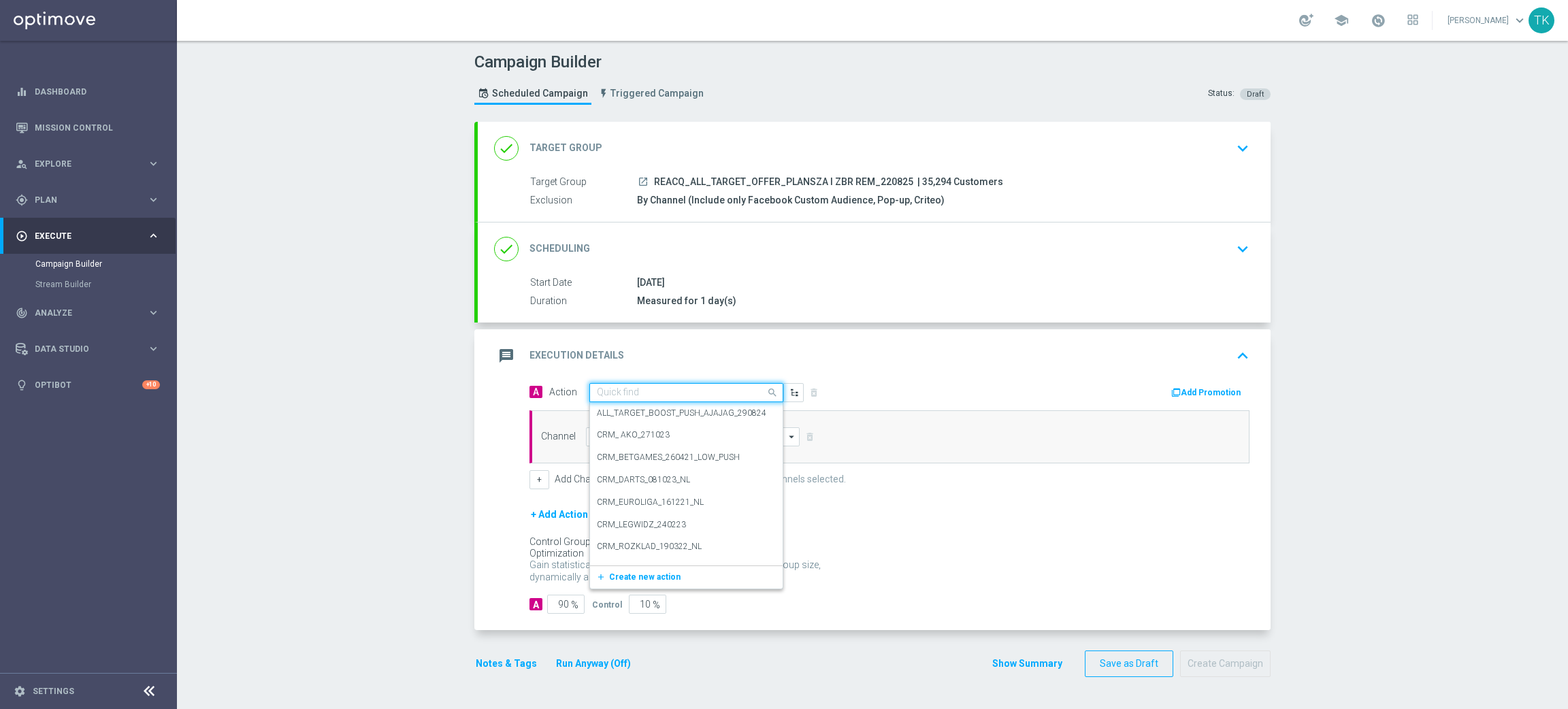
paste input "REACQ_ALL_TARGET_OFFER_PLANSZA I ZBR REM_220825"
type input "REACQ_ALL_TARGET_OFFER_PLANSZA I ZBR REM_220825"
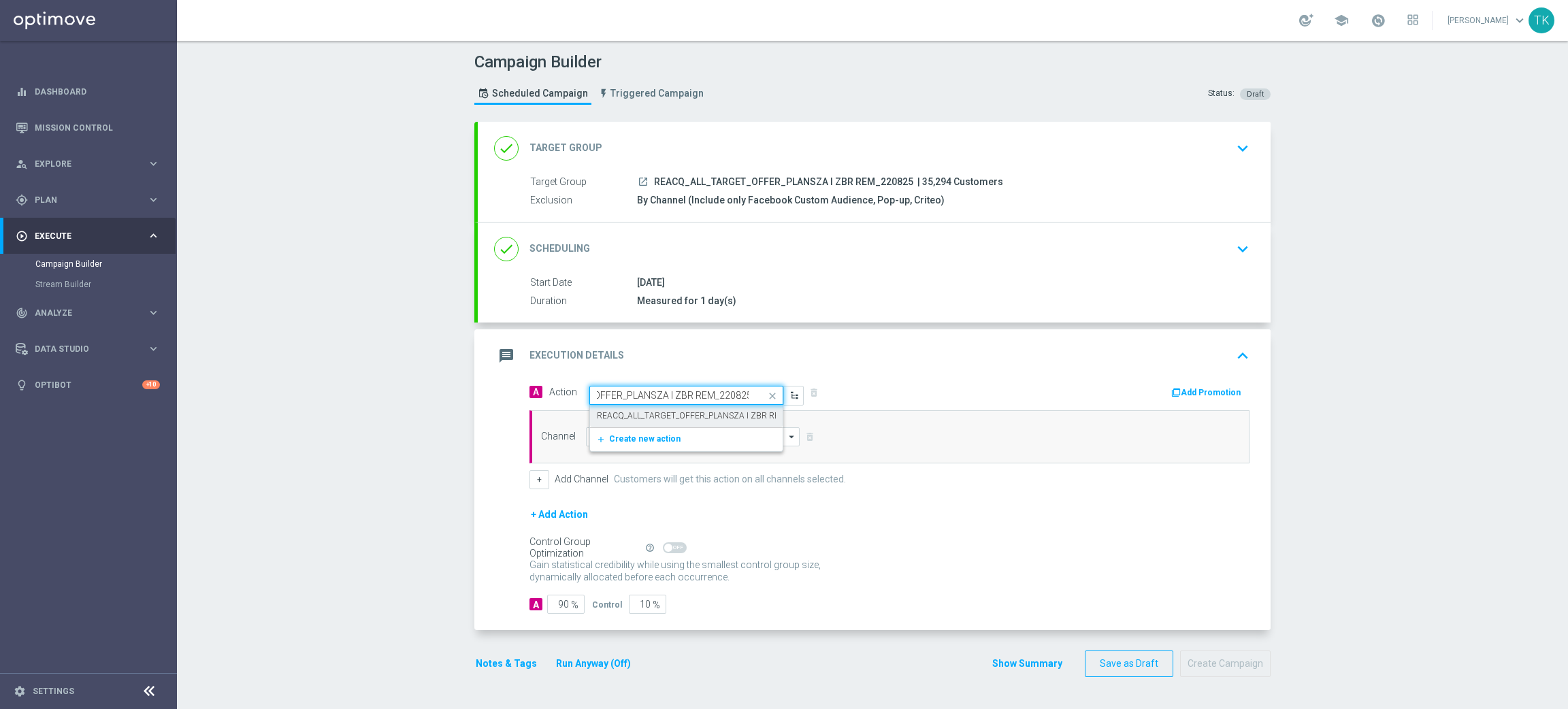
click at [628, 415] on label "REACQ_ALL_TARGET_OFFER_PLANSZA I ZBR REM_220825" at bounding box center [707, 416] width 222 height 11
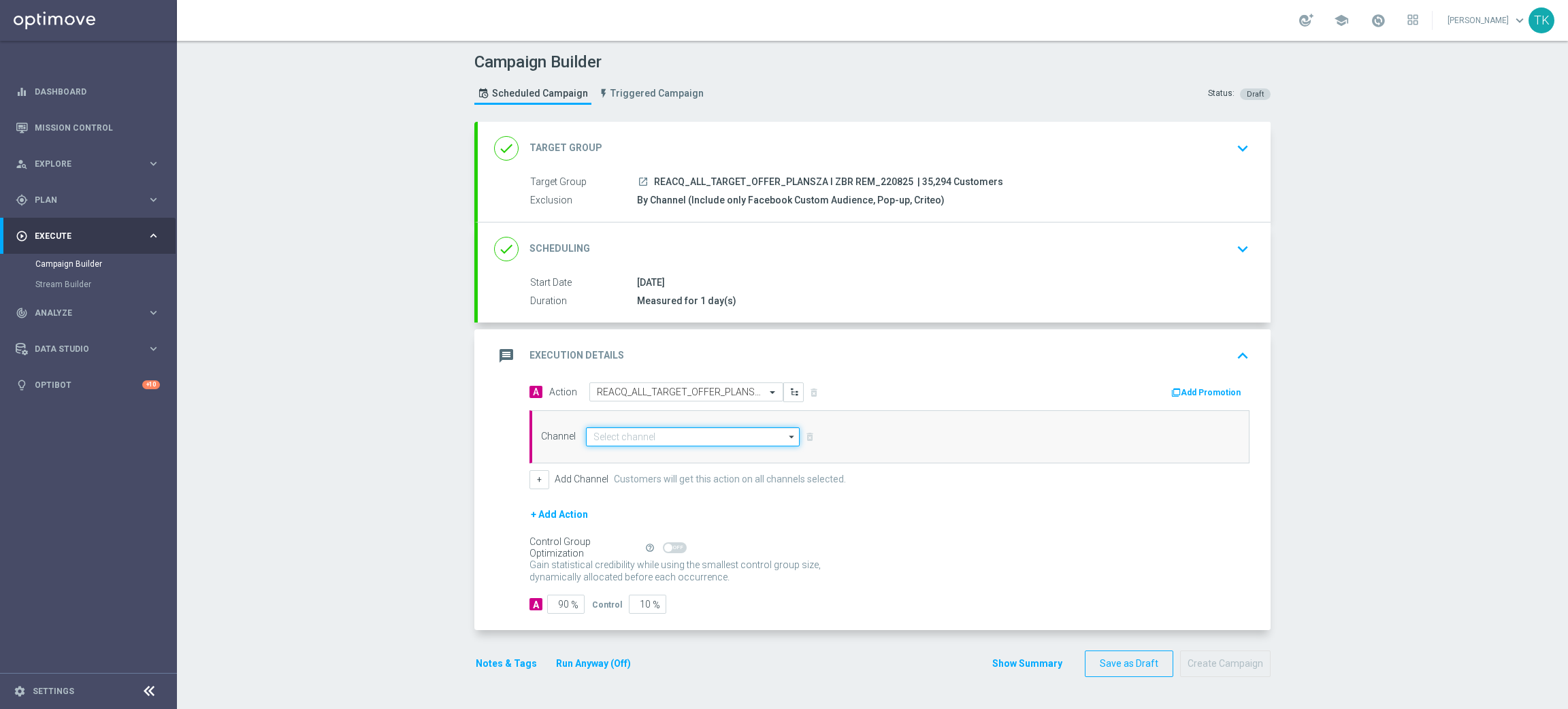
click at [596, 434] on input at bounding box center [693, 437] width 214 height 19
click at [606, 457] on div "Optimail" at bounding box center [619, 456] width 31 height 12
type input "Optimail"
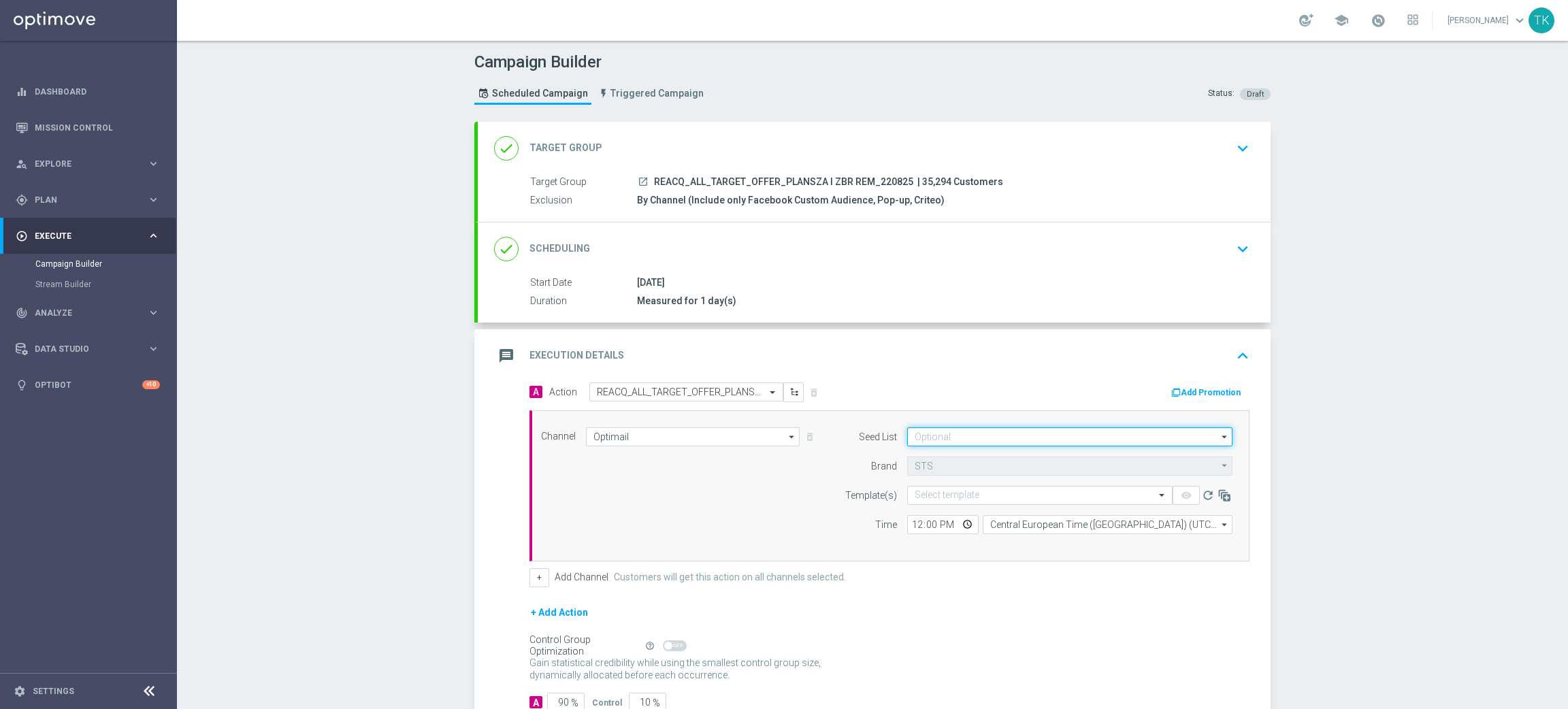
click at [930, 430] on input at bounding box center [1070, 437] width 325 height 19
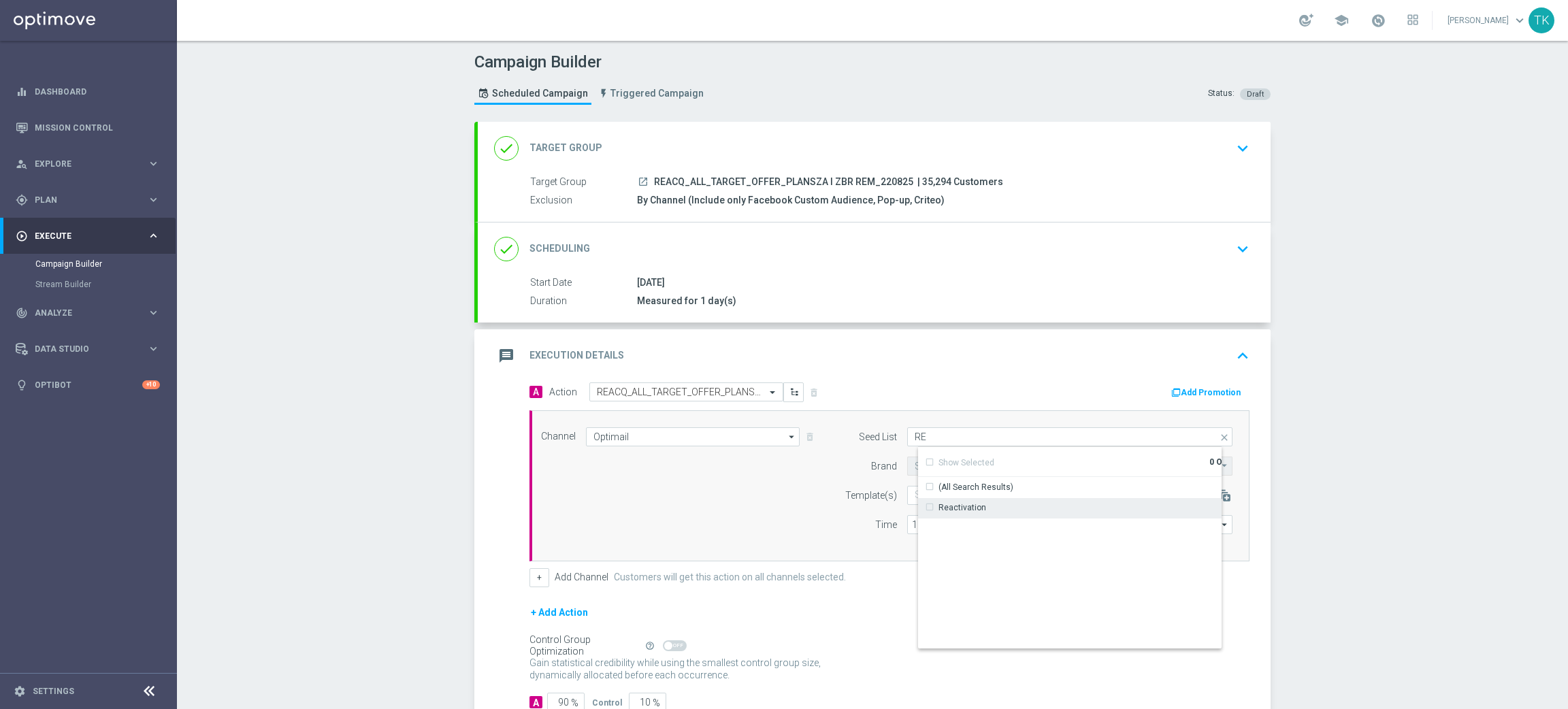
click at [951, 511] on div "Reactivation" at bounding box center [963, 508] width 48 height 12
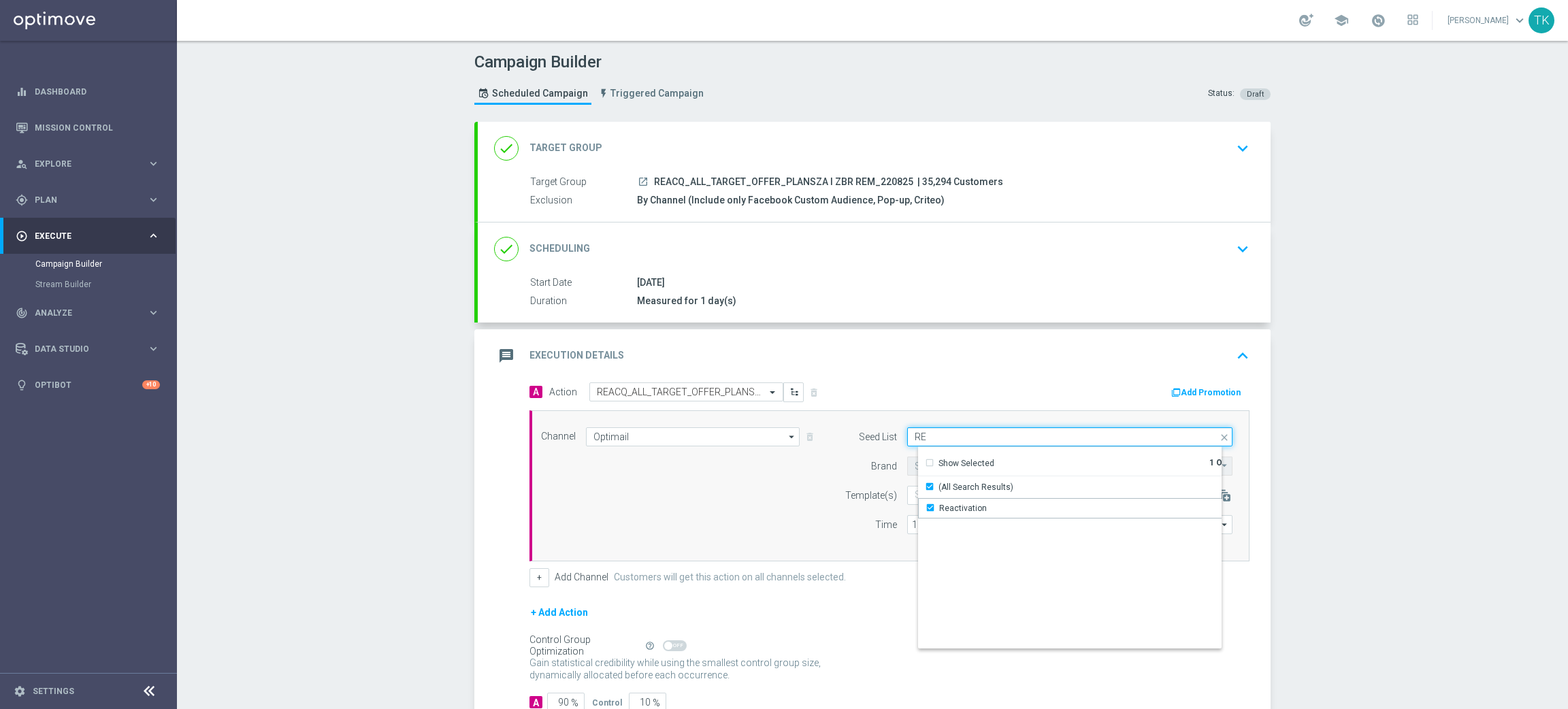
click at [930, 438] on input "RE" at bounding box center [1070, 437] width 325 height 19
click at [949, 514] on div "Brand design" at bounding box center [1081, 508] width 326 height 20
click at [722, 537] on div "Channel Optimail Optimail arrow_drop_down Show Selected 1 of 22 Target group on…" at bounding box center [887, 486] width 712 height 117
type input "Selected 2 of 17"
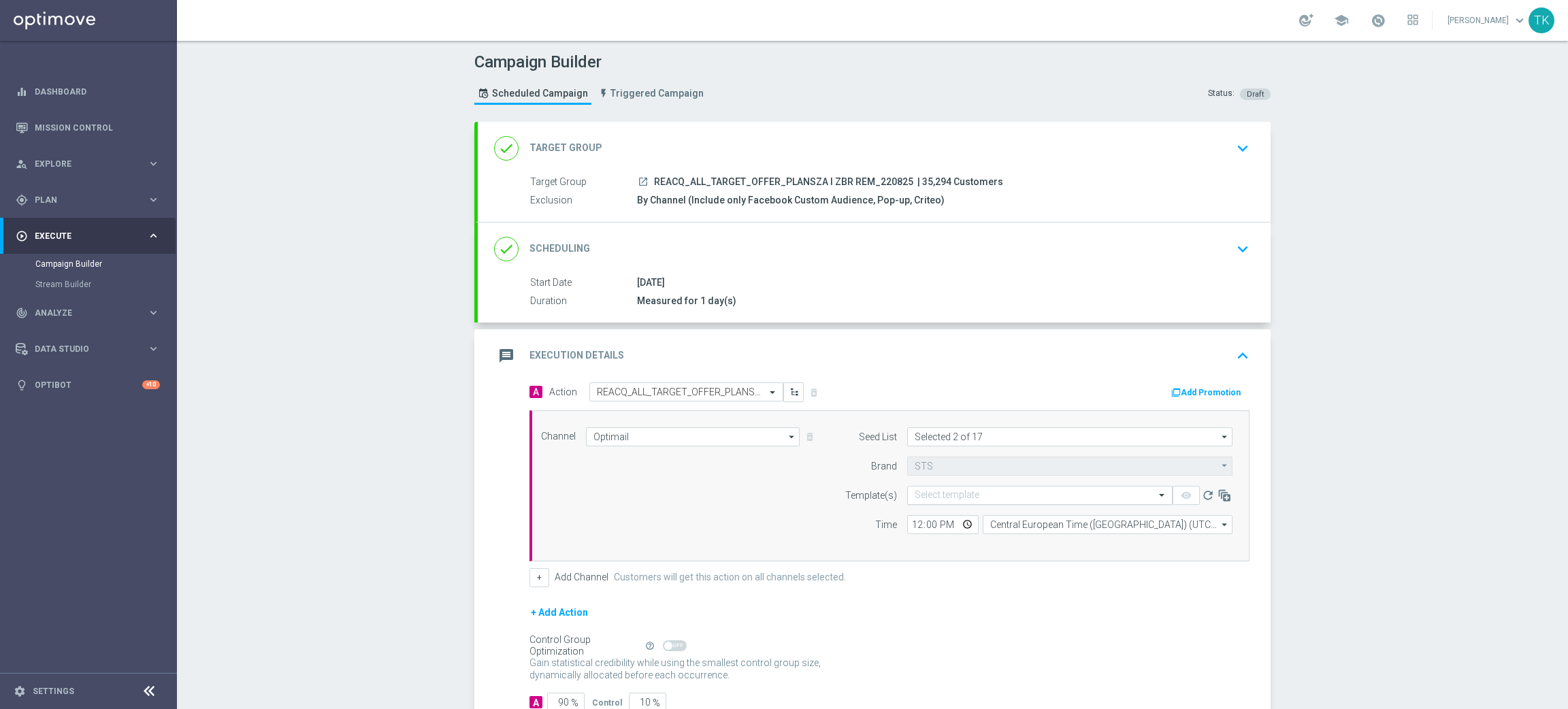
click at [918, 488] on div "Select template" at bounding box center [1040, 495] width 265 height 19
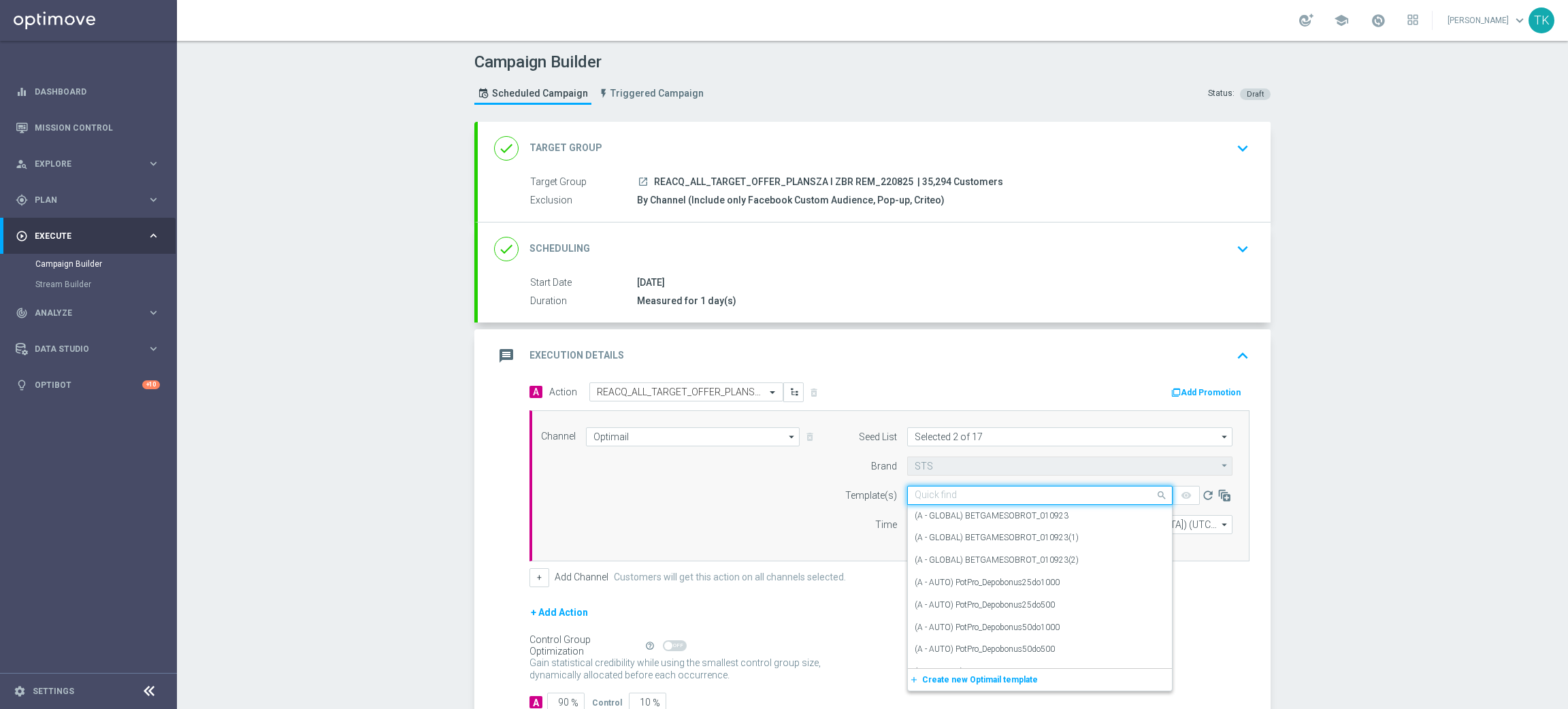
paste input "REACQ_ALL_TARGET_OFFER_PLANSZA I ZBR REM_220825"
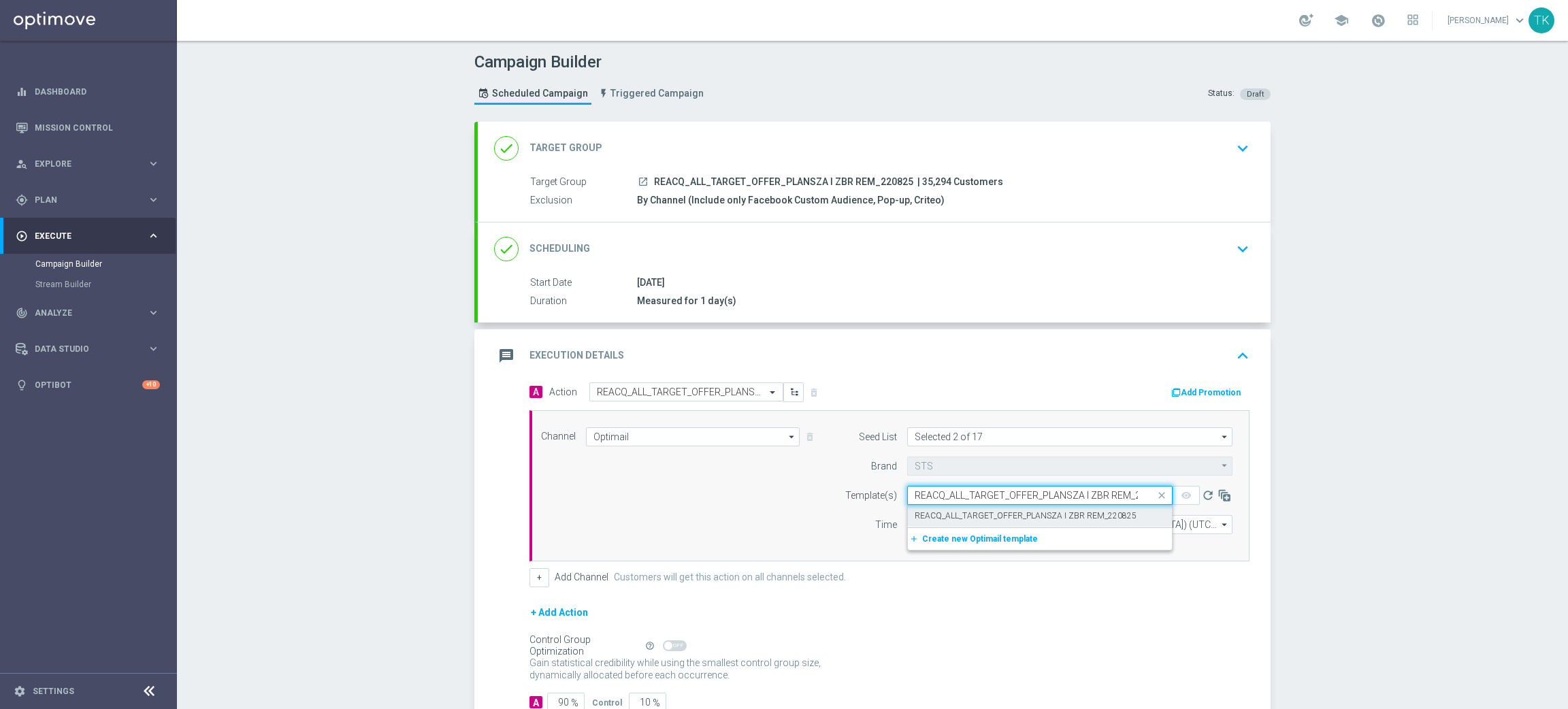
scroll to position [0, 27]
click at [938, 511] on label "REACQ_ALL_TARGET_OFFER_PLANSZA I ZBR REM_220825" at bounding box center [1026, 516] width 222 height 11
type input "REACQ_ALL_TARGET_OFFER_PLANSZA I ZBR REM_220825"
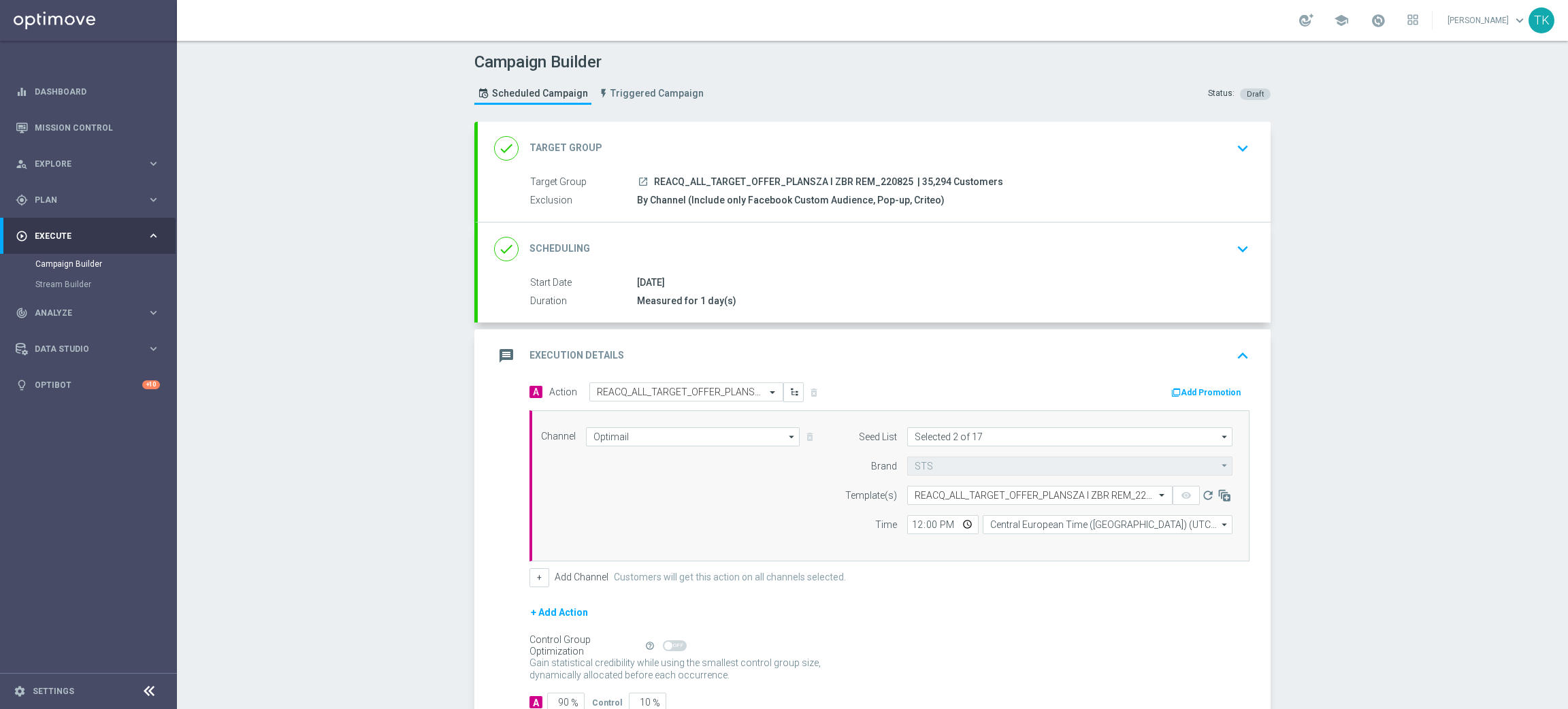
scroll to position [0, 0]
click at [909, 527] on input "12:00" at bounding box center [943, 525] width 72 height 19
type input "16:02"
click at [983, 518] on input "Central European Time ([GEOGRAPHIC_DATA]) (UTC +02:00)" at bounding box center [1108, 525] width 250 height 19
click at [1022, 539] on div "Central European Time ([GEOGRAPHIC_DATA]) (UTC +02:00)" at bounding box center [1112, 545] width 222 height 12
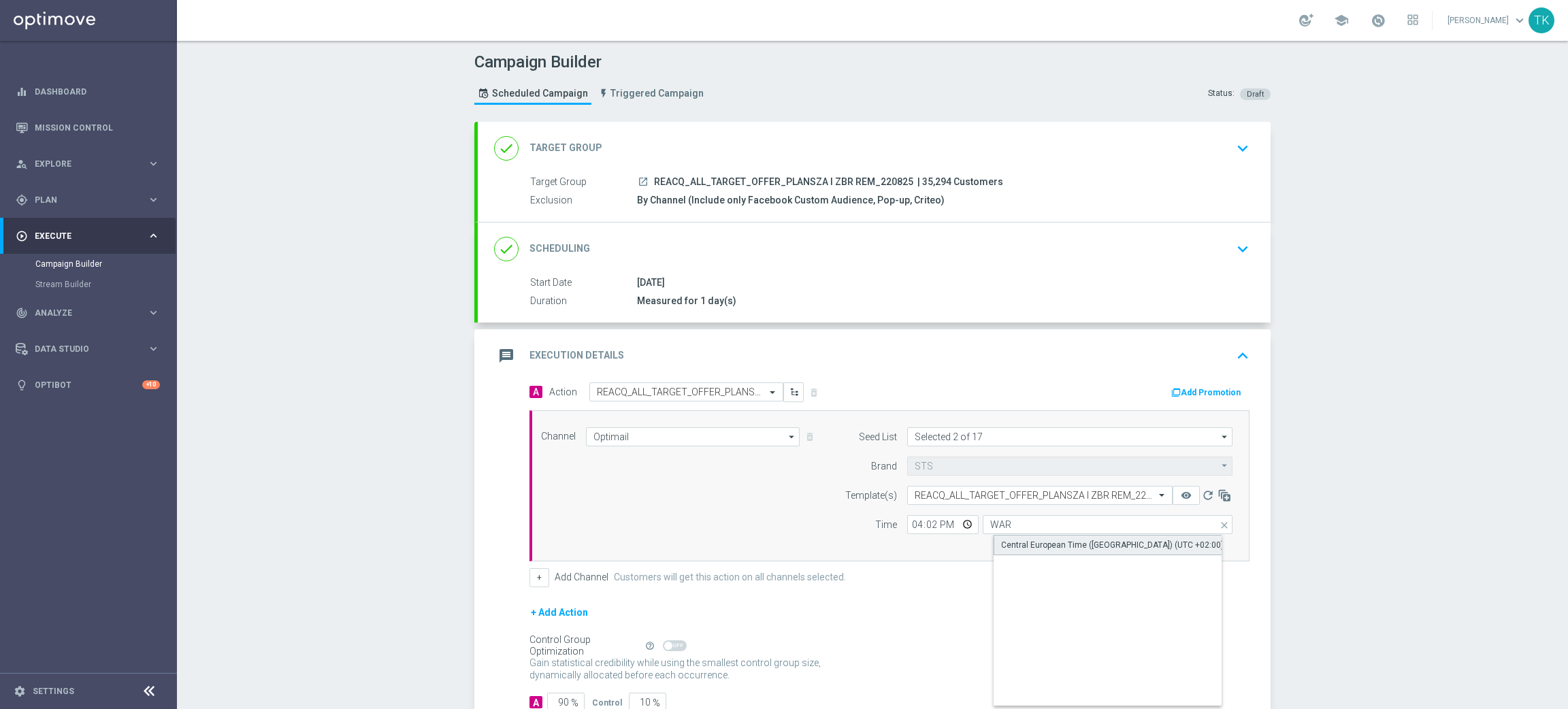
type input "Central European Time ([GEOGRAPHIC_DATA]) (UTC +02:00)"
click at [530, 578] on button "+" at bounding box center [539, 578] width 20 height 19
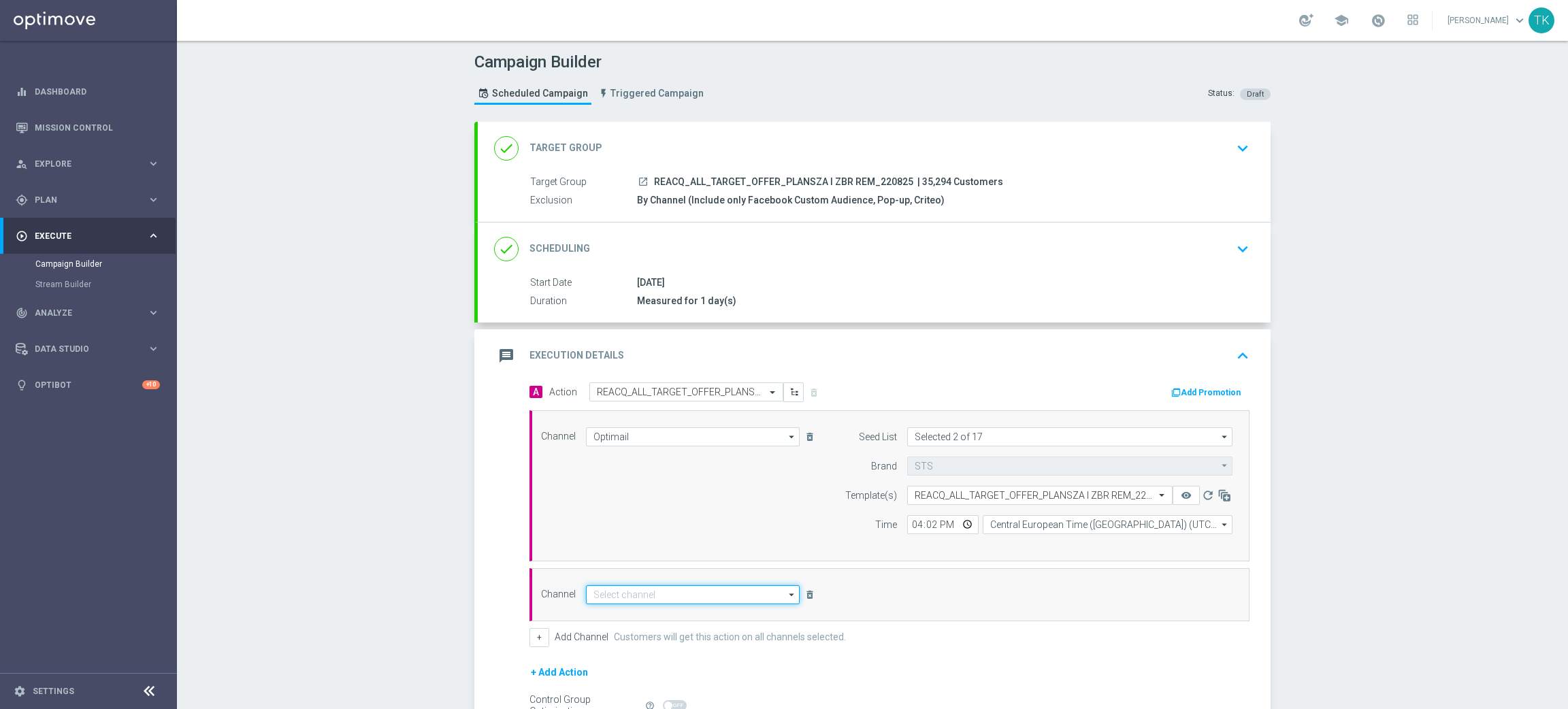
click at [603, 596] on input at bounding box center [693, 594] width 214 height 19
type input "O"
click at [635, 626] on div "Private message" at bounding box center [692, 690] width 192 height 171
click at [636, 618] on div "Private message" at bounding box center [636, 615] width 64 height 12
type input "Private message"
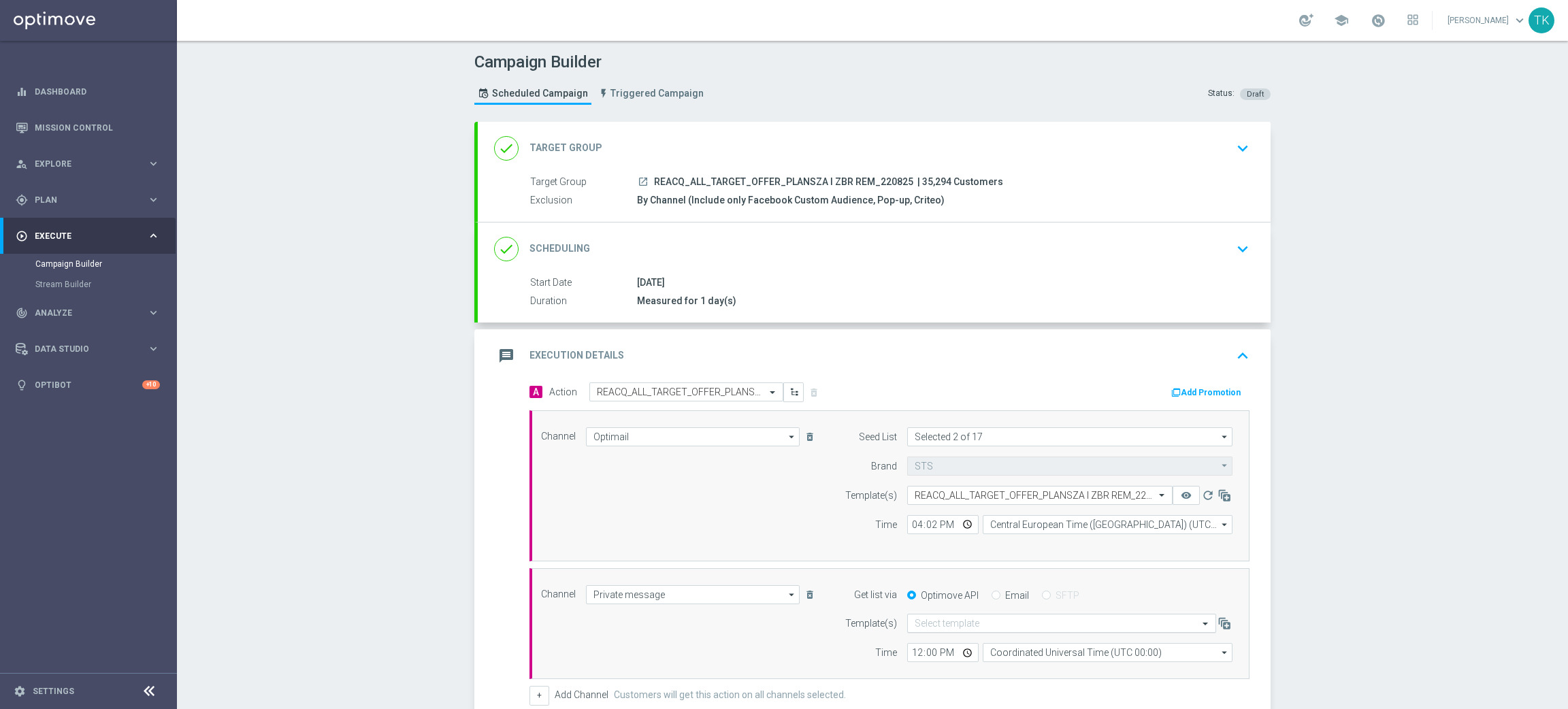
click at [916, 622] on input "text" at bounding box center [1049, 624] width 267 height 11
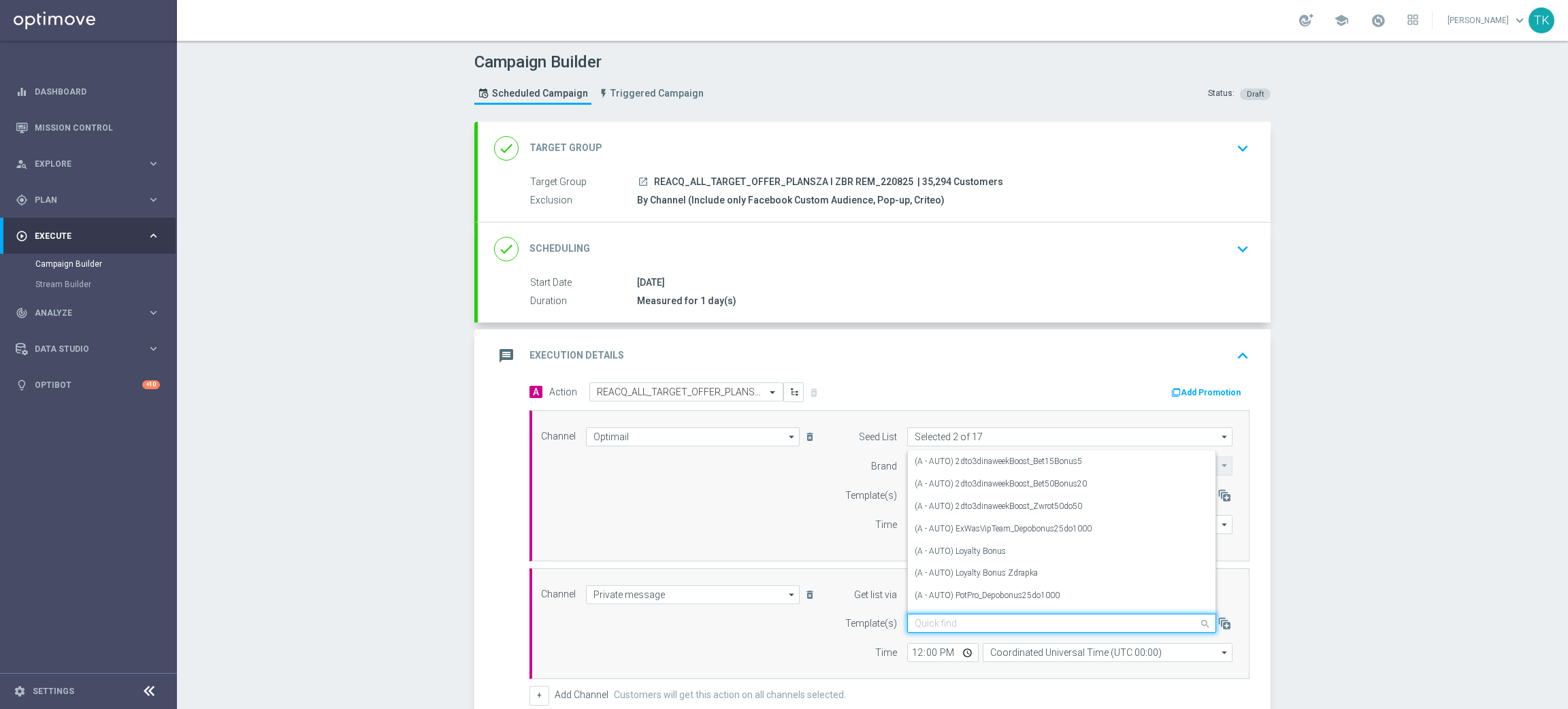
paste input "REACQ_ALL_TARGET_OFFER_PLANSZA I ZBR REM_220825"
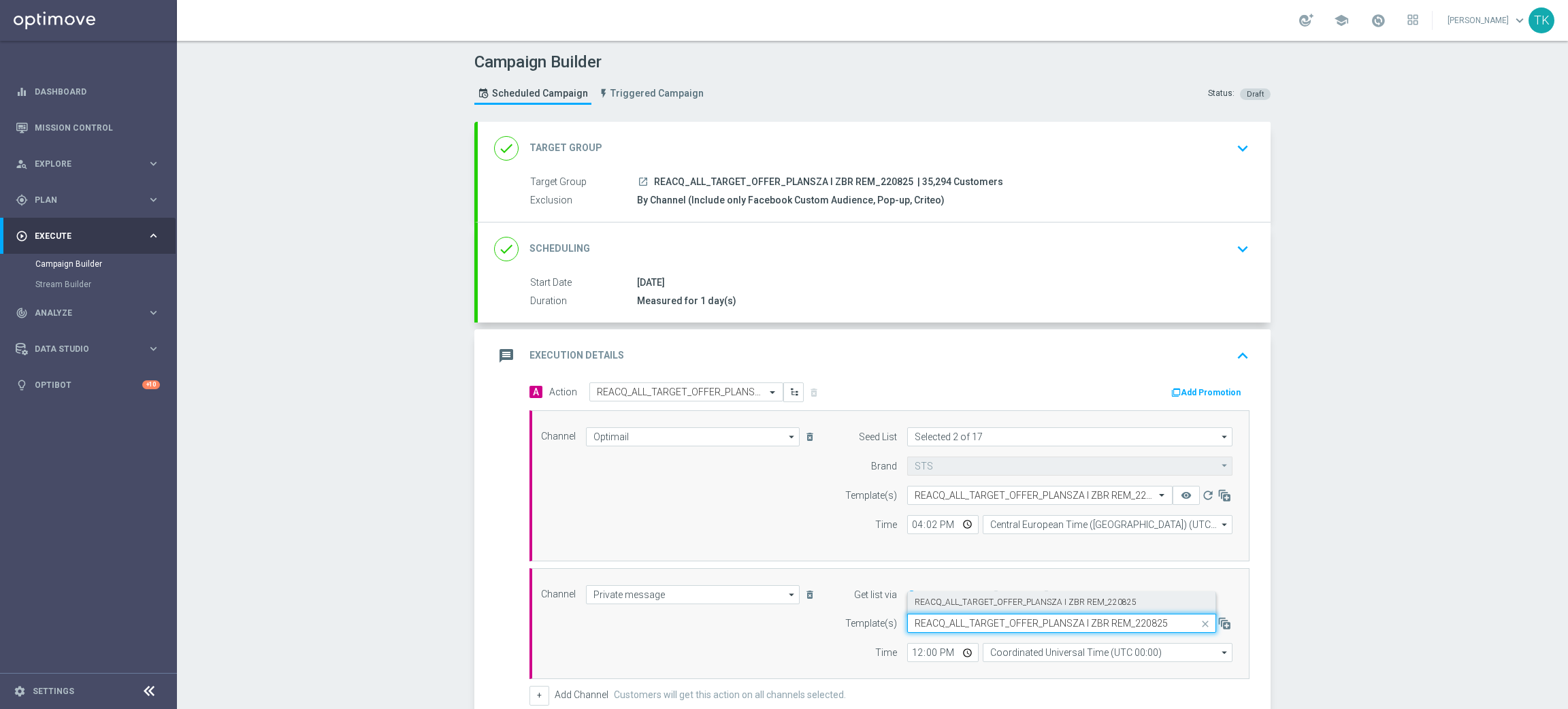
click at [937, 603] on label "REACQ_ALL_TARGET_OFFER_PLANSZA I ZBR REM_220825" at bounding box center [1026, 602] width 222 height 11
type input "REACQ_ALL_TARGET_OFFER_PLANSZA I ZBR REM_220825"
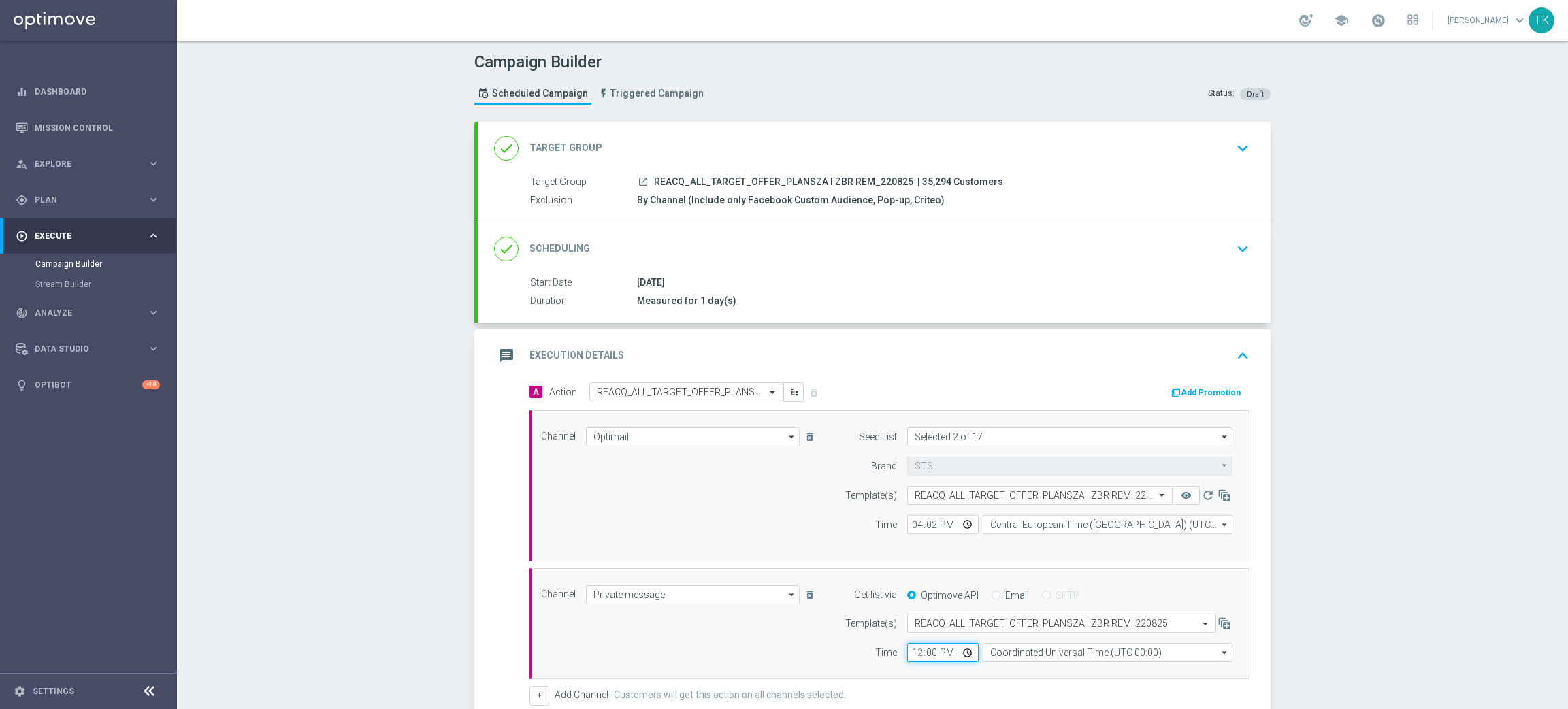
click at [908, 658] on input "12:00" at bounding box center [943, 653] width 72 height 19
type input "19:02"
click at [1001, 656] on input "Coordinated Universal Time (UTC 00:00)" at bounding box center [1108, 653] width 250 height 19
click at [1010, 663] on div "Central European Time ([GEOGRAPHIC_DATA]) (UTC +02:00)" at bounding box center [1119, 673] width 250 height 19
type input "Central European Time ([GEOGRAPHIC_DATA]) (UTC +02:00)"
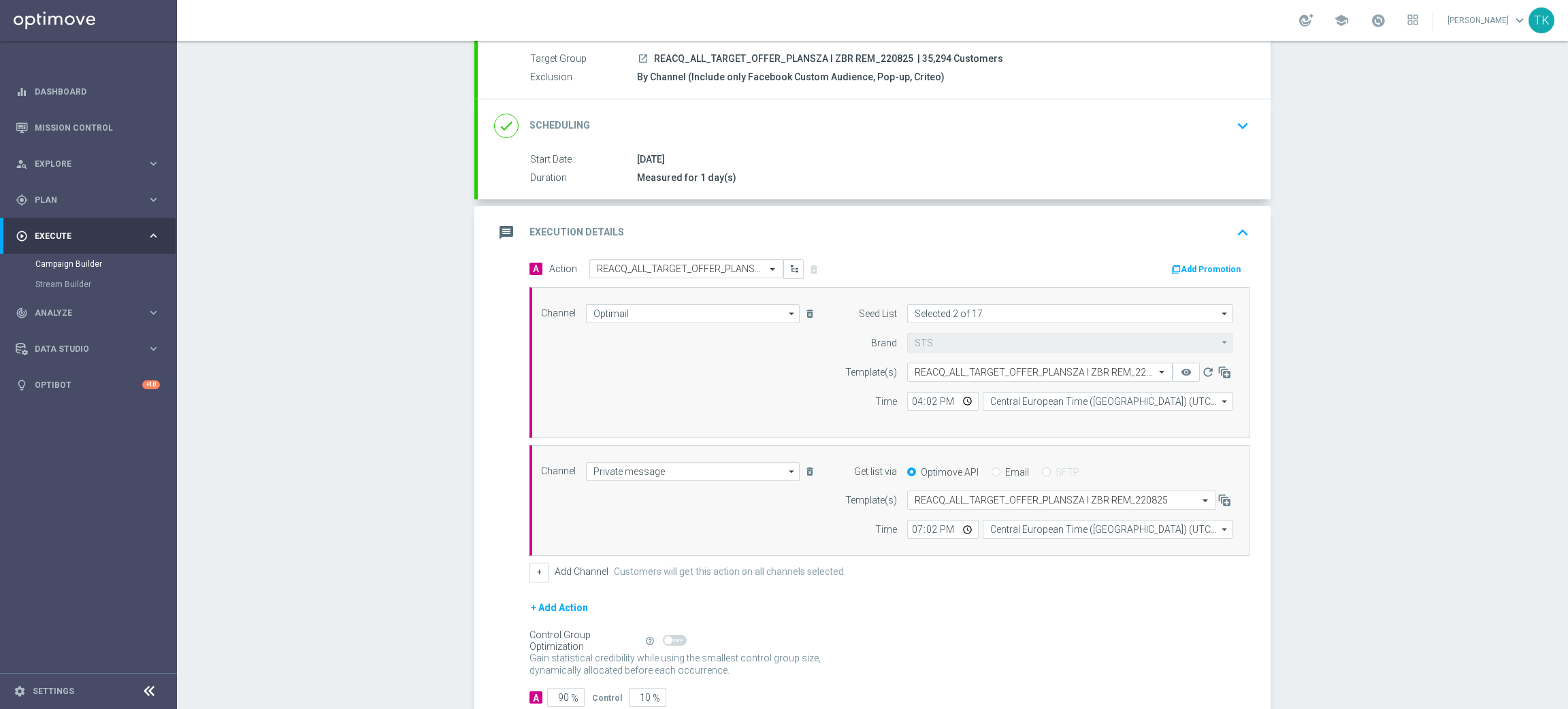
scroll to position [213, 0]
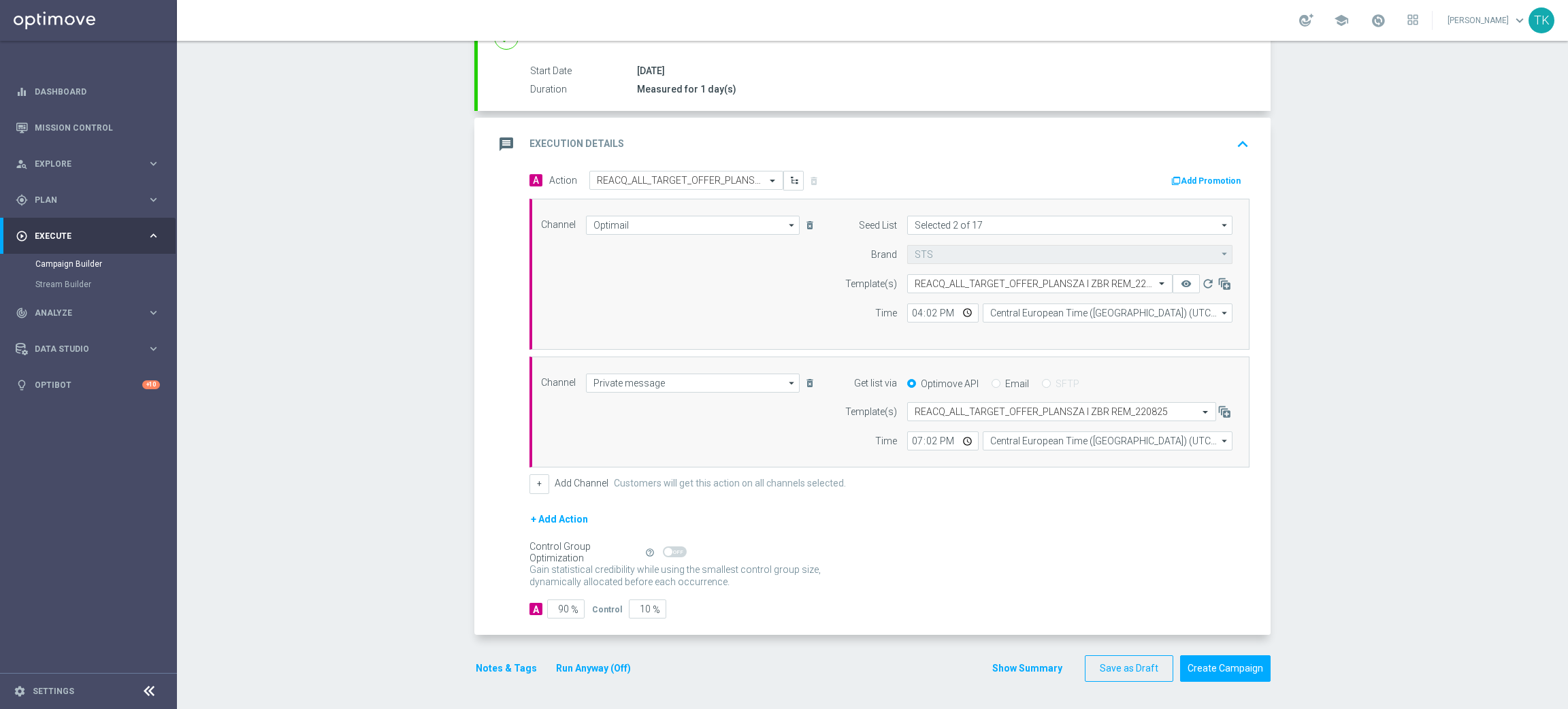
click at [505, 670] on button "Notes & Tags" at bounding box center [506, 669] width 64 height 17
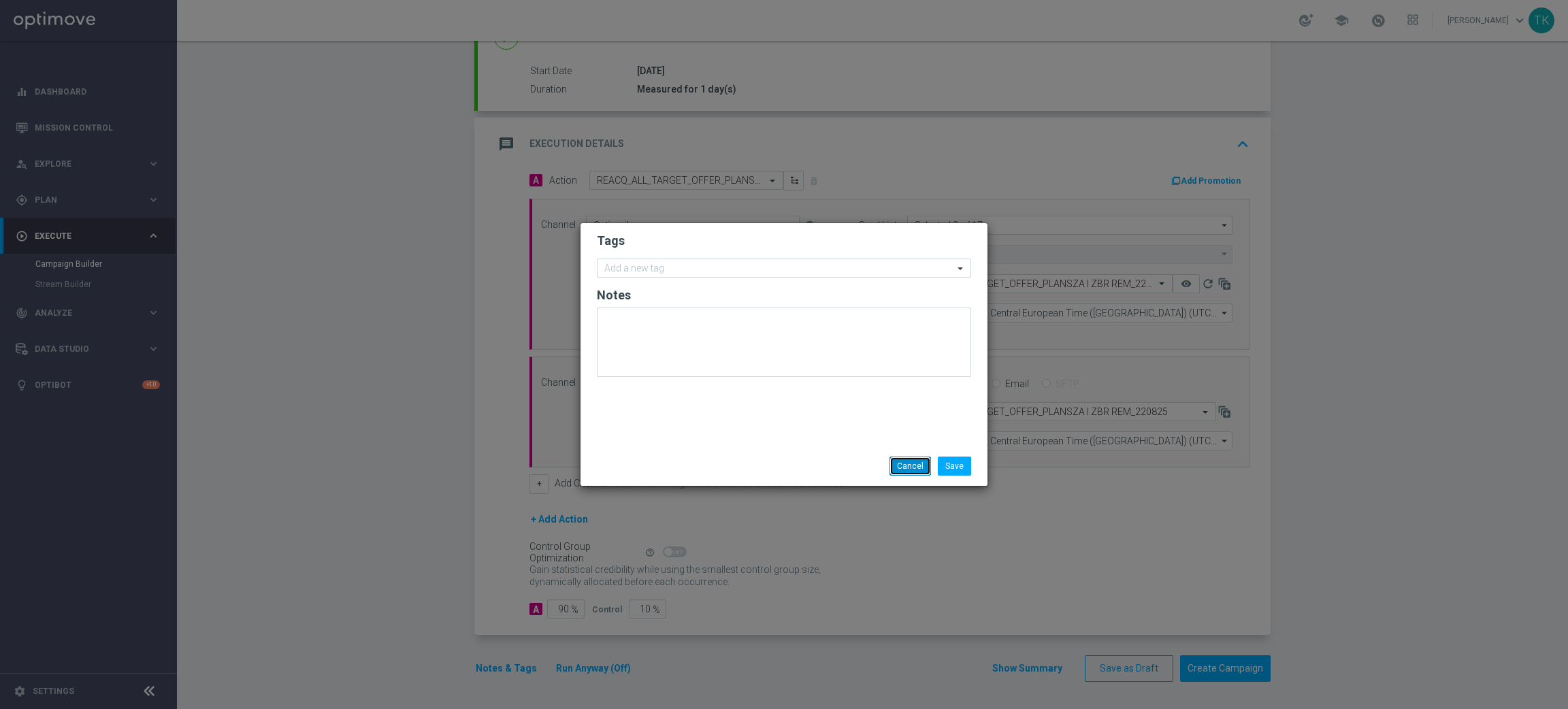
click at [914, 467] on button "Cancel" at bounding box center [910, 467] width 42 height 19
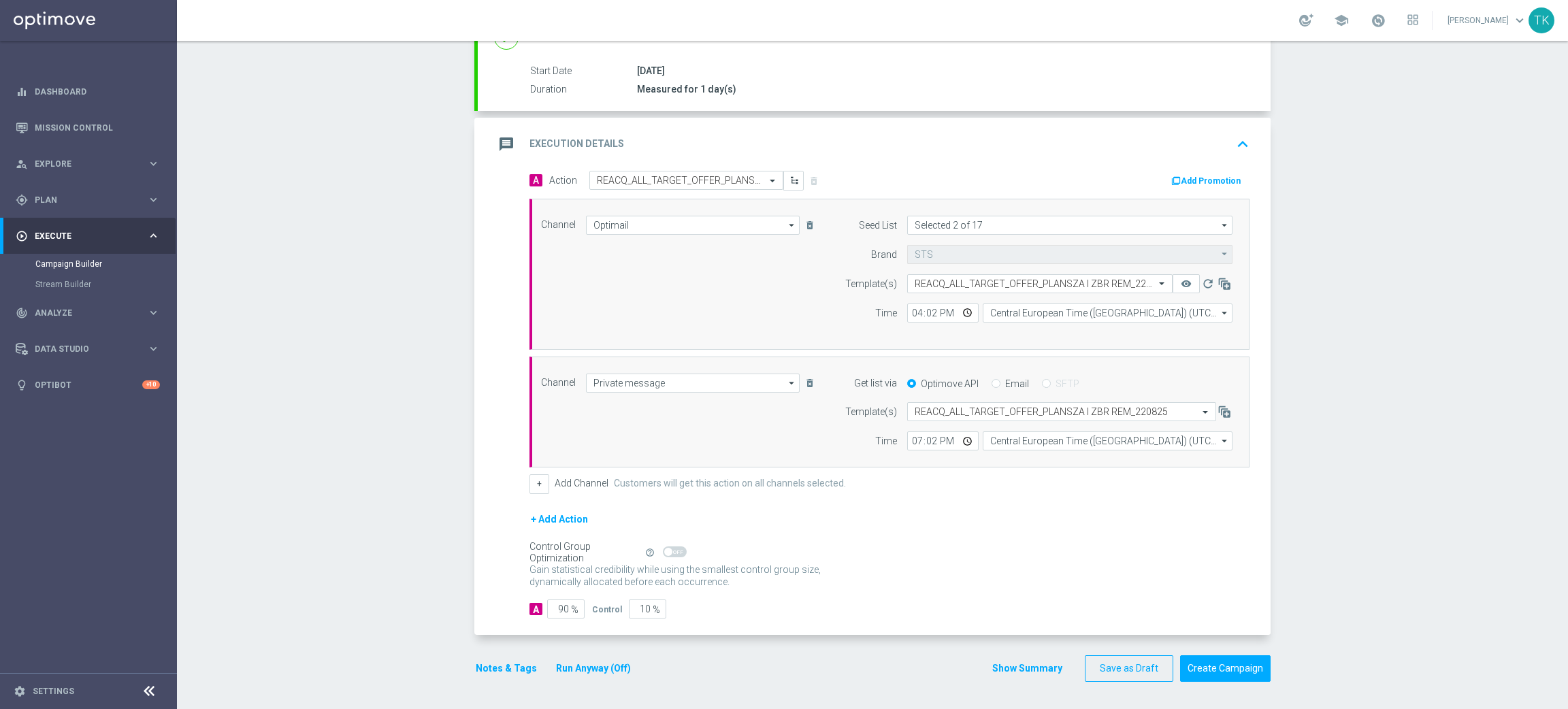
click at [1022, 666] on button "Show Summary" at bounding box center [1027, 669] width 72 height 15
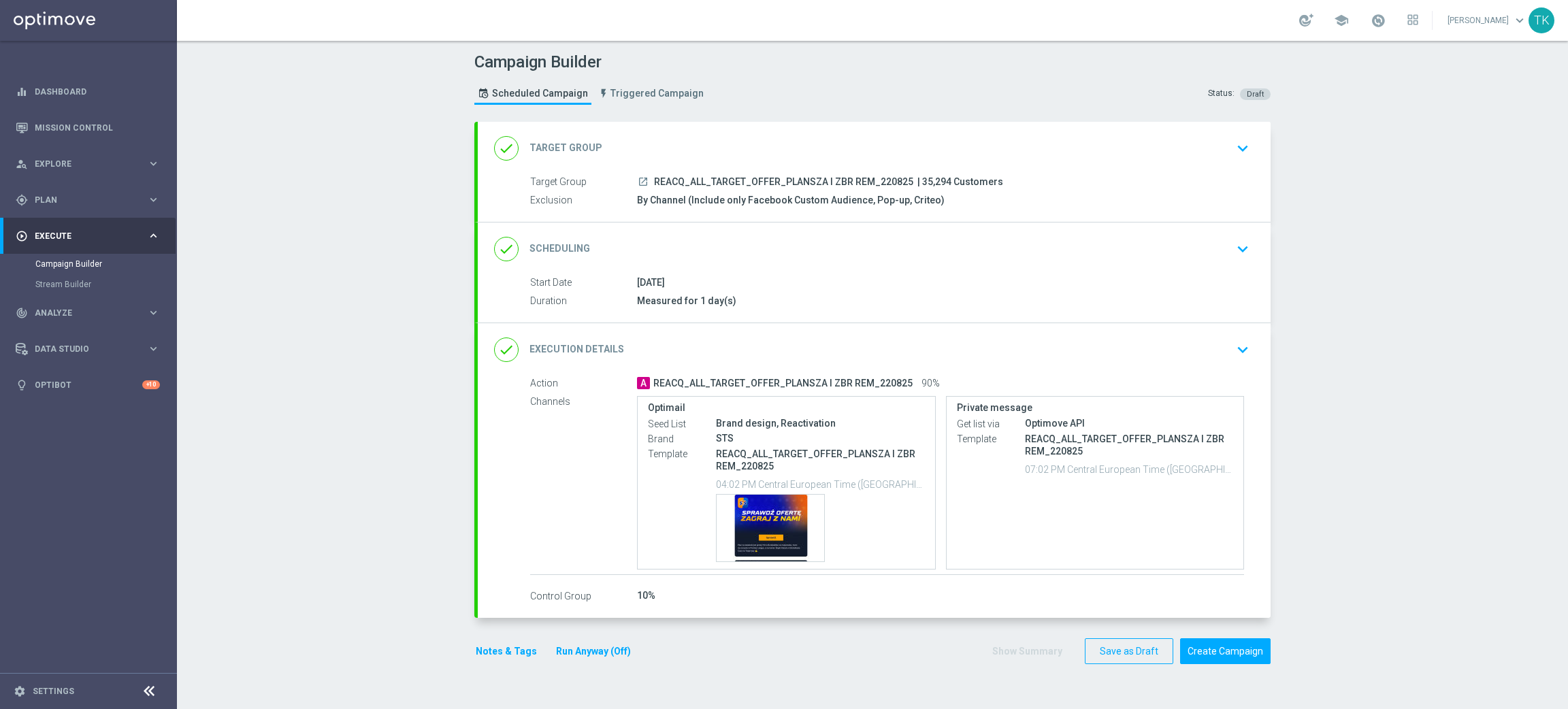
scroll to position [0, 0]
click at [754, 504] on div "Template preview" at bounding box center [770, 529] width 108 height 67
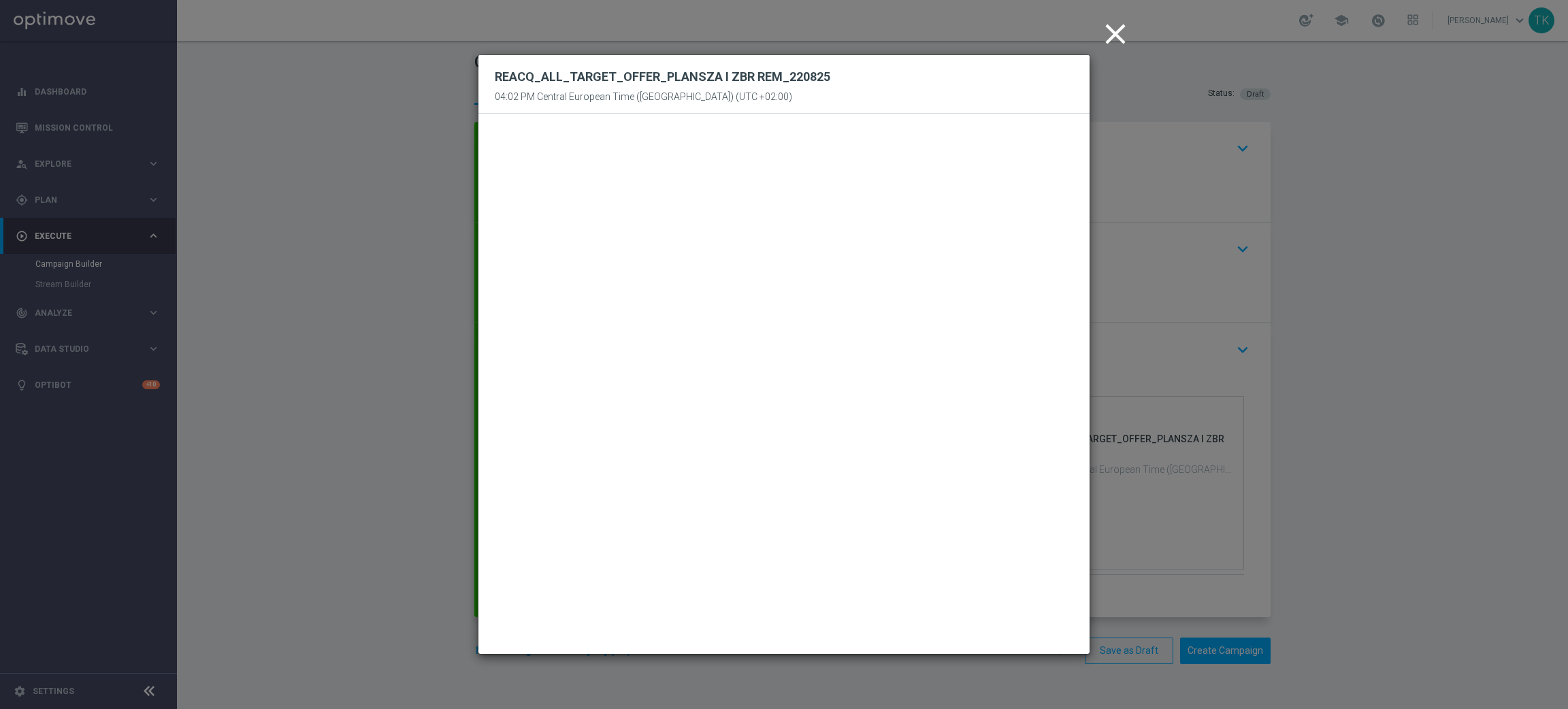
click at [1119, 32] on icon "close" at bounding box center [1116, 34] width 34 height 34
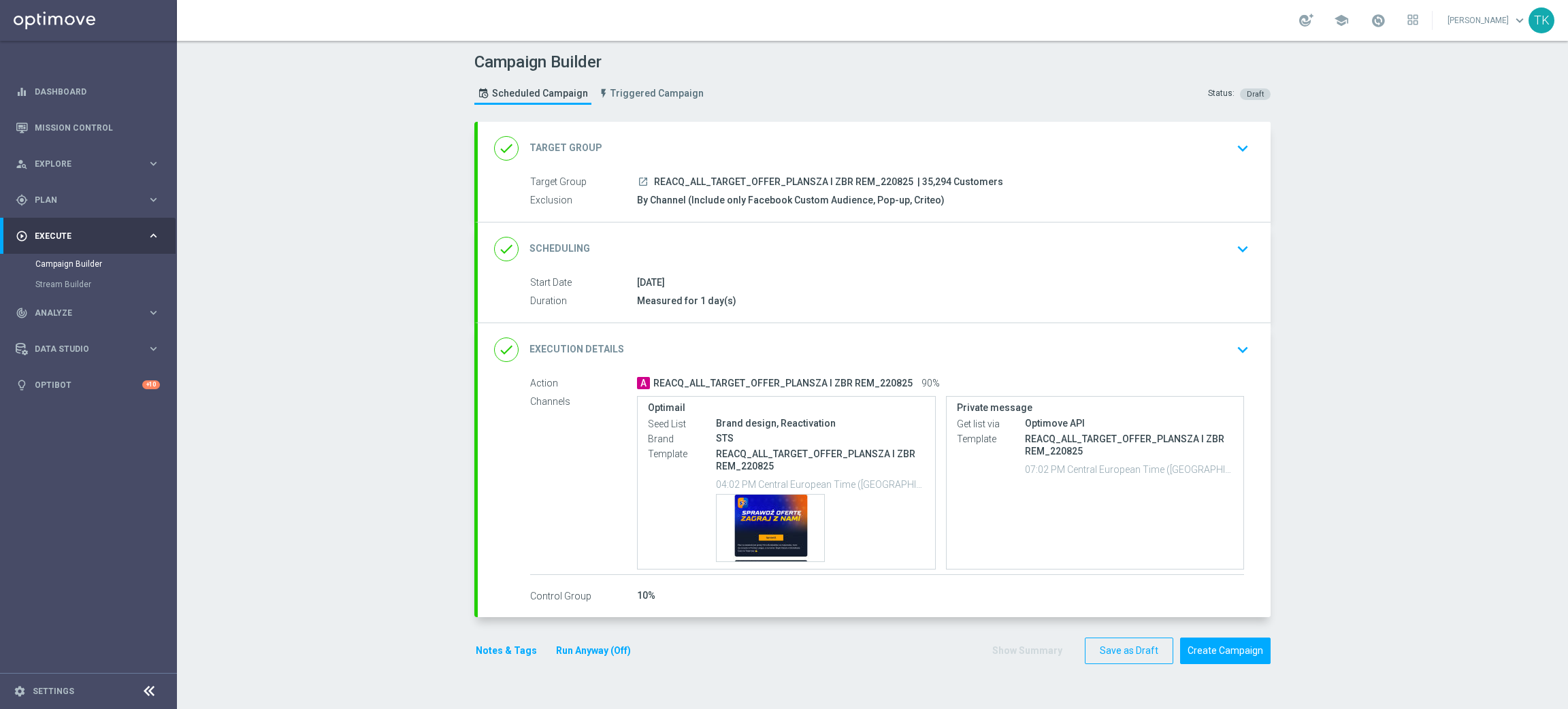
click at [476, 647] on button "Notes & Tags" at bounding box center [506, 651] width 64 height 17
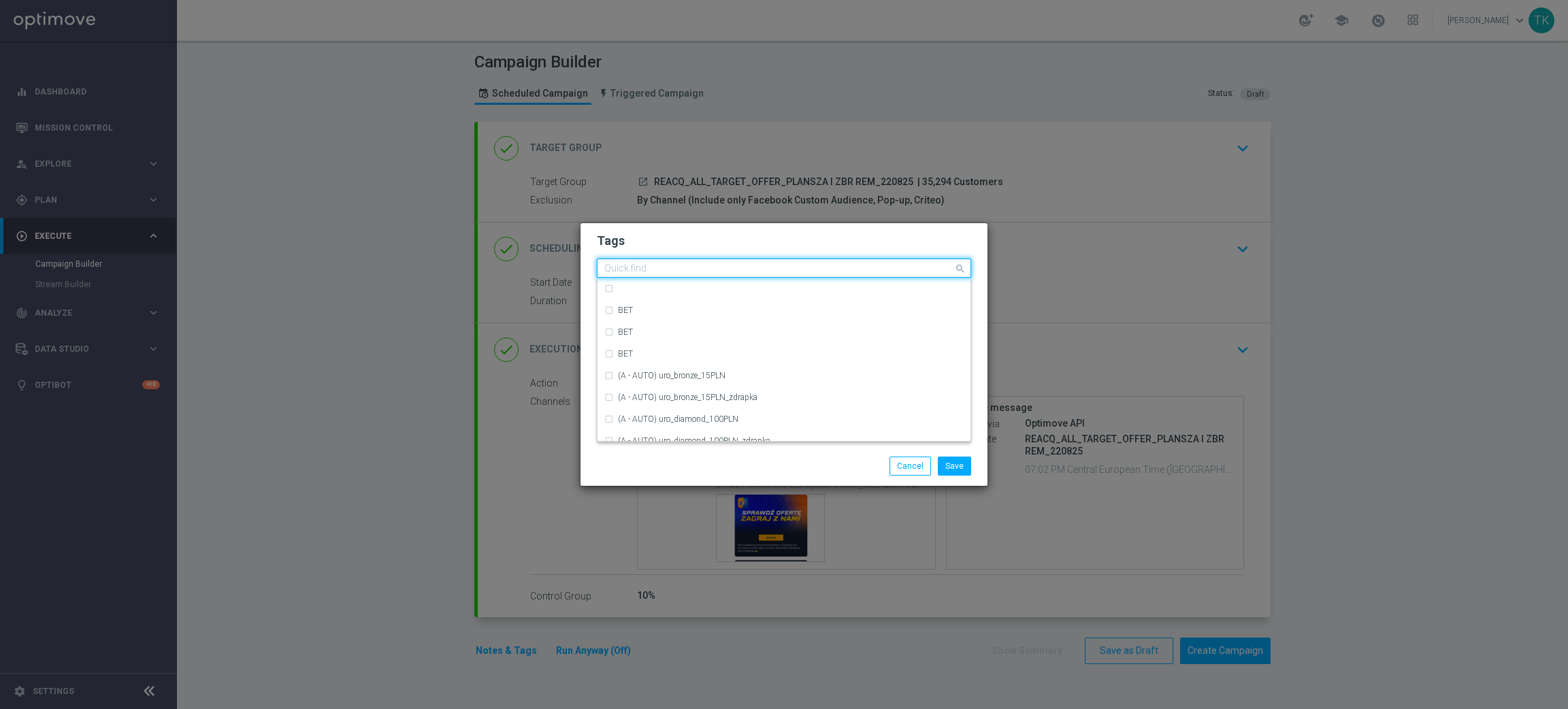
click at [643, 267] on input "text" at bounding box center [779, 269] width 349 height 11
click at [649, 308] on div "E" at bounding box center [791, 309] width 345 height 9
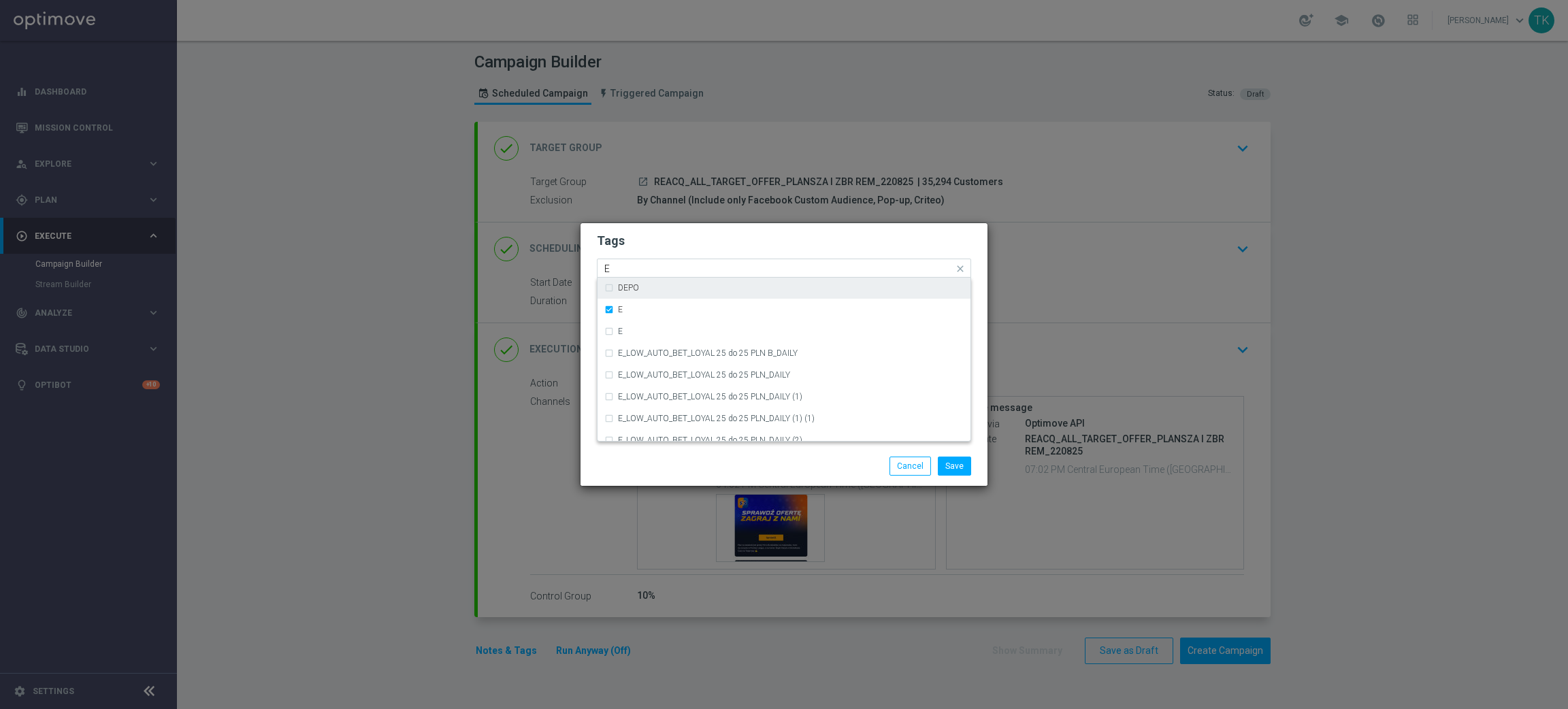
click at [635, 267] on input "E" at bounding box center [779, 269] width 349 height 11
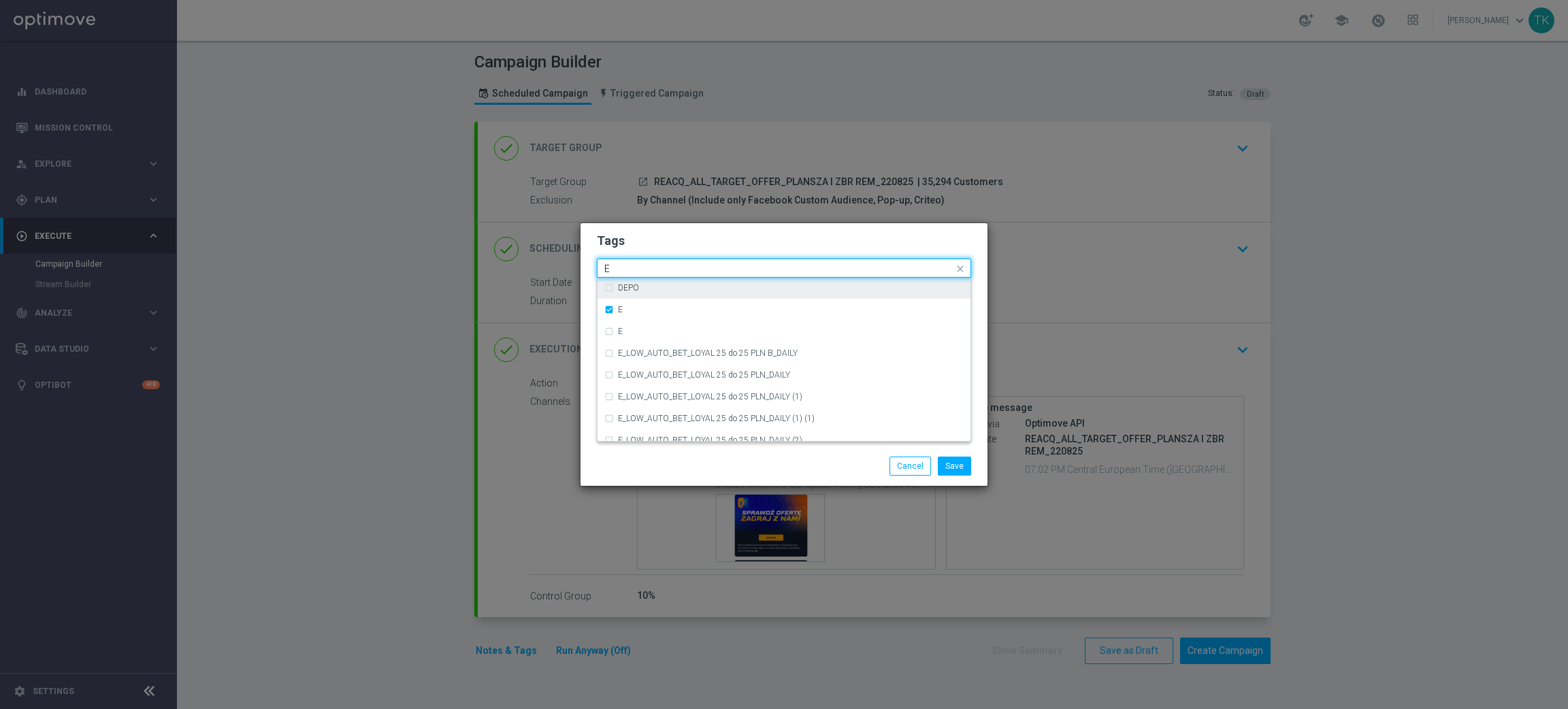
click at [635, 267] on input "E" at bounding box center [779, 269] width 349 height 11
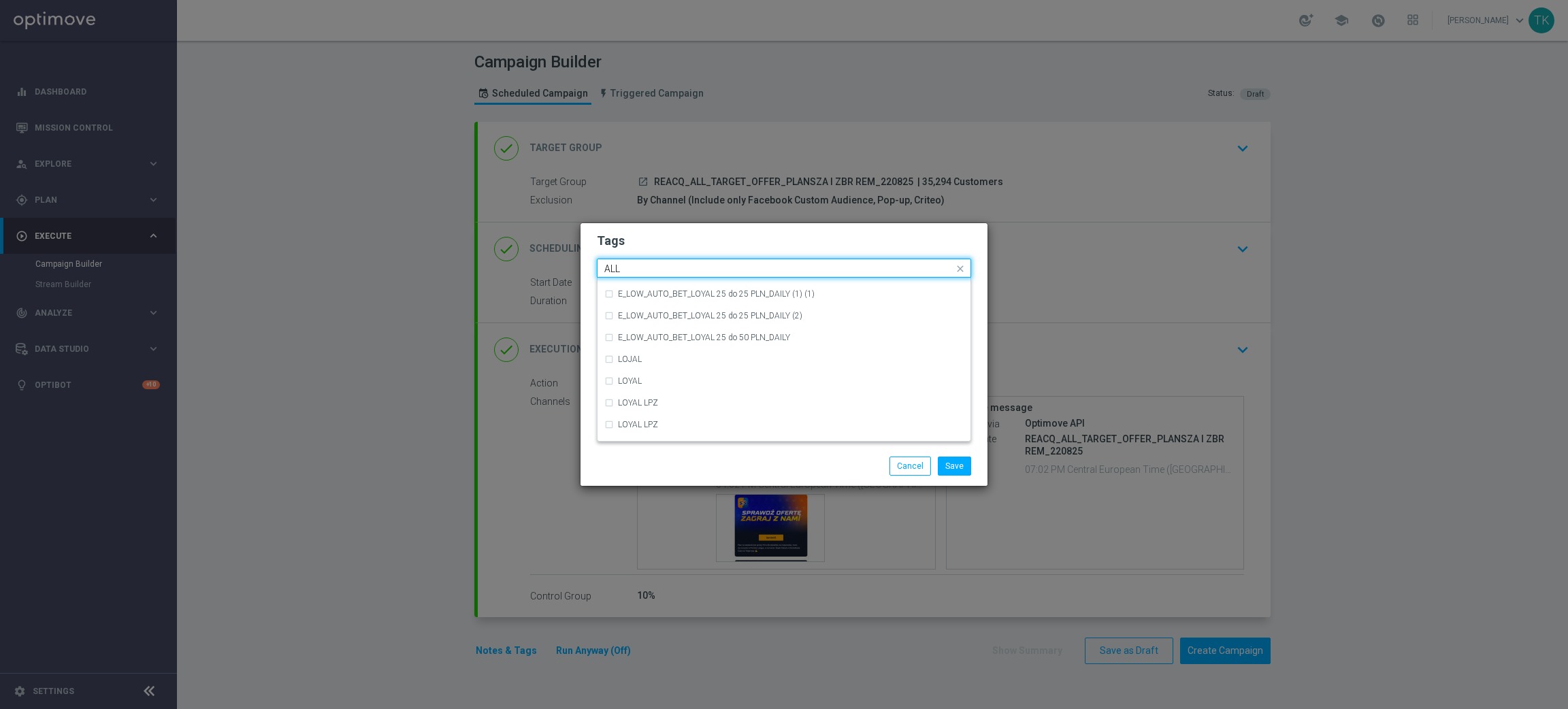
scroll to position [0, 0]
click at [639, 287] on div "ALL" at bounding box center [791, 288] width 345 height 9
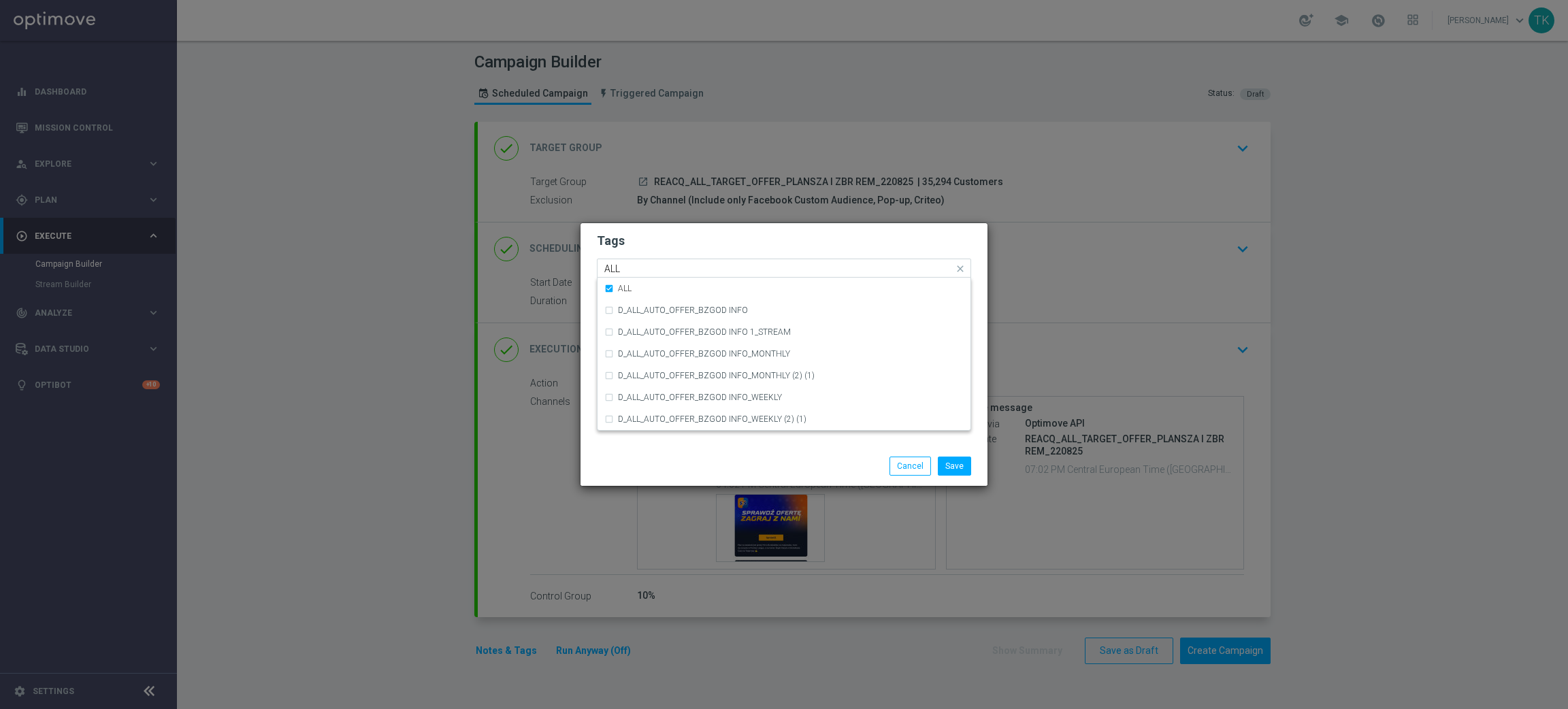
click at [634, 273] on input "ALL" at bounding box center [779, 269] width 349 height 11
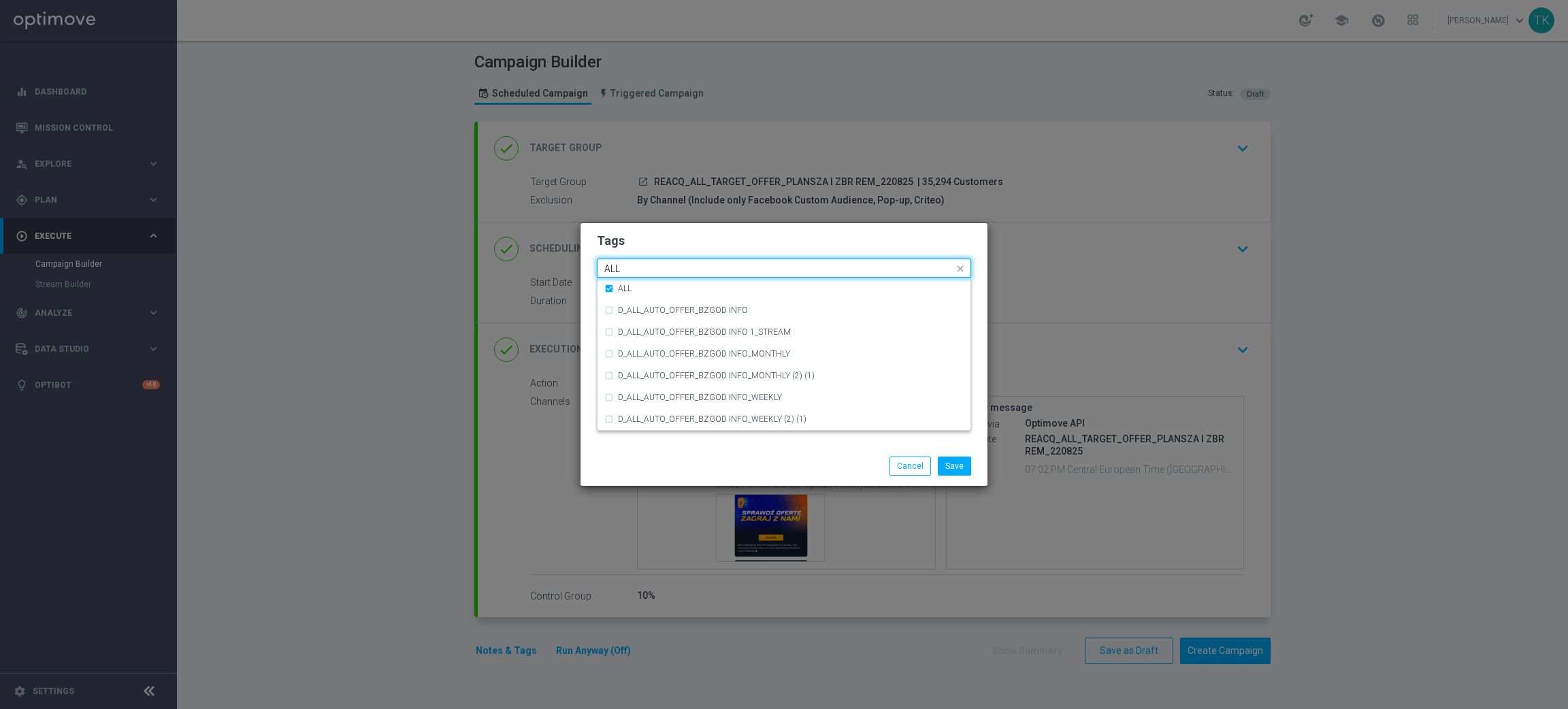
click at [634, 273] on input "ALL" at bounding box center [779, 269] width 349 height 11
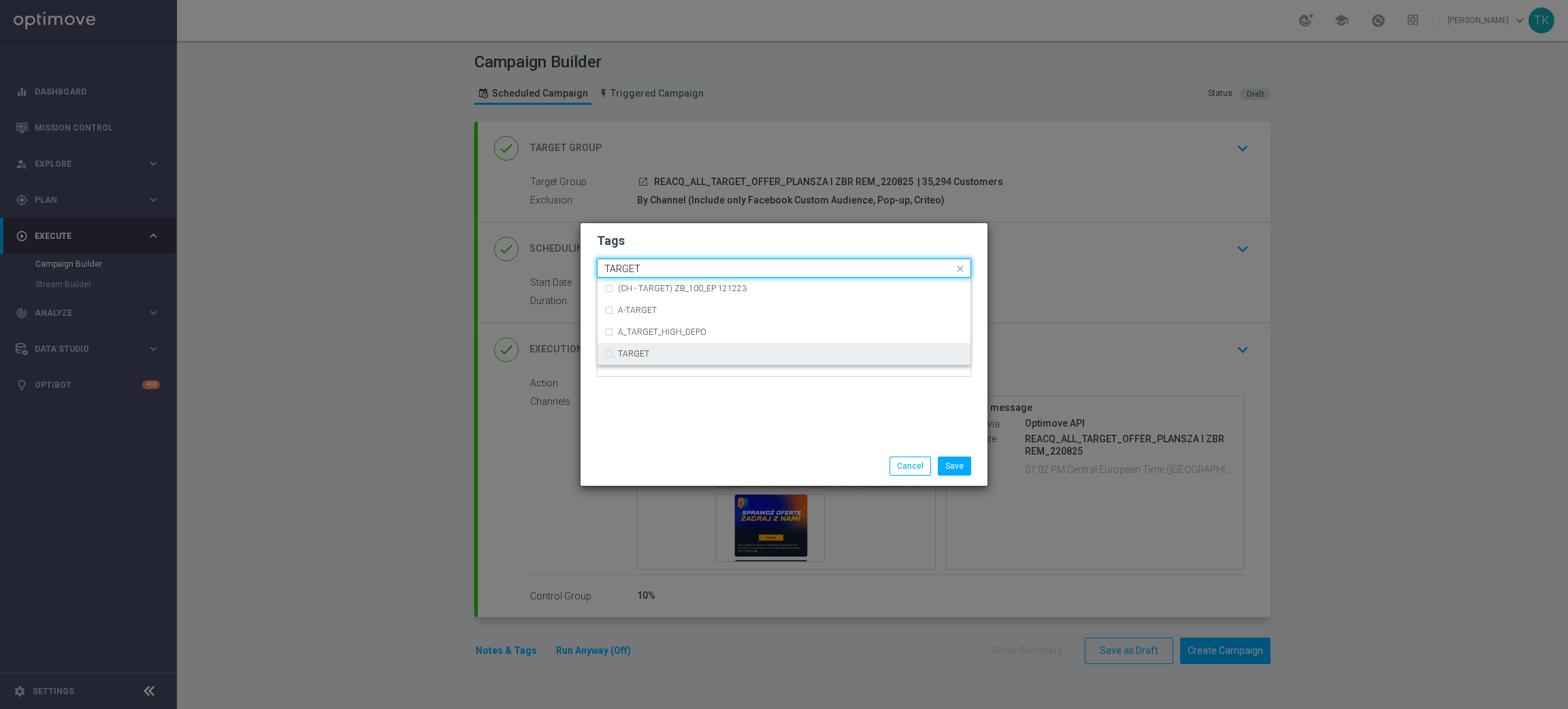
click at [631, 345] on div "TARGET" at bounding box center [784, 353] width 360 height 22
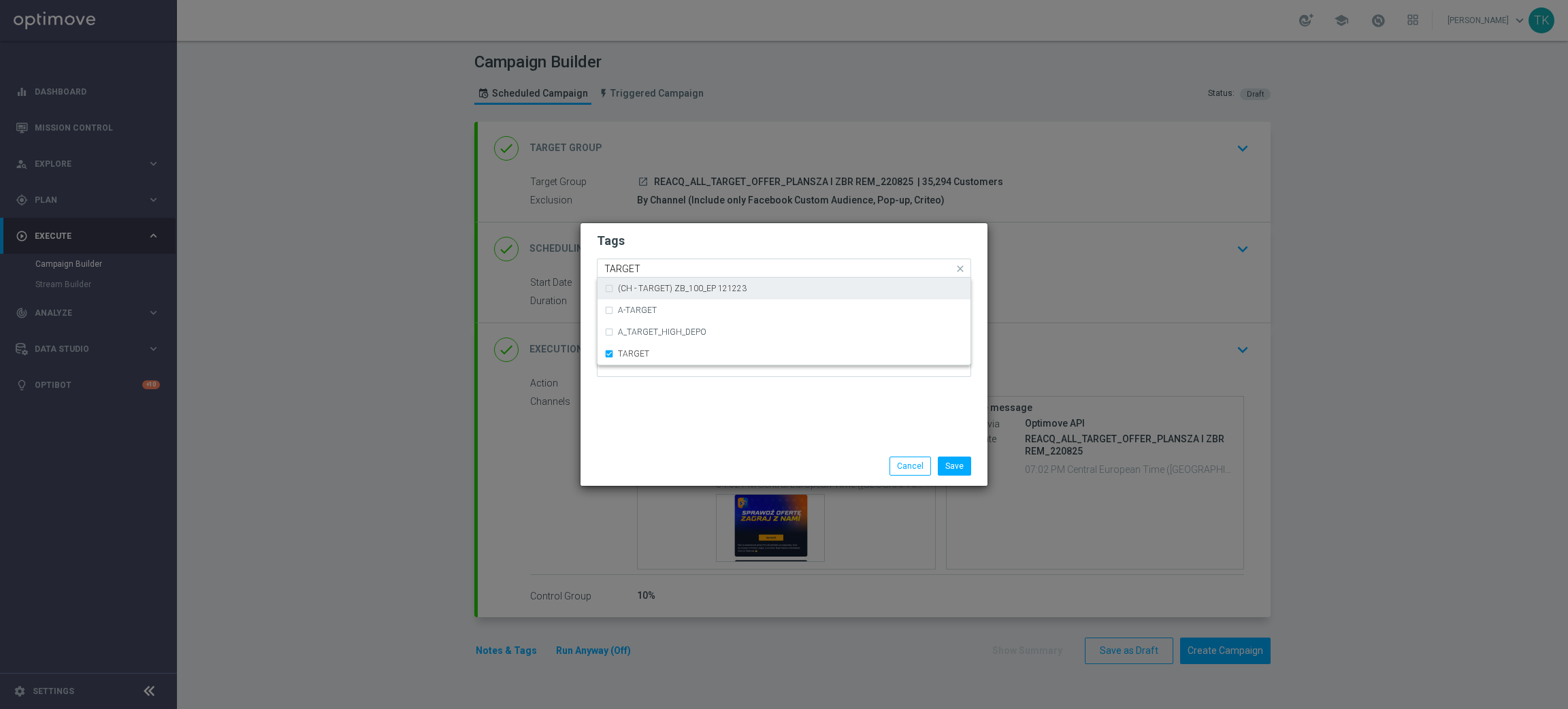
click at [626, 267] on input "TARGET" at bounding box center [779, 269] width 349 height 11
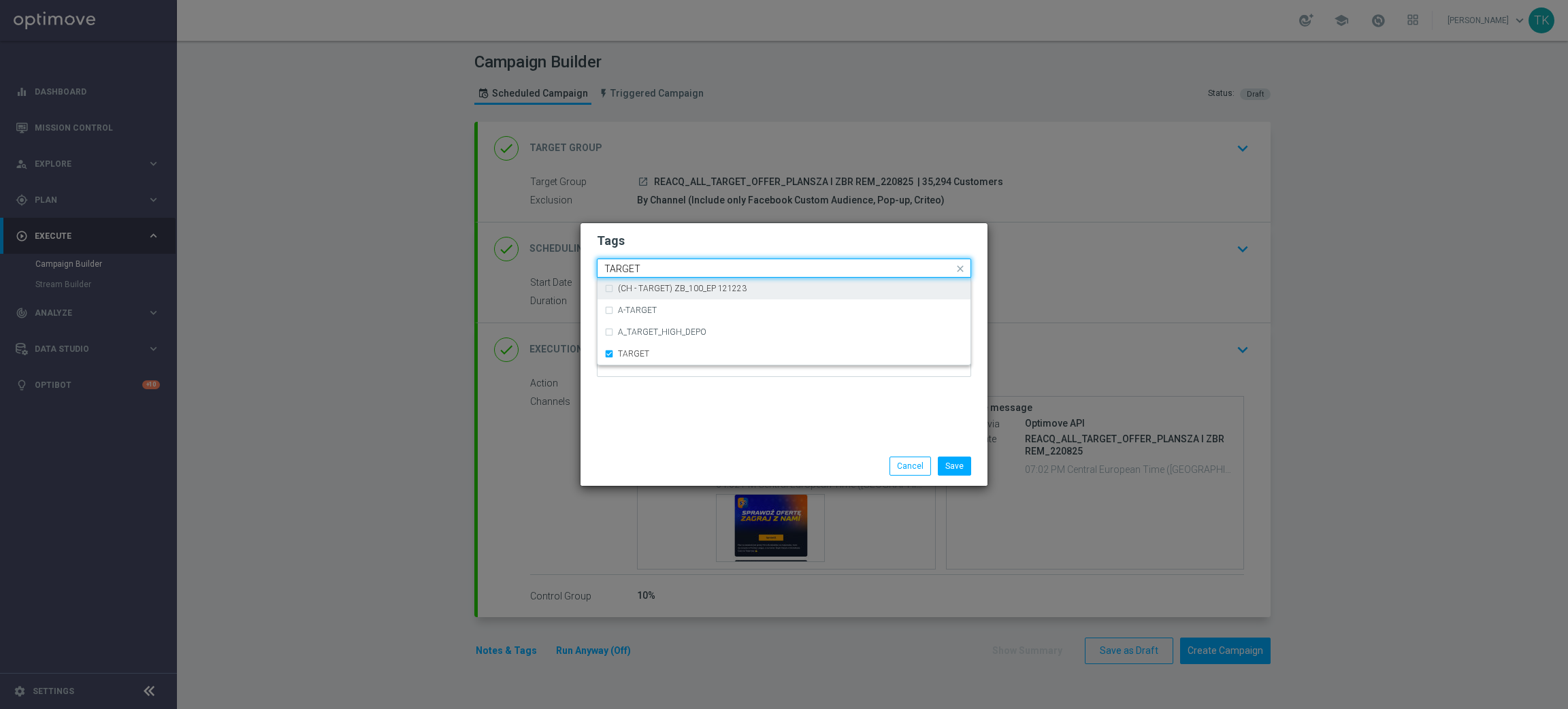
click at [626, 267] on input "TARGET" at bounding box center [779, 269] width 349 height 11
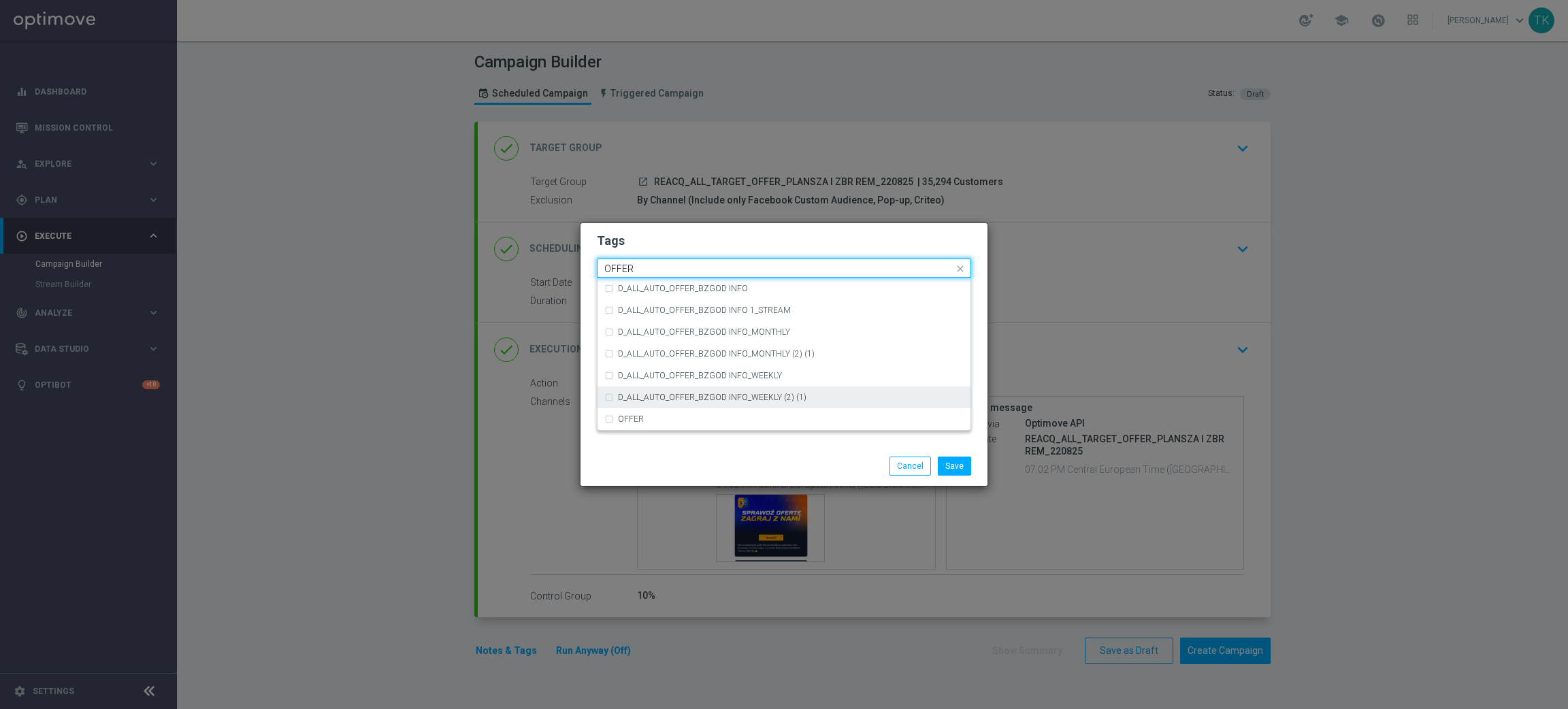
click at [643, 407] on div "D_ALL_AUTO_OFFER_BZGOD INFO_WEEKLY (2) (1)" at bounding box center [784, 397] width 360 height 22
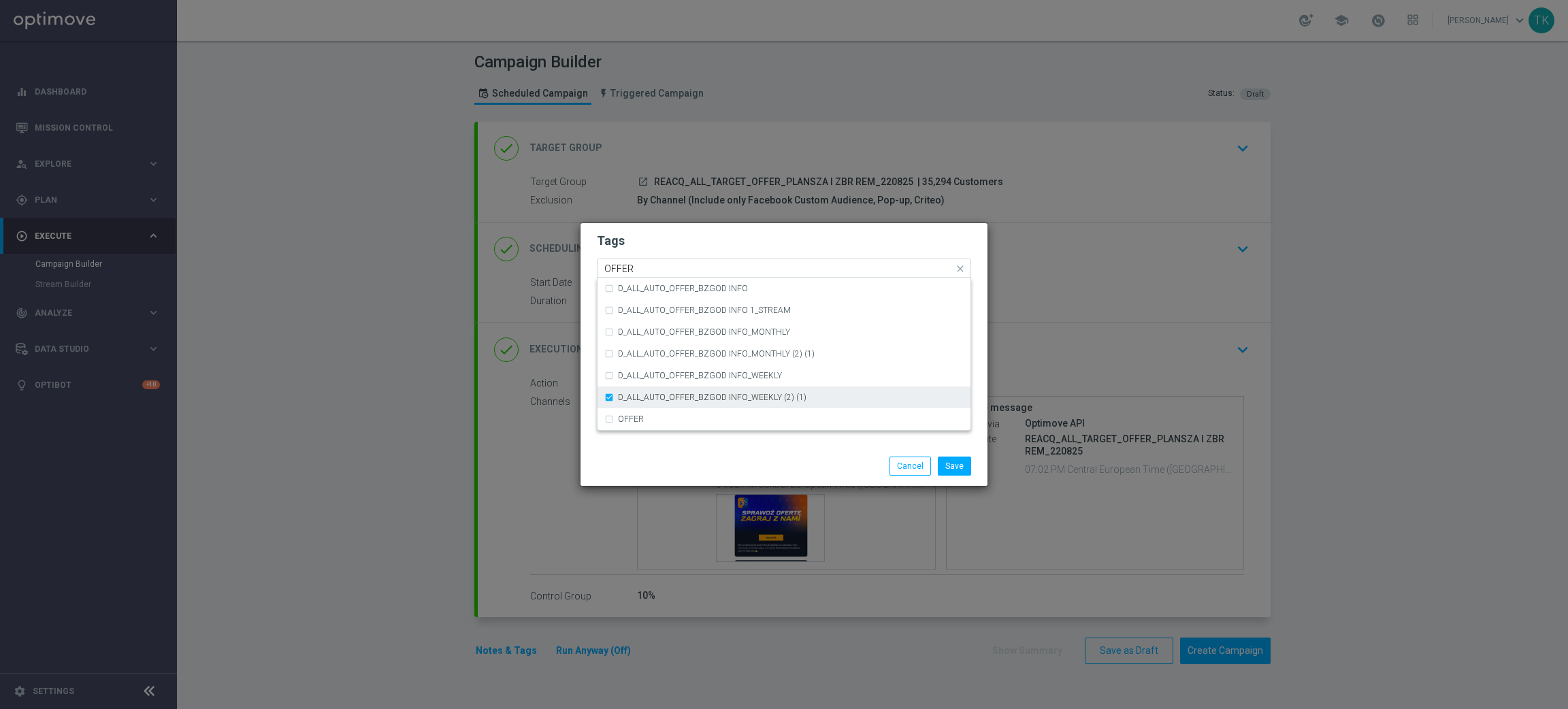
click at [643, 400] on label "D_ALL_AUTO_OFFER_BZGOD INFO_WEEKLY (2) (1)" at bounding box center [713, 397] width 189 height 9
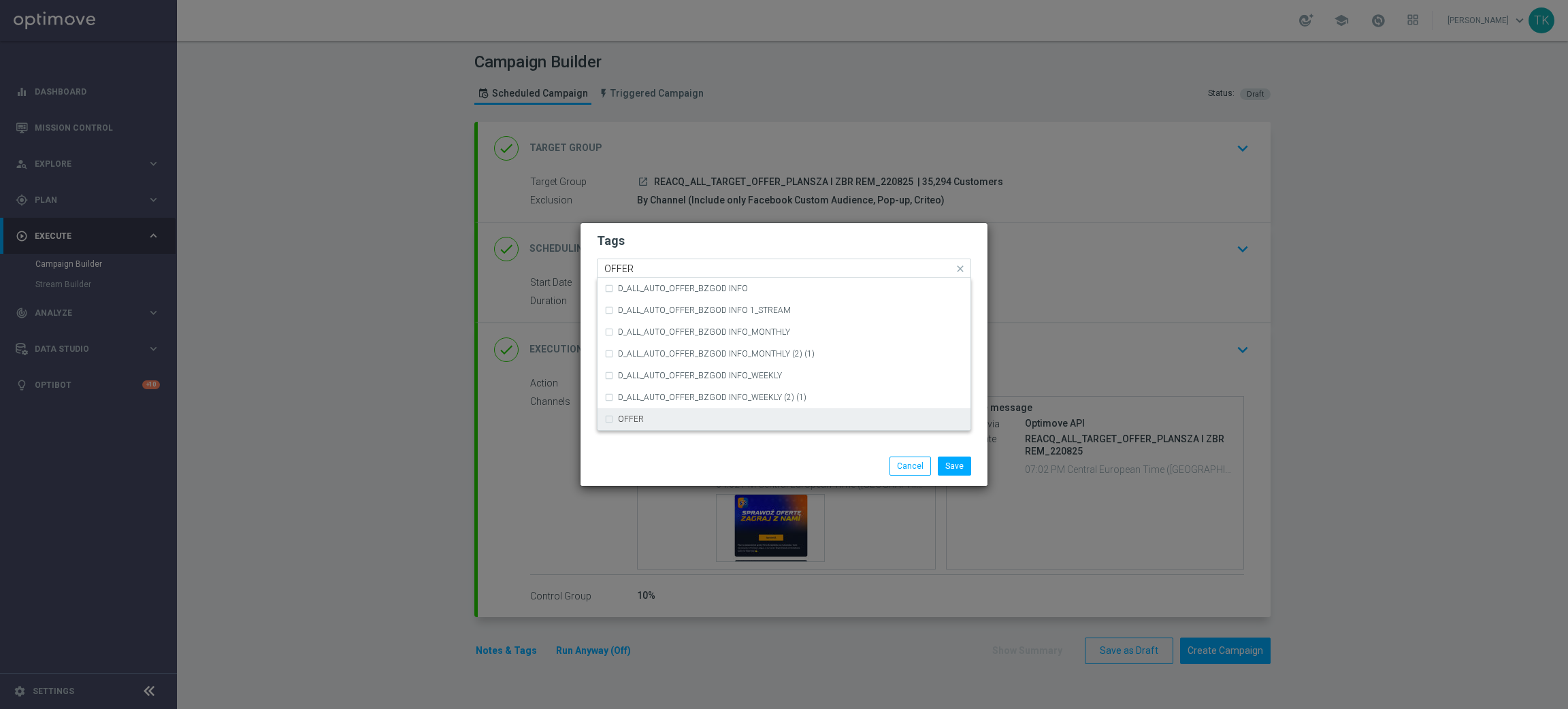
click at [640, 416] on label "OFFER" at bounding box center [631, 419] width 26 height 9
click at [632, 267] on input "OFFER" at bounding box center [779, 269] width 349 height 11
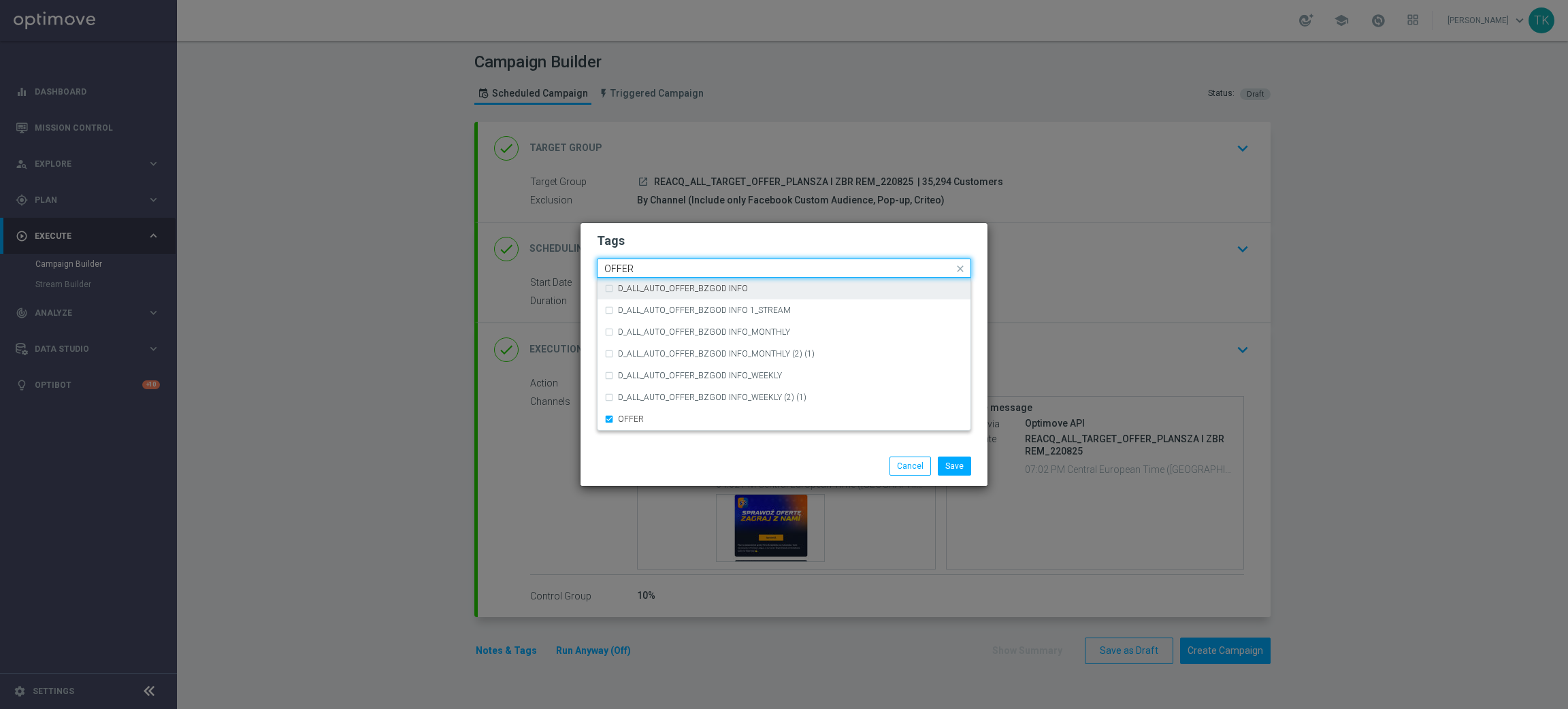
click at [632, 267] on input "OFFER" at bounding box center [779, 269] width 349 height 11
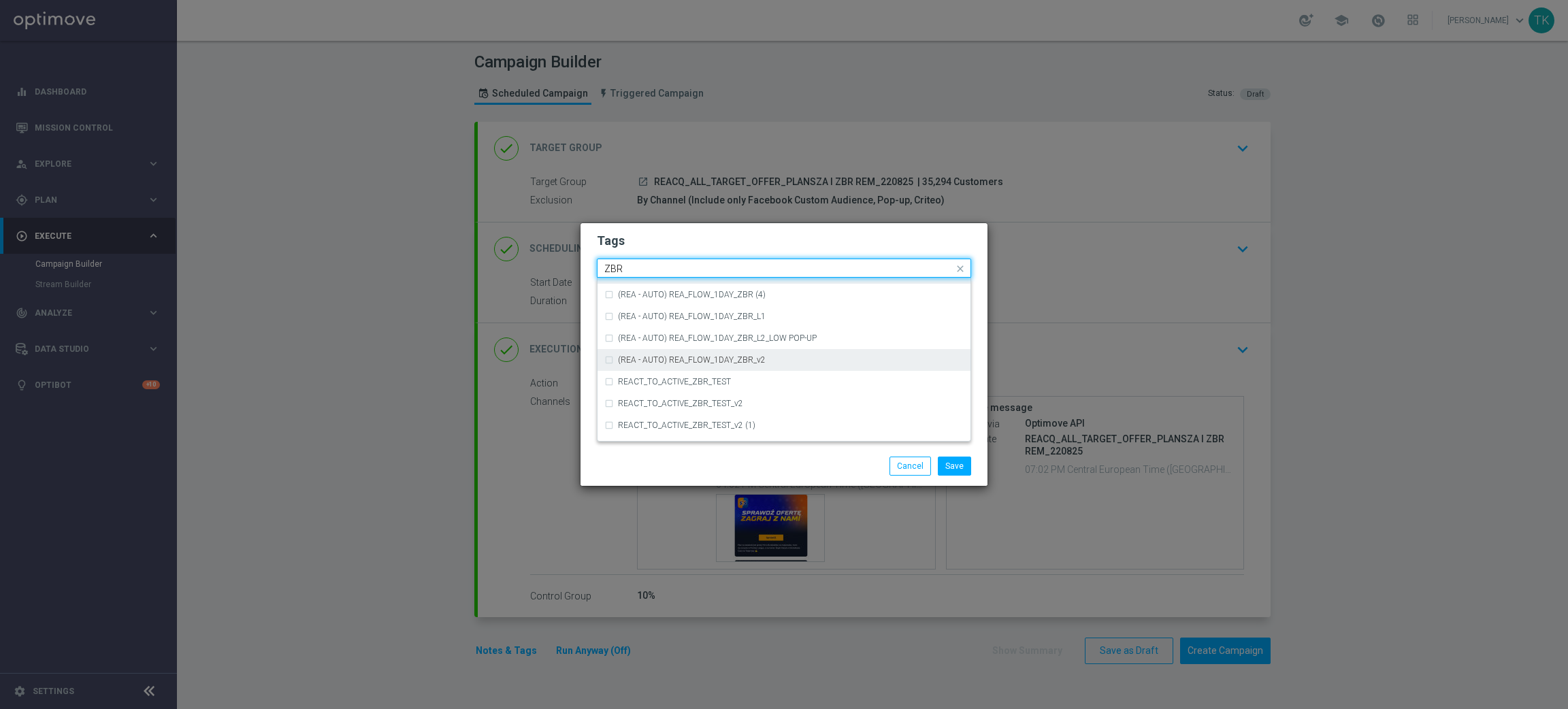
scroll to position [141, 0]
click at [636, 386] on div "ZBR" at bounding box center [791, 387] width 345 height 9
type input "ZBR"
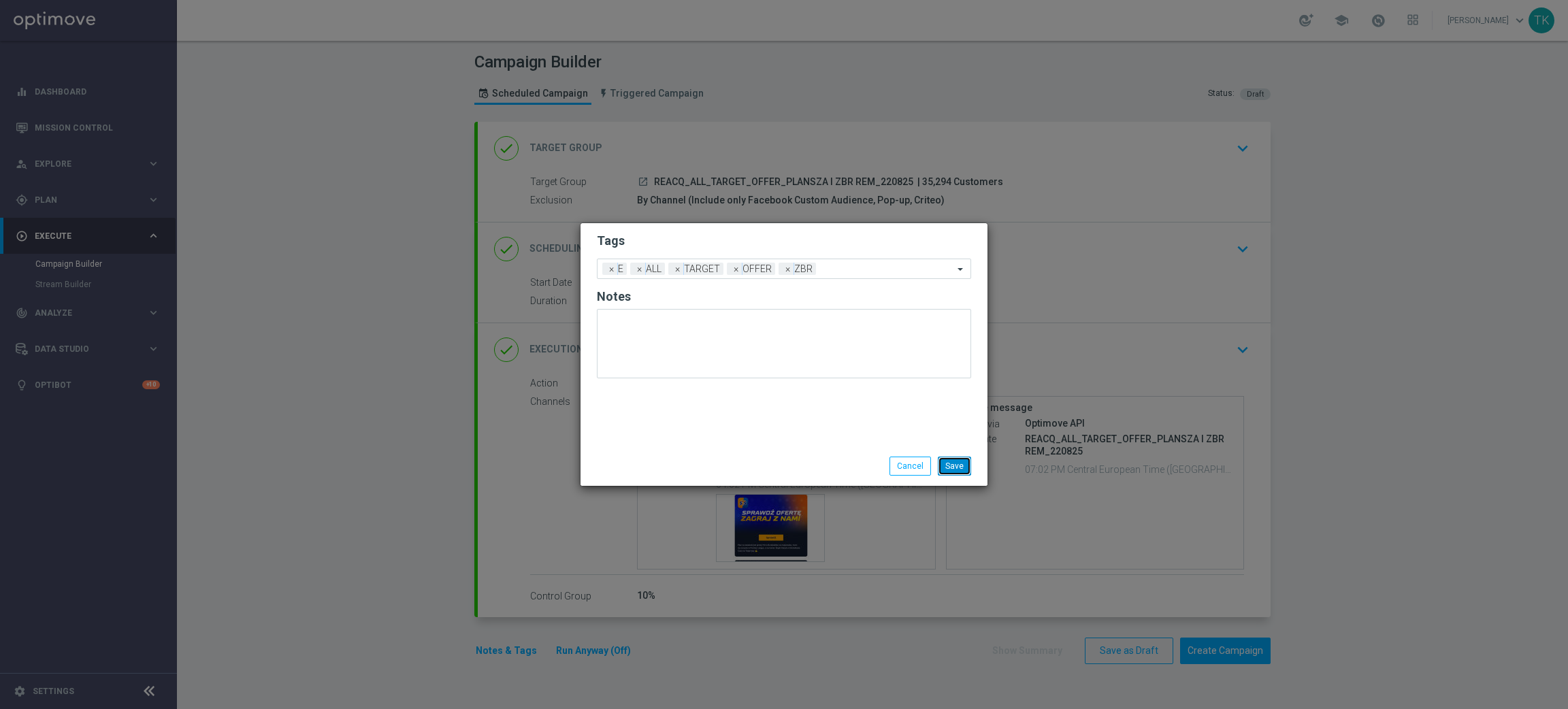
click at [957, 469] on button "Save" at bounding box center [954, 467] width 33 height 19
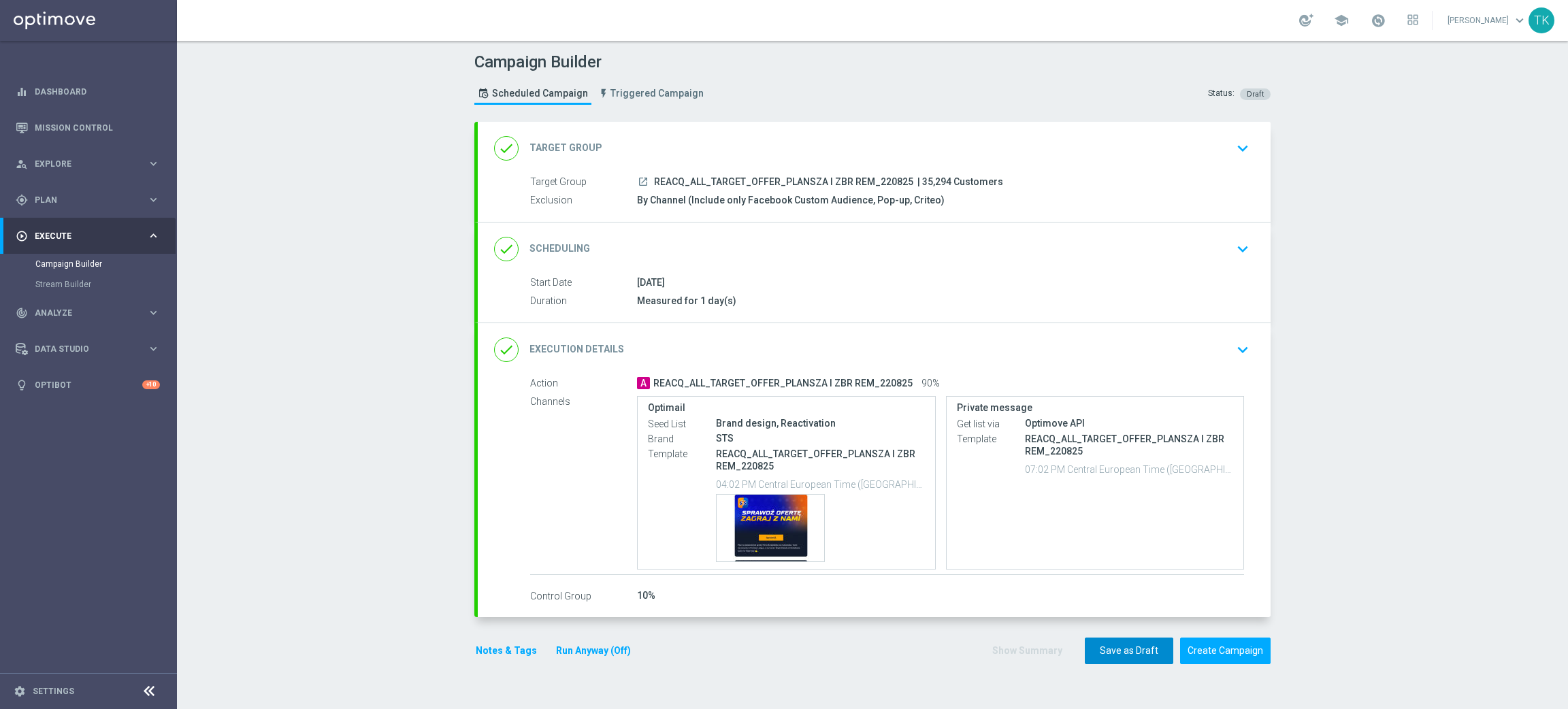
click at [1116, 653] on button "Save as Draft" at bounding box center [1129, 651] width 89 height 27
